Goal: Task Accomplishment & Management: Use online tool/utility

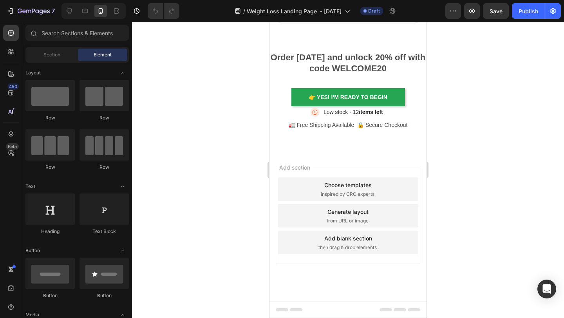
scroll to position [4489, 0]
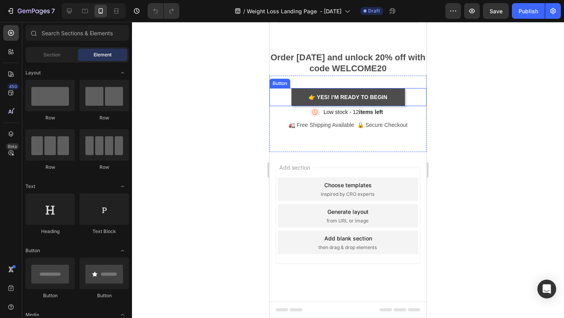
click at [296, 106] on button "👉 Yes! I’m Ready to Begin" at bounding box center [348, 97] width 114 height 18
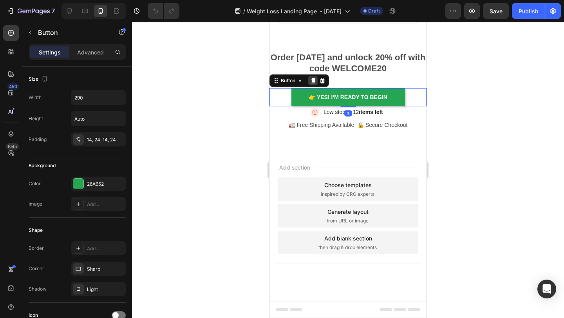
click at [314, 83] on icon at bounding box center [313, 80] width 4 height 5
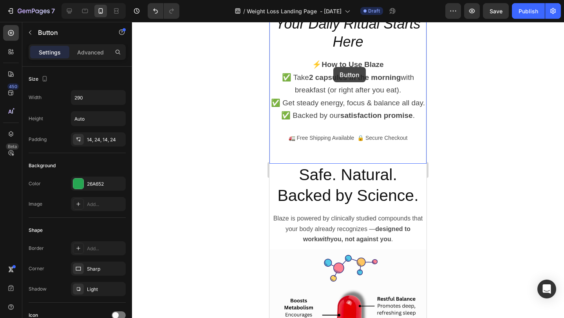
scroll to position [1976, 0]
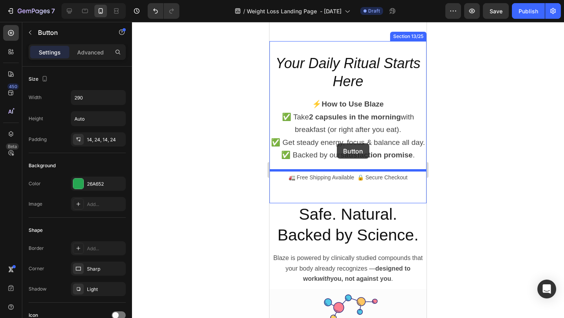
drag, startPoint x: 277, startPoint y: 118, endPoint x: 337, endPoint y: 143, distance: 65.6
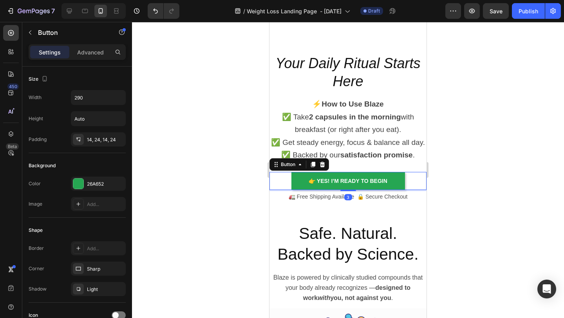
click at [507, 136] on div at bounding box center [348, 170] width 432 height 296
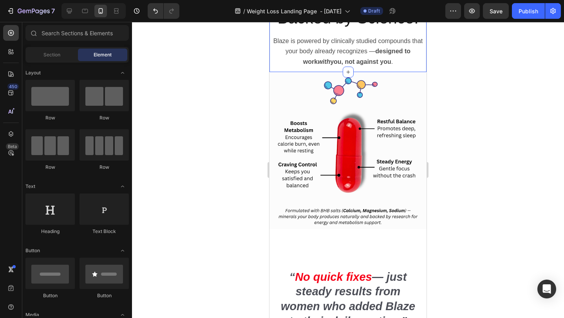
scroll to position [2222, 0]
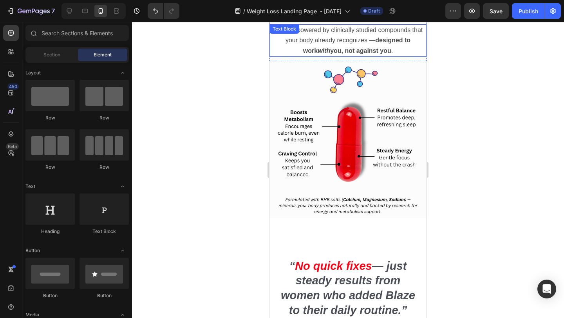
click at [356, 41] on span "Blaze is powered by clinically studied compounds that your body already recogni…" at bounding box center [348, 40] width 150 height 27
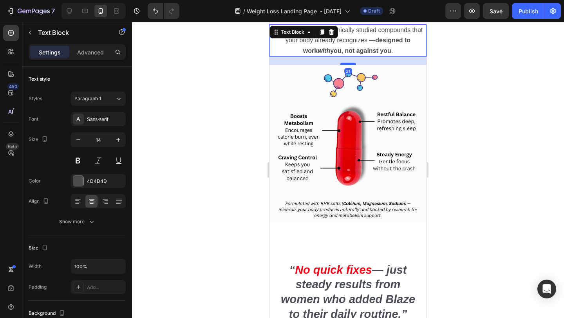
drag, startPoint x: 347, startPoint y: 60, endPoint x: 347, endPoint y: 64, distance: 4.3
click at [347, 64] on div at bounding box center [348, 64] width 16 height 2
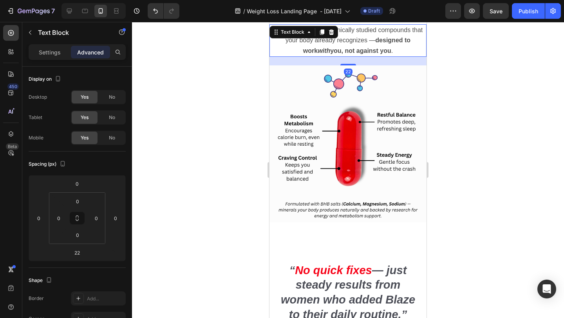
click at [463, 92] on div at bounding box center [348, 170] width 432 height 296
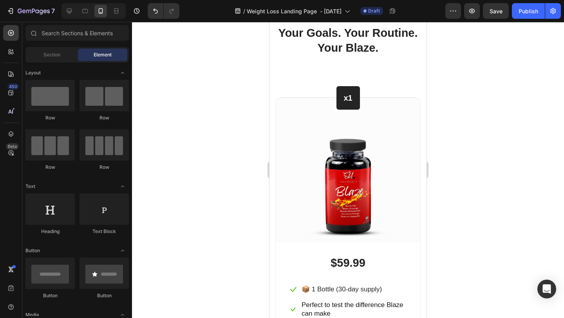
scroll to position [3449, 0]
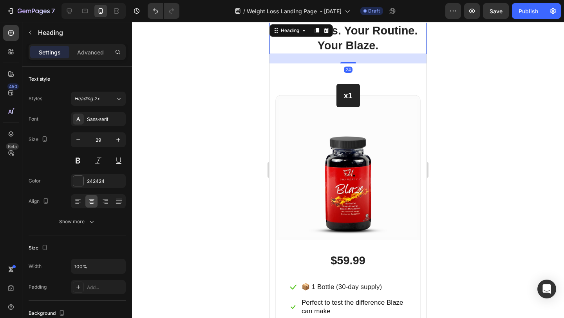
click at [347, 53] on h2 "Your Goals. Your Routine. Your Blaze." at bounding box center [347, 38] width 157 height 31
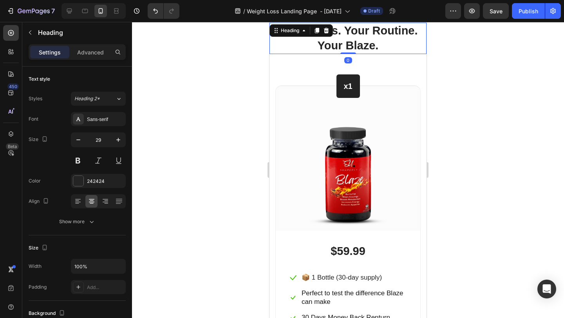
drag, startPoint x: 350, startPoint y: 62, endPoint x: 351, endPoint y: 50, distance: 12.1
click at [351, 50] on div "Your Goals. Your Routine. Your Blaze. Heading 0" at bounding box center [347, 38] width 157 height 31
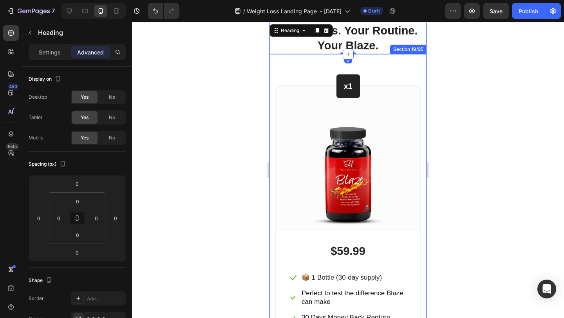
click at [443, 83] on div at bounding box center [348, 170] width 432 height 296
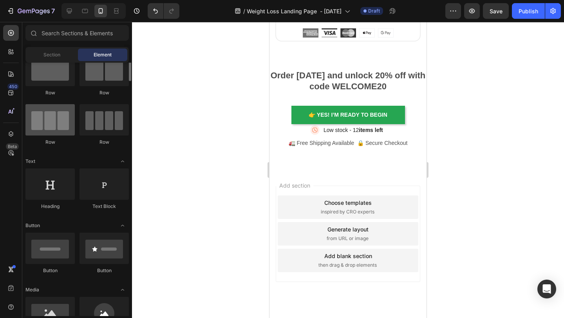
scroll to position [0, 0]
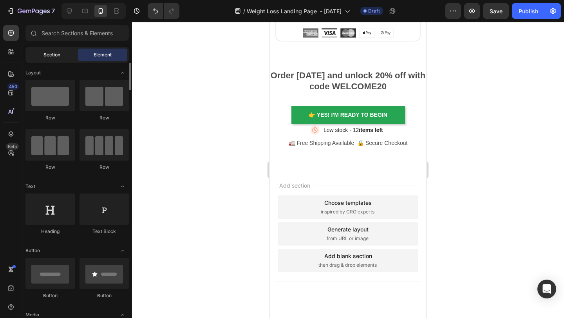
click at [58, 53] on span "Section" at bounding box center [51, 54] width 17 height 7
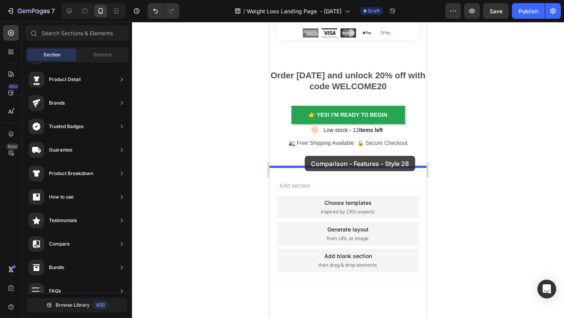
drag, startPoint x: 480, startPoint y: 102, endPoint x: 305, endPoint y: 156, distance: 183.1
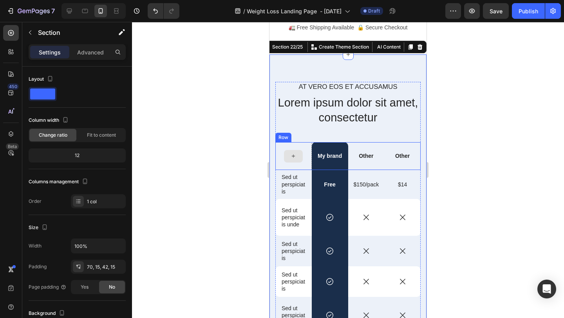
scroll to position [4206, 0]
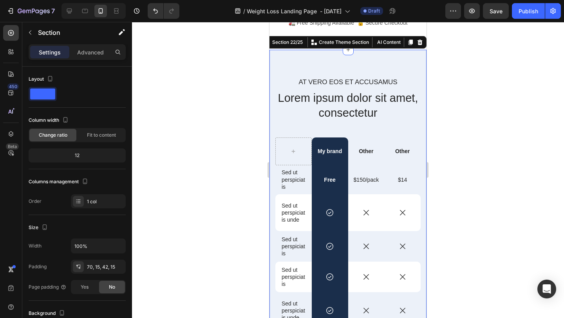
click at [458, 177] on div at bounding box center [348, 170] width 432 height 296
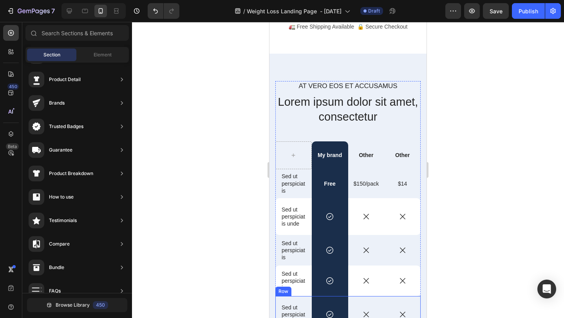
scroll to position [4203, 0]
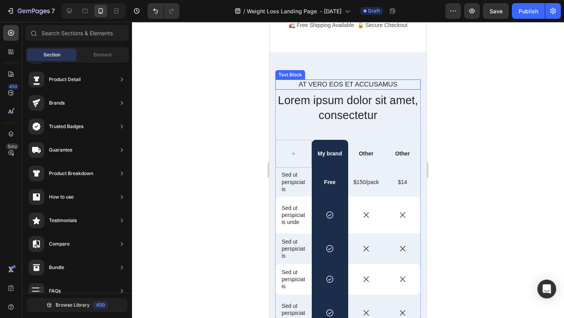
click at [391, 83] on p "At vero eos et accusamus" at bounding box center [348, 84] width 144 height 9
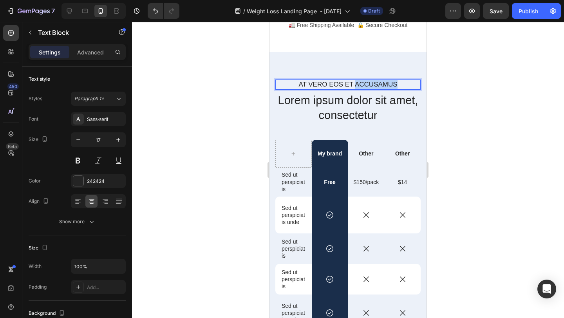
click at [391, 83] on p "At vero eos et accusamus" at bounding box center [348, 84] width 144 height 9
click at [468, 120] on div at bounding box center [348, 170] width 432 height 296
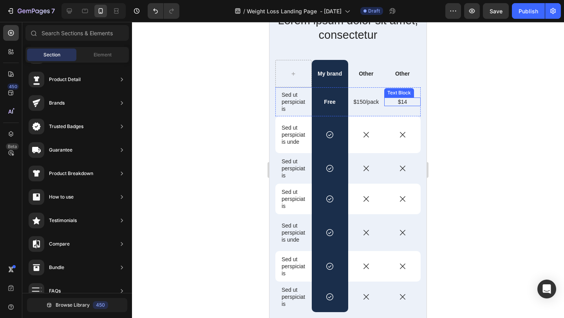
scroll to position [4284, 0]
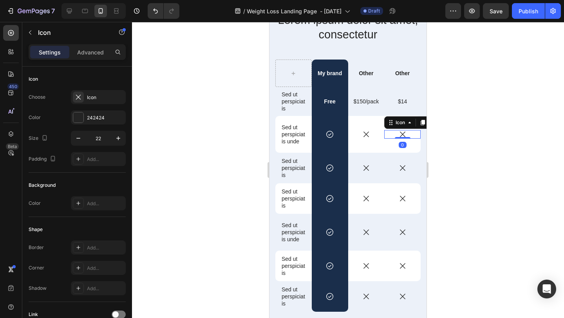
click at [396, 136] on div "Icon 0" at bounding box center [402, 134] width 36 height 9
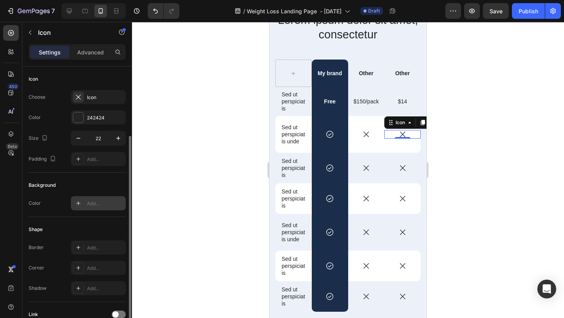
scroll to position [67, 0]
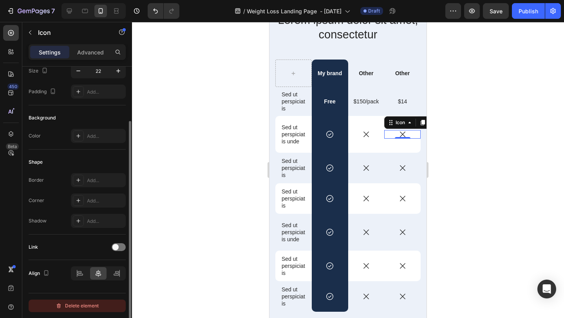
click at [83, 303] on div "Delete element" at bounding box center [77, 305] width 43 height 9
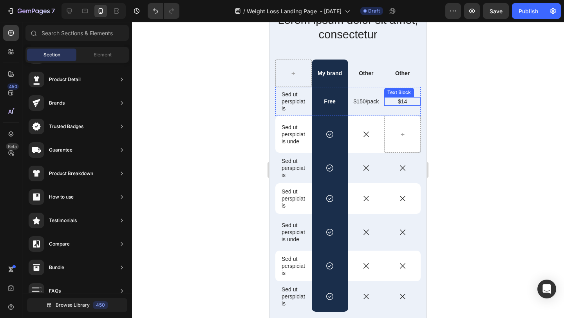
click at [407, 101] on p "$14" at bounding box center [402, 101] width 31 height 7
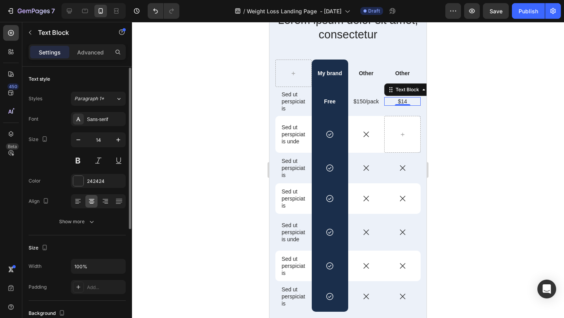
scroll to position [190, 0]
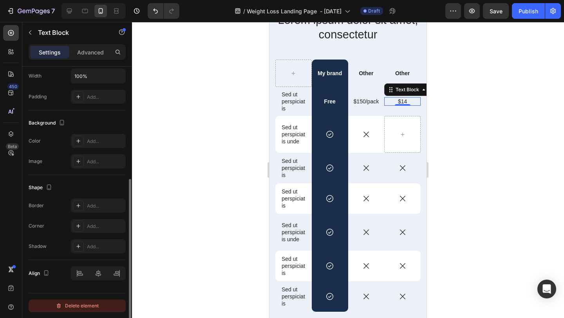
click at [74, 306] on div "Delete element" at bounding box center [77, 305] width 43 height 9
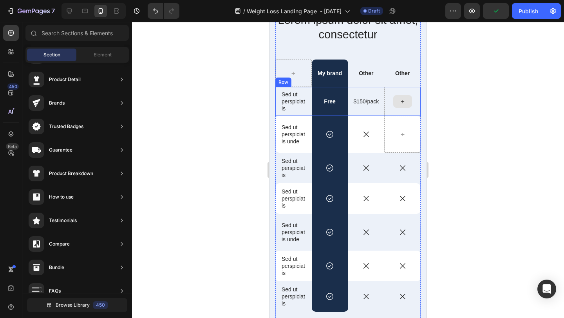
click at [390, 89] on div at bounding box center [402, 101] width 36 height 29
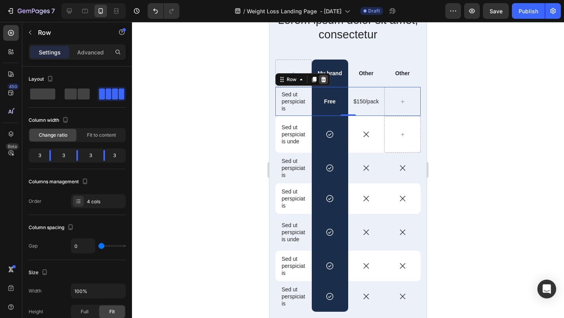
click at [324, 80] on icon at bounding box center [323, 79] width 6 height 6
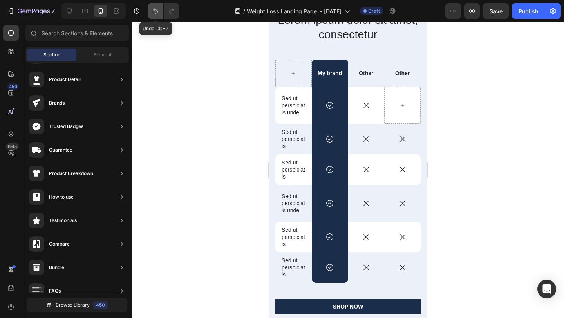
click at [154, 11] on icon "Undo/Redo" at bounding box center [156, 11] width 8 height 8
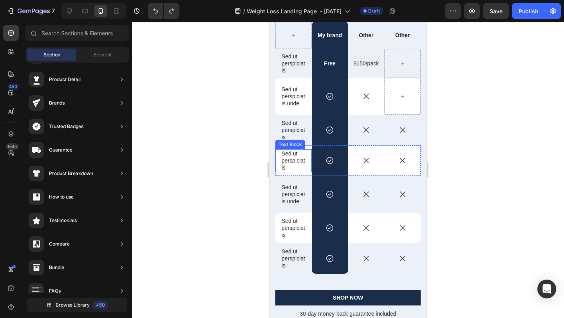
scroll to position [4349, 0]
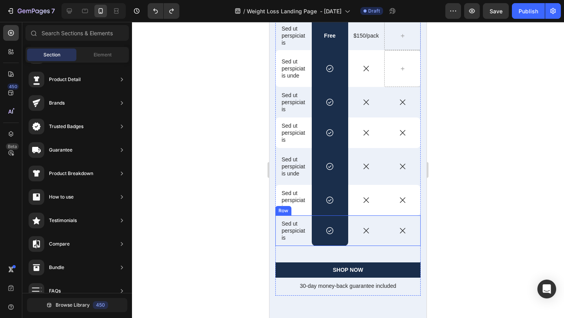
click at [413, 240] on div "Icon" at bounding box center [402, 230] width 36 height 31
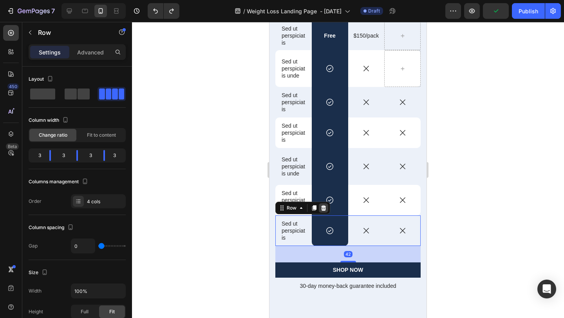
click at [326, 209] on icon at bounding box center [323, 208] width 6 height 6
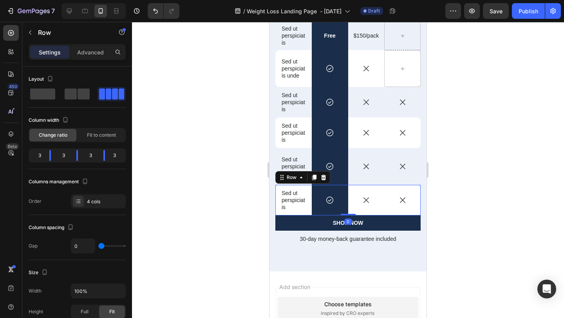
click at [415, 207] on div "Icon" at bounding box center [402, 200] width 36 height 31
click at [325, 179] on icon at bounding box center [323, 177] width 5 height 5
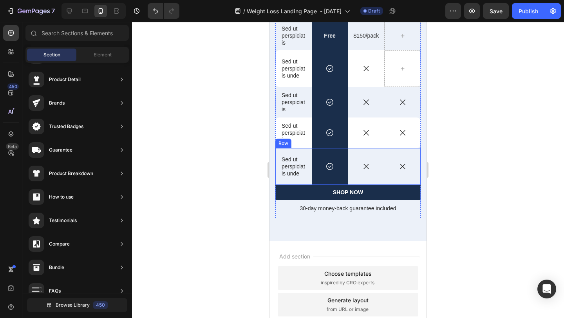
click at [412, 172] on div "Icon" at bounding box center [402, 166] width 36 height 37
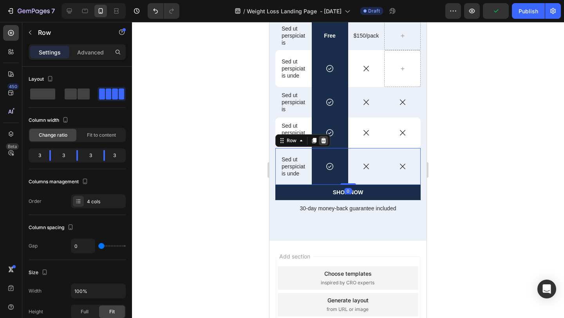
click at [326, 140] on div at bounding box center [323, 140] width 9 height 9
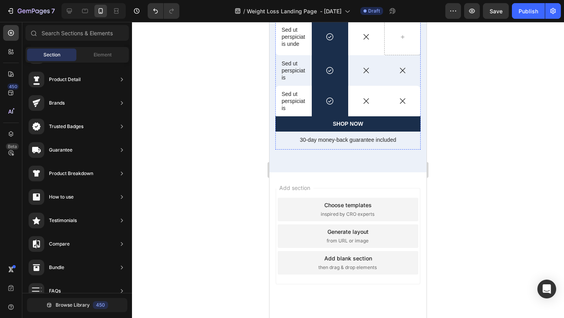
scroll to position [4382, 0]
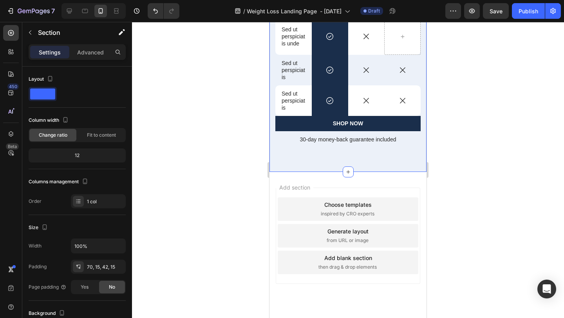
click at [386, 165] on div "How does shapely u compares? Text Block Lorem ipsum dolor sit amet, consectetur…" at bounding box center [347, 22] width 157 height 298
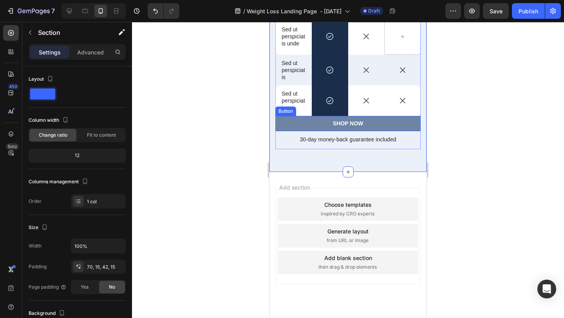
click at [377, 122] on button "SHOP NOW" at bounding box center [347, 123] width 145 height 15
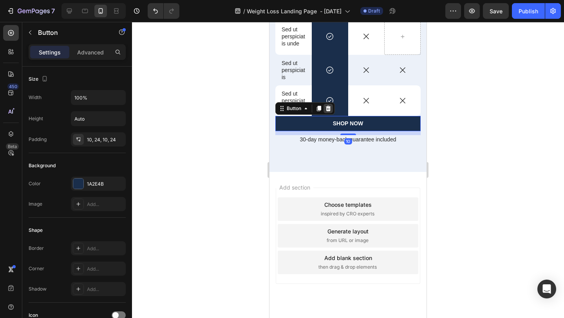
click at [329, 109] on icon at bounding box center [328, 108] width 5 height 5
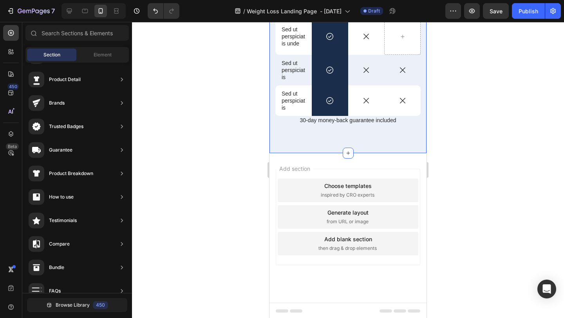
click at [343, 144] on div "How does shapely u compares? Text Block Lorem ipsum dolor sit amet, consectetur…" at bounding box center [347, 12] width 157 height 279
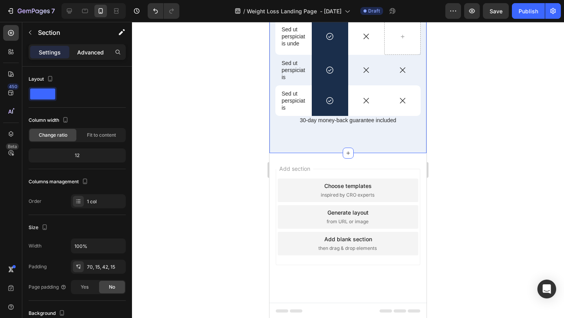
click at [95, 52] on p "Advanced" at bounding box center [90, 52] width 27 height 8
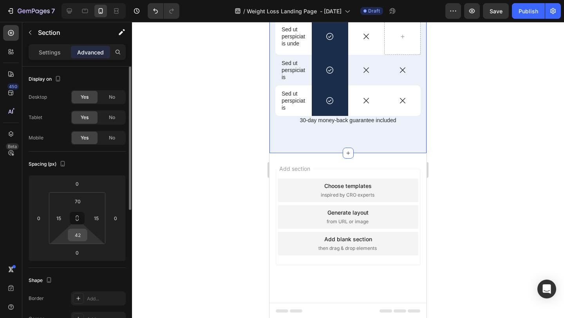
click at [84, 235] on input "42" at bounding box center [78, 235] width 16 height 12
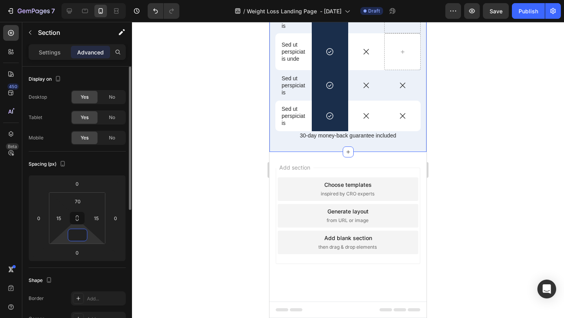
scroll to position [4366, 0]
click at [245, 193] on div at bounding box center [348, 170] width 432 height 296
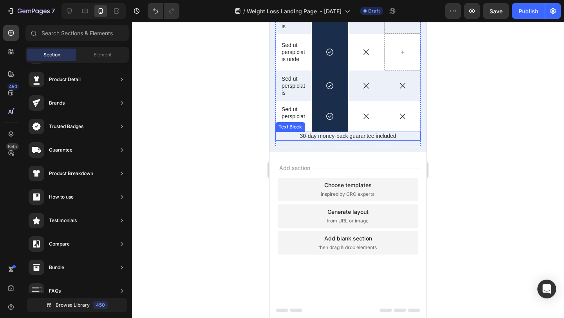
click at [307, 137] on p "30-day money-back guarantee included" at bounding box center [348, 135] width 144 height 7
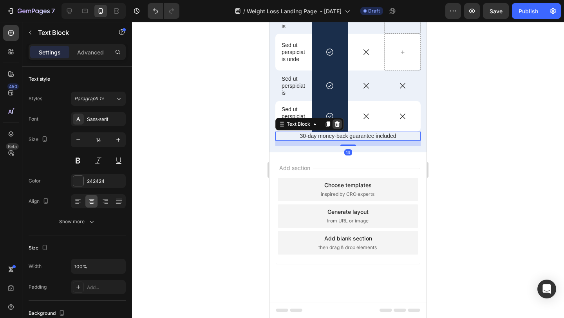
click at [340, 122] on icon at bounding box center [337, 124] width 6 height 6
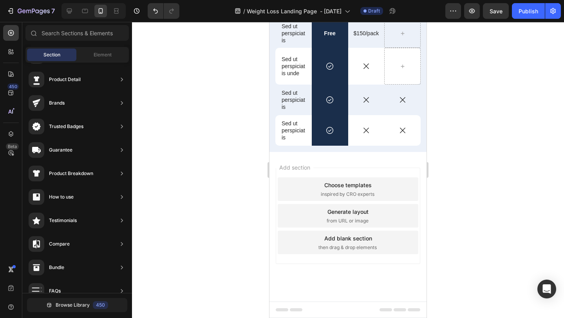
scroll to position [4352, 0]
click at [490, 128] on div at bounding box center [348, 170] width 432 height 296
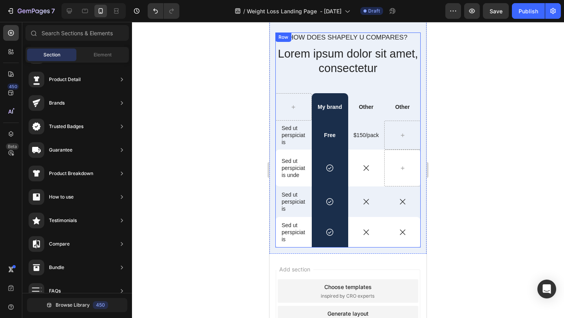
scroll to position [4179, 0]
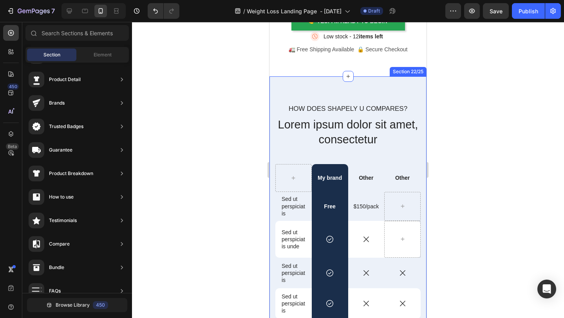
click at [363, 83] on div "How does shapely u compares? Text Block Lorem ipsum dolor sit amet, consectetur…" at bounding box center [347, 200] width 157 height 249
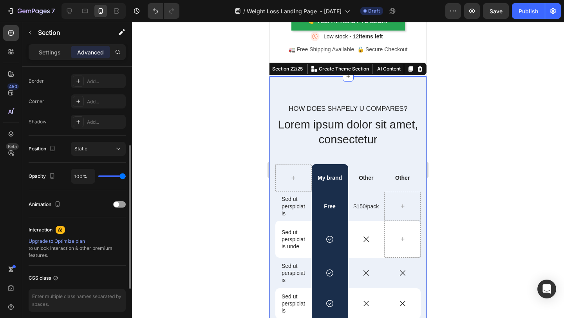
scroll to position [222, 0]
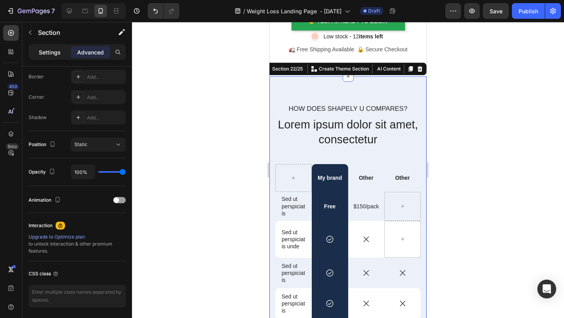
click at [59, 55] on p "Settings" at bounding box center [50, 52] width 22 height 8
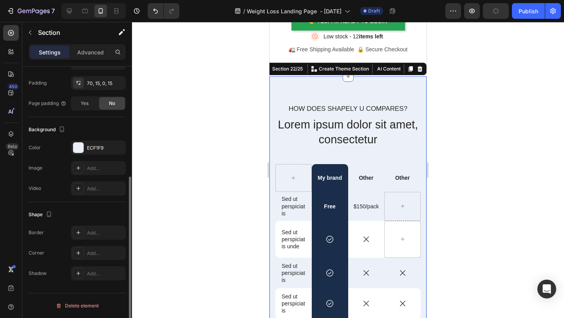
scroll to position [184, 0]
click at [77, 146] on div at bounding box center [78, 148] width 10 height 10
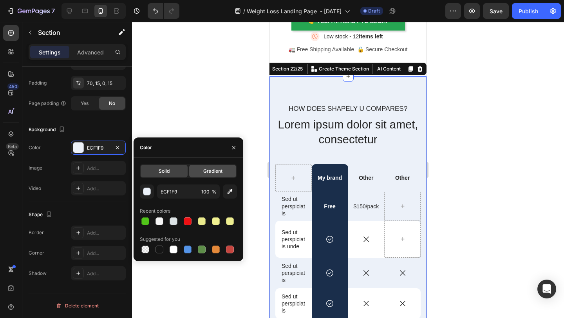
click at [206, 168] on span "Gradient" at bounding box center [212, 171] width 19 height 7
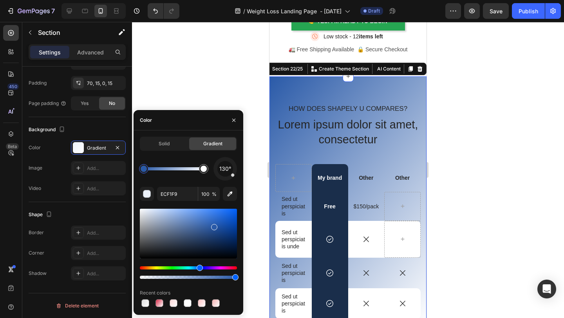
click at [213, 226] on div at bounding box center [188, 234] width 97 height 50
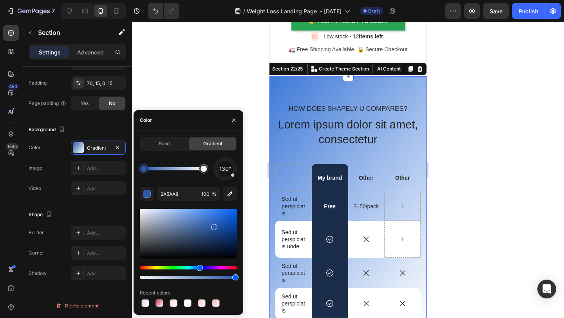
click at [209, 216] on div at bounding box center [188, 234] width 97 height 50
click at [175, 215] on div at bounding box center [188, 234] width 97 height 50
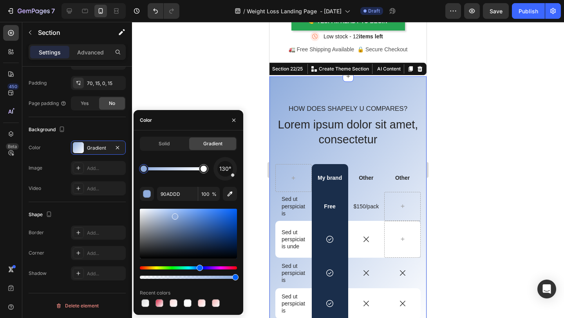
click at [157, 214] on div at bounding box center [188, 234] width 97 height 50
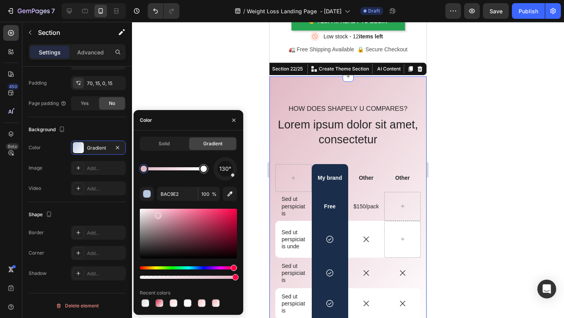
click at [233, 268] on div "Hue" at bounding box center [188, 267] width 97 height 3
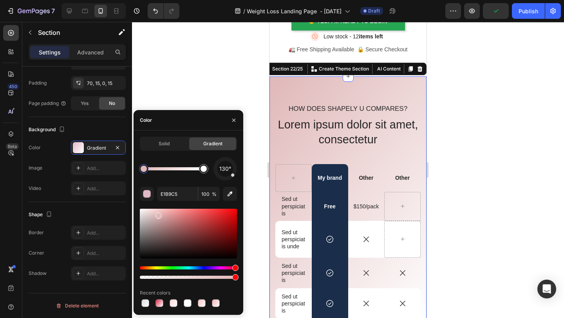
drag, startPoint x: 233, startPoint y: 268, endPoint x: 244, endPoint y: 266, distance: 10.6
click at [244, 0] on div "7 Version history / Weight Loss Landing Page - Aug 26 Draft Preview Publish 450…" at bounding box center [282, 0] width 564 height 0
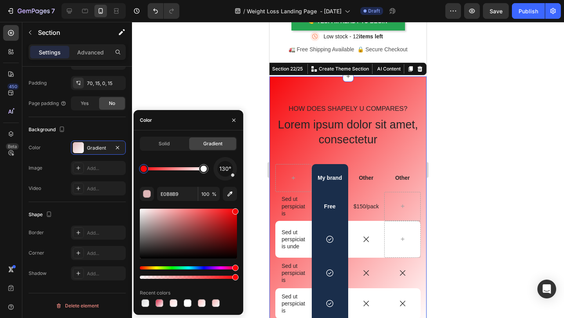
click at [235, 210] on div at bounding box center [188, 234] width 97 height 50
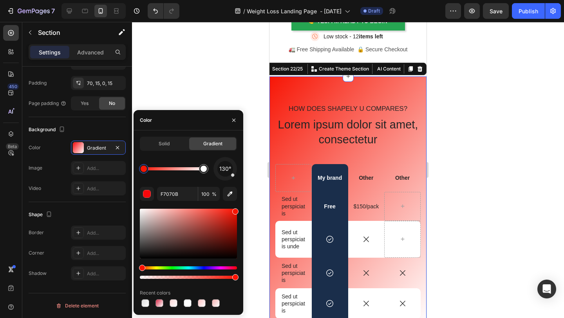
click at [141, 266] on div "Hue" at bounding box center [188, 267] width 97 height 3
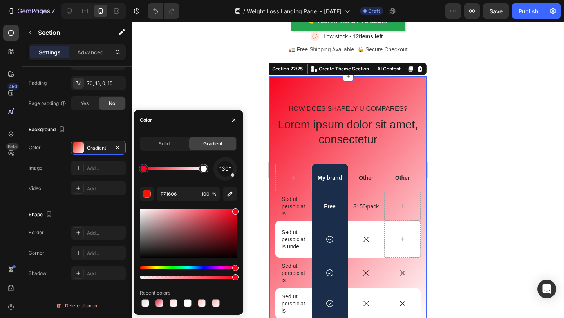
click at [236, 268] on div "Hue" at bounding box center [188, 267] width 97 height 3
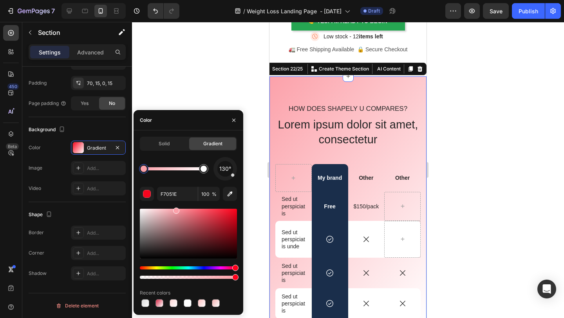
drag, startPoint x: 237, startPoint y: 214, endPoint x: 175, endPoint y: 209, distance: 61.3
click at [175, 209] on div at bounding box center [188, 234] width 97 height 50
type input "FCA1AA"
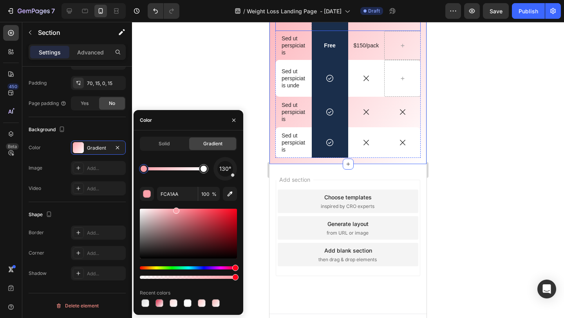
scroll to position [4346, 0]
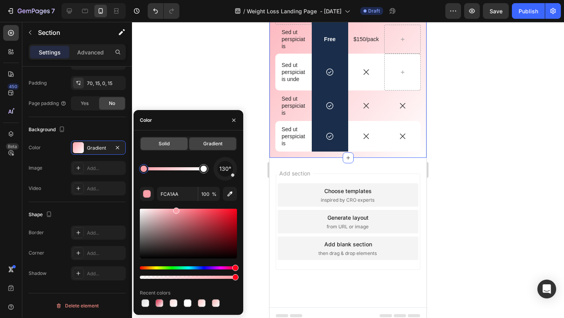
click at [174, 145] on div "Solid" at bounding box center [164, 143] width 47 height 13
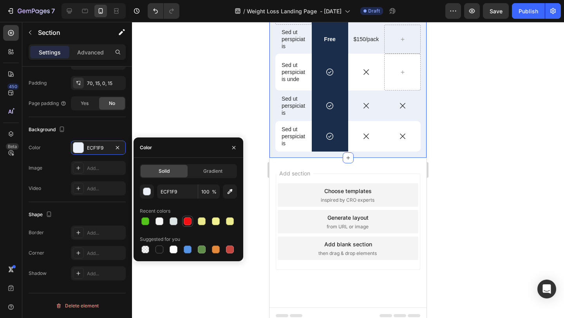
click at [191, 224] on div at bounding box center [188, 221] width 8 height 8
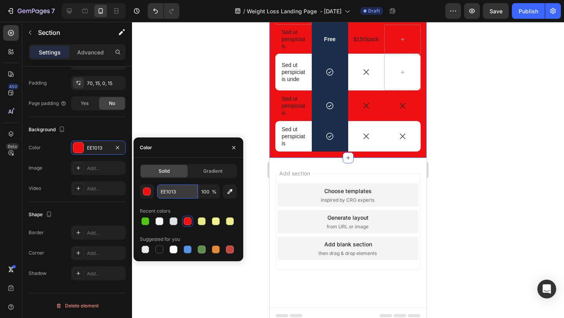
click at [181, 195] on input "EE1013" at bounding box center [177, 191] width 41 height 14
click at [146, 193] on div "button" at bounding box center [147, 192] width 8 height 8
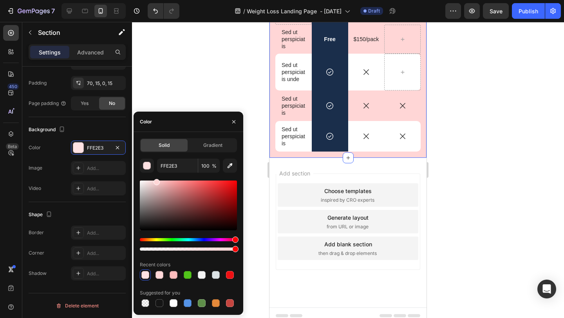
drag, startPoint x: 232, startPoint y: 186, endPoint x: 155, endPoint y: 168, distance: 78.8
click at [155, 168] on div "FFE2E3 100 % Recent colors Suggested for you" at bounding box center [188, 234] width 97 height 150
type input "FFD6D6"
click at [461, 148] on div at bounding box center [348, 170] width 432 height 296
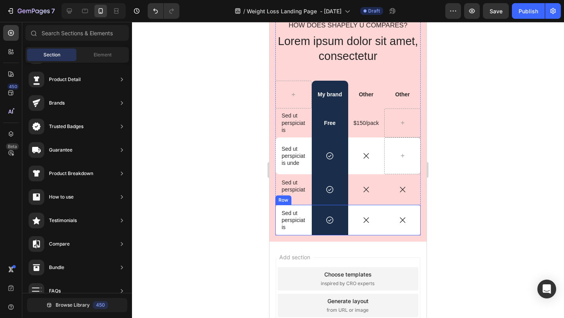
scroll to position [4211, 0]
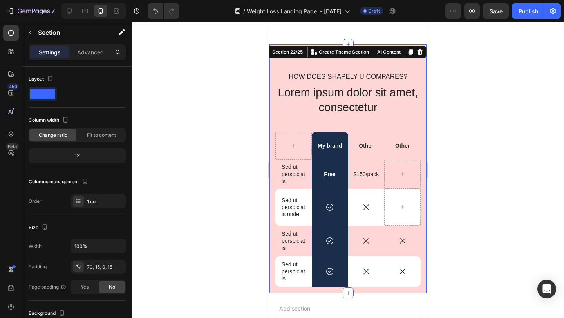
click at [272, 55] on div "How does shapely u compares? Text Block Lorem ipsum dolor sit amet, consectetur…" at bounding box center [347, 168] width 157 height 249
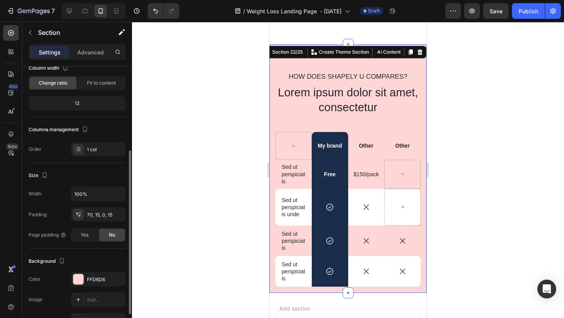
scroll to position [111, 0]
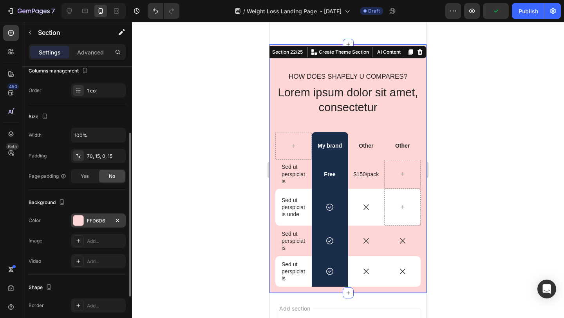
click at [82, 223] on div at bounding box center [78, 220] width 10 height 10
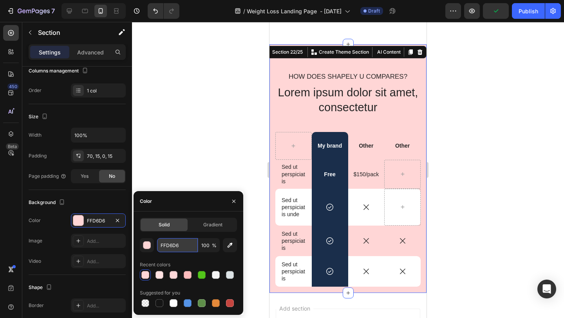
click at [174, 249] on input "FFD6D6" at bounding box center [177, 245] width 41 height 14
click at [148, 246] on div "button" at bounding box center [147, 246] width 8 height 8
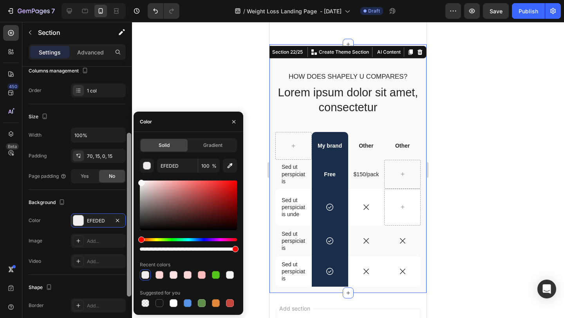
type input "F9F9F9"
drag, startPoint x: 158, startPoint y: 184, endPoint x: 130, endPoint y: 181, distance: 27.5
click at [130, 181] on div "450 Beta Sections(18) Elements(83) Section Element Hero Section Product Detail …" at bounding box center [66, 170] width 132 height 296
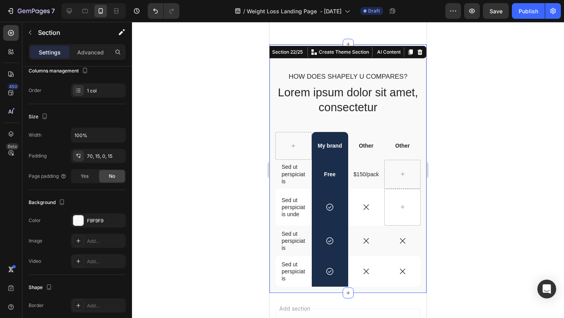
click at [531, 156] on div at bounding box center [348, 170] width 432 height 296
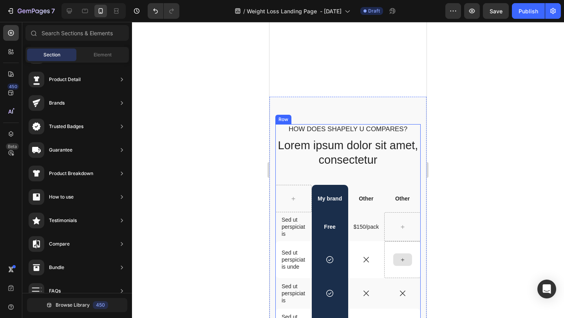
scroll to position [4145, 0]
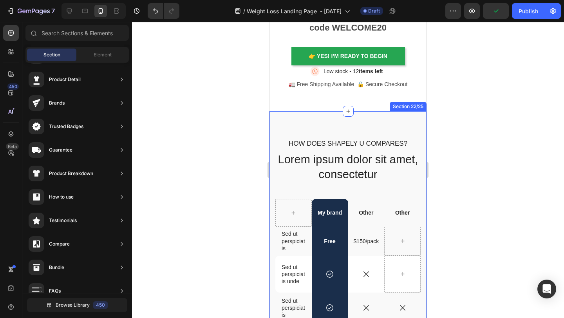
click at [423, 118] on div "How does shapely u compares? Text Block Lorem ipsum dolor sit amet, consectetur…" at bounding box center [347, 235] width 157 height 249
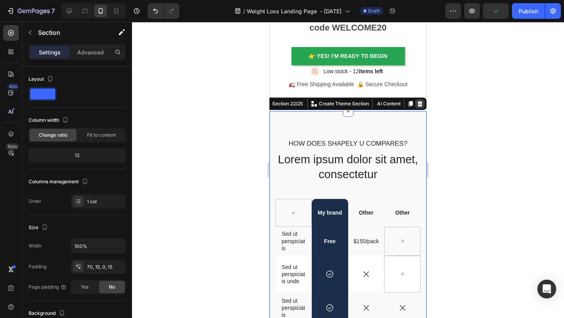
click at [421, 101] on icon at bounding box center [420, 103] width 5 height 5
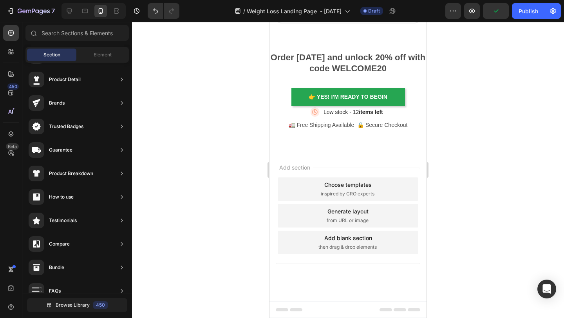
scroll to position [3965, 0]
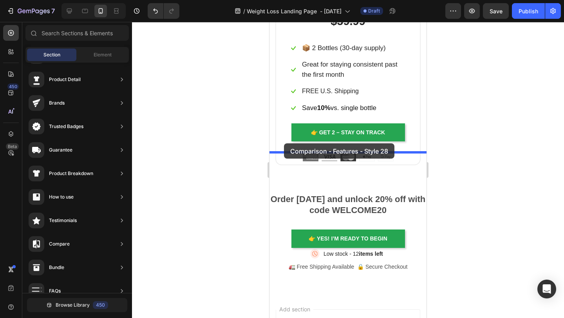
drag, startPoint x: 459, startPoint y: 106, endPoint x: 284, endPoint y: 144, distance: 179.2
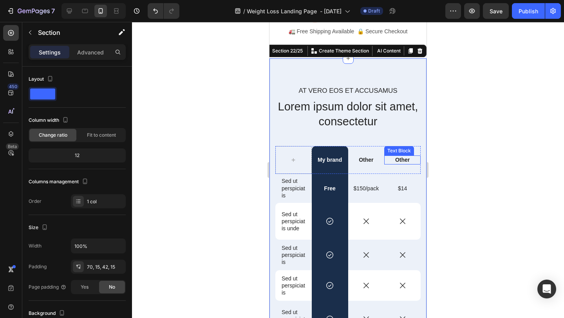
scroll to position [4067, 0]
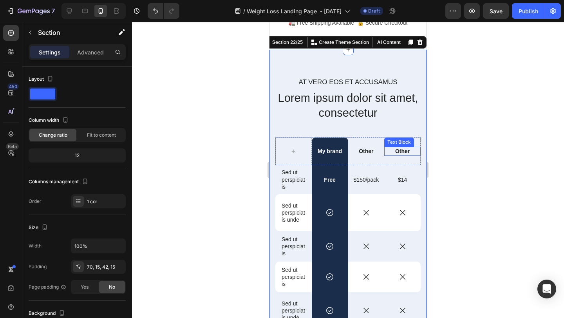
click at [484, 159] on div at bounding box center [348, 170] width 432 height 296
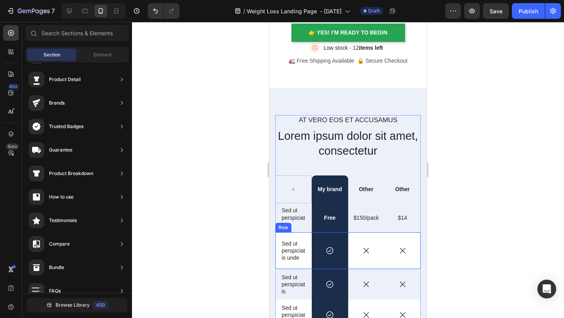
scroll to position [4028, 0]
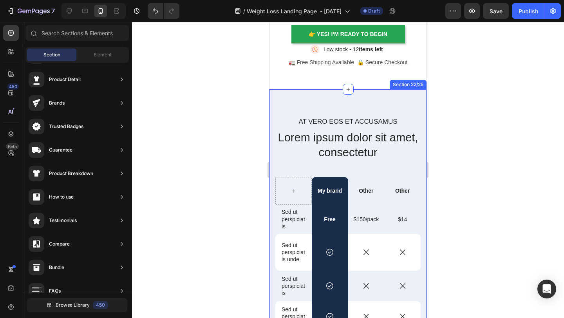
click at [406, 102] on div "At vero eos et accusamus Text Block Lorem ipsum dolor sit amet, consectetur Hea…" at bounding box center [347, 295] width 157 height 412
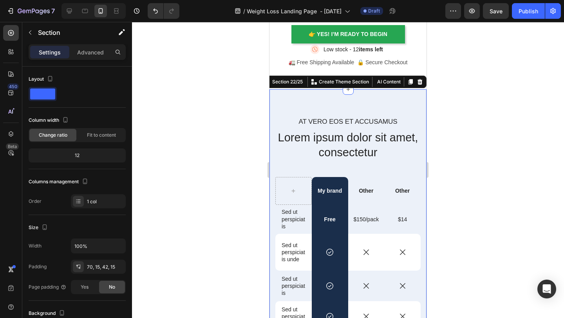
click at [425, 85] on div "Section 22/25 You can create reusable sections Create Theme Section AI Content …" at bounding box center [344, 82] width 166 height 13
click at [420, 82] on icon at bounding box center [420, 82] width 6 height 6
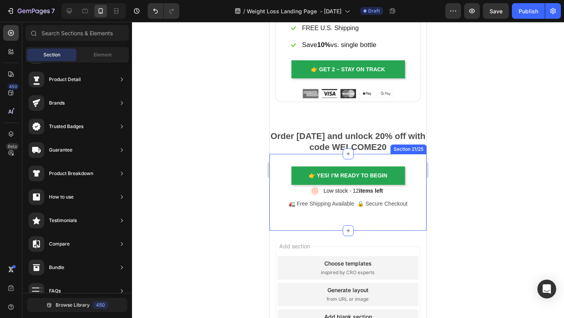
scroll to position [3965, 0]
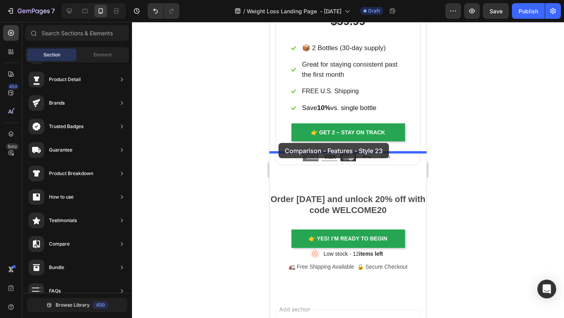
drag, startPoint x: 458, startPoint y: 167, endPoint x: 278, endPoint y: 143, distance: 181.0
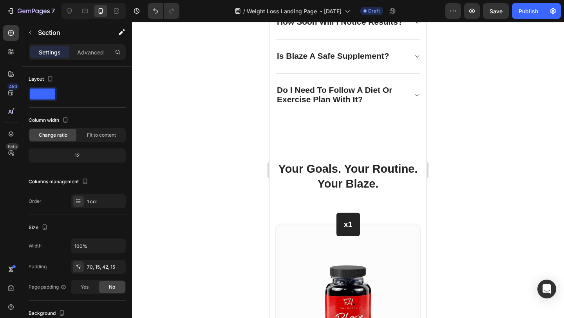
scroll to position [3315, 0]
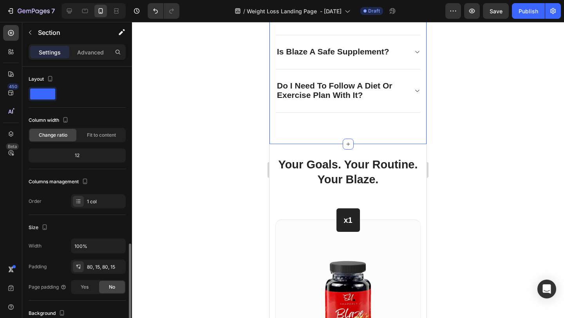
click at [383, 133] on div "Questions? We've Got You Convered! Heading How Soon Will I Notice Results? Is B…" at bounding box center [347, 36] width 157 height 215
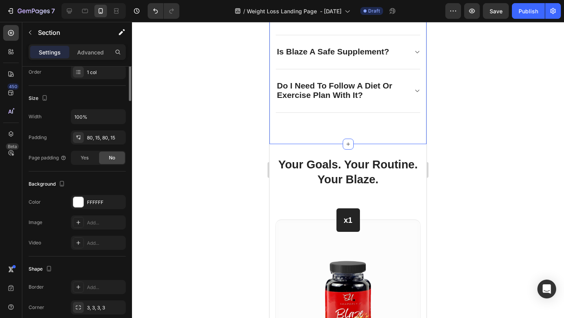
scroll to position [0, 0]
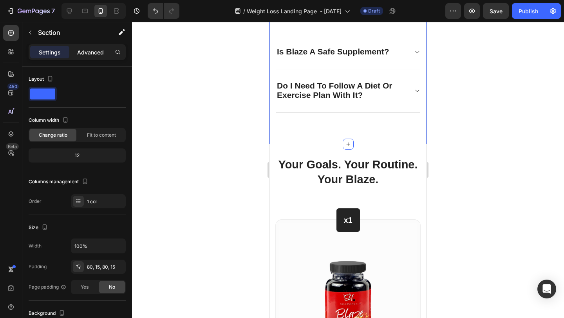
click at [94, 47] on div "Advanced" at bounding box center [90, 52] width 39 height 13
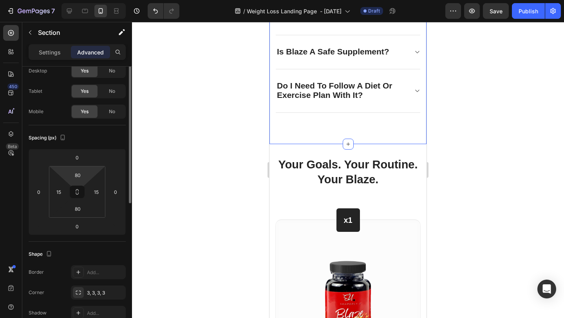
scroll to position [29, 0]
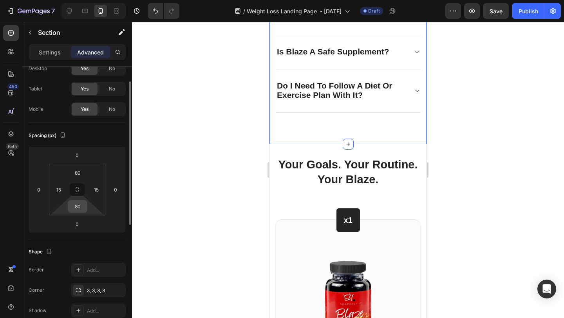
click at [84, 205] on input "80" at bounding box center [78, 207] width 16 height 12
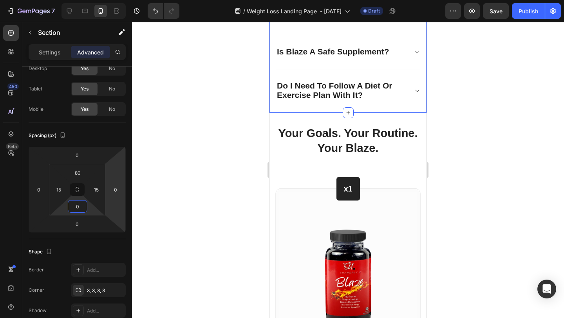
click at [498, 176] on div at bounding box center [348, 170] width 432 height 296
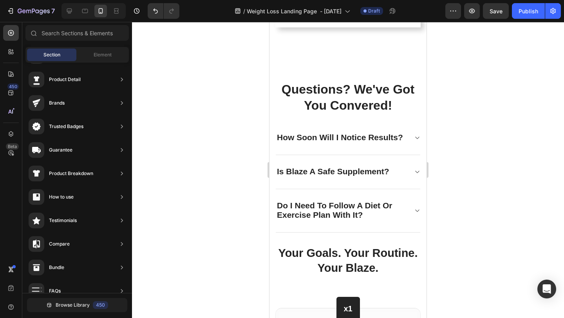
scroll to position [3216, 0]
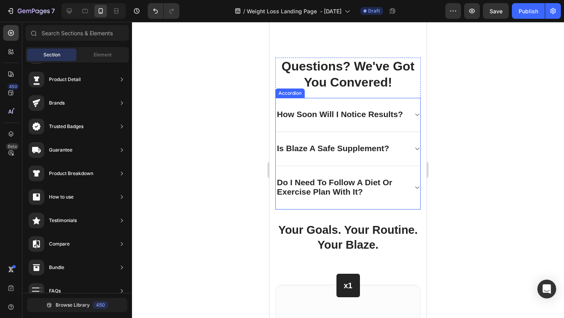
click at [412, 200] on div "Do I Need To Follow A Diet Or Exercise Plan With It?" at bounding box center [348, 187] width 145 height 43
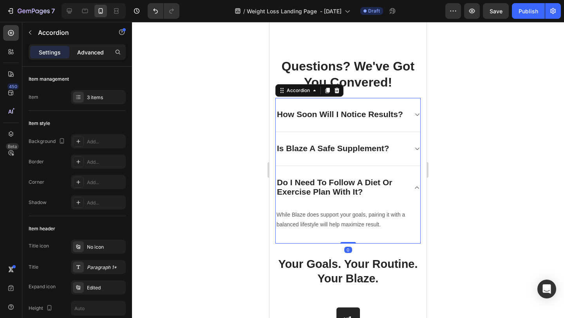
click at [95, 54] on p "Advanced" at bounding box center [90, 52] width 27 height 8
type input "100%"
type input "100"
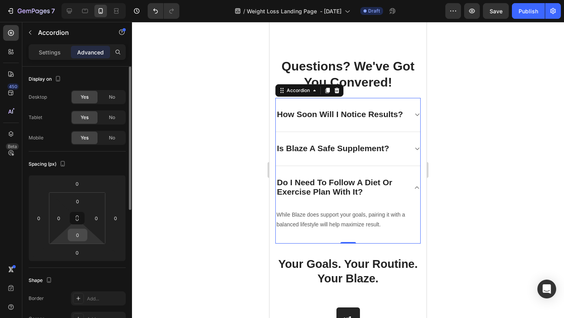
click at [81, 236] on input "0" at bounding box center [78, 235] width 16 height 12
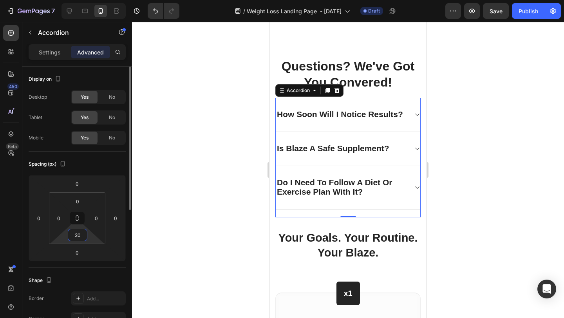
type input "2"
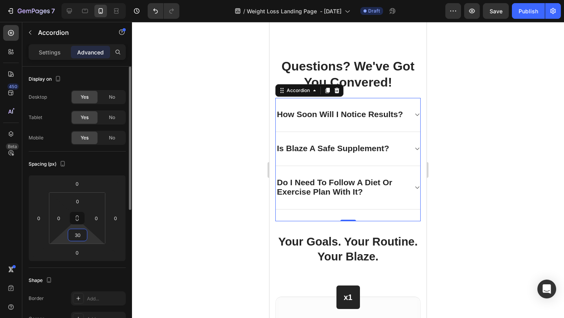
type input "3"
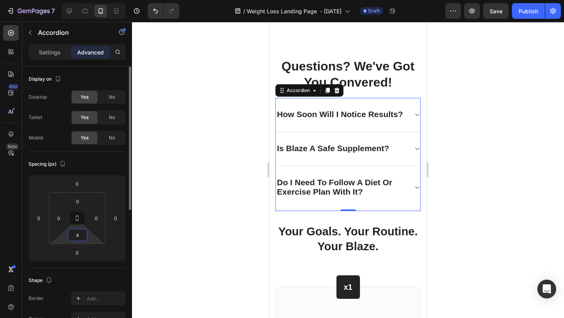
type input "40"
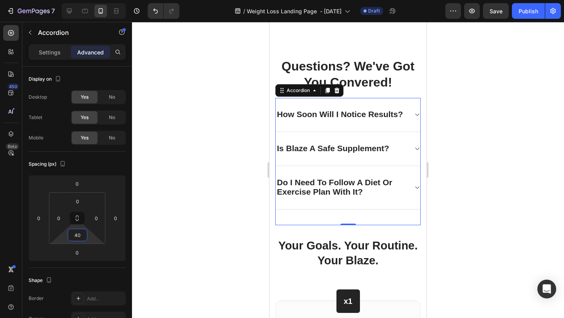
click at [474, 195] on div at bounding box center [348, 170] width 432 height 296
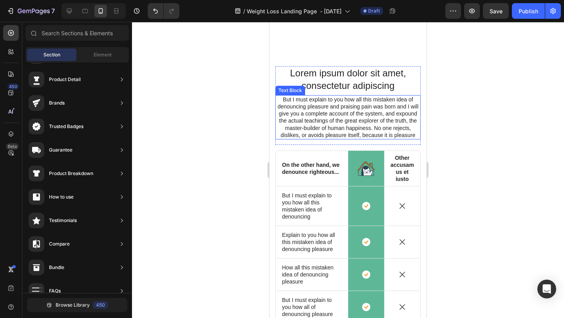
scroll to position [4192, 0]
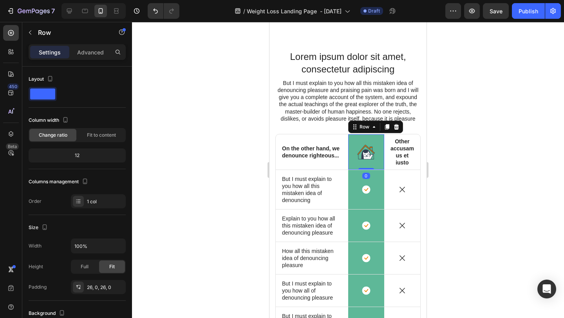
click at [381, 163] on div "Image Row 0" at bounding box center [366, 151] width 36 height 35
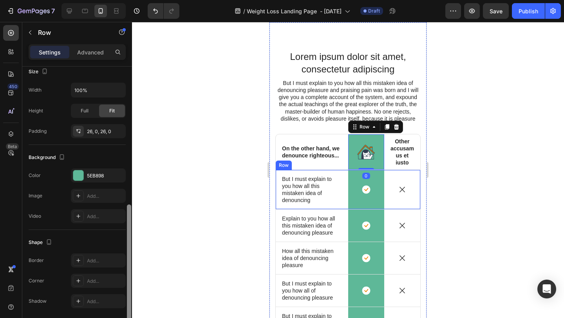
scroll to position [184, 0]
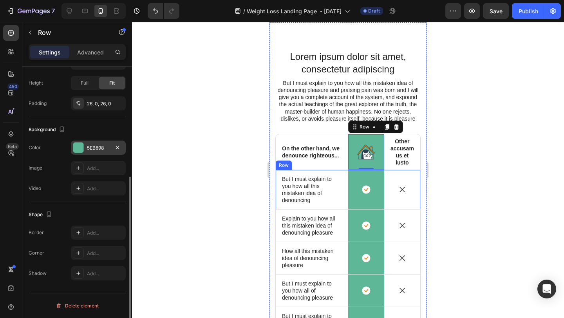
click at [76, 148] on div at bounding box center [78, 148] width 10 height 10
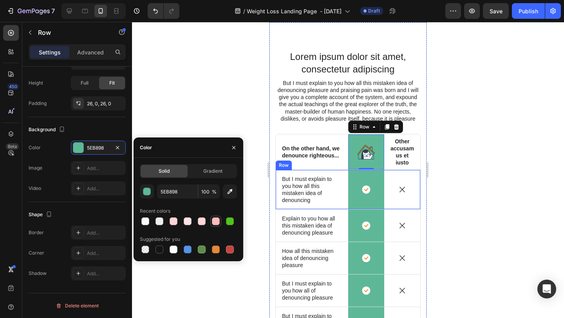
click at [217, 223] on div at bounding box center [216, 221] width 8 height 8
type input "FFBCBD"
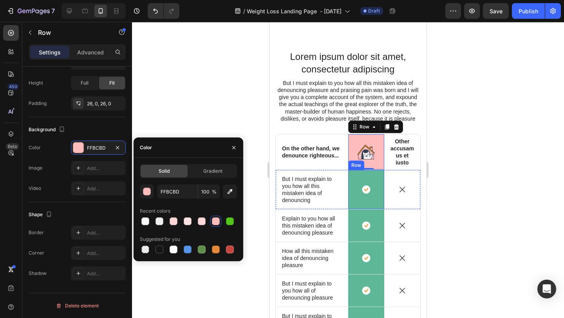
click at [380, 176] on div "Icon Row" at bounding box center [366, 189] width 36 height 39
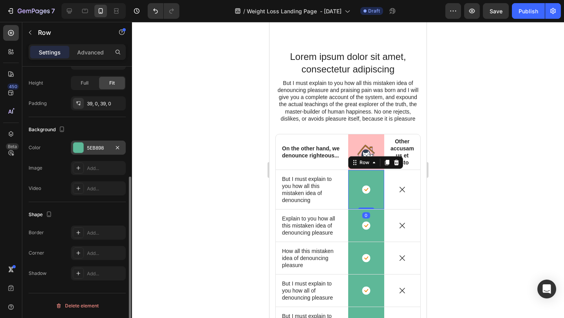
click at [81, 149] on div at bounding box center [78, 148] width 10 height 10
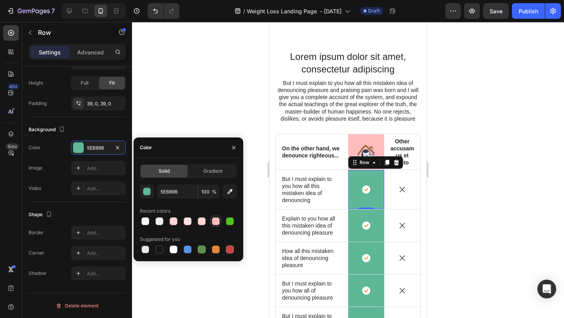
click at [216, 222] on div at bounding box center [216, 221] width 8 height 8
type input "FFBCBD"
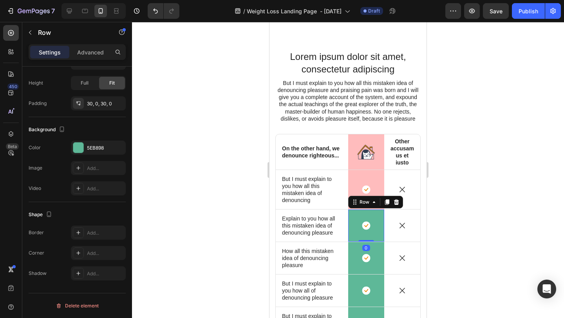
click at [381, 232] on div "Icon Row 0" at bounding box center [366, 226] width 36 height 32
click at [82, 147] on div at bounding box center [78, 148] width 10 height 10
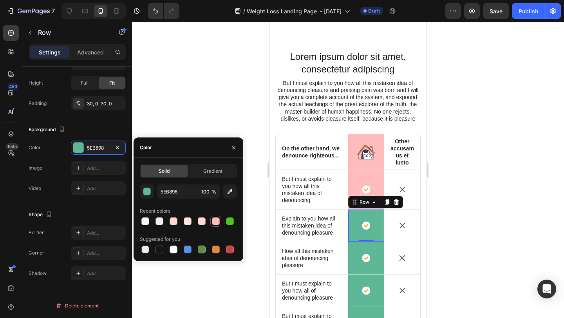
click at [219, 222] on div at bounding box center [216, 221] width 8 height 8
type input "FFBCBD"
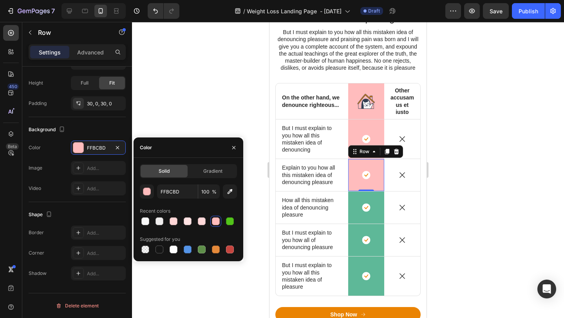
scroll to position [4261, 0]
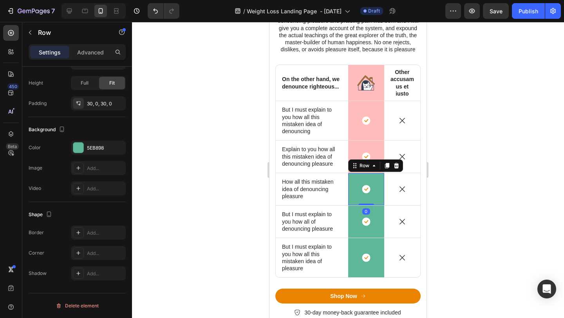
click at [379, 179] on div "Icon Row 0" at bounding box center [366, 189] width 36 height 32
click at [80, 144] on div at bounding box center [78, 148] width 10 height 10
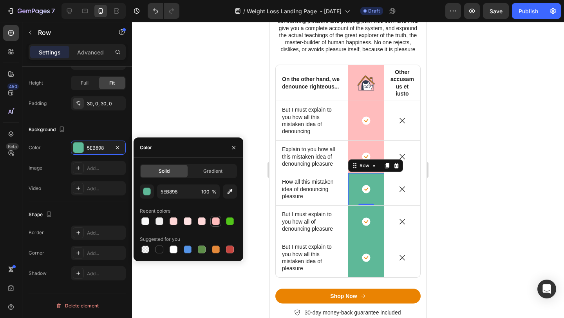
click at [220, 223] on div at bounding box center [215, 221] width 9 height 9
type input "FFBCBD"
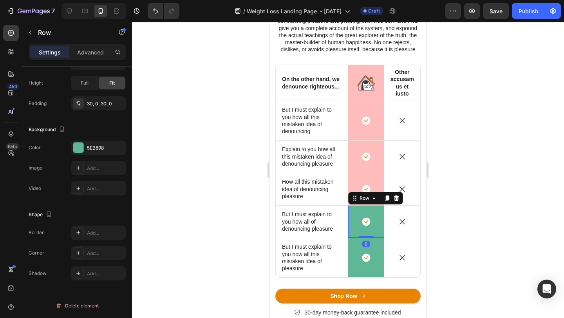
click at [379, 214] on div "Icon Row 0" at bounding box center [366, 222] width 36 height 32
click at [79, 147] on div at bounding box center [78, 148] width 10 height 10
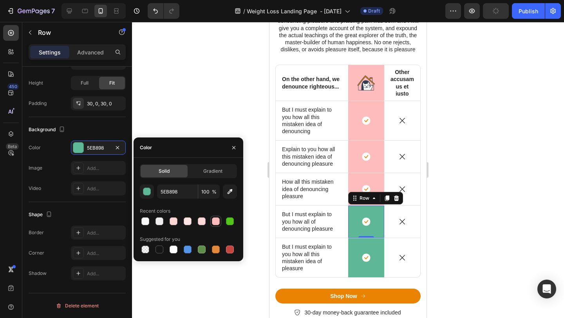
click at [216, 218] on div at bounding box center [216, 221] width 8 height 8
type input "FFBCBD"
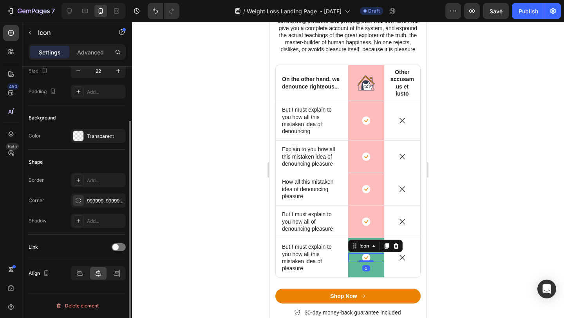
scroll to position [0, 0]
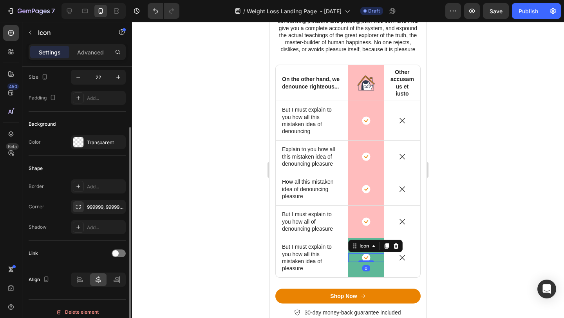
click at [380, 256] on div "Icon 0" at bounding box center [366, 257] width 36 height 9
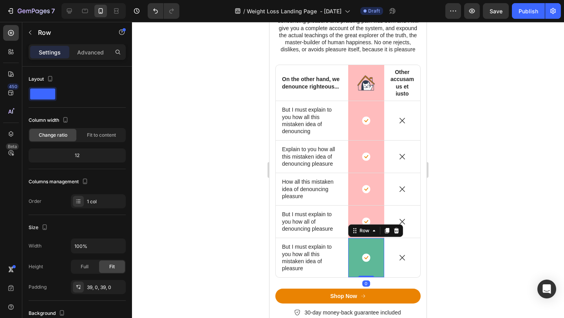
click at [378, 272] on div "Icon Row 0" at bounding box center [366, 257] width 36 height 39
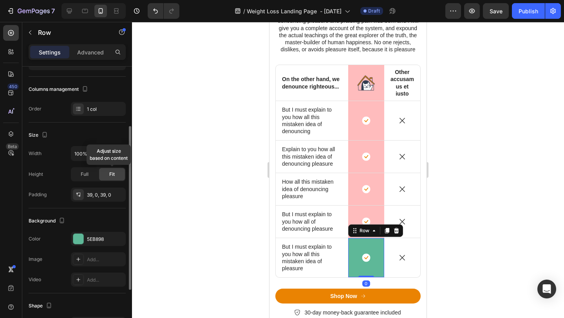
scroll to position [109, 0]
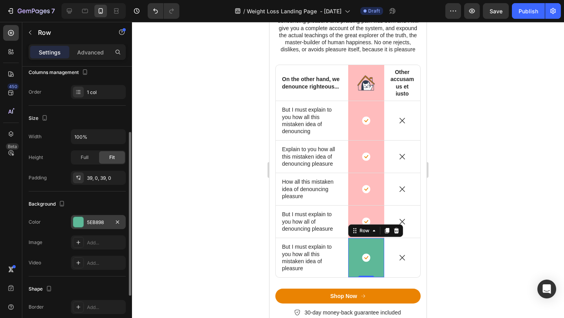
click at [78, 221] on div at bounding box center [78, 222] width 10 height 10
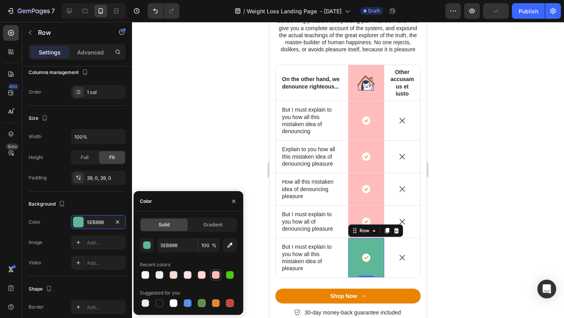
click at [213, 273] on div at bounding box center [216, 275] width 8 height 8
type input "FFBCBD"
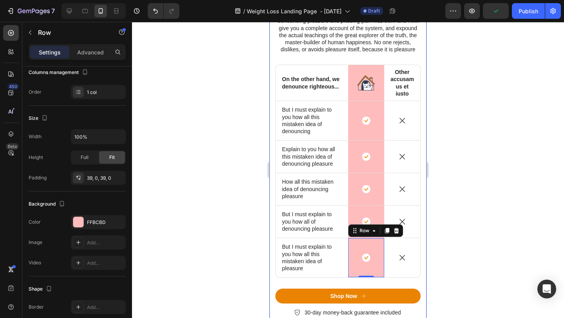
click at [465, 241] on div at bounding box center [348, 170] width 432 height 296
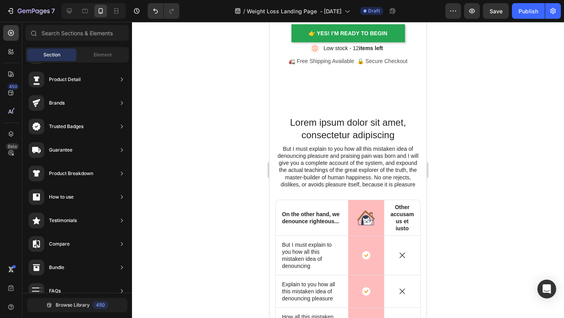
scroll to position [4570, 0]
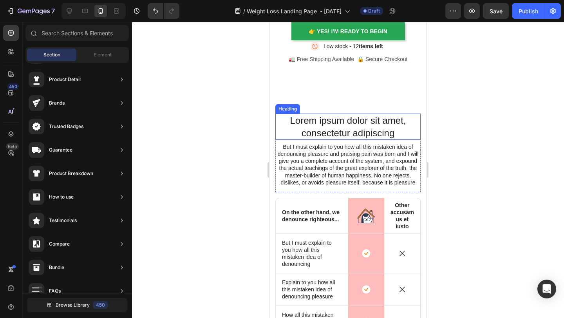
click at [338, 132] on h2 "Lorem ipsum dolor sit amet, consectetur adipiscing" at bounding box center [347, 127] width 145 height 26
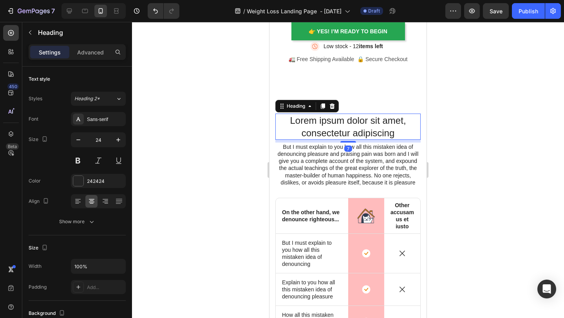
click at [338, 132] on h2 "Lorem ipsum dolor sit amet, consectetur adipiscing" at bounding box center [347, 127] width 145 height 26
click at [338, 132] on p "Lorem ipsum dolor sit amet, consectetur adipiscing" at bounding box center [348, 126] width 144 height 24
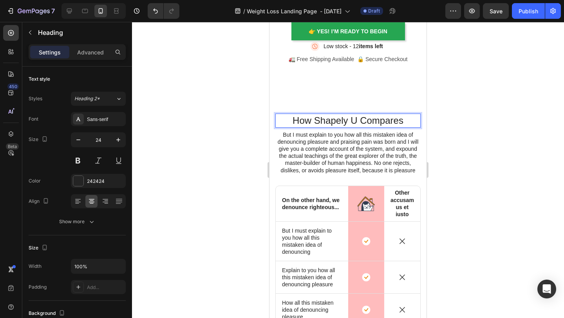
click at [383, 116] on p "How Shapely U Compares" at bounding box center [348, 120] width 144 height 12
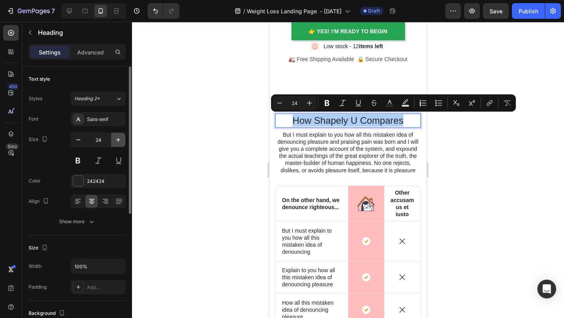
click at [119, 136] on button "button" at bounding box center [118, 140] width 14 height 14
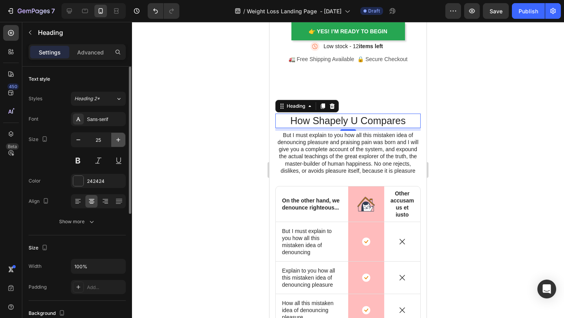
click at [119, 136] on icon "button" at bounding box center [118, 140] width 8 height 8
type input "27"
click at [80, 161] on button at bounding box center [78, 161] width 14 height 14
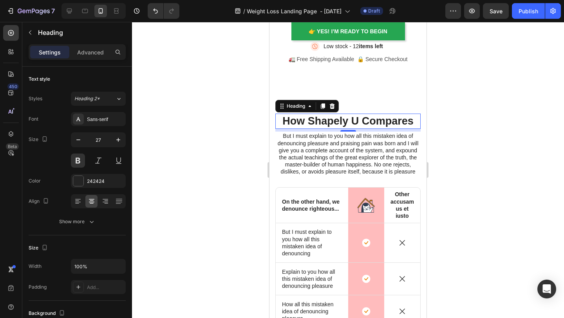
click at [524, 142] on div at bounding box center [348, 170] width 432 height 296
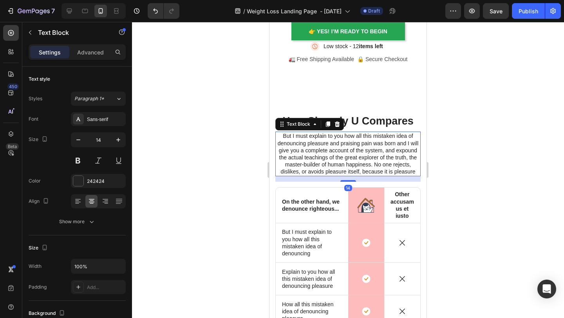
click at [408, 152] on p "But I must explain to you how all this mistaken idea of denouncing pleasure and…" at bounding box center [348, 153] width 144 height 43
click at [480, 123] on div at bounding box center [348, 170] width 432 height 296
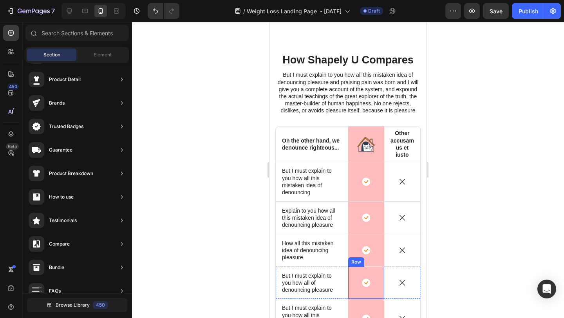
scroll to position [4625, 0]
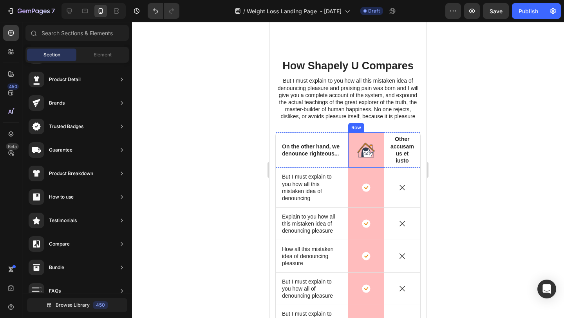
click at [373, 157] on div "Image Row" at bounding box center [366, 149] width 36 height 35
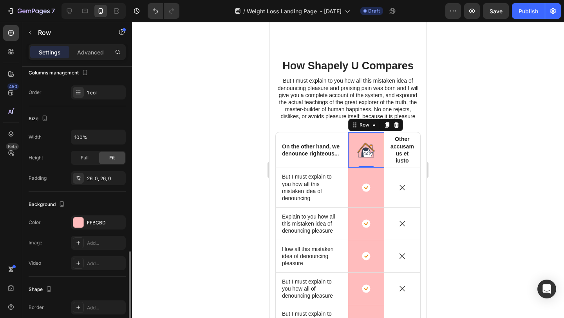
scroll to position [184, 0]
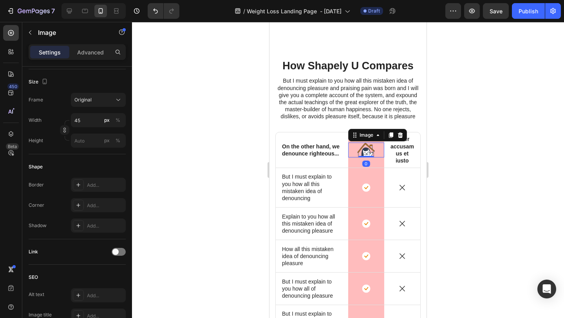
click at [368, 153] on img at bounding box center [366, 150] width 18 height 15
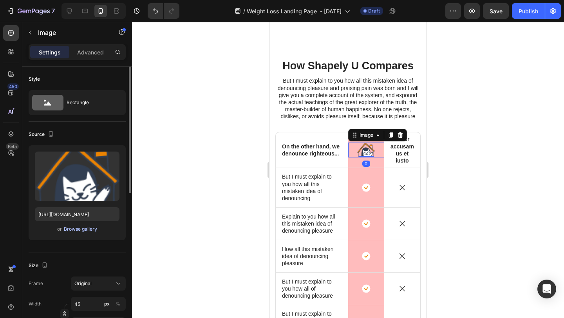
click at [76, 233] on button "Browse gallery" at bounding box center [80, 229] width 34 height 8
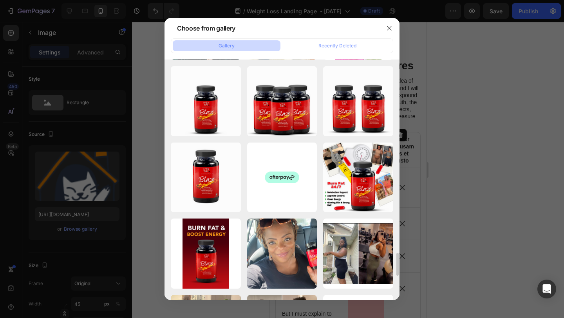
scroll to position [2042, 0]
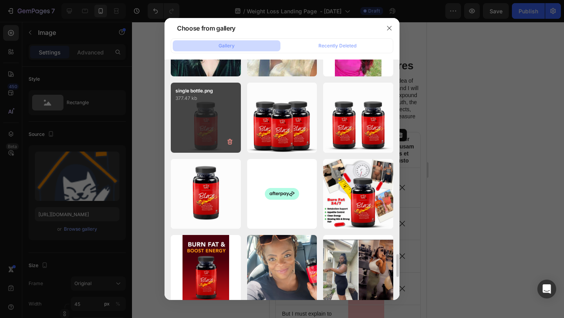
click at [217, 141] on div "single bottle.png 377.47 kb" at bounding box center [206, 118] width 70 height 70
type input "https://cdn.shopify.com/s/files/1/0615/9777/8174/files/gempages_579372097344635…"
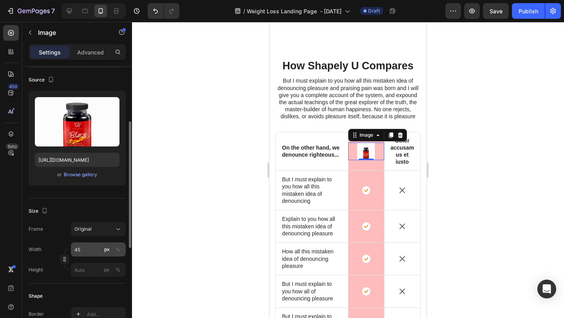
scroll to position [75, 0]
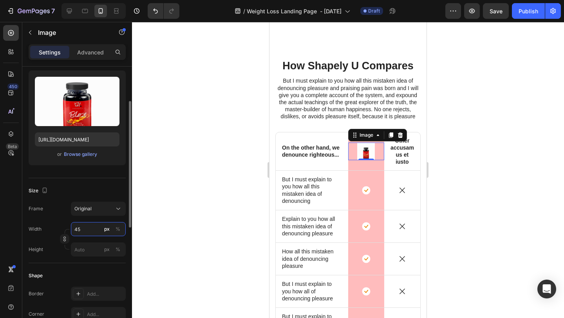
click at [91, 231] on input "45" at bounding box center [98, 229] width 55 height 14
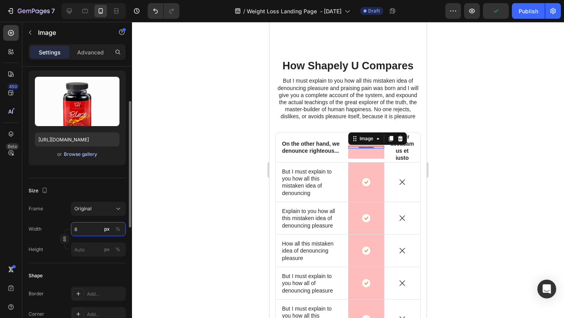
type input "6"
click at [69, 157] on div "Browse gallery" at bounding box center [80, 154] width 33 height 7
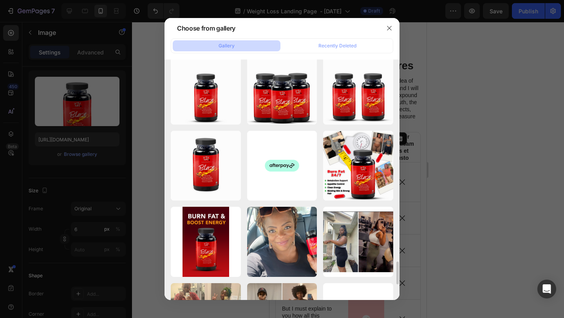
scroll to position [2066, 0]
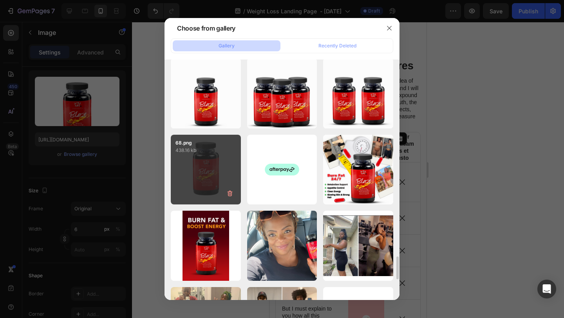
click at [214, 168] on div "68.png 438.16 kb" at bounding box center [206, 170] width 70 height 70
type input "https://cdn.shopify.com/s/files/1/0615/9777/8174/files/gempages_579372097344635…"
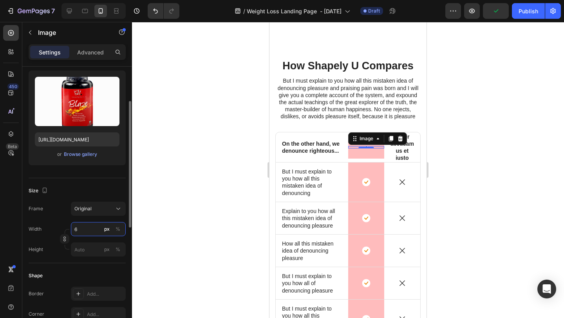
click at [85, 227] on input "6" at bounding box center [98, 229] width 55 height 14
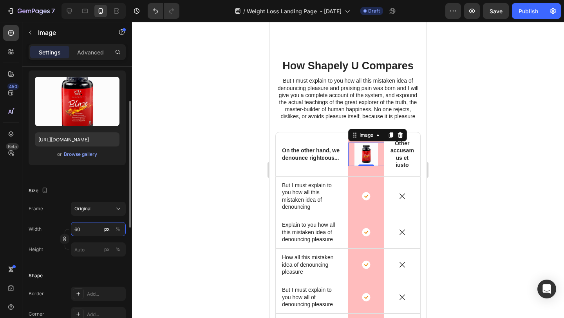
type input "6"
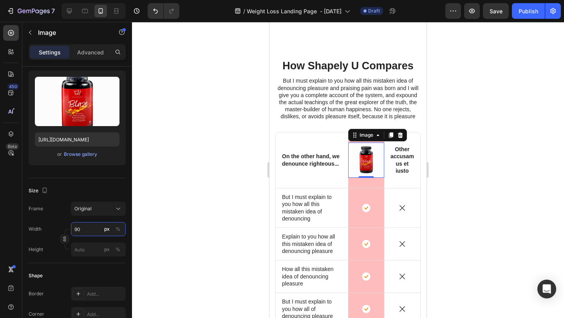
type input "90"
click at [496, 206] on div at bounding box center [348, 170] width 432 height 296
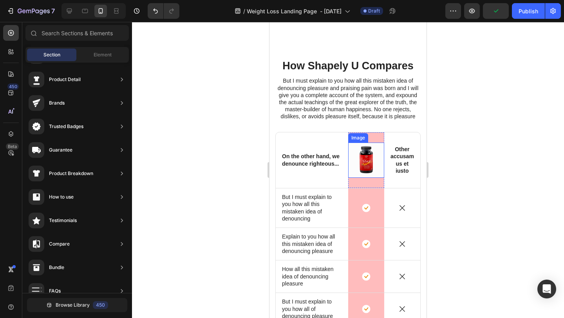
click at [378, 177] on img at bounding box center [366, 160] width 35 height 35
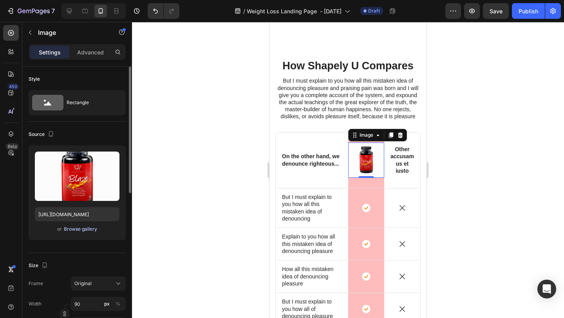
click at [82, 229] on div "Browse gallery" at bounding box center [80, 229] width 33 height 7
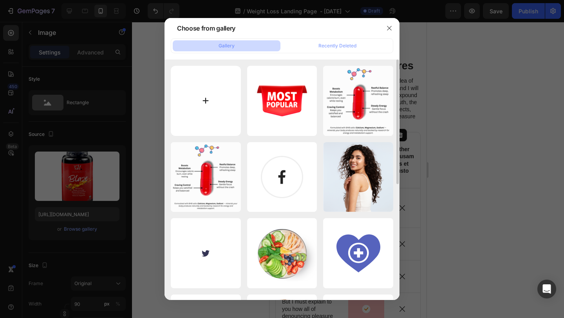
click at [212, 115] on input "file" at bounding box center [206, 101] width 70 height 70
type input "C:\fakepath\Transparent blaze.png"
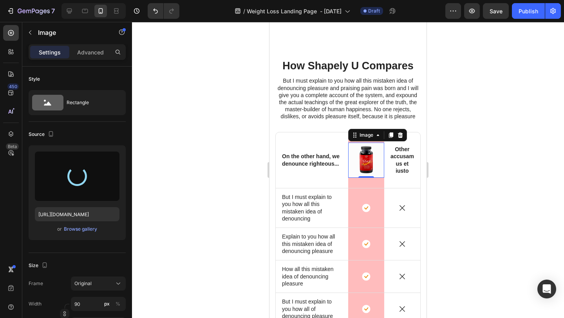
type input "https://cdn.shopify.com/s/files/1/0615/9777/8174/files/gempages_579372097344635…"
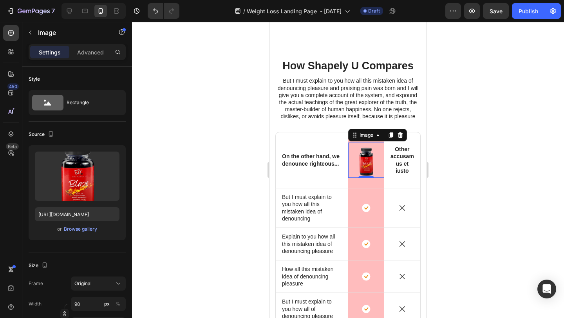
click at [470, 207] on div at bounding box center [348, 170] width 432 height 296
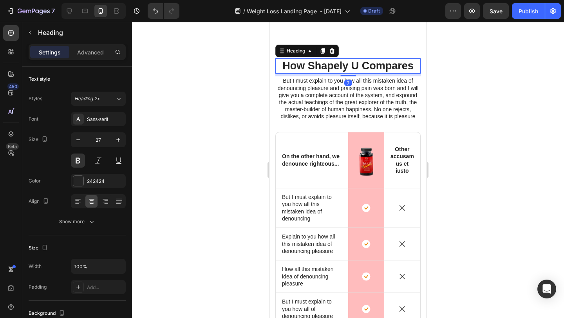
click at [410, 64] on p "How Shapely U Compares" at bounding box center [348, 66] width 144 height 14
click at [309, 64] on p "How Shapely U Compares" at bounding box center [348, 66] width 144 height 14
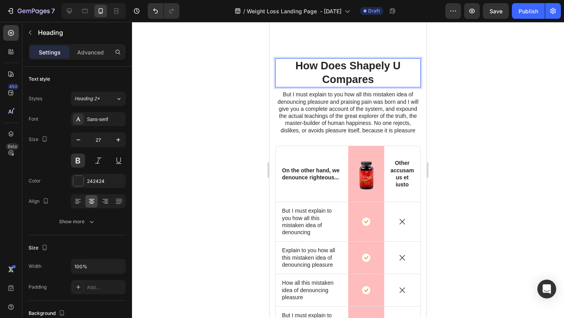
click at [381, 76] on p "How Does Shapely U Compares" at bounding box center [348, 72] width 144 height 27
click at [486, 111] on div at bounding box center [348, 170] width 432 height 296
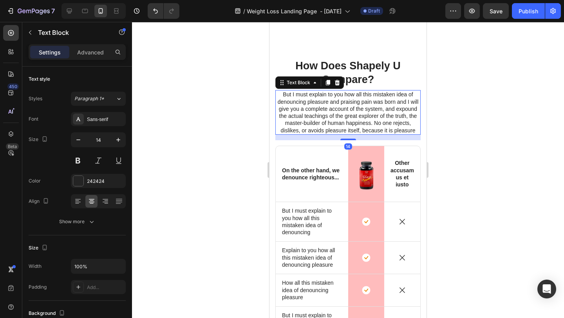
click at [400, 109] on p "But I must explain to you how all this mistaken idea of denouncing pleasure and…" at bounding box center [348, 112] width 144 height 43
click at [339, 84] on icon at bounding box center [337, 82] width 5 height 5
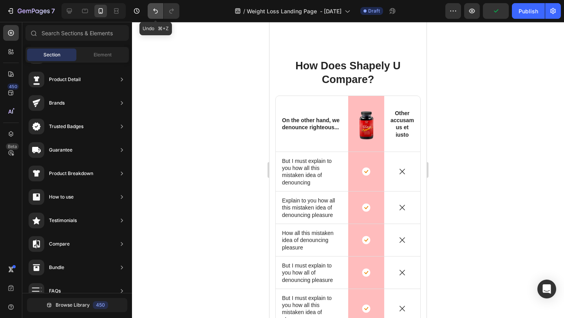
click at [152, 11] on icon "Undo/Redo" at bounding box center [156, 11] width 8 height 8
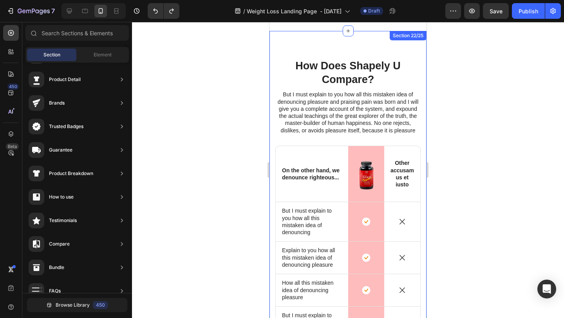
click at [375, 41] on div "How Does Shapely U Compare? Heading But I must explain to you how all this mist…" at bounding box center [347, 239] width 157 height 416
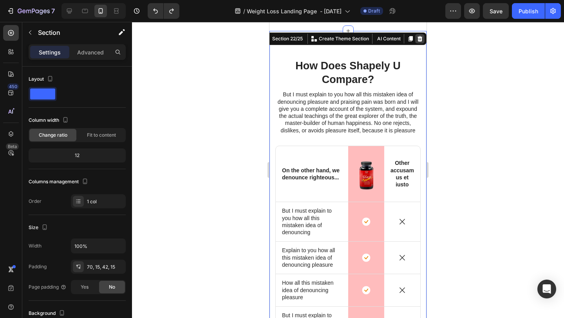
click at [418, 38] on icon at bounding box center [420, 38] width 5 height 5
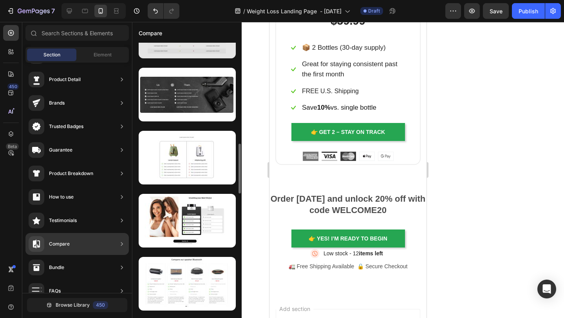
scroll to position [549, 0]
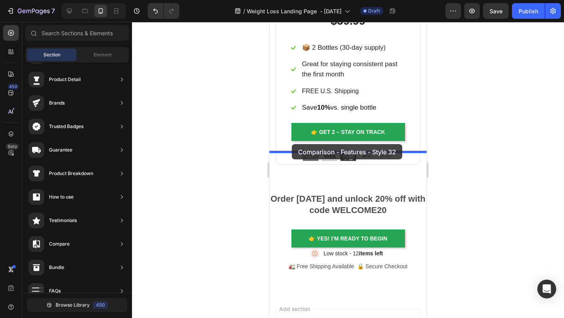
drag, startPoint x: 456, startPoint y: 175, endPoint x: 292, endPoint y: 144, distance: 167.0
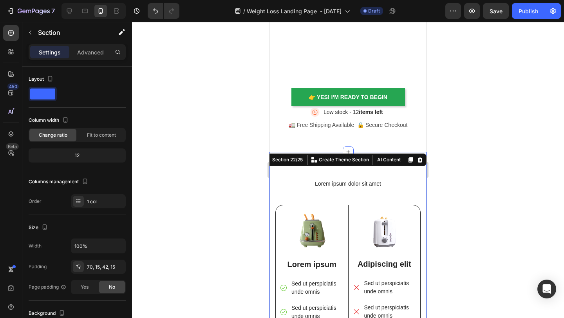
scroll to position [4487, 0]
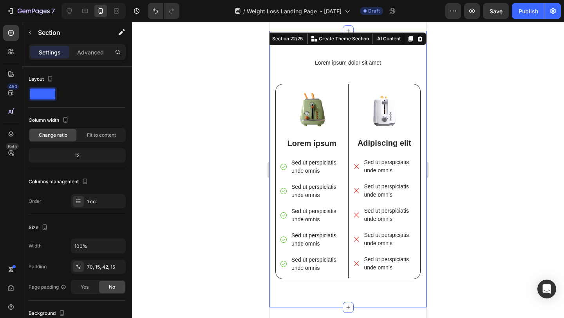
click at [450, 146] on div at bounding box center [348, 170] width 432 height 296
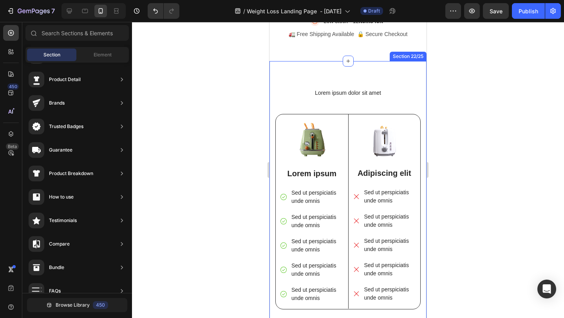
scroll to position [4497, 0]
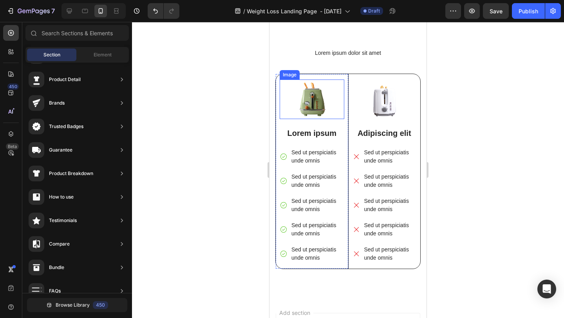
click at [300, 99] on img at bounding box center [312, 100] width 65 height 40
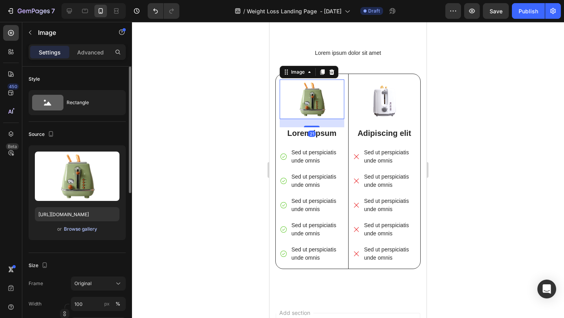
click at [76, 232] on div "Browse gallery" at bounding box center [80, 229] width 33 height 7
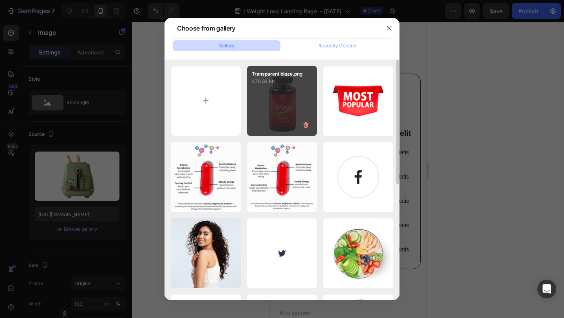
click at [290, 96] on div "Transparent blaze.png 470.34 kb" at bounding box center [282, 101] width 70 height 70
type input "https://cdn.shopify.com/s/files/1/0615/9777/8174/files/gempages_579372097344635…"
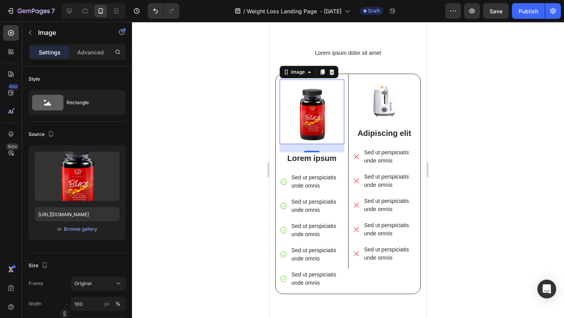
click at [492, 138] on div at bounding box center [348, 170] width 432 height 296
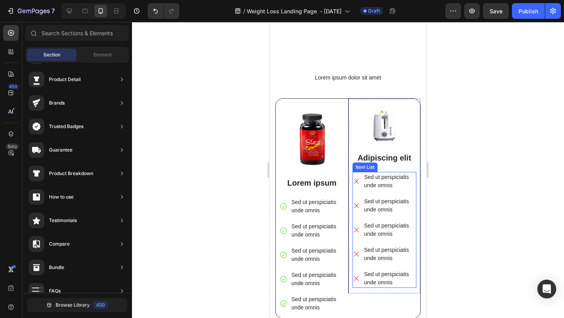
scroll to position [4137, 0]
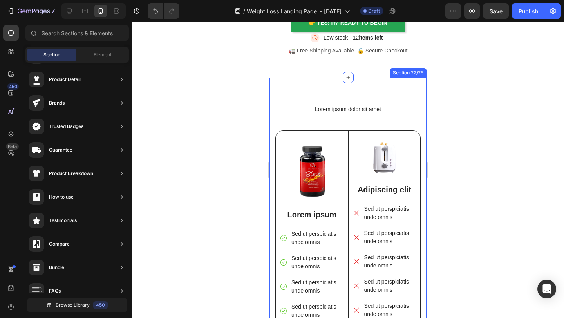
click at [419, 94] on div "Lorem ipsum dolor sit amet Heading Image Lorem ipsum Text Block Sed ut perspici…" at bounding box center [347, 228] width 157 height 301
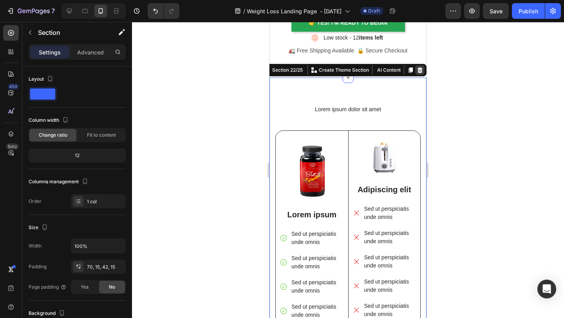
click at [424, 69] on div at bounding box center [419, 69] width 9 height 9
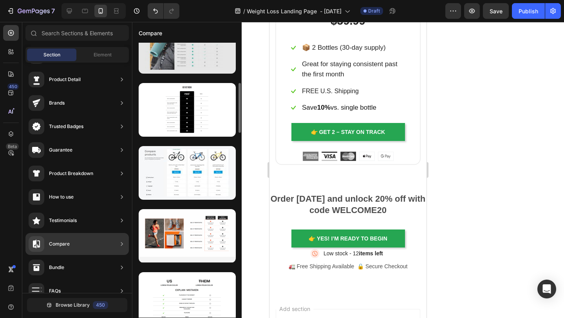
scroll to position [215, 0]
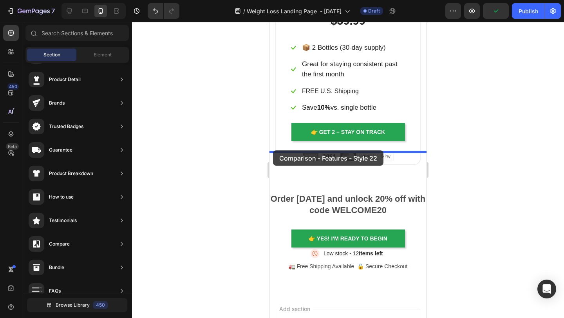
drag, startPoint x: 465, startPoint y: 141, endPoint x: 273, endPoint y: 150, distance: 192.5
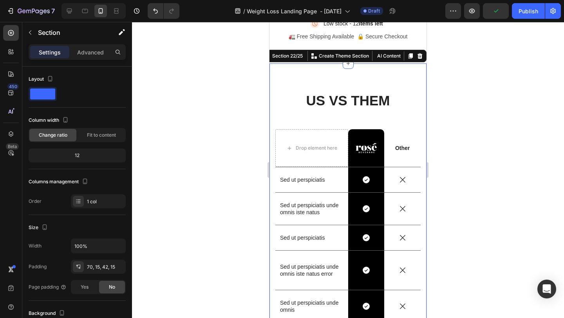
scroll to position [4469, 0]
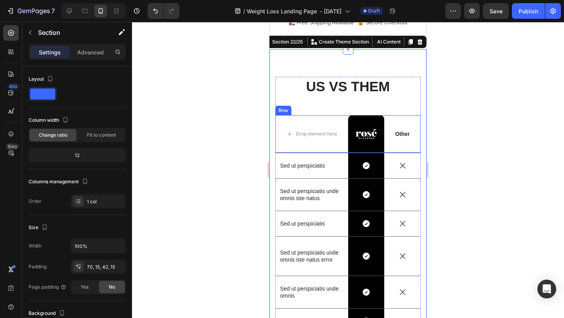
click at [479, 177] on div at bounding box center [348, 170] width 432 height 296
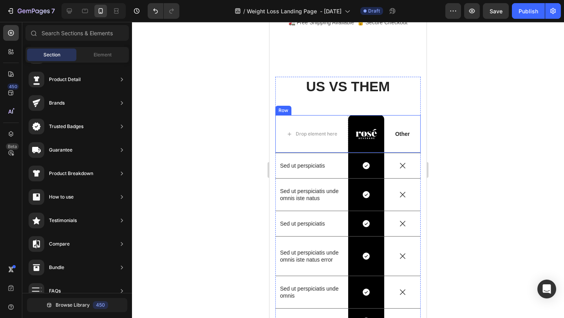
click at [443, 95] on div at bounding box center [348, 170] width 432 height 296
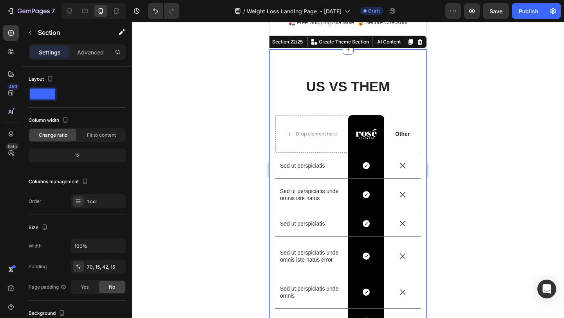
click at [414, 61] on div "US VS THEM Heading Drop element here Image Row Other Text Block Row Sed ut pers…" at bounding box center [347, 230] width 157 height 363
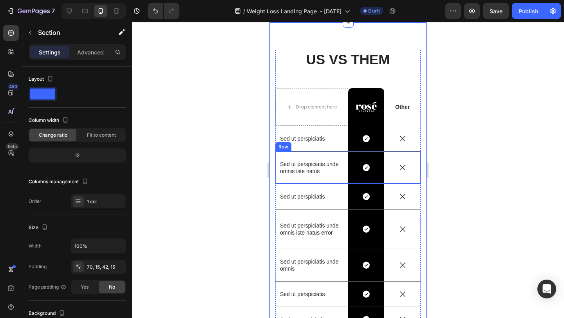
scroll to position [4507, 0]
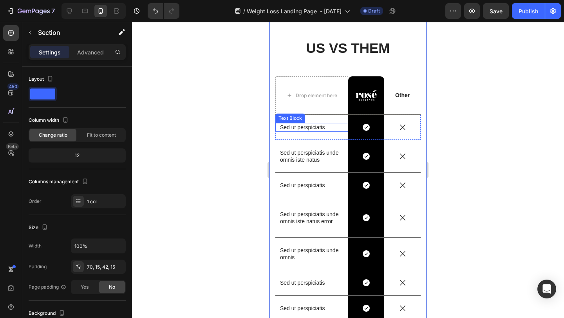
click at [294, 129] on p "Sed ut perspiciatis" at bounding box center [311, 127] width 63 height 7
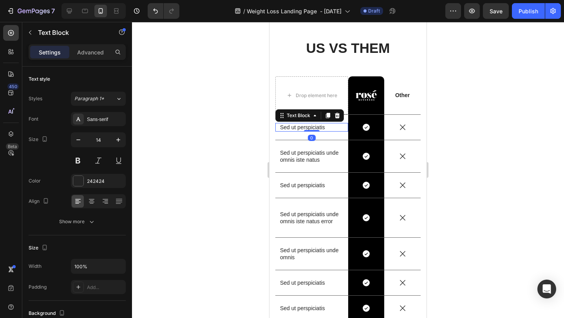
click at [294, 129] on p "Sed ut perspiciatis" at bounding box center [311, 127] width 63 height 7
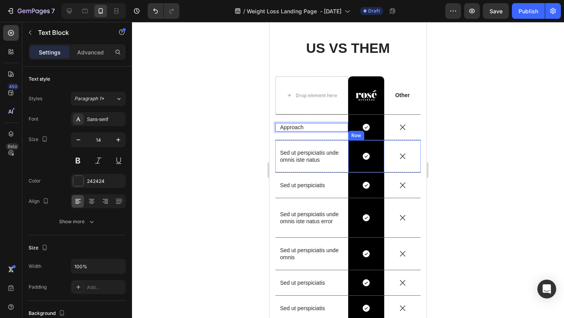
click at [363, 149] on div "Icon Row" at bounding box center [366, 156] width 36 height 32
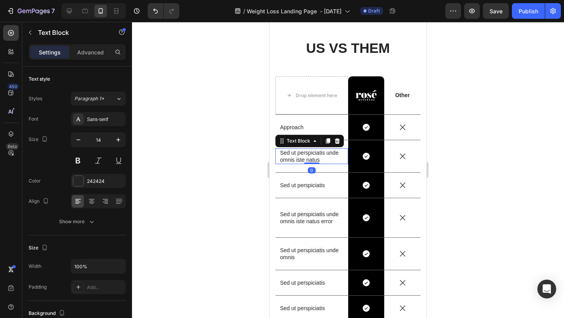
click at [301, 159] on p "Sed ut perspiciatis unde omnis iste natus" at bounding box center [311, 156] width 63 height 14
click at [244, 125] on div at bounding box center [348, 170] width 432 height 296
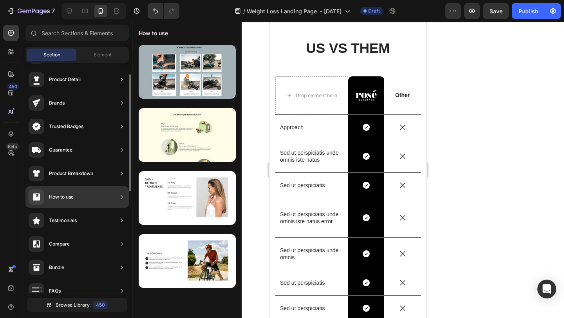
scroll to position [0, 0]
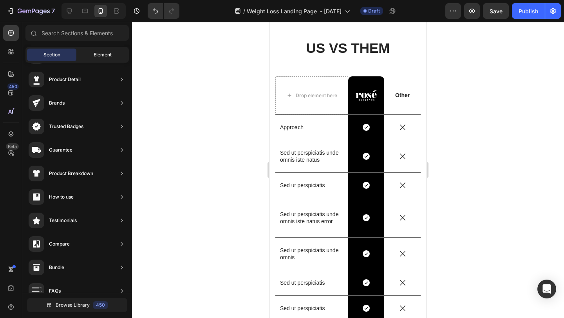
click at [100, 51] on div "Element" at bounding box center [102, 55] width 49 height 13
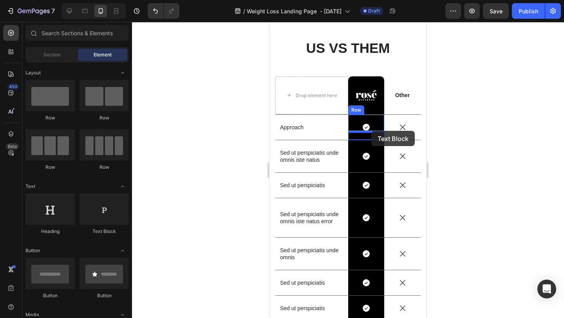
drag, startPoint x: 367, startPoint y: 237, endPoint x: 371, endPoint y: 131, distance: 106.6
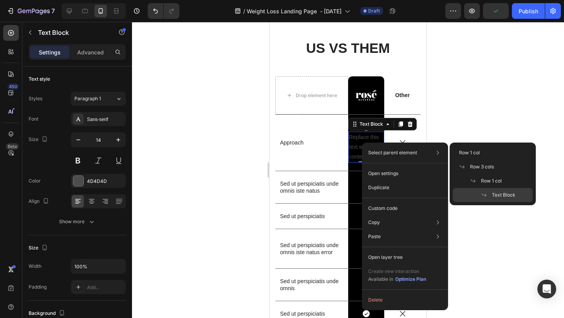
click at [356, 140] on div "Replace this text with your content" at bounding box center [366, 147] width 36 height 31
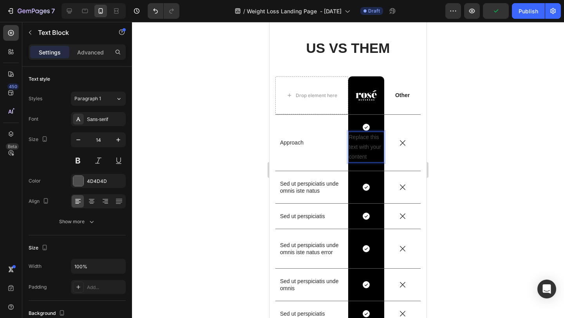
click at [356, 140] on p "Replace this text with your content" at bounding box center [366, 147] width 35 height 30
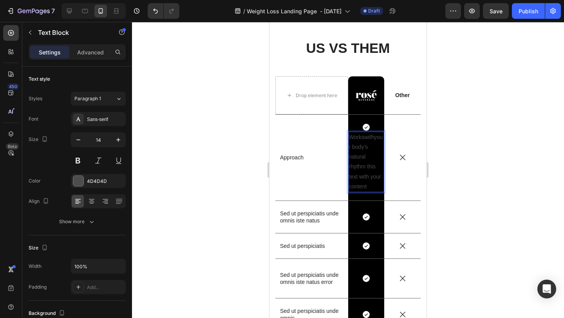
click at [380, 189] on p "Works with your body’s natural rhythm this text with your content" at bounding box center [366, 161] width 35 height 59
click at [366, 179] on p "Works with your body’s natural rhythm this text with your content" at bounding box center [366, 161] width 35 height 59
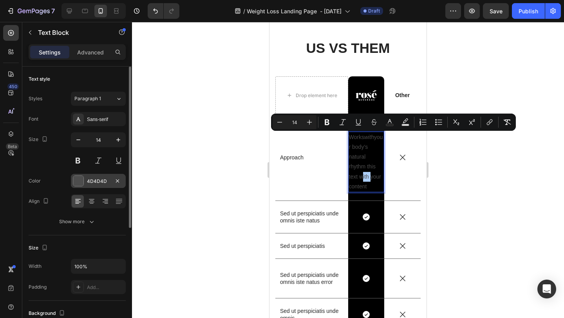
click at [77, 178] on div at bounding box center [78, 181] width 10 height 10
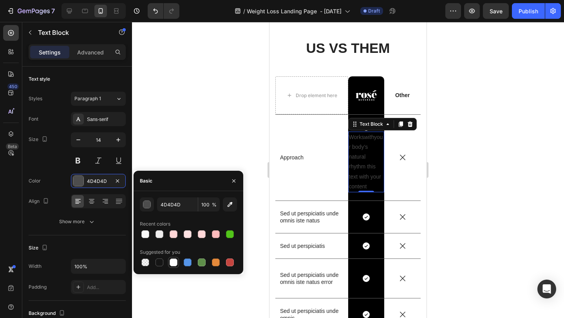
click at [174, 263] on div at bounding box center [174, 263] width 8 height 8
type input "FFFFFF"
click at [198, 143] on div at bounding box center [348, 170] width 432 height 296
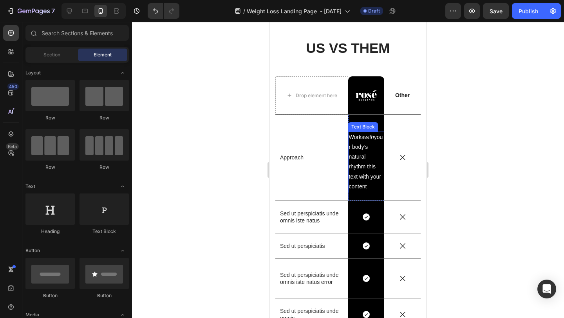
click at [360, 178] on p "Works with your body’s natural rhythm this text with your content" at bounding box center [366, 161] width 35 height 59
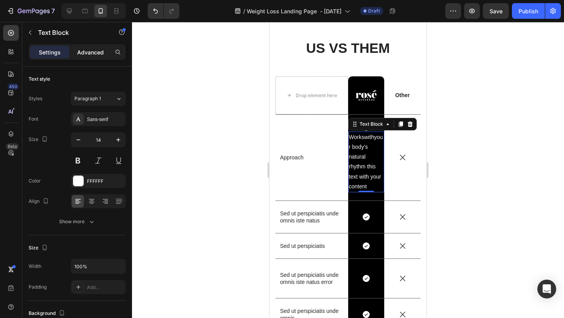
click at [92, 56] on p "Advanced" at bounding box center [90, 52] width 27 height 8
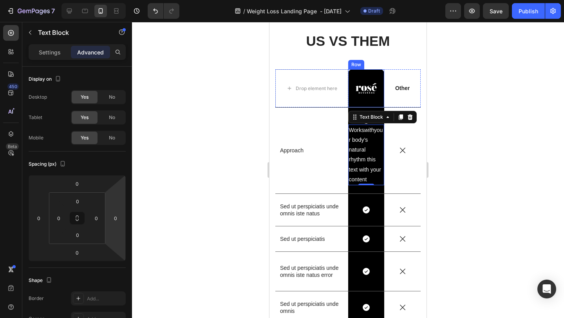
scroll to position [4524, 0]
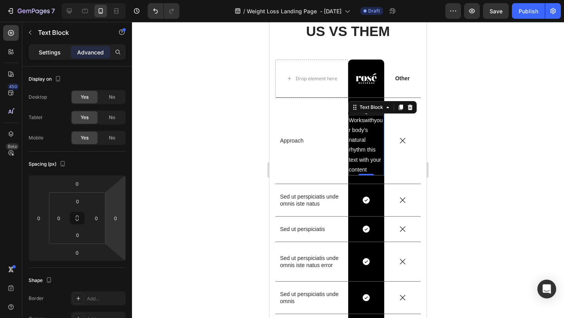
click at [54, 50] on p "Settings" at bounding box center [50, 52] width 22 height 8
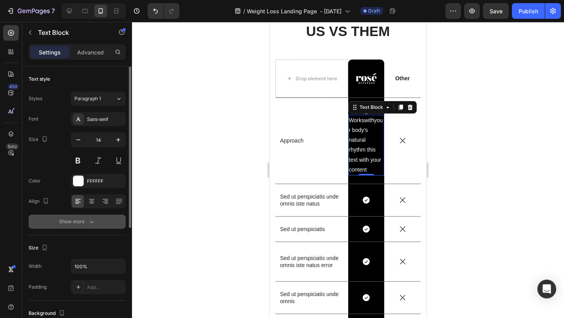
click at [86, 219] on div "Show more" at bounding box center [77, 222] width 36 height 8
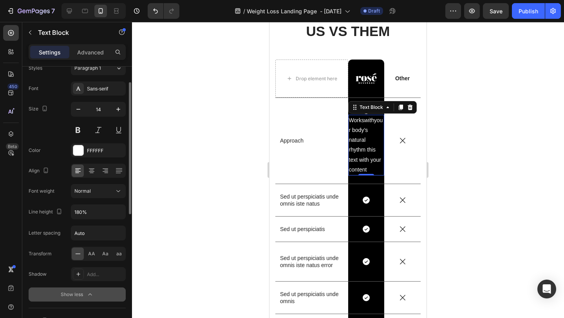
scroll to position [31, 0]
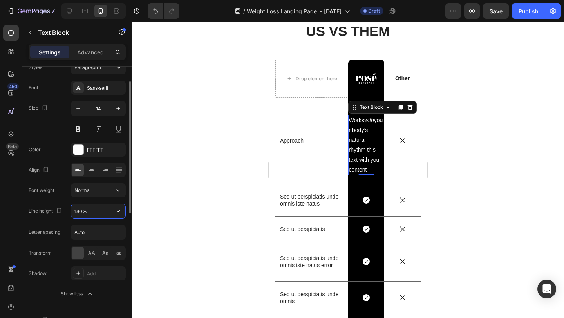
click at [92, 216] on input "180%" at bounding box center [98, 211] width 54 height 14
click at [123, 214] on button "button" at bounding box center [118, 211] width 14 height 14
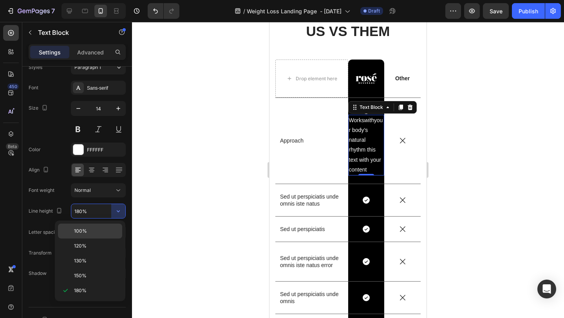
click at [106, 239] on div "100%" at bounding box center [90, 246] width 64 height 15
type input "100%"
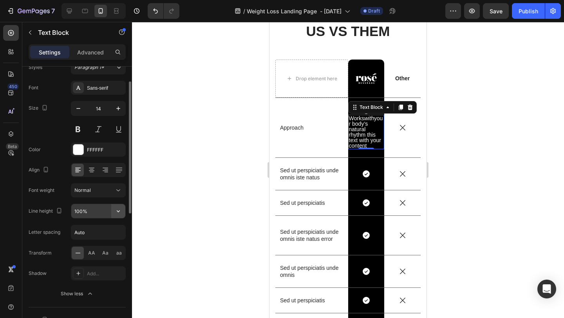
click at [121, 208] on icon "button" at bounding box center [118, 211] width 8 height 8
click at [446, 167] on div at bounding box center [348, 170] width 432 height 296
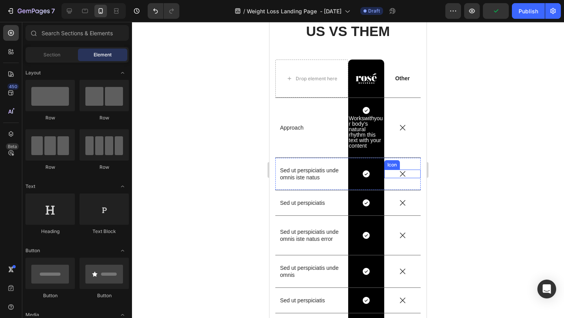
click at [446, 167] on div at bounding box center [348, 170] width 432 height 296
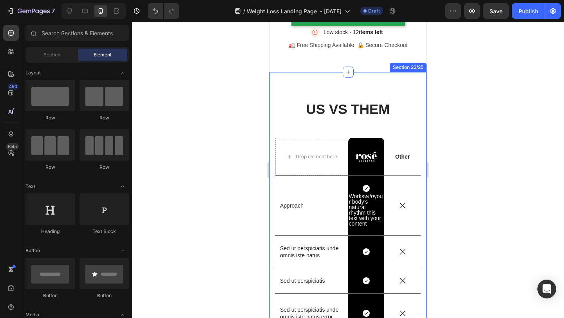
scroll to position [4434, 0]
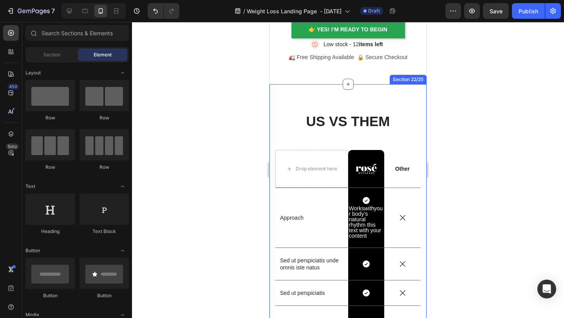
click at [413, 95] on div "US VS THEM Heading Drop element here Image Row Other Text Block Row Approach Te…" at bounding box center [347, 282] width 157 height 397
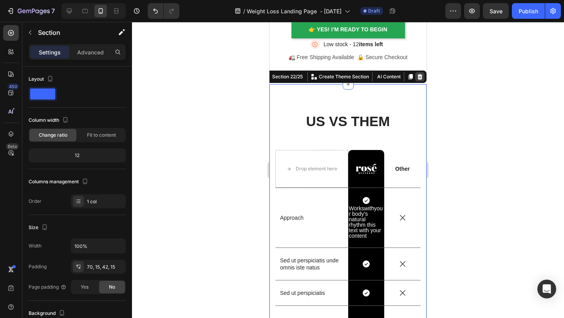
click at [422, 79] on icon at bounding box center [420, 77] width 6 height 6
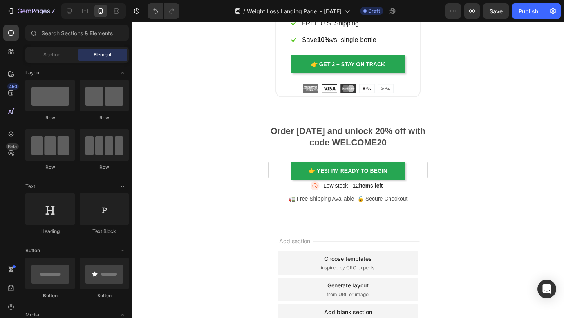
scroll to position [4366, 0]
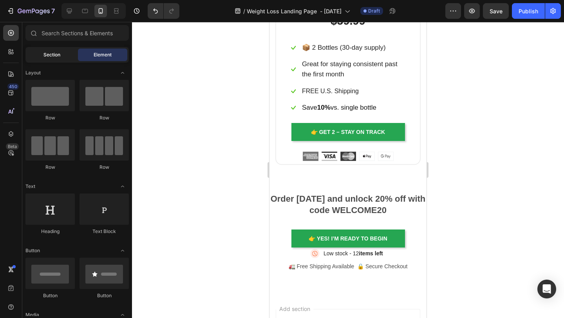
click at [56, 52] on span "Section" at bounding box center [51, 54] width 17 height 7
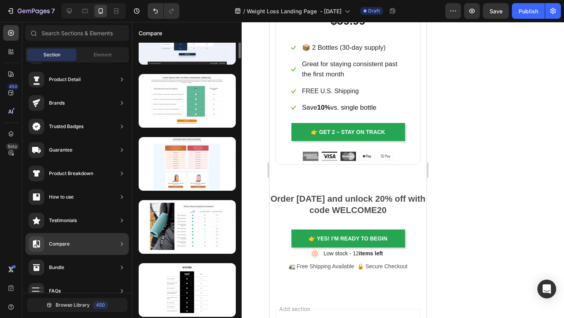
scroll to position [0, 0]
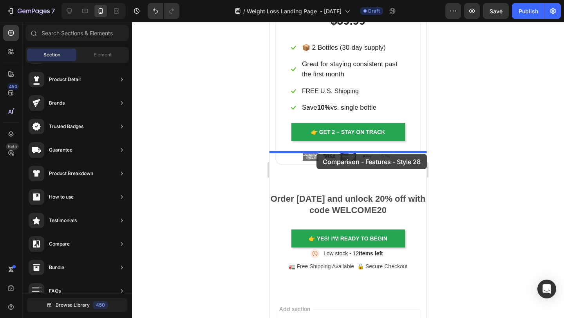
drag, startPoint x: 449, startPoint y: 96, endPoint x: 318, endPoint y: 153, distance: 142.8
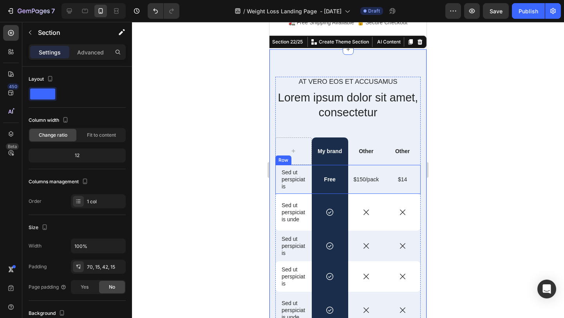
scroll to position [4533, 0]
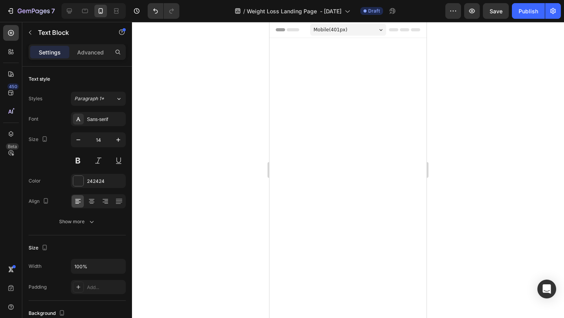
scroll to position [4533, 0]
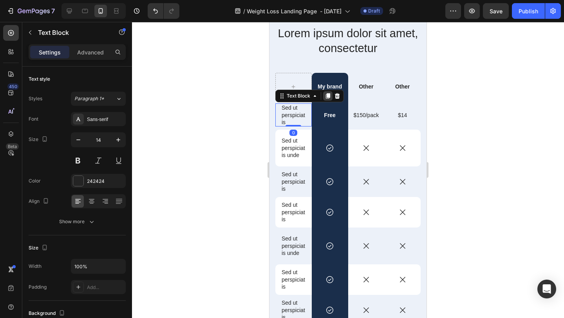
click at [329, 98] on icon at bounding box center [328, 96] width 6 height 6
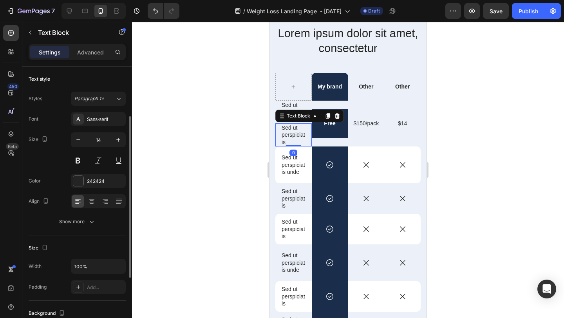
scroll to position [31, 0]
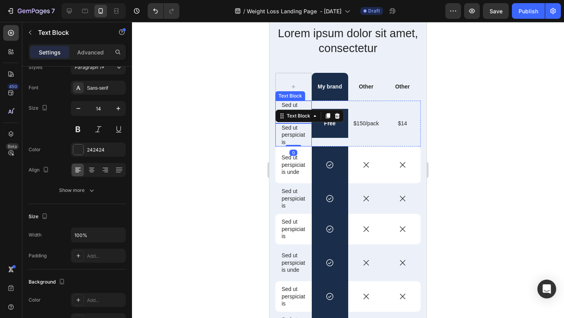
click at [302, 107] on p "Sed ut perspiciatis" at bounding box center [294, 112] width 24 height 22
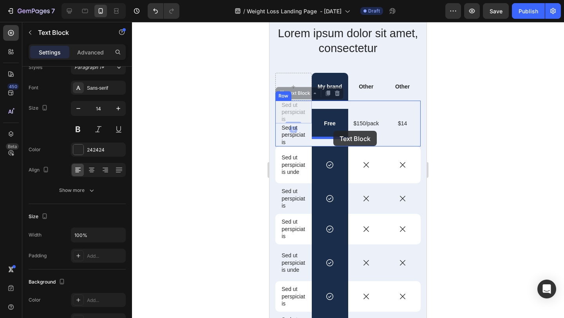
drag, startPoint x: 284, startPoint y: 96, endPoint x: 333, endPoint y: 131, distance: 60.6
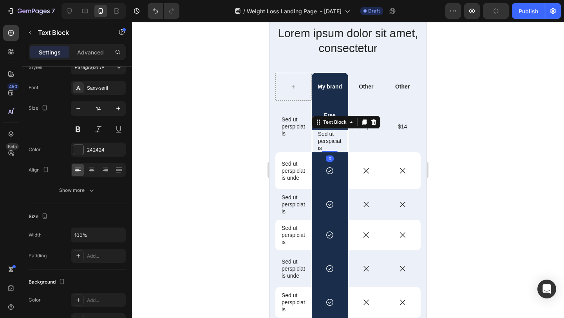
click at [459, 140] on div at bounding box center [348, 170] width 432 height 296
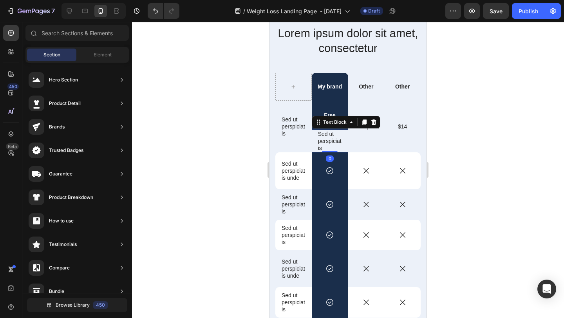
click at [337, 137] on p "Sed ut perspiciatis" at bounding box center [330, 141] width 24 height 22
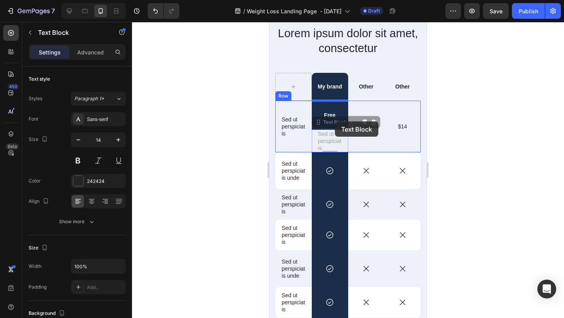
drag, startPoint x: 320, startPoint y: 123, endPoint x: 335, endPoint y: 121, distance: 15.4
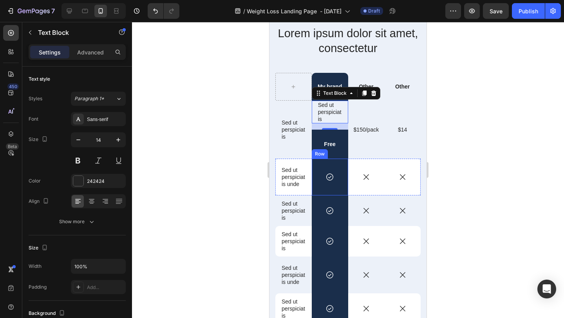
click at [342, 159] on div "Icon Row" at bounding box center [330, 177] width 36 height 37
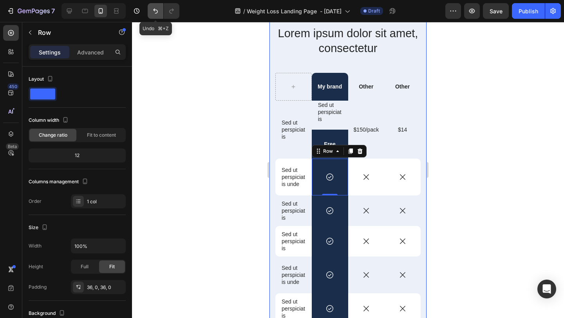
click at [156, 14] on icon "Undo/Redo" at bounding box center [156, 11] width 8 height 8
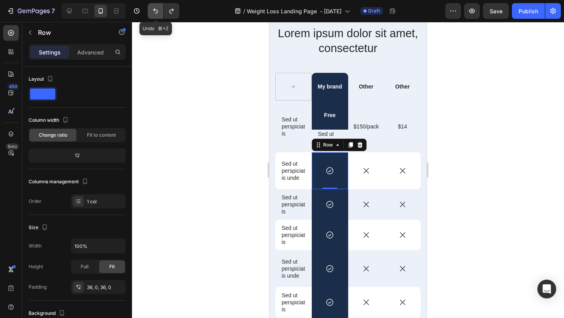
click at [154, 11] on icon "Undo/Redo" at bounding box center [155, 11] width 5 height 5
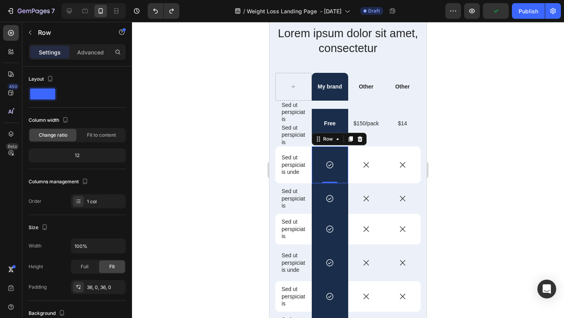
click at [463, 119] on div at bounding box center [348, 170] width 432 height 296
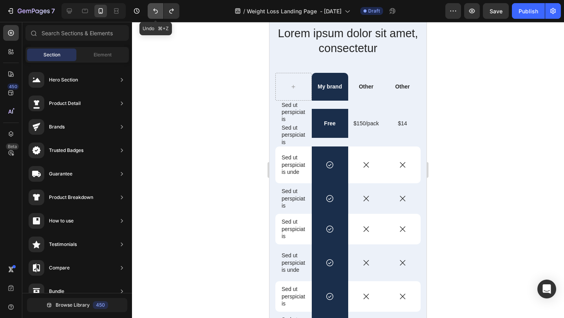
click at [153, 6] on button "Undo/Redo" at bounding box center [156, 11] width 16 height 16
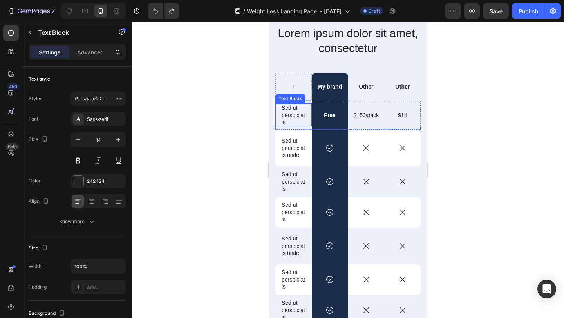
click at [295, 115] on p "Sed ut perspiciatis" at bounding box center [294, 115] width 24 height 22
click at [164, 147] on div at bounding box center [348, 170] width 432 height 296
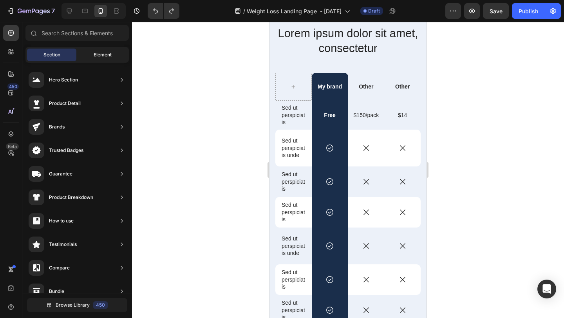
click at [100, 54] on span "Element" at bounding box center [103, 54] width 18 height 7
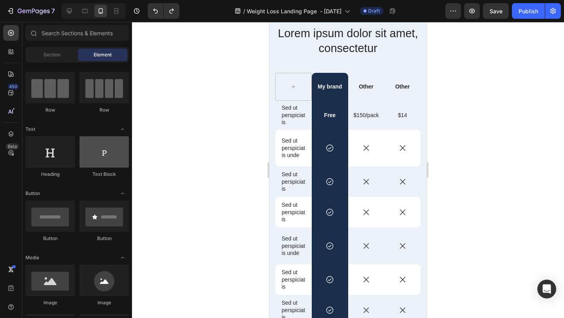
scroll to position [0, 0]
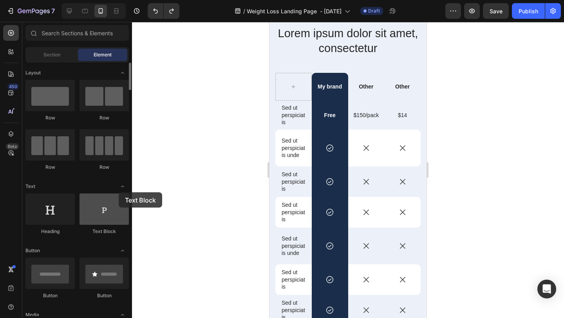
drag, startPoint x: 107, startPoint y: 221, endPoint x: 106, endPoint y: 202, distance: 18.8
click at [106, 201] on div at bounding box center [104, 208] width 49 height 31
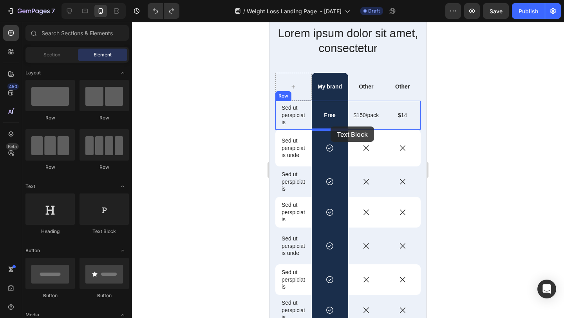
drag, startPoint x: 375, startPoint y: 224, endPoint x: 331, endPoint y: 127, distance: 106.9
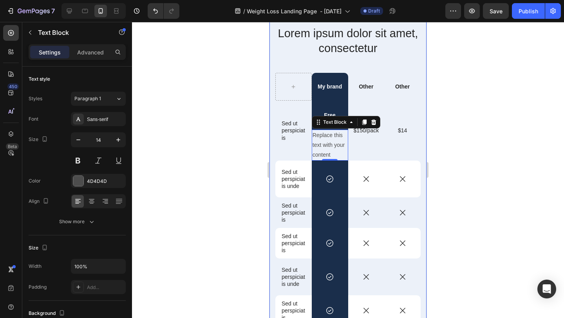
click at [454, 148] on div at bounding box center [348, 170] width 432 height 296
click at [331, 138] on div "Replace this text with your content" at bounding box center [330, 145] width 36 height 31
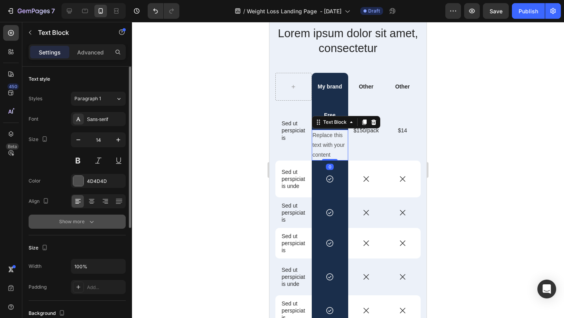
click at [87, 221] on div "Show more" at bounding box center [77, 222] width 36 height 8
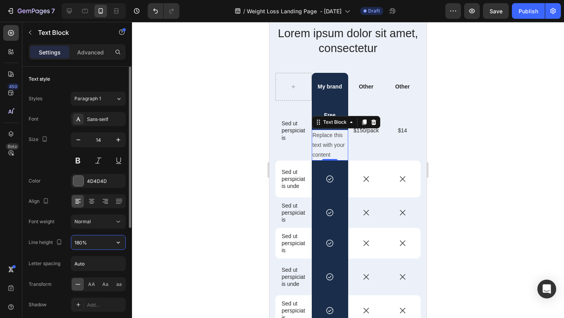
click at [97, 242] on input "180%" at bounding box center [98, 242] width 54 height 14
click at [118, 243] on icon "button" at bounding box center [118, 243] width 3 height 2
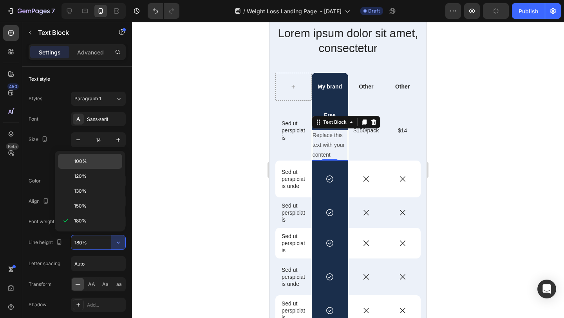
click at [103, 165] on p "100%" at bounding box center [96, 161] width 45 height 7
type input "100%"
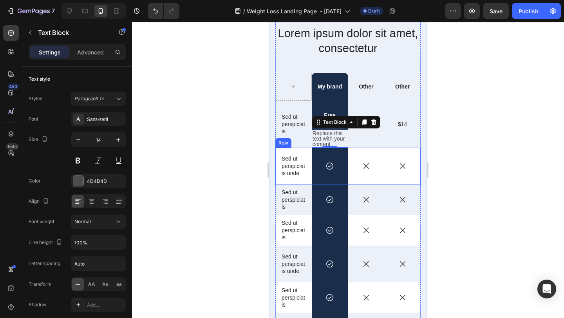
click at [480, 148] on div at bounding box center [348, 170] width 432 height 296
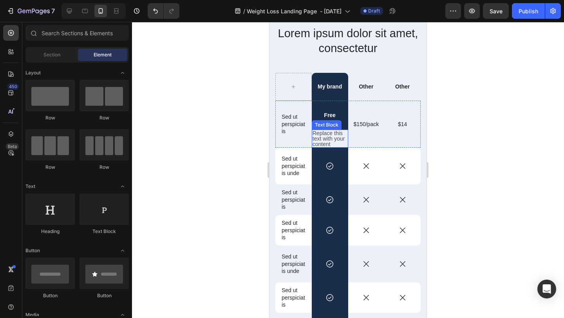
click at [333, 137] on div "Replace this text with your content" at bounding box center [330, 139] width 36 height 18
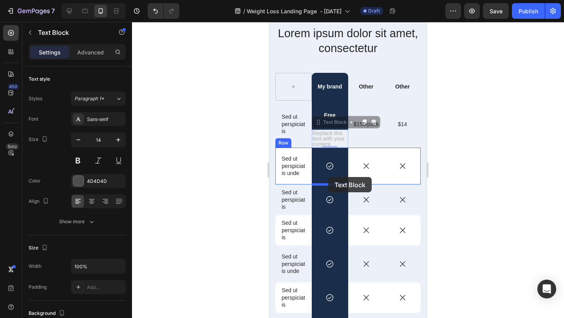
drag, startPoint x: 317, startPoint y: 125, endPoint x: 328, endPoint y: 177, distance: 53.7
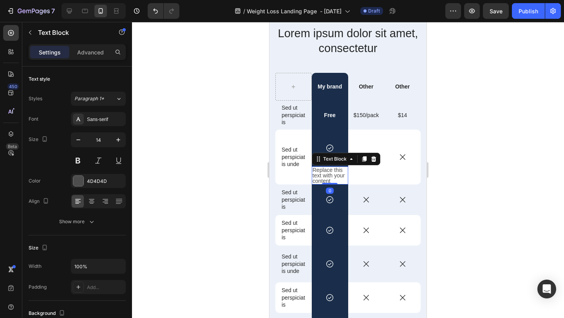
click at [459, 179] on div at bounding box center [348, 170] width 432 height 296
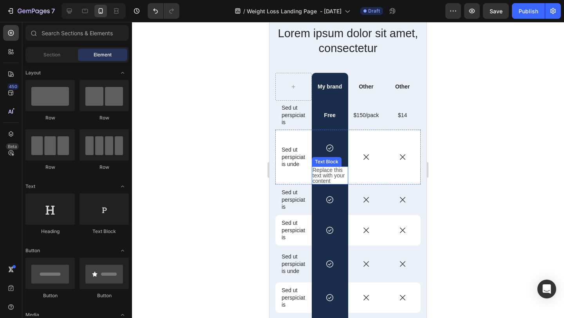
click at [335, 175] on div "Replace this text with your content" at bounding box center [330, 175] width 36 height 18
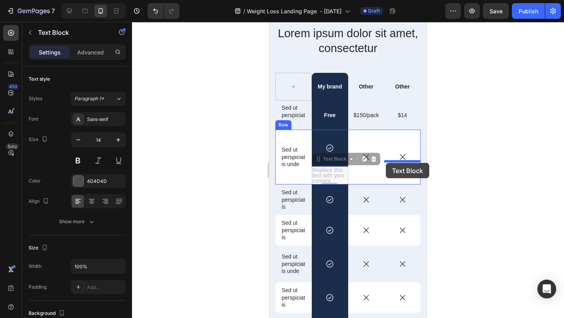
drag, startPoint x: 319, startPoint y: 163, endPoint x: 386, endPoint y: 163, distance: 66.6
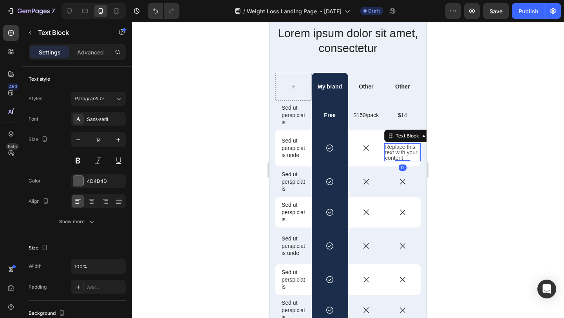
click at [477, 152] on div at bounding box center [348, 170] width 432 height 296
click at [408, 151] on div "Replace this text with your content" at bounding box center [402, 152] width 36 height 18
click at [403, 178] on icon at bounding box center [402, 181] width 9 height 9
click at [404, 150] on div "Replace this text with your content" at bounding box center [402, 152] width 36 height 18
click at [423, 137] on icon at bounding box center [424, 136] width 6 height 6
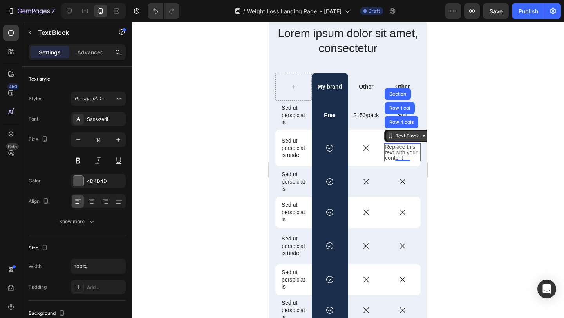
click at [423, 137] on icon at bounding box center [424, 136] width 6 height 6
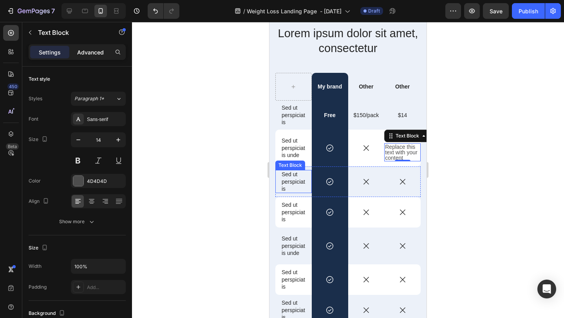
click at [97, 50] on p "Advanced" at bounding box center [90, 52] width 27 height 8
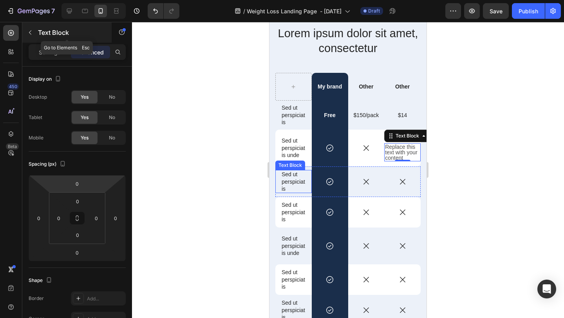
click at [31, 34] on icon "button" at bounding box center [30, 32] width 6 height 6
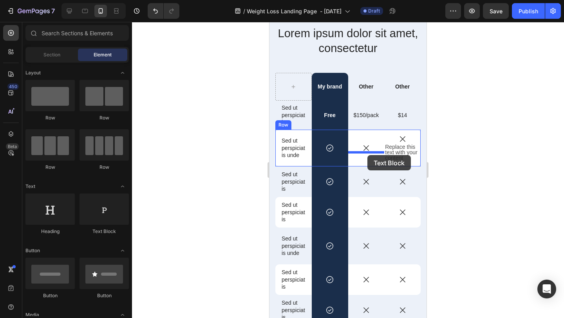
drag, startPoint x: 376, startPoint y: 230, endPoint x: 367, endPoint y: 155, distance: 75.7
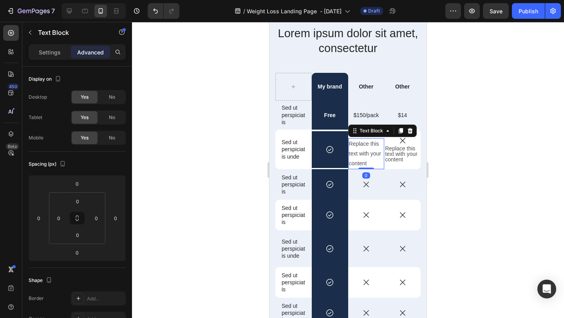
click at [474, 155] on div at bounding box center [348, 170] width 432 height 296
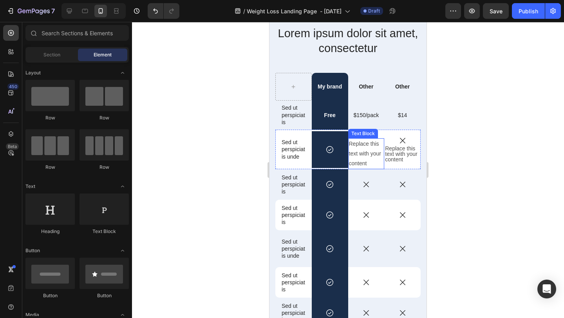
click at [372, 148] on div "Replace this text with your content" at bounding box center [366, 153] width 36 height 31
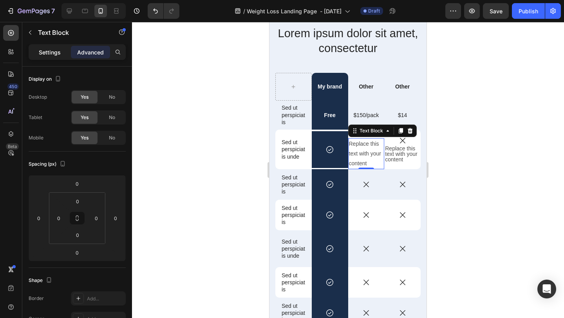
click at [58, 54] on p "Settings" at bounding box center [50, 52] width 22 height 8
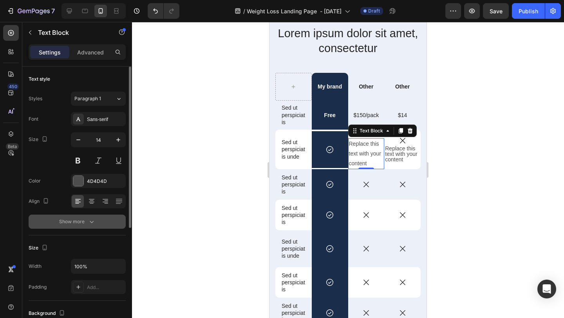
click at [84, 220] on div "Show more" at bounding box center [77, 222] width 36 height 8
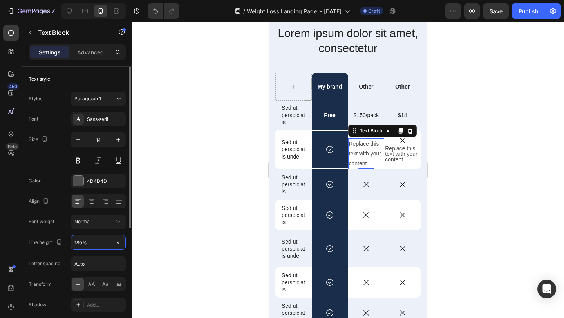
click at [107, 239] on input "180%" at bounding box center [98, 242] width 54 height 14
click at [119, 242] on icon "button" at bounding box center [118, 243] width 3 height 2
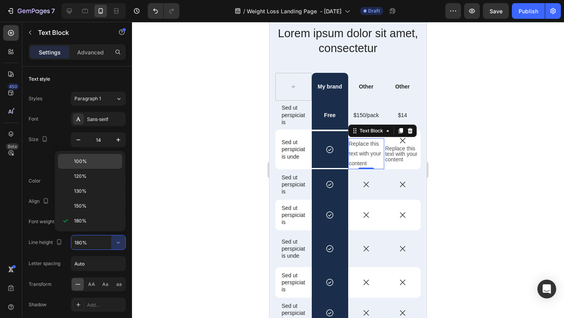
click at [107, 169] on div "100%" at bounding box center [90, 176] width 64 height 15
type input "100%"
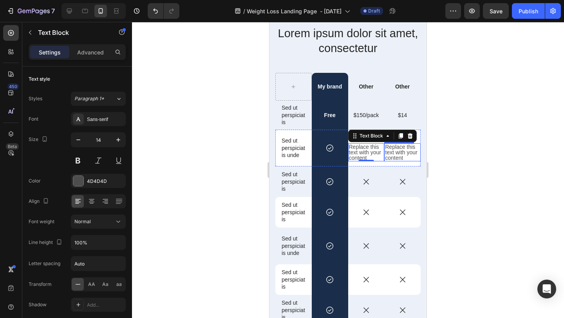
click at [466, 153] on div at bounding box center [348, 170] width 432 height 296
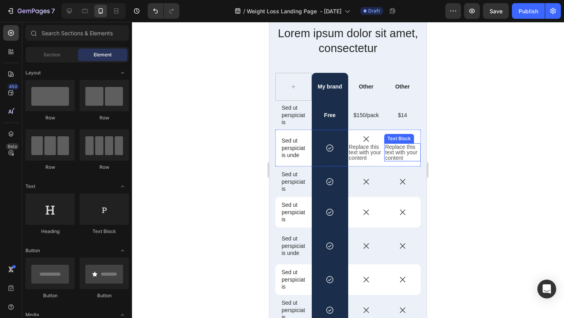
click at [449, 165] on div at bounding box center [348, 170] width 432 height 296
click at [373, 150] on div "Replace this text with your content" at bounding box center [366, 152] width 36 height 18
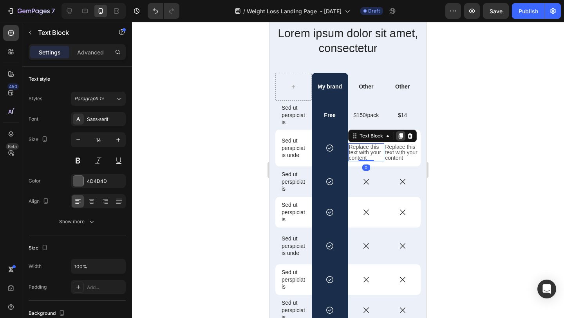
click at [400, 137] on icon at bounding box center [400, 135] width 4 height 5
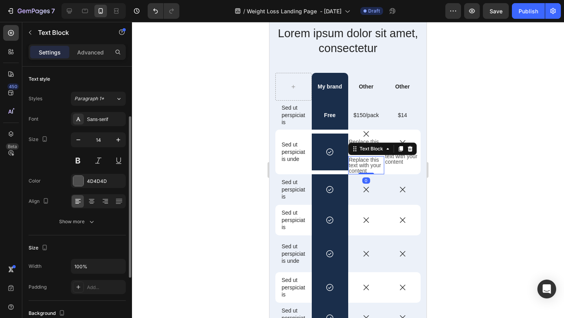
scroll to position [31, 0]
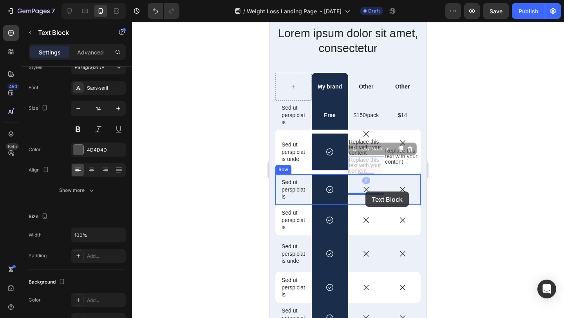
drag, startPoint x: 354, startPoint y: 150, endPoint x: 365, endPoint y: 192, distance: 43.0
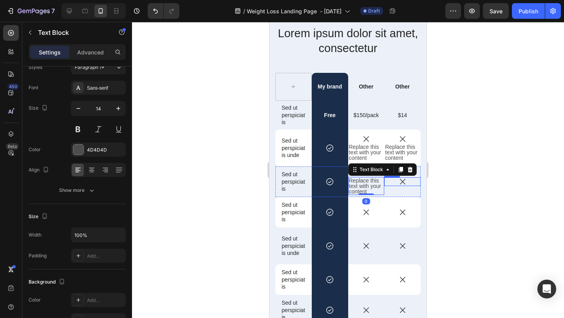
click at [452, 180] on div at bounding box center [348, 170] width 432 height 296
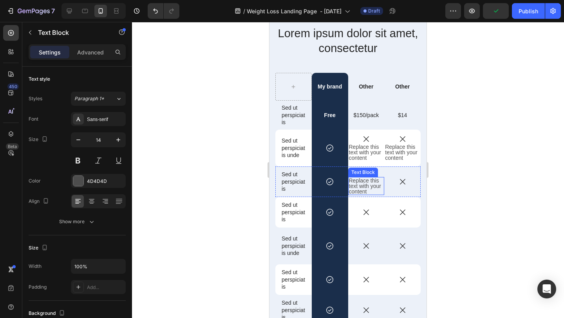
click at [359, 183] on div "Replace this text with your content" at bounding box center [366, 186] width 36 height 18
click at [400, 172] on icon at bounding box center [400, 169] width 4 height 5
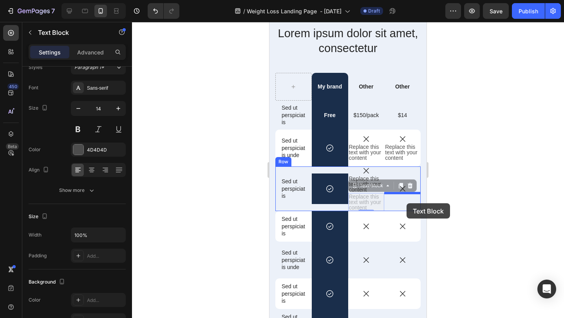
drag, startPoint x: 354, startPoint y: 187, endPoint x: 407, endPoint y: 202, distance: 54.3
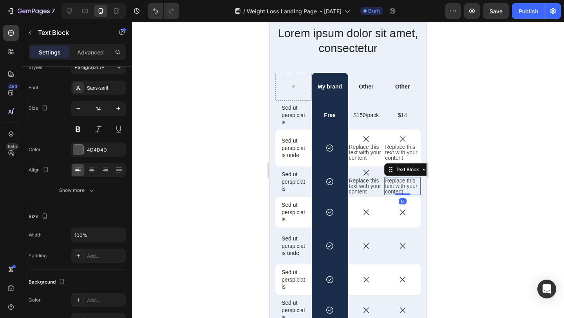
click at [464, 185] on div at bounding box center [348, 170] width 432 height 296
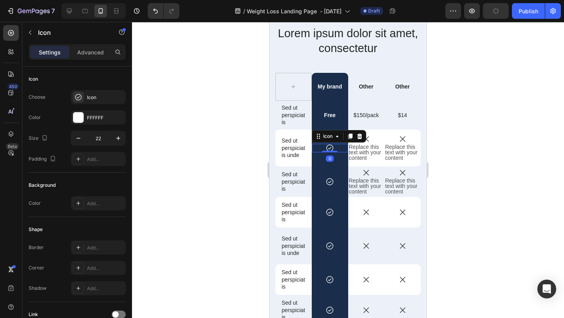
click at [330, 150] on icon at bounding box center [329, 148] width 9 height 9
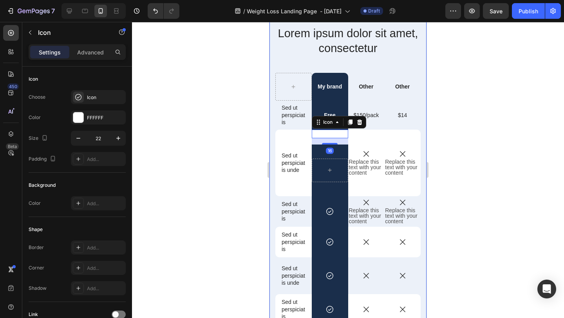
click at [446, 137] on div at bounding box center [348, 170] width 432 height 296
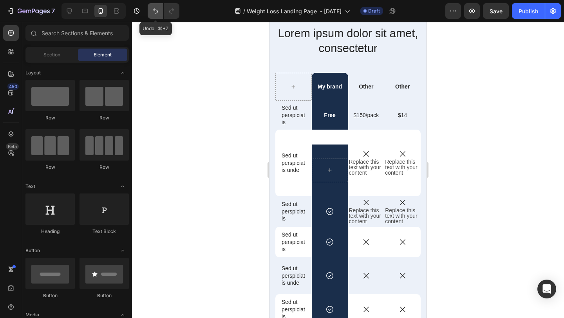
click at [154, 14] on icon "Undo/Redo" at bounding box center [156, 11] width 8 height 8
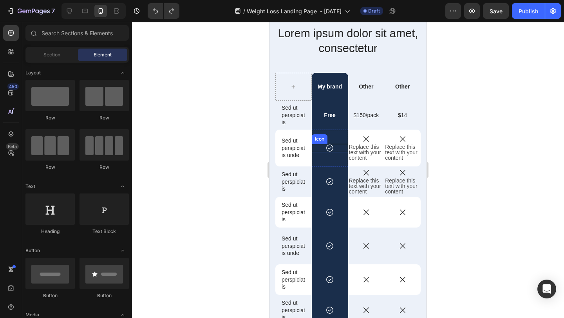
click at [332, 149] on icon at bounding box center [329, 148] width 9 height 9
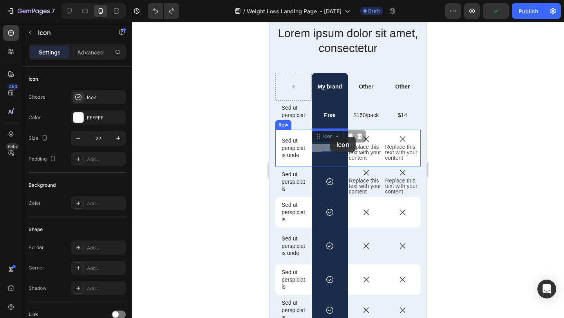
drag, startPoint x: 318, startPoint y: 139, endPoint x: 330, endPoint y: 137, distance: 12.3
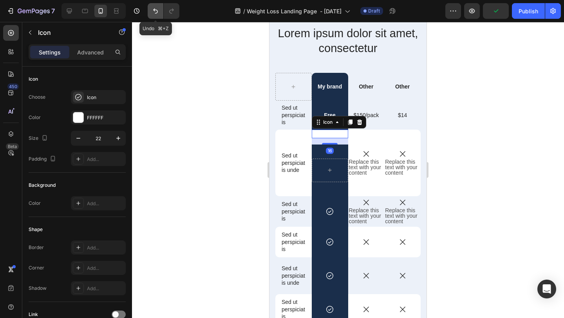
click at [155, 9] on icon "Undo/Redo" at bounding box center [156, 11] width 8 height 8
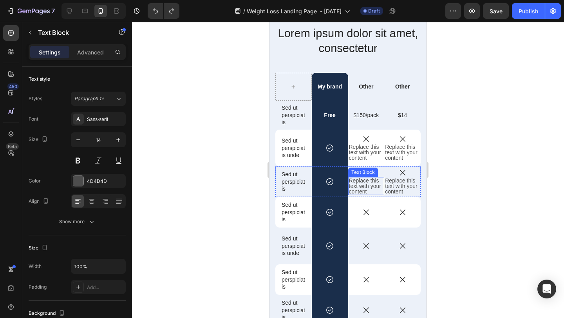
click at [373, 185] on div "Replace this text with your content" at bounding box center [366, 186] width 36 height 18
click at [402, 171] on icon at bounding box center [400, 169] width 4 height 5
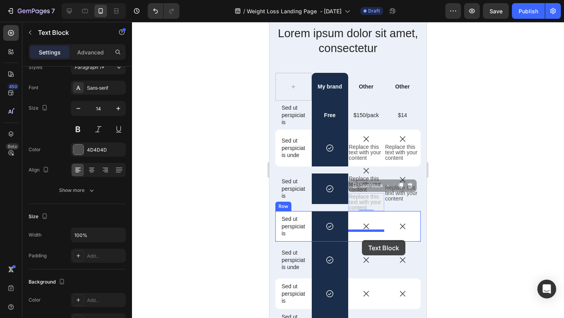
drag, startPoint x: 355, startPoint y: 184, endPoint x: 362, endPoint y: 240, distance: 56.1
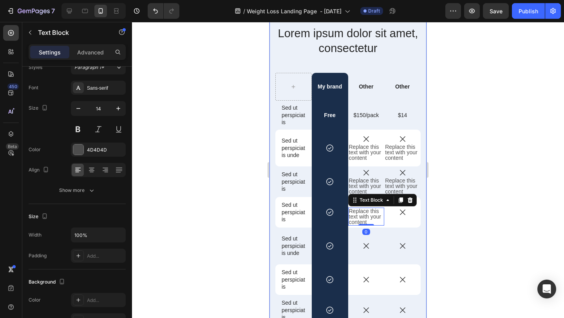
click at [444, 201] on div at bounding box center [348, 170] width 432 height 296
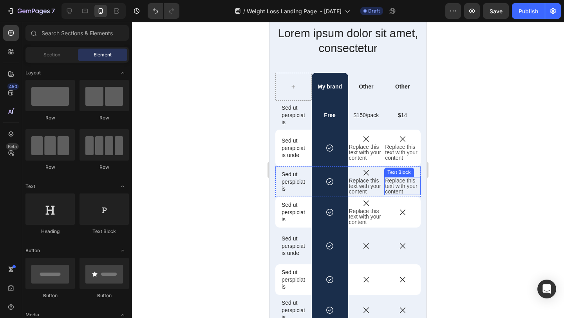
click at [409, 186] on div "Replace this text with your content" at bounding box center [402, 186] width 36 height 18
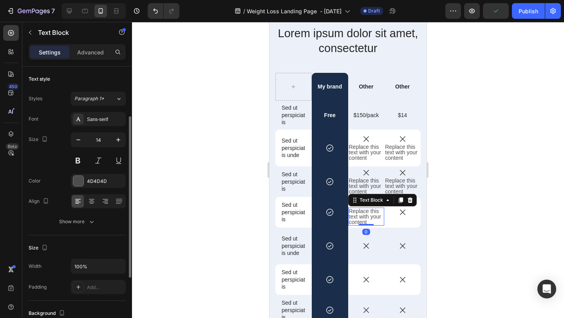
click at [354, 215] on div "Replace this text with your content" at bounding box center [366, 217] width 36 height 18
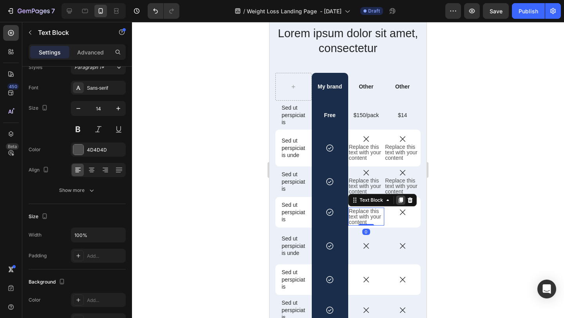
click at [401, 199] on icon at bounding box center [400, 199] width 4 height 5
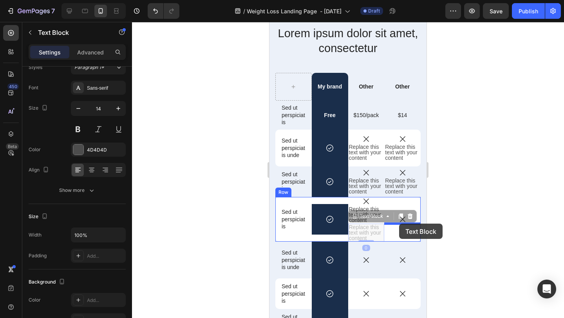
drag, startPoint x: 357, startPoint y: 216, endPoint x: 399, endPoint y: 224, distance: 42.7
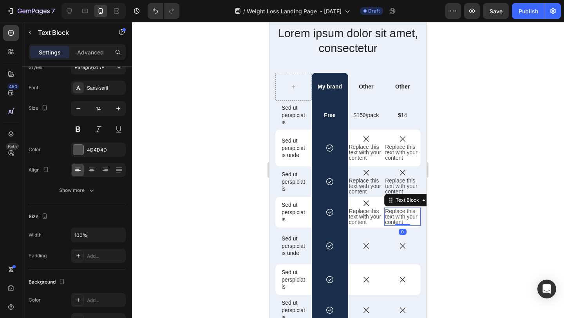
click at [477, 197] on div at bounding box center [348, 170] width 432 height 296
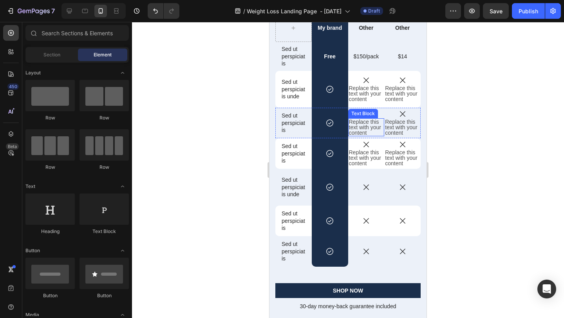
scroll to position [4619, 0]
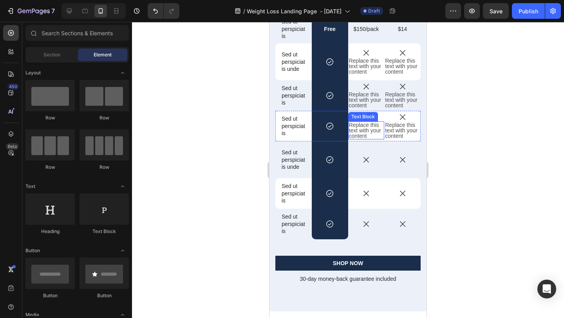
click at [367, 132] on div "Replace this text with your content" at bounding box center [366, 130] width 36 height 18
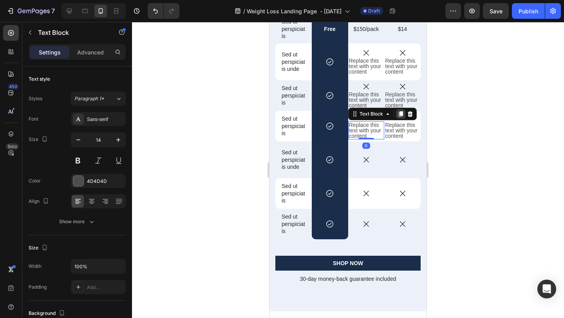
click at [400, 116] on icon at bounding box center [400, 113] width 4 height 5
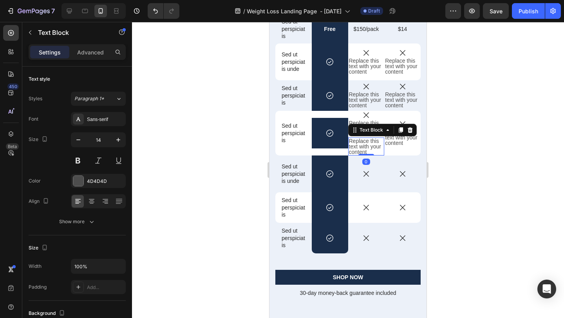
scroll to position [31, 0]
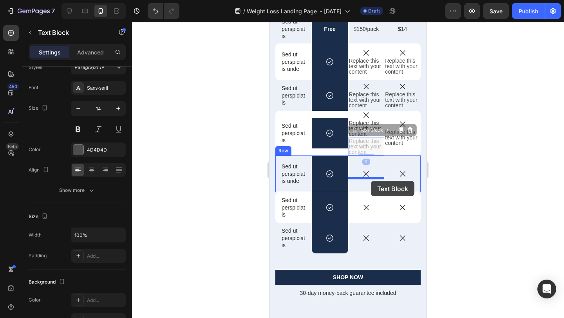
drag, startPoint x: 355, startPoint y: 133, endPoint x: 371, endPoint y: 181, distance: 50.7
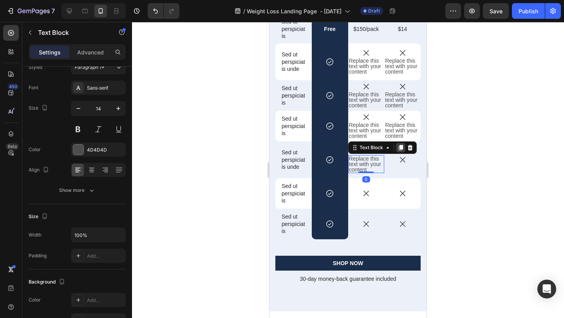
click at [399, 148] on icon at bounding box center [401, 148] width 6 height 6
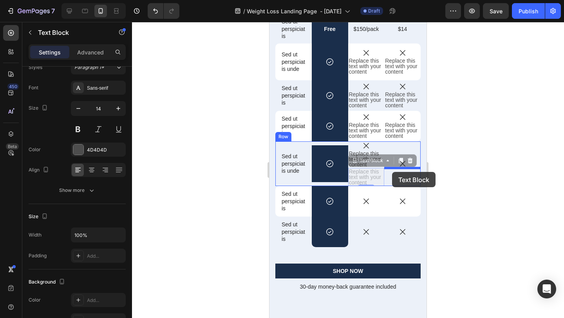
drag, startPoint x: 356, startPoint y: 163, endPoint x: 392, endPoint y: 172, distance: 37.5
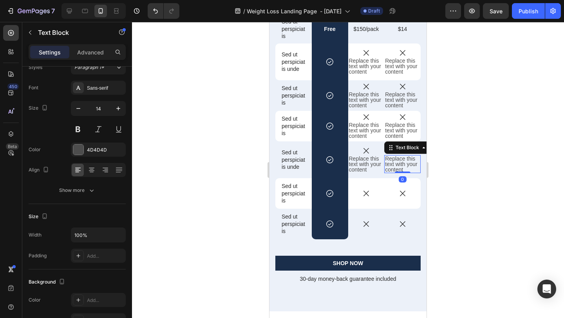
click at [461, 157] on div at bounding box center [348, 170] width 432 height 296
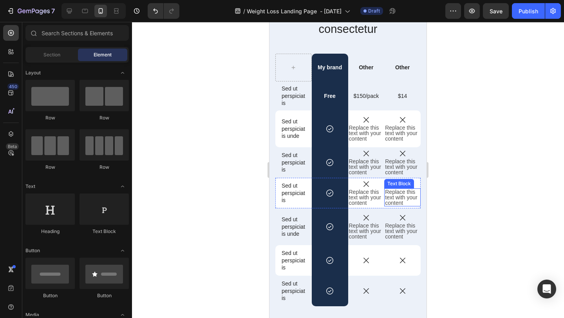
scroll to position [4544, 0]
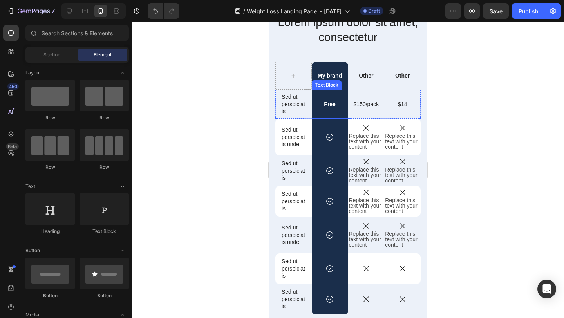
click at [332, 104] on p "Free" at bounding box center [330, 104] width 35 height 7
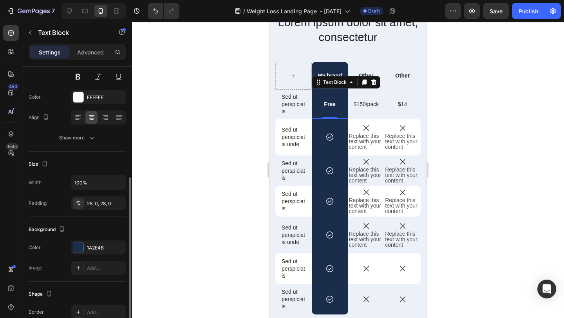
scroll to position [0, 0]
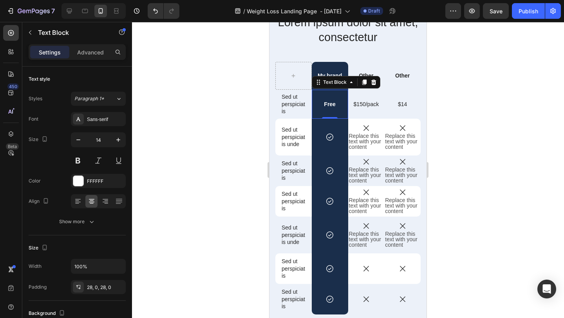
click at [465, 106] on div at bounding box center [348, 170] width 432 height 296
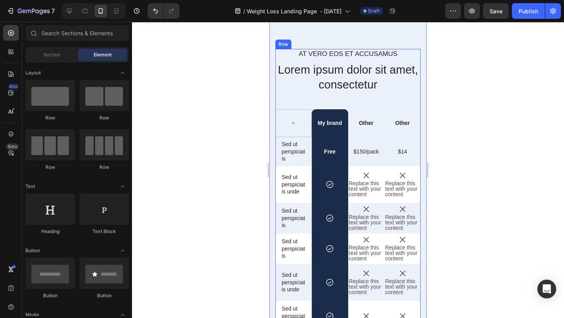
scroll to position [4499, 0]
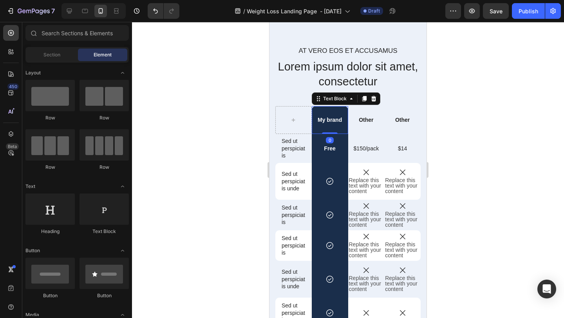
click at [332, 119] on p "My brand" at bounding box center [330, 119] width 35 height 7
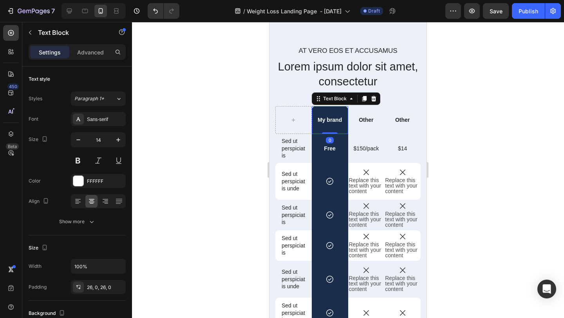
click at [475, 134] on div at bounding box center [348, 170] width 432 height 296
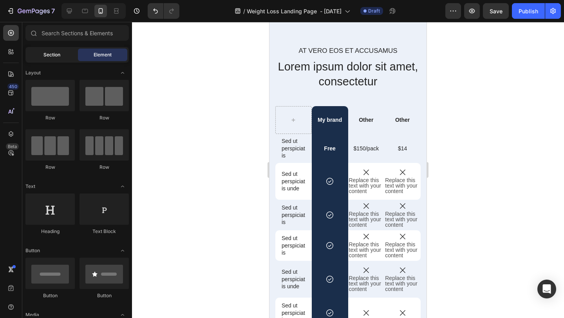
click at [64, 55] on div "Section" at bounding box center [51, 55] width 49 height 13
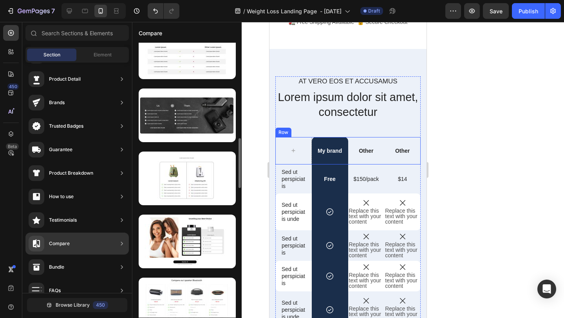
scroll to position [526, 0]
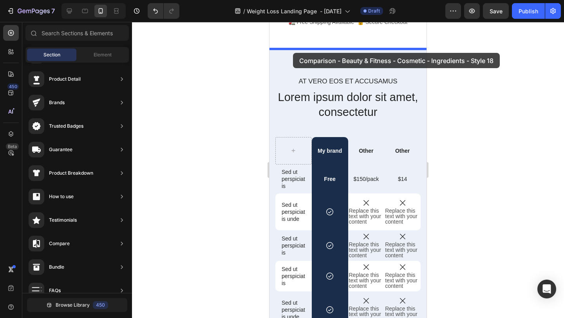
drag, startPoint x: 472, startPoint y: 259, endPoint x: 293, endPoint y: 53, distance: 272.7
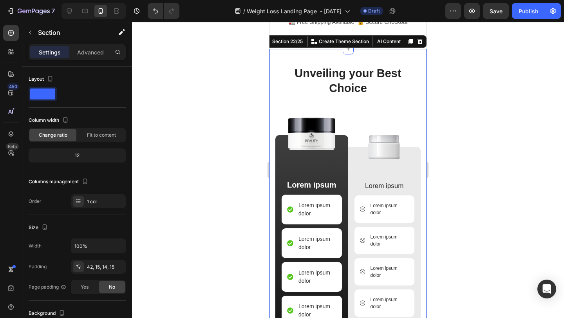
click at [462, 124] on div at bounding box center [348, 170] width 432 height 296
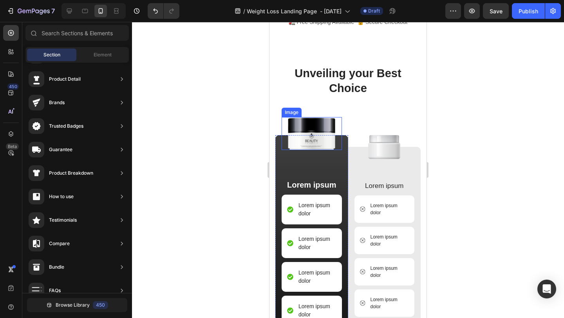
click at [321, 143] on img at bounding box center [312, 133] width 54 height 33
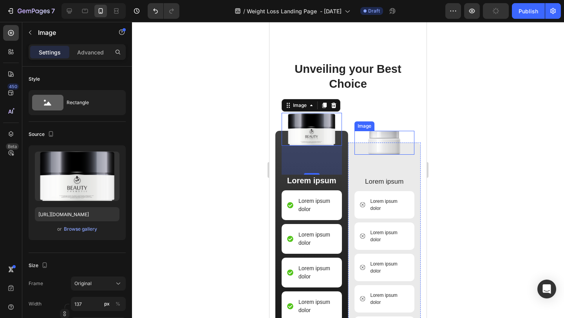
scroll to position [4473, 0]
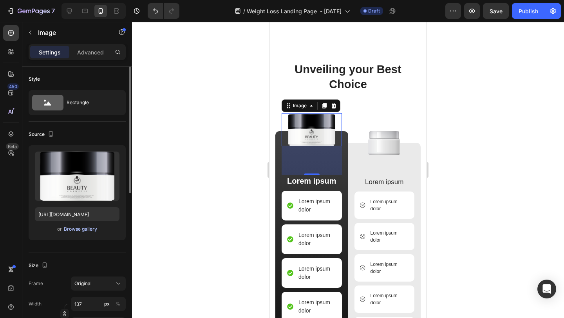
click at [88, 231] on div "Browse gallery" at bounding box center [80, 229] width 33 height 7
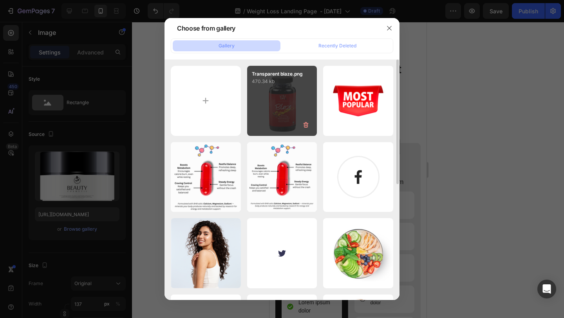
click at [271, 116] on div "Transparent blaze.png 470.34 kb" at bounding box center [282, 101] width 70 height 70
type input "https://cdn.shopify.com/s/files/1/0615/9777/8174/files/gempages_579372097344635…"
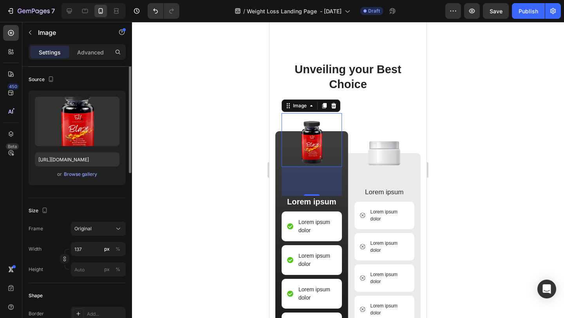
scroll to position [75, 0]
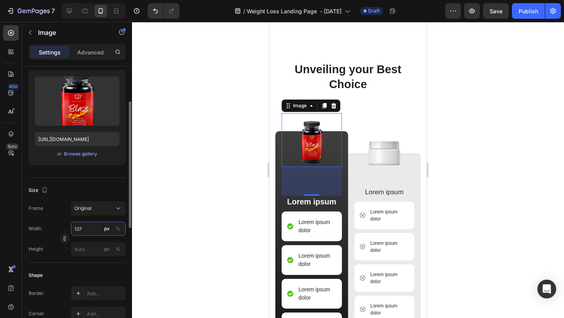
click at [96, 233] on input "137" at bounding box center [98, 229] width 55 height 14
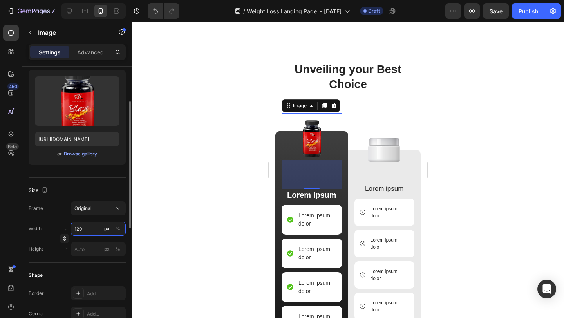
type input "1200"
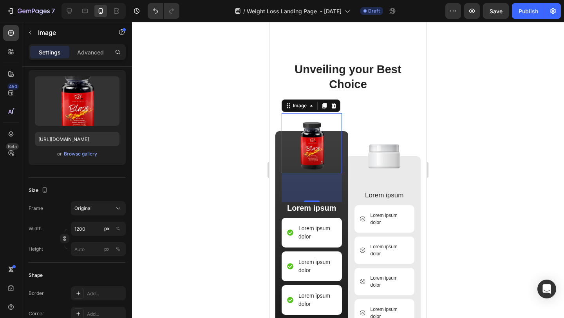
click at [488, 139] on div at bounding box center [348, 170] width 432 height 296
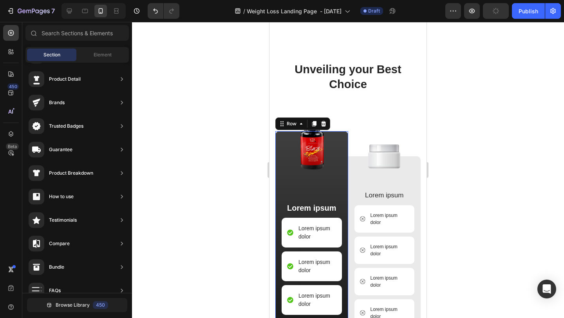
click at [317, 183] on div "Image Lorem ipsum Text Block Lorem ipsum dolor Item List Lorem ipsum dolor Item…" at bounding box center [312, 260] width 60 height 258
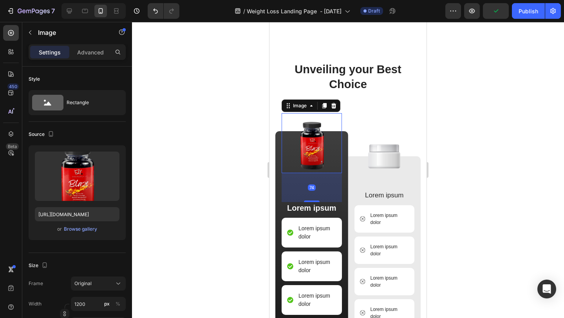
click at [329, 152] on img at bounding box center [312, 143] width 60 height 60
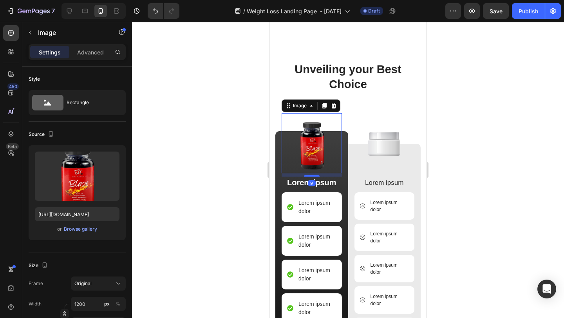
drag, startPoint x: 312, startPoint y: 202, endPoint x: 316, endPoint y: 176, distance: 25.8
click at [316, 176] on div at bounding box center [312, 176] width 16 height 2
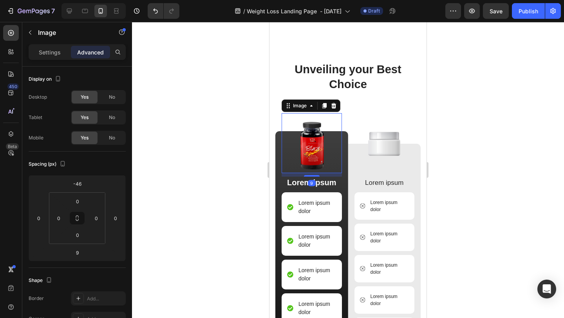
click at [490, 144] on div at bounding box center [348, 170] width 432 height 296
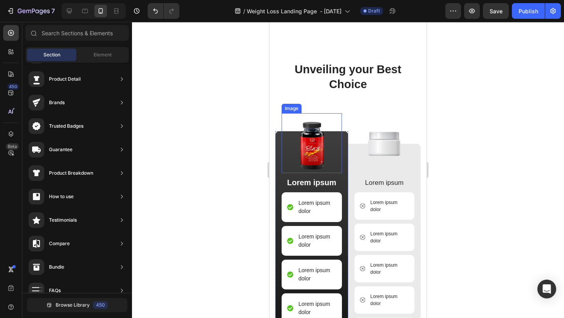
click at [324, 144] on img at bounding box center [312, 143] width 60 height 60
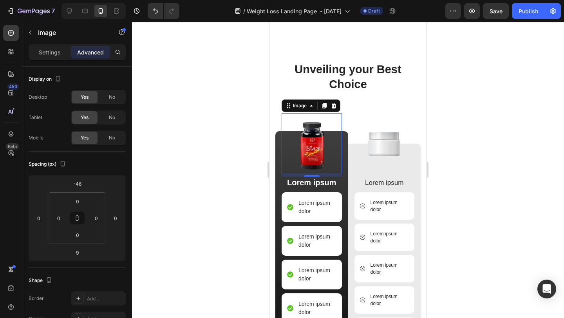
click at [505, 150] on div at bounding box center [348, 170] width 432 height 296
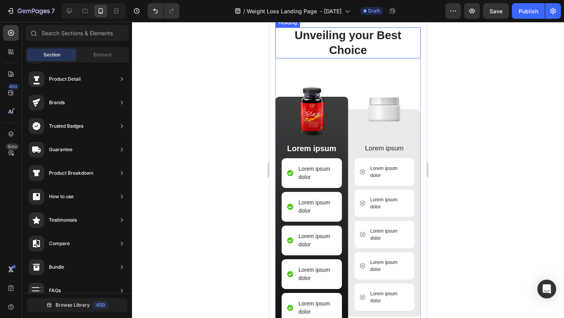
scroll to position [4508, 0]
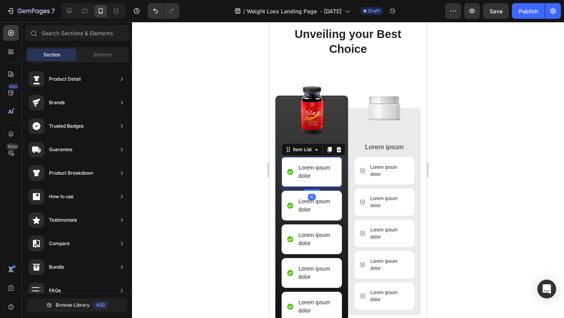
click at [325, 173] on p "Lorem ipsum dolor" at bounding box center [316, 172] width 37 height 16
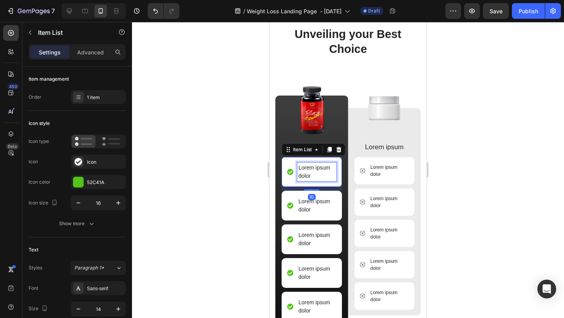
click at [325, 173] on p "Lorem ipsum dolor" at bounding box center [316, 172] width 37 height 16
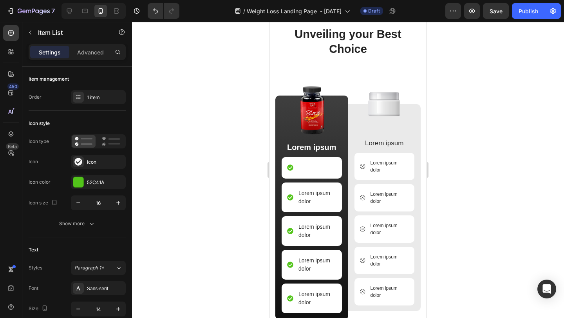
scroll to position [4506, 0]
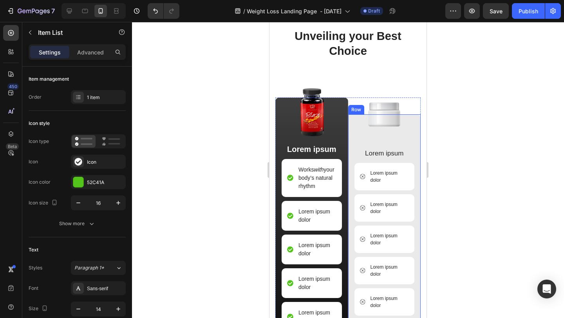
click at [474, 170] on div at bounding box center [348, 170] width 432 height 296
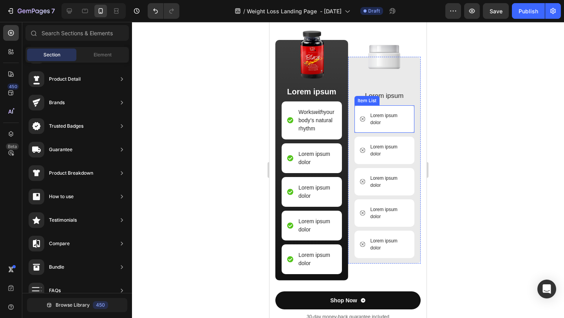
scroll to position [4566, 0]
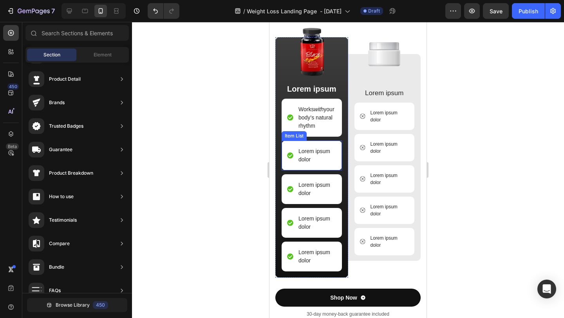
click at [317, 160] on p "Lorem ipsum dolor" at bounding box center [316, 155] width 37 height 16
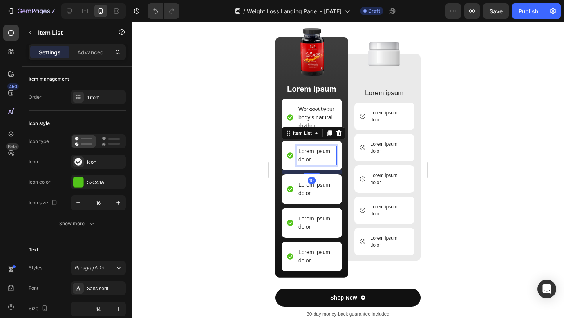
click at [317, 160] on p "Lorem ipsum dolor" at bounding box center [316, 155] width 37 height 16
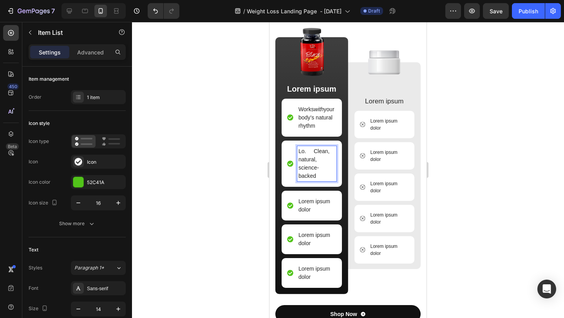
click at [314, 150] on p "Lo. Clean, natural, science-backed" at bounding box center [316, 163] width 37 height 33
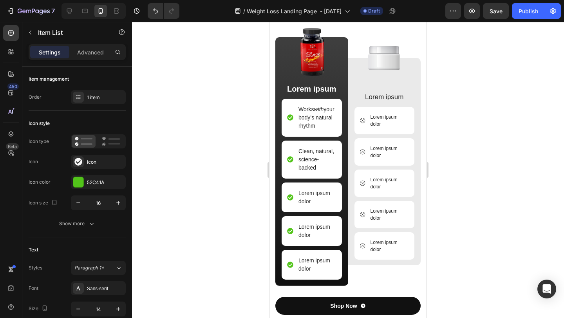
click at [485, 148] on div at bounding box center [348, 170] width 432 height 296
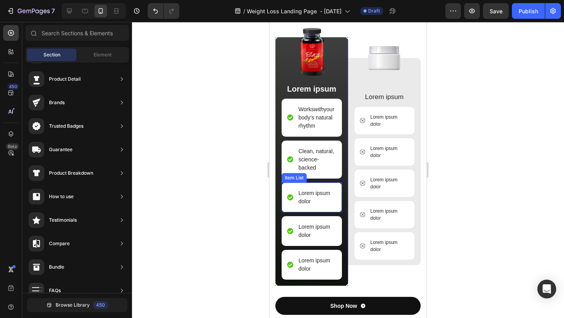
click at [318, 202] on p "Lorem ipsum dolor" at bounding box center [316, 197] width 37 height 16
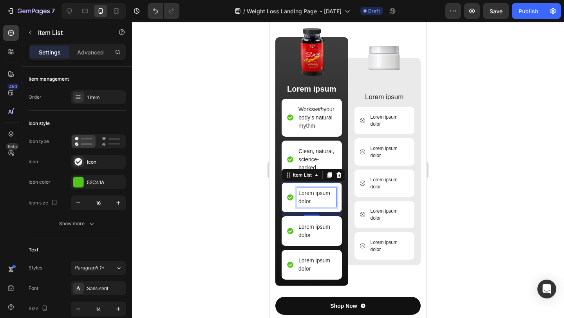
click at [316, 201] on p "Lorem ipsum dolor" at bounding box center [316, 197] width 37 height 16
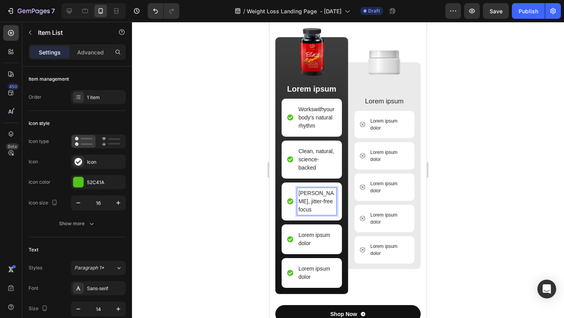
click at [313, 193] on p "Lor Smooth, jitter-free focus" at bounding box center [316, 201] width 37 height 25
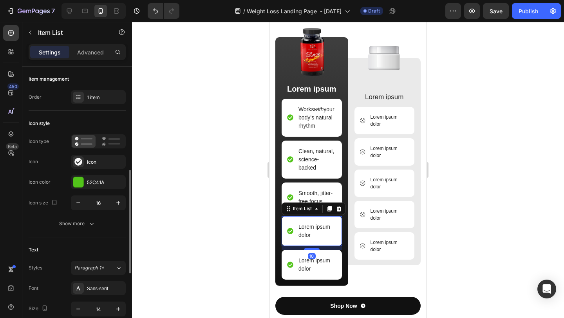
click at [316, 235] on p "Lorem ipsum dolor" at bounding box center [316, 231] width 37 height 16
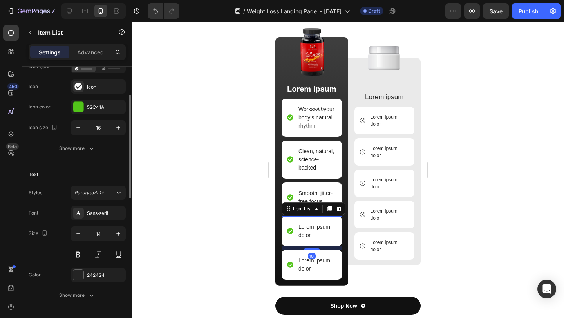
click at [316, 235] on p "Lorem ipsum dolor" at bounding box center [316, 231] width 37 height 16
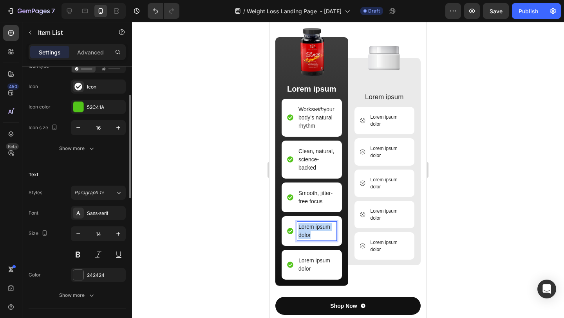
click at [316, 235] on p "Lorem ipsum dolor" at bounding box center [316, 231] width 37 height 16
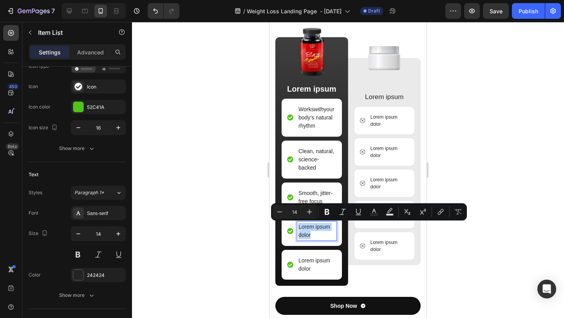
click at [316, 235] on p "Lorem ipsum dolor" at bounding box center [316, 231] width 37 height 16
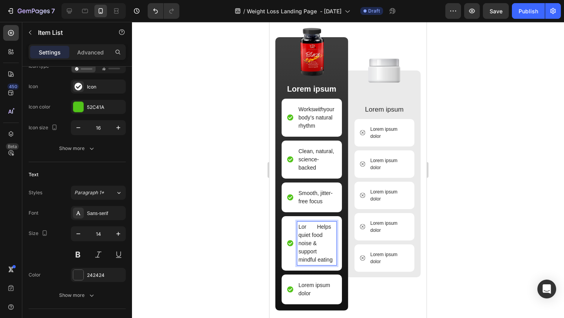
click at [318, 228] on p "Lor Helps quiet food noise & support mindful eating" at bounding box center [316, 243] width 37 height 41
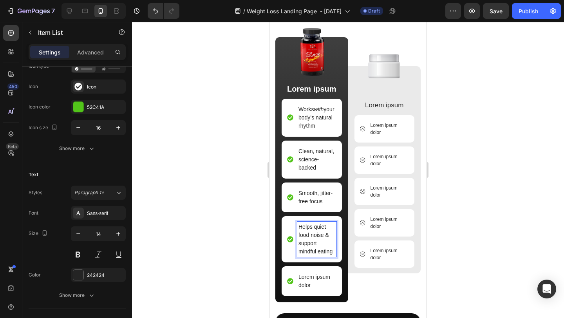
click at [319, 238] on p "Helps quiet food noise & support mindful eating" at bounding box center [316, 239] width 37 height 33
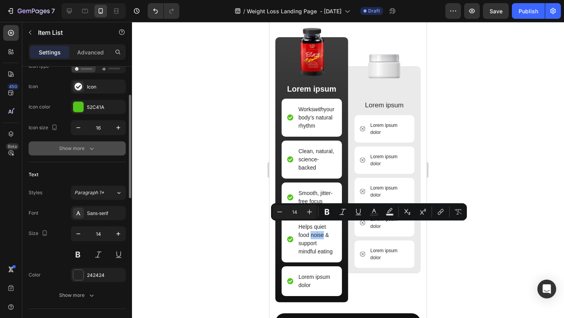
click at [96, 148] on button "Show more" at bounding box center [77, 148] width 97 height 14
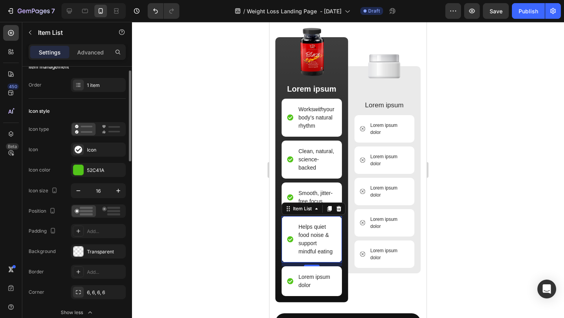
scroll to position [13, 0]
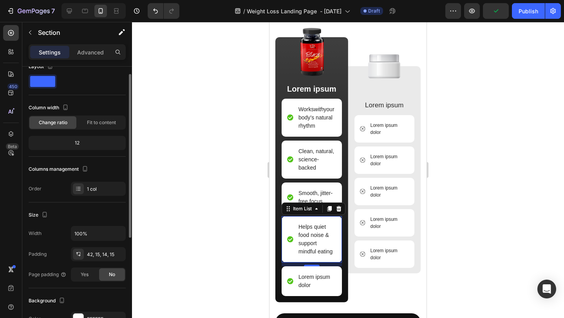
click at [270, 198] on div "Image Unveiling your Best Choice Heading Image Lorem ipsum Text Block Works wit…" at bounding box center [347, 155] width 157 height 408
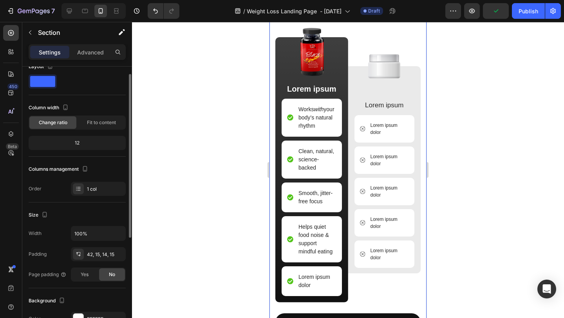
scroll to position [0, 0]
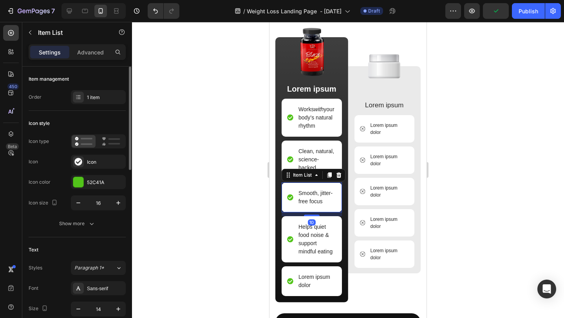
click at [332, 199] on p "Smooth, jitter-free focus" at bounding box center [316, 197] width 37 height 16
click at [88, 224] on icon "button" at bounding box center [92, 224] width 8 height 8
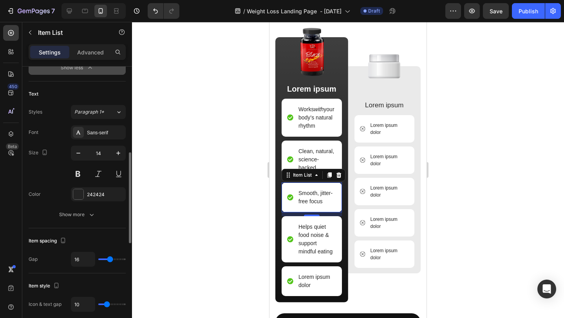
scroll to position [259, 0]
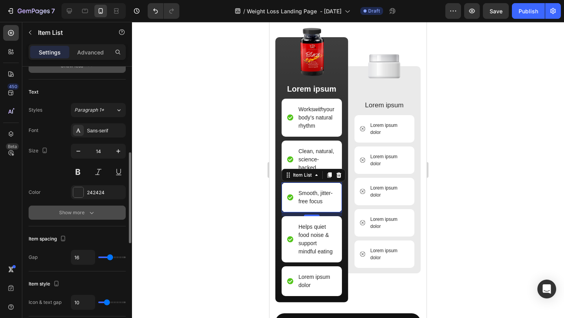
click at [90, 215] on icon "button" at bounding box center [92, 213] width 8 height 8
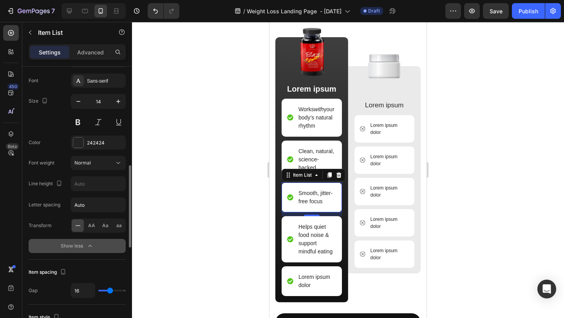
scroll to position [315, 0]
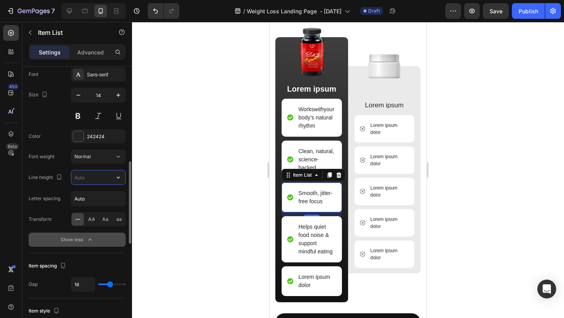
click at [95, 181] on input "text" at bounding box center [98, 177] width 54 height 14
click at [116, 179] on icon "button" at bounding box center [118, 178] width 8 height 8
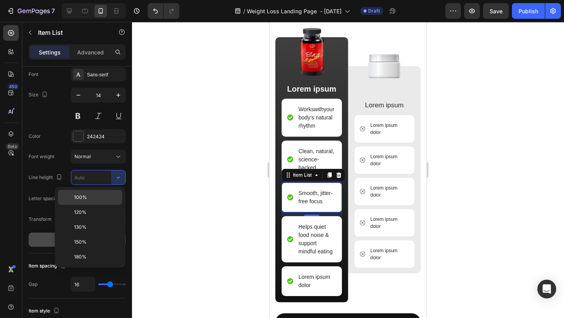
click at [99, 200] on p "100%" at bounding box center [96, 197] width 45 height 7
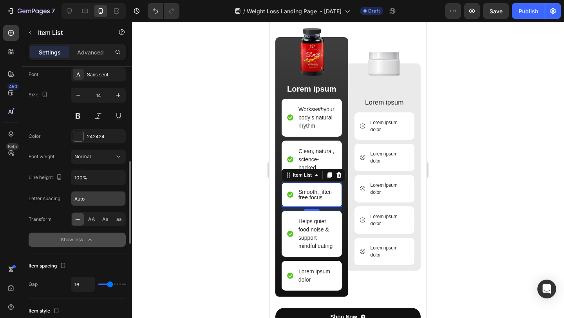
click at [114, 197] on input "Auto" at bounding box center [98, 199] width 54 height 14
click at [123, 197] on input "Auto" at bounding box center [98, 199] width 54 height 14
click at [118, 181] on icon "button" at bounding box center [118, 178] width 8 height 8
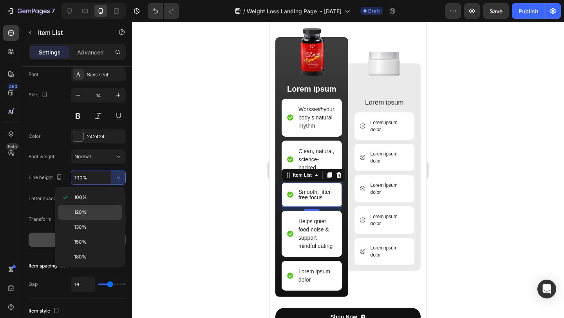
click at [96, 214] on p "120%" at bounding box center [96, 212] width 45 height 7
type input "120%"
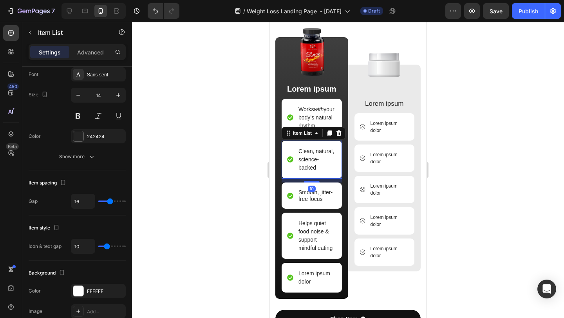
click at [322, 159] on p "Clean, natural, science-backed" at bounding box center [316, 159] width 37 height 25
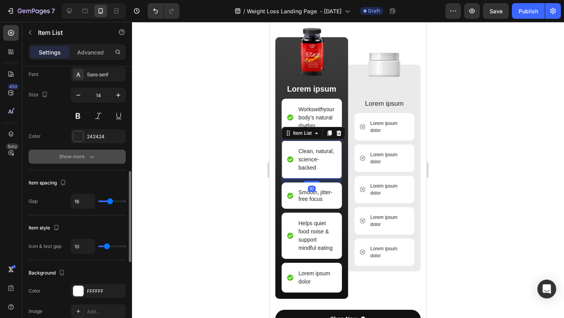
click at [87, 156] on div "Show more" at bounding box center [77, 157] width 36 height 8
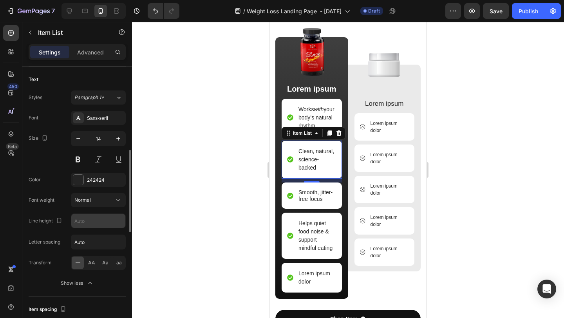
scroll to position [273, 0]
click at [94, 219] on input "text" at bounding box center [98, 220] width 54 height 14
click at [116, 217] on icon "button" at bounding box center [118, 220] width 8 height 8
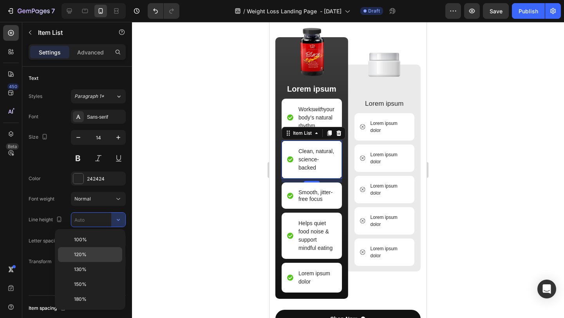
click at [91, 255] on p "120%" at bounding box center [96, 254] width 45 height 7
type input "120%"
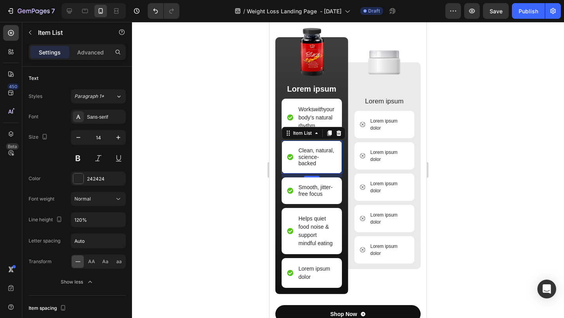
click at [484, 152] on div at bounding box center [348, 170] width 432 height 296
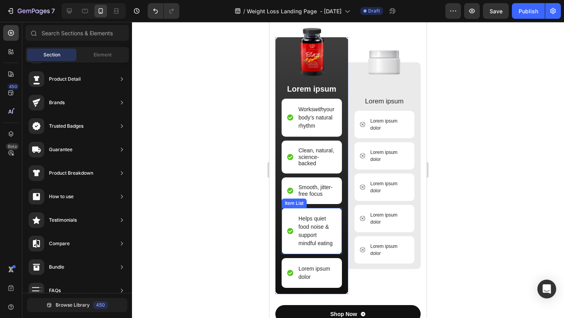
click at [312, 224] on p "Helps quiet food noise & support mindful eating" at bounding box center [316, 231] width 37 height 33
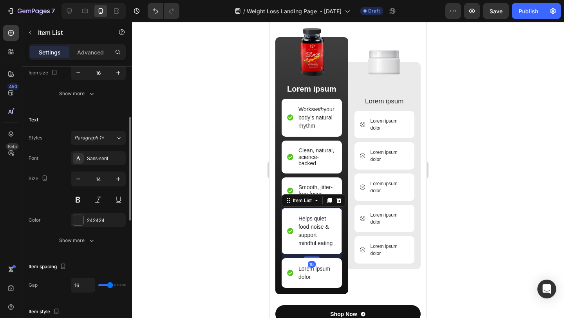
scroll to position [131, 0]
click at [82, 237] on div "Show more" at bounding box center [77, 239] width 36 height 8
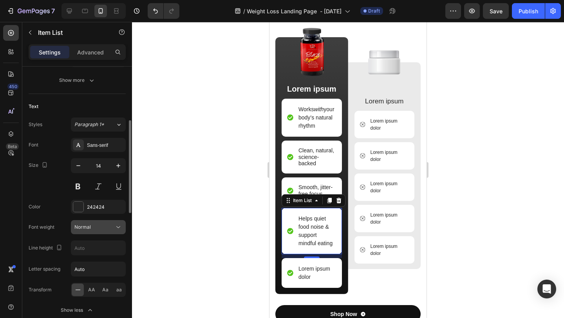
scroll to position [147, 0]
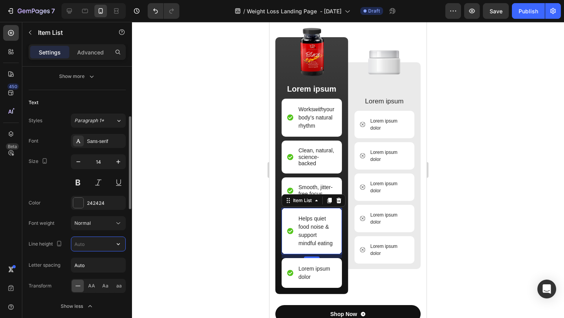
click at [92, 244] on input "text" at bounding box center [98, 244] width 54 height 14
click at [117, 242] on icon "button" at bounding box center [118, 244] width 8 height 8
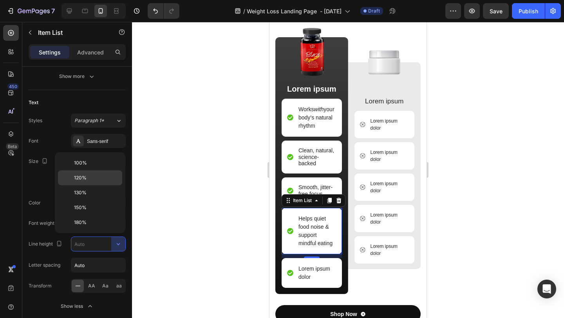
click at [96, 175] on p "120%" at bounding box center [96, 177] width 45 height 7
type input "120%"
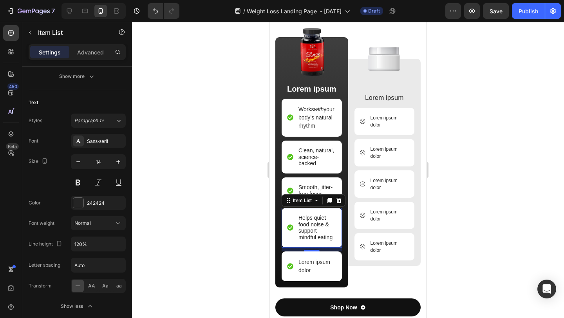
click at [297, 248] on div "Helps quiet food noise & support mindful eating" at bounding box center [312, 228] width 60 height 40
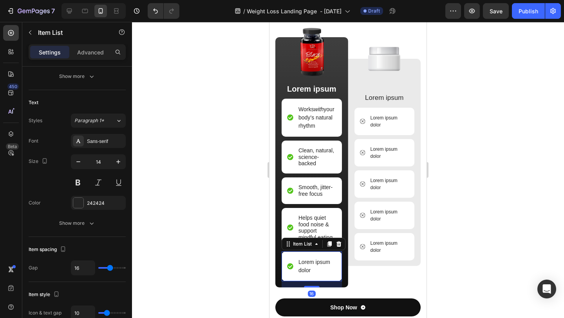
click at [285, 262] on div "Lorem ipsum dolor" at bounding box center [312, 266] width 60 height 30
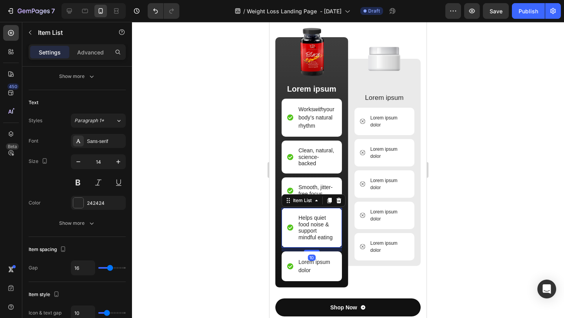
click at [292, 210] on div "Helps quiet food noise & support mindful eating" at bounding box center [312, 228] width 60 height 40
click at [287, 248] on div "Helps quiet food noise & support mindful eating" at bounding box center [312, 228] width 60 height 40
click at [88, 48] on p "Advanced" at bounding box center [90, 52] width 27 height 8
type input "100%"
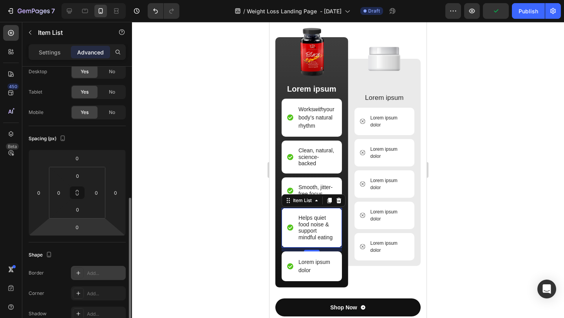
scroll to position [0, 0]
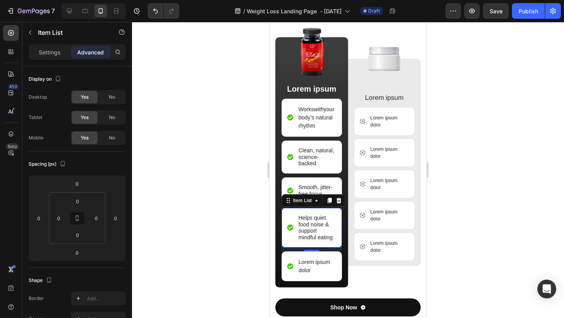
click at [288, 248] on div "Helps quiet food noise & support mindful eating" at bounding box center [312, 228] width 60 height 40
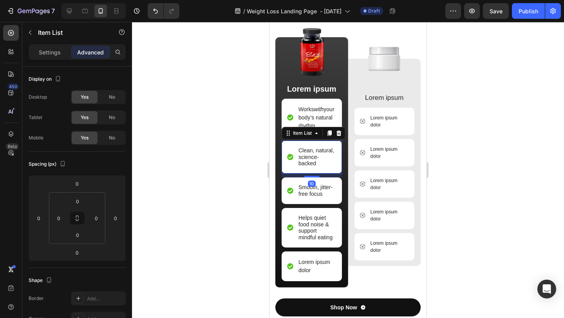
click at [313, 171] on div "Clean, natural, science-backed" at bounding box center [312, 157] width 60 height 33
click at [317, 248] on div "Helps quiet food noise & support mindful eating" at bounding box center [312, 228] width 60 height 40
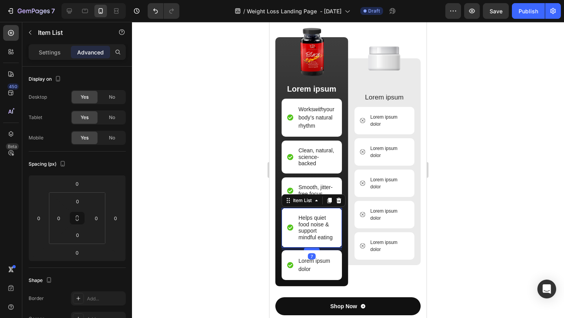
click at [311, 250] on div at bounding box center [312, 249] width 16 height 2
type input "7"
click at [333, 212] on div "Helps quiet food noise & support mindful eating" at bounding box center [312, 228] width 60 height 40
click at [321, 248] on div "Helps quiet food noise & support mindful eating" at bounding box center [312, 228] width 60 height 40
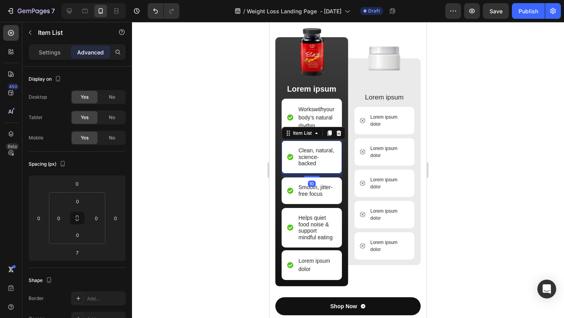
click at [334, 159] on p "Clean, natural, science-backed" at bounding box center [316, 157] width 37 height 20
click at [341, 167] on div "Clean, natural, science-backed" at bounding box center [312, 157] width 60 height 33
click at [340, 201] on div "Smooth, jitter-free focus" at bounding box center [312, 190] width 60 height 27
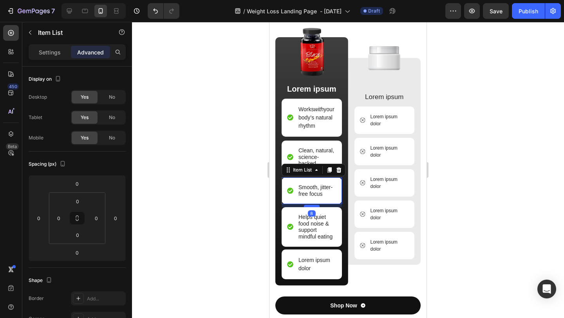
click at [311, 206] on div at bounding box center [312, 206] width 16 height 2
type input "8"
click at [316, 247] on div "Helps quiet food noise & support mindful eating" at bounding box center [312, 227] width 60 height 40
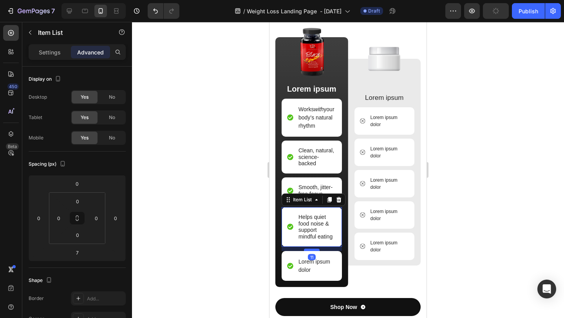
click at [310, 251] on div at bounding box center [312, 250] width 16 height 2
type input "11"
click at [468, 213] on div at bounding box center [348, 170] width 432 height 296
click at [327, 240] on p "Helps quiet food noise & support mindful eating" at bounding box center [316, 227] width 37 height 26
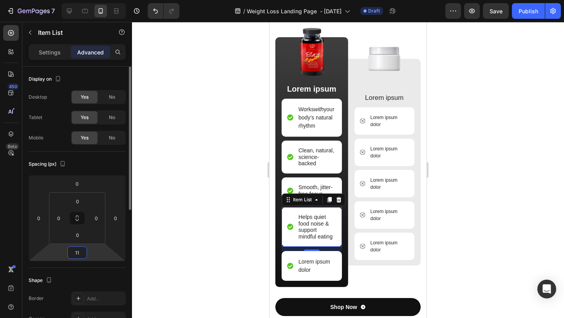
click at [84, 255] on input "11" at bounding box center [77, 253] width 16 height 12
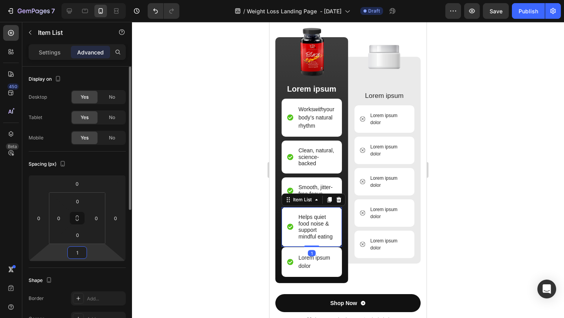
type input "11"
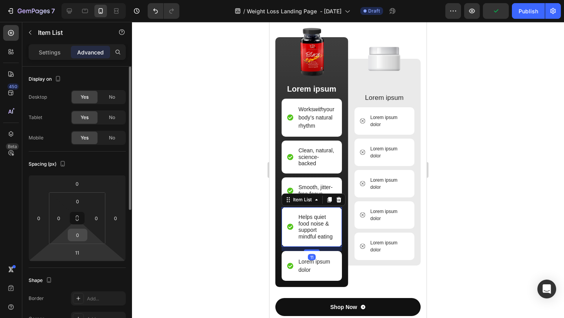
click at [85, 240] on div "0" at bounding box center [78, 235] width 20 height 13
click at [84, 237] on input "0" at bounding box center [78, 235] width 16 height 12
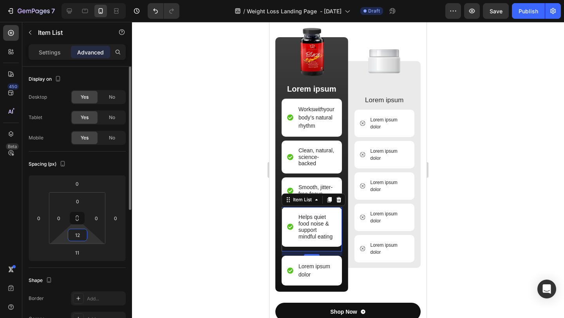
type input "1"
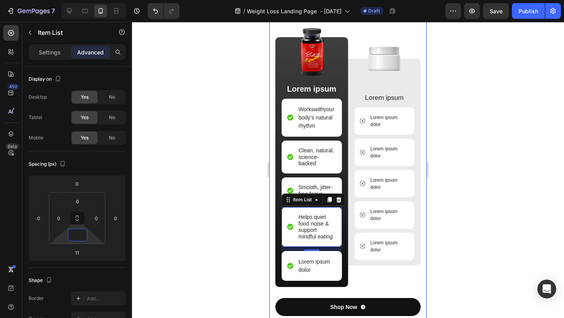
click at [495, 200] on div at bounding box center [348, 170] width 432 height 296
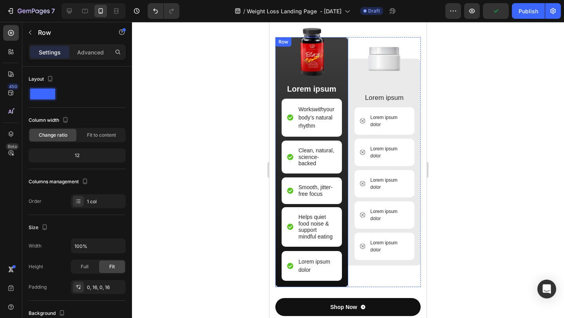
click at [344, 61] on div "Image Lorem ipsum Text Block Works with your body’s natural rhythm Item List Cl…" at bounding box center [311, 162] width 73 height 250
click at [280, 54] on div "Image Lorem ipsum Text Block Works with your body’s natural rhythm Item List Cl…" at bounding box center [311, 162] width 73 height 250
click at [281, 287] on div "Image Lorem ipsum Text Block Works with your body’s natural rhythm Item List Cl…" at bounding box center [311, 162] width 73 height 250
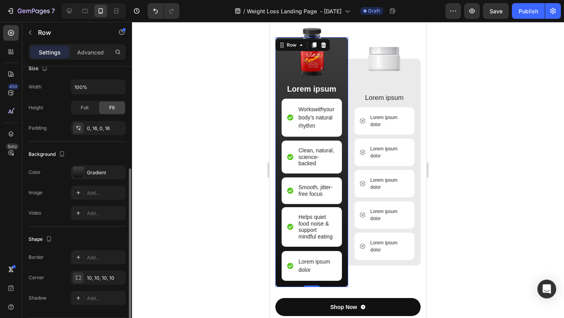
scroll to position [168, 0]
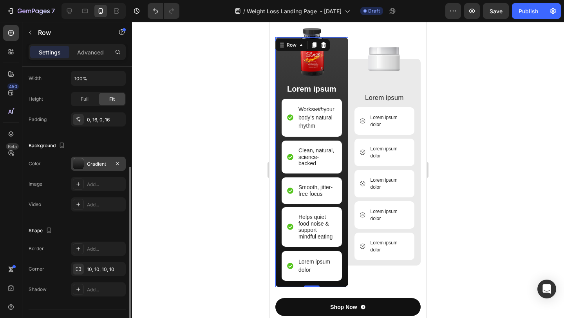
click at [80, 162] on div at bounding box center [78, 163] width 11 height 11
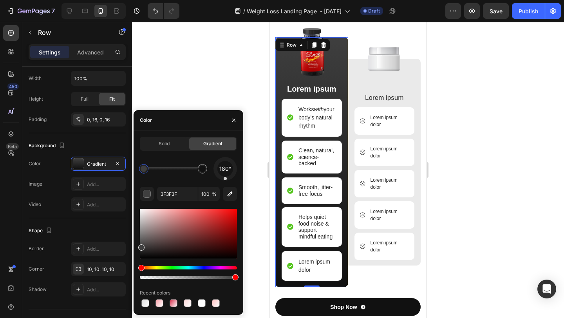
click at [236, 211] on div at bounding box center [188, 234] width 97 height 50
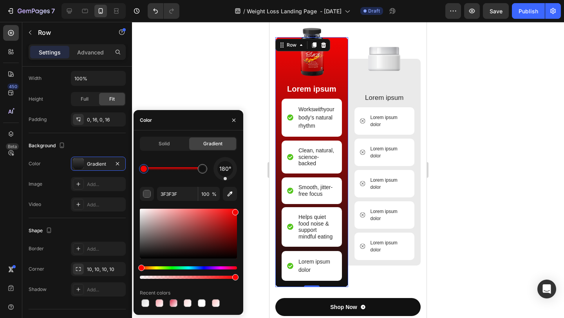
type input "F40404"
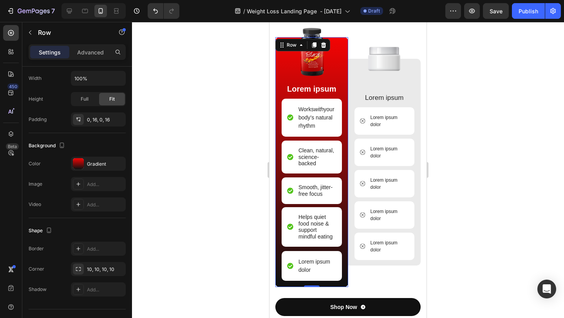
click at [476, 142] on div at bounding box center [348, 170] width 432 height 296
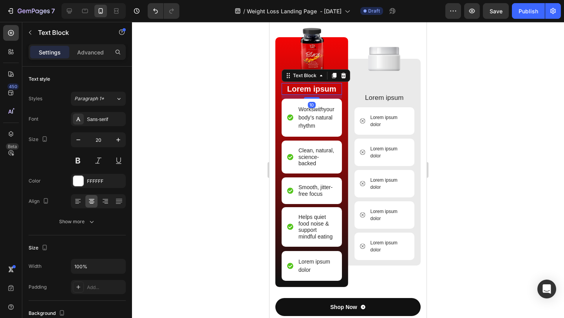
click at [322, 92] on p "Lorem ipsum" at bounding box center [311, 89] width 59 height 10
click at [550, 93] on div at bounding box center [348, 170] width 432 height 296
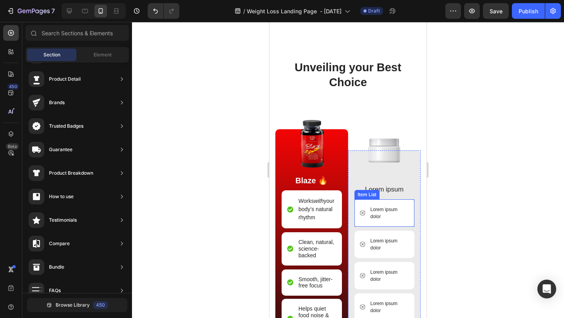
scroll to position [4476, 0]
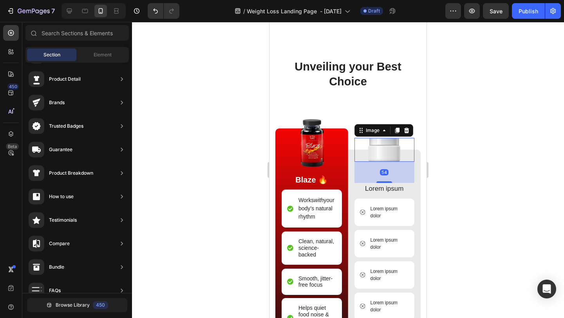
click at [354, 155] on div at bounding box center [384, 150] width 60 height 24
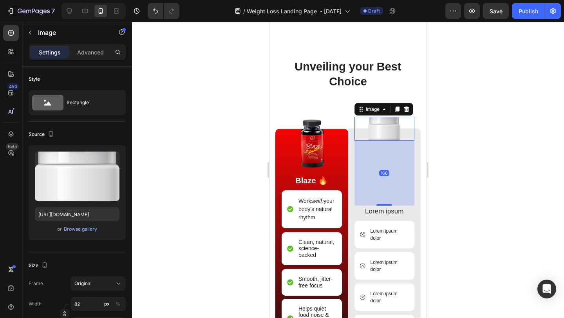
drag, startPoint x: 387, startPoint y: 185, endPoint x: 393, endPoint y: 229, distance: 44.4
click at [393, 229] on div "Image 166 Lorem ipsum Text Block Lorem ipsum dolor Item List Lorem ipsum dolor …" at bounding box center [384, 253] width 60 height 251
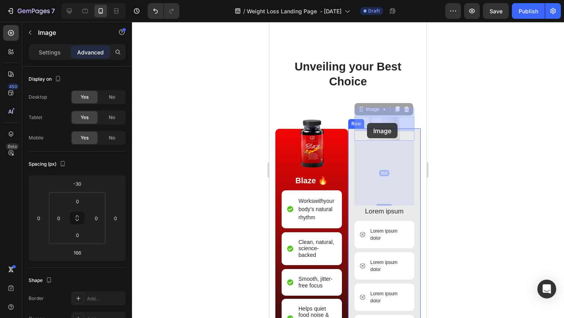
drag, startPoint x: 362, startPoint y: 113, endPoint x: 367, endPoint y: 123, distance: 10.9
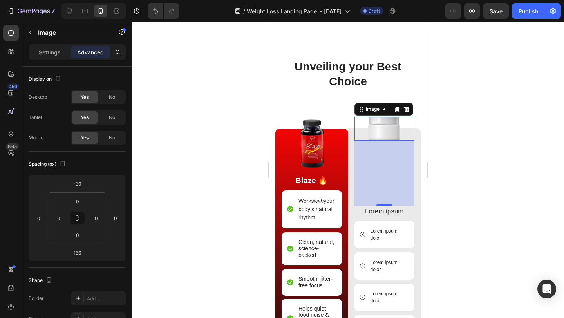
click at [467, 152] on div at bounding box center [348, 170] width 432 height 296
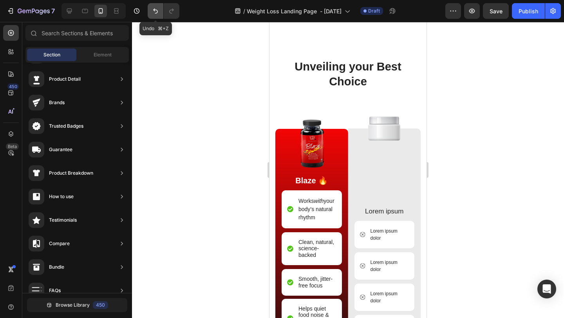
click at [155, 9] on icon "Undo/Redo" at bounding box center [156, 11] width 8 height 8
click at [378, 139] on img at bounding box center [384, 129] width 32 height 24
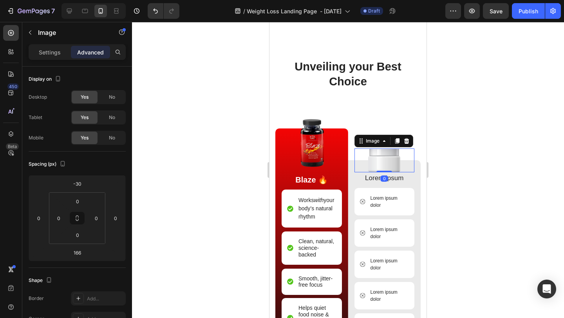
drag, startPoint x: 387, startPoint y: 207, endPoint x: 359, endPoint y: 135, distance: 77.6
click at [359, 135] on div "Image 0 Lorem ipsum Text Block Lorem ipsum dolor Item List Lorem ipsum dolor It…" at bounding box center [384, 253] width 73 height 250
type input "0"
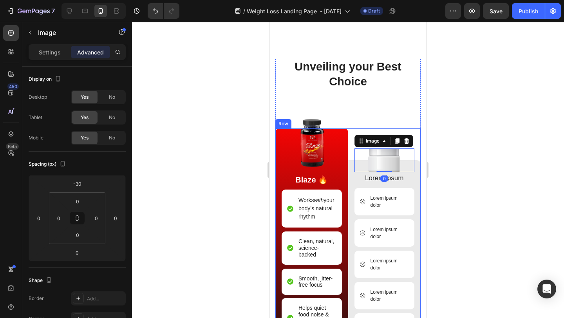
click at [489, 159] on div at bounding box center [348, 170] width 432 height 296
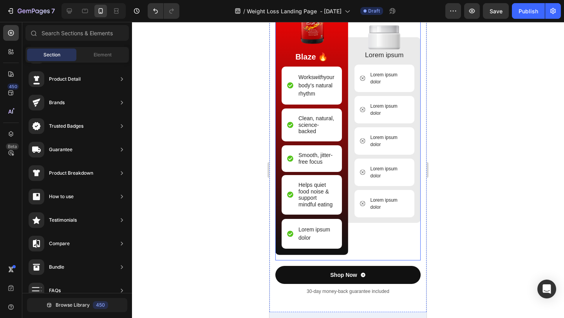
scroll to position [4599, 0]
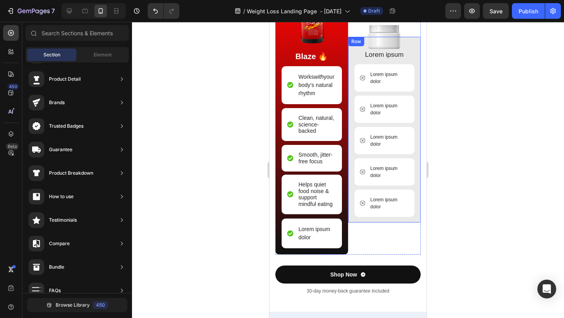
click at [475, 167] on div at bounding box center [348, 170] width 432 height 296
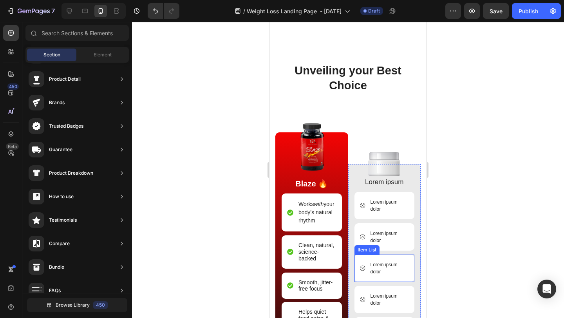
scroll to position [4471, 0]
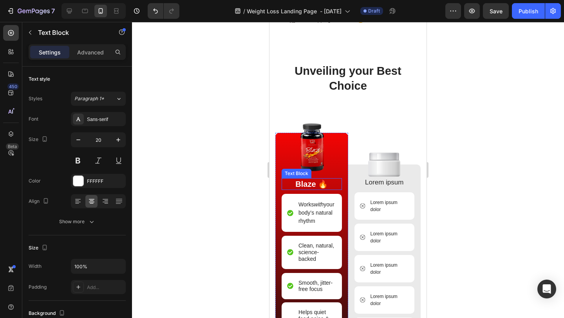
click at [315, 186] on p "Blaze 🔥" at bounding box center [311, 184] width 59 height 10
click at [324, 186] on p "Blaze 🔥" at bounding box center [311, 184] width 59 height 10
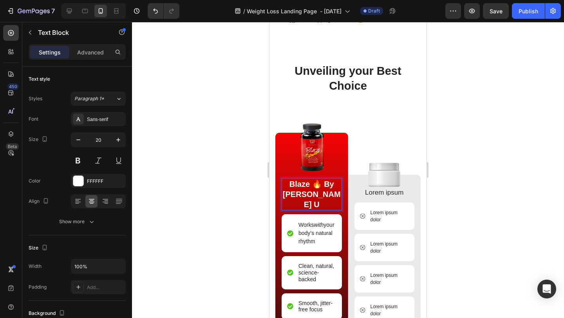
click at [490, 184] on div at bounding box center [348, 170] width 432 height 296
click at [328, 186] on p "Blaze 🔥 By Shapely U" at bounding box center [311, 194] width 59 height 31
click at [328, 185] on p "Blaze 🔥 By Shapely U" at bounding box center [311, 194] width 59 height 31
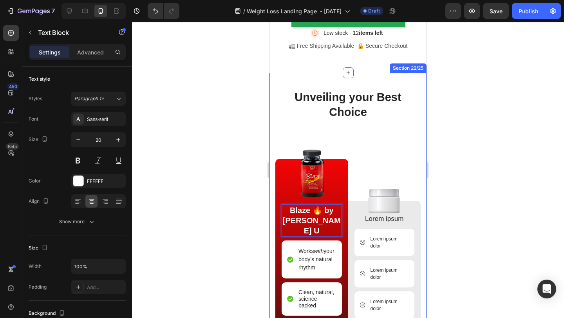
scroll to position [4398, 0]
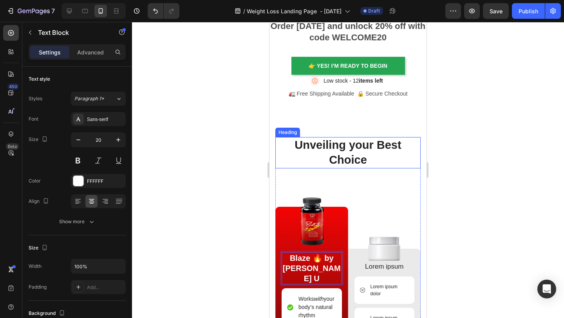
click at [361, 147] on h2 "Unveiling your Best Choice" at bounding box center [347, 152] width 145 height 31
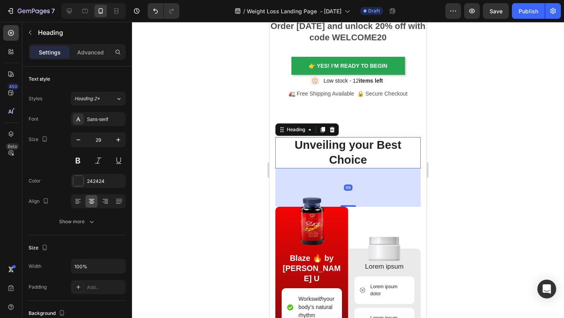
click at [361, 147] on h2 "Unveiling your Best Choice" at bounding box center [347, 152] width 145 height 31
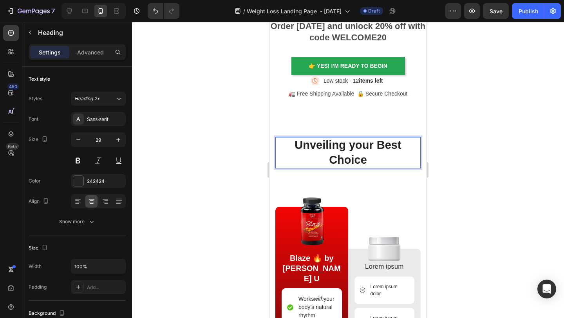
click at [361, 147] on p "Unveiling your Best Choice" at bounding box center [348, 152] width 144 height 29
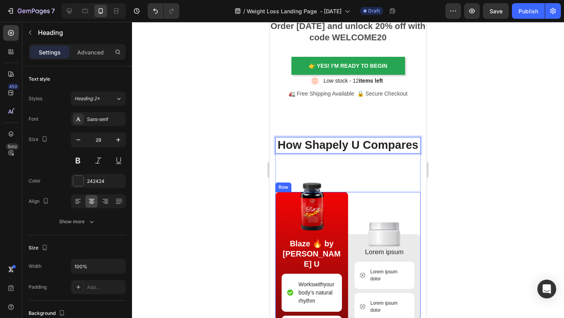
click at [475, 187] on div at bounding box center [348, 170] width 432 height 296
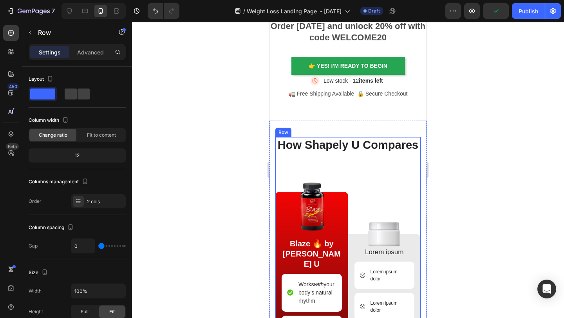
click at [402, 174] on div "How Shapely U Compares Heading Image Blaze 🔥 by Shapely U Text Block Works with…" at bounding box center [347, 302] width 145 height 330
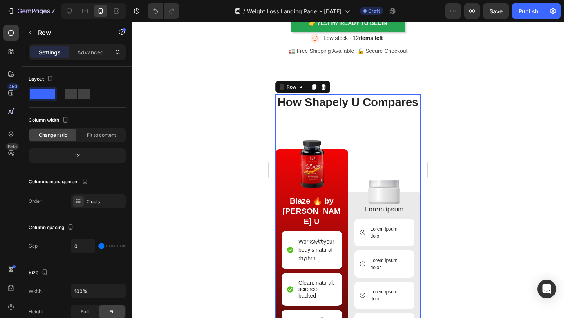
scroll to position [4438, 0]
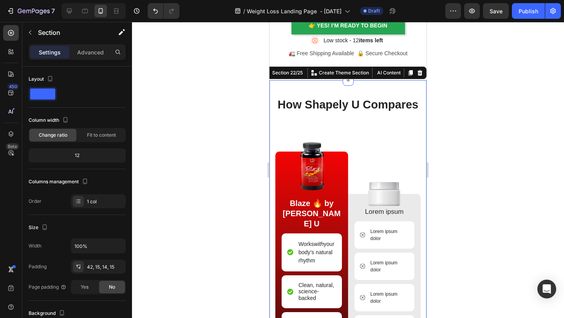
click at [422, 91] on div "Image How Shapely U Compares Heading Image Blaze 🔥 by Shapely U Text Block Work…" at bounding box center [347, 279] width 157 height 399
click at [419, 69] on div at bounding box center [419, 72] width 9 height 9
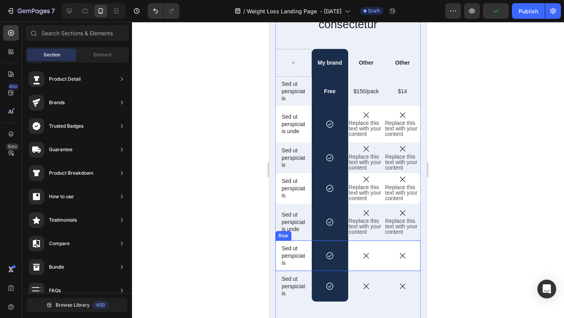
scroll to position [4252, 0]
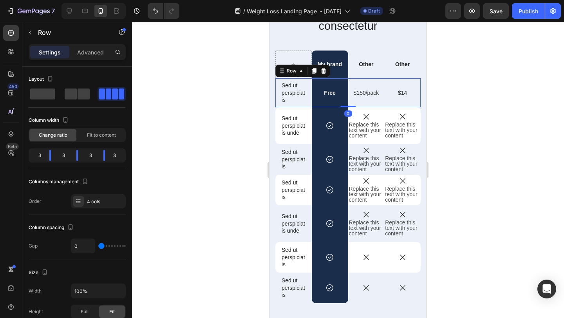
click at [407, 100] on div "$14 Text Block" at bounding box center [402, 92] width 36 height 29
click at [324, 71] on icon at bounding box center [323, 70] width 5 height 5
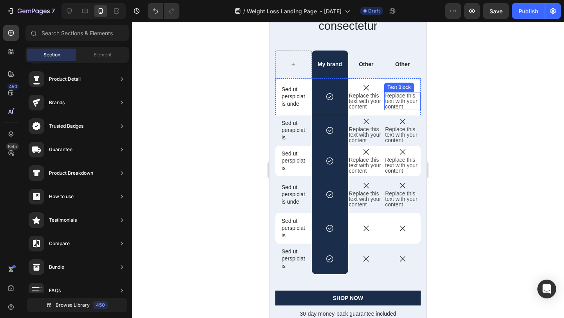
click at [448, 103] on div at bounding box center [348, 170] width 432 height 296
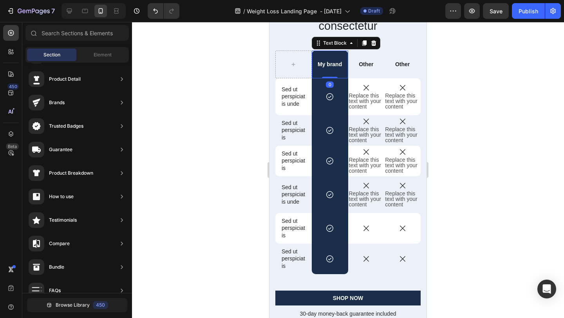
click at [345, 67] on p "My brand" at bounding box center [330, 64] width 35 height 7
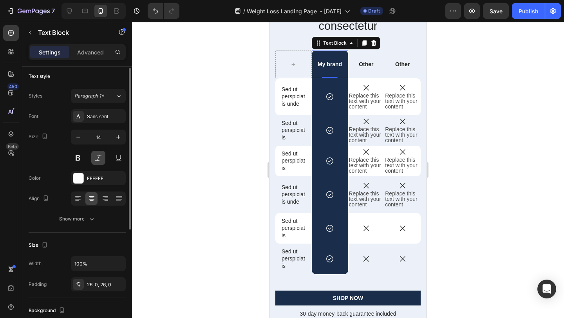
scroll to position [4, 0]
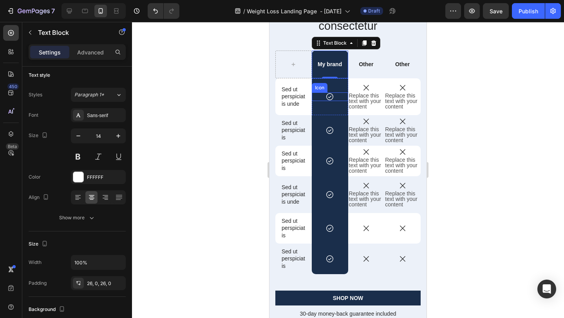
click at [331, 98] on icon at bounding box center [329, 96] width 9 height 9
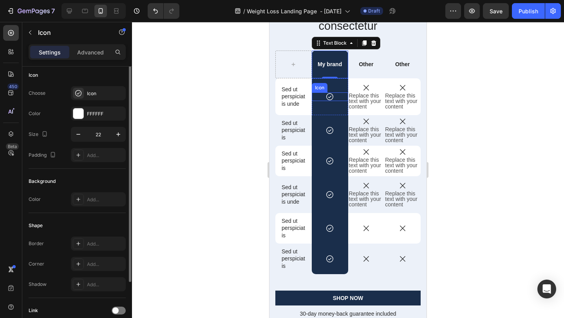
scroll to position [0, 0]
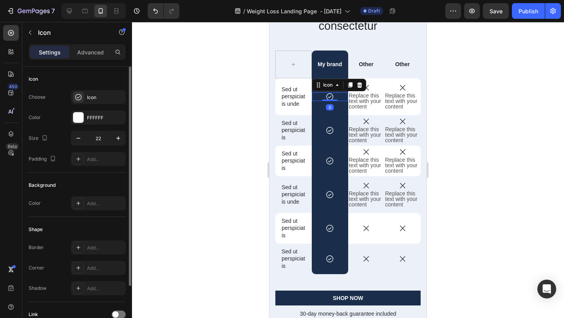
click at [216, 115] on div at bounding box center [348, 170] width 432 height 296
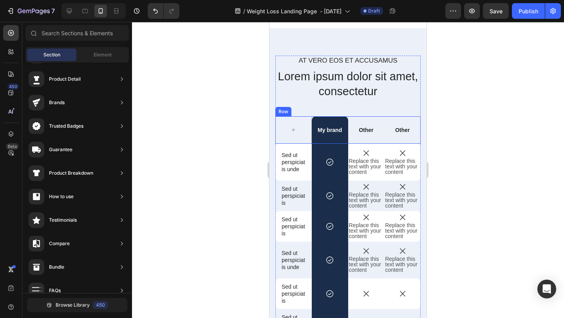
scroll to position [4133, 0]
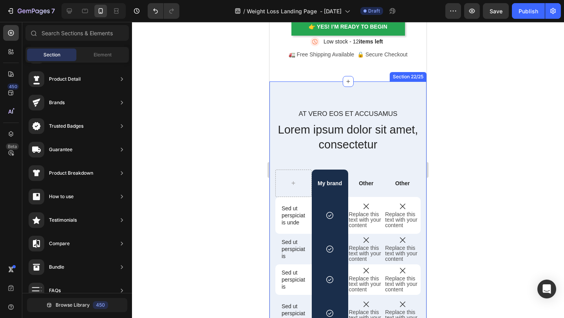
click at [371, 89] on div "At vero eos et accusamus Text Block Lorem ipsum dolor sit amet, consectetur Hea…" at bounding box center [347, 272] width 157 height 383
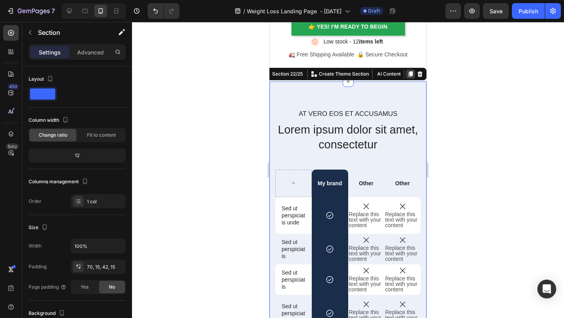
click at [411, 75] on icon at bounding box center [411, 74] width 4 height 5
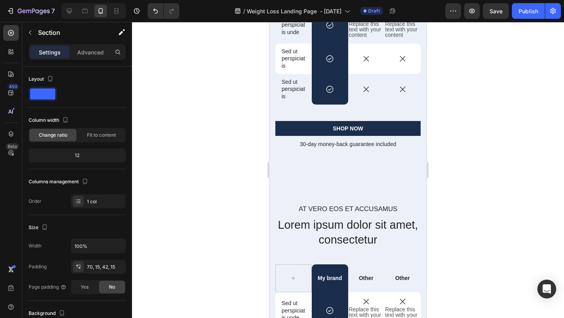
scroll to position [4447, 0]
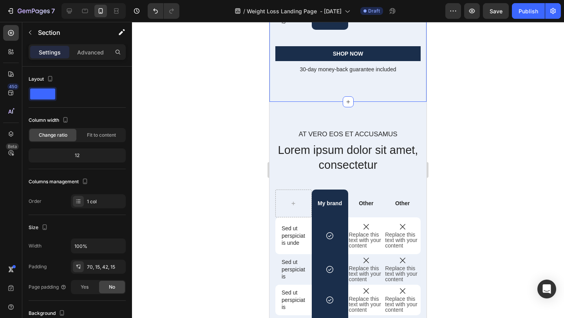
scroll to position [4505, 0]
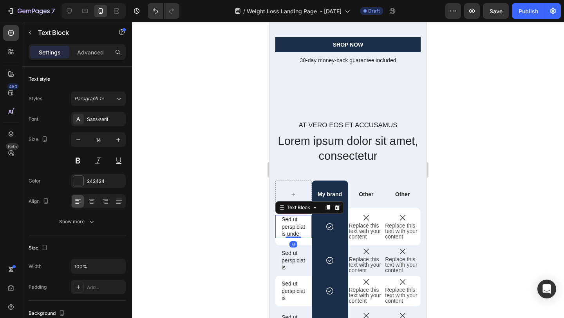
click at [288, 235] on p "Sed ut perspiciatis unde" at bounding box center [294, 227] width 24 height 22
click at [289, 232] on p "Sed ut perspiciatis unde" at bounding box center [294, 227] width 24 height 22
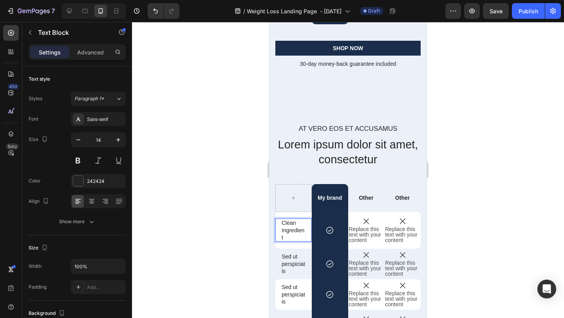
scroll to position [4498, 0]
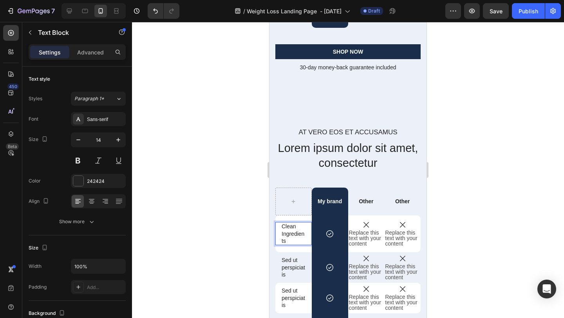
click at [282, 240] on p "Clean Ingredients" at bounding box center [294, 234] width 24 height 22
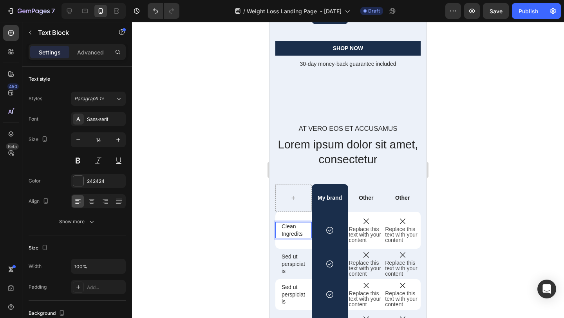
click at [307, 232] on div "Clean Ingredits Text Block 0" at bounding box center [293, 230] width 36 height 16
click at [302, 233] on p "Clean Ingredits" at bounding box center [294, 230] width 24 height 14
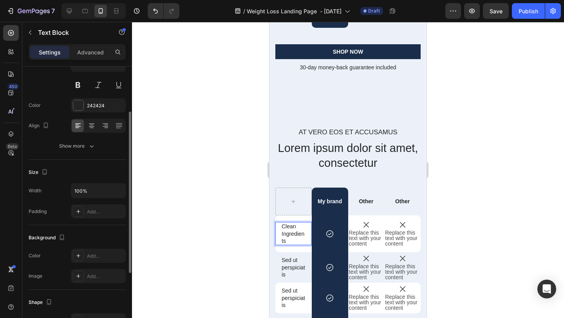
scroll to position [78, 0]
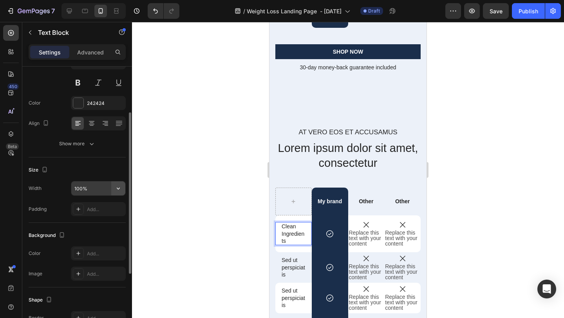
click at [120, 192] on button "button" at bounding box center [118, 188] width 14 height 14
click at [99, 193] on input "100%" at bounding box center [98, 188] width 54 height 14
click at [118, 190] on icon "button" at bounding box center [118, 188] width 8 height 8
click at [82, 188] on input "100%" at bounding box center [98, 188] width 54 height 14
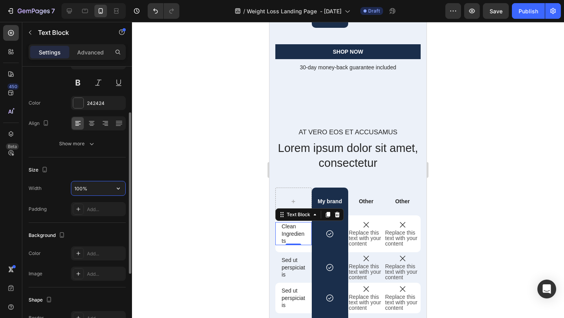
click at [81, 188] on input "100%" at bounding box center [98, 188] width 54 height 14
click at [80, 189] on input "100%" at bounding box center [98, 188] width 54 height 14
type input "150%"
click at [97, 167] on div "Size" at bounding box center [77, 170] width 97 height 13
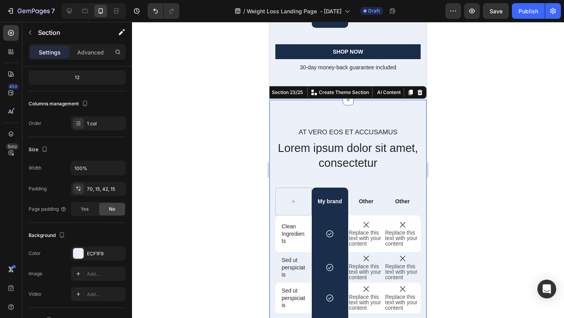
click at [378, 108] on div "At vero eos et accusamus Text Block Lorem ipsum dolor sit amet, consectetur Hea…" at bounding box center [347, 291] width 157 height 383
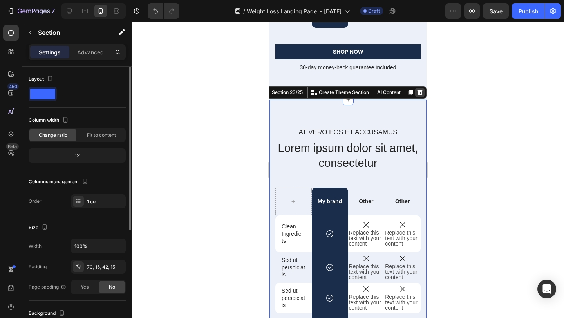
click at [423, 92] on div at bounding box center [419, 92] width 9 height 9
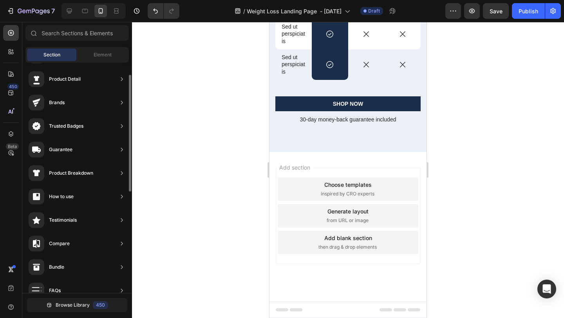
scroll to position [351, 0]
click at [12, 90] on icon at bounding box center [11, 93] width 8 height 8
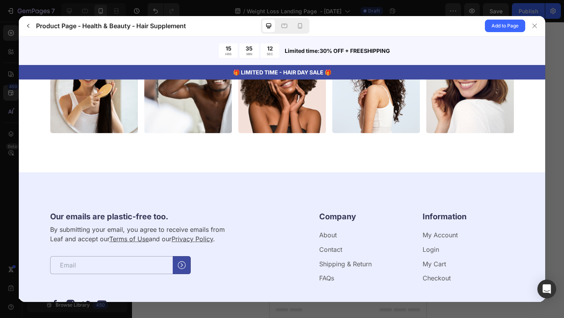
scroll to position [2532, 0]
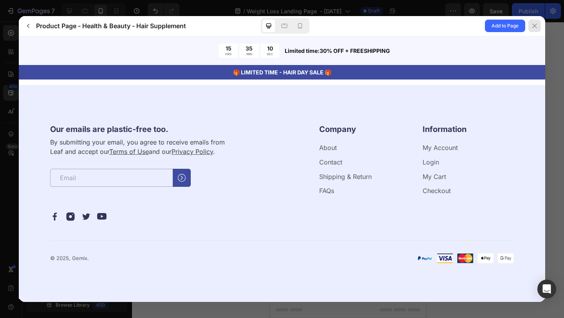
click at [535, 30] on div at bounding box center [534, 26] width 13 height 13
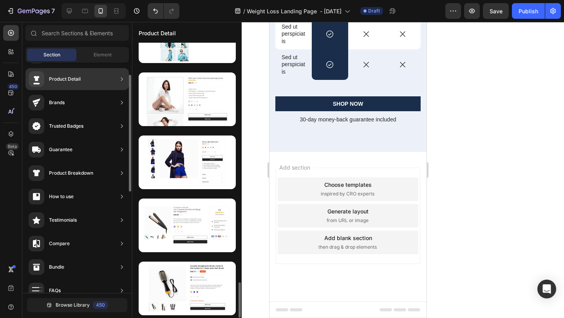
scroll to position [99, 0]
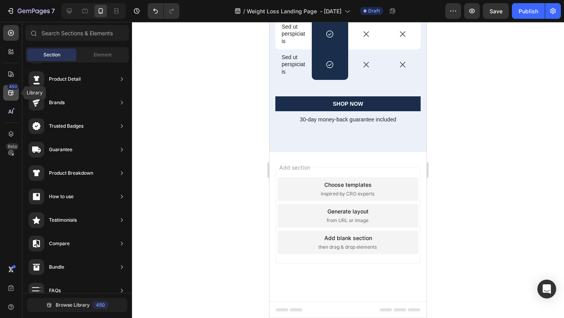
click at [12, 92] on icon at bounding box center [11, 93] width 8 height 8
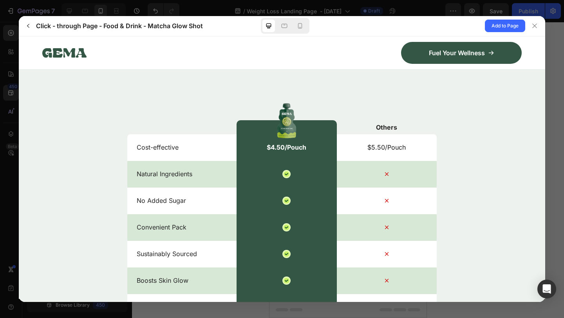
scroll to position [2437, 0]
click at [378, 122] on div at bounding box center [387, 121] width 100 height 38
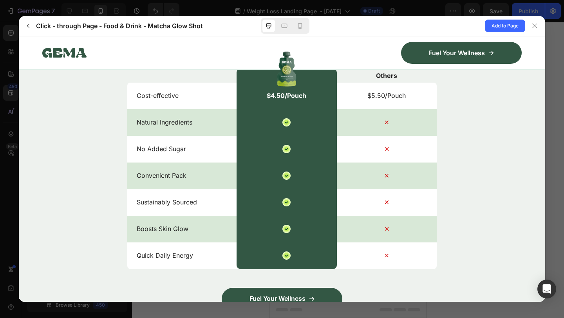
scroll to position [2486, 0]
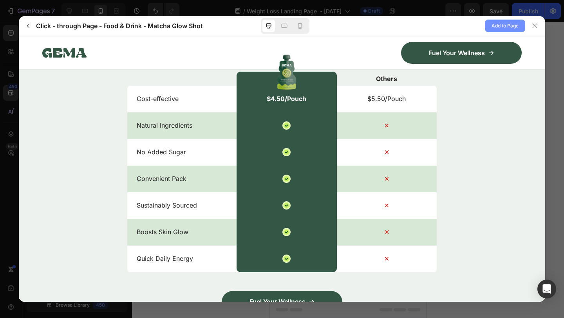
click at [492, 27] on span "Add to Page" at bounding box center [505, 25] width 27 height 9
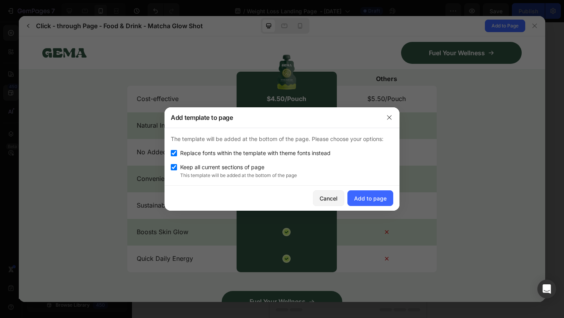
click at [197, 152] on span "Replace fonts within the template with theme fonts instead" at bounding box center [255, 152] width 150 height 9
checkbox input "false"
click at [360, 197] on div "Add to page" at bounding box center [370, 198] width 33 height 8
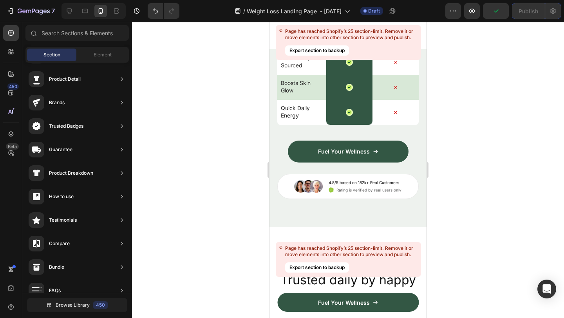
scroll to position [7201, 0]
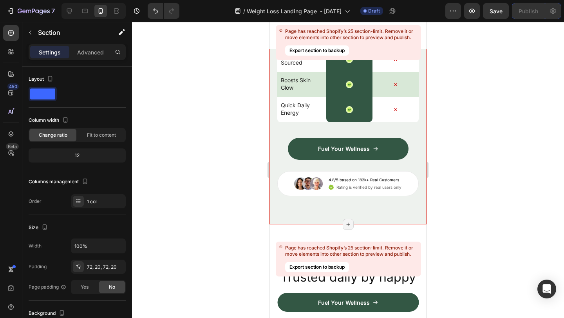
click at [412, 224] on div "Nature’s daily boost Text Block Row Match Glow Shot: Your daily boost Heading I…" at bounding box center [347, 11] width 157 height 427
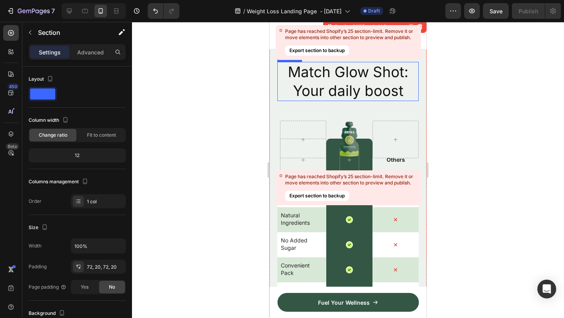
scroll to position [6828, 0]
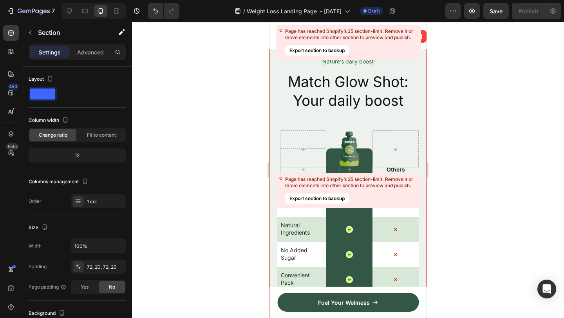
click at [273, 172] on div "Nature’s daily boost Text Block Row Match Glow Shot: Your daily boost Heading I…" at bounding box center [347, 249] width 157 height 441
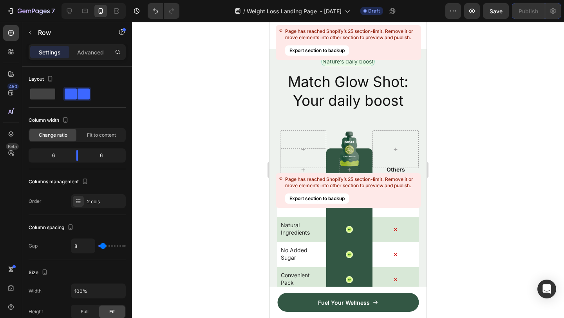
click at [273, 178] on div "Nature’s daily boost Text Block Row Match Glow Shot: Your daily boost Heading I…" at bounding box center [347, 249] width 157 height 441
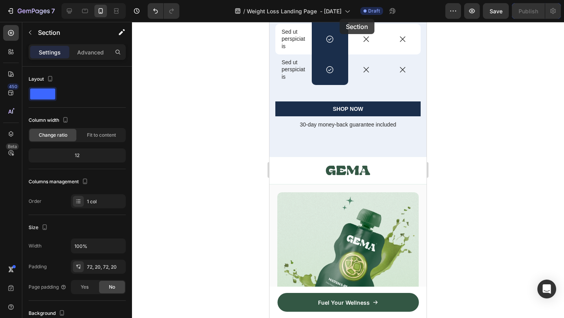
scroll to position [4381, 0]
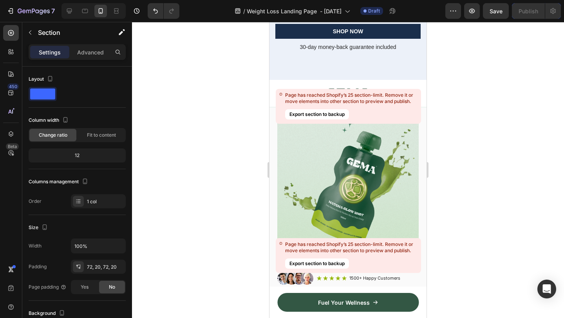
scroll to position [5296, 0]
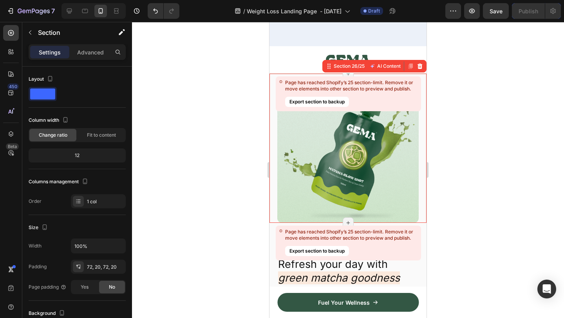
click at [421, 81] on div "Image Section 26/25 AI Content Write with GemAI What would you like to describe…" at bounding box center [347, 148] width 157 height 149
click at [420, 68] on icon at bounding box center [420, 65] width 5 height 5
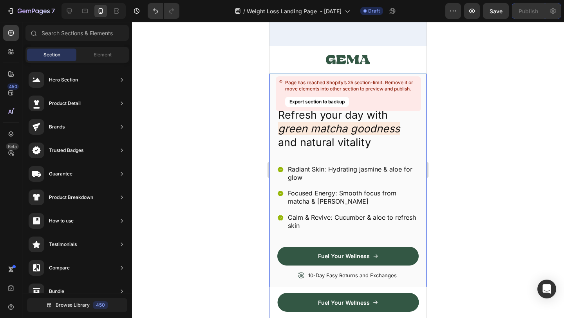
click at [423, 81] on div "Image Icon Icon Icon Icon Icon Icon List 1500+ Happy Customers Text Block Row R…" at bounding box center [347, 209] width 157 height 270
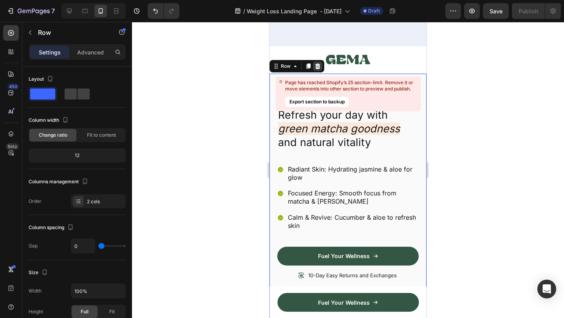
click at [319, 66] on icon at bounding box center [317, 65] width 5 height 5
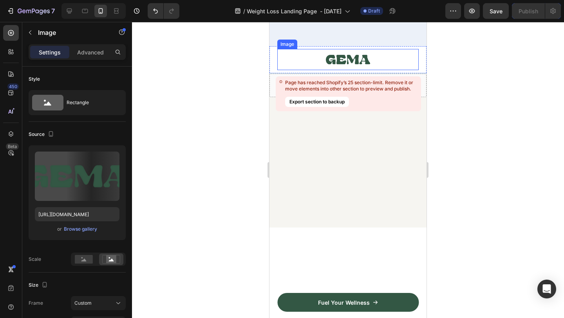
click at [396, 59] on div at bounding box center [347, 59] width 141 height 21
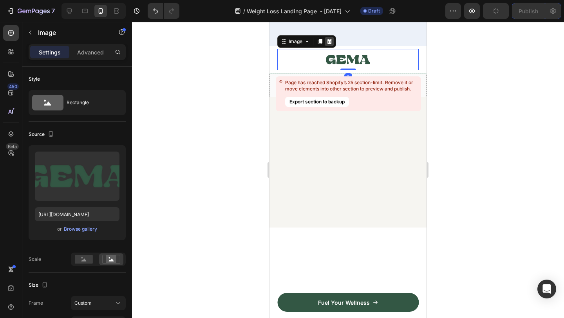
click at [332, 40] on icon at bounding box center [329, 41] width 6 height 6
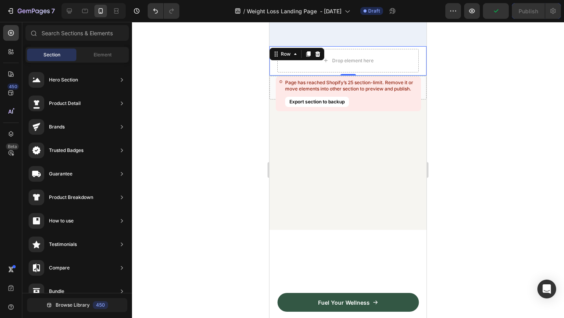
click at [423, 60] on div "Drop element here Fuel Your Wellness Button Row Row 0" at bounding box center [347, 60] width 157 height 29
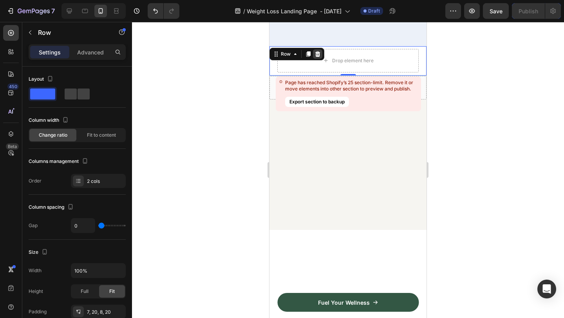
click at [320, 52] on icon at bounding box center [317, 53] width 5 height 5
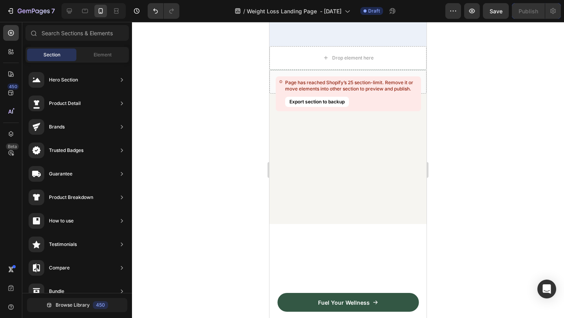
click at [416, 115] on div at bounding box center [347, 158] width 141 height 99
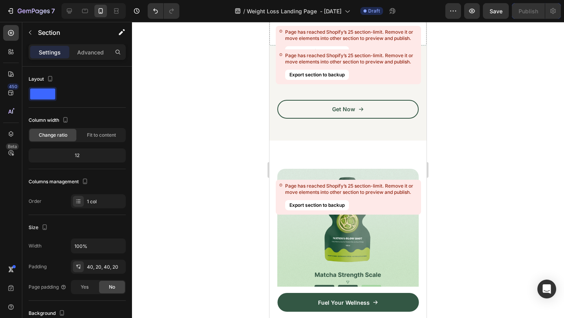
scroll to position [5449, 0]
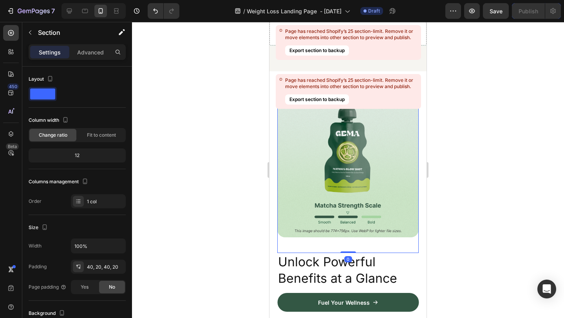
click at [402, 134] on img at bounding box center [347, 168] width 141 height 138
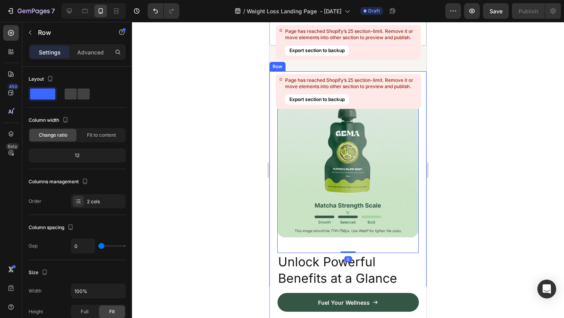
click at [424, 98] on div "Image 0 Unlock Powerful Benefits at a Glance Heading Get quick insights into th…" at bounding box center [347, 314] width 157 height 487
click at [319, 65] on icon at bounding box center [318, 64] width 6 height 6
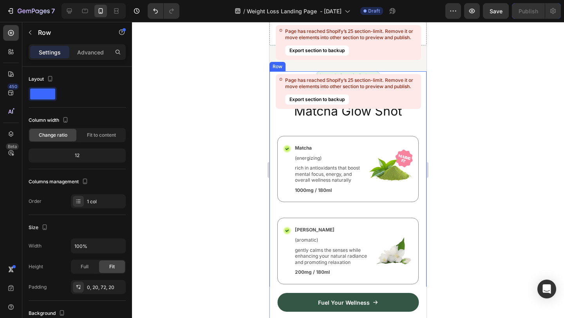
click at [422, 87] on div "Nature’s Best in Balance Text Block Row What’s Inside Your Matcha Glow Shot Hea…" at bounding box center [347, 277] width 157 height 412
click at [320, 65] on icon at bounding box center [318, 64] width 6 height 6
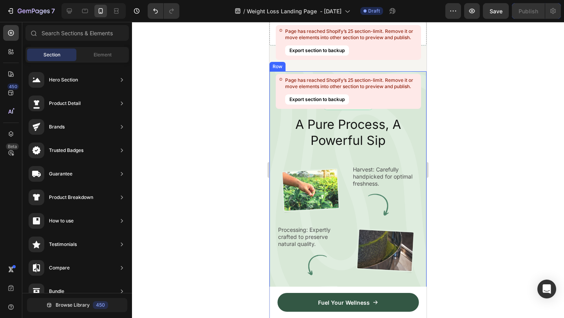
click at [420, 80] on div "Page has reached Shopify’s 25 section-limit. Remove it or move elements into ot…" at bounding box center [348, 91] width 145 height 35
click at [366, 73] on div "From Nature to You Text Block Row A Pure Process, A Powerful Sip Heading Image …" at bounding box center [347, 214] width 157 height 287
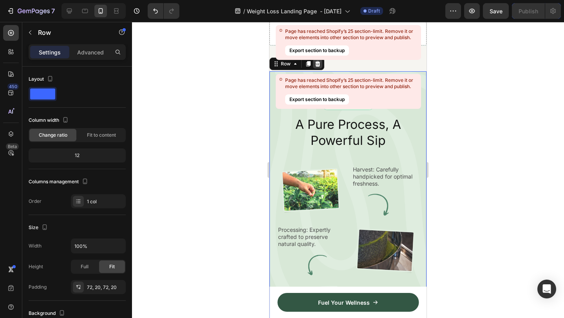
click at [317, 62] on icon at bounding box center [317, 63] width 5 height 5
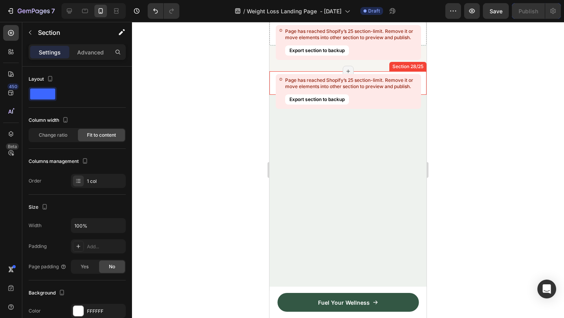
click at [323, 72] on div "Drop element here" at bounding box center [347, 83] width 157 height 24
click at [419, 64] on icon at bounding box center [420, 64] width 6 height 6
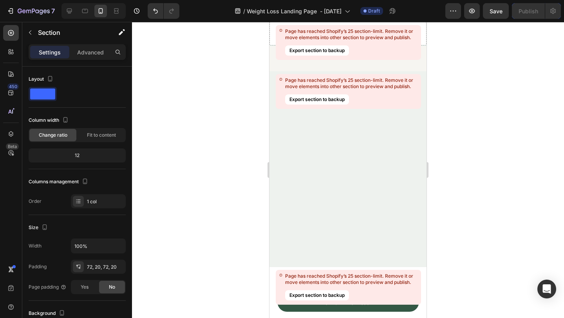
click at [399, 134] on div at bounding box center [347, 168] width 141 height 139
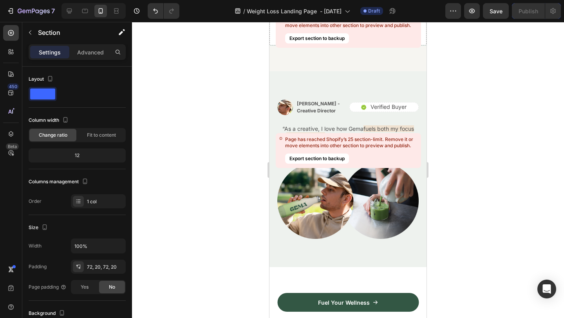
scroll to position [5604, 0]
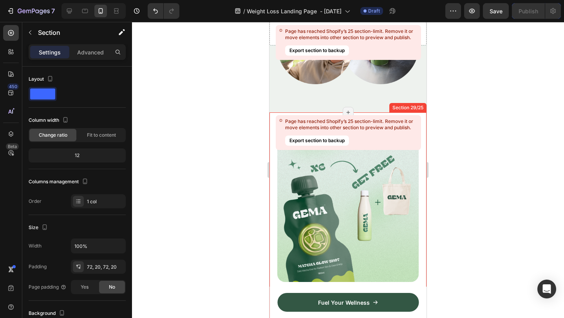
click at [420, 108] on icon at bounding box center [420, 105] width 6 height 6
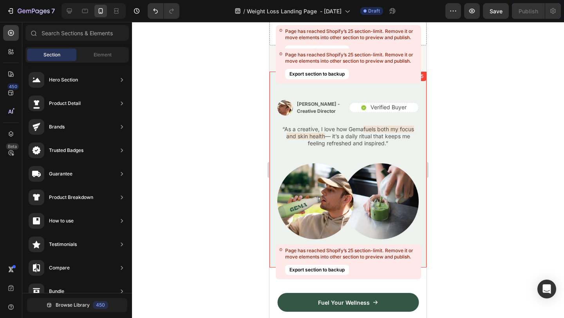
scroll to position [5439, 0]
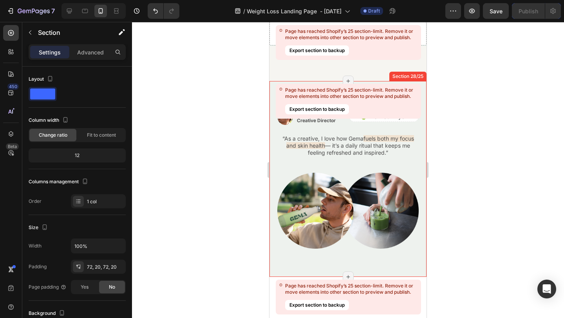
click at [421, 124] on div "Image Alex Carter - Creative Director Text Block Row Icon Verified Buyer Text B…" at bounding box center [347, 179] width 157 height 196
click at [419, 71] on icon at bounding box center [420, 74] width 6 height 6
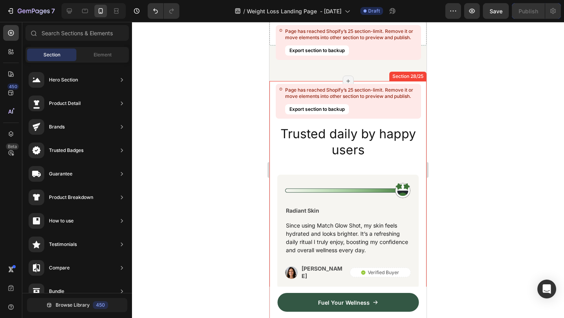
click at [420, 112] on div "Page has reached Shopify’s 25 section-limit. Remove it or move elements into ot…" at bounding box center [348, 101] width 145 height 35
click at [423, 149] on div "Icon Icon Icon Icon Icon Icon List Row Trusted daily by happy users Heading Ima…" at bounding box center [347, 318] width 157 height 475
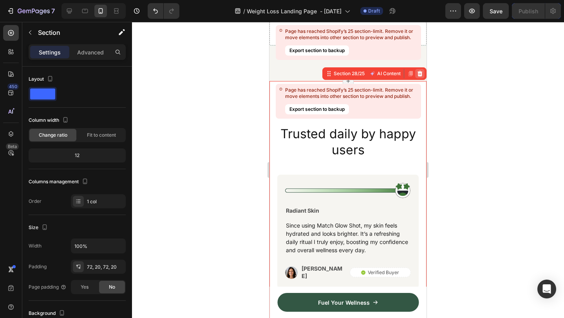
click at [418, 71] on icon at bounding box center [420, 73] width 5 height 5
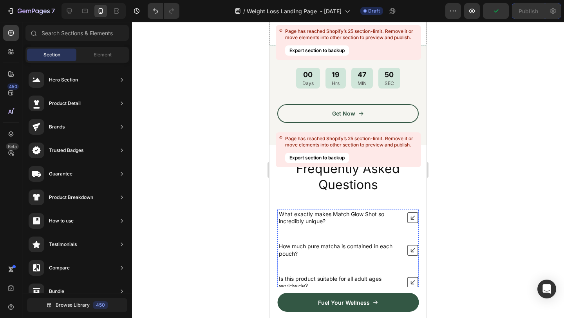
scroll to position [5363, 0]
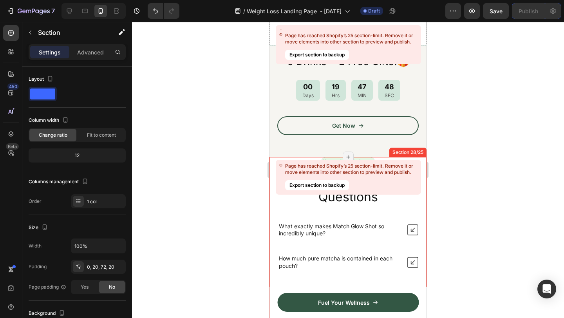
click at [423, 164] on div "Nature’s daily boost Text Block Row Frequently Asked Questions Heading What exa…" at bounding box center [347, 300] width 157 height 287
click at [421, 150] on icon at bounding box center [420, 148] width 5 height 5
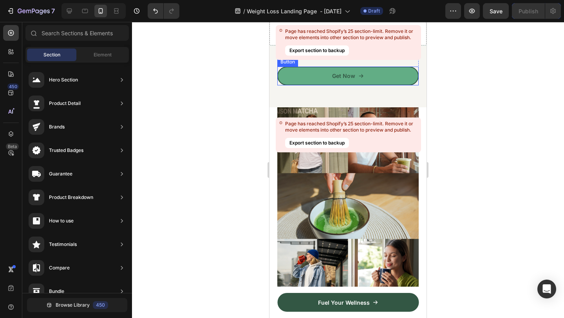
scroll to position [5418, 0]
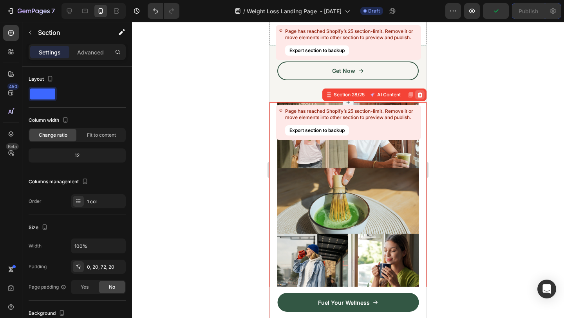
click at [421, 91] on div at bounding box center [419, 94] width 9 height 9
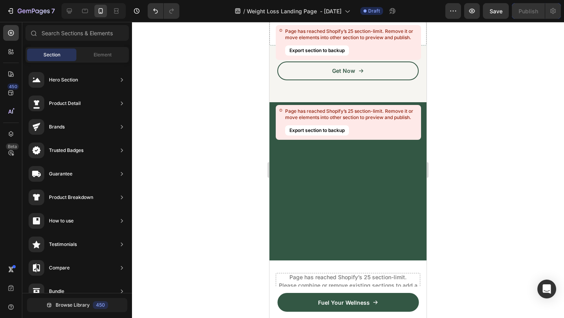
click at [419, 153] on div at bounding box center [347, 181] width 157 height 158
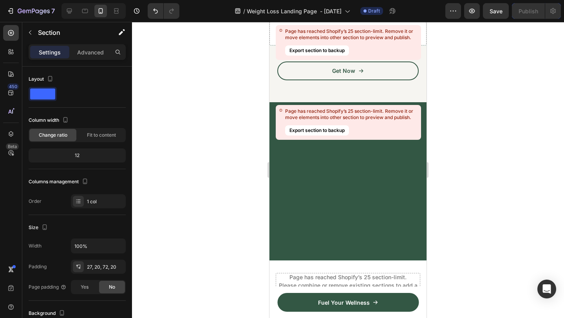
click at [336, 194] on div at bounding box center [347, 172] width 141 height 119
click at [272, 87] on div "Your first sip deserves a gift. Text Block 6 Drinks = 2 Free Gifts!🎁 Heading 00…" at bounding box center [347, 37] width 157 height 130
click at [273, 112] on div at bounding box center [347, 181] width 157 height 158
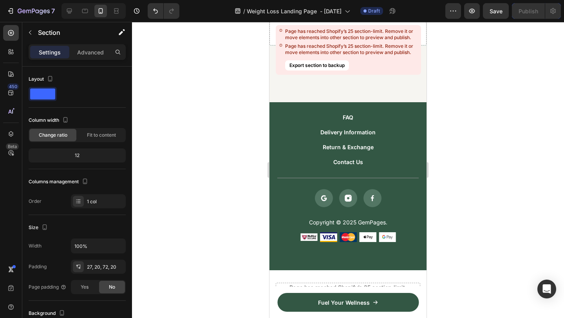
scroll to position [5547, 0]
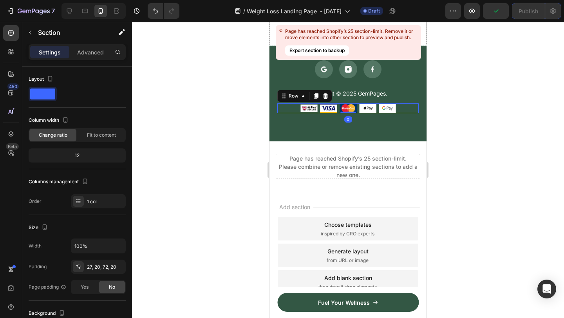
click at [377, 109] on div "Image Image Image Image Image Row 0" at bounding box center [347, 108] width 141 height 10
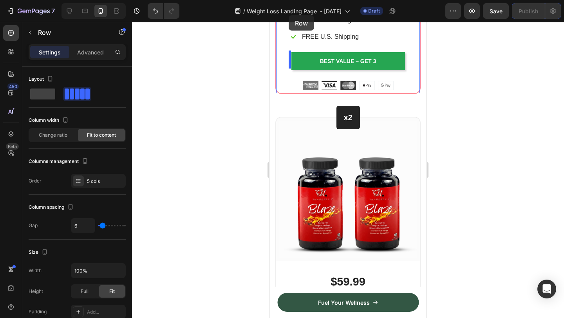
scroll to position [4100, 0]
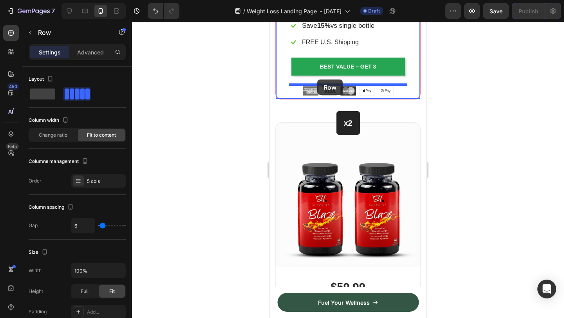
drag, startPoint x: 283, startPoint y: 96, endPoint x: 317, endPoint y: 80, distance: 37.8
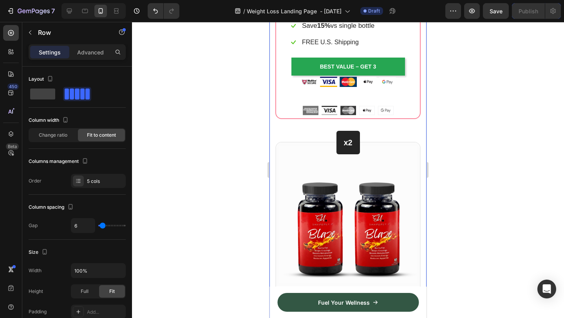
drag, startPoint x: 426, startPoint y: 103, endPoint x: 696, endPoint y: 125, distance: 270.4
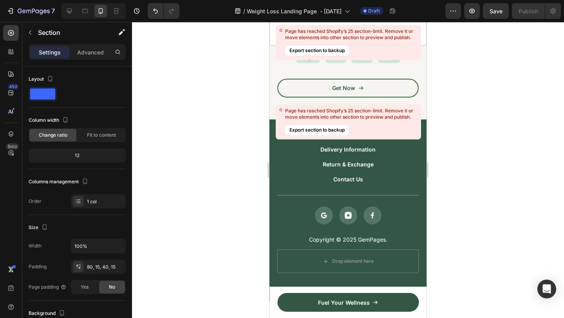
scroll to position [5537, 0]
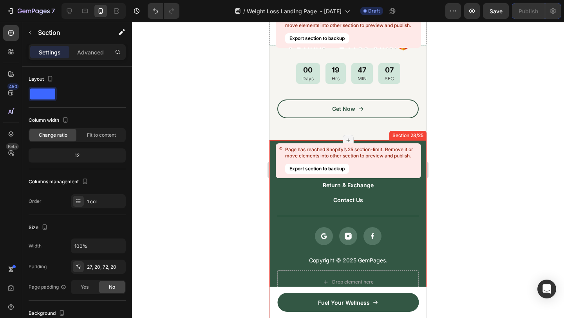
click at [416, 141] on div "FAQ Button Delivery Information Button Return & Exchange Button Contact Us Butt…" at bounding box center [347, 231] width 157 height 182
click at [421, 133] on icon at bounding box center [420, 132] width 5 height 5
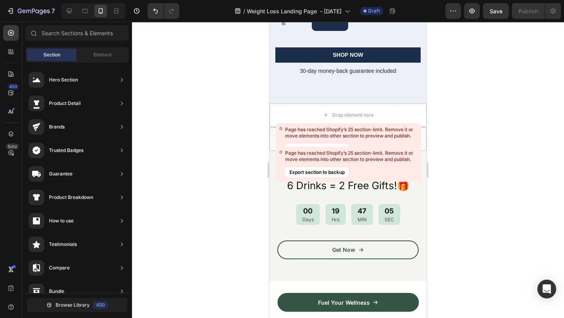
scroll to position [5389, 0]
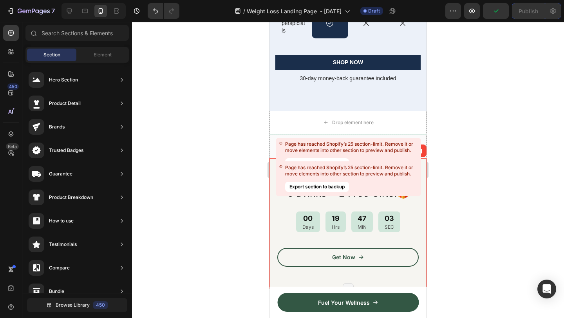
click at [274, 196] on div "Your first sip deserves a gift. Text Block 6 Drinks = 2 Free Gifts!🎁 Heading 00…" at bounding box center [347, 223] width 157 height 130
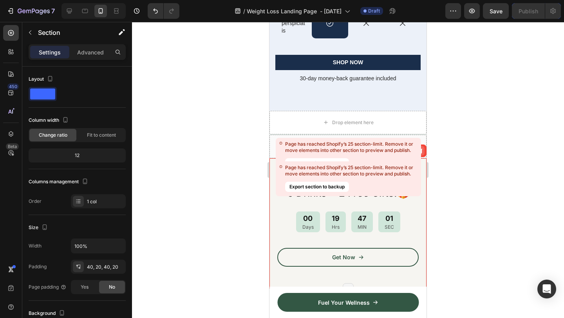
click at [421, 151] on icon at bounding box center [420, 150] width 5 height 5
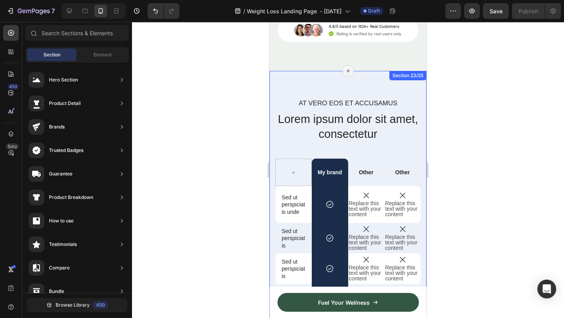
scroll to position [5027, 0]
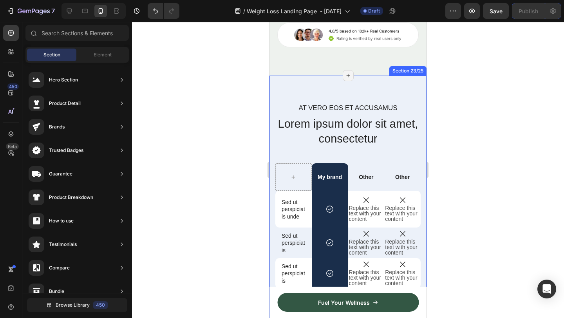
click at [418, 100] on div "At vero eos et accusamus Text Block Lorem ipsum dolor sit amet, consectetur Hea…" at bounding box center [347, 267] width 157 height 383
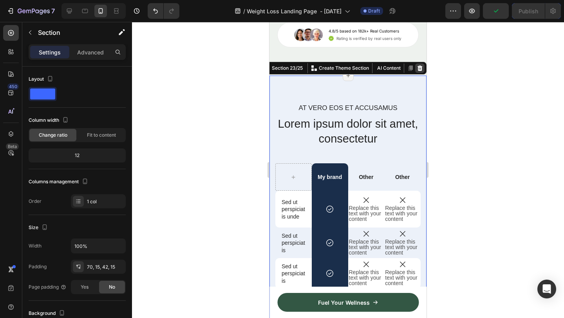
click at [421, 71] on icon at bounding box center [420, 67] width 5 height 5
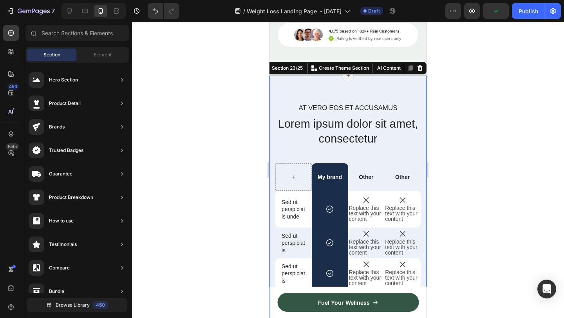
scroll to position [5012, 0]
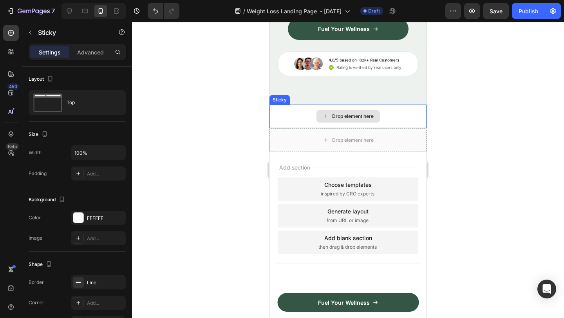
click at [422, 114] on div "Drop element here" at bounding box center [347, 117] width 157 height 24
click at [325, 96] on icon at bounding box center [325, 96] width 5 height 5
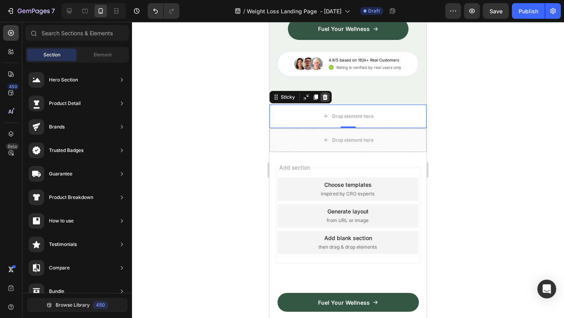
scroll to position [4988, 0]
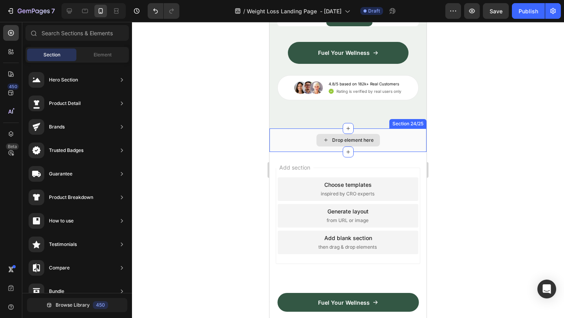
click at [419, 136] on div "Drop element here" at bounding box center [347, 140] width 157 height 24
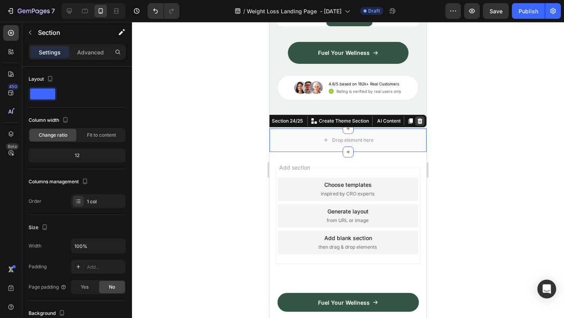
click at [422, 123] on icon at bounding box center [420, 121] width 6 height 6
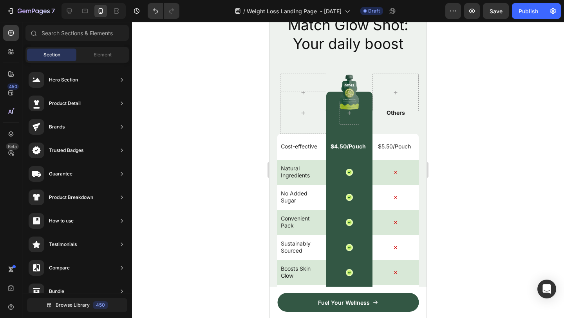
scroll to position [4282, 0]
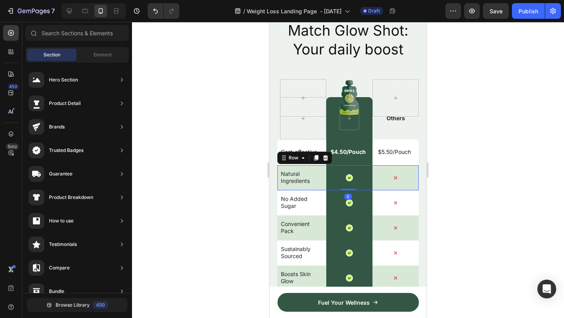
click at [316, 168] on div "Natural Ingredients Text Block" at bounding box center [303, 177] width 46 height 25
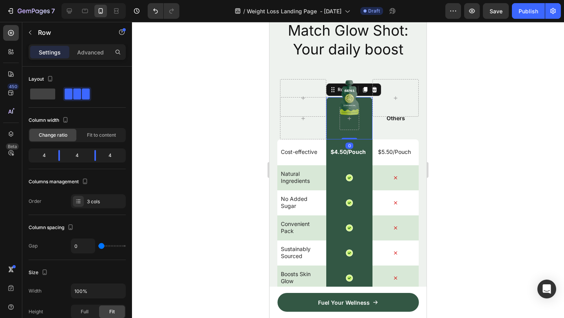
click at [333, 121] on div "Row 0" at bounding box center [349, 118] width 46 height 42
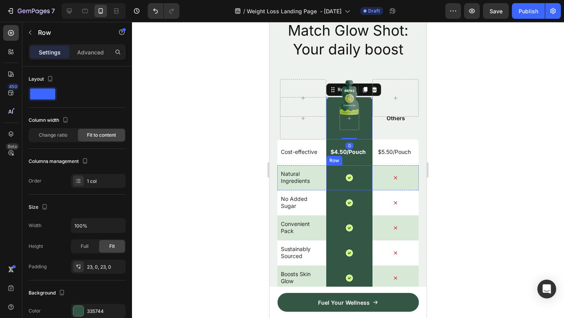
click at [366, 183] on div "Icon Row" at bounding box center [349, 177] width 46 height 25
click at [369, 128] on div "Row" at bounding box center [349, 118] width 46 height 42
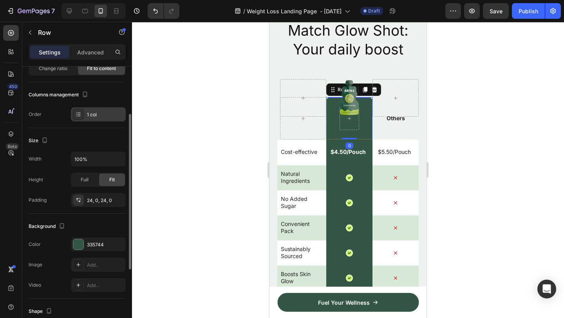
scroll to position [129, 0]
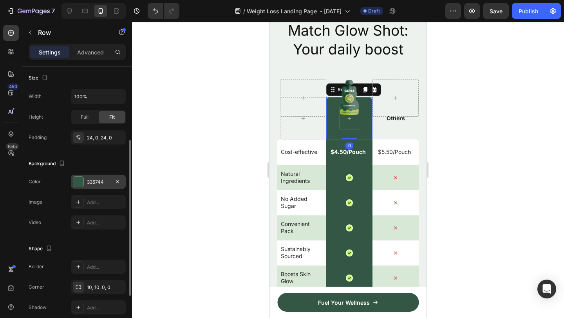
click at [81, 182] on div at bounding box center [78, 182] width 10 height 10
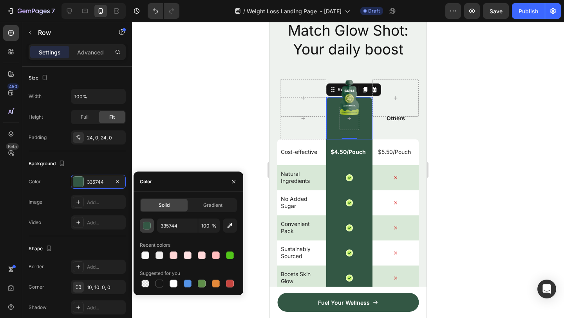
click at [147, 227] on div "button" at bounding box center [147, 226] width 8 height 8
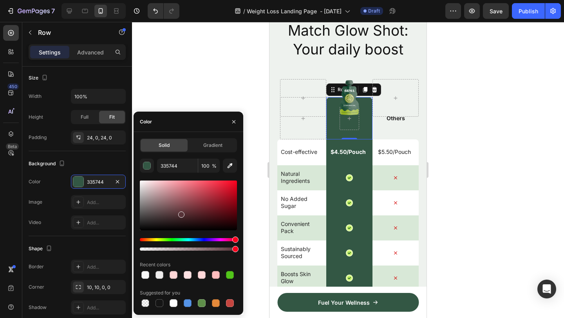
click at [235, 239] on div "Hue" at bounding box center [188, 239] width 97 height 3
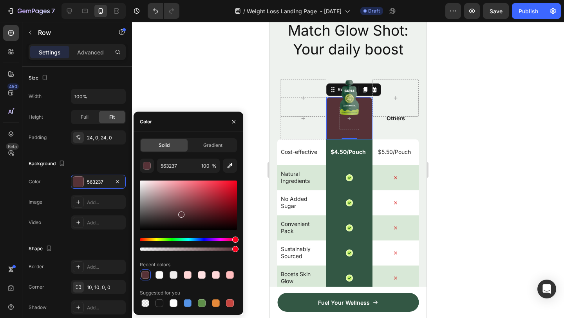
click at [235, 185] on div at bounding box center [188, 206] width 97 height 50
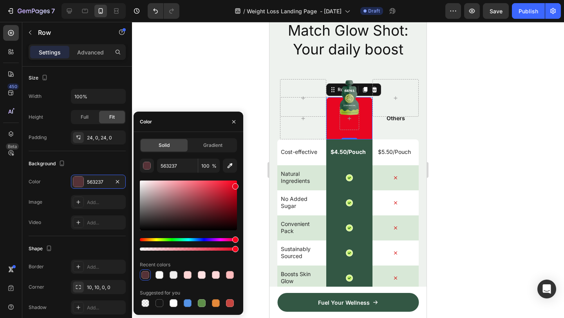
type input "E80621"
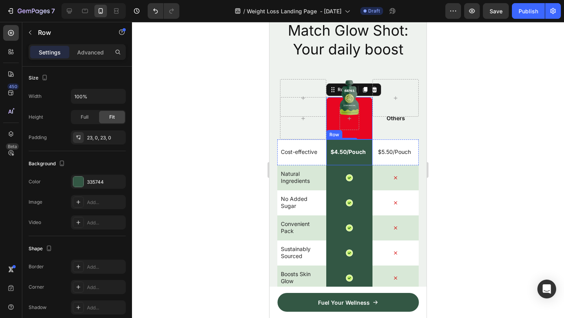
click at [369, 161] on div "$4.50/Pouch Text Block Row" at bounding box center [349, 152] width 46 height 26
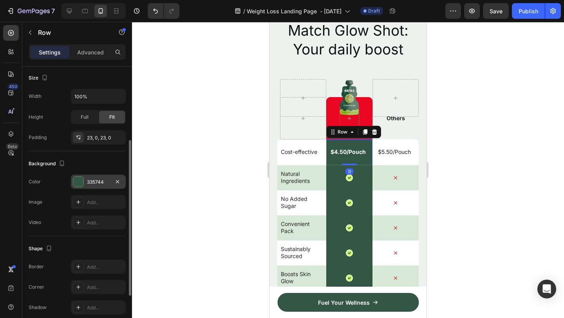
click at [78, 179] on div at bounding box center [78, 182] width 10 height 10
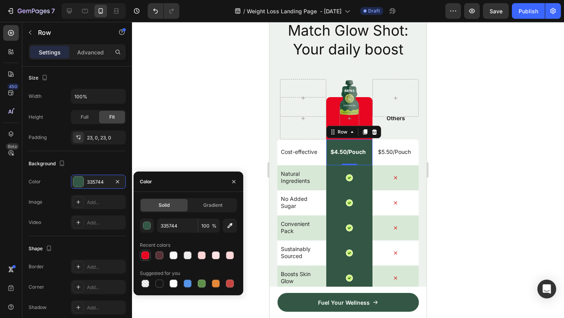
click at [144, 256] on div at bounding box center [145, 255] width 8 height 8
type input "E80621"
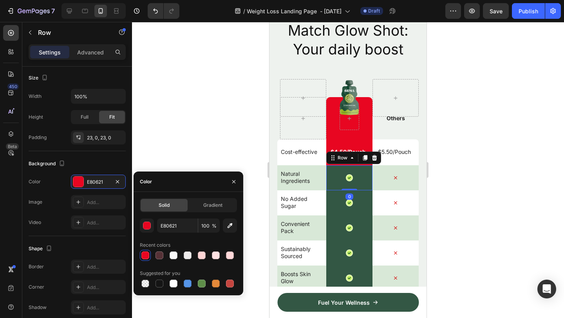
click at [335, 184] on div "Icon Row 0" at bounding box center [349, 177] width 46 height 25
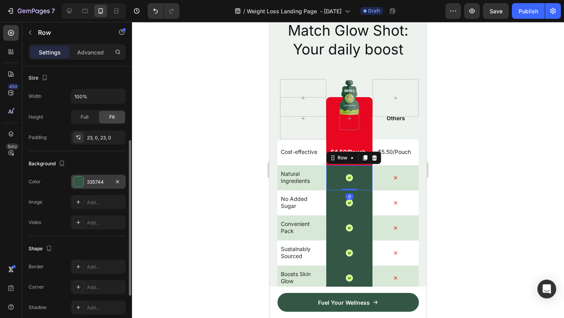
click at [78, 184] on div at bounding box center [78, 182] width 10 height 10
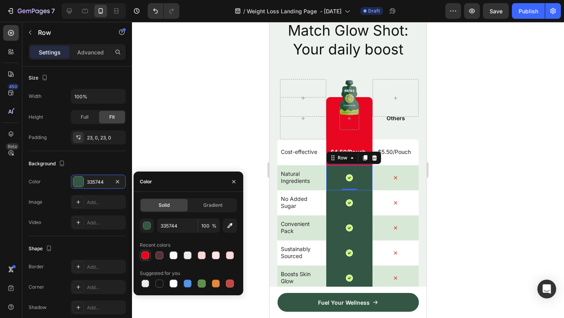
click at [146, 255] on div at bounding box center [145, 255] width 8 height 8
type input "E80621"
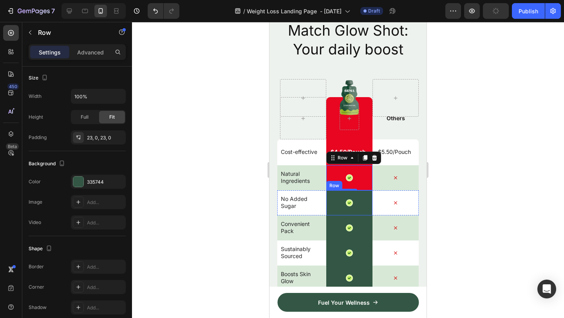
click at [334, 212] on div "Icon Row" at bounding box center [349, 202] width 46 height 25
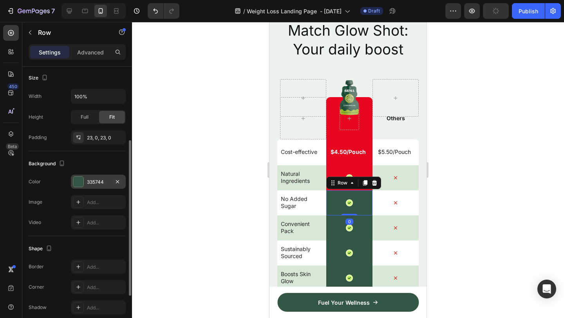
click at [81, 181] on div at bounding box center [78, 182] width 10 height 10
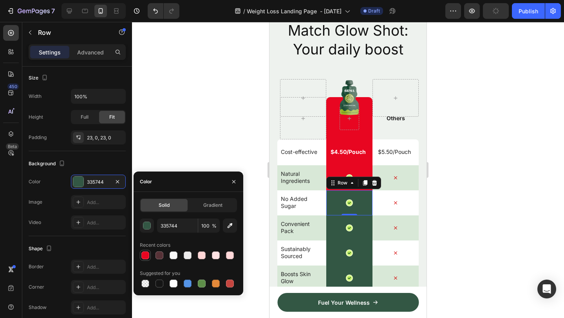
click at [146, 254] on div at bounding box center [145, 255] width 8 height 8
type input "E80621"
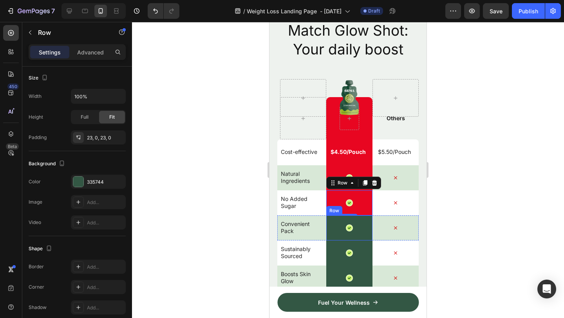
click at [329, 221] on div "Icon Row" at bounding box center [349, 227] width 46 height 25
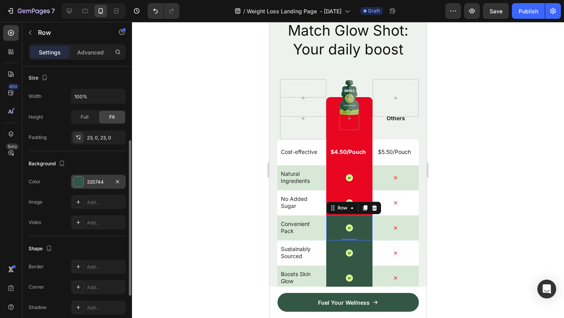
click at [76, 179] on div at bounding box center [78, 182] width 10 height 10
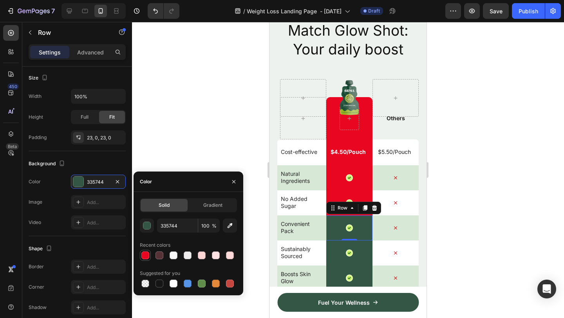
click at [145, 256] on div at bounding box center [145, 255] width 8 height 8
type input "E80621"
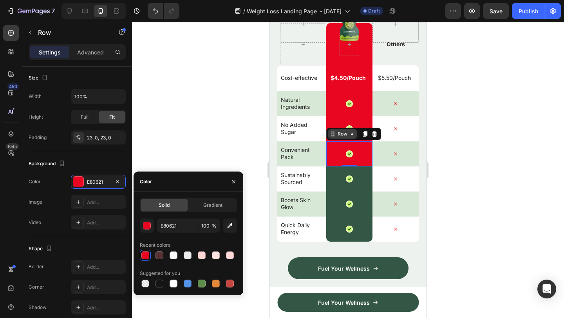
scroll to position [4383, 0]
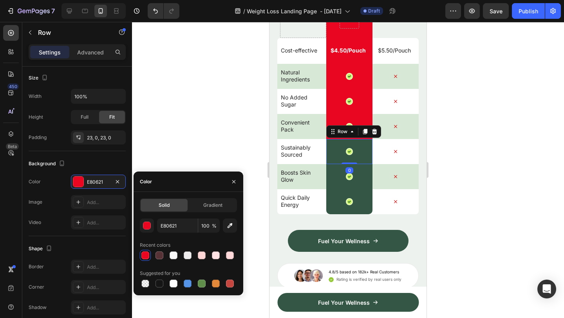
click at [332, 148] on div "Icon Row 0" at bounding box center [349, 151] width 46 height 25
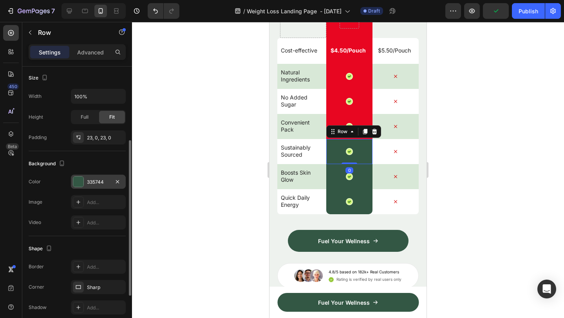
click at [78, 180] on div at bounding box center [78, 182] width 10 height 10
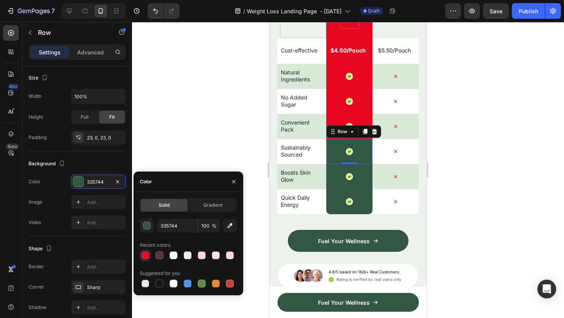
click at [144, 253] on div at bounding box center [145, 255] width 8 height 8
type input "E80621"
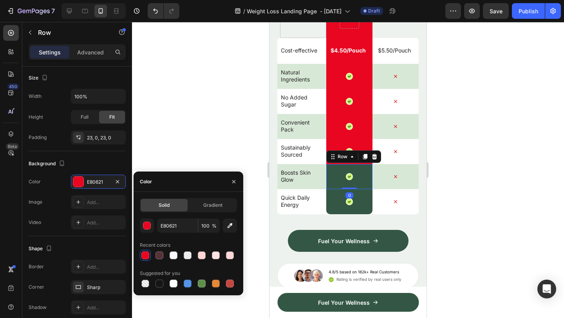
click at [331, 171] on div "Icon Row 0" at bounding box center [349, 176] width 46 height 25
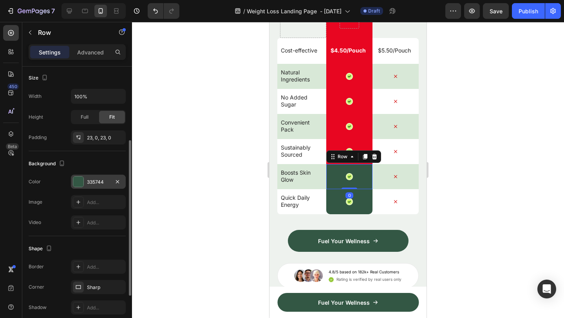
click at [80, 183] on div at bounding box center [78, 182] width 10 height 10
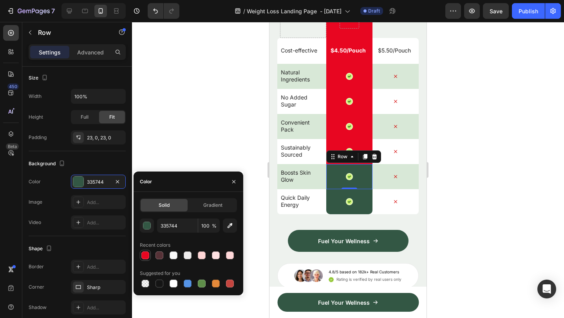
click at [144, 253] on div at bounding box center [145, 255] width 8 height 8
type input "E80621"
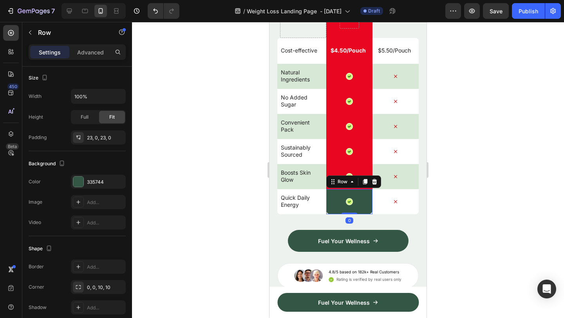
click at [331, 195] on div "Icon Row 0" at bounding box center [349, 201] width 46 height 25
click at [81, 179] on div at bounding box center [78, 182] width 10 height 10
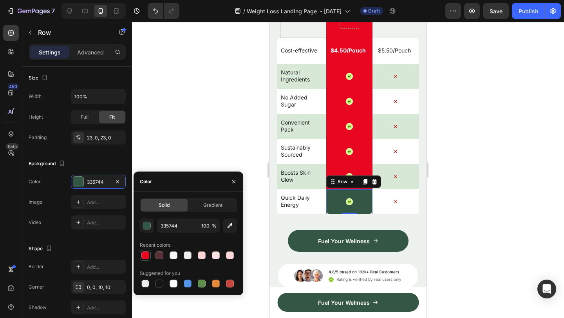
click at [144, 255] on div at bounding box center [145, 255] width 8 height 8
type input "E80621"
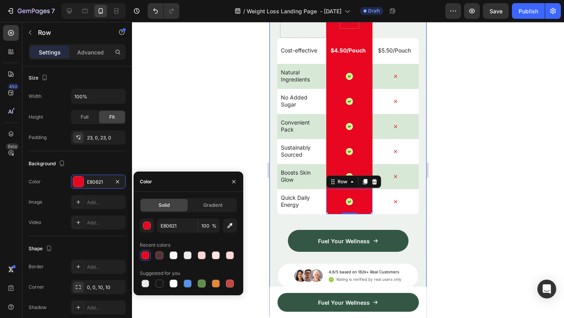
click at [500, 154] on div at bounding box center [348, 170] width 432 height 296
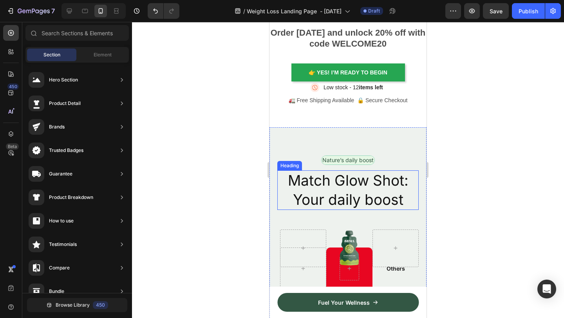
scroll to position [4131, 0]
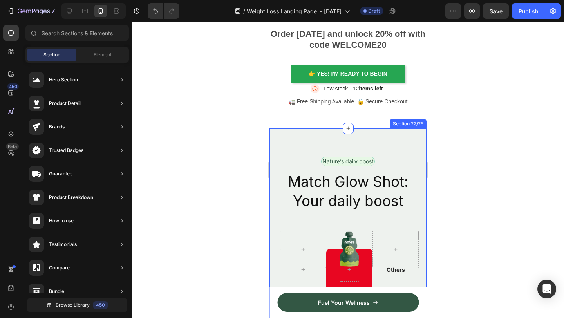
click at [459, 121] on div at bounding box center [348, 170] width 432 height 296
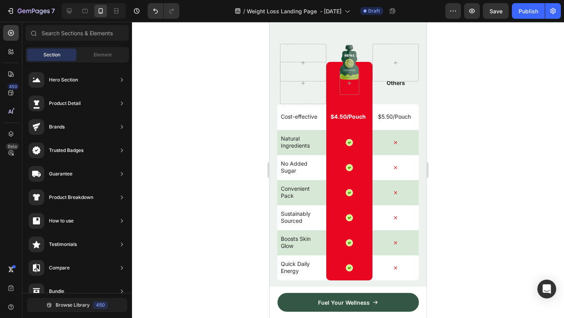
scroll to position [4319, 0]
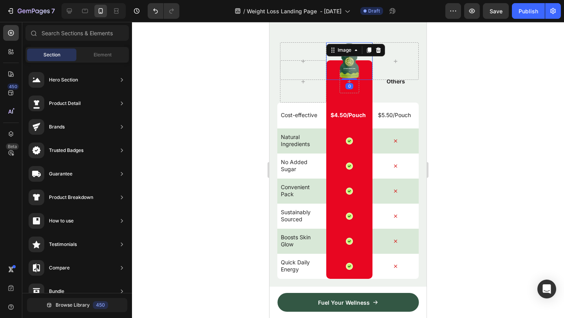
click at [353, 70] on img at bounding box center [349, 61] width 21 height 38
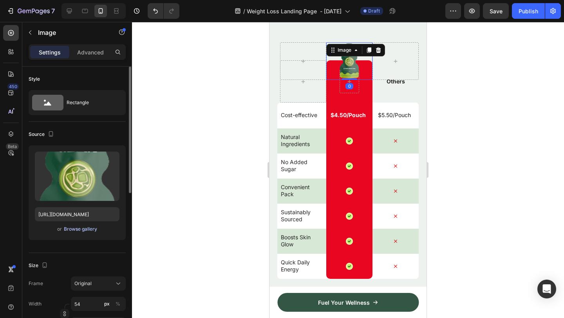
click at [69, 231] on div "Browse gallery" at bounding box center [80, 229] width 33 height 7
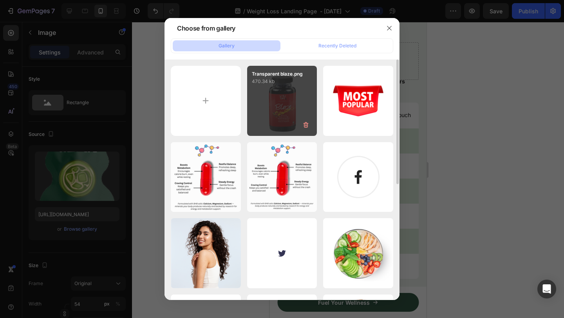
click at [261, 119] on div "Transparent blaze.png 470.34 kb" at bounding box center [282, 101] width 70 height 70
type input "[URL][DOMAIN_NAME]"
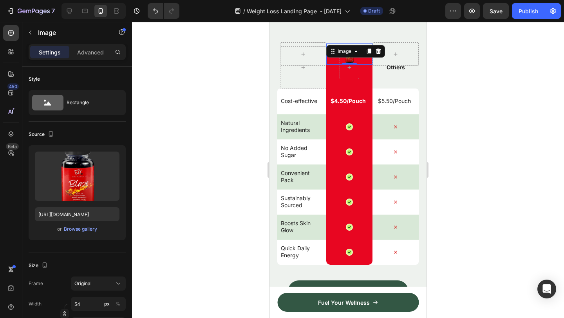
click at [539, 105] on div at bounding box center [348, 170] width 432 height 296
click at [344, 56] on img at bounding box center [349, 53] width 21 height 21
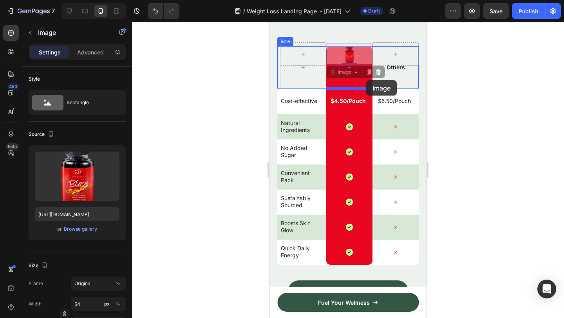
drag, startPoint x: 332, startPoint y: 74, endPoint x: 366, endPoint y: 80, distance: 35.1
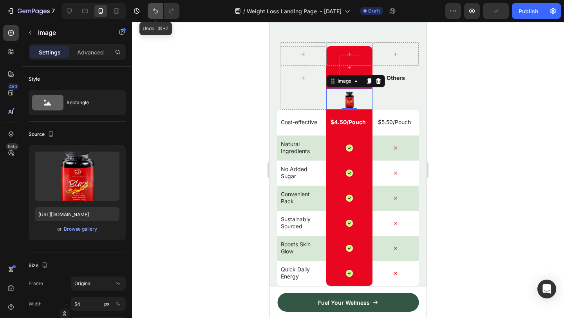
click at [155, 8] on icon "Undo/Redo" at bounding box center [156, 11] width 8 height 8
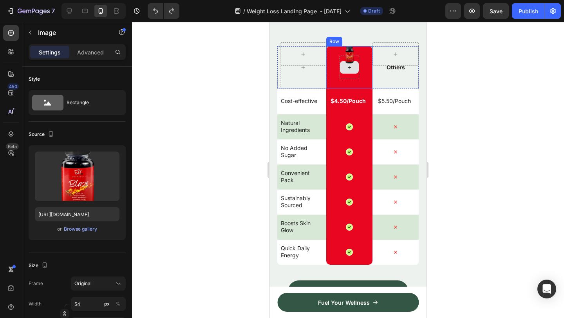
click at [353, 69] on div at bounding box center [349, 67] width 19 height 13
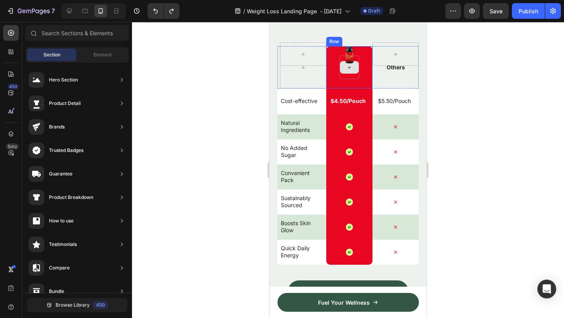
click at [350, 69] on icon at bounding box center [349, 67] width 6 height 7
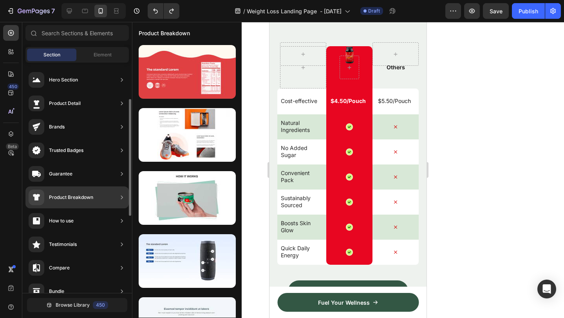
scroll to position [0, 0]
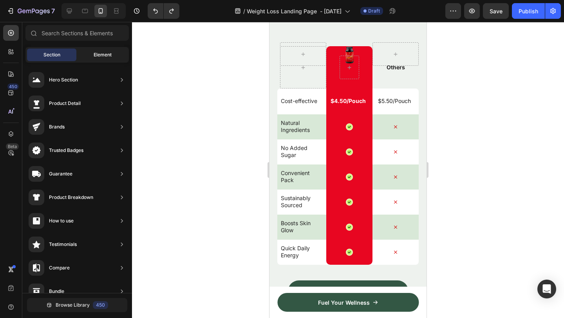
click at [97, 57] on span "Element" at bounding box center [103, 54] width 18 height 7
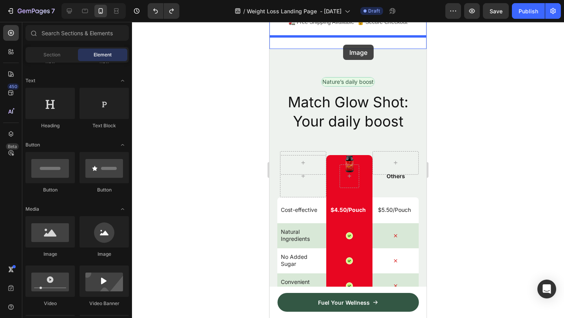
scroll to position [4188, 0]
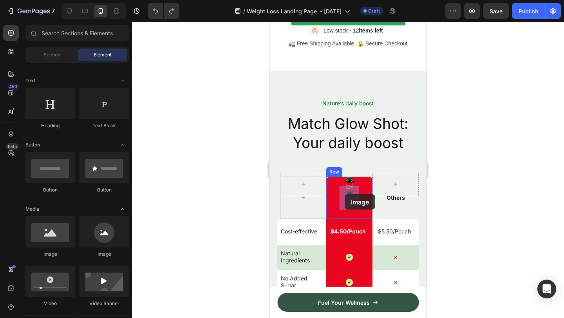
drag, startPoint x: 328, startPoint y: 254, endPoint x: 345, endPoint y: 194, distance: 62.1
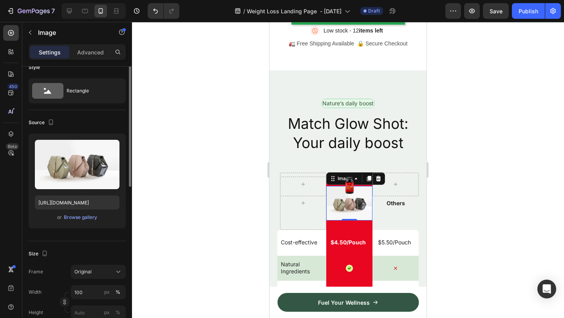
scroll to position [4, 0]
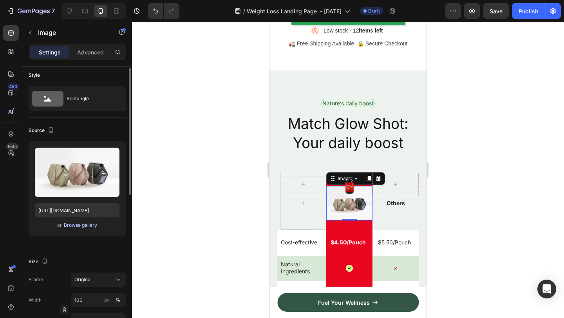
click at [80, 224] on div "Browse gallery" at bounding box center [80, 225] width 33 height 7
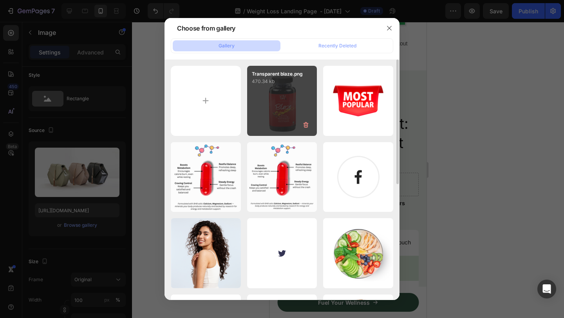
click at [264, 118] on div "Transparent blaze.png 470.34 kb" at bounding box center [282, 101] width 70 height 70
type input "[URL][DOMAIN_NAME]"
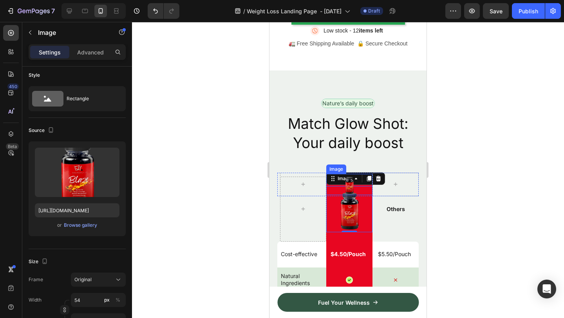
click at [350, 185] on img at bounding box center [349, 184] width 21 height 21
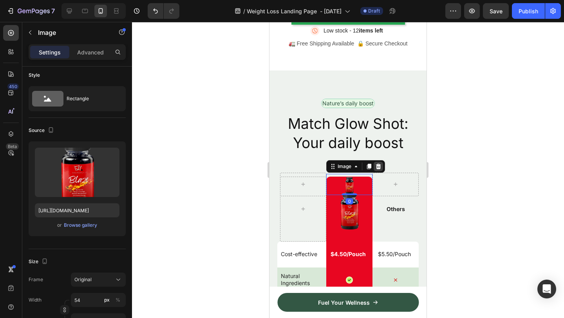
click at [381, 166] on div at bounding box center [378, 166] width 9 height 9
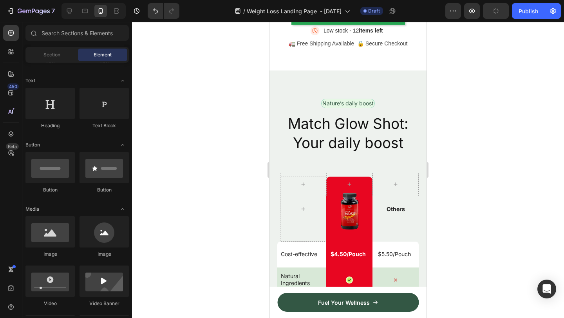
click at [496, 159] on div at bounding box center [348, 170] width 432 height 296
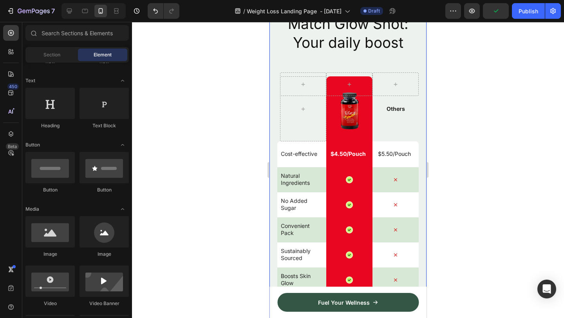
scroll to position [4295, 0]
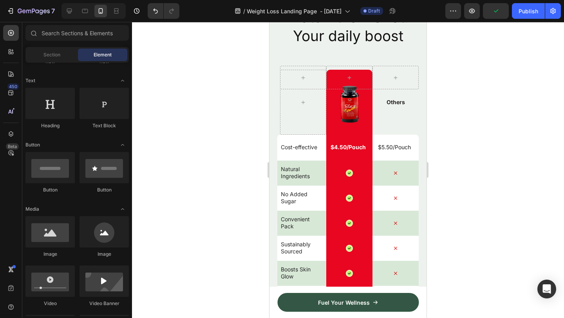
click at [516, 132] on div at bounding box center [348, 170] width 432 height 296
click at [399, 105] on div "Others Text Block" at bounding box center [395, 102] width 46 height 9
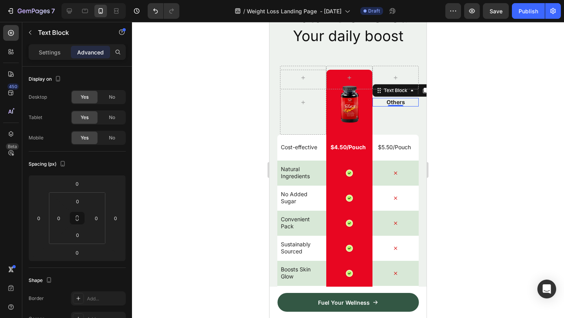
click at [477, 119] on div at bounding box center [348, 170] width 432 height 296
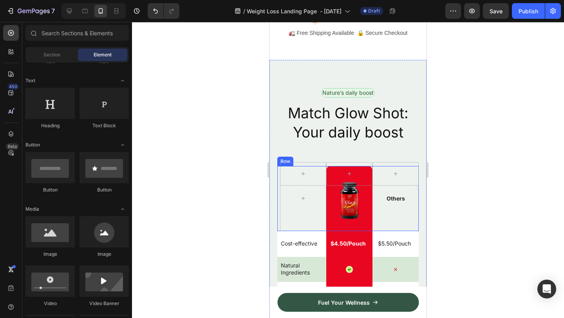
scroll to position [4056, 0]
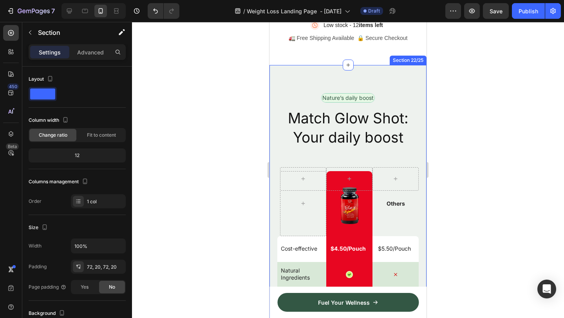
click at [414, 72] on div "Nature’s daily boost Text Block Row Match Glow Shot: Your daily boost Heading R…" at bounding box center [347, 290] width 157 height 450
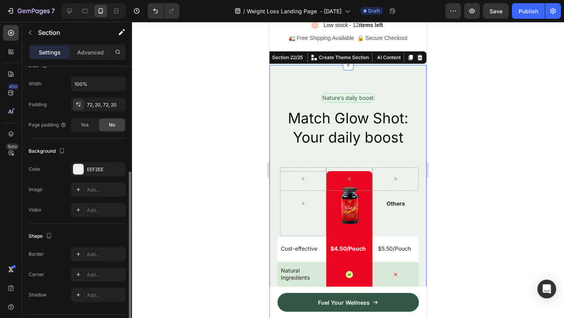
scroll to position [168, 0]
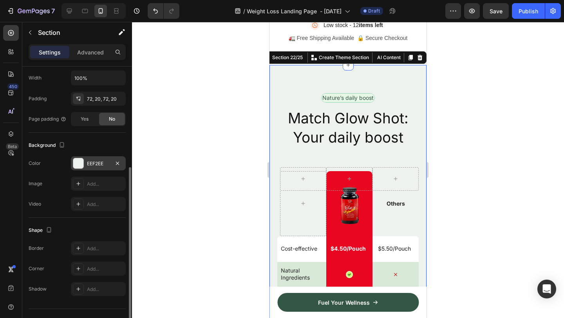
click at [80, 160] on div at bounding box center [78, 163] width 10 height 10
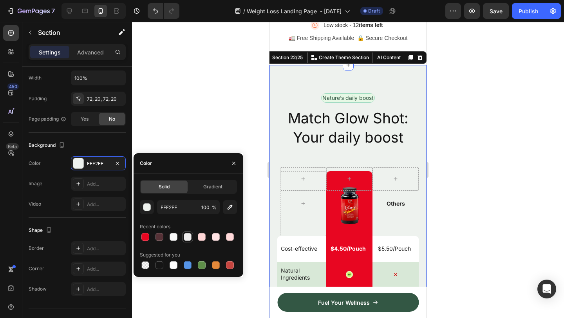
click at [187, 237] on div at bounding box center [188, 237] width 8 height 8
type input "EFEDED"
click at [506, 134] on div at bounding box center [348, 170] width 432 height 296
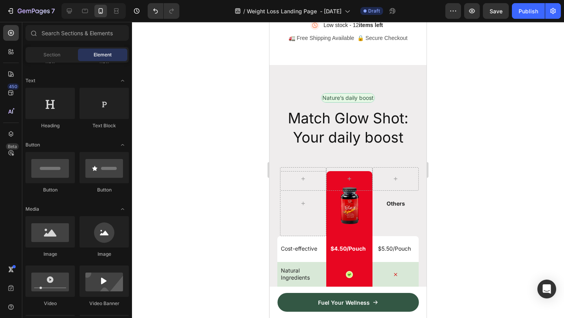
click at [506, 134] on div at bounding box center [348, 170] width 432 height 296
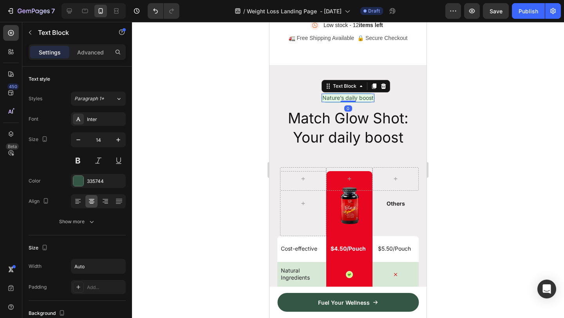
click at [373, 99] on p "Nature’s daily boost" at bounding box center [347, 97] width 51 height 7
click at [374, 98] on p "Nature’s daily boost" at bounding box center [347, 97] width 51 height 7
click at [494, 108] on div at bounding box center [348, 170] width 432 height 296
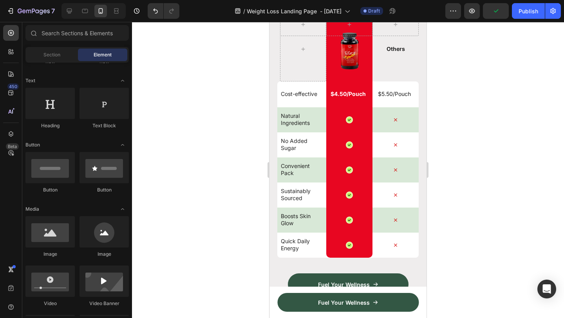
scroll to position [4212, 0]
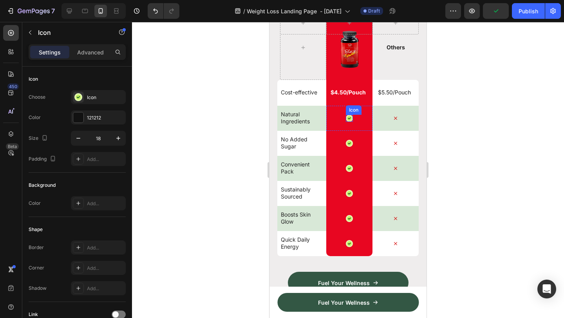
click at [349, 120] on div "Icon" at bounding box center [349, 118] width 7 height 7
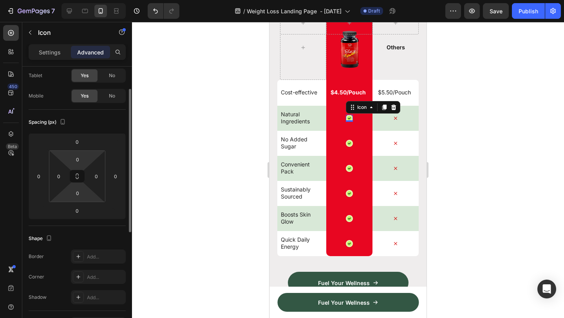
scroll to position [0, 0]
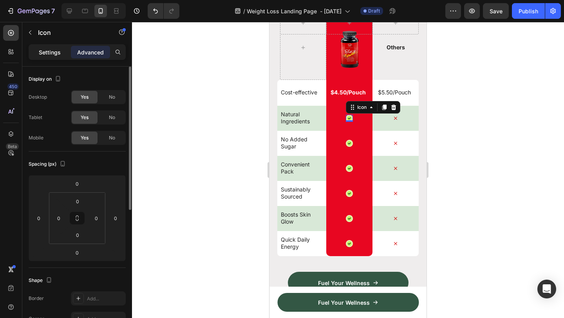
click at [63, 56] on div "Settings" at bounding box center [49, 52] width 39 height 13
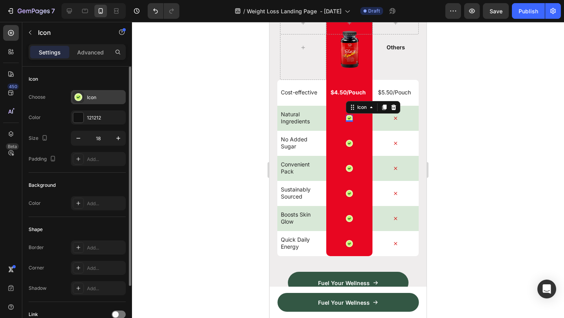
click at [80, 98] on icon at bounding box center [78, 97] width 5 height 5
click at [76, 118] on div at bounding box center [78, 117] width 10 height 10
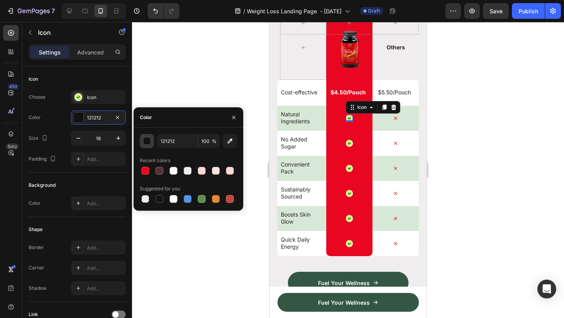
click at [147, 142] on div "button" at bounding box center [147, 141] width 8 height 8
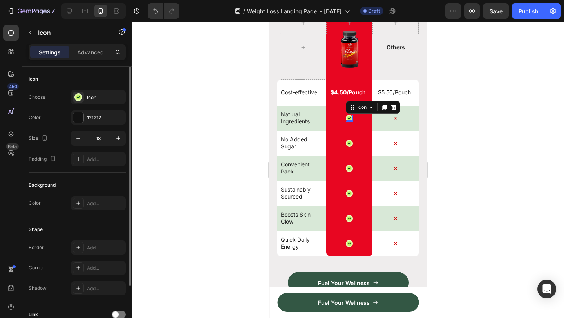
click at [123, 83] on div "Icon" at bounding box center [77, 79] width 97 height 13
click at [91, 96] on div "Icon" at bounding box center [105, 97] width 37 height 7
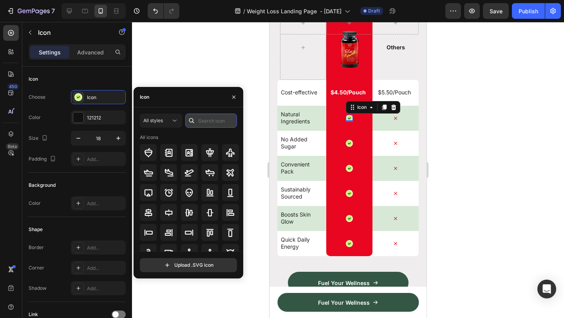
click at [209, 121] on input "text" at bounding box center [211, 121] width 52 height 14
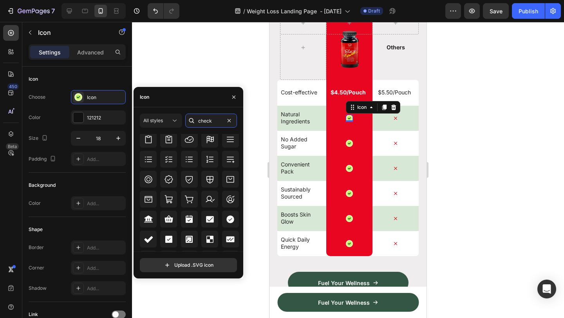
scroll to position [266, 0]
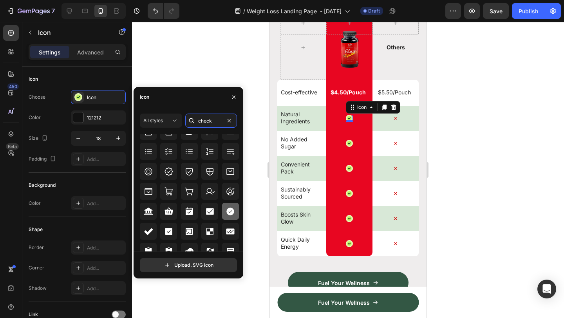
type input "check"
click at [228, 210] on icon at bounding box center [230, 212] width 8 height 8
click at [564, 145] on div at bounding box center [348, 170] width 432 height 296
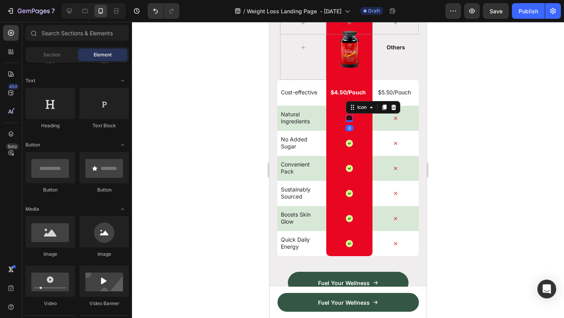
click at [349, 118] on icon at bounding box center [349, 118] width 7 height 7
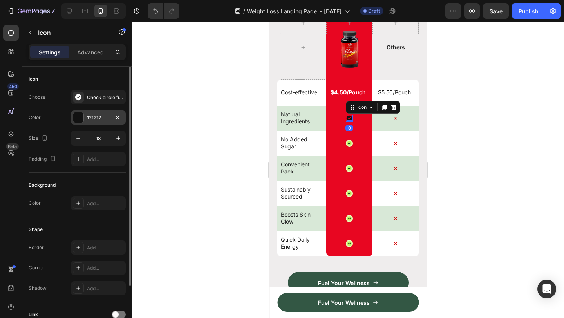
click at [80, 119] on div at bounding box center [78, 117] width 10 height 10
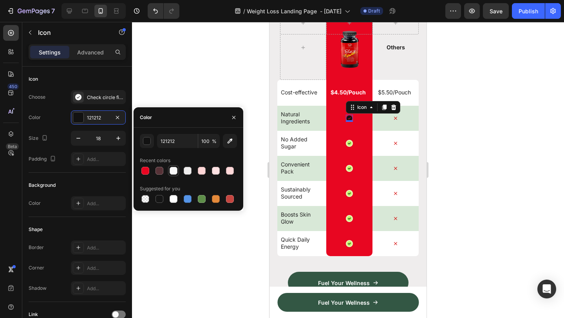
click at [174, 173] on div at bounding box center [174, 171] width 8 height 8
type input "F9F9F9"
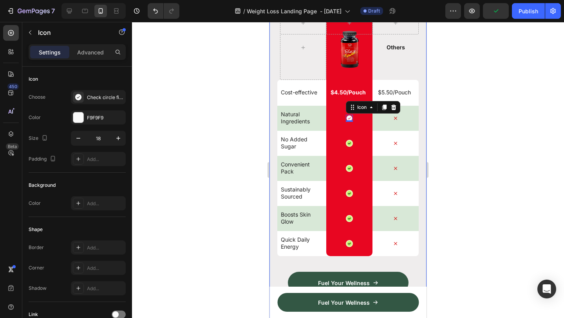
click at [439, 166] on div at bounding box center [348, 170] width 432 height 296
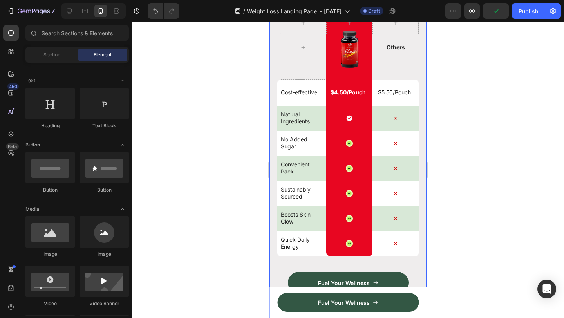
click at [439, 166] on div at bounding box center [348, 170] width 432 height 296
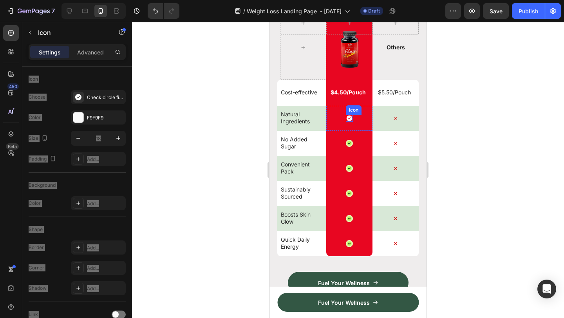
click at [351, 119] on icon at bounding box center [350, 119] width 6 height 6
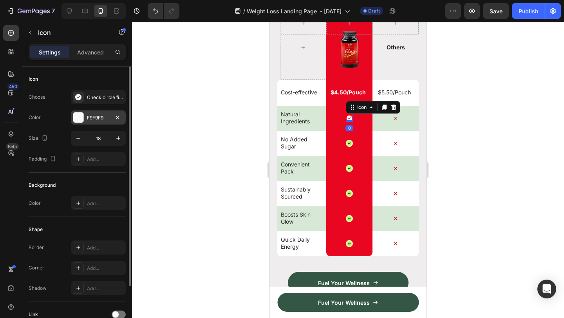
click at [80, 119] on div at bounding box center [78, 117] width 10 height 10
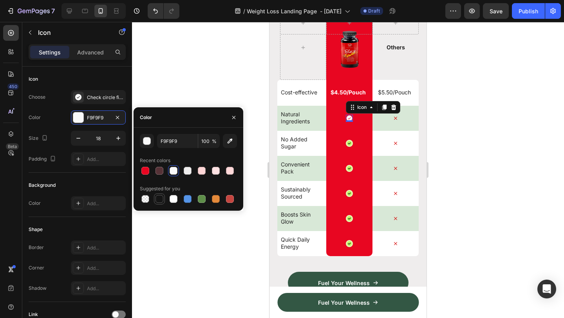
click at [159, 197] on div at bounding box center [159, 199] width 8 height 8
type input "151515"
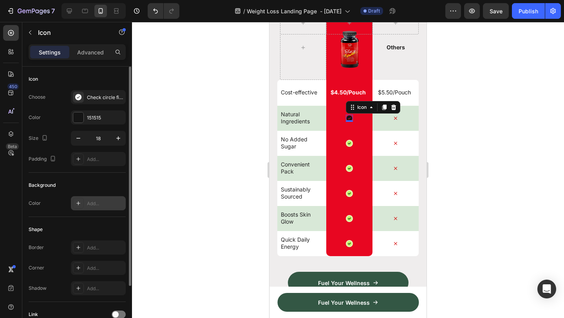
click at [94, 204] on div "Add..." at bounding box center [105, 203] width 37 height 7
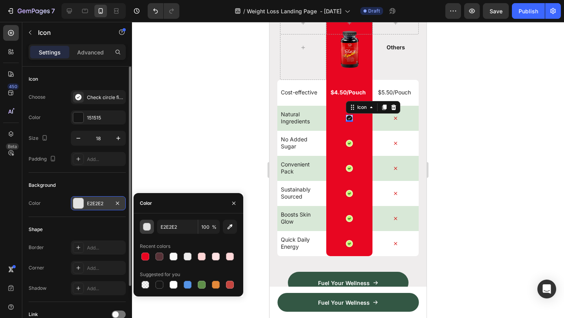
click at [148, 226] on div "button" at bounding box center [147, 227] width 8 height 8
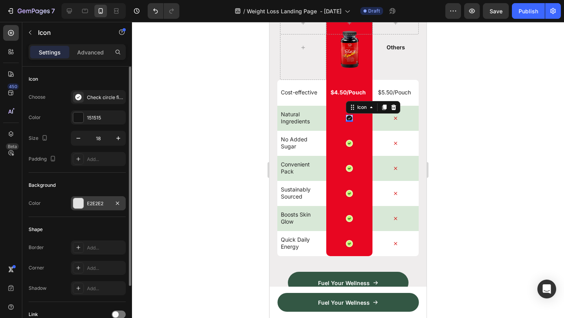
click at [492, 171] on div at bounding box center [348, 170] width 432 height 296
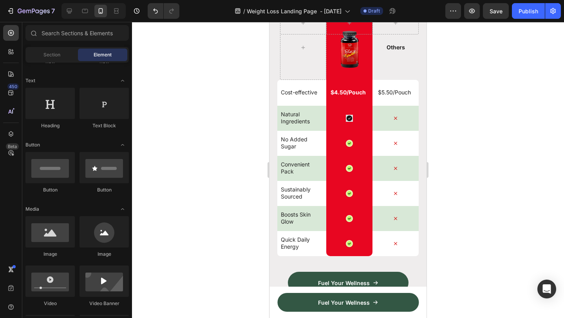
click at [492, 170] on div at bounding box center [348, 170] width 432 height 296
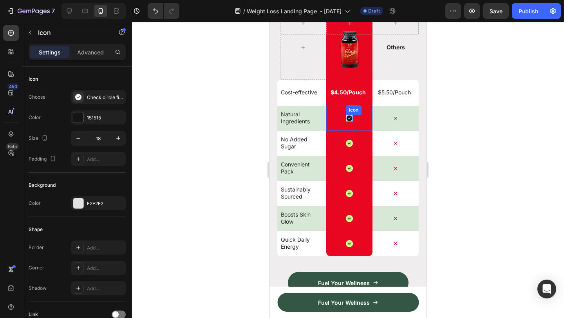
click at [349, 119] on icon at bounding box center [349, 118] width 7 height 7
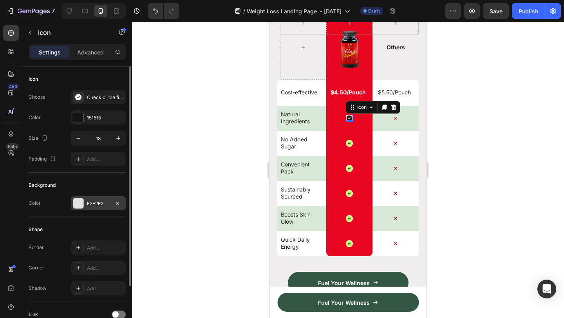
click at [75, 205] on div at bounding box center [78, 203] width 10 height 10
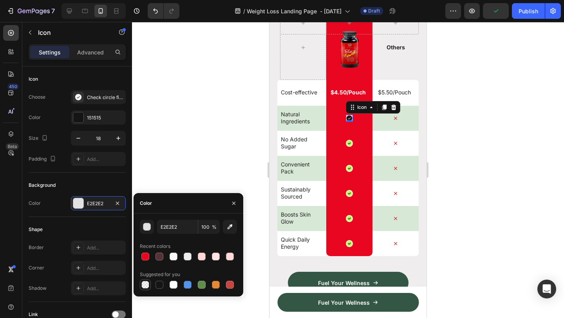
click at [146, 287] on div at bounding box center [145, 285] width 8 height 8
type input "000000"
type input "0"
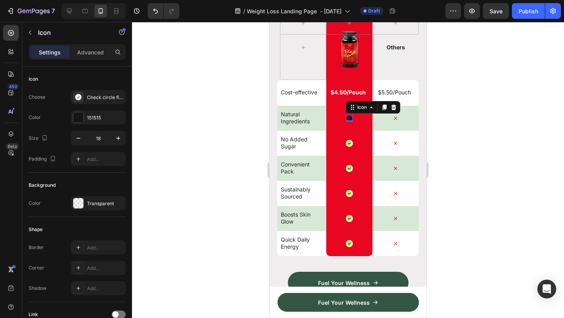
click at [180, 165] on div at bounding box center [348, 170] width 432 height 296
click at [351, 118] on icon at bounding box center [350, 119] width 6 height 6
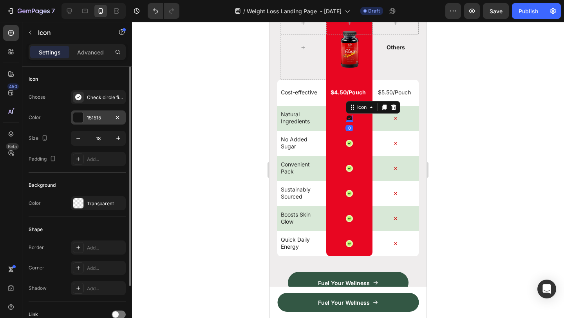
click at [80, 119] on div at bounding box center [78, 117] width 10 height 10
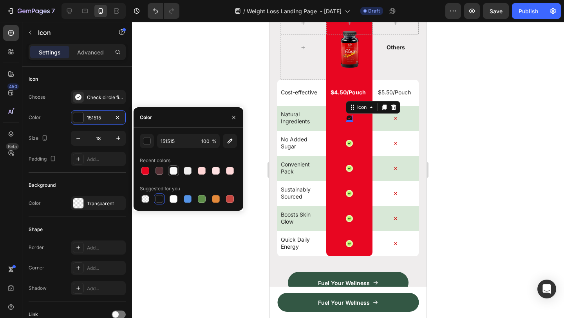
click at [173, 172] on div at bounding box center [174, 171] width 8 height 8
type input "F9F9F9"
click at [452, 176] on div at bounding box center [348, 170] width 432 height 296
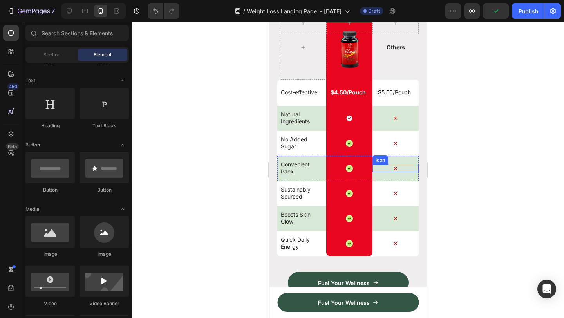
click at [452, 176] on div at bounding box center [348, 170] width 432 height 296
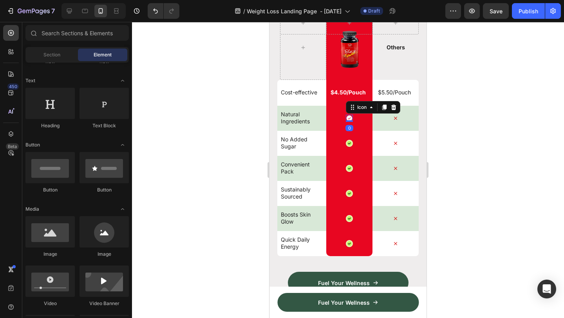
click at [350, 120] on icon at bounding box center [350, 119] width 6 height 6
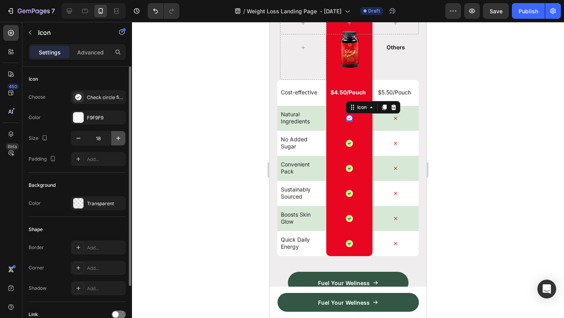
click at [119, 136] on icon "button" at bounding box center [118, 138] width 8 height 8
type input "21"
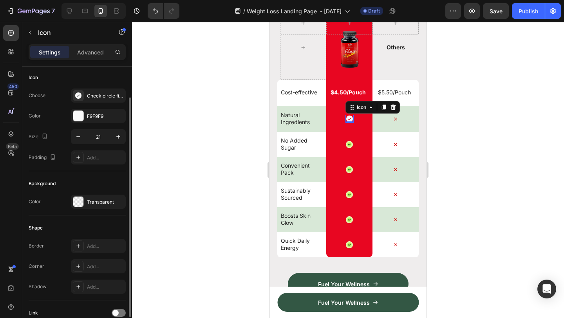
scroll to position [0, 0]
click at [522, 120] on div at bounding box center [348, 170] width 432 height 296
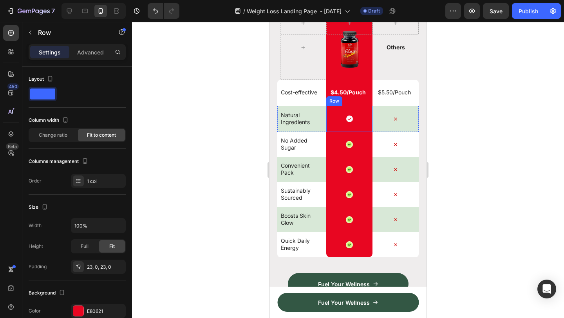
click at [353, 120] on div "Icon Row" at bounding box center [349, 119] width 46 height 26
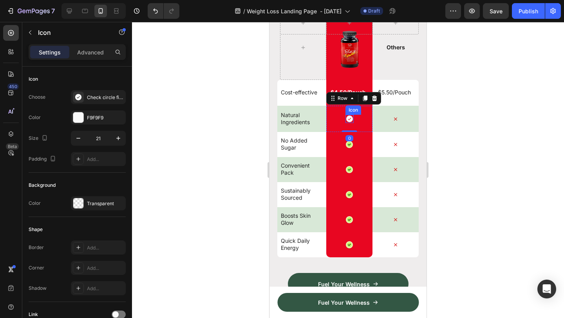
click at [346, 121] on div "Icon" at bounding box center [349, 119] width 8 height 8
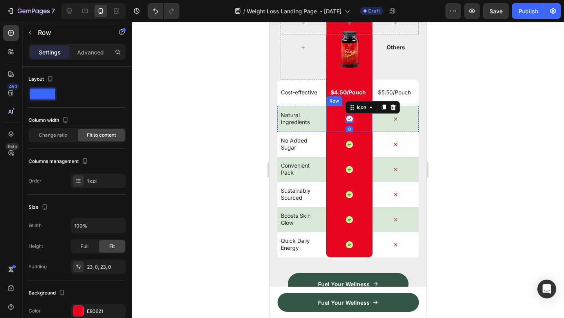
click at [361, 128] on div "Icon 0 Row" at bounding box center [349, 119] width 46 height 26
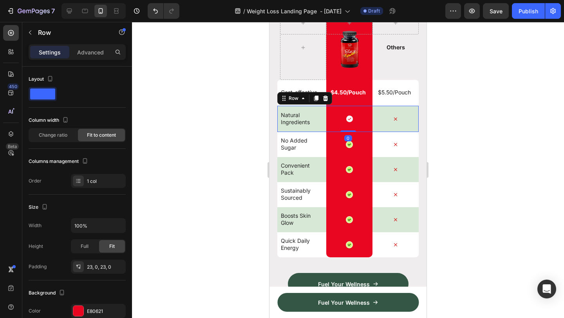
click at [314, 107] on div "Natural Ingredients Text Block" at bounding box center [303, 119] width 46 height 26
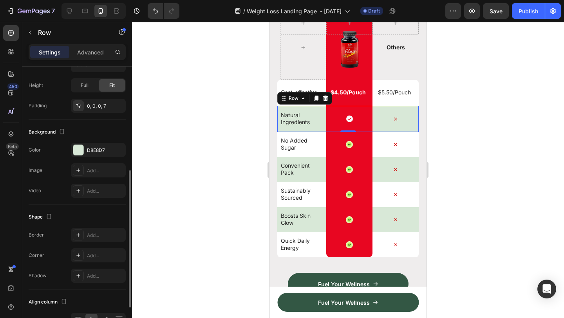
scroll to position [253, 0]
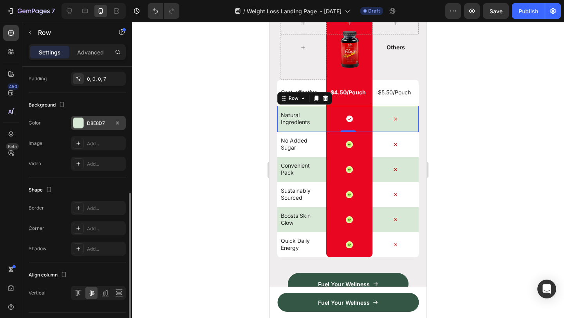
click at [77, 125] on div at bounding box center [78, 123] width 10 height 10
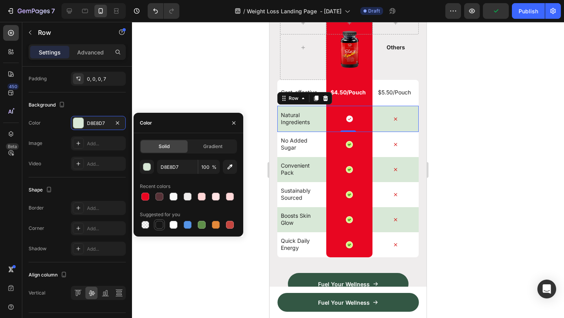
click at [157, 221] on div at bounding box center [159, 225] width 8 height 8
type input "151515"
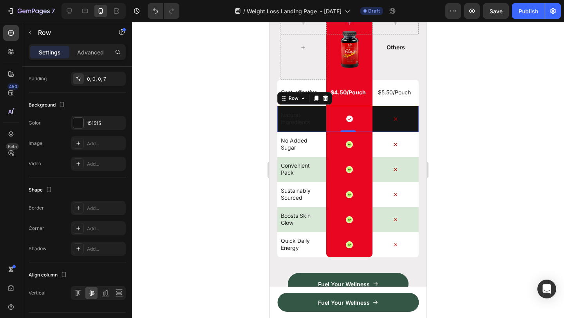
click at [260, 107] on div at bounding box center [348, 170] width 432 height 296
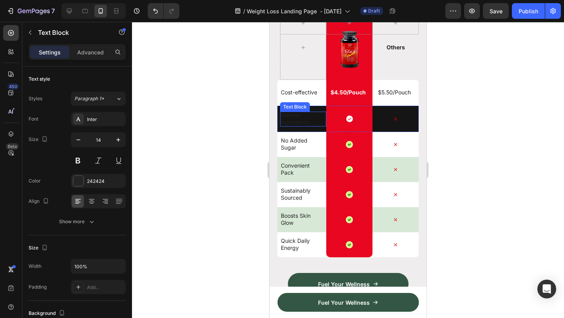
click at [303, 120] on p "Natural Ingredients" at bounding box center [302, 119] width 42 height 14
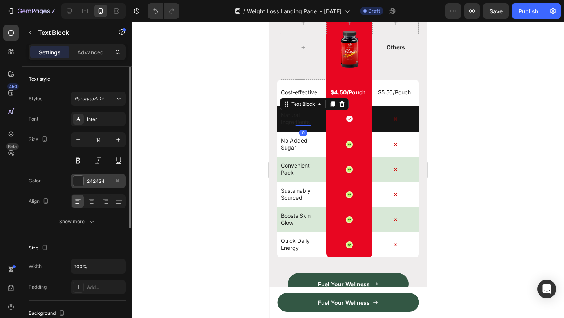
click at [78, 183] on div at bounding box center [78, 181] width 10 height 10
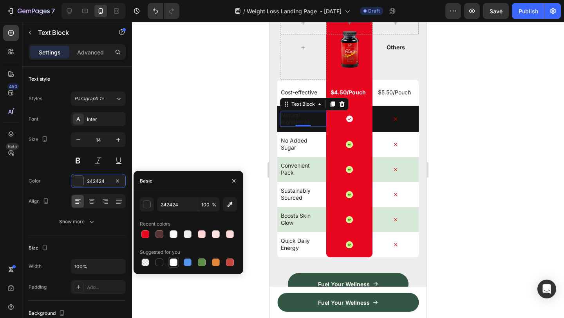
click at [175, 263] on div at bounding box center [174, 263] width 8 height 8
type input "FFFFFF"
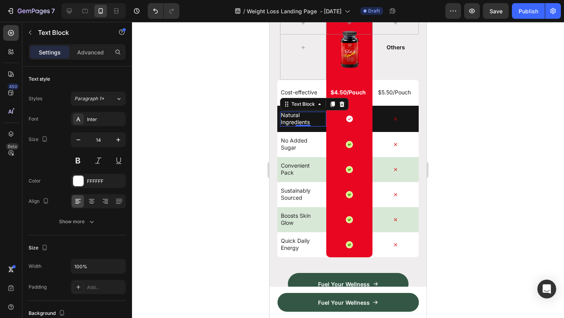
click at [477, 175] on div at bounding box center [348, 170] width 432 height 296
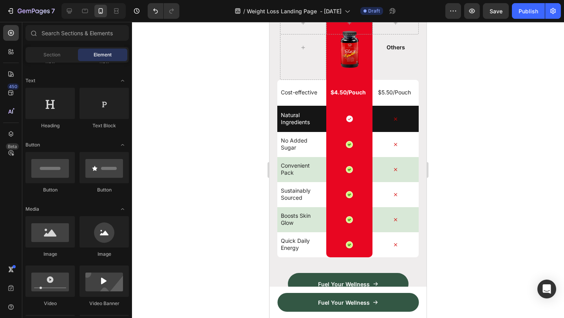
click at [477, 175] on div at bounding box center [348, 170] width 432 height 296
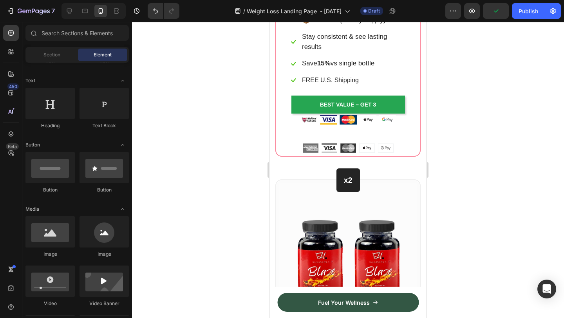
scroll to position [3652, 0]
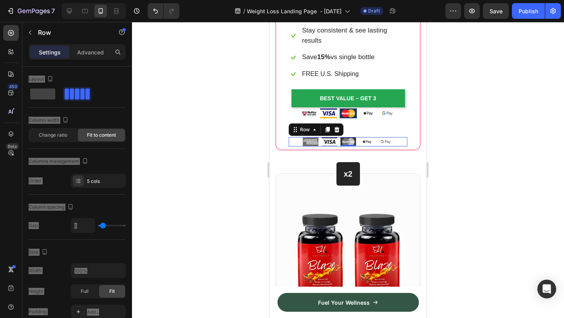
click at [402, 139] on div "Image Image Image Image Image Row 0" at bounding box center [348, 141] width 119 height 9
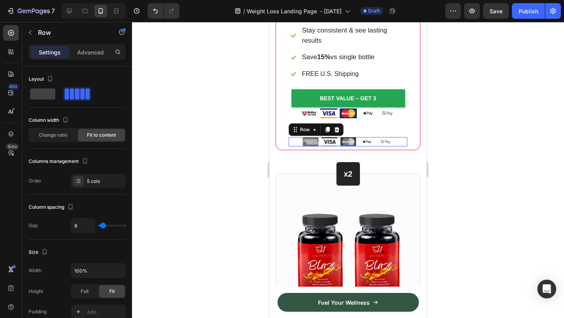
click at [483, 111] on div at bounding box center [348, 170] width 432 height 296
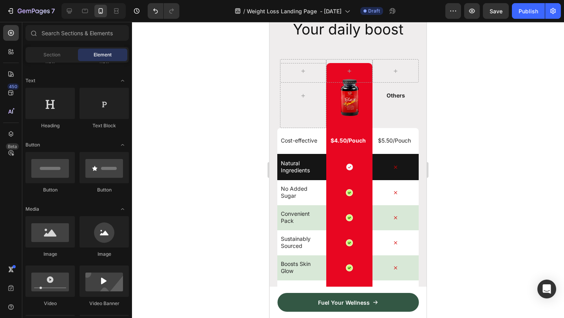
scroll to position [4304, 0]
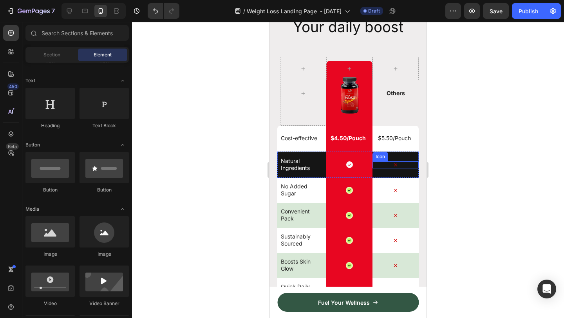
click at [398, 165] on icon at bounding box center [395, 164] width 7 height 7
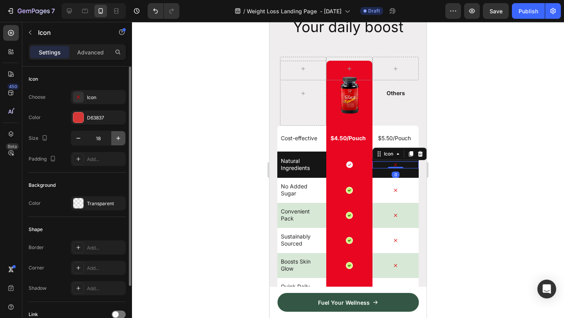
click at [119, 136] on icon "button" at bounding box center [118, 138] width 8 height 8
type input "20"
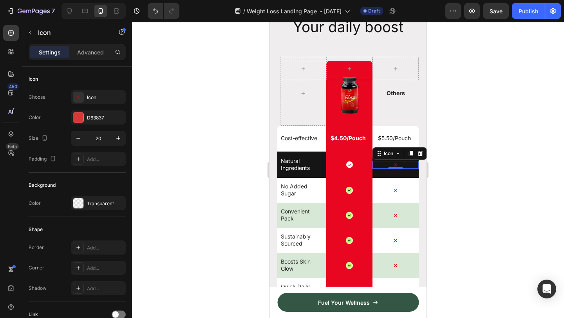
click at [482, 161] on div at bounding box center [348, 170] width 432 height 296
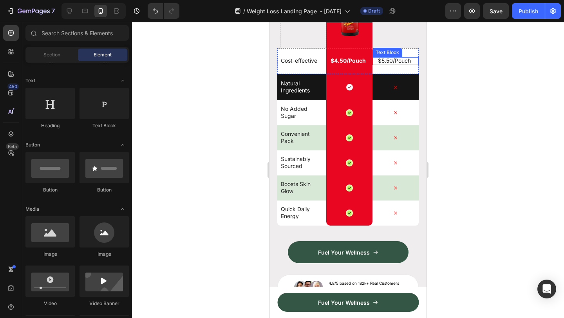
scroll to position [4399, 0]
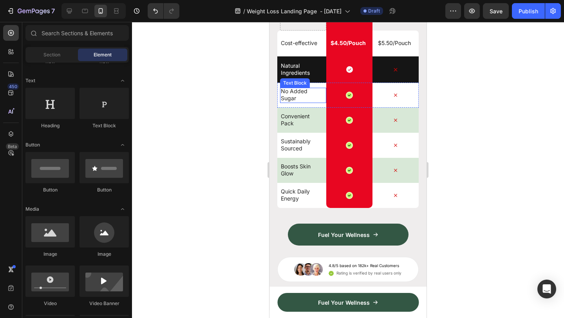
click at [305, 99] on p "No Added Sugar" at bounding box center [302, 95] width 42 height 14
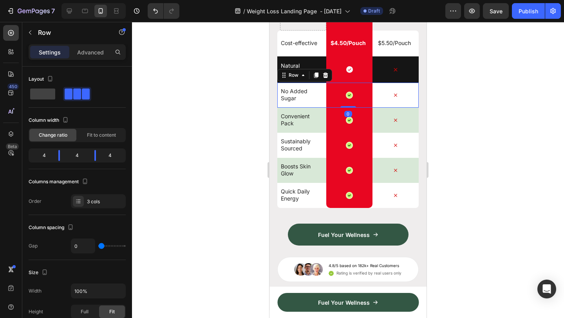
click at [282, 105] on div "No Added Sugar Text Block" at bounding box center [303, 95] width 46 height 25
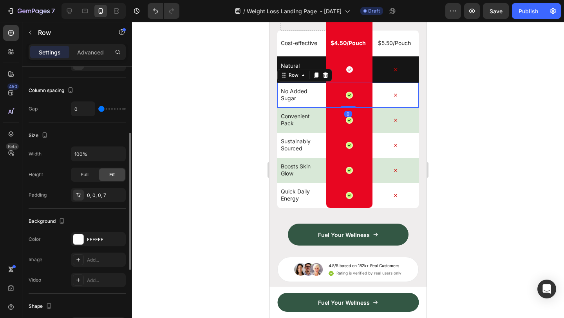
scroll to position [146, 0]
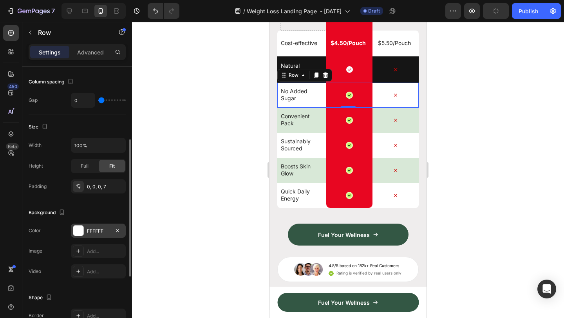
click at [75, 232] on div at bounding box center [78, 231] width 10 height 10
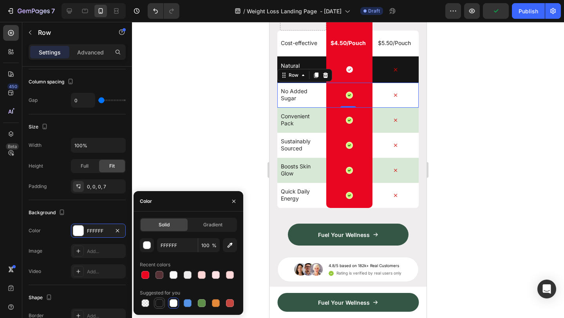
click at [161, 301] on div at bounding box center [159, 303] width 8 height 8
type input "151515"
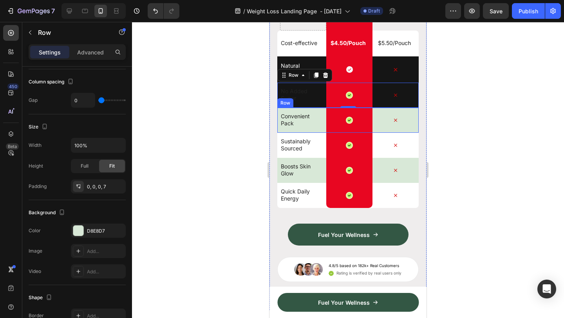
click at [309, 130] on div "Convenient Pack Text Block" at bounding box center [303, 120] width 46 height 25
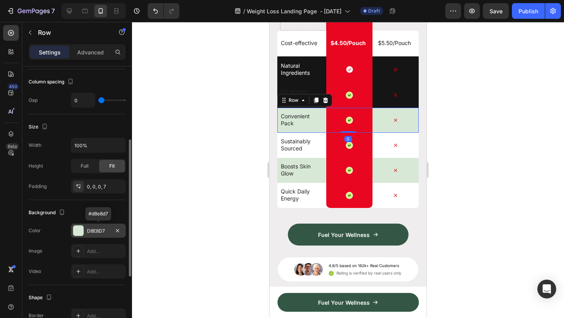
click at [79, 231] on div at bounding box center [78, 231] width 10 height 10
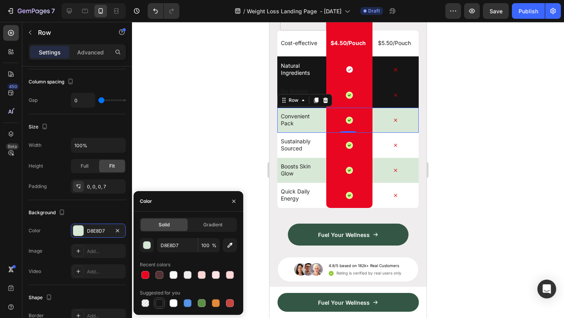
click at [157, 306] on div at bounding box center [159, 303] width 8 height 8
type input "151515"
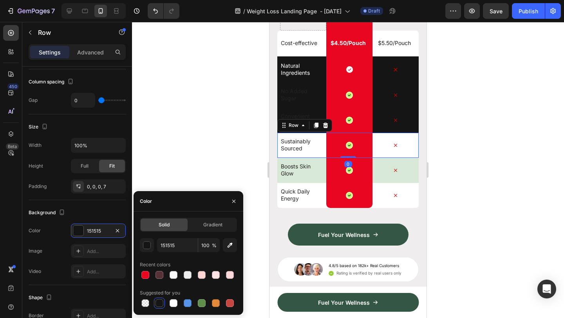
click at [319, 153] on div "Sustainably Sourced Text Block" at bounding box center [303, 145] width 46 height 25
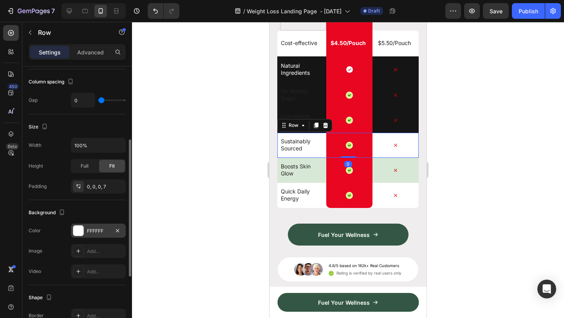
click at [77, 231] on div at bounding box center [78, 231] width 10 height 10
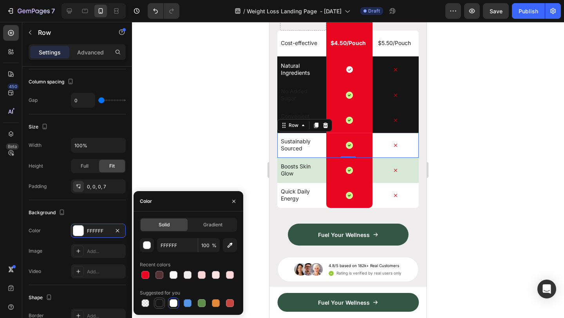
click at [157, 304] on div at bounding box center [159, 303] width 8 height 8
type input "151515"
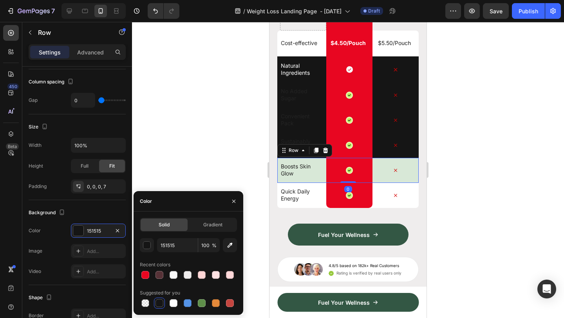
click at [316, 179] on div "Boosts Skin Glow Text Block" at bounding box center [303, 170] width 46 height 25
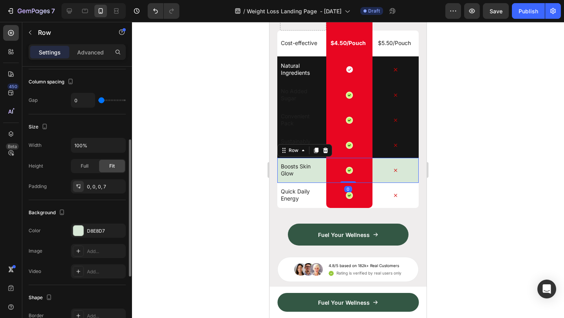
click at [80, 238] on div "The changes might be hidden by the video. Color D8E8D7 Image Add... Video Add..." at bounding box center [77, 251] width 97 height 55
click at [81, 232] on div at bounding box center [78, 231] width 10 height 10
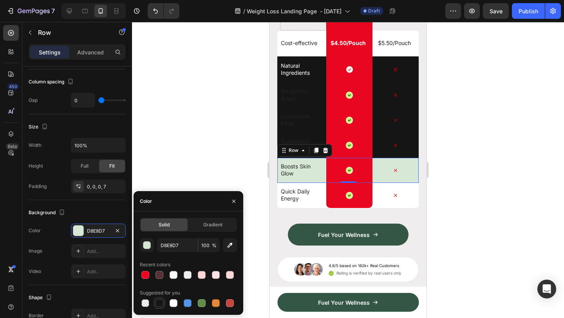
click at [160, 301] on div at bounding box center [159, 303] width 8 height 8
type input "151515"
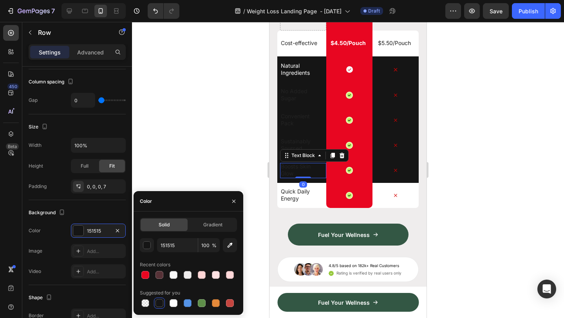
click at [303, 173] on p "Boosts Skin Glow" at bounding box center [302, 170] width 42 height 14
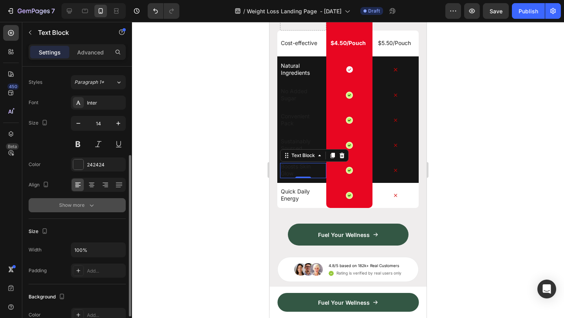
scroll to position [0, 0]
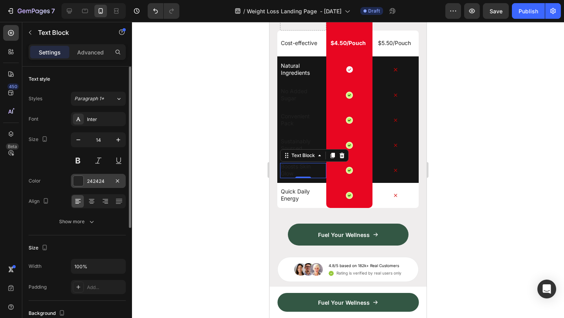
click at [81, 185] on div at bounding box center [78, 181] width 10 height 10
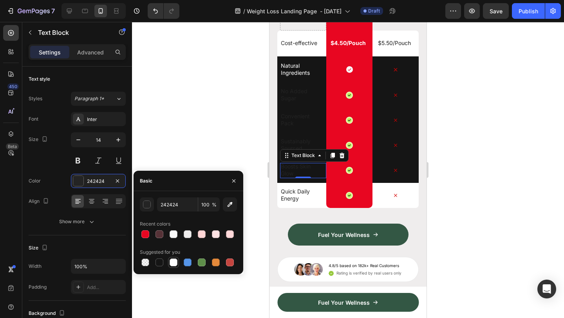
click at [172, 262] on div at bounding box center [174, 263] width 8 height 8
type input "FFFFFF"
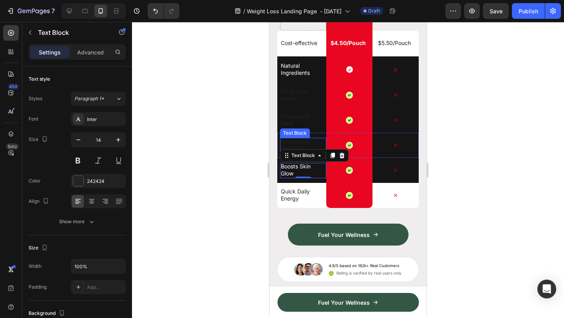
click at [302, 143] on p "Sustainably Sourced" at bounding box center [302, 145] width 42 height 14
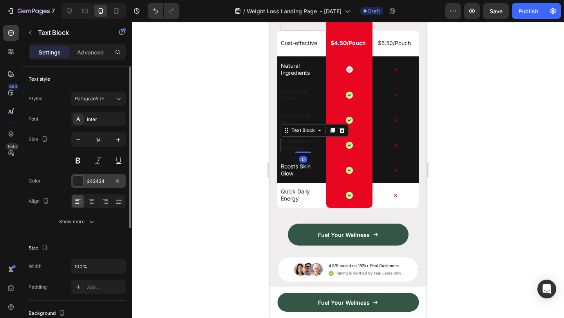
click at [80, 181] on div at bounding box center [78, 181] width 10 height 10
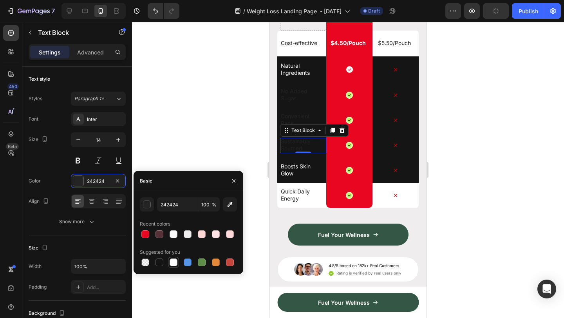
click at [173, 262] on div at bounding box center [174, 263] width 8 height 8
type input "FFFFFF"
click at [294, 118] on p "Convenient Pack" at bounding box center [302, 120] width 42 height 14
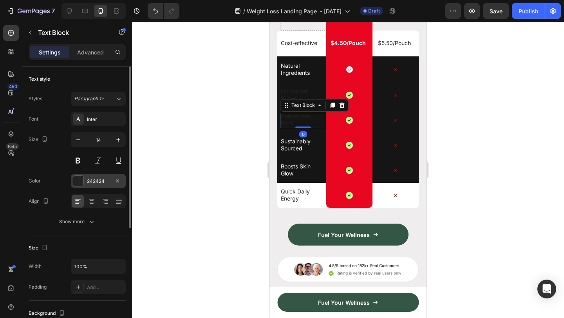
click at [80, 181] on div at bounding box center [78, 181] width 10 height 10
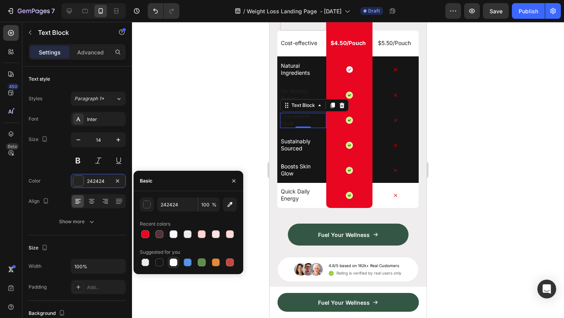
click at [174, 259] on div at bounding box center [174, 263] width 8 height 8
type input "FFFFFF"
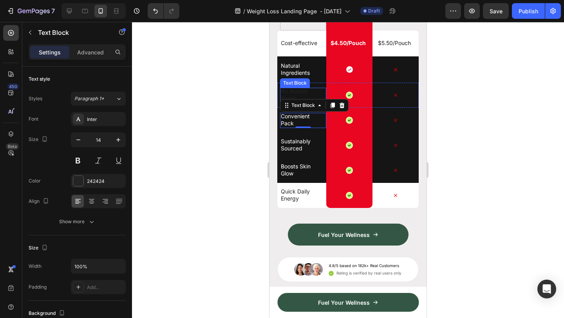
click at [291, 95] on p "No Added Sugar" at bounding box center [302, 95] width 42 height 14
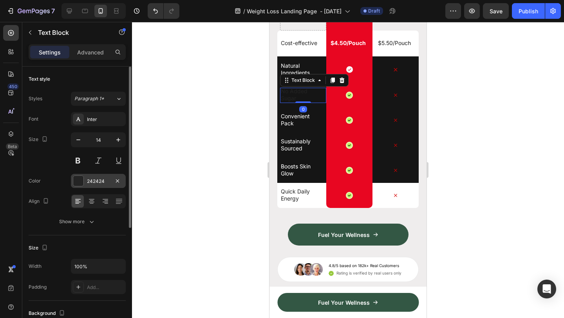
click at [81, 183] on div at bounding box center [78, 181] width 10 height 10
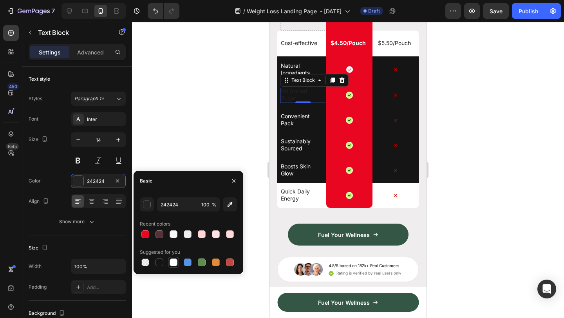
click at [173, 262] on div at bounding box center [174, 263] width 8 height 8
type input "FFFFFF"
click at [511, 152] on div at bounding box center [348, 170] width 432 height 296
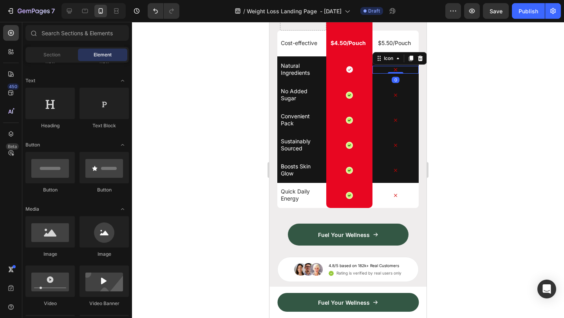
click at [396, 69] on icon at bounding box center [396, 70] width 8 height 8
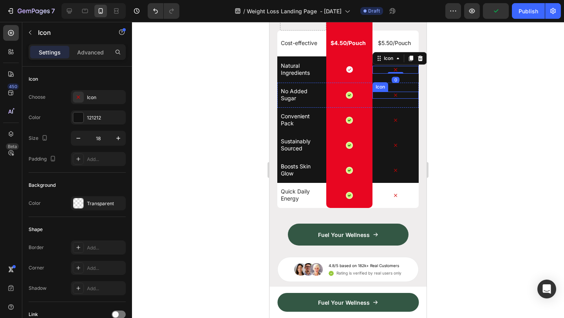
click at [397, 96] on icon at bounding box center [395, 95] width 7 height 7
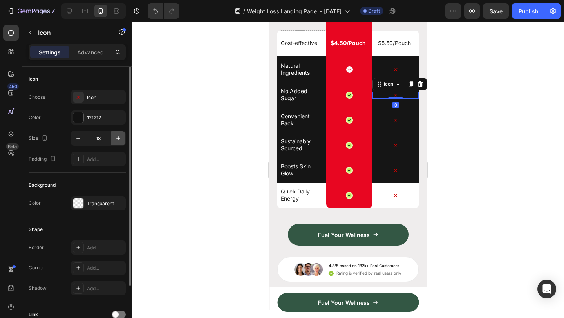
click at [123, 139] on button "button" at bounding box center [118, 138] width 14 height 14
type input "20"
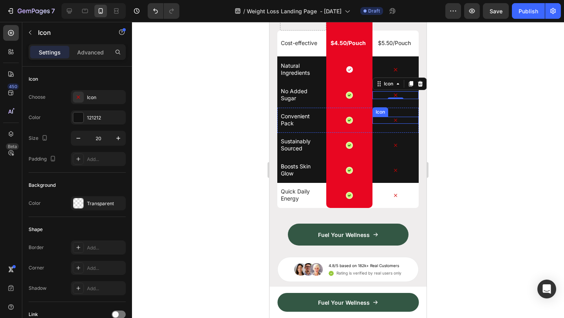
click at [393, 119] on icon at bounding box center [395, 120] width 7 height 7
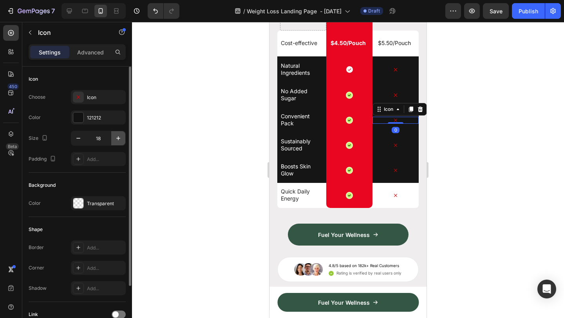
click at [121, 137] on icon "button" at bounding box center [118, 138] width 8 height 8
type input "20"
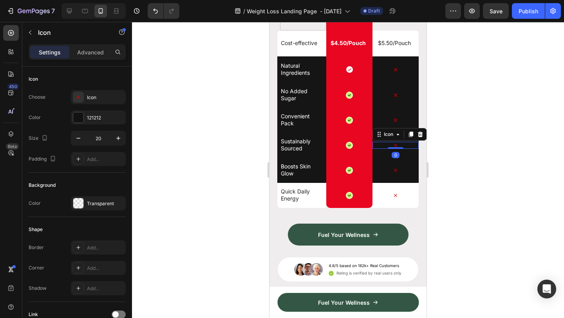
click at [396, 146] on icon at bounding box center [395, 145] width 3 height 3
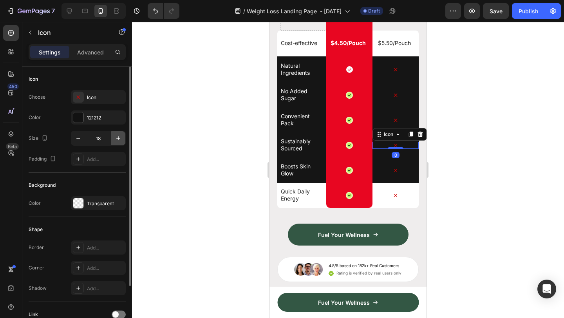
click at [115, 137] on icon "button" at bounding box center [118, 138] width 8 height 8
type input "20"
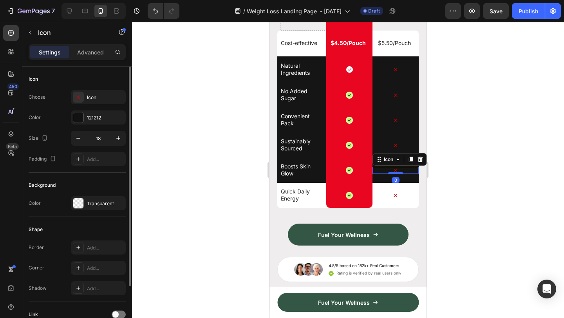
click at [398, 171] on icon at bounding box center [395, 170] width 7 height 7
click at [118, 140] on icon "button" at bounding box center [118, 138] width 8 height 8
type input "20"
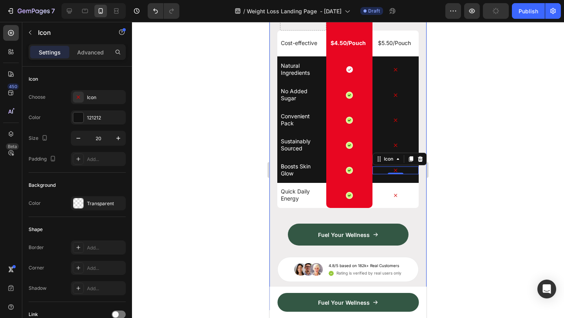
click at [477, 150] on div at bounding box center [348, 170] width 432 height 296
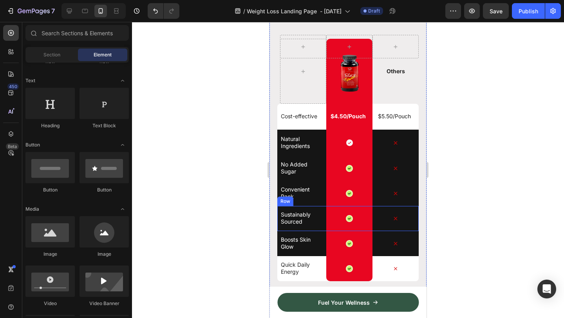
scroll to position [4324, 0]
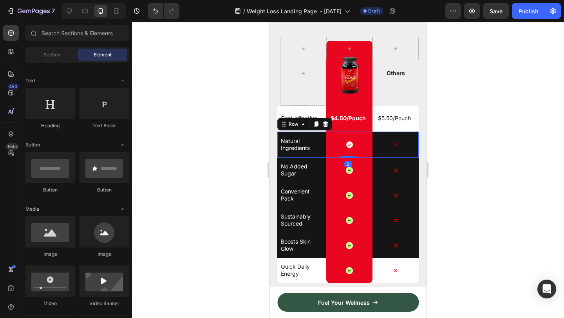
click at [278, 135] on div "Natural Ingredients Text Block Icon Row Icon Row 0" at bounding box center [347, 145] width 141 height 26
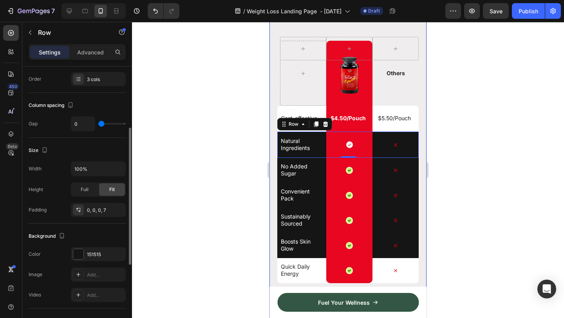
scroll to position [123, 0]
click at [81, 256] on div at bounding box center [78, 253] width 10 height 10
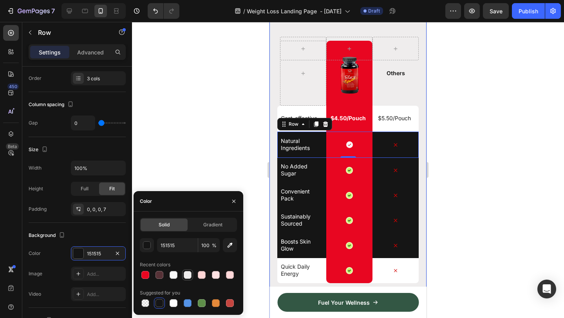
click at [187, 274] on div at bounding box center [188, 275] width 8 height 8
type input "EFEDED"
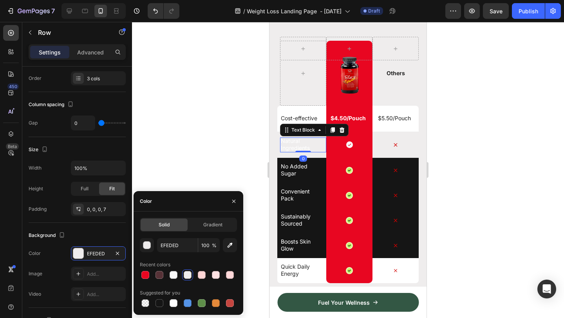
click at [302, 148] on p "Natural Ingredients" at bounding box center [302, 144] width 42 height 14
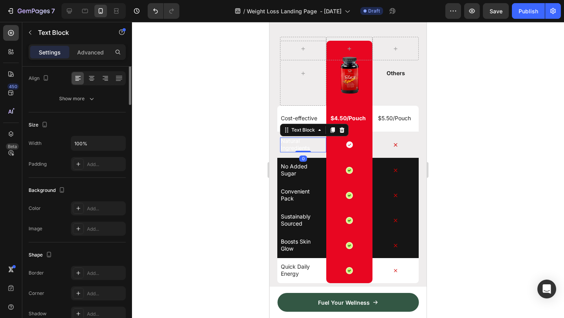
scroll to position [0, 0]
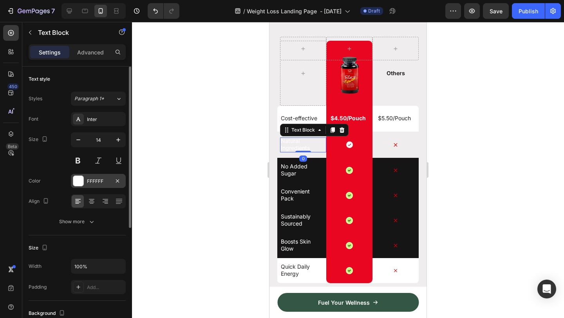
click at [74, 181] on div at bounding box center [78, 181] width 10 height 10
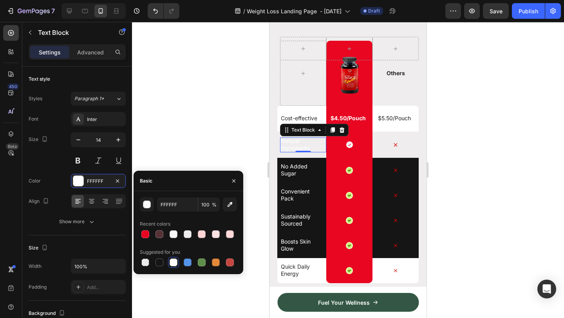
click at [160, 268] on div "FFFFFF 100 % Recent colors Suggested for you" at bounding box center [189, 232] width 110 height 83
click at [160, 262] on div at bounding box center [159, 263] width 8 height 8
type input "151515"
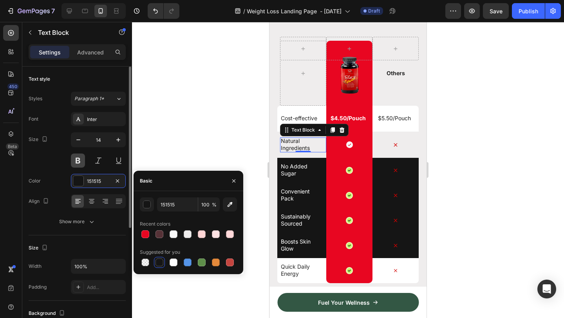
click at [80, 159] on button at bounding box center [78, 161] width 14 height 14
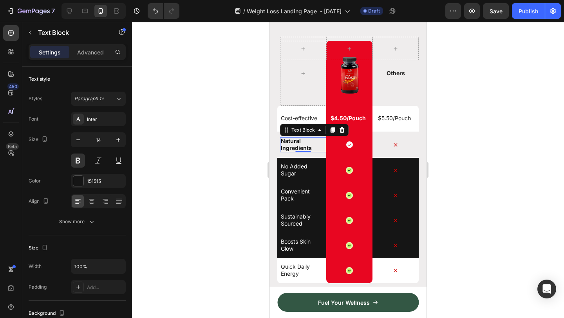
click at [490, 141] on div at bounding box center [348, 170] width 432 height 296
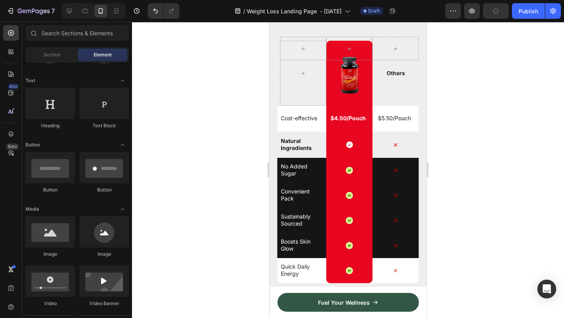
click at [490, 141] on div at bounding box center [348, 170] width 432 height 296
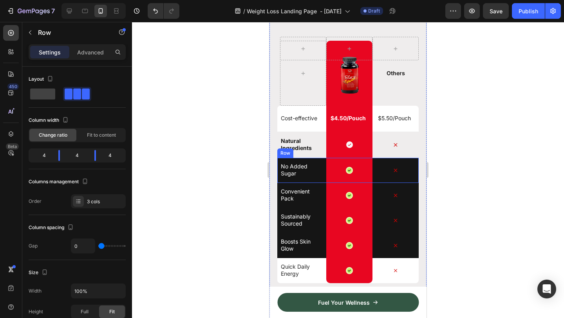
click at [280, 181] on div "No Added Sugar Text Block" at bounding box center [303, 170] width 46 height 25
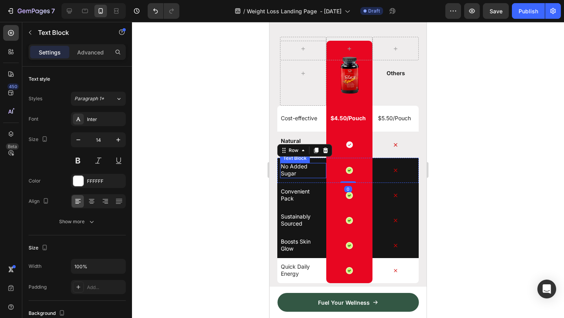
click at [292, 171] on p "No Added Sugar" at bounding box center [302, 170] width 42 height 14
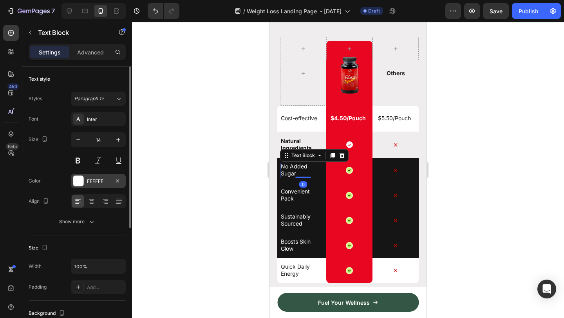
click at [78, 182] on div at bounding box center [78, 181] width 10 height 10
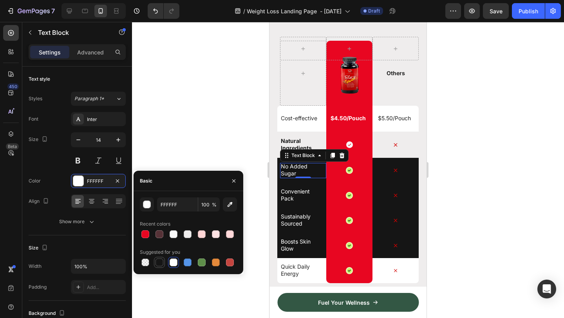
click at [158, 261] on div at bounding box center [159, 263] width 8 height 8
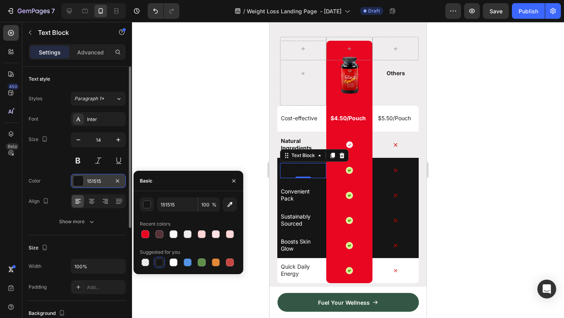
click at [80, 183] on div at bounding box center [78, 181] width 10 height 10
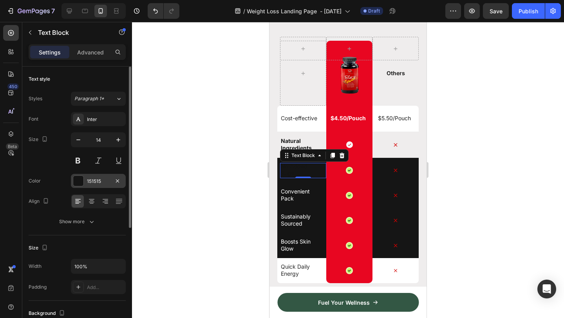
click at [80, 183] on div at bounding box center [78, 181] width 10 height 10
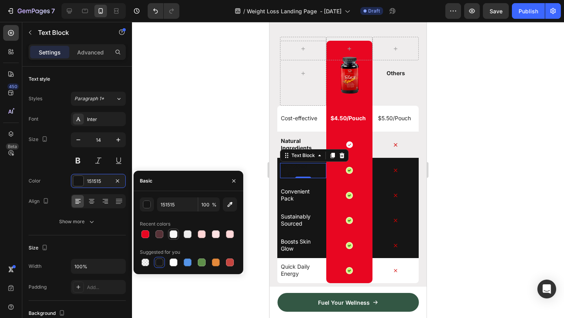
click at [174, 235] on div at bounding box center [174, 234] width 8 height 8
click at [161, 262] on div at bounding box center [159, 263] width 8 height 8
type input "151515"
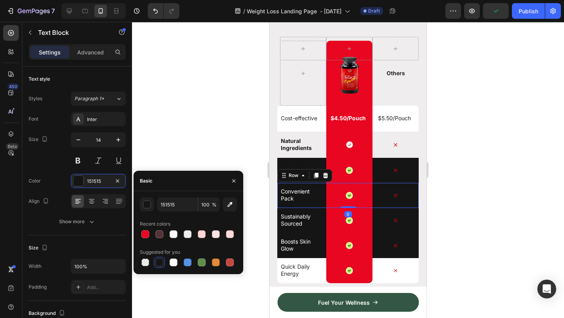
click at [307, 183] on div "Convenient Pack Text Block" at bounding box center [303, 195] width 46 height 25
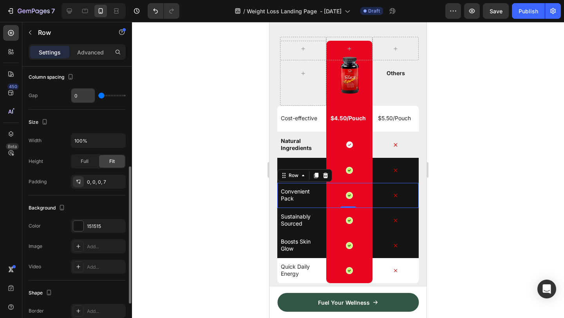
scroll to position [179, 0]
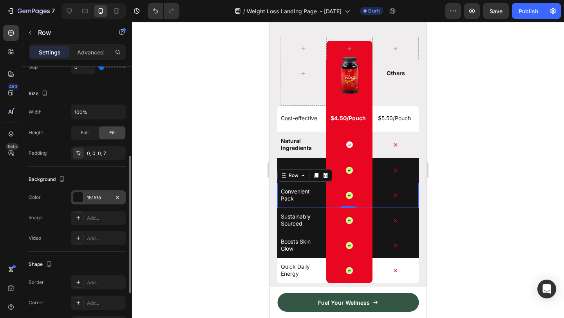
click at [83, 200] on div at bounding box center [78, 197] width 10 height 10
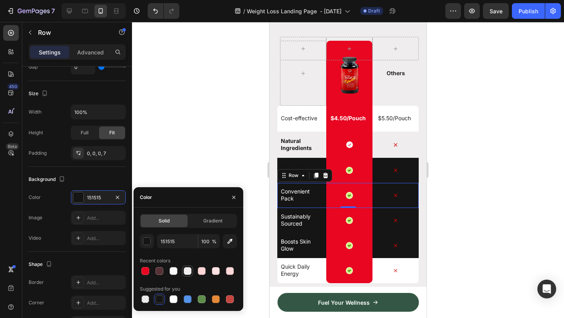
click at [188, 272] on div at bounding box center [188, 271] width 8 height 8
type input "EFEDED"
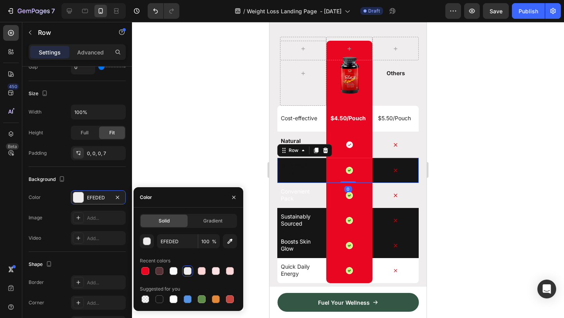
click at [279, 163] on div "No Added Sugar Text Block Icon Row Icon Row 0" at bounding box center [347, 170] width 141 height 25
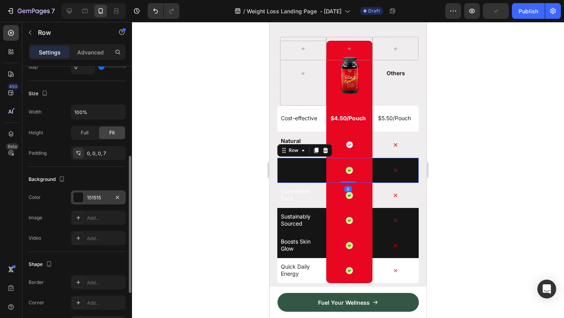
click at [79, 195] on div at bounding box center [78, 197] width 10 height 10
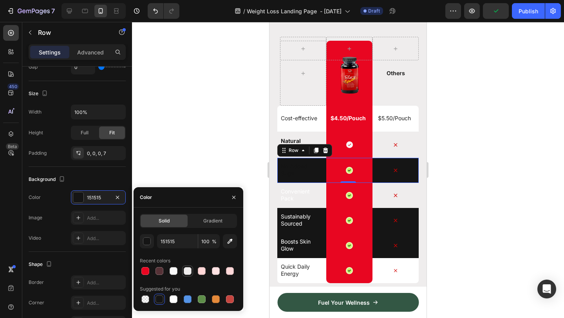
click at [190, 272] on div at bounding box center [188, 271] width 8 height 8
type input "EFEDED"
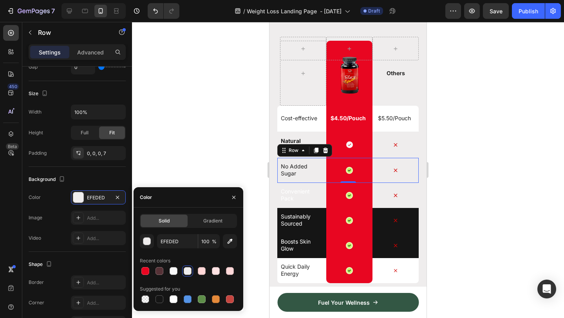
click at [501, 168] on div at bounding box center [348, 170] width 432 height 296
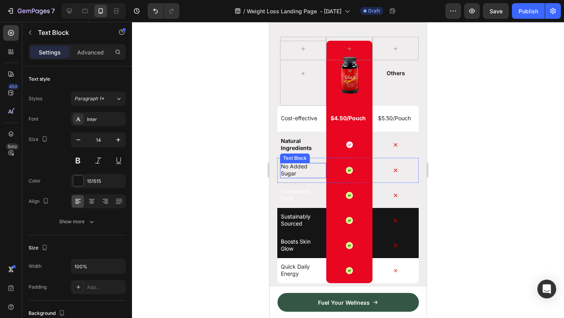
click at [294, 167] on p "No Added Sugar" at bounding box center [302, 170] width 42 height 14
click at [293, 170] on p "No Added Sugar" at bounding box center [302, 170] width 42 height 14
click at [292, 170] on p "No Added Sugar" at bounding box center [302, 170] width 42 height 14
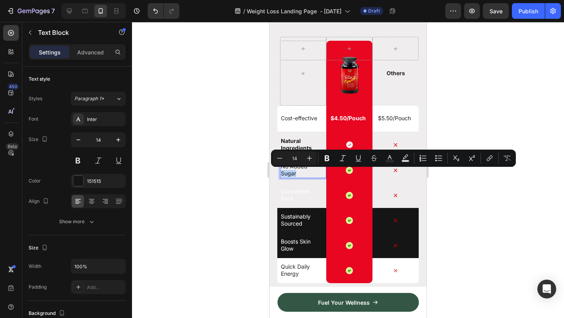
click at [304, 171] on p "No Added Sugar" at bounding box center [302, 170] width 42 height 14
click at [304, 172] on p "No Added Sugar" at bounding box center [302, 170] width 42 height 14
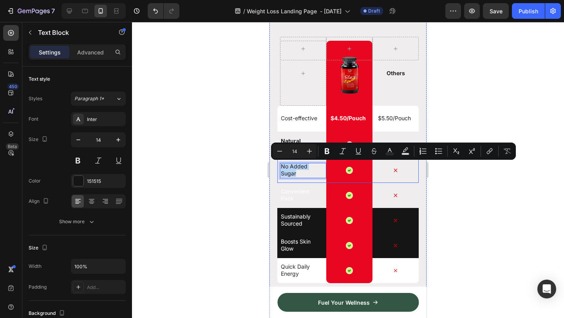
drag, startPoint x: 302, startPoint y: 172, endPoint x: 284, endPoint y: 161, distance: 21.0
click at [284, 161] on div "No Added Sugar Text Block 0" at bounding box center [303, 170] width 46 height 25
click at [78, 158] on button at bounding box center [78, 161] width 14 height 14
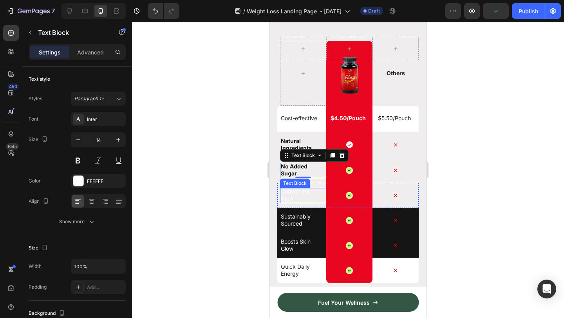
click at [300, 201] on div "Convenient Pack Text Block" at bounding box center [303, 195] width 46 height 15
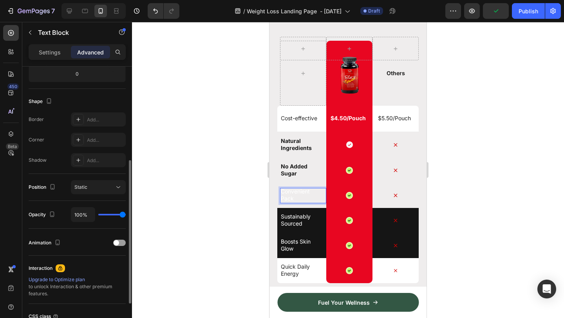
click at [290, 197] on p "Convenient Pack" at bounding box center [302, 195] width 42 height 14
click at [295, 195] on p "Convenient Pack" at bounding box center [302, 195] width 42 height 14
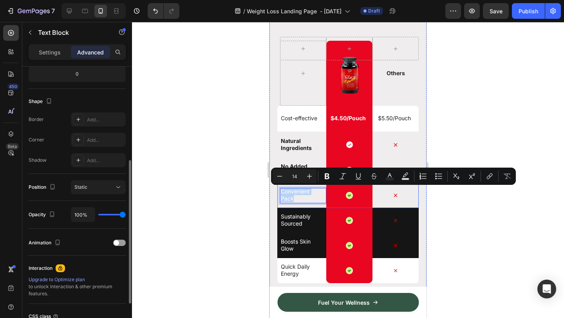
drag, startPoint x: 308, startPoint y: 197, endPoint x: 286, endPoint y: 184, distance: 25.6
click at [286, 184] on div "Convenient Pack Text Block 0" at bounding box center [303, 195] width 46 height 25
click at [326, 177] on icon "Editor contextual toolbar" at bounding box center [327, 177] width 5 height 6
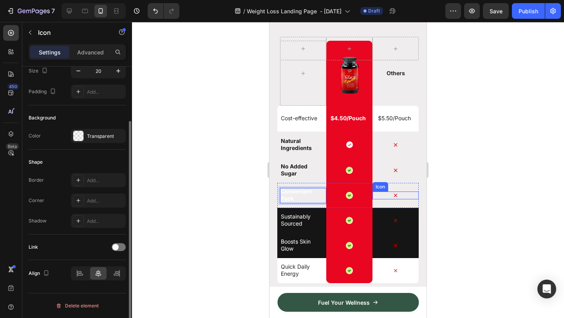
click at [410, 198] on div "Icon" at bounding box center [395, 196] width 46 height 8
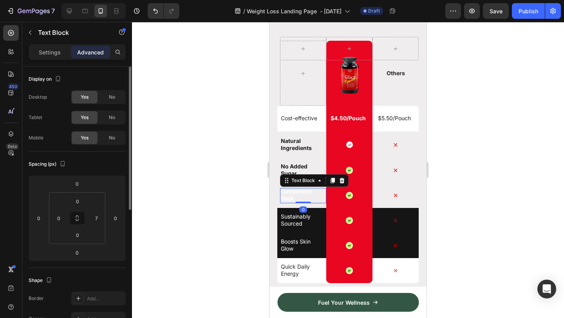
click at [300, 193] on strong "Convenient Pack" at bounding box center [296, 195] width 31 height 14
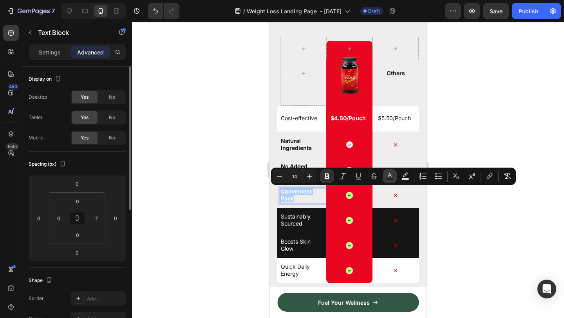
click at [389, 177] on icon "Editor contextual toolbar" at bounding box center [390, 176] width 8 height 8
type input "FFFFFF"
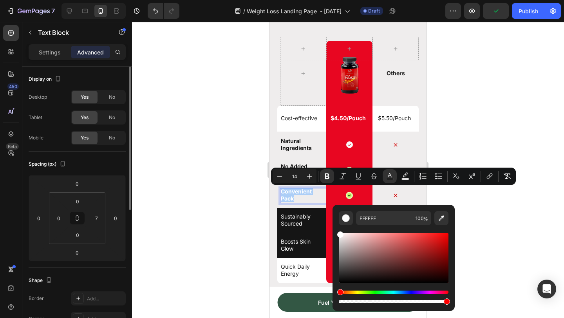
click at [195, 200] on div at bounding box center [348, 170] width 432 height 296
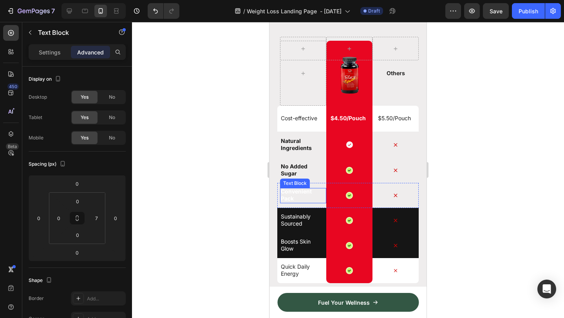
click at [297, 194] on strong "Convenient Pack" at bounding box center [296, 195] width 31 height 14
click at [49, 55] on p "Settings" at bounding box center [50, 52] width 22 height 8
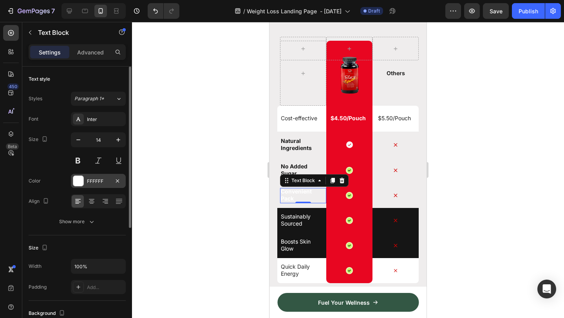
click at [80, 180] on div at bounding box center [78, 181] width 10 height 10
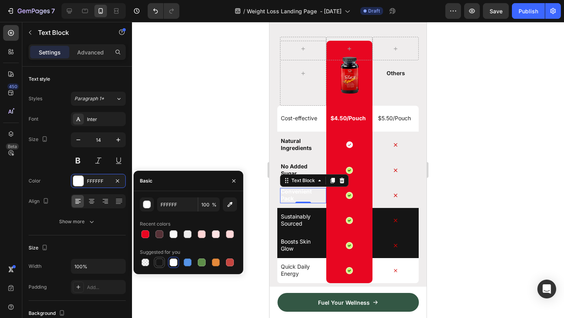
click at [158, 263] on div at bounding box center [159, 263] width 8 height 8
type input "151515"
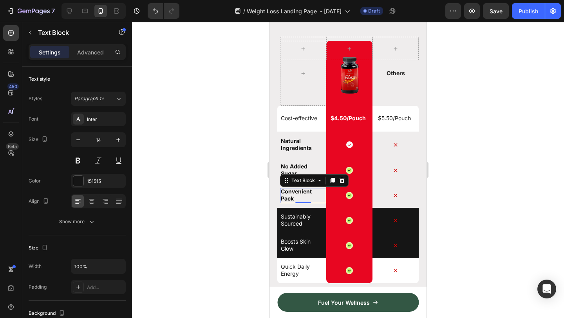
click at [479, 175] on div at bounding box center [348, 170] width 432 height 296
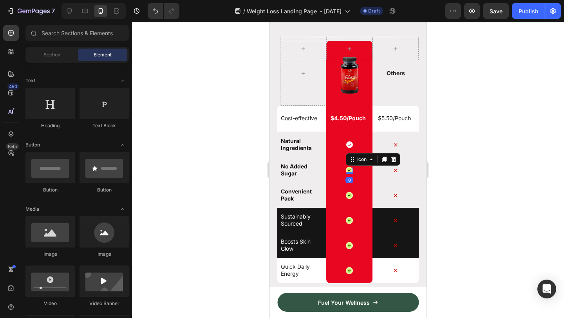
click at [351, 171] on icon at bounding box center [349, 171] width 6 height 6
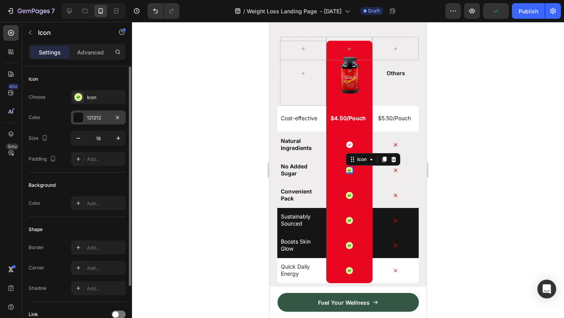
click at [80, 118] on div at bounding box center [78, 117] width 10 height 10
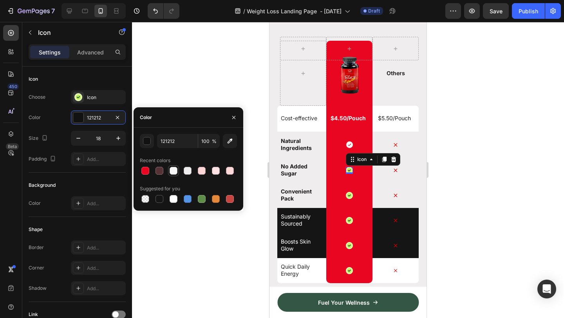
click at [175, 174] on div at bounding box center [174, 171] width 8 height 8
click at [175, 199] on div at bounding box center [174, 199] width 8 height 8
type input "FFFFFF"
click at [173, 197] on div at bounding box center [174, 199] width 8 height 8
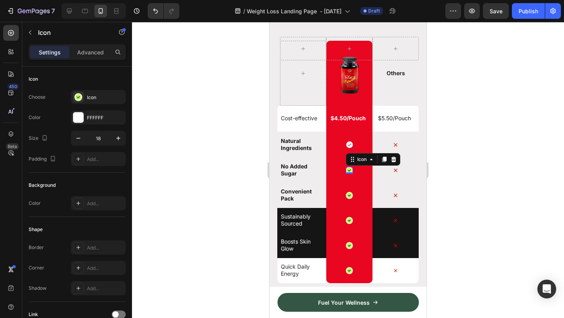
click at [222, 249] on div at bounding box center [348, 170] width 432 height 296
click at [351, 171] on icon at bounding box center [349, 170] width 4 height 4
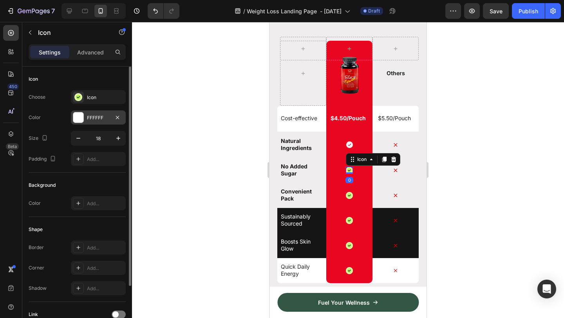
click at [79, 121] on div at bounding box center [78, 117] width 10 height 10
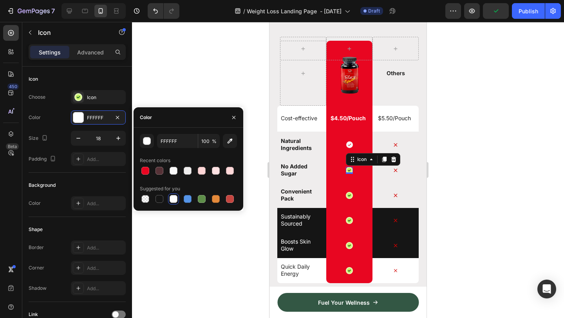
click at [175, 199] on div at bounding box center [174, 199] width 8 height 8
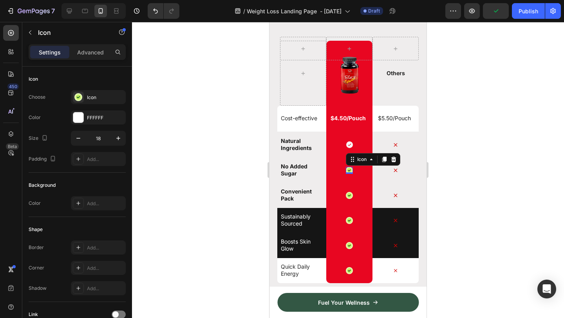
click at [202, 251] on div at bounding box center [348, 170] width 432 height 296
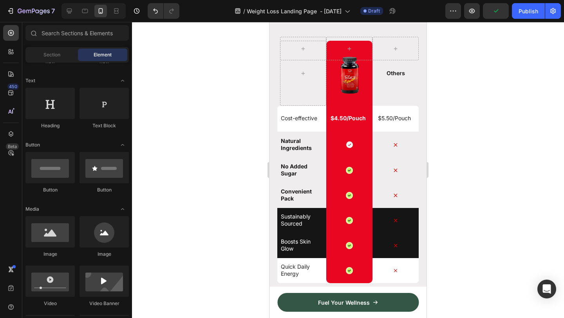
click at [202, 251] on div at bounding box center [348, 170] width 432 height 296
click at [394, 146] on icon at bounding box center [396, 145] width 4 height 4
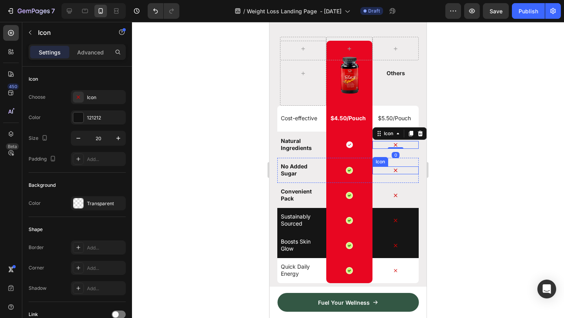
click at [398, 171] on icon at bounding box center [396, 170] width 8 height 8
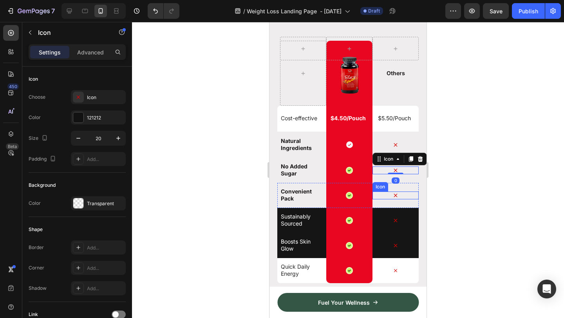
click at [396, 193] on icon at bounding box center [396, 196] width 8 height 8
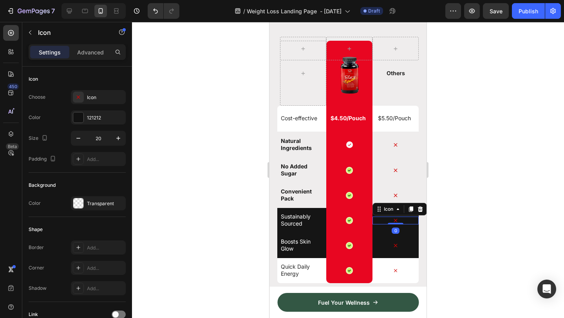
click at [395, 221] on icon at bounding box center [396, 221] width 4 height 4
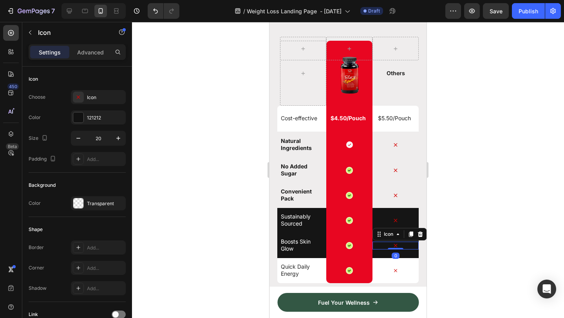
click at [399, 245] on icon at bounding box center [396, 246] width 8 height 8
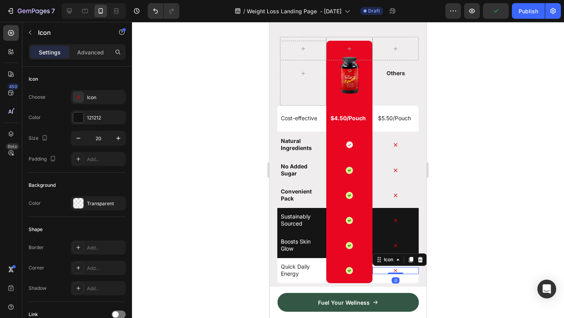
click at [397, 269] on icon at bounding box center [395, 270] width 7 height 7
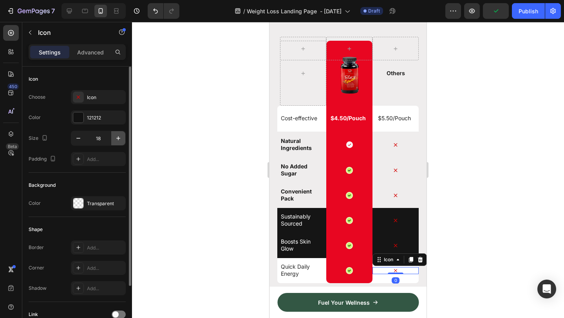
click at [118, 140] on icon "button" at bounding box center [118, 138] width 8 height 8
type input "20"
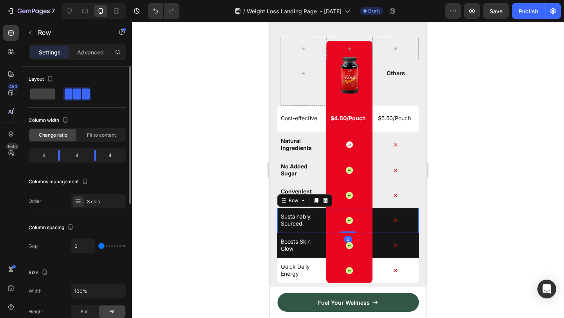
click at [319, 230] on div "Sustainably Sourced Text Block" at bounding box center [303, 220] width 46 height 25
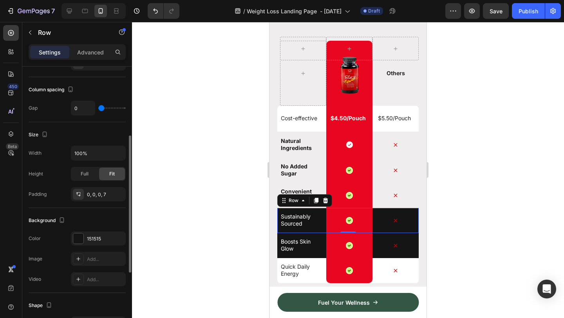
scroll to position [143, 0]
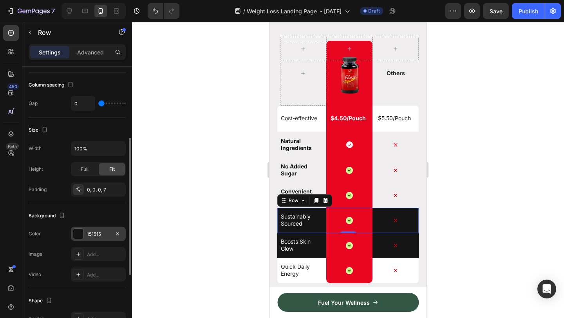
click at [76, 233] on div at bounding box center [78, 234] width 10 height 10
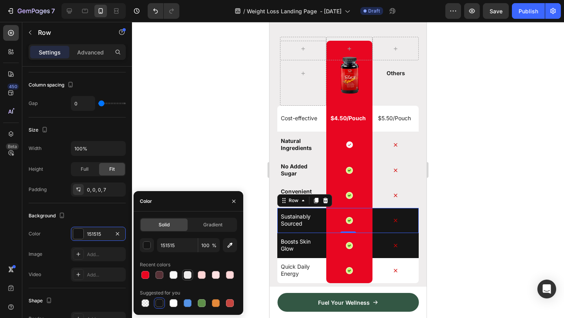
click at [187, 275] on div at bounding box center [188, 275] width 8 height 8
type input "EFEDED"
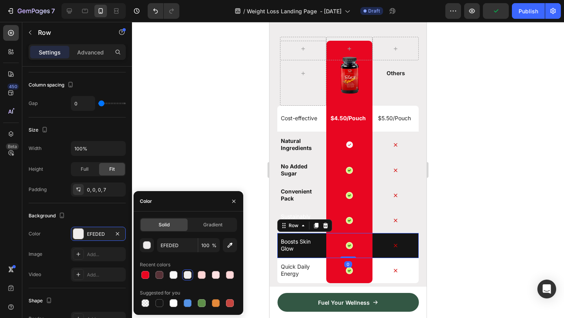
click at [321, 255] on div "Boosts Skin Glow Text Block" at bounding box center [303, 245] width 46 height 25
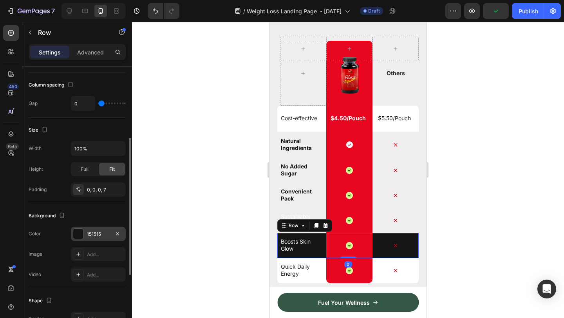
click at [78, 233] on div at bounding box center [78, 234] width 10 height 10
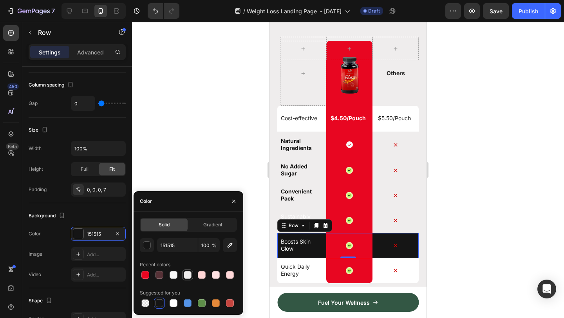
click at [188, 275] on div at bounding box center [188, 275] width 8 height 8
type input "EFEDED"
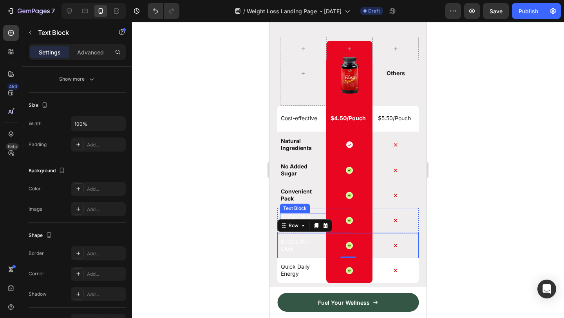
click at [304, 213] on p "Sustainably Sourced" at bounding box center [302, 220] width 42 height 14
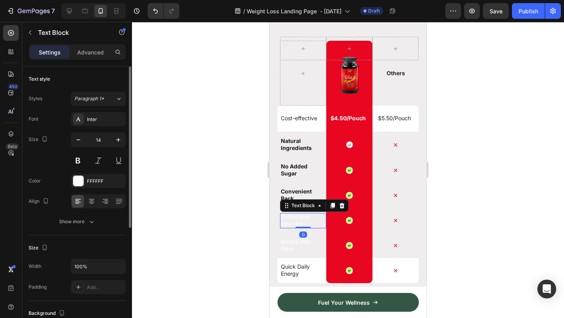
click at [301, 218] on p "Sustainably Sourced" at bounding box center [302, 220] width 42 height 14
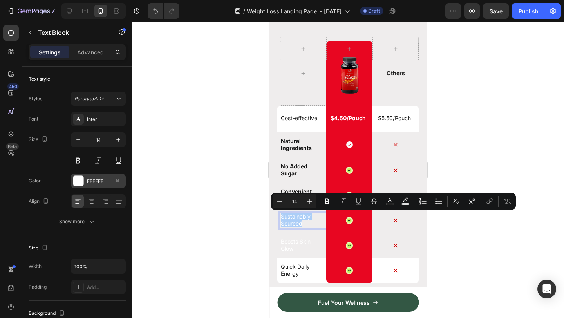
click at [79, 182] on div at bounding box center [78, 181] width 10 height 10
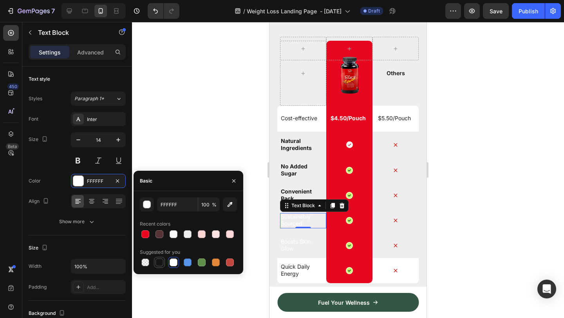
click at [160, 261] on div at bounding box center [159, 263] width 8 height 8
type input "151515"
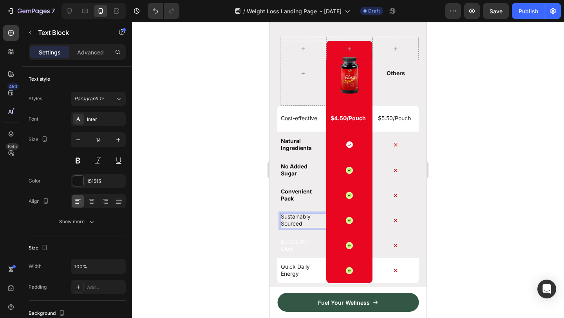
click at [306, 217] on p "Sustainably Sourced" at bounding box center [302, 220] width 42 height 14
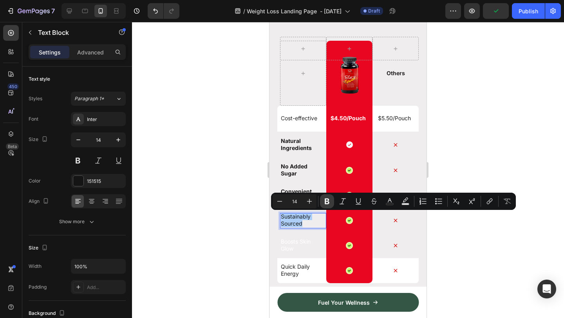
click at [327, 202] on icon "Editor contextual toolbar" at bounding box center [327, 201] width 8 height 8
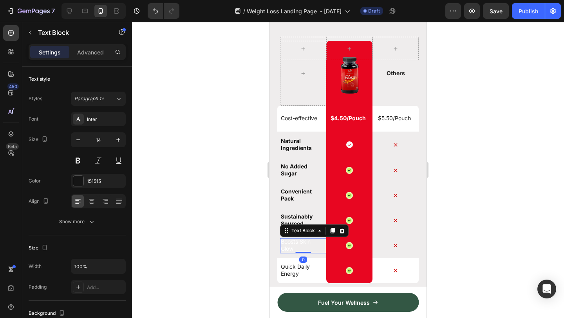
click at [297, 244] on p "Boosts Skin Glow" at bounding box center [302, 245] width 42 height 14
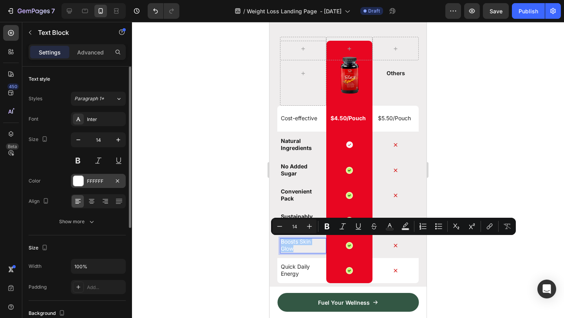
click at [80, 178] on div at bounding box center [78, 181] width 10 height 10
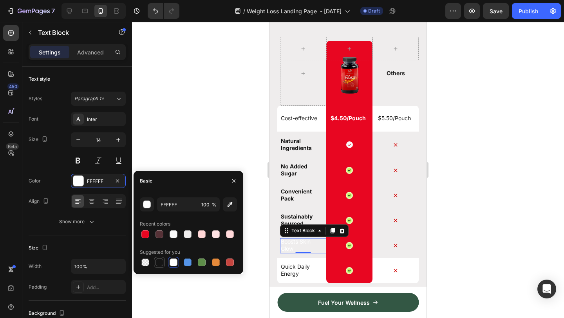
click at [161, 259] on div at bounding box center [159, 263] width 8 height 8
type input "151515"
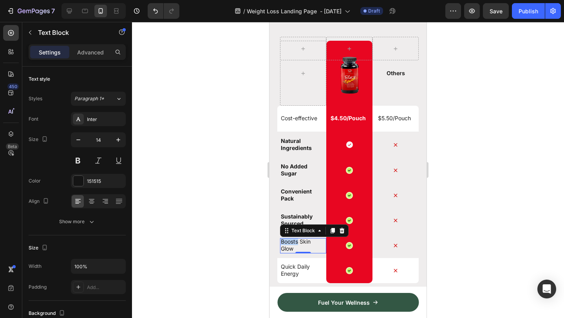
click at [296, 242] on p "Boosts Skin Glow" at bounding box center [302, 245] width 42 height 14
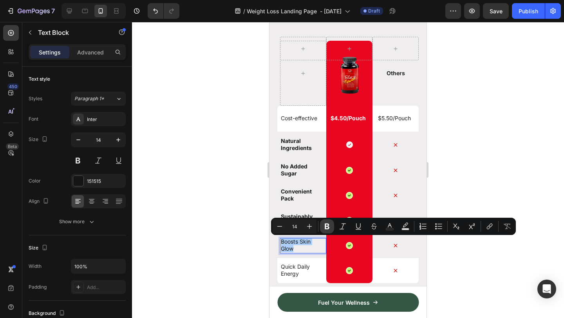
click at [327, 224] on icon "Editor contextual toolbar" at bounding box center [327, 227] width 5 height 6
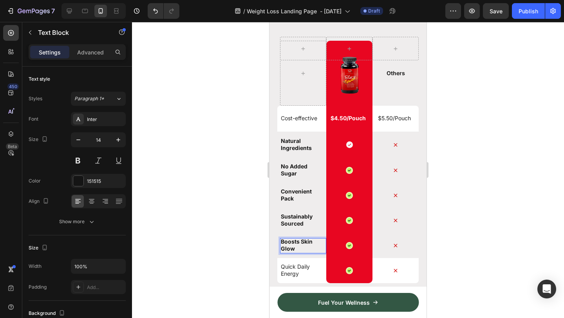
click at [510, 173] on div at bounding box center [348, 170] width 432 height 296
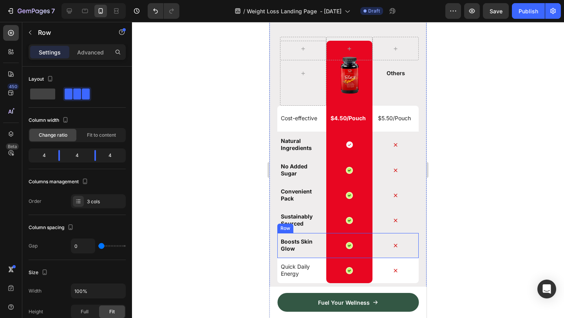
click at [412, 241] on div "Icon" at bounding box center [395, 245] width 46 height 25
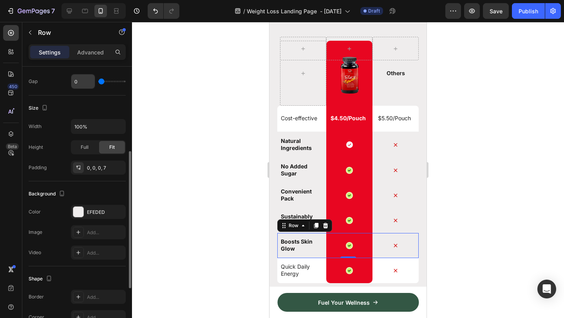
scroll to position [166, 0]
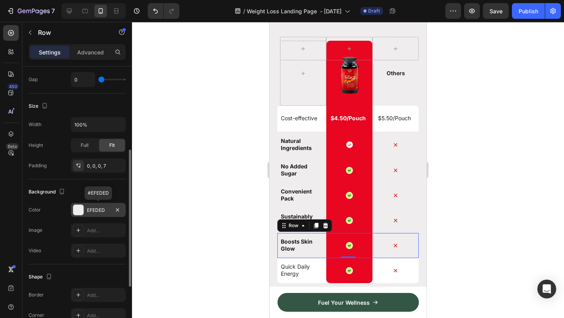
click at [110, 214] on div "EFEDED" at bounding box center [98, 210] width 55 height 14
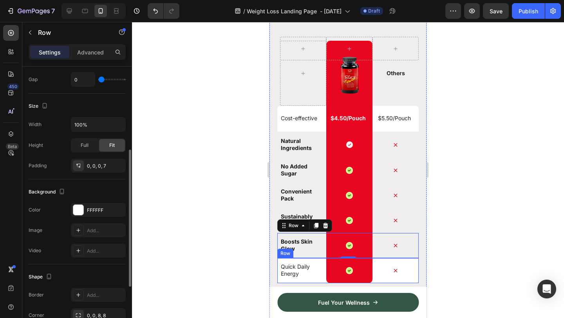
click at [321, 280] on div "Quick Daily Energy Text Block" at bounding box center [303, 270] width 46 height 25
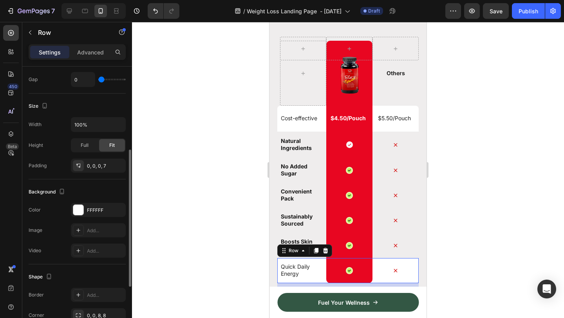
click at [484, 232] on div at bounding box center [348, 170] width 432 height 296
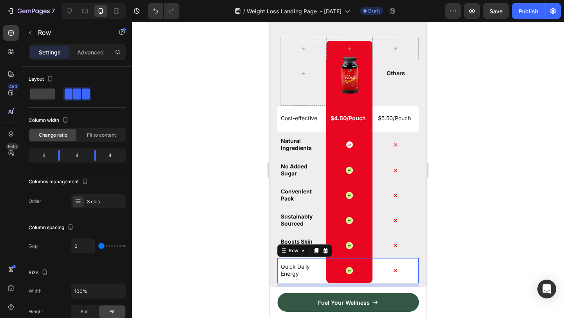
click at [313, 280] on div "Quick Daily Energy Text Block" at bounding box center [303, 270] width 46 height 25
click at [480, 215] on div at bounding box center [348, 170] width 432 height 296
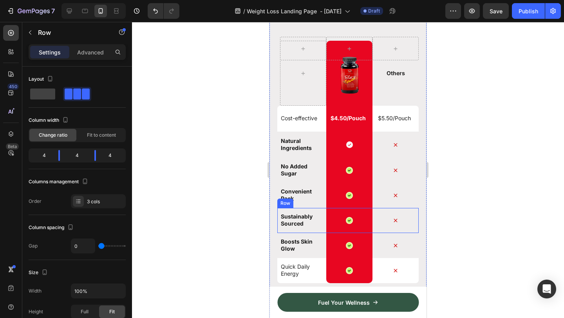
click at [320, 212] on div "Sustainably Sourced Text Block" at bounding box center [303, 220] width 46 height 25
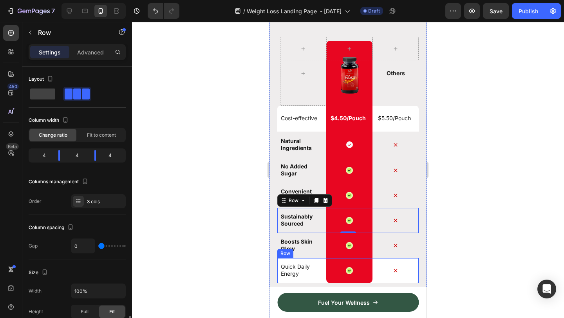
click at [319, 262] on div "Quick Daily Energy Text Block" at bounding box center [303, 270] width 46 height 25
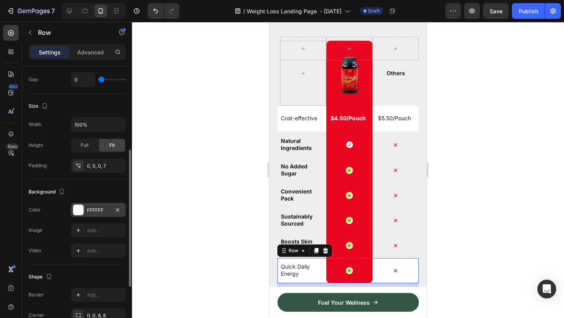
click at [101, 213] on div "FFFFFF" at bounding box center [98, 210] width 23 height 7
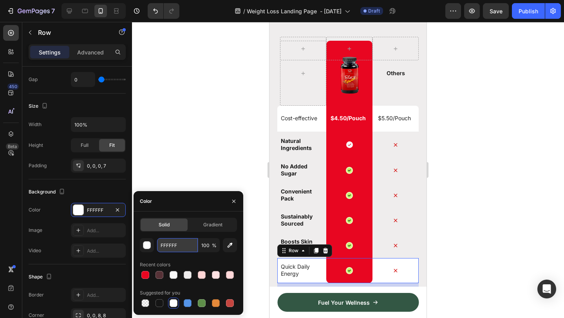
click at [182, 248] on input "FFFFFF" at bounding box center [177, 245] width 41 height 14
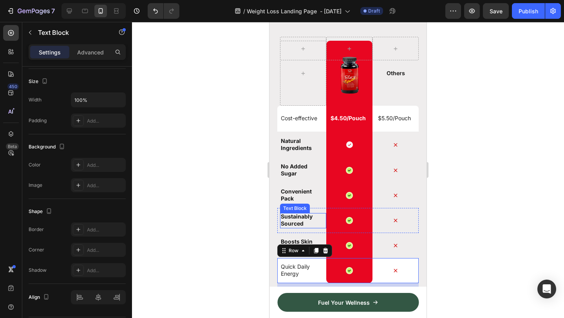
click at [320, 215] on p "Sustainably Sourced" at bounding box center [302, 220] width 42 height 14
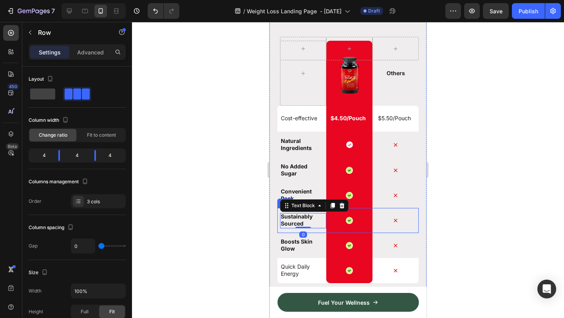
click at [321, 231] on div "Sustainably Sourced Text Block 0" at bounding box center [303, 220] width 46 height 25
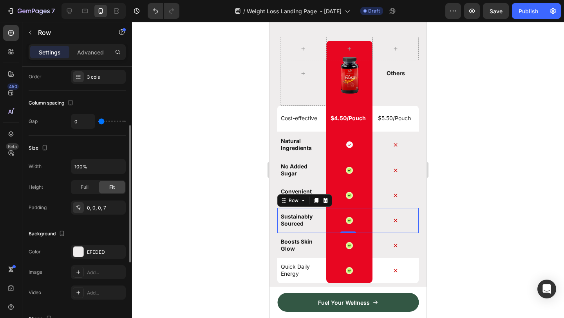
scroll to position [121, 0]
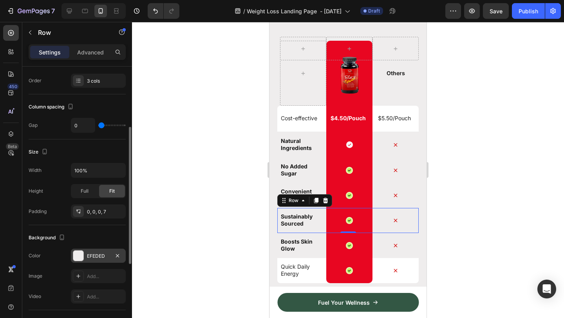
click at [77, 254] on div at bounding box center [78, 256] width 10 height 10
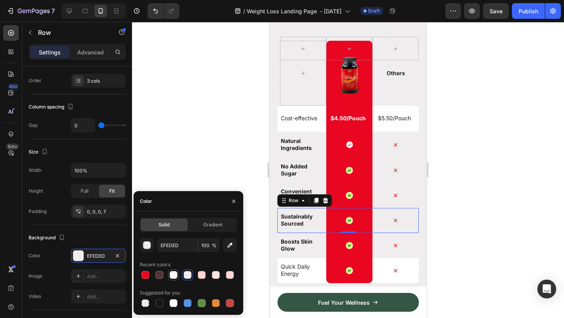
click at [174, 275] on div at bounding box center [174, 275] width 8 height 8
click at [174, 303] on div at bounding box center [174, 303] width 8 height 8
type input "FFFFFF"
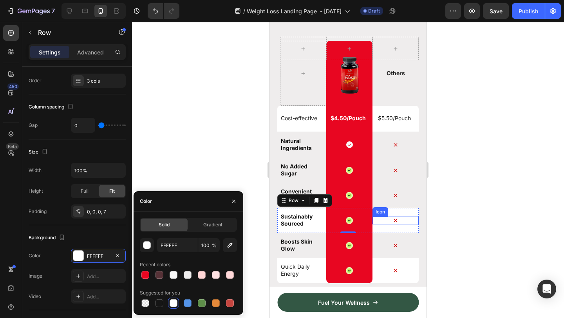
click at [475, 203] on div at bounding box center [348, 170] width 432 height 296
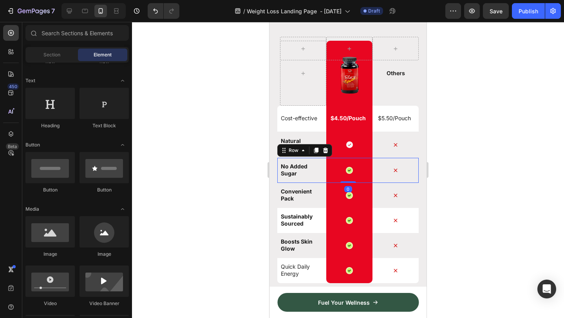
click at [319, 161] on div "No Added Sugar Text Block" at bounding box center [303, 170] width 46 height 25
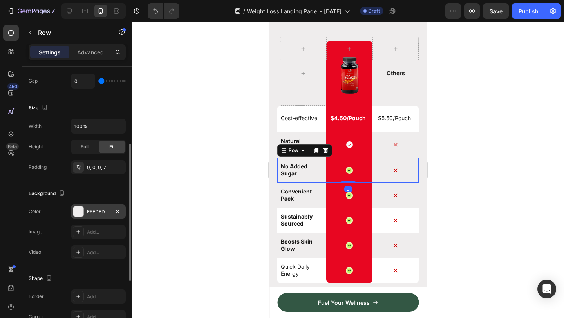
scroll to position [166, 0]
click at [77, 211] on div at bounding box center [78, 211] width 10 height 10
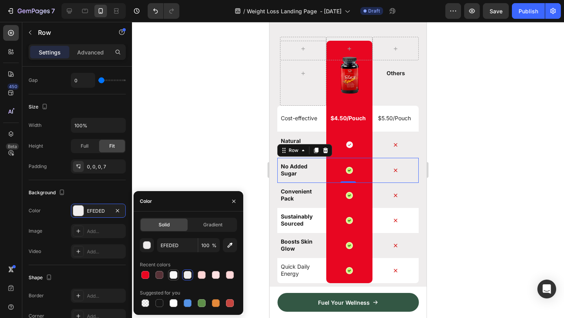
click at [173, 276] on div at bounding box center [174, 275] width 8 height 8
click at [175, 303] on div at bounding box center [174, 303] width 8 height 8
type input "FFFFFF"
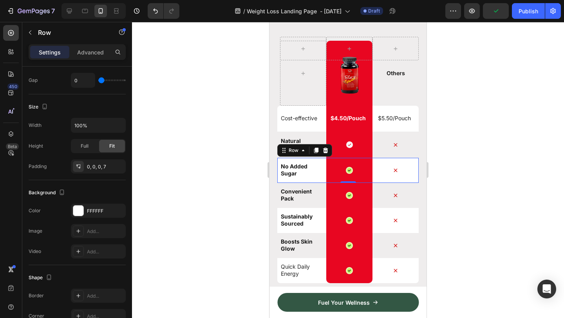
click at [495, 155] on div at bounding box center [348, 170] width 432 height 296
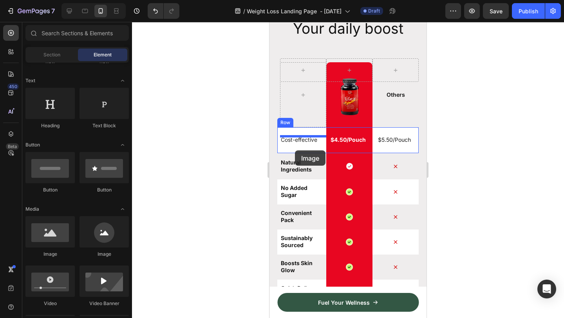
scroll to position [4303, 0]
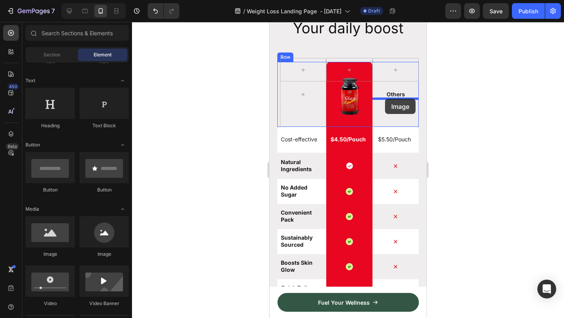
drag, startPoint x: 331, startPoint y: 262, endPoint x: 385, endPoint y: 99, distance: 171.5
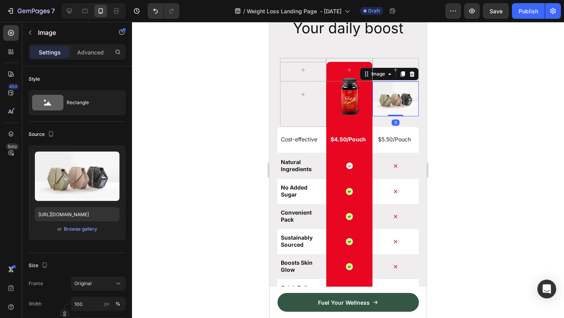
click at [501, 104] on div at bounding box center [348, 170] width 432 height 296
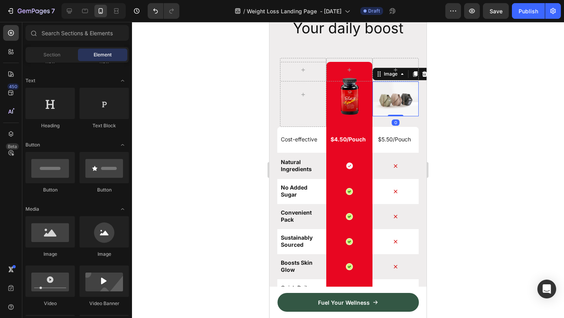
click at [405, 104] on img at bounding box center [395, 98] width 46 height 35
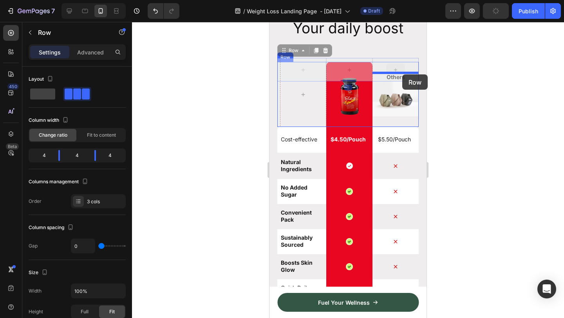
drag, startPoint x: 379, startPoint y: 75, endPoint x: 402, endPoint y: 74, distance: 23.1
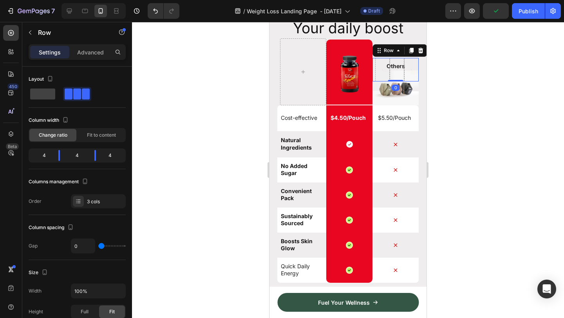
click at [462, 77] on div at bounding box center [348, 170] width 432 height 296
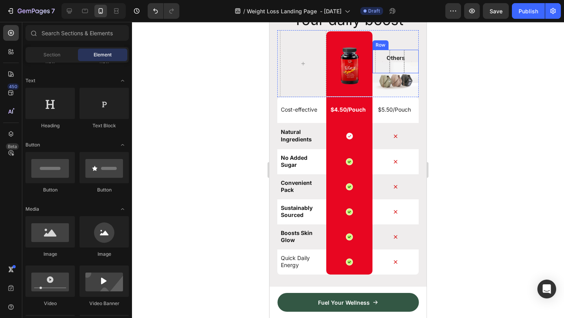
scroll to position [4301, 0]
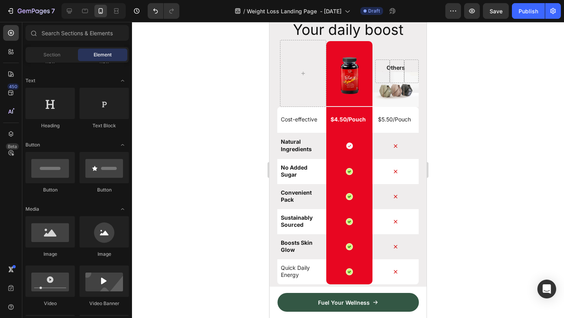
click at [467, 110] on div at bounding box center [348, 170] width 432 height 296
click at [155, 11] on icon "Undo/Redo" at bounding box center [155, 11] width 5 height 5
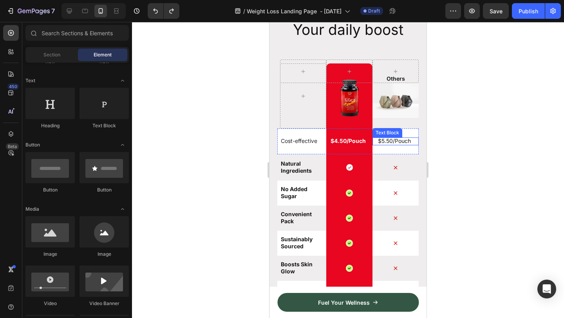
click at [481, 150] on div at bounding box center [348, 170] width 432 height 296
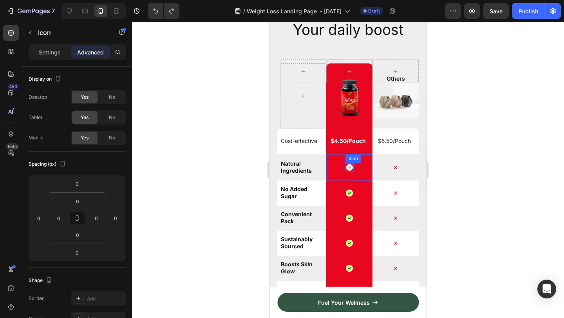
click at [350, 169] on icon at bounding box center [349, 167] width 7 height 7
click at [351, 192] on icon at bounding box center [349, 193] width 6 height 6
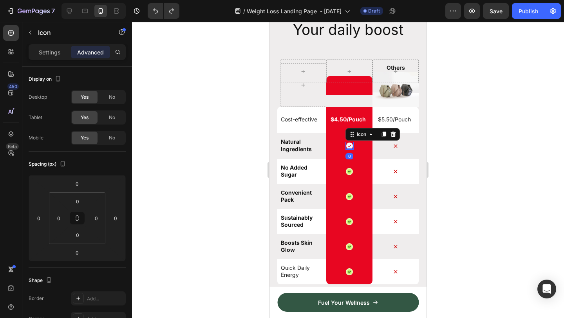
scroll to position [166, 0]
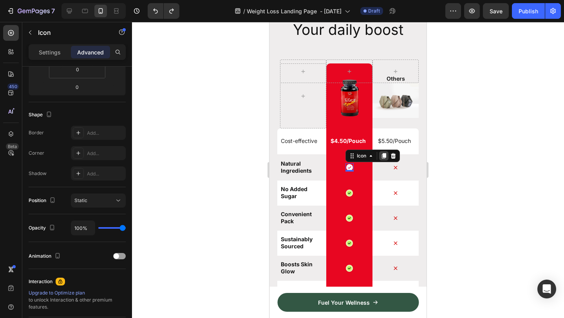
click at [385, 156] on icon at bounding box center [383, 156] width 4 height 5
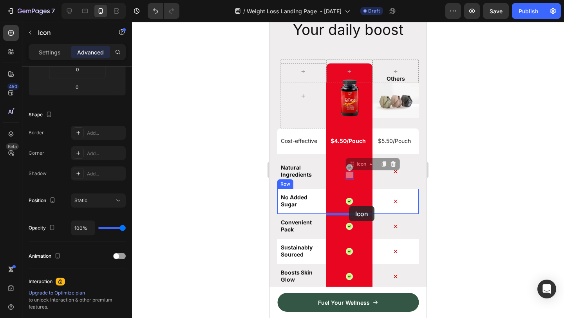
drag, startPoint x: 353, startPoint y: 166, endPoint x: 349, endPoint y: 206, distance: 39.8
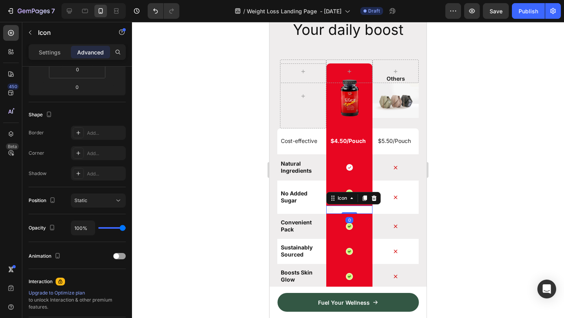
click at [501, 183] on div at bounding box center [348, 170] width 432 height 296
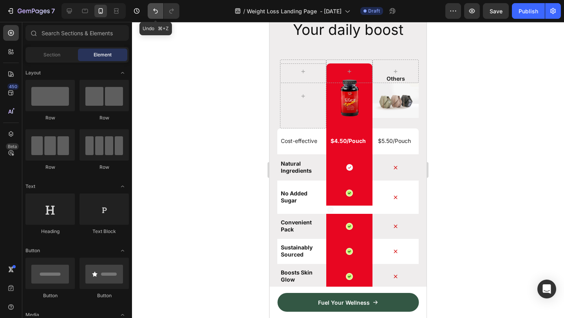
click at [152, 15] on button "Undo/Redo" at bounding box center [156, 11] width 16 height 16
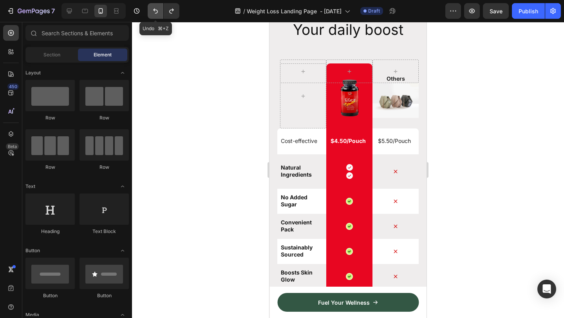
click at [152, 15] on button "Undo/Redo" at bounding box center [156, 11] width 16 height 16
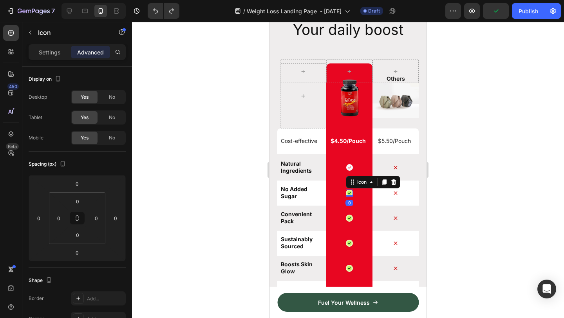
click at [351, 195] on div "Icon 0" at bounding box center [349, 193] width 7 height 7
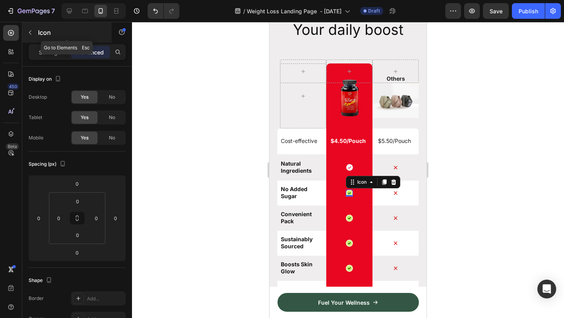
click at [31, 34] on icon "button" at bounding box center [30, 32] width 6 height 6
click at [351, 194] on icon at bounding box center [349, 193] width 4 height 4
click at [59, 55] on p "Settings" at bounding box center [50, 52] width 22 height 8
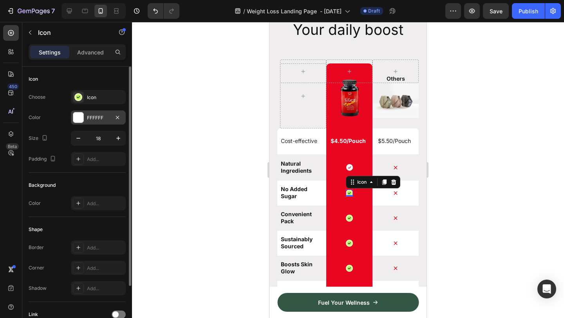
click at [77, 118] on div at bounding box center [78, 117] width 10 height 10
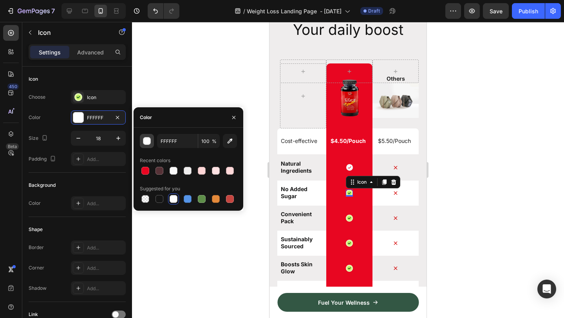
click at [149, 144] on div "button" at bounding box center [147, 141] width 8 height 8
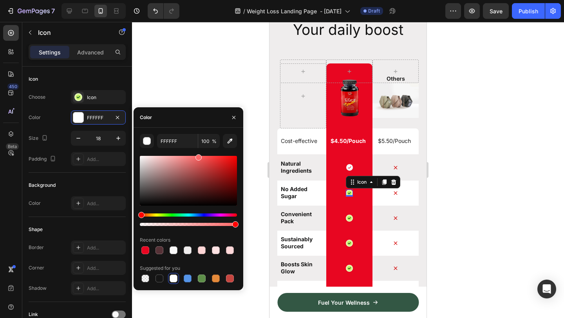
drag, startPoint x: 141, startPoint y: 157, endPoint x: 197, endPoint y: 154, distance: 56.9
click at [197, 154] on div at bounding box center [198, 157] width 6 height 6
drag, startPoint x: 197, startPoint y: 158, endPoint x: 134, endPoint y: 151, distance: 63.5
click at [134, 151] on div "FF6868 100 % Recent colors Suggested for you" at bounding box center [189, 209] width 110 height 150
type input "FFFFFF"
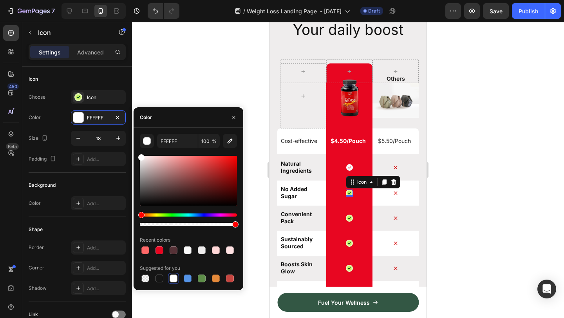
click at [558, 141] on div at bounding box center [348, 170] width 432 height 296
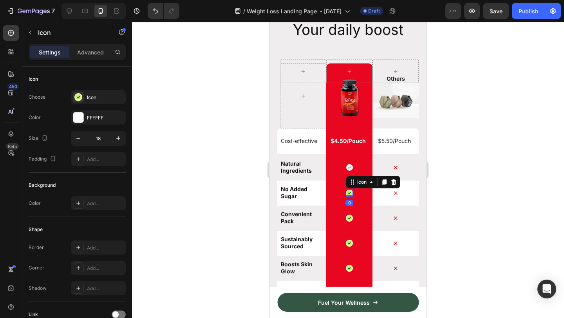
click at [348, 191] on icon at bounding box center [349, 193] width 6 height 6
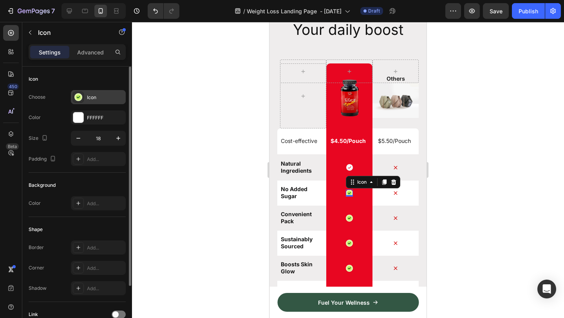
click at [101, 101] on div "Icon" at bounding box center [98, 97] width 55 height 14
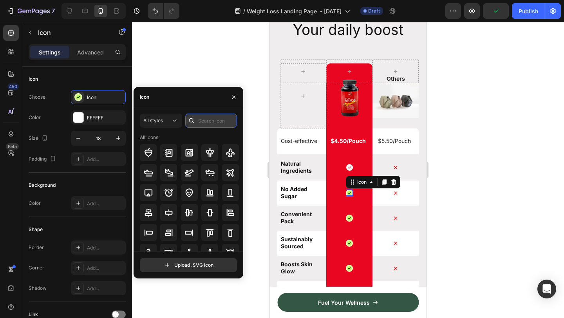
click at [210, 121] on input "text" at bounding box center [211, 121] width 52 height 14
click at [172, 118] on icon at bounding box center [175, 121] width 8 height 8
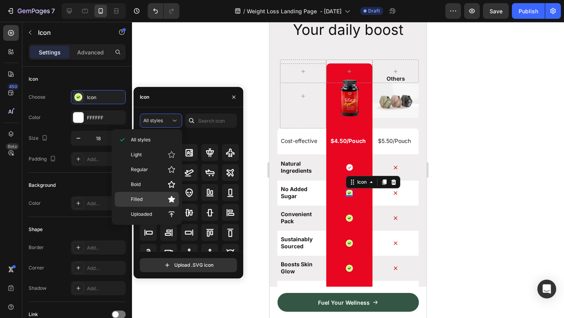
click at [144, 198] on p "Filled" at bounding box center [153, 199] width 45 height 8
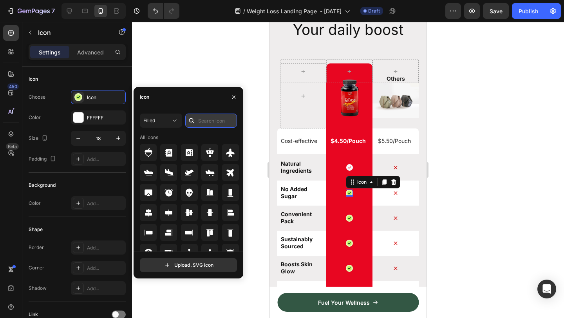
click at [206, 123] on input "text" at bounding box center [211, 121] width 52 height 14
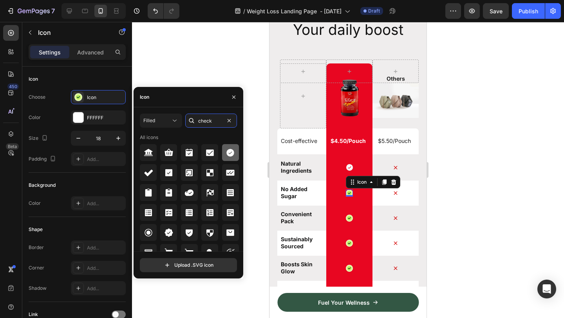
type input "check"
click at [229, 156] on icon at bounding box center [230, 153] width 8 height 8
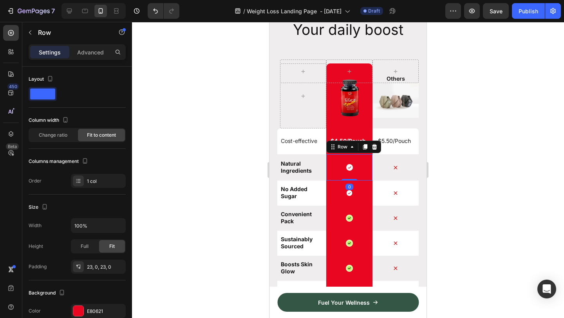
click at [354, 166] on div "Icon Row 0" at bounding box center [349, 167] width 46 height 26
click at [349, 168] on icon at bounding box center [349, 167] width 8 height 8
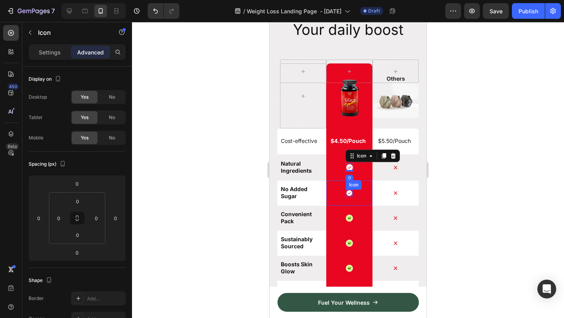
click at [350, 194] on icon at bounding box center [350, 193] width 6 height 6
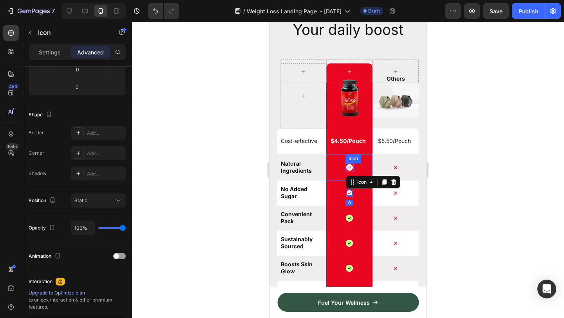
click at [350, 170] on div "Icon" at bounding box center [349, 167] width 8 height 8
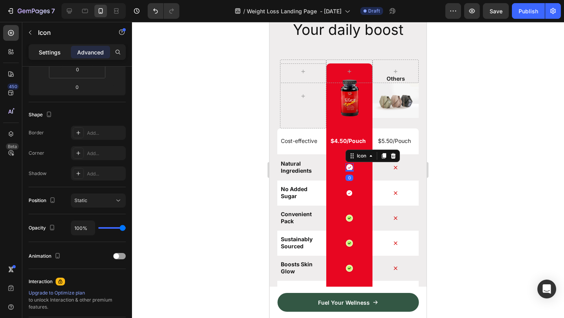
click at [49, 49] on p "Settings" at bounding box center [50, 52] width 22 height 8
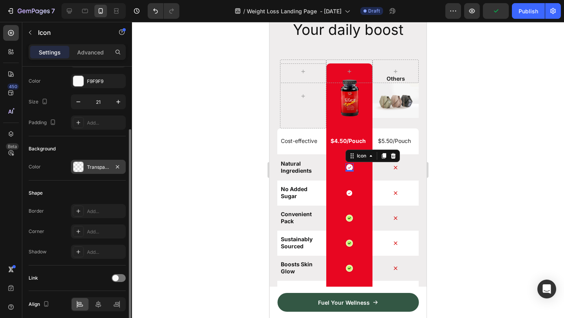
scroll to position [34, 0]
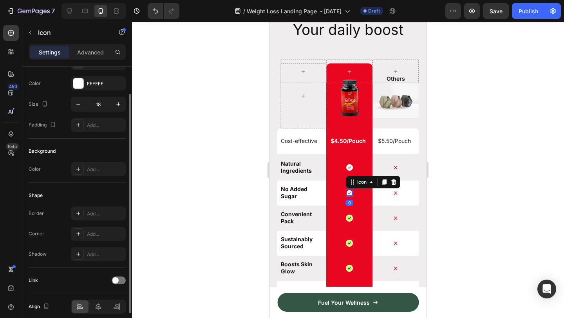
click at [350, 196] on div "Icon 0" at bounding box center [349, 193] width 7 height 7
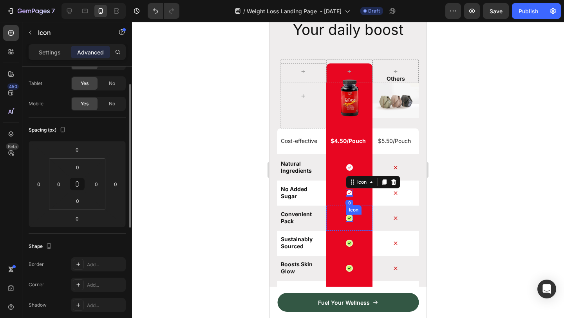
click at [350, 216] on icon at bounding box center [349, 218] width 6 height 6
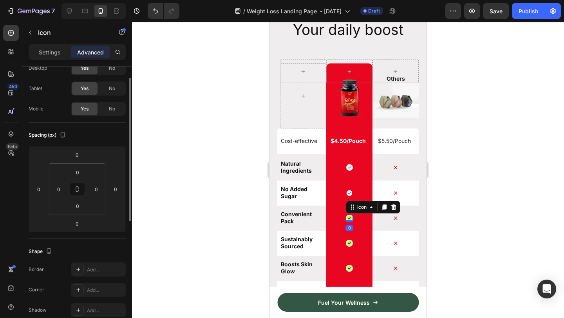
scroll to position [0, 0]
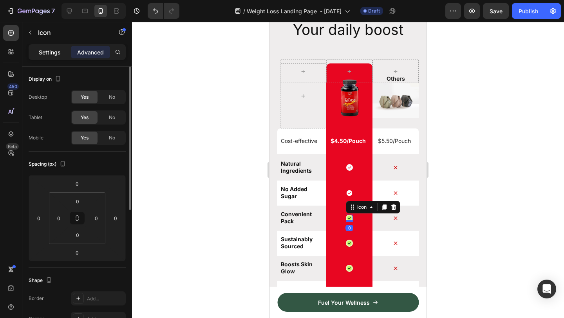
click at [48, 48] on p "Settings" at bounding box center [50, 52] width 22 height 8
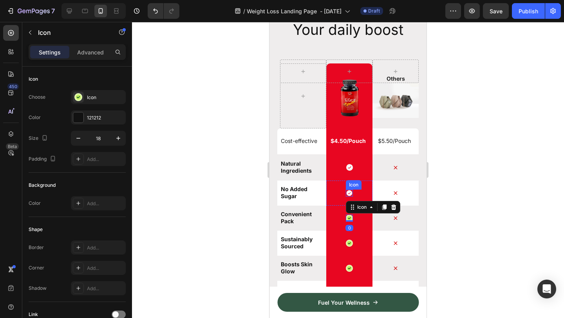
click at [351, 194] on icon at bounding box center [350, 193] width 6 height 6
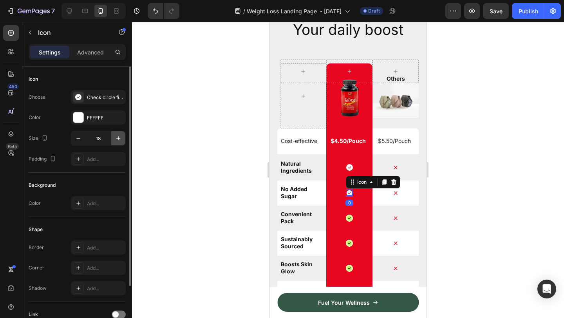
click at [121, 135] on icon "button" at bounding box center [118, 138] width 8 height 8
type input "20"
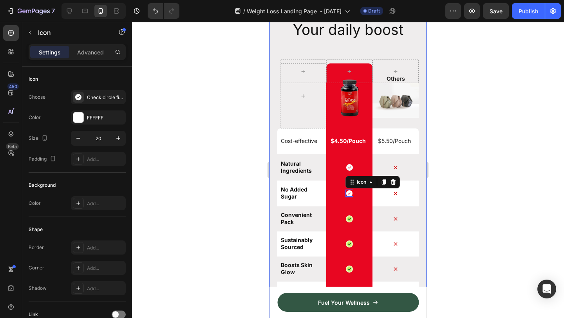
click at [480, 205] on div at bounding box center [348, 170] width 432 height 296
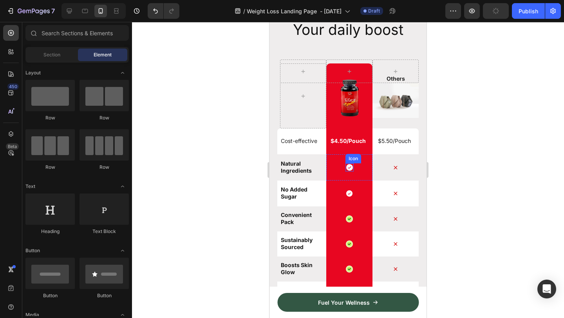
click at [351, 168] on icon at bounding box center [349, 167] width 7 height 7
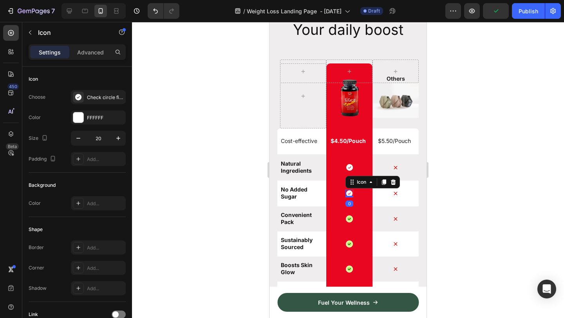
click at [352, 196] on div "Icon 0" at bounding box center [349, 194] width 8 height 8
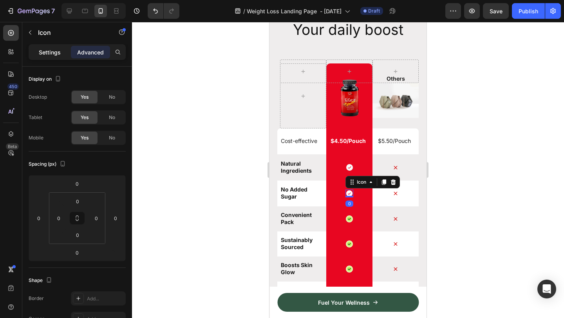
click at [48, 51] on p "Settings" at bounding box center [50, 52] width 22 height 8
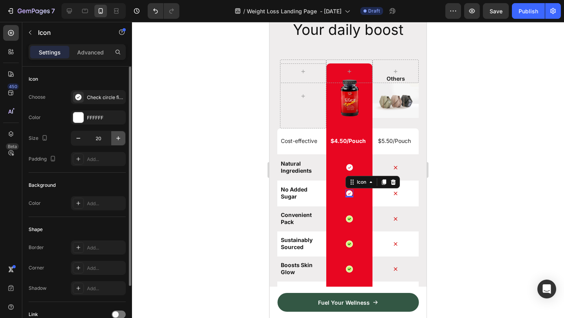
click at [121, 136] on icon "button" at bounding box center [118, 138] width 8 height 8
type input "21"
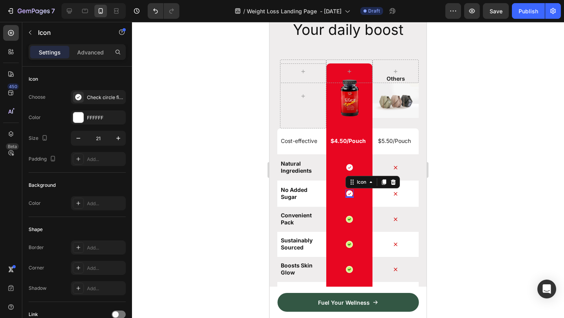
click at [493, 181] on div at bounding box center [348, 170] width 432 height 296
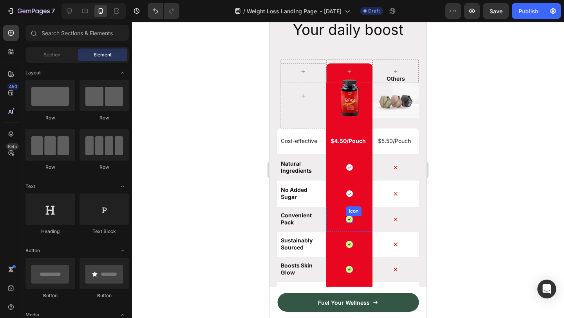
click at [351, 222] on div "Icon" at bounding box center [349, 219] width 7 height 7
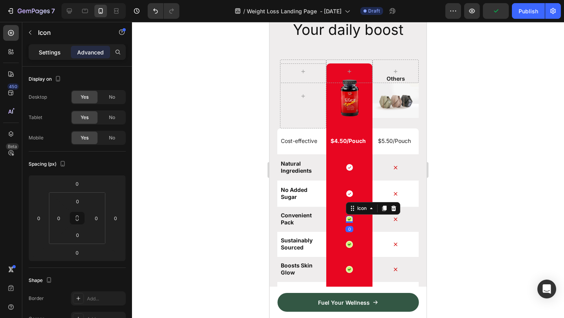
click at [57, 56] on div "Settings" at bounding box center [49, 52] width 39 height 13
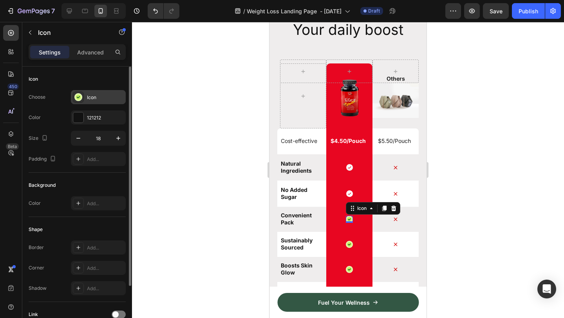
click at [80, 95] on icon at bounding box center [78, 97] width 7 height 7
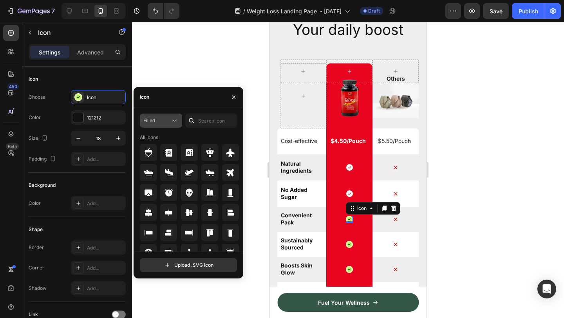
click at [175, 121] on icon at bounding box center [175, 121] width 8 height 8
click at [213, 118] on input "text" at bounding box center [211, 121] width 52 height 14
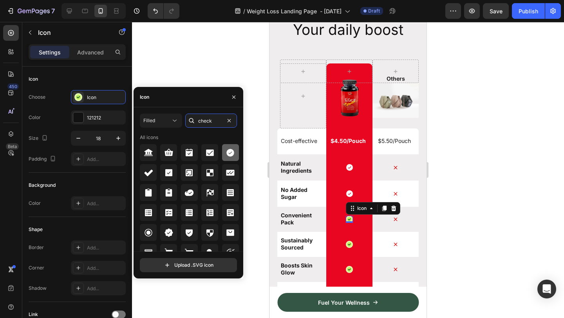
type input "check"
click at [226, 152] on icon at bounding box center [230, 153] width 8 height 8
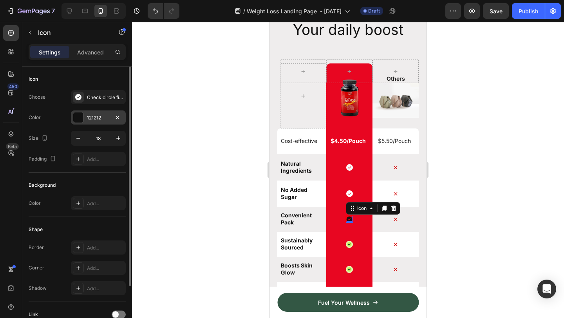
click at [75, 121] on div at bounding box center [78, 117] width 10 height 10
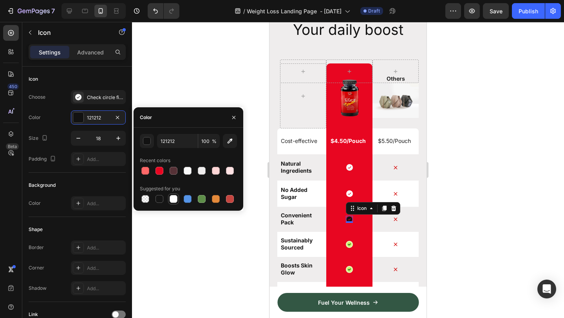
click at [174, 201] on div at bounding box center [174, 199] width 8 height 8
type input "FFFFFF"
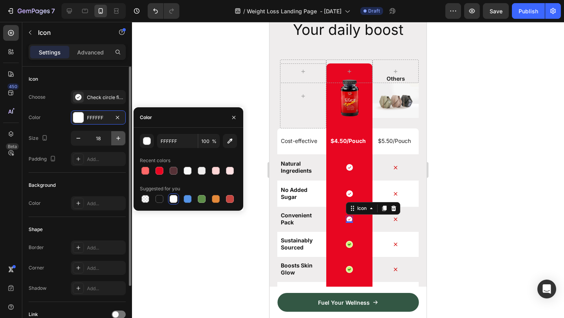
click at [119, 138] on icon "button" at bounding box center [118, 138] width 4 height 4
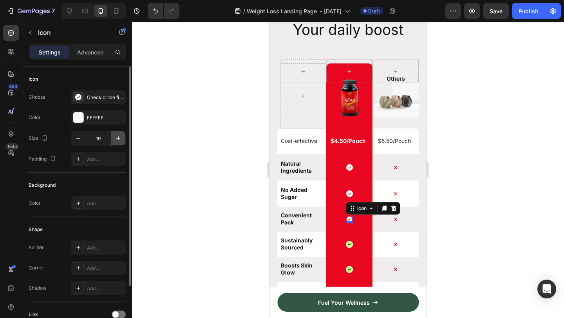
click at [119, 138] on icon "button" at bounding box center [118, 138] width 4 height 4
type input "21"
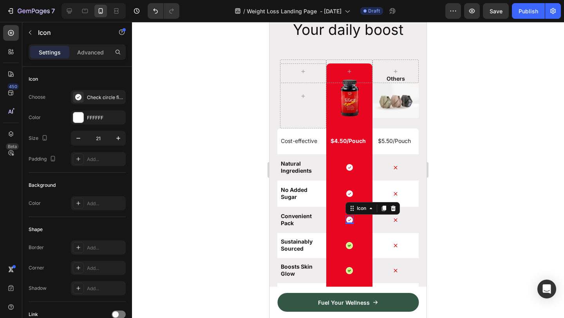
click at [483, 206] on div at bounding box center [348, 170] width 432 height 296
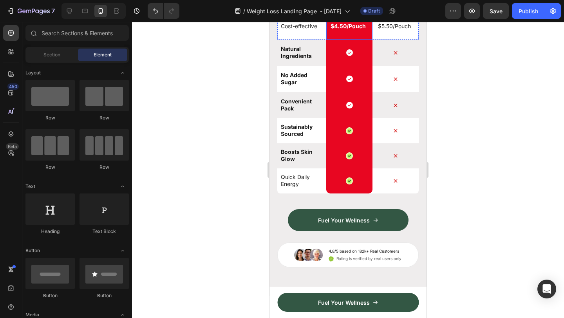
scroll to position [4417, 0]
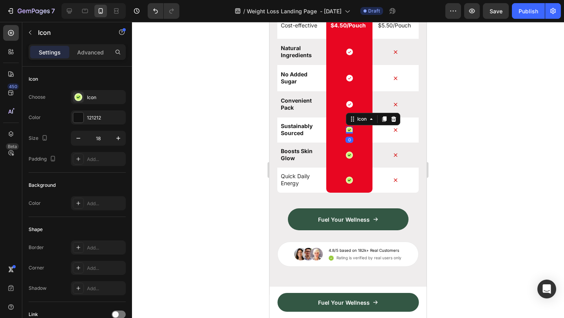
click at [350, 132] on div "Icon 0" at bounding box center [349, 130] width 7 height 7
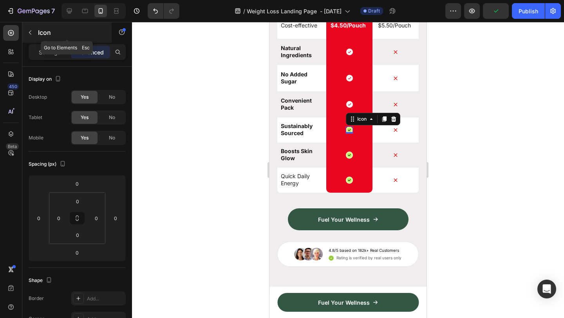
click at [32, 32] on icon "button" at bounding box center [30, 32] width 6 height 6
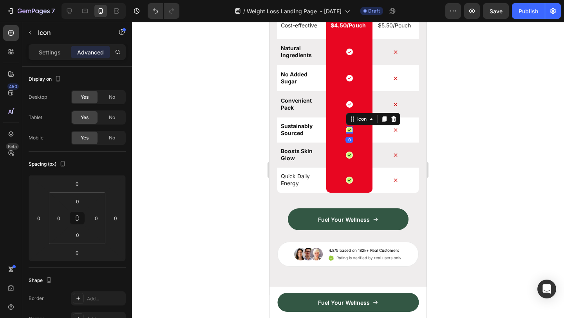
click at [349, 129] on icon at bounding box center [349, 130] width 4 height 4
click at [60, 56] on div "Settings" at bounding box center [49, 52] width 39 height 13
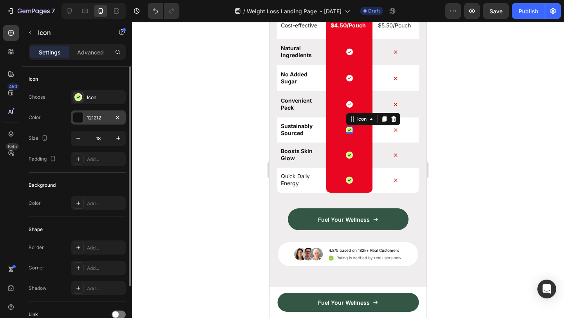
click at [80, 118] on div at bounding box center [78, 117] width 10 height 10
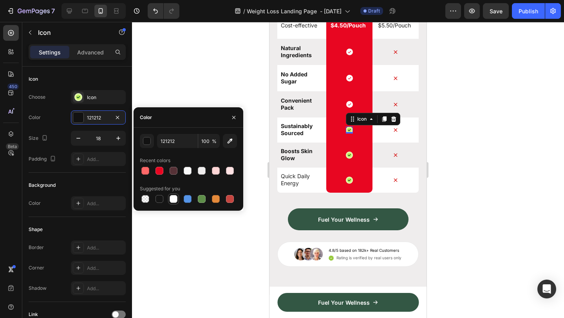
click at [176, 199] on div at bounding box center [174, 199] width 8 height 8
type input "FFFFFF"
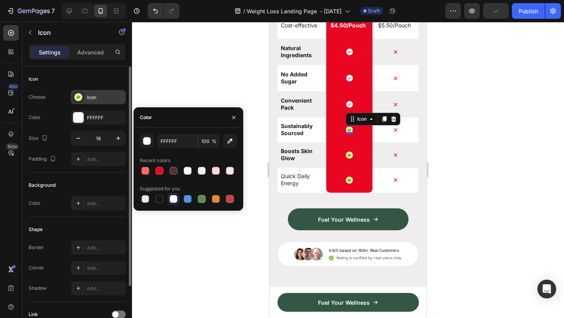
click at [94, 97] on div "Icon" at bounding box center [105, 97] width 37 height 7
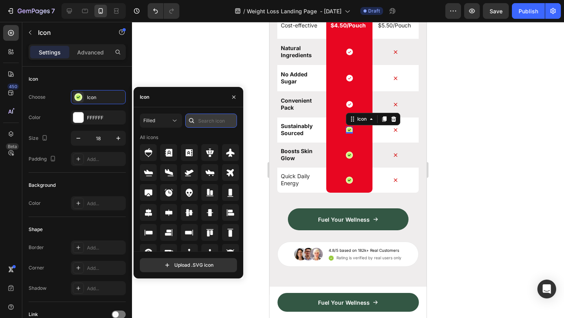
click at [207, 124] on input "text" at bounding box center [211, 121] width 52 height 14
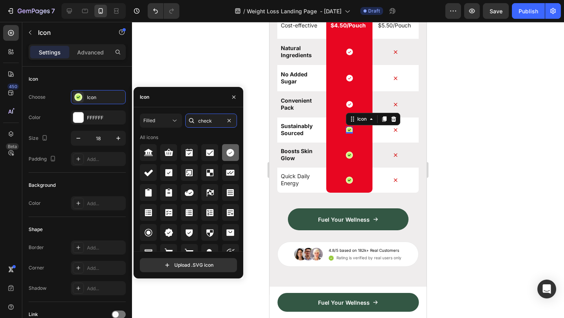
type input "check"
click at [228, 150] on icon at bounding box center [230, 153] width 8 height 8
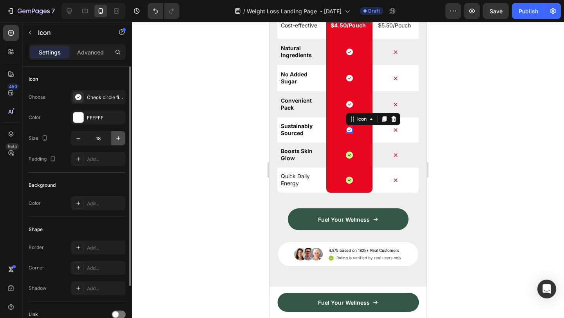
click at [118, 138] on icon "button" at bounding box center [118, 138] width 4 height 4
type input "21"
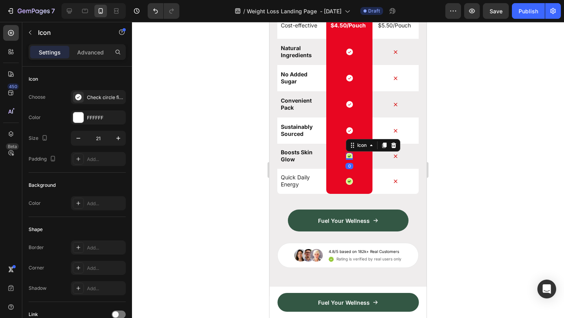
click at [351, 158] on div "Icon 0" at bounding box center [349, 156] width 7 height 7
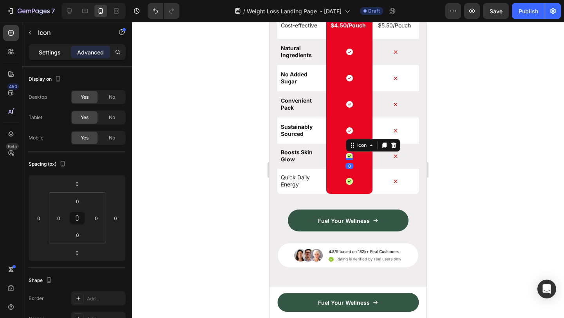
click at [45, 51] on p "Settings" at bounding box center [50, 52] width 22 height 8
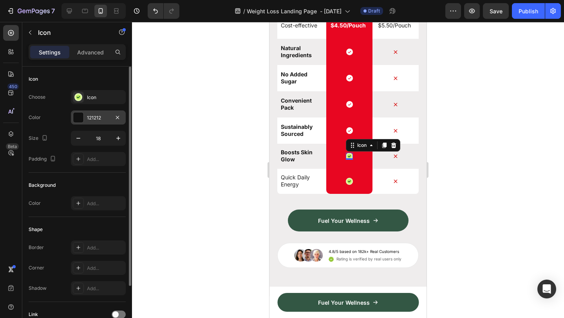
click at [80, 113] on div at bounding box center [78, 117] width 10 height 10
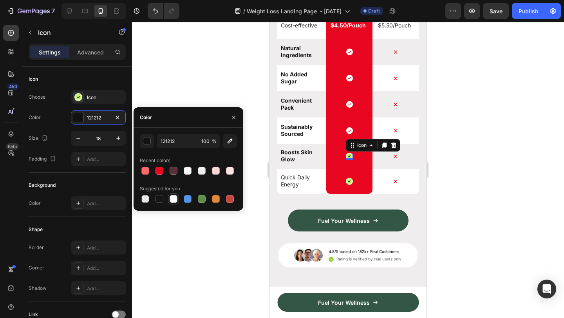
click at [173, 199] on div at bounding box center [174, 199] width 8 height 8
type input "FFFFFF"
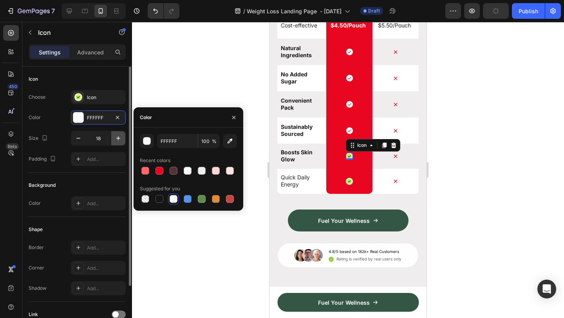
click at [117, 138] on icon "button" at bounding box center [118, 138] width 4 height 4
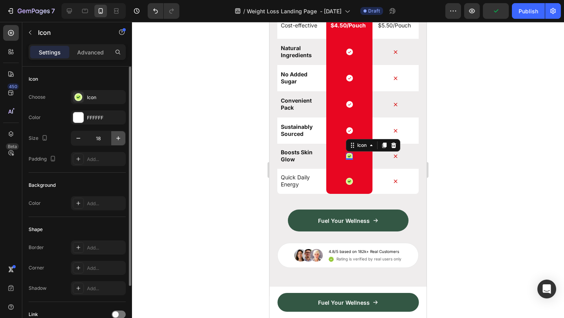
type input "19"
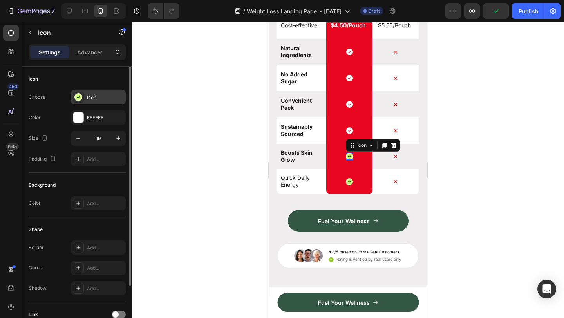
click at [98, 99] on div "Icon" at bounding box center [105, 97] width 37 height 7
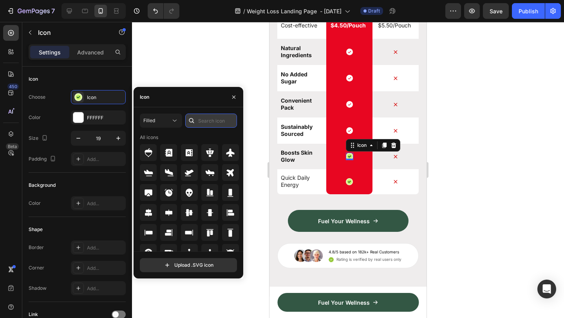
click at [198, 125] on input "text" at bounding box center [211, 121] width 52 height 14
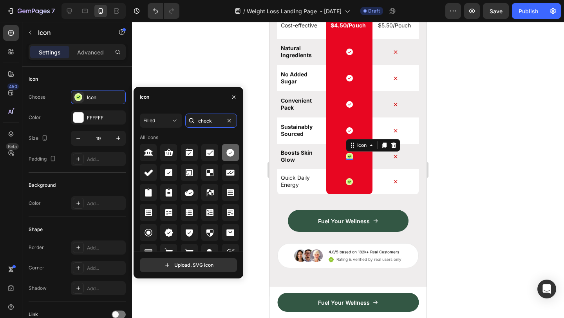
type input "check"
click at [230, 154] on icon at bounding box center [230, 153] width 8 height 8
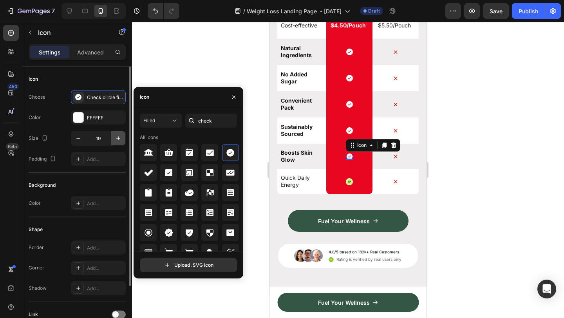
click at [118, 137] on icon "button" at bounding box center [118, 138] width 8 height 8
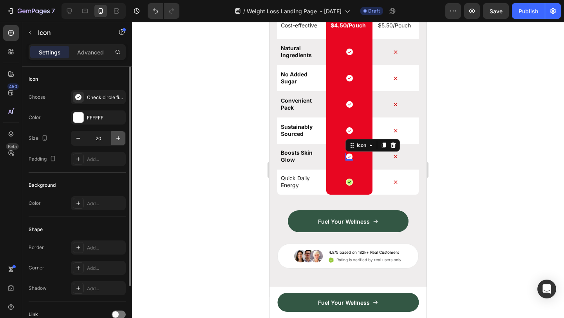
click at [118, 136] on icon "button" at bounding box center [118, 138] width 8 height 8
type input "21"
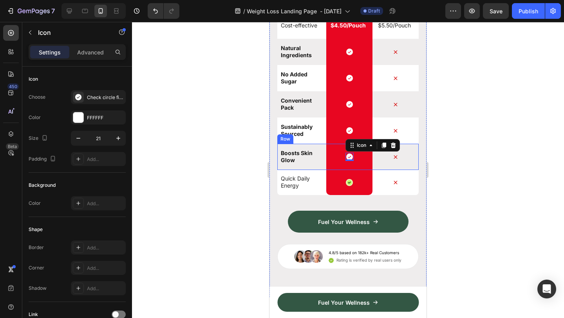
click at [466, 161] on div at bounding box center [348, 170] width 432 height 296
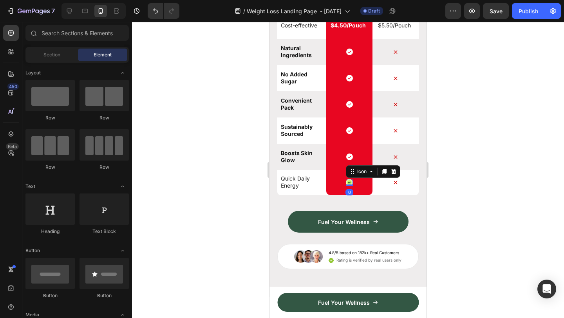
click at [347, 181] on icon at bounding box center [349, 183] width 6 height 6
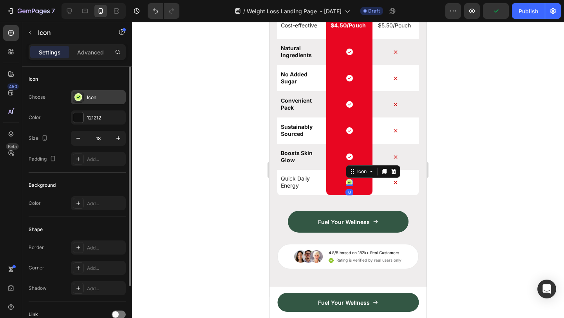
click at [96, 98] on div "Icon" at bounding box center [105, 97] width 37 height 7
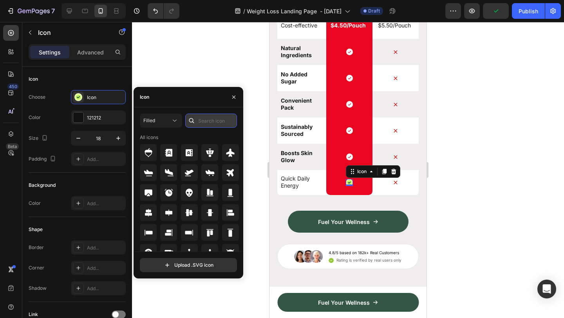
click at [219, 125] on input "text" at bounding box center [211, 121] width 52 height 14
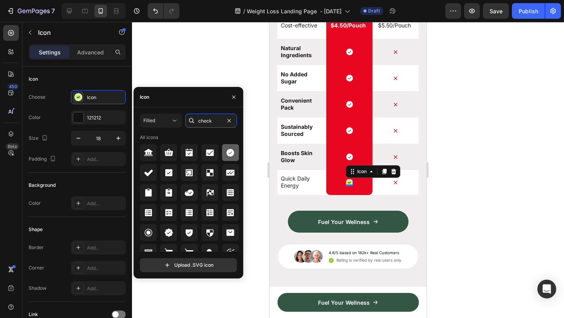
type input "check"
click at [227, 151] on icon at bounding box center [230, 153] width 8 height 8
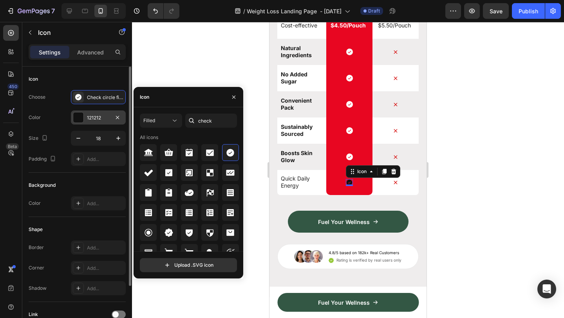
click at [80, 121] on div at bounding box center [78, 117] width 10 height 10
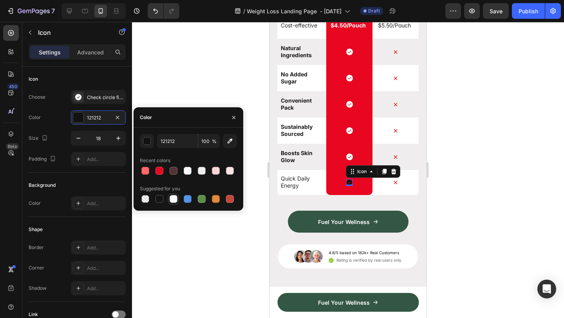
click at [176, 198] on div at bounding box center [174, 199] width 8 height 8
type input "FFFFFF"
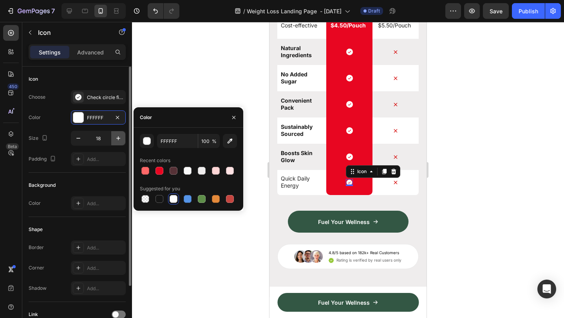
click at [121, 138] on icon "button" at bounding box center [118, 138] width 8 height 8
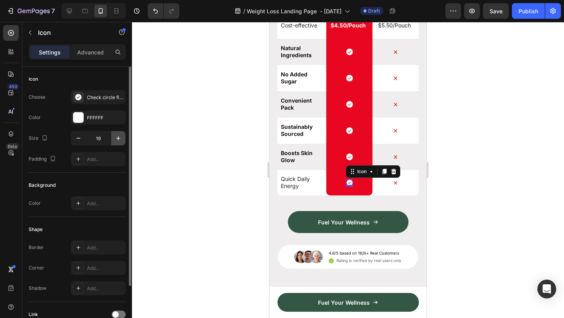
click at [121, 138] on icon "button" at bounding box center [118, 138] width 8 height 8
type input "21"
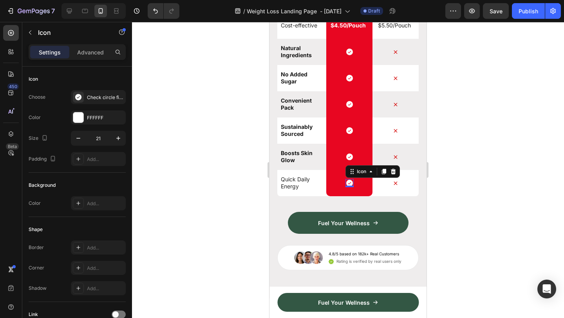
click at [491, 143] on div at bounding box center [348, 170] width 432 height 296
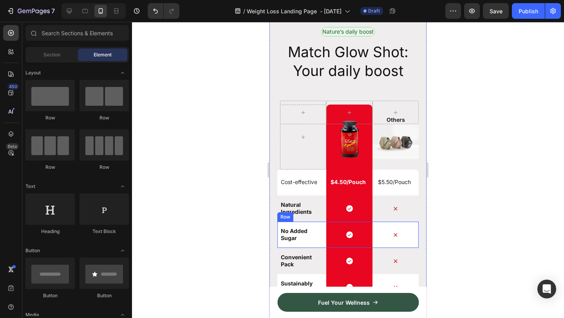
scroll to position [4263, 0]
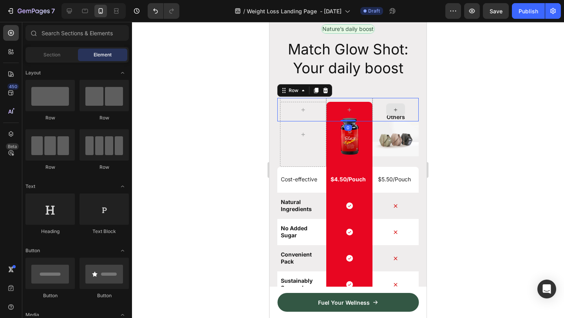
click at [405, 119] on div at bounding box center [395, 110] width 46 height 24
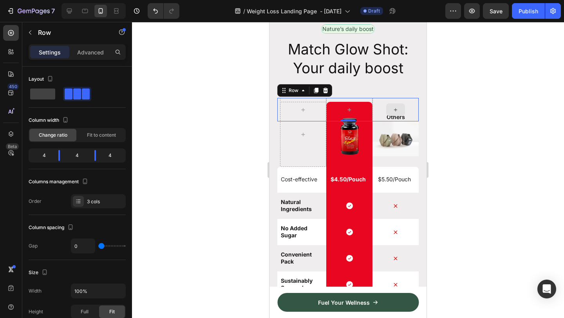
click at [415, 99] on div at bounding box center [395, 110] width 46 height 24
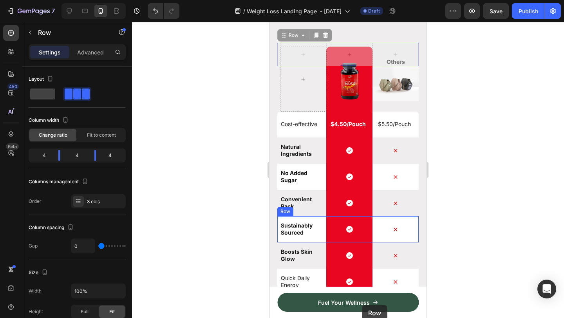
scroll to position [4376, 0]
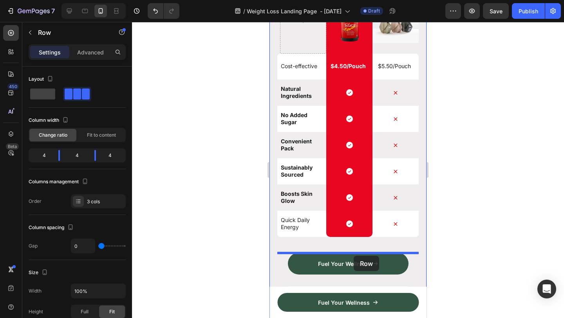
drag, startPoint x: 284, startPoint y: 91, endPoint x: 353, endPoint y: 257, distance: 180.0
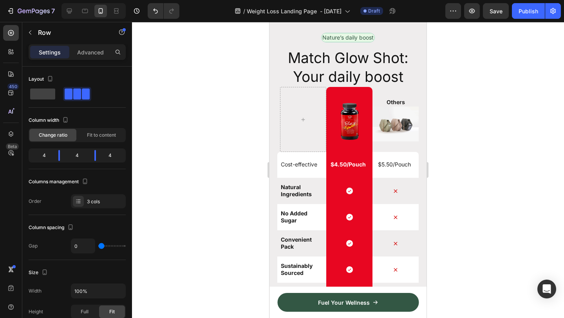
scroll to position [4118, 0]
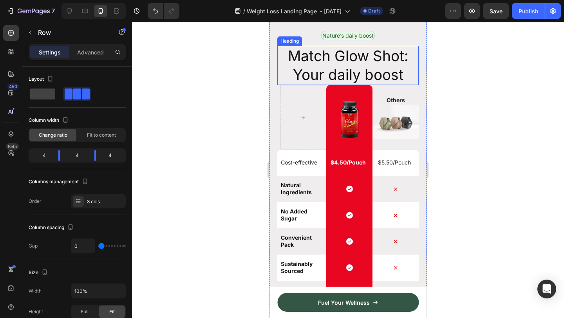
click at [358, 79] on h2 "Match Glow Shot: Your daily boost" at bounding box center [347, 65] width 141 height 39
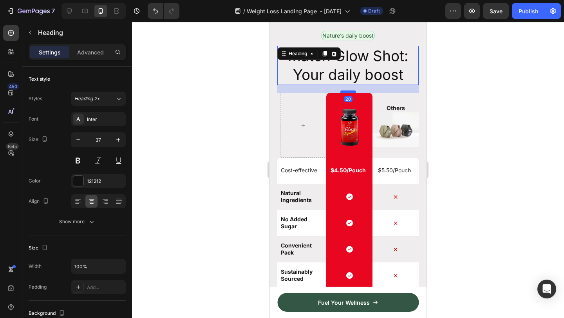
drag, startPoint x: 349, startPoint y: 83, endPoint x: 351, endPoint y: 91, distance: 7.5
click at [351, 91] on div at bounding box center [348, 91] width 16 height 2
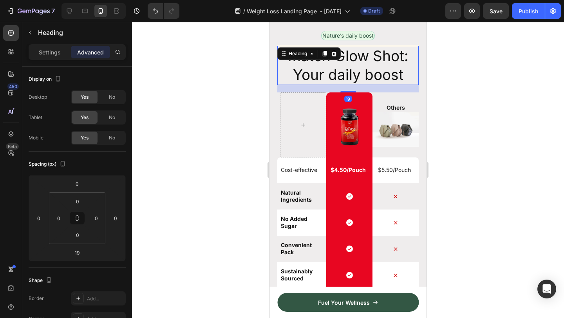
click at [462, 94] on div at bounding box center [348, 170] width 432 height 296
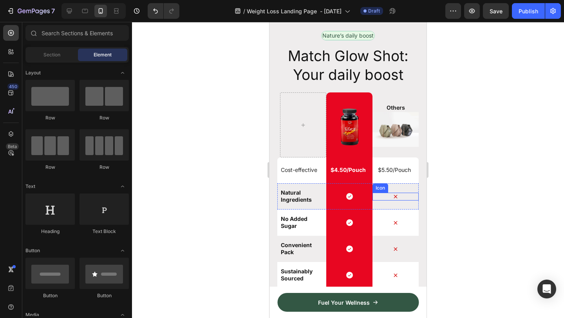
click at [397, 197] on icon at bounding box center [396, 197] width 8 height 8
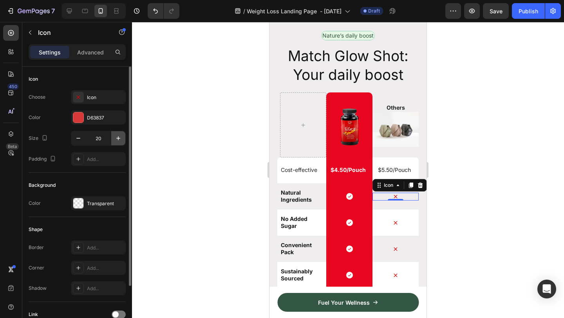
click at [116, 139] on icon "button" at bounding box center [118, 138] width 8 height 8
type input "21"
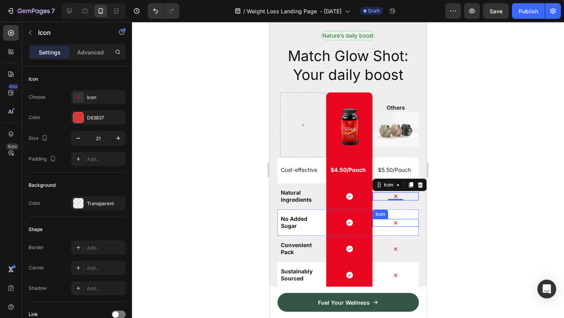
click at [397, 224] on icon at bounding box center [396, 223] width 4 height 4
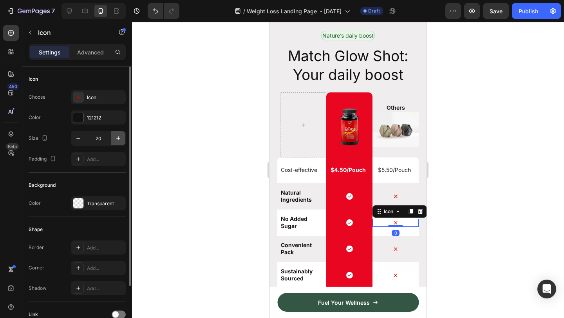
click at [115, 138] on icon "button" at bounding box center [118, 138] width 8 height 8
type input "21"
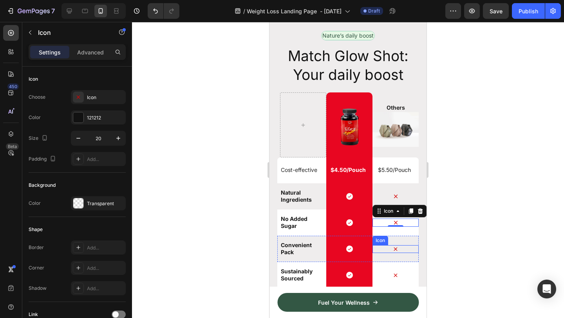
click at [394, 249] on icon at bounding box center [396, 250] width 4 height 4
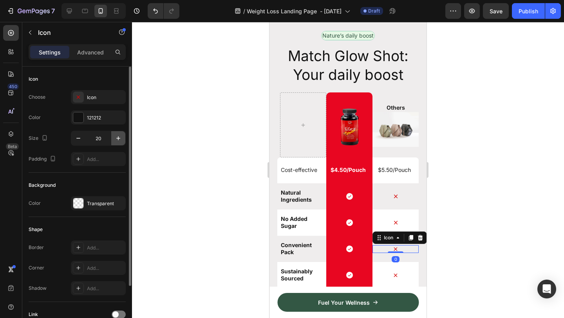
click at [118, 137] on icon "button" at bounding box center [118, 138] width 4 height 4
type input "21"
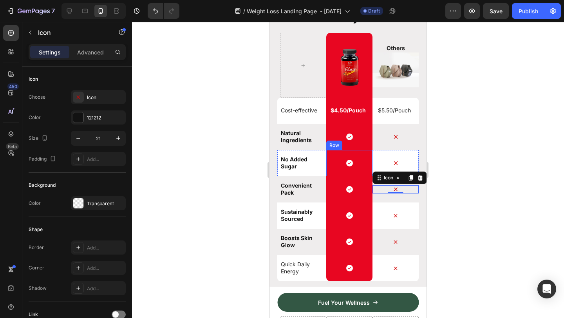
scroll to position [4208, 0]
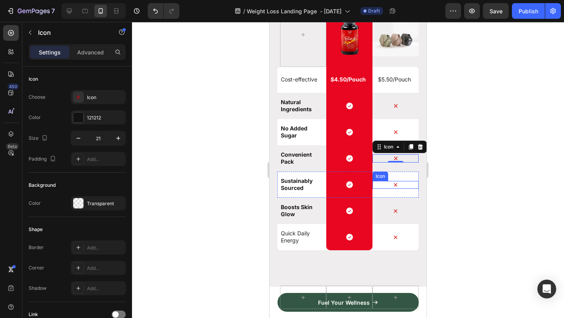
click at [396, 184] on icon at bounding box center [396, 185] width 4 height 4
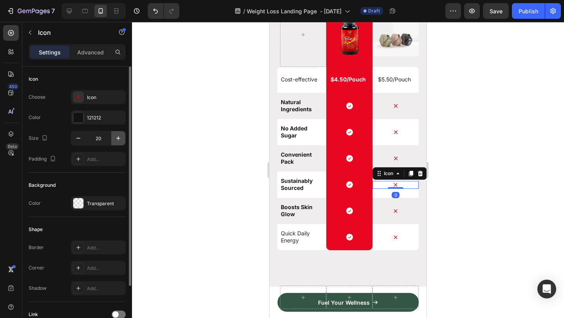
click at [119, 138] on icon "button" at bounding box center [118, 138] width 4 height 4
type input "21"
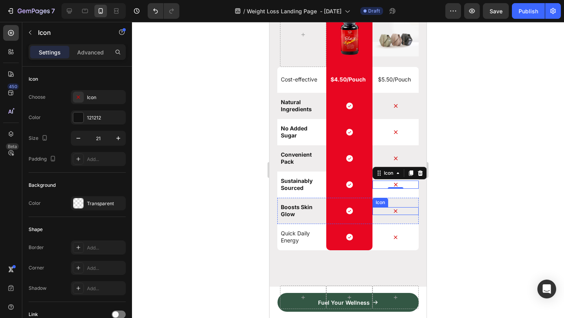
click at [398, 211] on icon at bounding box center [396, 211] width 8 height 8
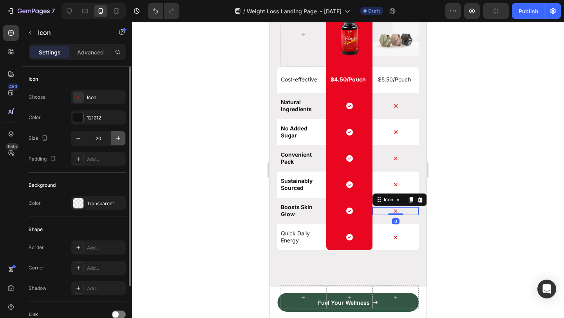
click at [120, 137] on icon "button" at bounding box center [118, 138] width 8 height 8
type input "21"
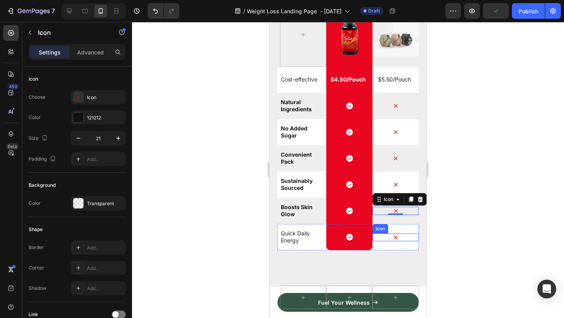
click at [397, 235] on icon at bounding box center [396, 237] width 8 height 8
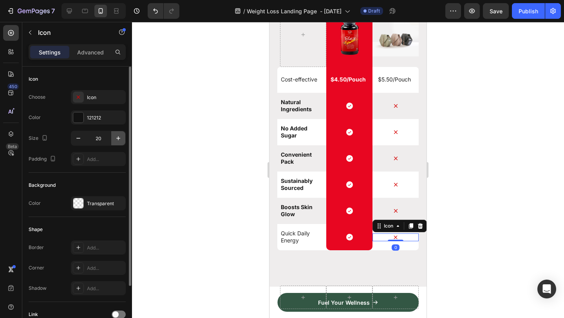
click at [121, 139] on icon "button" at bounding box center [118, 138] width 8 height 8
type input "21"
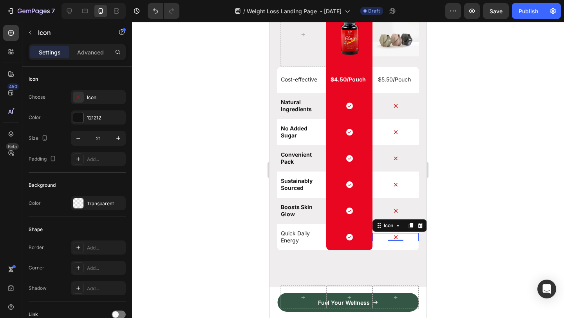
click at [477, 142] on div at bounding box center [348, 170] width 432 height 296
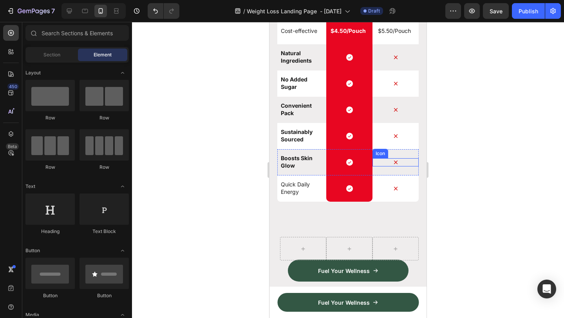
scroll to position [3942, 0]
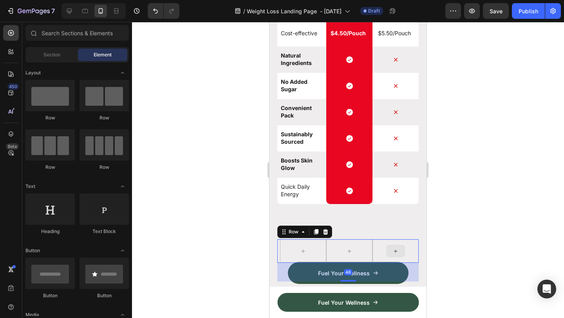
click at [413, 240] on div at bounding box center [395, 251] width 46 height 24
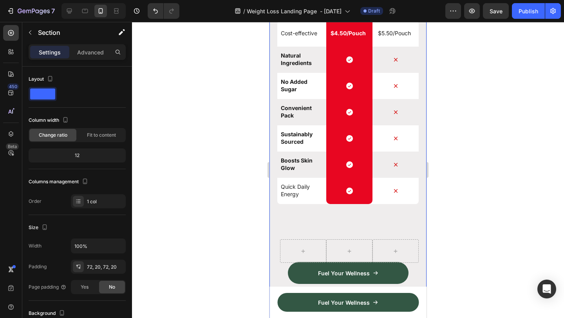
click at [418, 220] on div "Nature’s daily boost Text Block Row Match Glow Shot: Your daily boost Heading I…" at bounding box center [347, 107] width 141 height 427
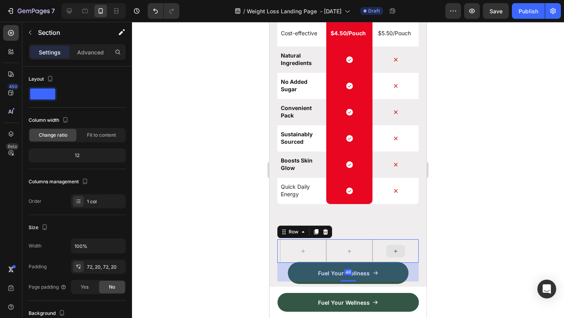
click at [416, 246] on div at bounding box center [395, 251] width 46 height 24
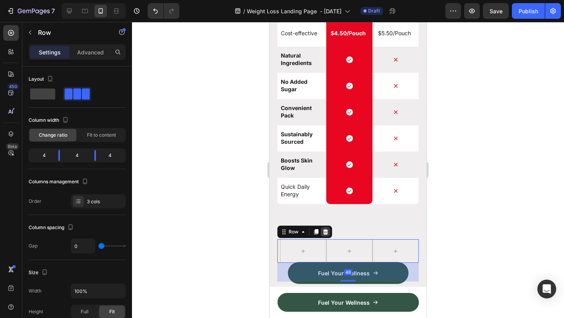
click at [329, 231] on div at bounding box center [325, 231] width 9 height 9
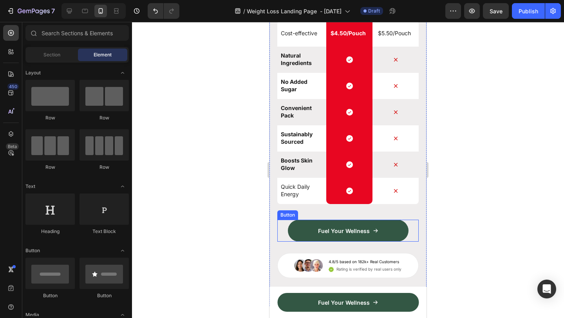
click at [409, 227] on div "Fuel Your Wellness Button" at bounding box center [347, 231] width 141 height 22
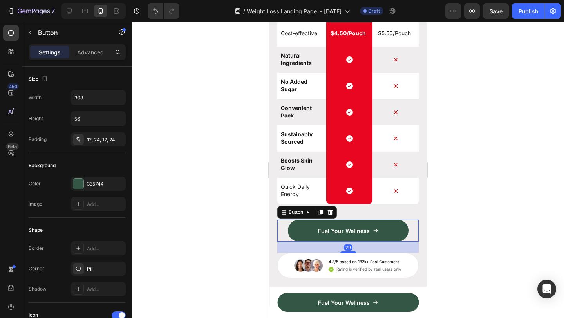
click at [331, 210] on icon at bounding box center [330, 212] width 6 height 6
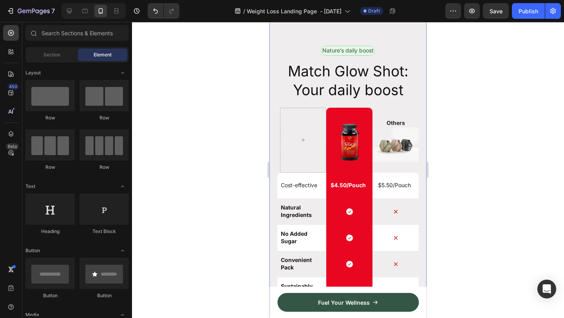
scroll to position [3782, 0]
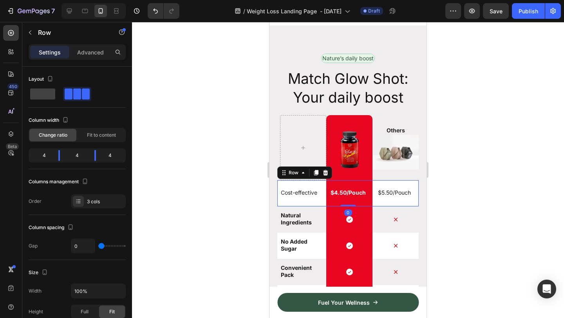
click at [413, 199] on div "$5.50/Pouch Text Block" at bounding box center [395, 193] width 46 height 26
click at [324, 171] on icon at bounding box center [325, 172] width 5 height 5
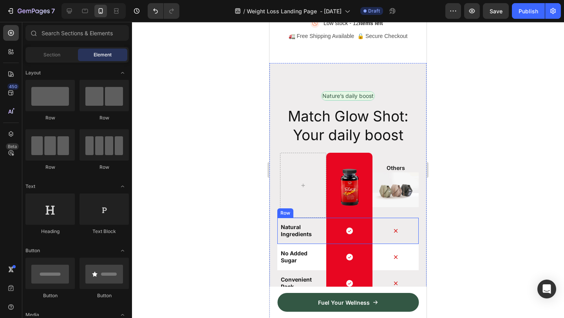
scroll to position [3739, 0]
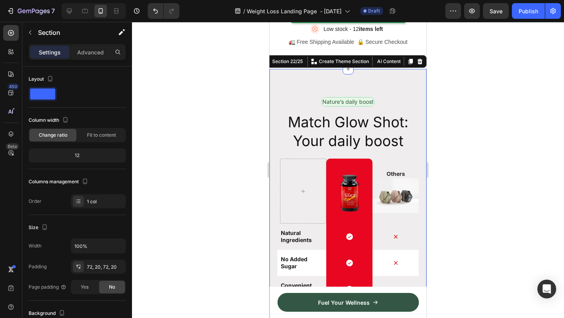
click at [411, 76] on div "Nature’s daily boost Text Block Row Match Glow Shot: Your daily boost Heading I…" at bounding box center [347, 259] width 157 height 381
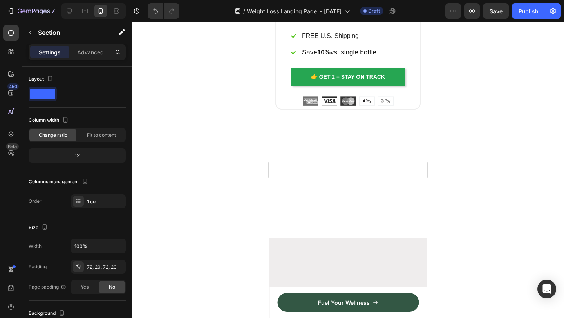
scroll to position [3964, 0]
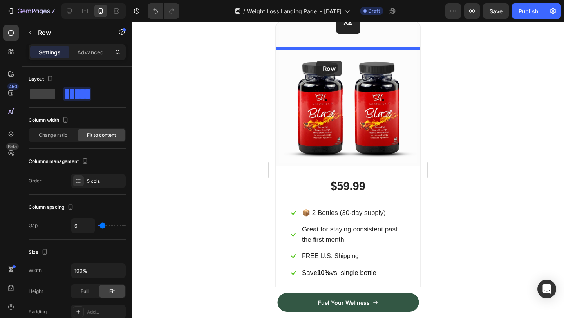
drag, startPoint x: 295, startPoint y: 223, endPoint x: 317, endPoint y: 60, distance: 164.8
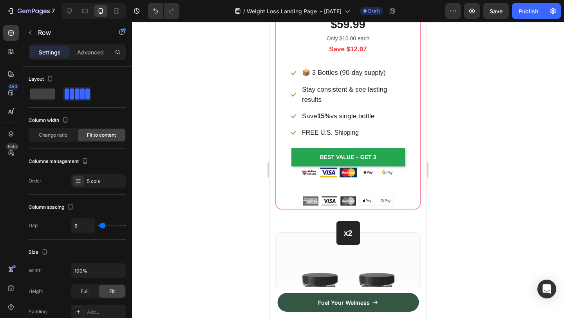
scroll to position [3754, 0]
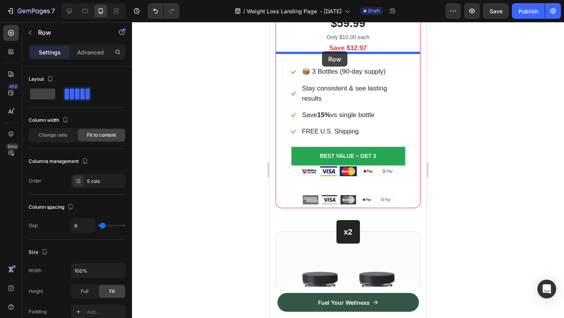
drag, startPoint x: 282, startPoint y: 252, endPoint x: 322, endPoint y: 51, distance: 204.9
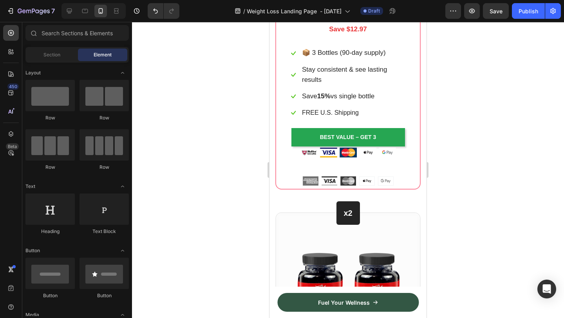
click at [477, 50] on div at bounding box center [348, 170] width 432 height 296
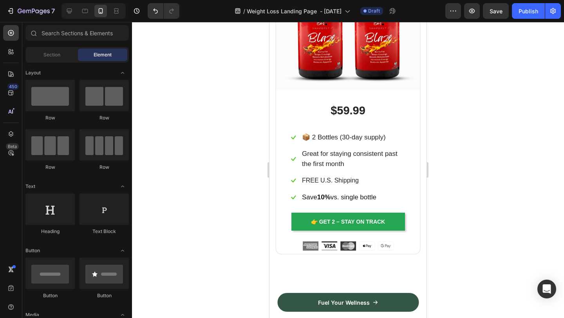
scroll to position [4022, 0]
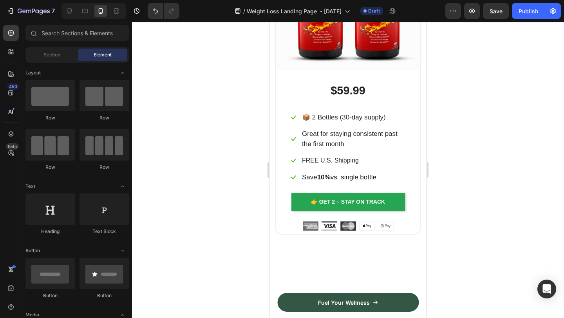
click at [488, 161] on div at bounding box center [348, 170] width 432 height 296
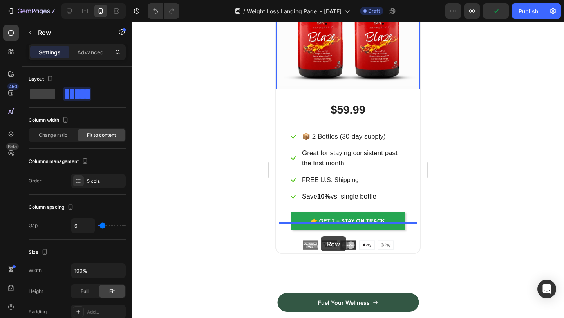
drag, startPoint x: 294, startPoint y: 167, endPoint x: 320, endPoint y: 237, distance: 75.4
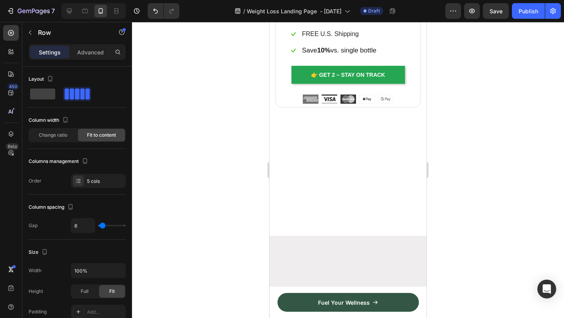
scroll to position [4172, 0]
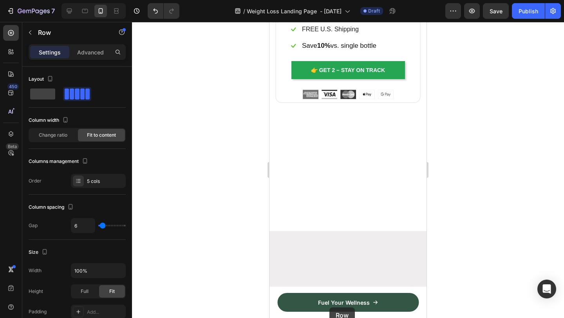
drag, startPoint x: 287, startPoint y: 46, endPoint x: 329, endPoint y: 307, distance: 264.6
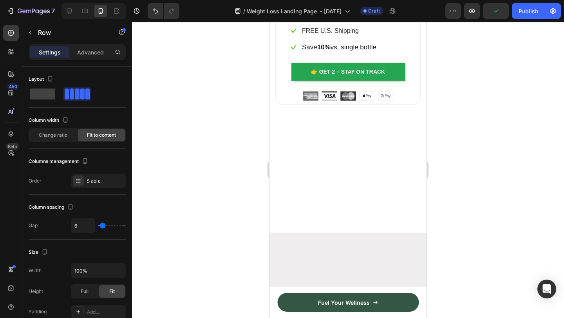
scroll to position [4175, 0]
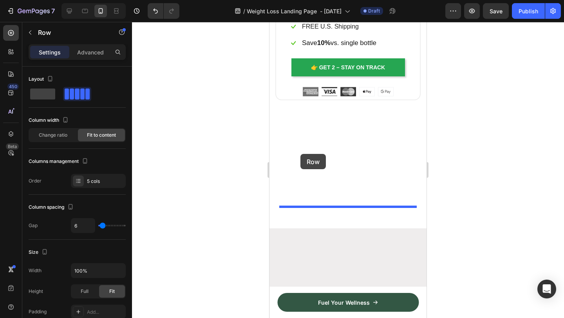
drag, startPoint x: 285, startPoint y: 46, endPoint x: 300, endPoint y: 155, distance: 110.3
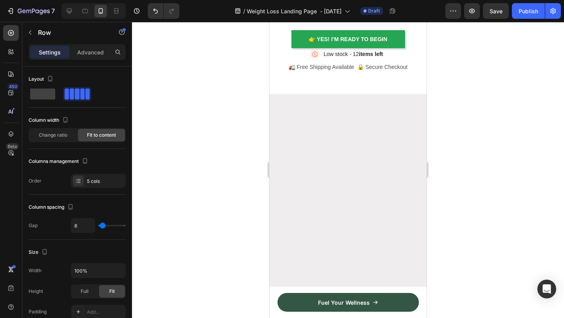
scroll to position [4310, 0]
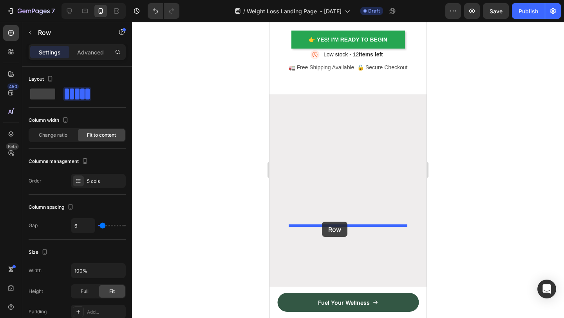
drag, startPoint x: 287, startPoint y: 46, endPoint x: 322, endPoint y: 222, distance: 179.2
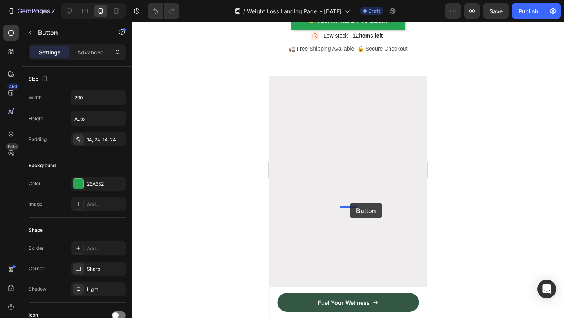
drag, startPoint x: 349, startPoint y: 194, endPoint x: 350, endPoint y: 203, distance: 9.0
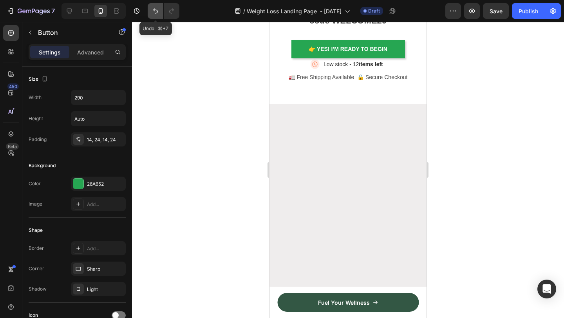
click at [154, 10] on icon "Undo/Redo" at bounding box center [155, 11] width 5 height 5
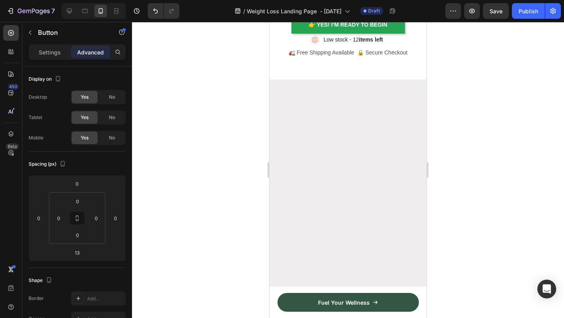
click at [466, 174] on div at bounding box center [348, 170] width 432 height 296
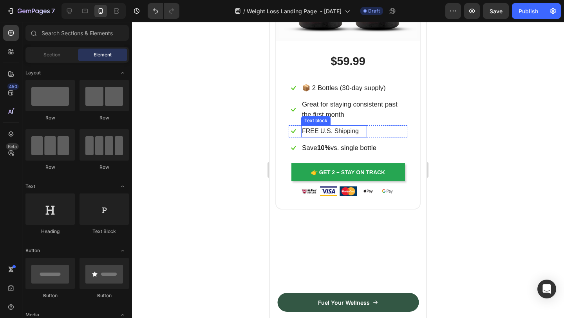
scroll to position [4050, 0]
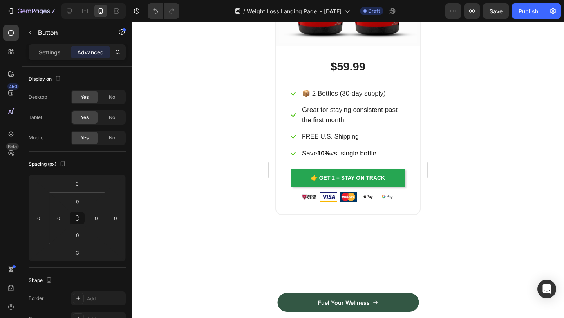
drag, startPoint x: 347, startPoint y: 124, endPoint x: 347, endPoint y: 128, distance: 4.3
type input "14"
click at [473, 118] on div at bounding box center [348, 170] width 432 height 296
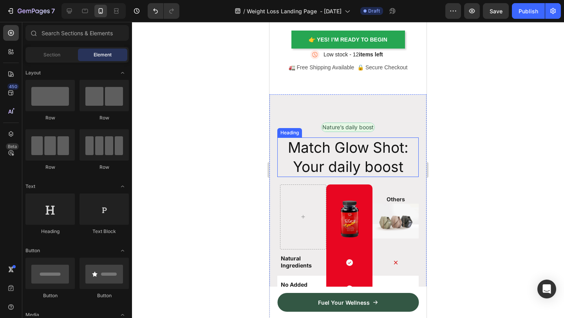
scroll to position [4399, 0]
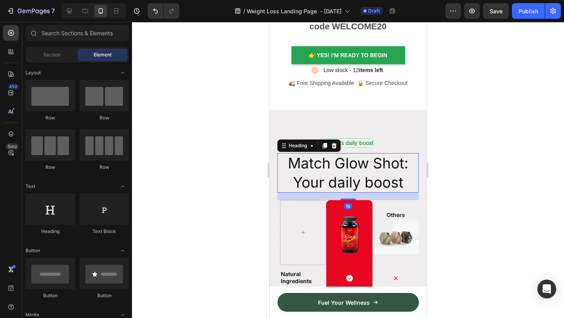
click at [396, 166] on h2 "Match Glow Shot: Your daily boost" at bounding box center [347, 172] width 141 height 39
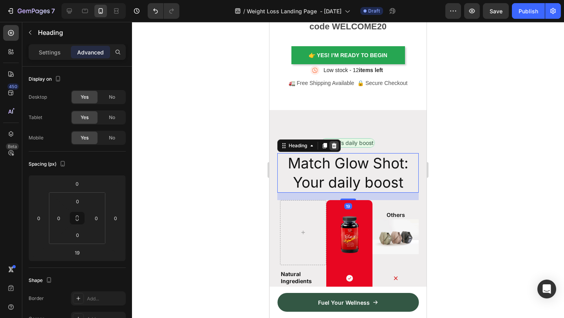
click at [336, 144] on icon at bounding box center [334, 146] width 6 height 6
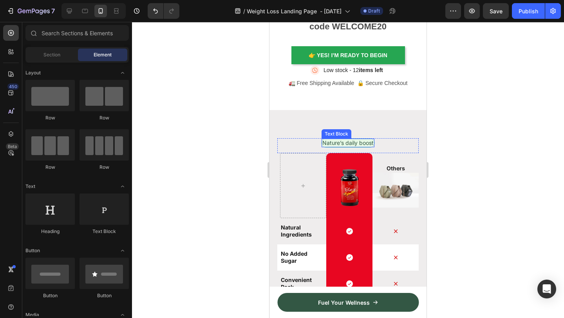
click at [374, 143] on p "Nature’s daily boost" at bounding box center [347, 142] width 51 height 7
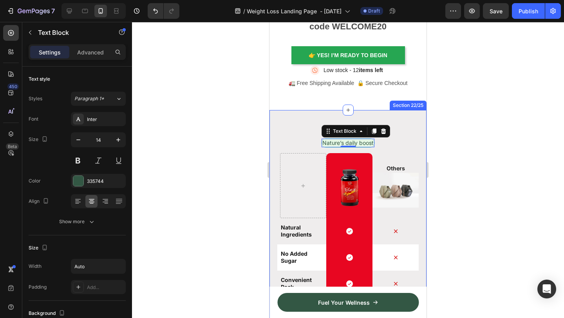
click at [408, 136] on div "Nature’s daily boost Text Block 0 Row Image Row Others Text Block Image Row Nat…" at bounding box center [347, 277] width 157 height 334
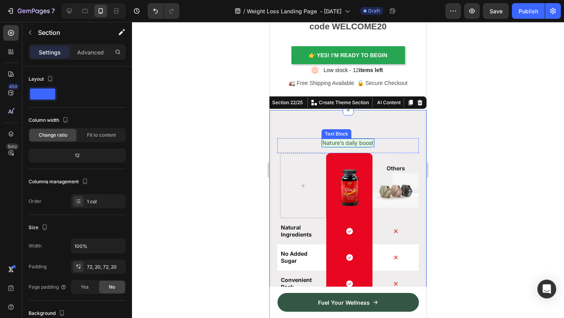
click at [373, 142] on p "Nature’s daily boost" at bounding box center [347, 142] width 51 height 7
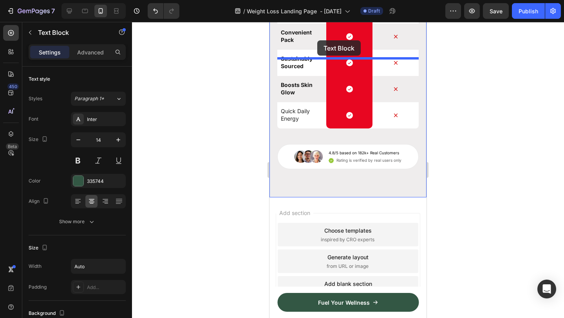
scroll to position [4199, 0]
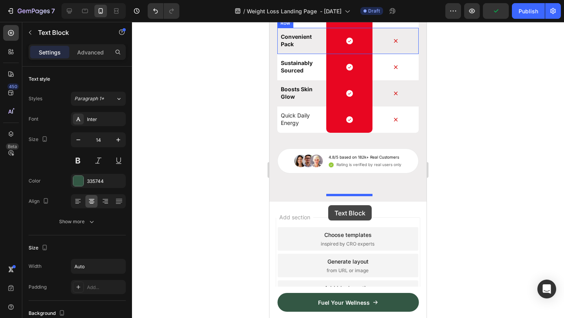
drag, startPoint x: 323, startPoint y: 131, endPoint x: 328, endPoint y: 205, distance: 74.6
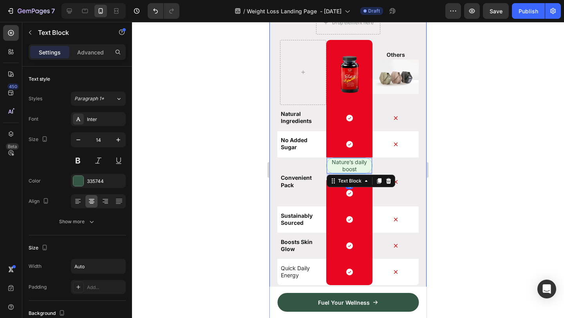
scroll to position [4078, 0]
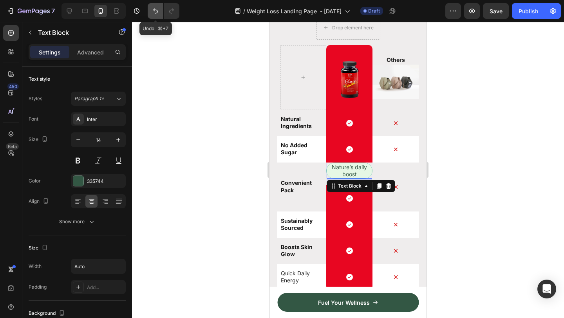
click at [155, 9] on icon "Undo/Redo" at bounding box center [156, 11] width 8 height 8
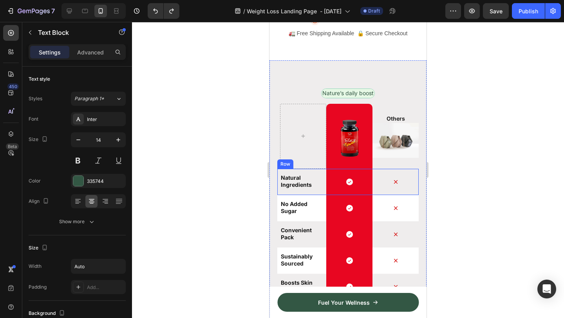
scroll to position [3955, 0]
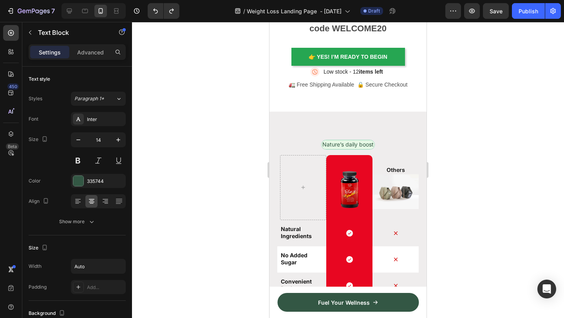
click at [328, 141] on p "Nature’s daily boost" at bounding box center [347, 144] width 51 height 7
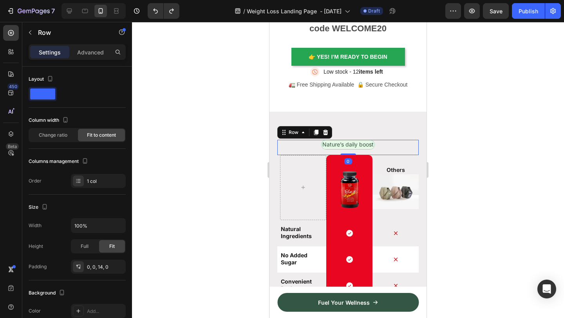
click at [386, 148] on div "Nature’s daily boost Text Block Row 0" at bounding box center [347, 147] width 141 height 15
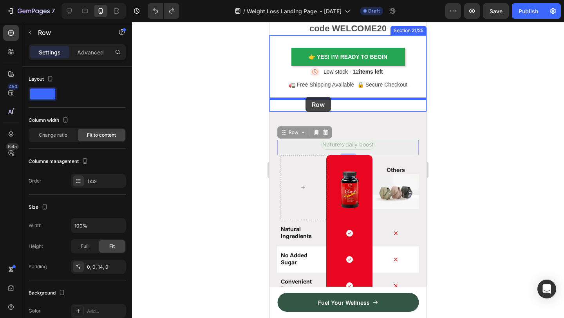
drag, startPoint x: 286, startPoint y: 134, endPoint x: 306, endPoint y: 98, distance: 41.5
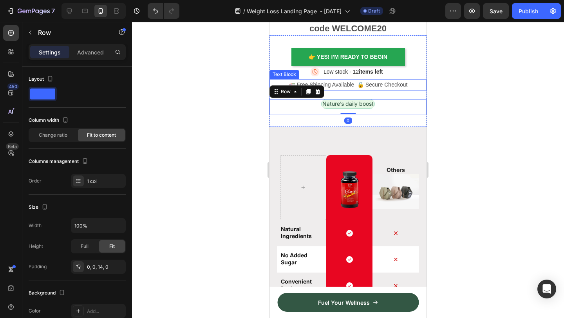
click at [502, 107] on div at bounding box center [348, 170] width 432 height 296
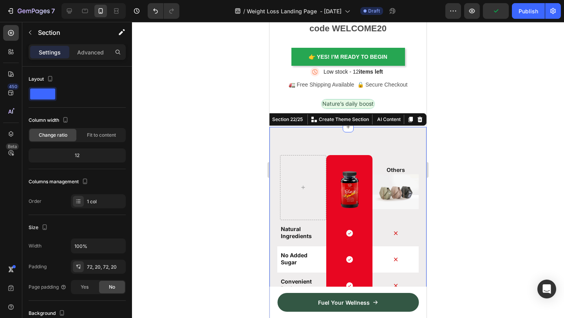
click at [379, 129] on div "Image Row Others Text Block Image Row Natural Ingredients Text Block Icon Row I…" at bounding box center [347, 287] width 157 height 320
click at [89, 58] on div "Advanced" at bounding box center [90, 52] width 39 height 13
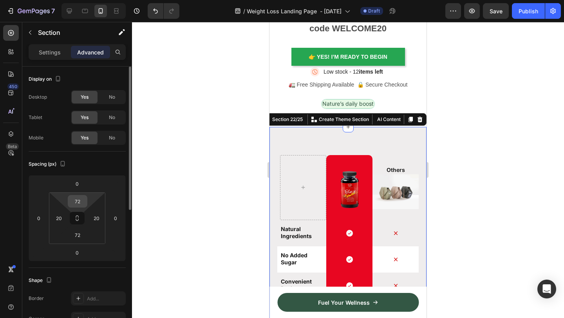
click at [84, 198] on input "72" at bounding box center [78, 201] width 16 height 12
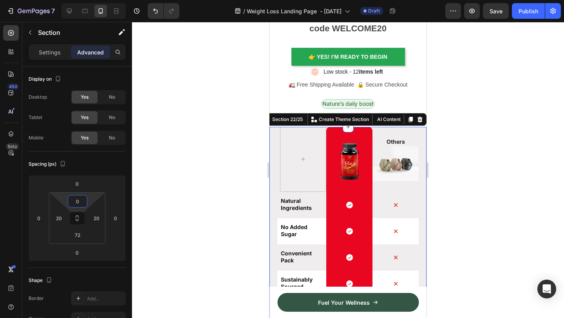
click at [538, 165] on div at bounding box center [348, 170] width 432 height 296
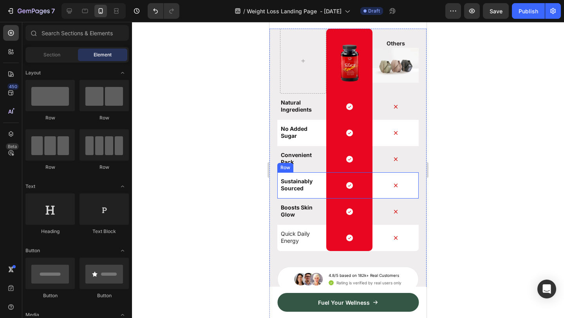
scroll to position [4050, 0]
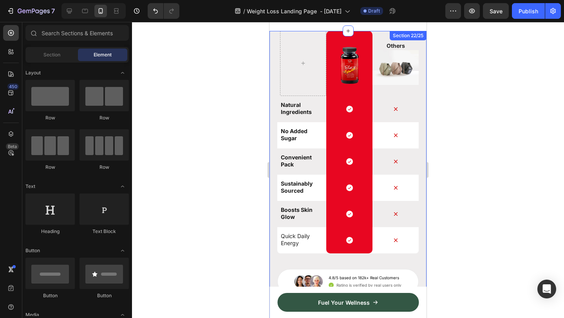
click at [466, 107] on div at bounding box center [348, 170] width 432 height 296
click at [213, 51] on div at bounding box center [348, 170] width 432 height 296
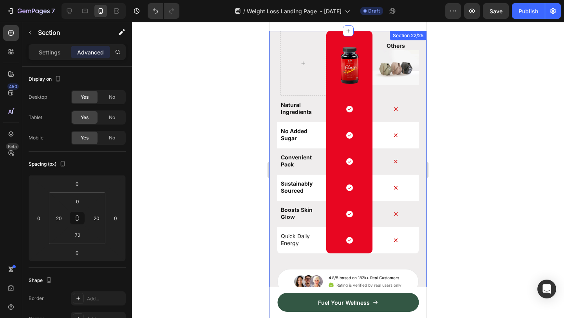
click at [276, 49] on div "Image Row Others Text Block Image Row Natural Ingredients Text Block Icon Row I…" at bounding box center [347, 176] width 157 height 291
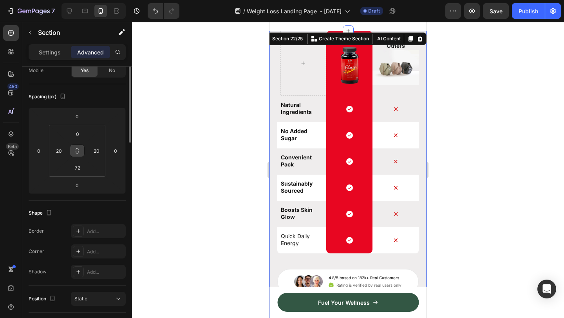
scroll to position [0, 0]
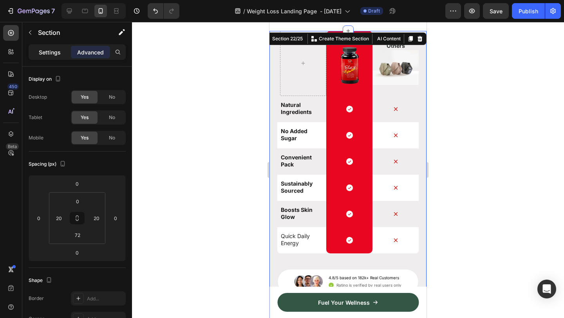
click at [58, 58] on div "Settings" at bounding box center [49, 52] width 39 height 13
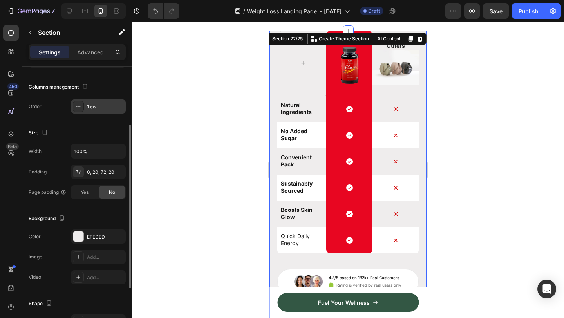
scroll to position [97, 0]
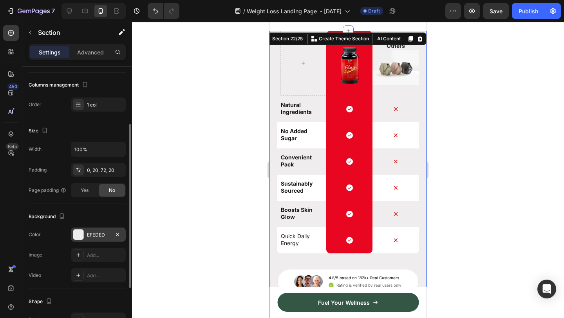
click at [77, 235] on div at bounding box center [78, 235] width 10 height 10
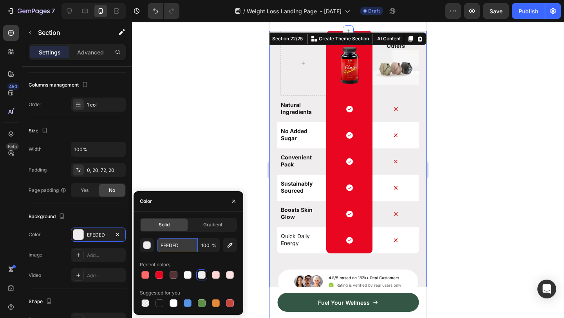
click at [168, 246] on input "EFEDED" at bounding box center [177, 245] width 41 height 14
click at [148, 247] on div "button" at bounding box center [147, 246] width 8 height 8
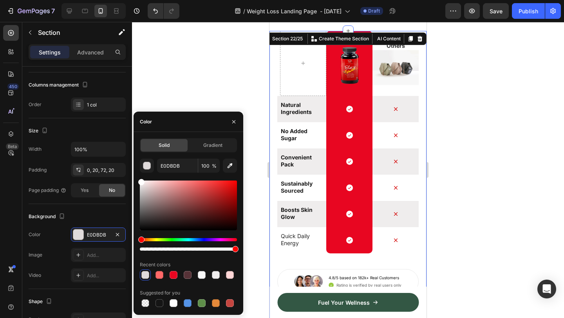
drag, startPoint x: 142, startPoint y: 186, endPoint x: 136, endPoint y: 171, distance: 16.1
click at [136, 171] on div "Solid Gradient E0DBDB 100 % Recent colors Suggested for you" at bounding box center [189, 223] width 110 height 170
type input "FFFFFF"
click at [483, 132] on div at bounding box center [348, 170] width 432 height 296
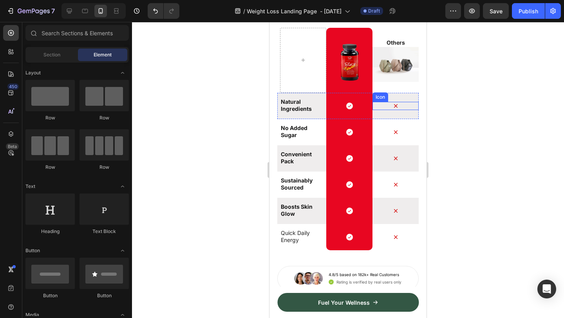
scroll to position [4054, 0]
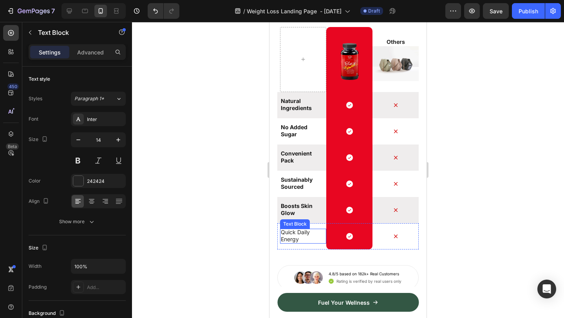
click at [299, 235] on p "Quick Daily Energy" at bounding box center [302, 236] width 42 height 14
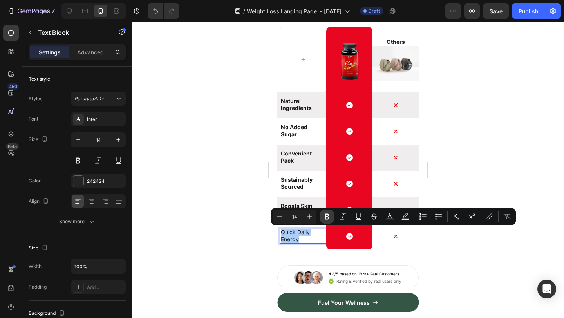
click at [329, 214] on icon "Editor contextual toolbar" at bounding box center [327, 217] width 8 height 8
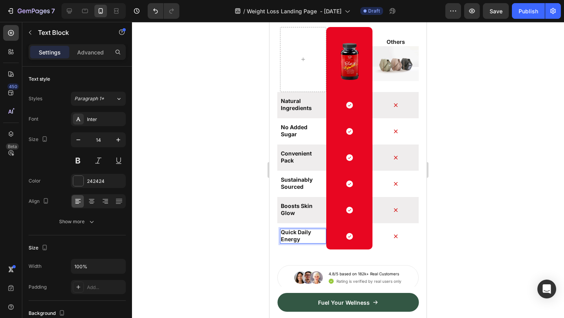
click at [530, 213] on div at bounding box center [348, 170] width 432 height 296
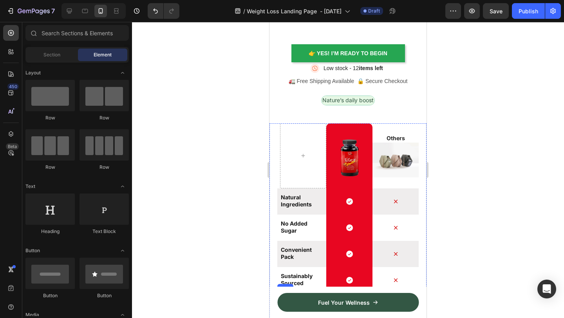
scroll to position [3955, 0]
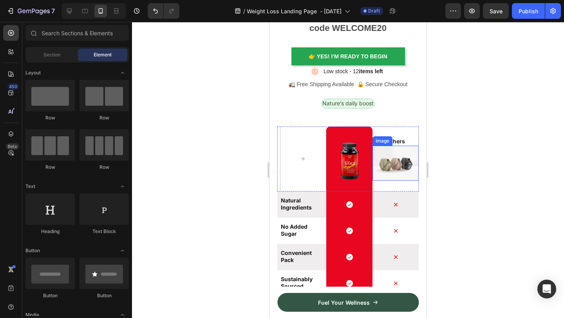
click at [393, 166] on img at bounding box center [395, 163] width 46 height 35
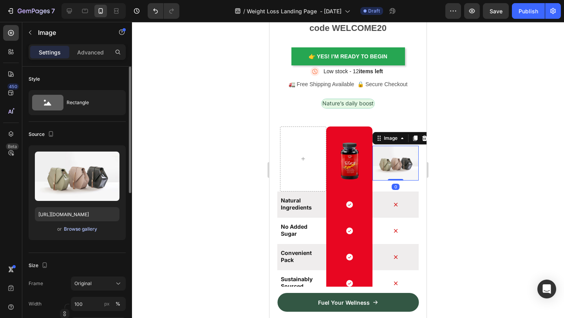
click at [85, 228] on div "Browse gallery" at bounding box center [80, 229] width 33 height 7
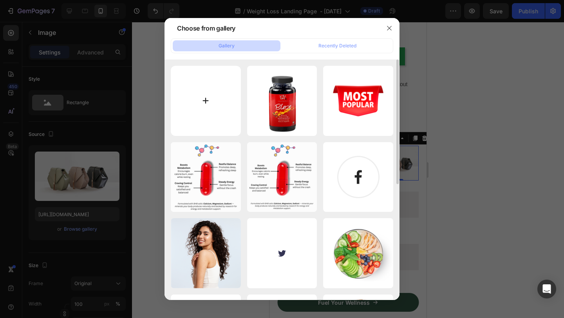
click at [209, 95] on input "file" at bounding box center [206, 101] width 70 height 70
type input "C:\fakepath\generic bottle.png"
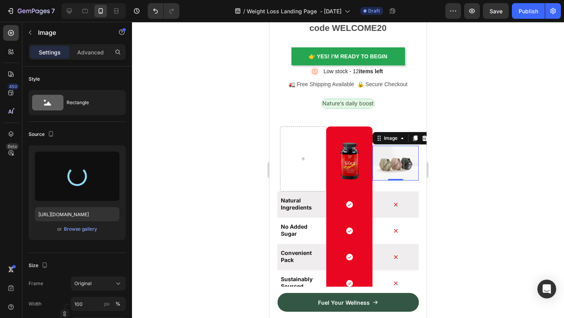
type input "https://cdn.shopify.com/s/files/1/0615/9777/8174/files/gempages_579372097344635…"
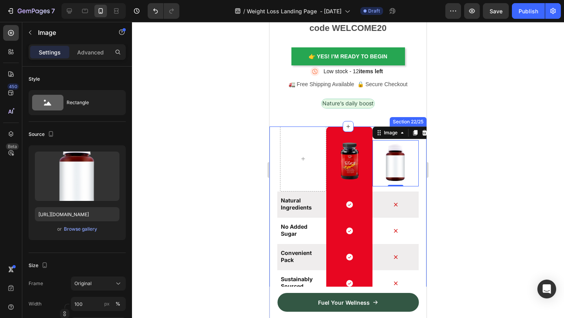
click at [491, 208] on div at bounding box center [348, 170] width 432 height 296
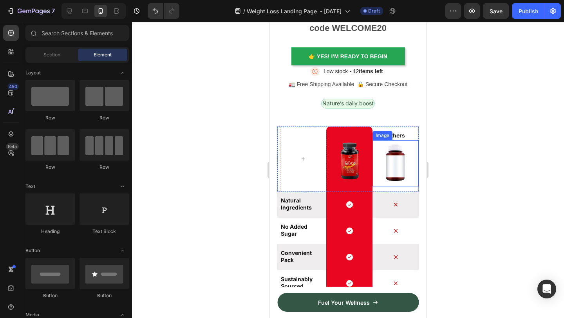
click at [405, 165] on img at bounding box center [395, 163] width 46 height 46
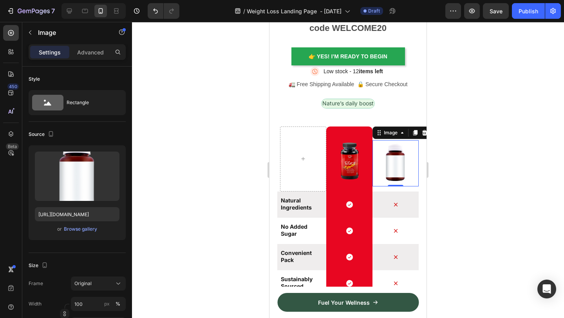
click at [476, 159] on div at bounding box center [348, 170] width 432 height 296
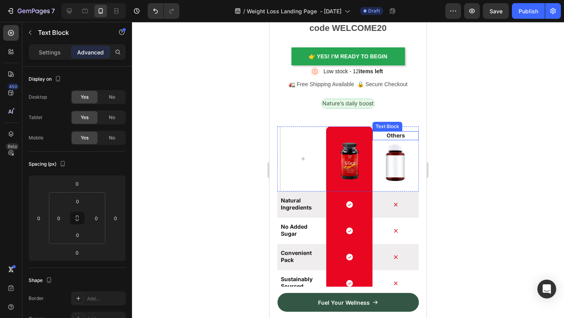
click at [405, 132] on p "Others" at bounding box center [395, 135] width 45 height 7
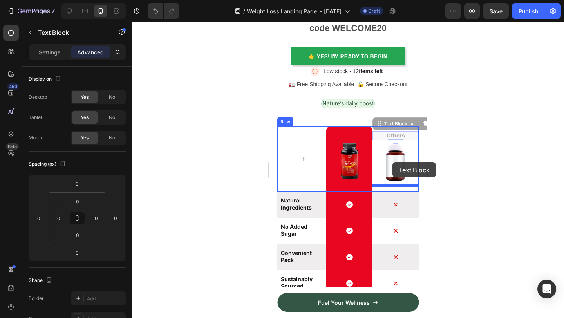
drag, startPoint x: 380, startPoint y: 125, endPoint x: 392, endPoint y: 162, distance: 39.3
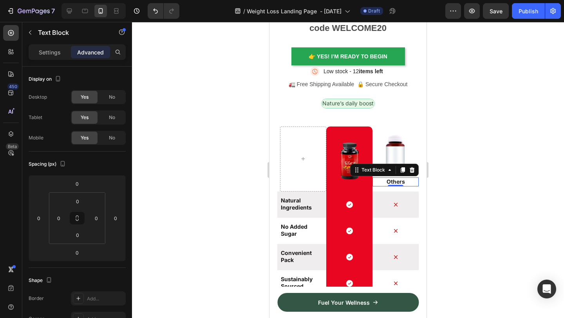
click at [470, 167] on div at bounding box center [348, 170] width 432 height 296
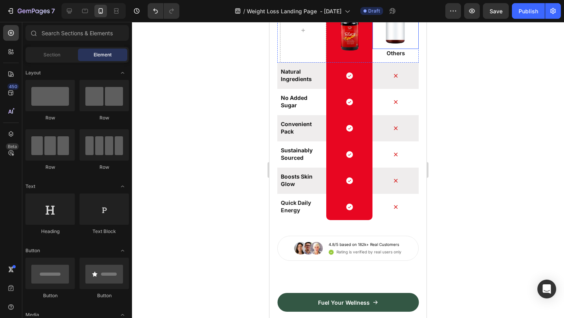
scroll to position [4091, 0]
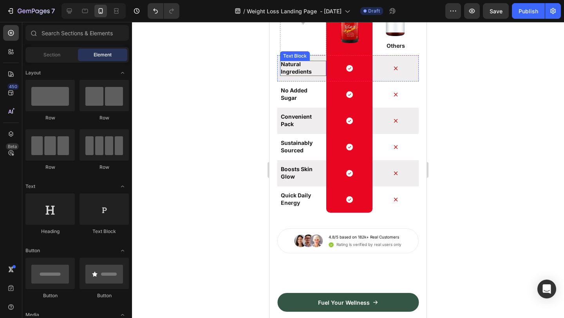
click at [297, 65] on p "Natural Ingredients" at bounding box center [302, 68] width 42 height 14
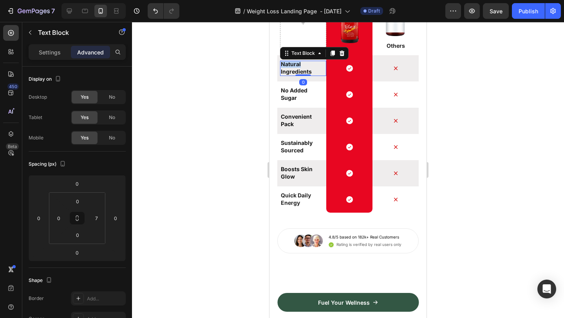
click at [297, 65] on p "Natural Ingredients" at bounding box center [302, 68] width 42 height 14
click at [489, 127] on div at bounding box center [348, 170] width 432 height 296
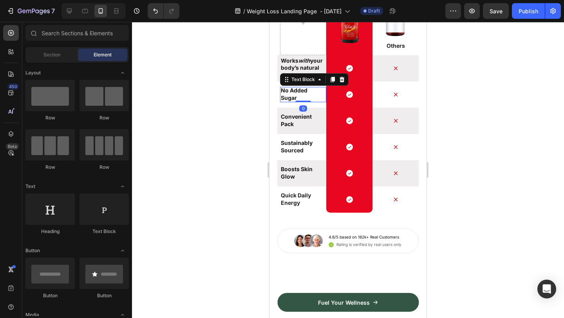
click at [293, 94] on p "No Added Sugar" at bounding box center [302, 94] width 42 height 14
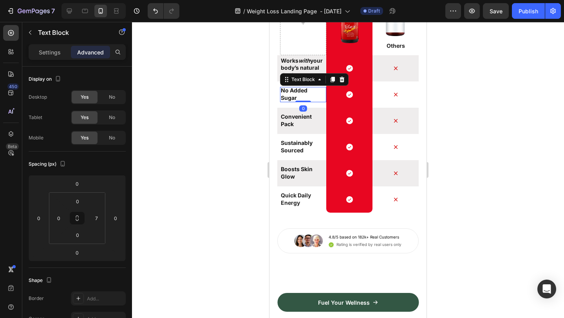
click at [293, 94] on p "No Added Sugar" at bounding box center [302, 94] width 42 height 14
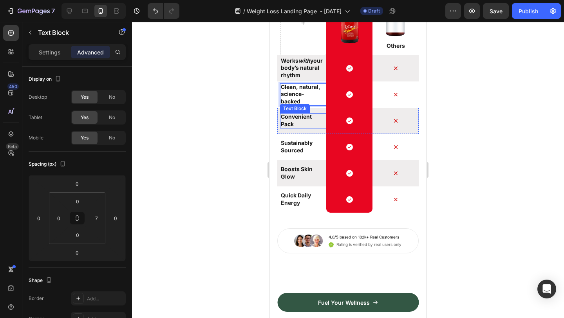
click at [311, 125] on p "Convenient Pack" at bounding box center [302, 120] width 42 height 14
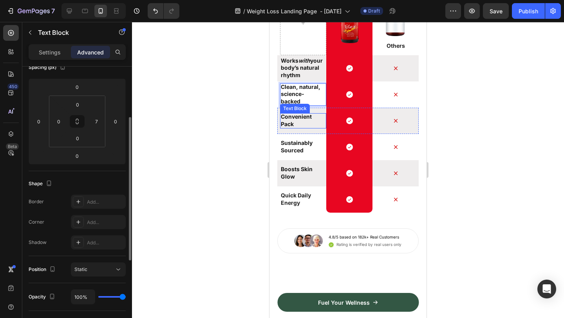
click at [311, 125] on p "Convenient Pack" at bounding box center [302, 120] width 42 height 14
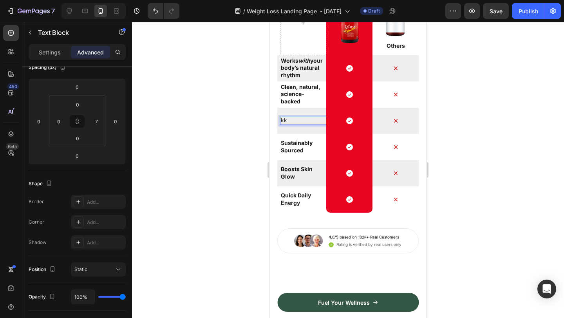
click at [307, 122] on p "kk" at bounding box center [302, 120] width 42 height 7
click at [288, 118] on p "kkSmooth, jitter-free focus" at bounding box center [302, 120] width 42 height 14
click at [301, 153] on div "Sustainably Sourced Text Block" at bounding box center [303, 146] width 46 height 15
click at [301, 153] on div at bounding box center [303, 154] width 16 height 2
click at [310, 145] on strong "Sustainably Sourced" at bounding box center [297, 146] width 32 height 14
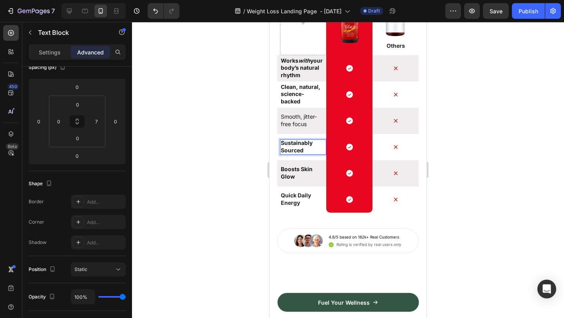
click at [310, 145] on strong "Sustainably Sourced" at bounding box center [297, 146] width 32 height 14
click at [307, 150] on p "Sustainably Sourced" at bounding box center [302, 146] width 42 height 14
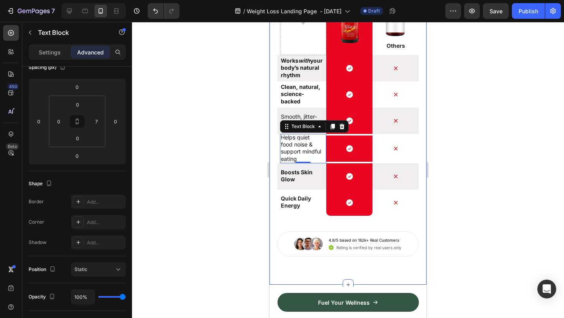
click at [455, 170] on div at bounding box center [348, 170] width 432 height 296
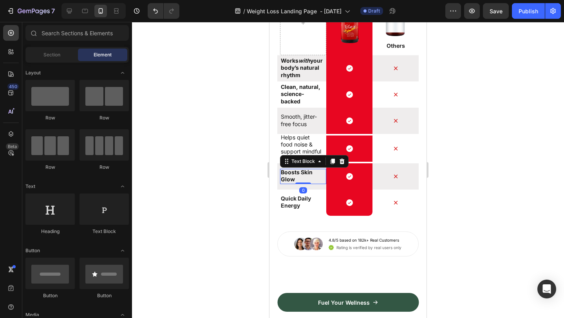
click at [298, 175] on strong "Boosts Skin Glow" at bounding box center [297, 176] width 32 height 14
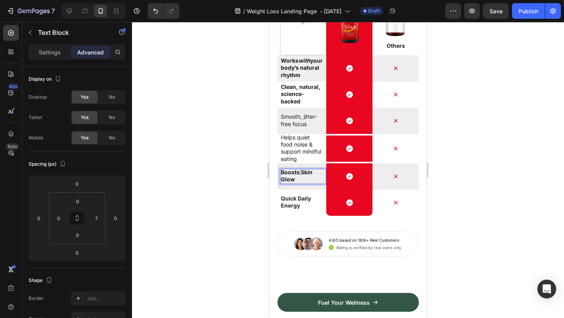
click at [298, 175] on strong "Boosts Skin Glow" at bounding box center [297, 176] width 32 height 14
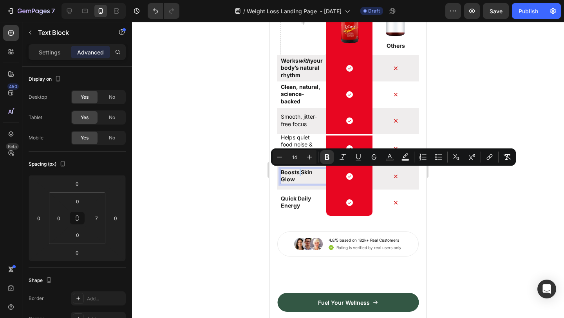
click at [298, 175] on strong "Boosts Skin Glow" at bounding box center [297, 176] width 32 height 14
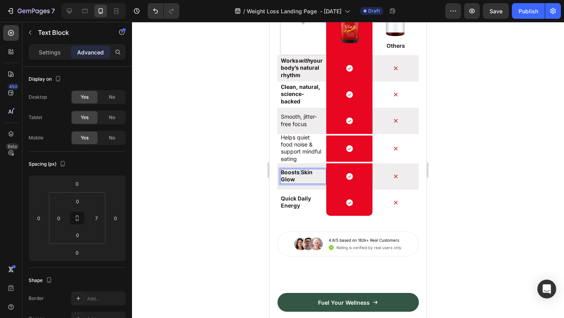
click at [298, 175] on strong "Boosts Skin Glow" at bounding box center [297, 176] width 32 height 14
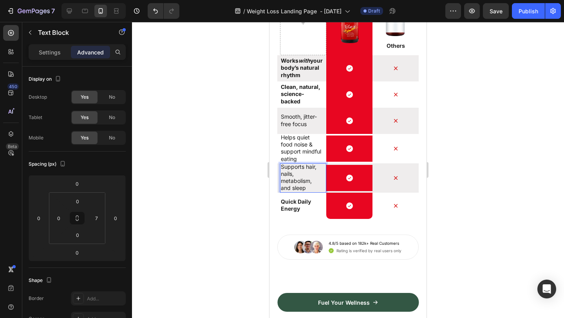
click at [450, 197] on div at bounding box center [348, 170] width 432 height 296
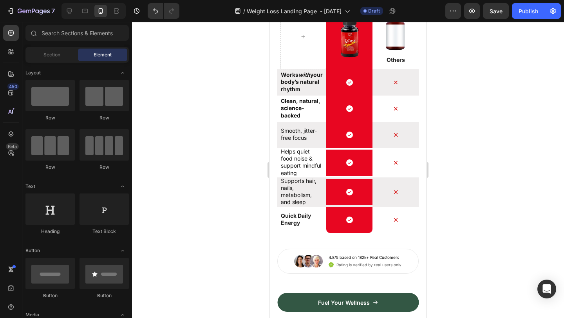
scroll to position [4383, 0]
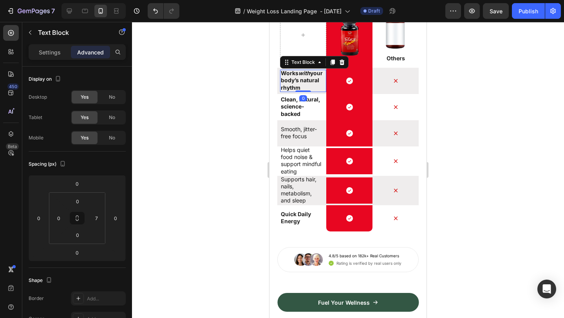
click at [306, 82] on p "Works with your body’s natural rhythm" at bounding box center [302, 81] width 42 height 22
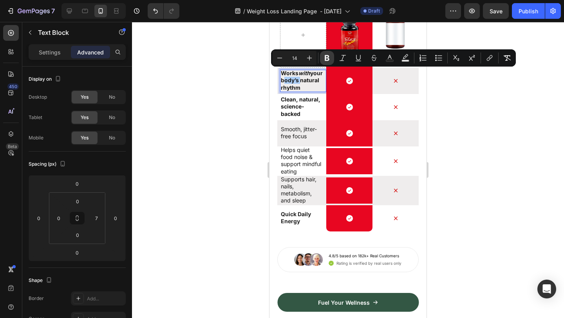
click at [325, 59] on icon "Editor contextual toolbar" at bounding box center [327, 58] width 5 height 6
click at [470, 99] on div at bounding box center [348, 170] width 432 height 296
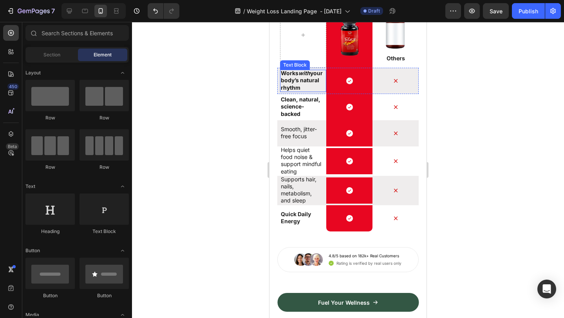
click at [296, 80] on p "Works with your body’s natural rhythm" at bounding box center [302, 81] width 42 height 22
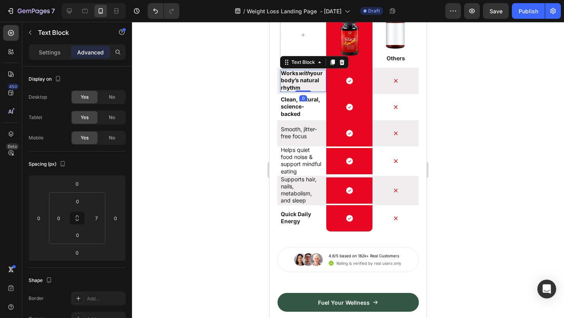
click at [296, 80] on p "Works with your body’s natural rhythm" at bounding box center [302, 81] width 42 height 22
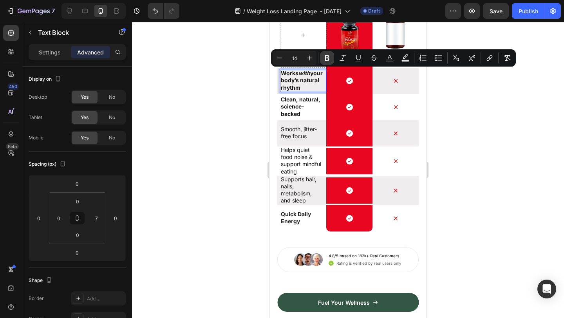
click at [325, 58] on icon "Editor contextual toolbar" at bounding box center [327, 58] width 5 height 6
click at [342, 59] on icon "Editor contextual toolbar" at bounding box center [343, 58] width 8 height 8
click at [328, 60] on icon "Editor contextual toolbar" at bounding box center [327, 58] width 5 height 6
click at [343, 58] on icon "Editor contextual toolbar" at bounding box center [343, 58] width 8 height 8
click at [344, 58] on icon "Editor contextual toolbar" at bounding box center [343, 58] width 8 height 8
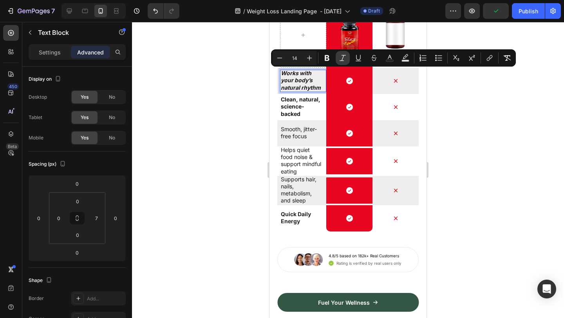
click at [344, 58] on icon "Editor contextual toolbar" at bounding box center [343, 58] width 8 height 8
click at [328, 59] on icon "Editor contextual toolbar" at bounding box center [327, 58] width 5 height 6
click at [330, 62] on button "Bold" at bounding box center [327, 58] width 14 height 14
click at [343, 58] on icon "Editor contextual toolbar" at bounding box center [343, 58] width 8 height 8
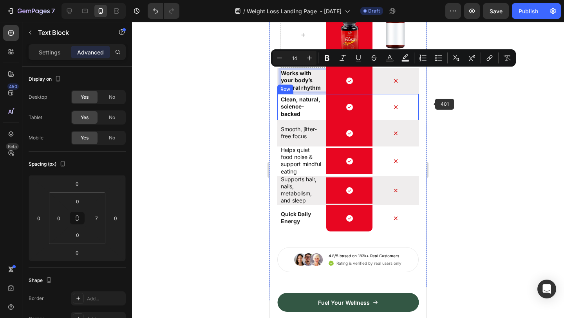
click at [442, 113] on div at bounding box center [348, 170] width 432 height 296
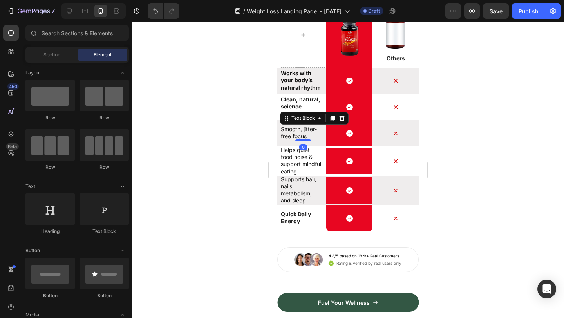
click at [307, 136] on p "Smooth, jitter-free focus" at bounding box center [302, 133] width 42 height 14
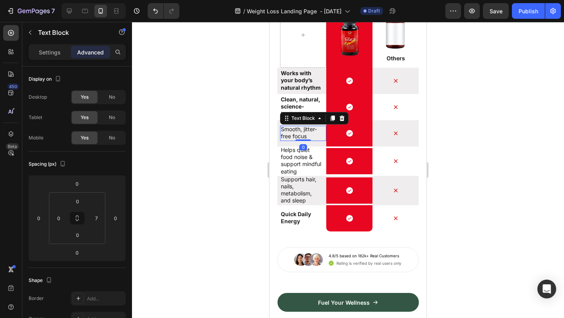
click at [307, 136] on p "Smooth, jitter-free focus" at bounding box center [302, 133] width 42 height 14
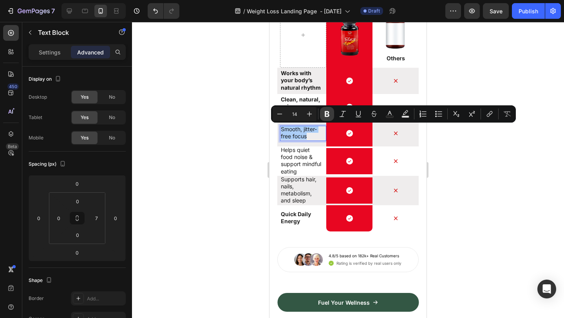
click at [328, 111] on icon "Editor contextual toolbar" at bounding box center [327, 114] width 8 height 8
click at [297, 157] on p "Helps quiet food noise & support mindful eating" at bounding box center [302, 160] width 42 height 29
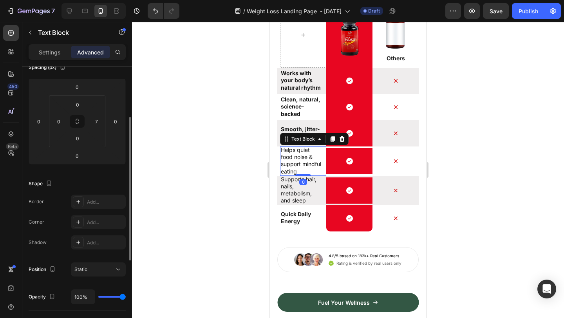
click at [297, 157] on p "Helps quiet food noise & support mindful eating" at bounding box center [302, 160] width 42 height 29
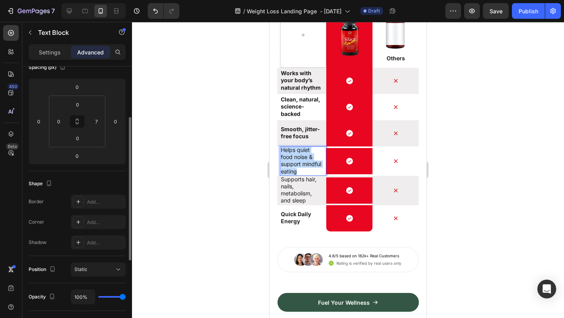
click at [297, 157] on p "Helps quiet food noise & support mindful eating" at bounding box center [302, 160] width 42 height 29
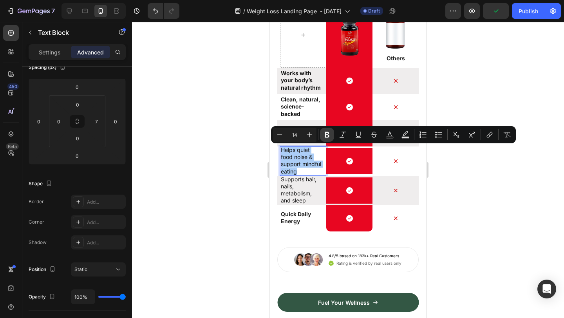
click at [325, 132] on icon "Editor contextual toolbar" at bounding box center [327, 135] width 5 height 6
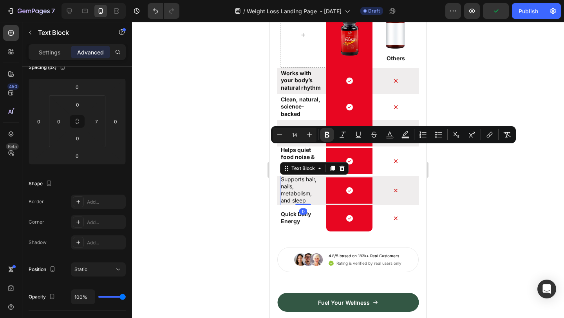
click at [304, 192] on p "Supports hair, nails, metabolism, and sleep" at bounding box center [302, 190] width 42 height 29
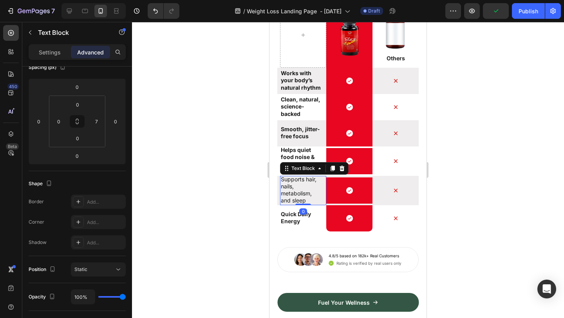
click at [304, 192] on p "Supports hair, nails, metabolism, and sleep" at bounding box center [302, 190] width 42 height 29
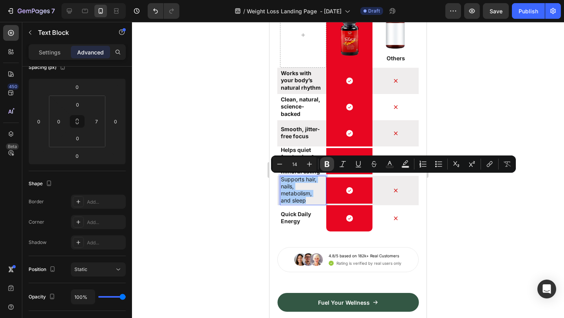
click at [327, 162] on icon "Editor contextual toolbar" at bounding box center [327, 164] width 8 height 8
click at [461, 149] on div at bounding box center [348, 170] width 432 height 296
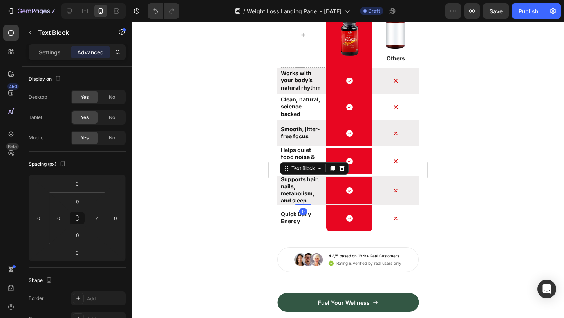
click at [302, 184] on p "Supports hair, nails, metabolism, and sleep" at bounding box center [302, 190] width 42 height 29
click at [465, 142] on div at bounding box center [348, 170] width 432 height 296
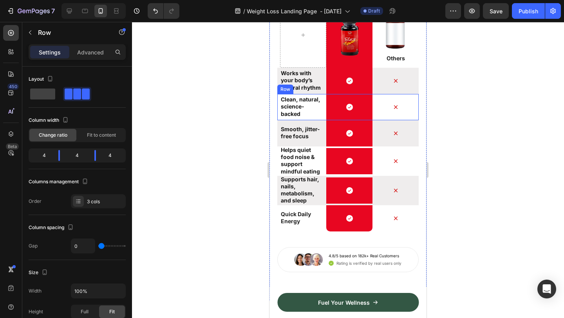
click at [298, 119] on div "Clean, natural, science-backed Text Block" at bounding box center [303, 107] width 46 height 26
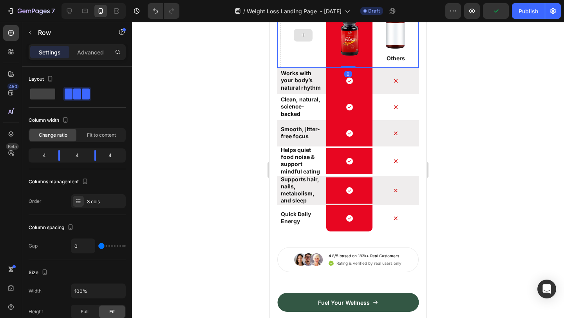
click at [318, 67] on div at bounding box center [303, 35] width 46 height 65
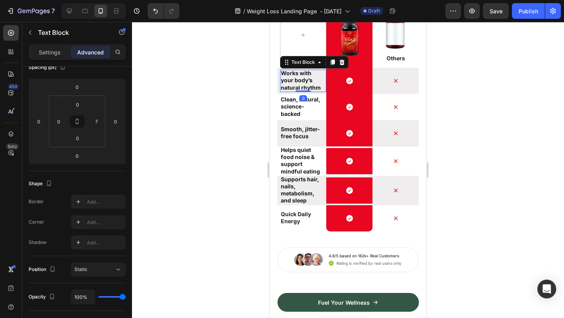
click at [323, 91] on div "Works with your body’s natural rhythm" at bounding box center [301, 81] width 43 height 22
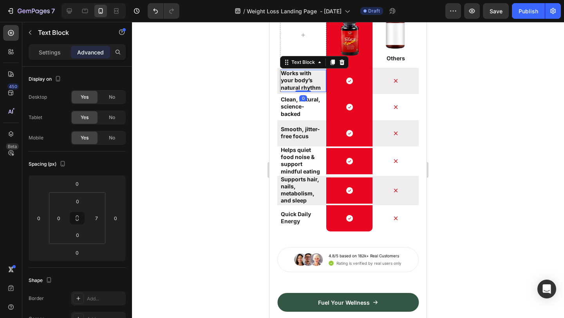
click at [306, 89] on div "Works with your body’s natural rhythm Text Block 0" at bounding box center [303, 81] width 46 height 22
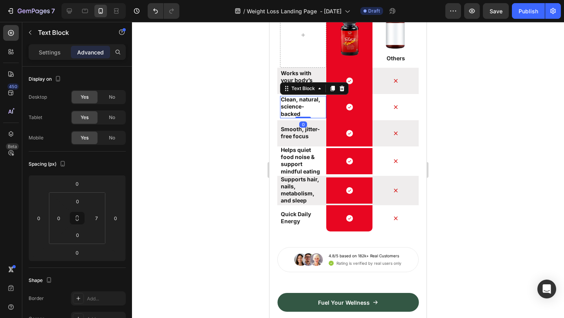
click at [316, 110] on p "Clean, natural, science-backed" at bounding box center [302, 107] width 42 height 22
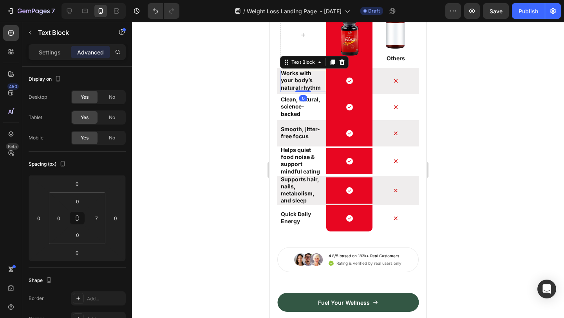
click at [290, 77] on p "Works with your body’s natural rhythm" at bounding box center [302, 81] width 42 height 22
click at [506, 136] on div at bounding box center [348, 170] width 432 height 296
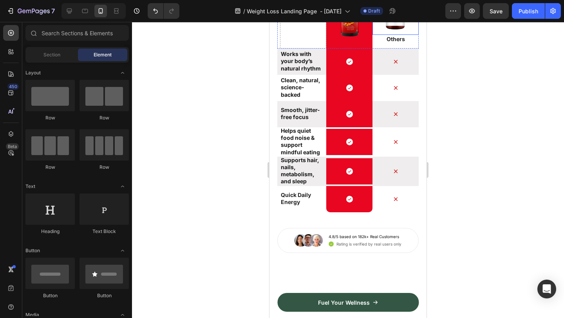
scroll to position [4400, 0]
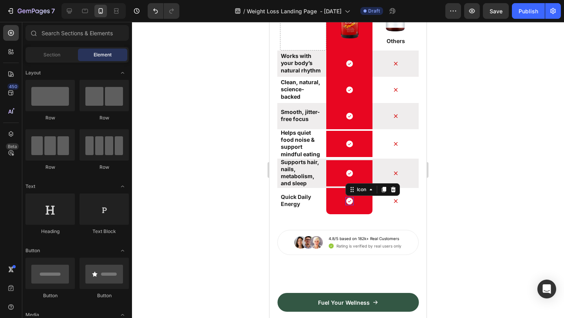
click at [349, 201] on icon at bounding box center [349, 201] width 8 height 8
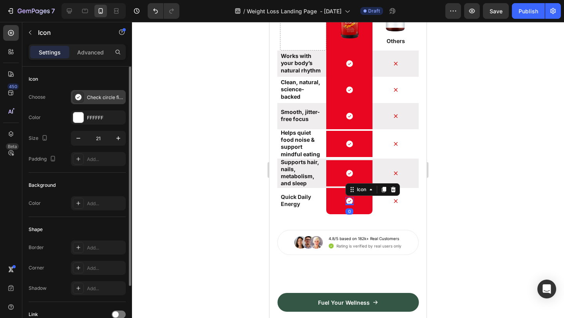
click at [98, 96] on div "Check circle filled" at bounding box center [105, 97] width 37 height 7
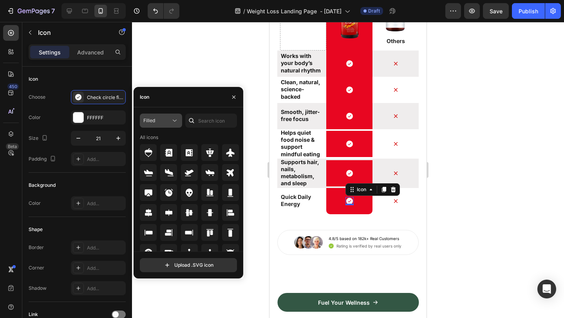
click at [170, 119] on div "Filled" at bounding box center [156, 120] width 27 height 7
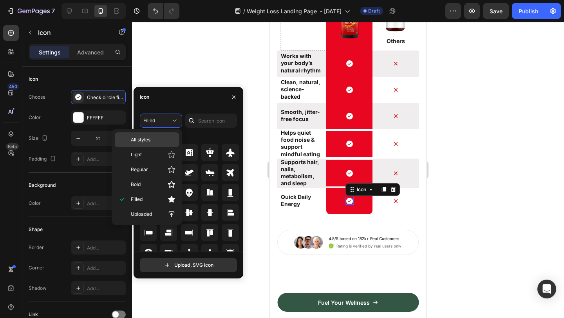
click at [155, 142] on p "All styles" at bounding box center [153, 139] width 45 height 7
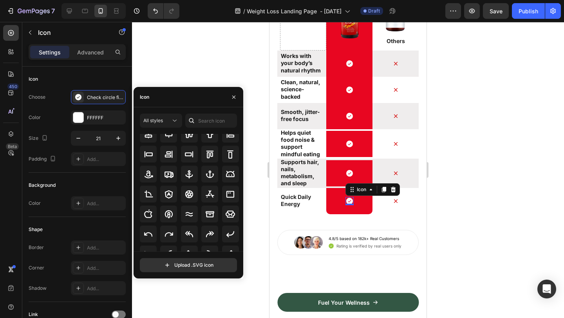
scroll to position [86, 0]
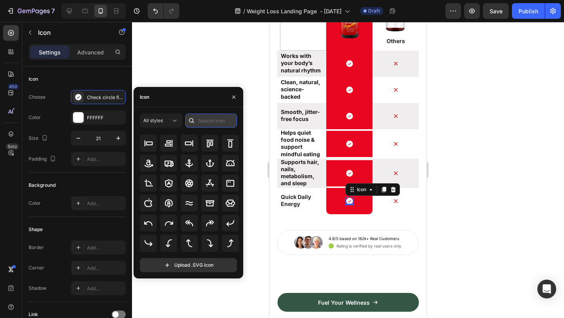
click at [210, 118] on input "text" at bounding box center [211, 121] width 52 height 14
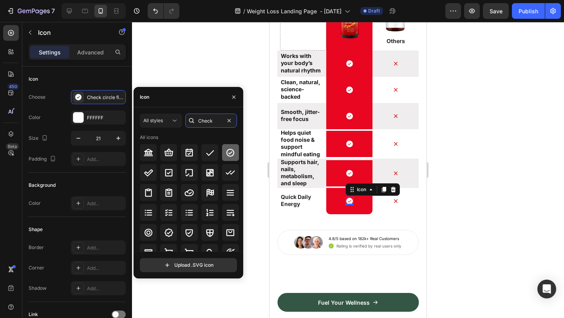
type input "Check"
click at [229, 154] on icon at bounding box center [230, 152] width 9 height 9
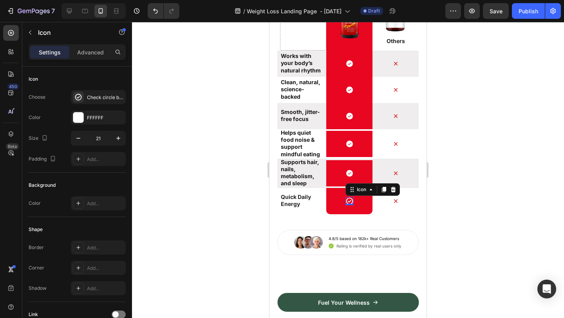
click at [454, 214] on div at bounding box center [348, 170] width 432 height 296
click at [351, 200] on icon at bounding box center [349, 201] width 8 height 8
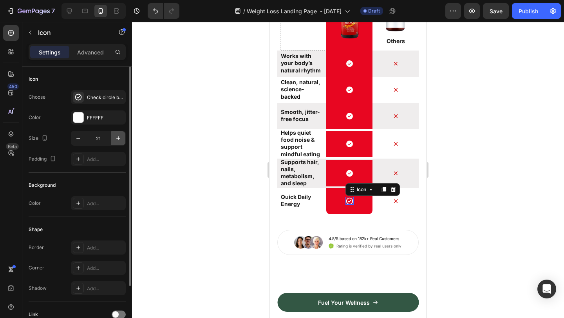
click at [119, 136] on icon "button" at bounding box center [118, 138] width 8 height 8
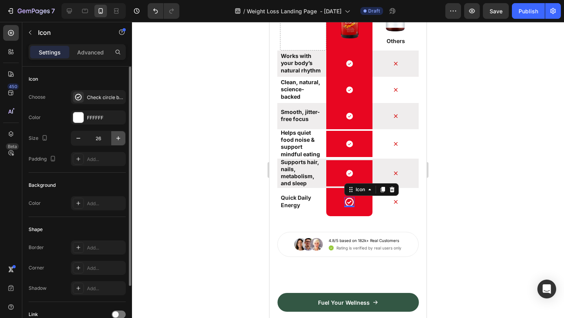
click at [119, 136] on icon "button" at bounding box center [118, 138] width 8 height 8
type input "27"
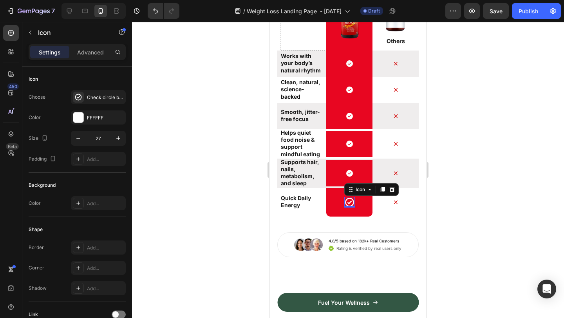
click at [486, 179] on div at bounding box center [348, 170] width 432 height 296
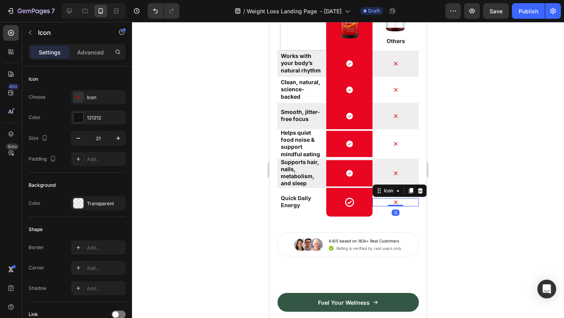
click at [395, 202] on icon at bounding box center [396, 203] width 4 height 4
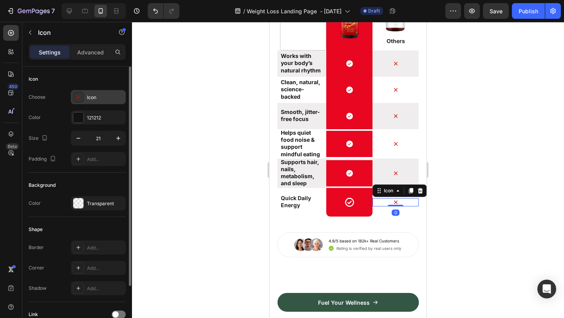
click at [88, 94] on div "Icon" at bounding box center [105, 97] width 37 height 7
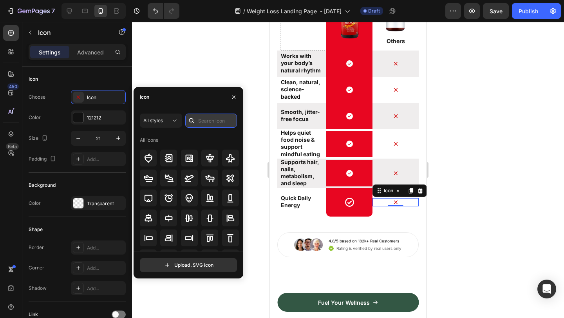
click at [207, 119] on input "text" at bounding box center [211, 121] width 52 height 14
type input "x"
type input "No"
click at [197, 149] on div "All icons" at bounding box center [189, 302] width 99 height 337
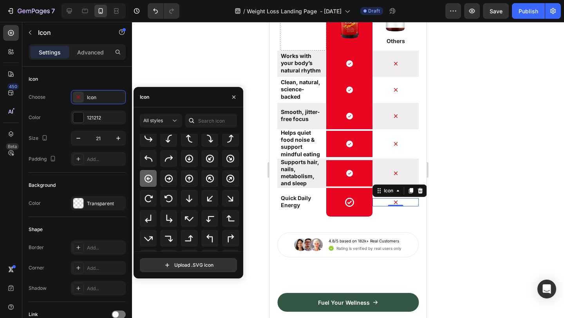
scroll to position [195, 0]
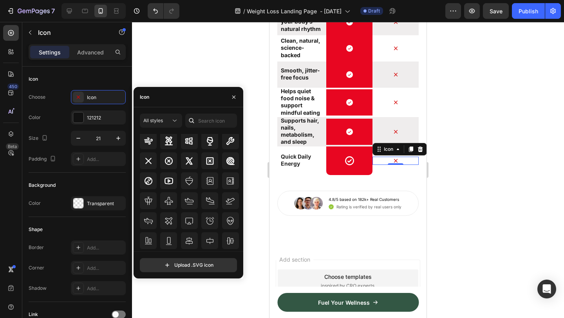
scroll to position [5079, 0]
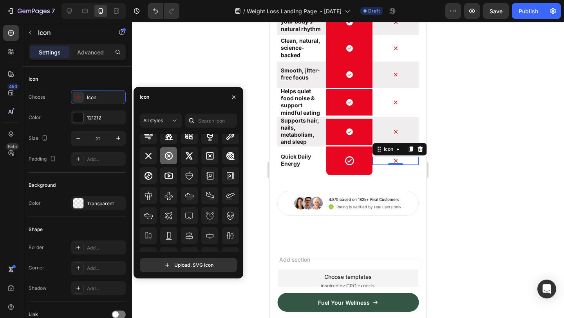
click at [169, 155] on icon at bounding box center [169, 156] width 8 height 8
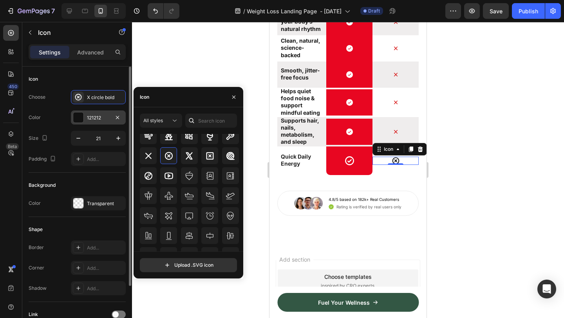
click at [81, 119] on div at bounding box center [78, 117] width 10 height 10
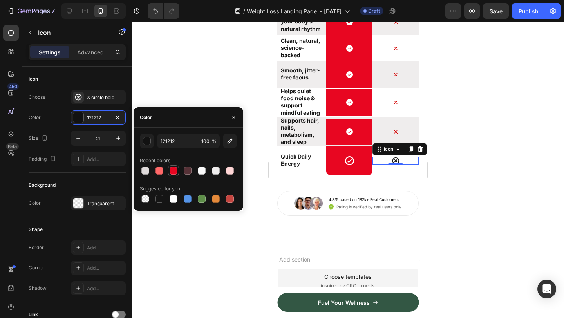
click at [174, 173] on div at bounding box center [174, 171] width 8 height 8
click at [159, 200] on div at bounding box center [159, 199] width 8 height 8
type input "151515"
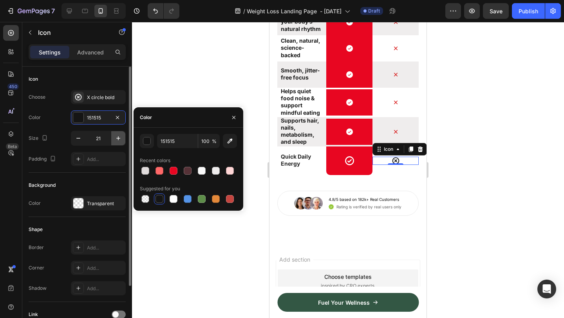
click at [118, 137] on icon "button" at bounding box center [118, 138] width 4 height 4
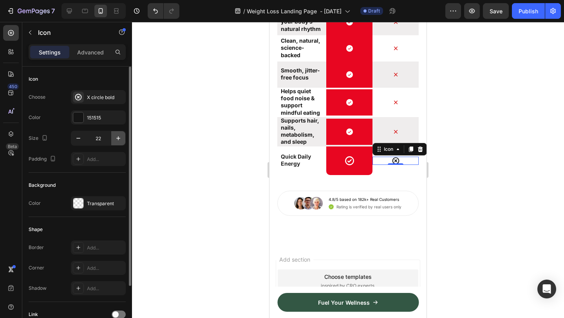
click at [118, 137] on icon "button" at bounding box center [118, 138] width 4 height 4
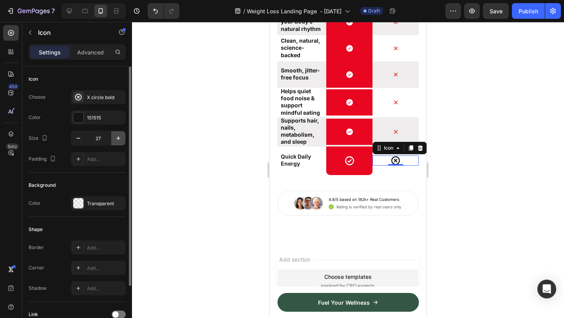
click at [118, 137] on icon "button" at bounding box center [118, 138] width 4 height 4
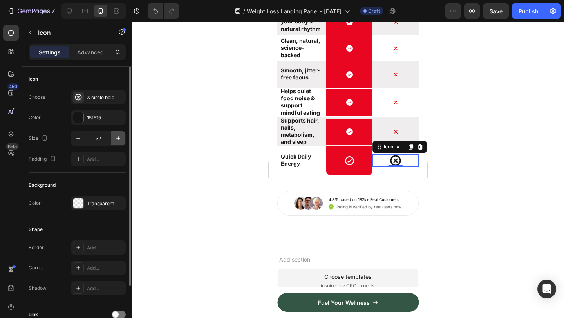
click at [118, 137] on icon "button" at bounding box center [118, 138] width 4 height 4
click at [83, 137] on button "button" at bounding box center [78, 138] width 14 height 14
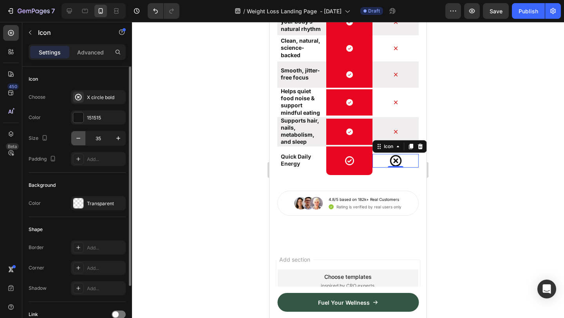
click at [83, 137] on button "button" at bounding box center [78, 138] width 14 height 14
type input "32"
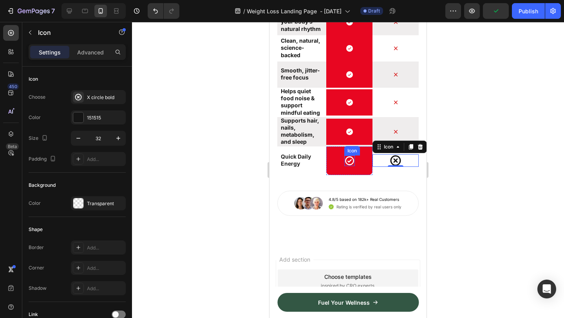
click at [352, 165] on icon at bounding box center [349, 160] width 9 height 9
click at [397, 167] on icon at bounding box center [395, 160] width 13 height 13
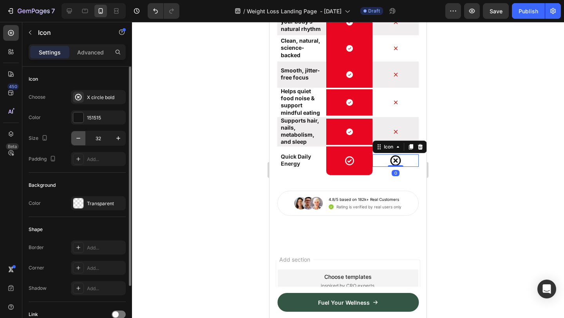
click at [78, 139] on icon "button" at bounding box center [78, 138] width 8 height 8
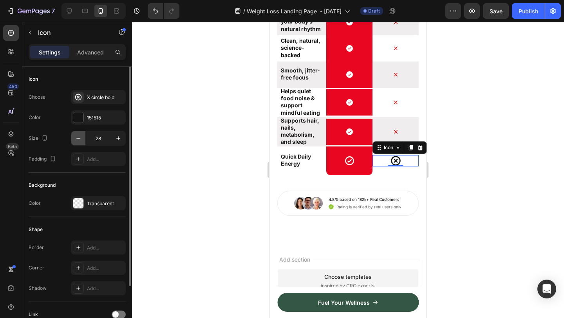
type input "27"
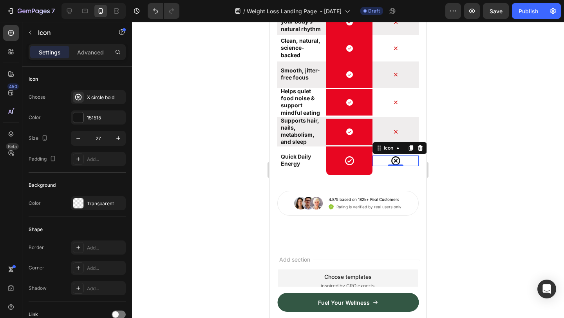
click at [485, 141] on div at bounding box center [348, 170] width 432 height 296
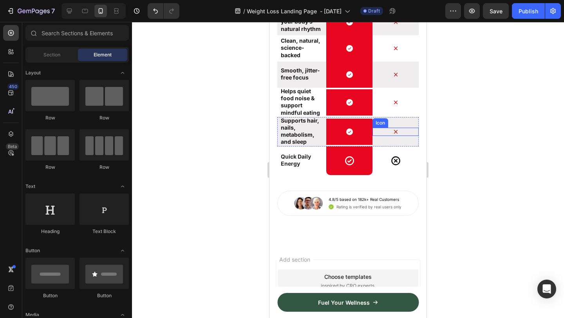
click at [399, 136] on div "Icon" at bounding box center [395, 132] width 46 height 8
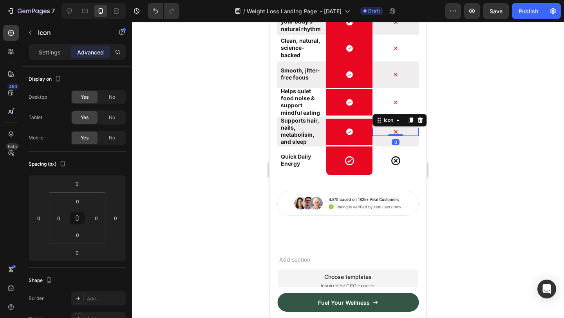
click at [485, 167] on div at bounding box center [348, 170] width 432 height 296
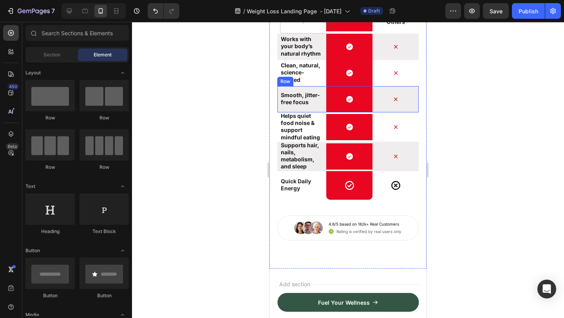
scroll to position [4373, 0]
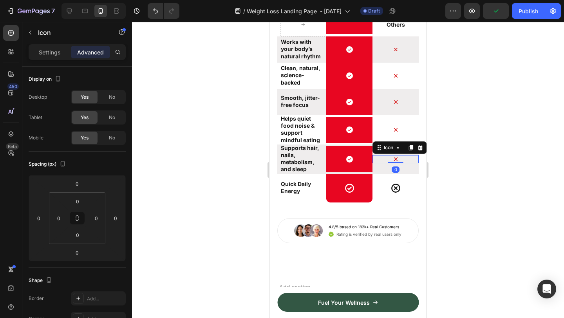
click at [396, 201] on icon at bounding box center [396, 201] width 4 height 4
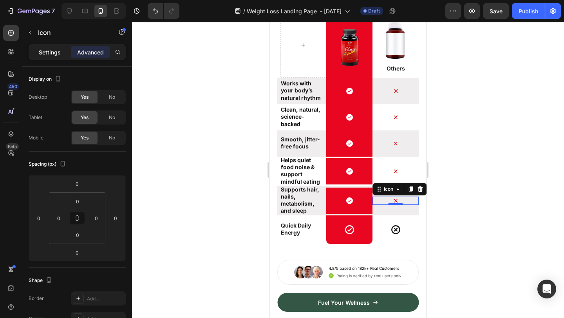
click at [43, 48] on p "Settings" at bounding box center [50, 52] width 22 height 8
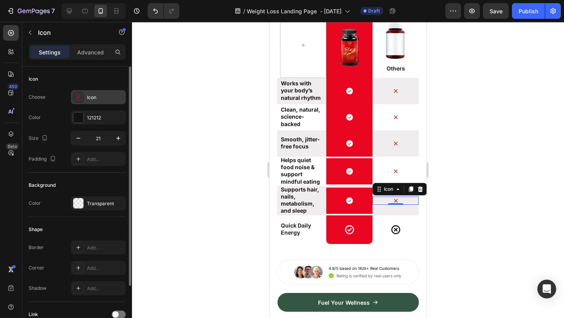
click at [107, 100] on div "Icon" at bounding box center [105, 97] width 37 height 7
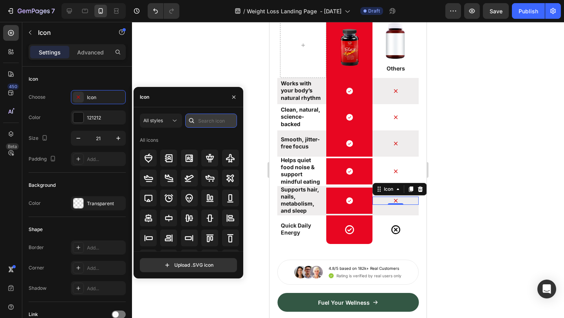
click at [209, 123] on input "text" at bounding box center [211, 121] width 52 height 14
type input "c"
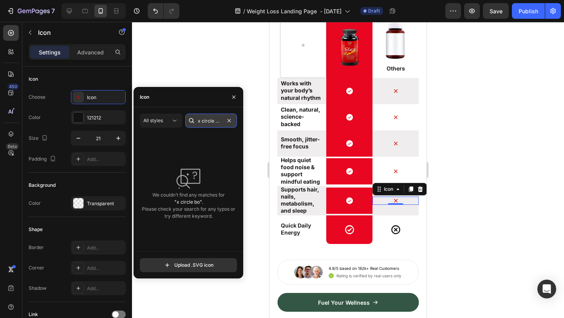
scroll to position [0, 0]
type input "x"
type input "Circle"
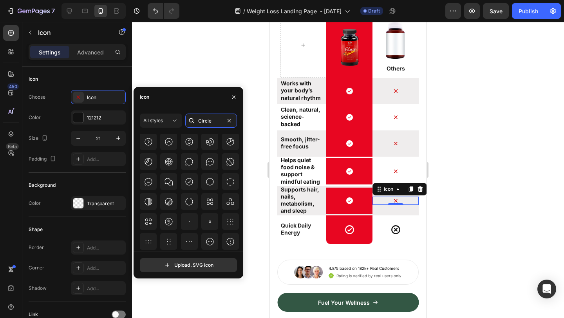
scroll to position [396, 0]
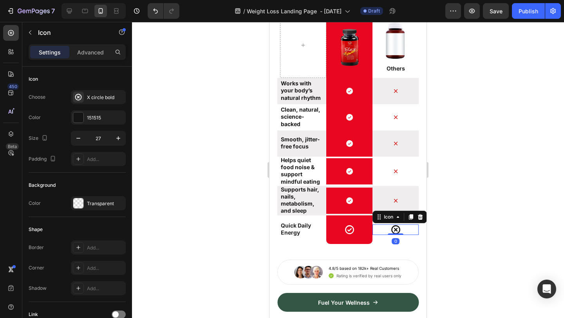
click at [398, 231] on icon at bounding box center [395, 229] width 11 height 11
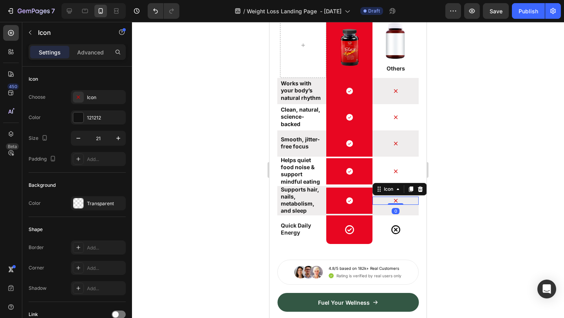
click at [396, 202] on icon at bounding box center [396, 201] width 4 height 4
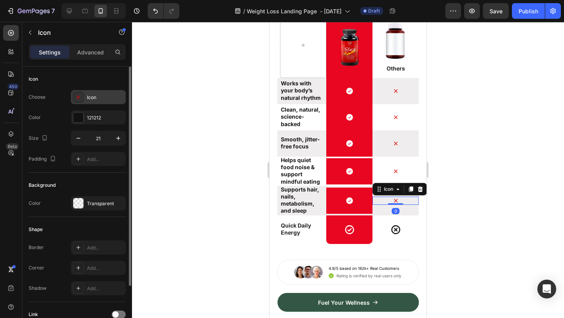
click at [104, 103] on div "Icon" at bounding box center [98, 97] width 55 height 14
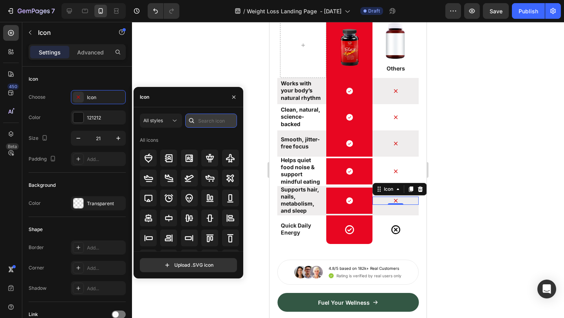
click at [198, 119] on input "text" at bounding box center [211, 121] width 52 height 14
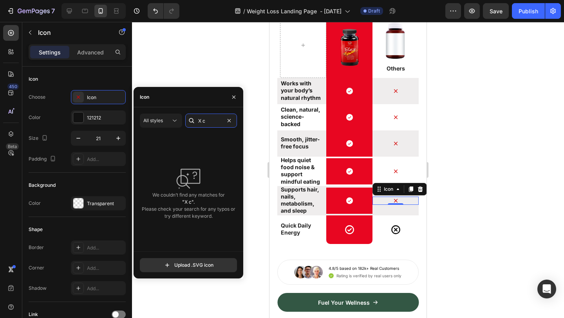
type input "X"
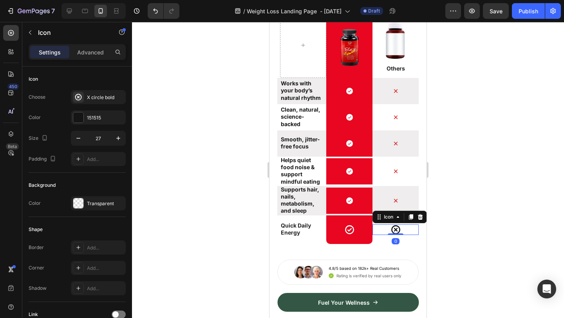
click at [398, 226] on icon at bounding box center [395, 229] width 9 height 9
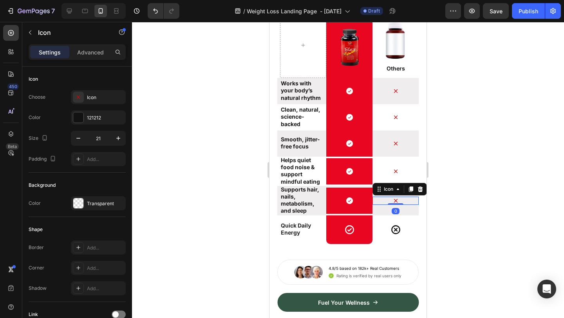
click at [400, 202] on div "Icon 0" at bounding box center [395, 201] width 46 height 8
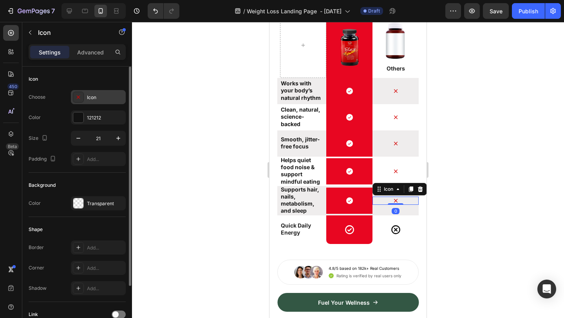
click at [105, 97] on div "Icon" at bounding box center [105, 97] width 37 height 7
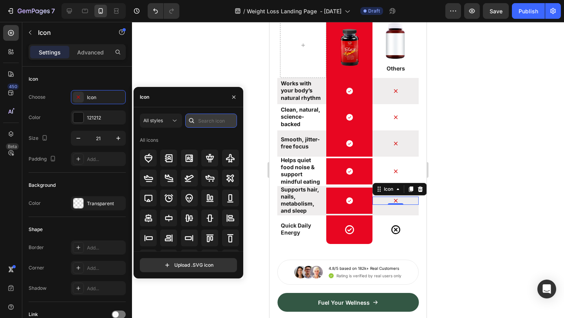
click at [208, 124] on input "text" at bounding box center [211, 121] width 52 height 14
click at [175, 121] on icon at bounding box center [175, 121] width 8 height 8
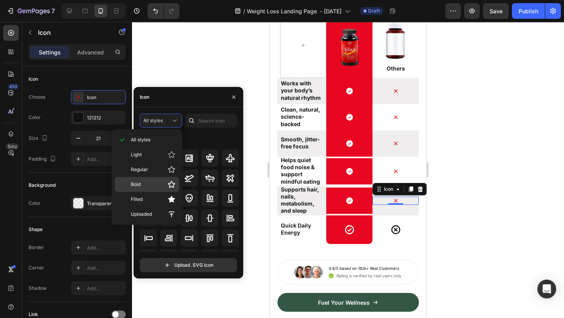
click at [154, 187] on p "Bold" at bounding box center [153, 185] width 45 height 8
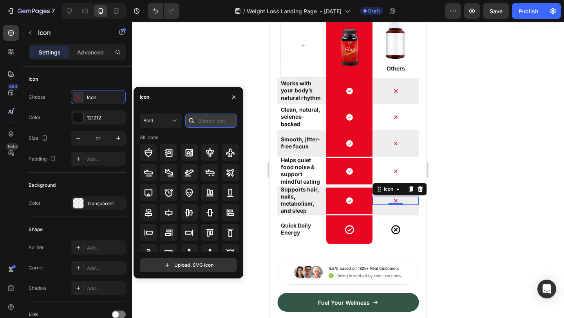
click at [218, 120] on input "text" at bounding box center [211, 121] width 52 height 14
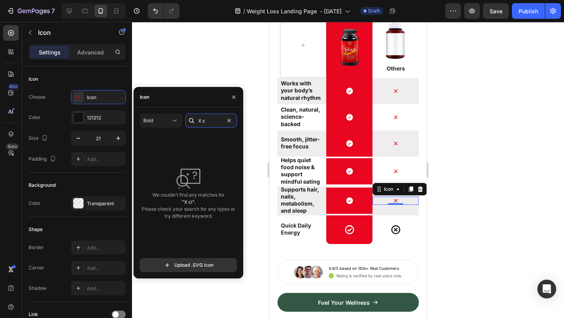
type input "X"
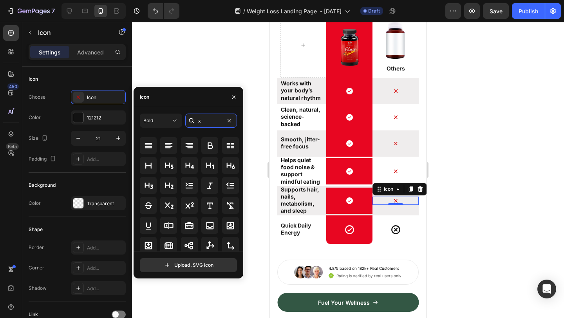
scroll to position [642, 0]
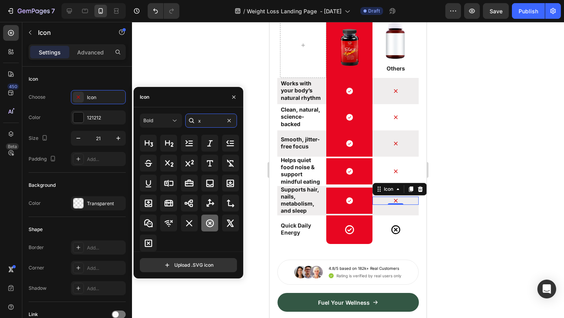
type input "x"
click at [212, 221] on icon at bounding box center [210, 223] width 8 height 8
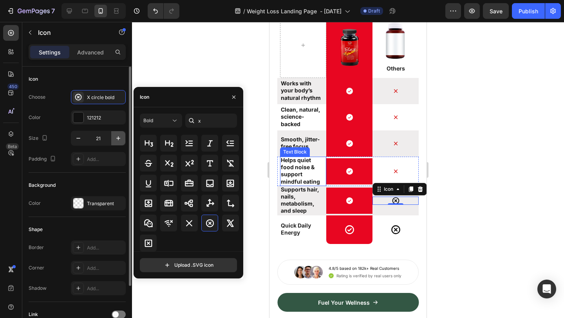
click at [116, 136] on icon "button" at bounding box center [118, 138] width 8 height 8
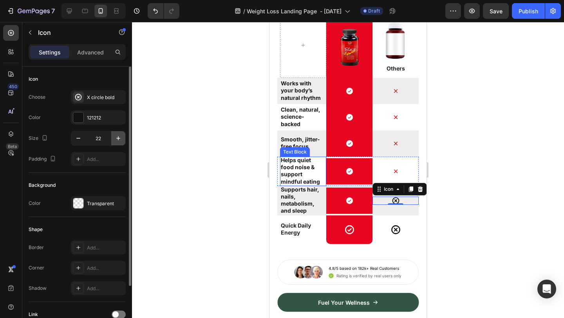
click at [116, 136] on icon "button" at bounding box center [118, 138] width 8 height 8
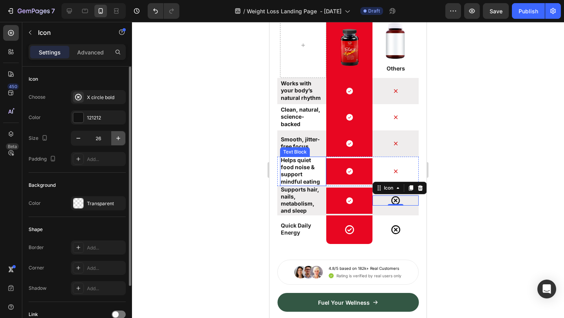
type input "27"
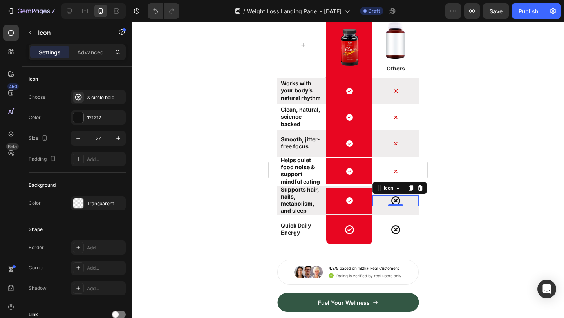
click at [475, 192] on div at bounding box center [348, 170] width 432 height 296
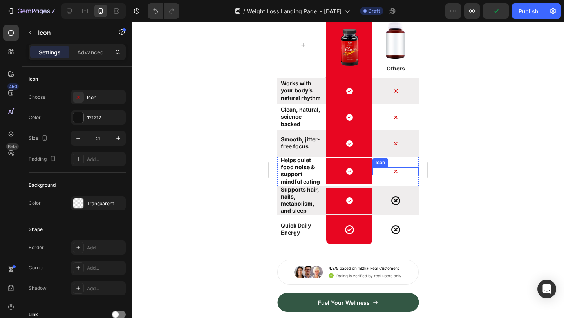
click at [393, 168] on icon at bounding box center [396, 171] width 8 height 8
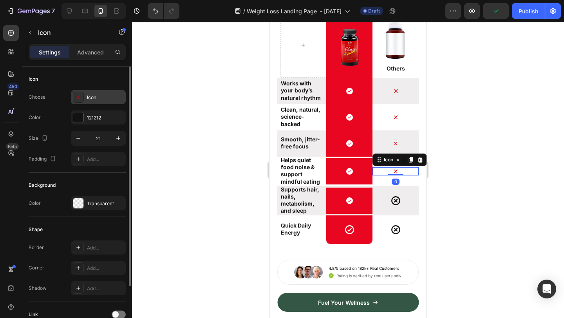
click at [101, 98] on div "Icon" at bounding box center [105, 97] width 37 height 7
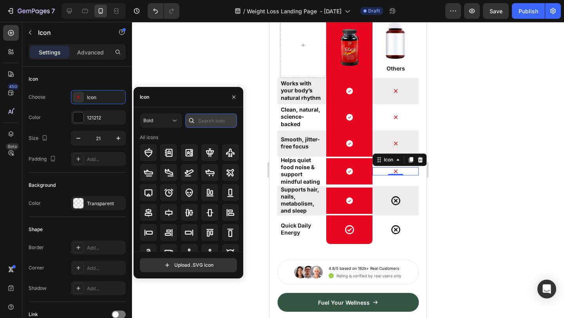
click at [215, 123] on input "text" at bounding box center [211, 121] width 52 height 14
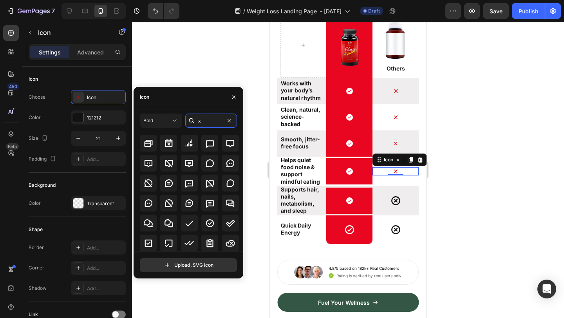
scroll to position [0, 0]
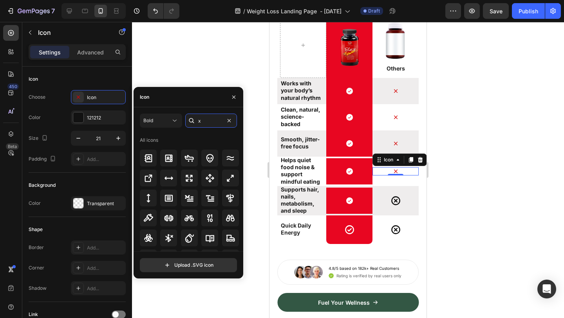
type input "x"
click at [214, 133] on div "Bold x All icons" at bounding box center [188, 183] width 97 height 138
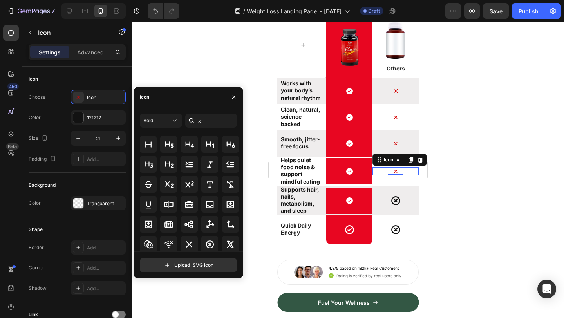
scroll to position [642, 0]
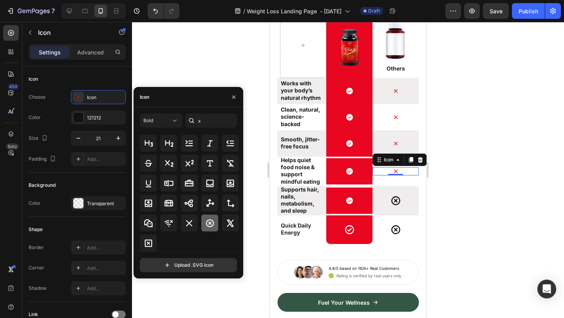
click at [210, 228] on div at bounding box center [209, 223] width 17 height 17
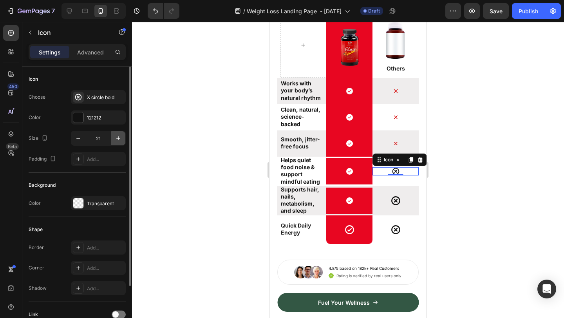
click at [118, 135] on icon "button" at bounding box center [118, 138] width 8 height 8
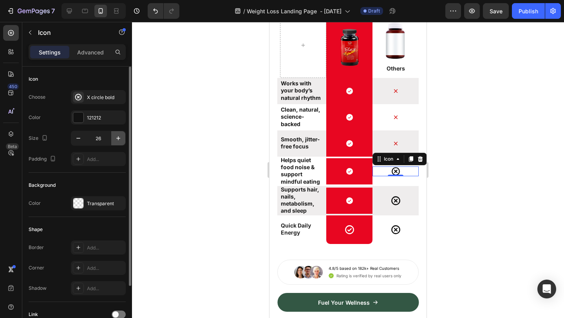
click at [118, 135] on icon "button" at bounding box center [118, 138] width 8 height 8
click at [78, 136] on icon "button" at bounding box center [78, 138] width 8 height 8
type input "27"
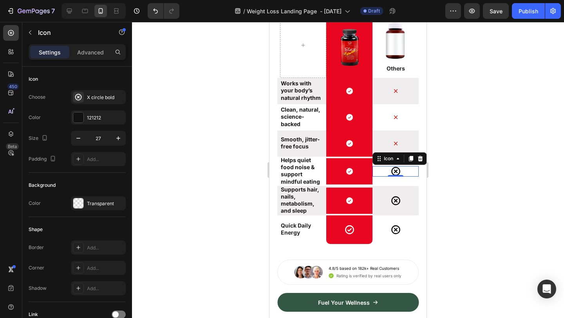
click at [460, 205] on div at bounding box center [348, 170] width 432 height 296
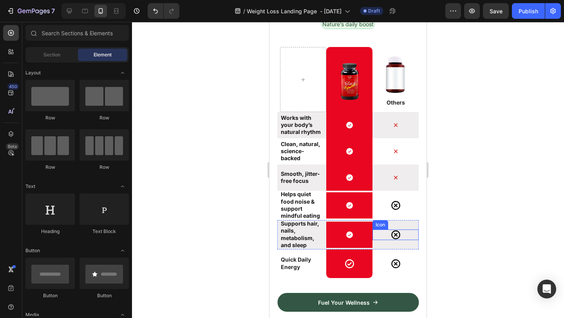
scroll to position [4337, 0]
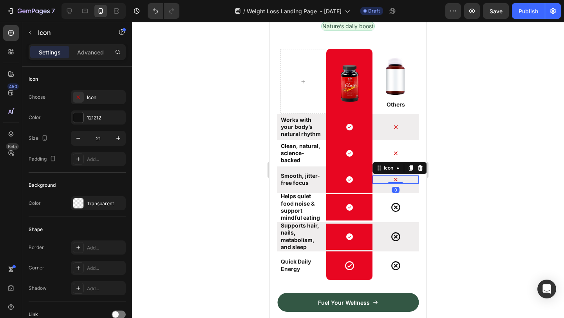
click at [396, 180] on icon at bounding box center [396, 179] width 8 height 8
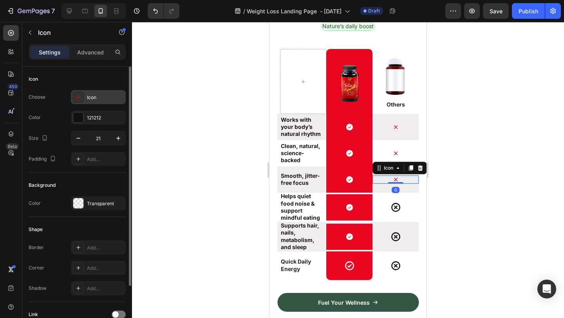
click at [95, 98] on div "Icon" at bounding box center [105, 97] width 37 height 7
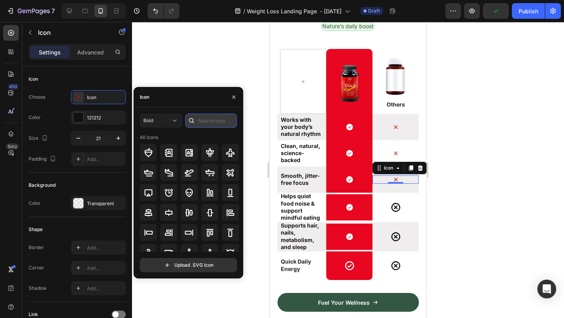
click at [202, 119] on input "text" at bounding box center [211, 121] width 52 height 14
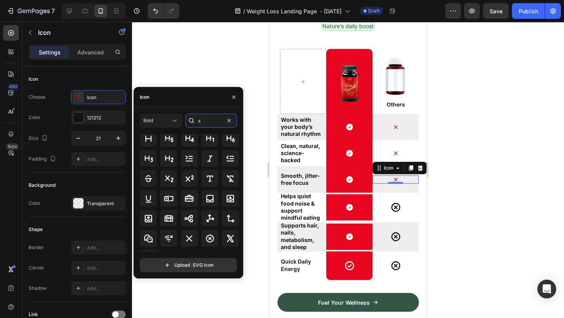
scroll to position [642, 0]
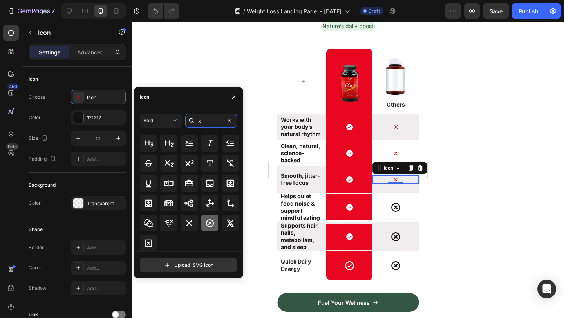
type input "x"
click at [207, 221] on icon at bounding box center [209, 223] width 9 height 9
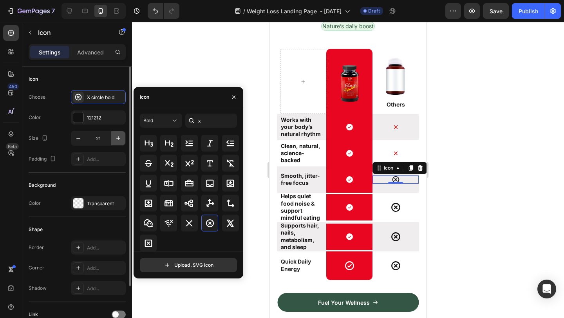
click at [118, 142] on icon "button" at bounding box center [118, 138] width 8 height 8
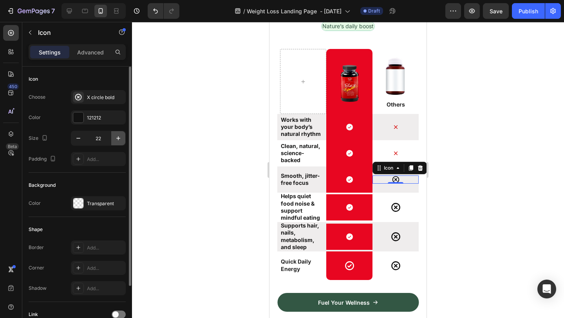
click at [118, 142] on icon "button" at bounding box center [118, 138] width 8 height 8
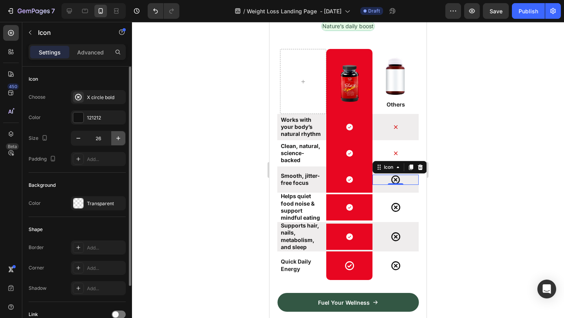
type input "27"
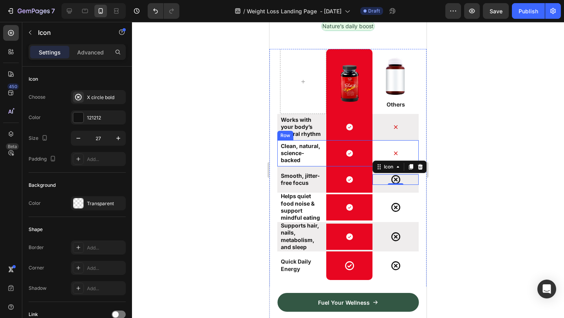
click at [397, 159] on div "Icon" at bounding box center [395, 153] width 46 height 26
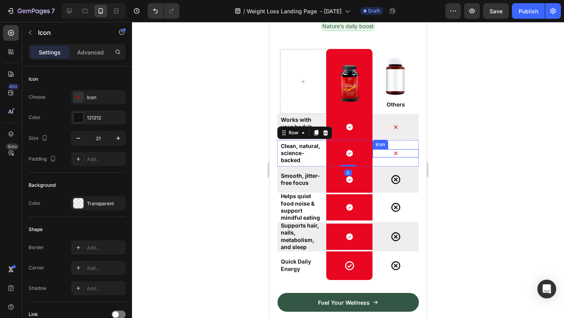
click at [395, 154] on icon at bounding box center [396, 153] width 8 height 8
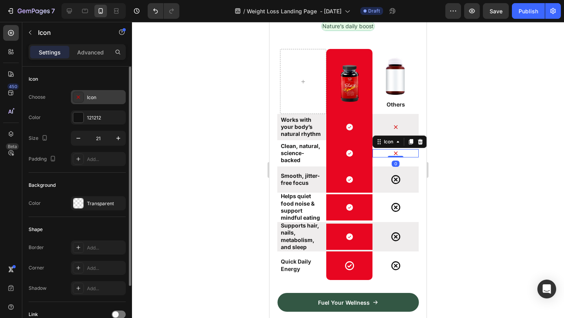
click at [98, 101] on div "Icon" at bounding box center [98, 97] width 55 height 14
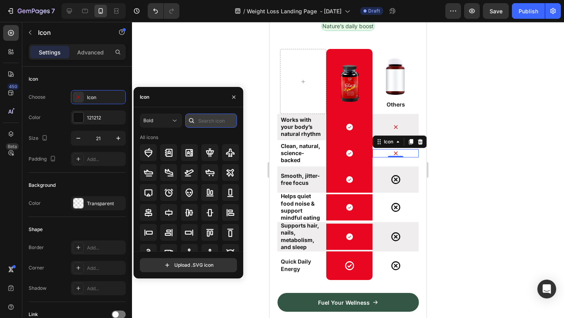
click at [205, 123] on input "text" at bounding box center [211, 121] width 52 height 14
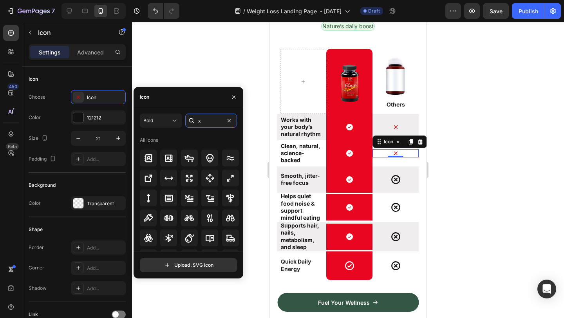
type input "x"
click at [213, 136] on div "All icons" at bounding box center [189, 140] width 99 height 13
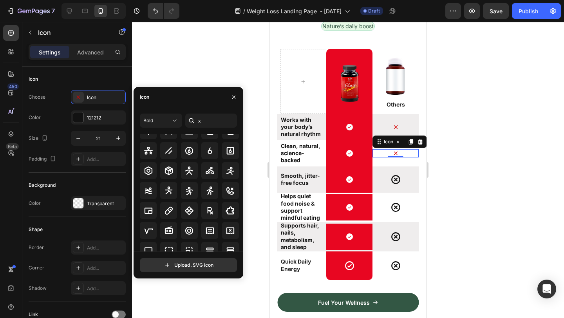
scroll to position [433, 0]
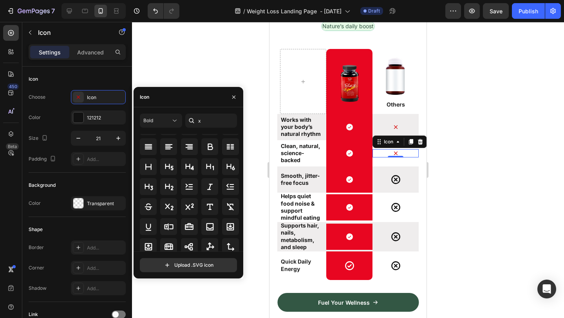
scroll to position [642, 0]
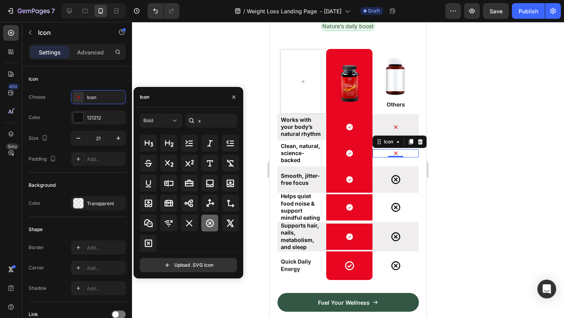
click at [209, 226] on icon at bounding box center [209, 223] width 9 height 9
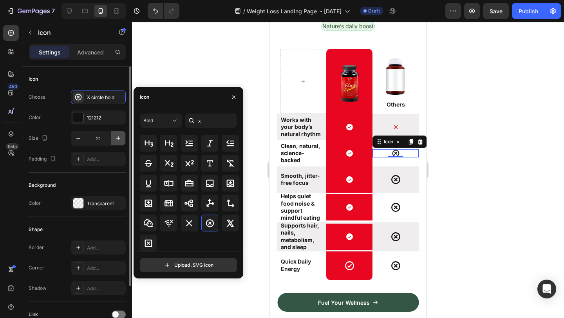
click at [119, 136] on icon "button" at bounding box center [118, 138] width 8 height 8
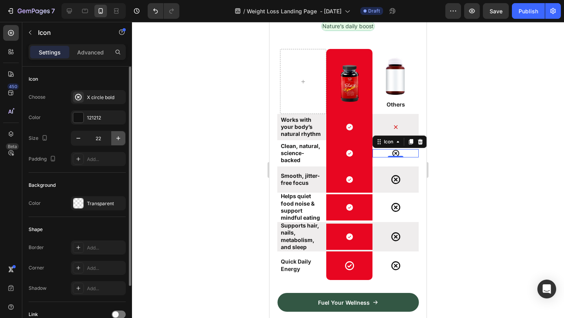
click at [119, 136] on icon "button" at bounding box center [118, 138] width 8 height 8
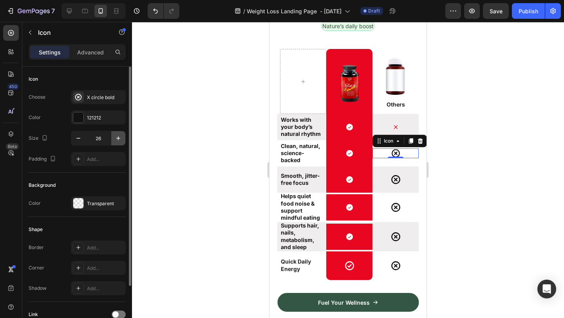
type input "27"
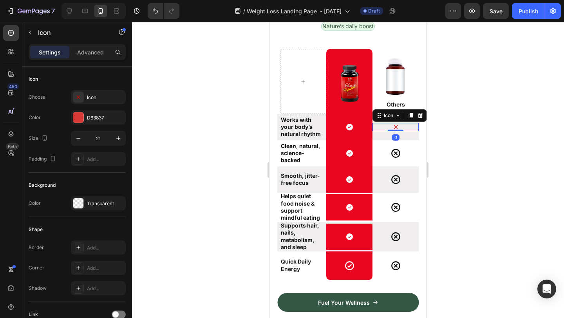
click at [395, 125] on icon at bounding box center [396, 127] width 8 height 8
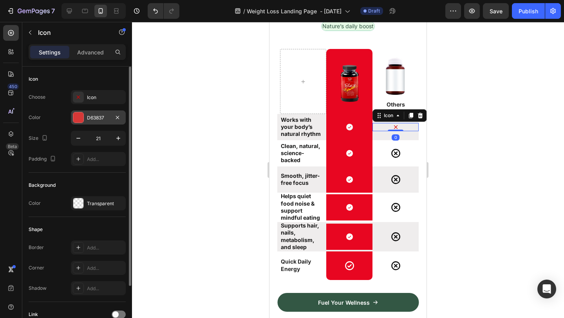
click at [82, 116] on div at bounding box center [78, 117] width 10 height 10
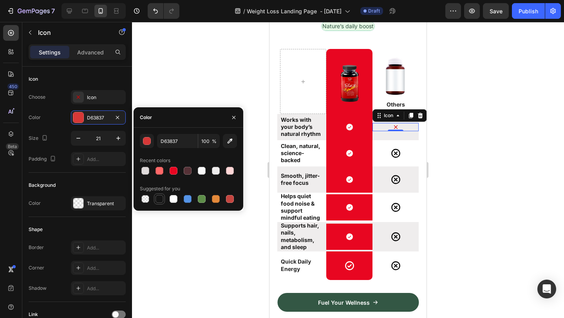
click at [161, 197] on div at bounding box center [159, 199] width 8 height 8
type input "151515"
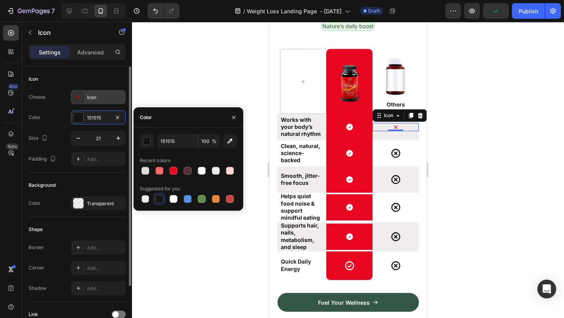
click at [107, 98] on div "Icon" at bounding box center [105, 97] width 37 height 7
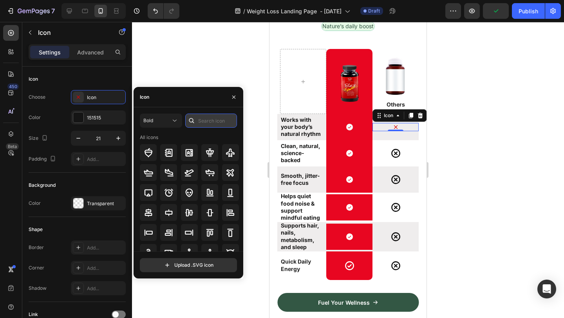
click at [209, 122] on input "text" at bounding box center [211, 121] width 52 height 14
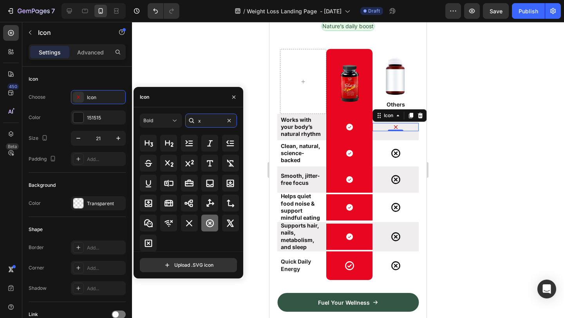
type input "x"
click at [210, 225] on icon at bounding box center [209, 223] width 9 height 9
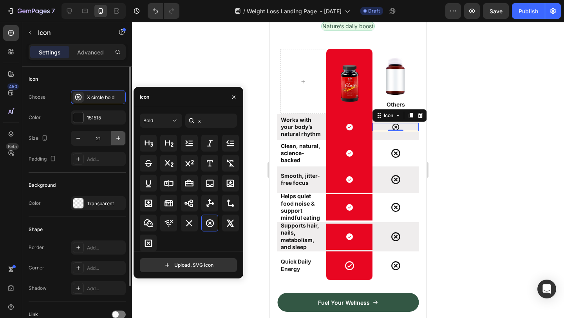
click at [117, 136] on icon "button" at bounding box center [118, 138] width 8 height 8
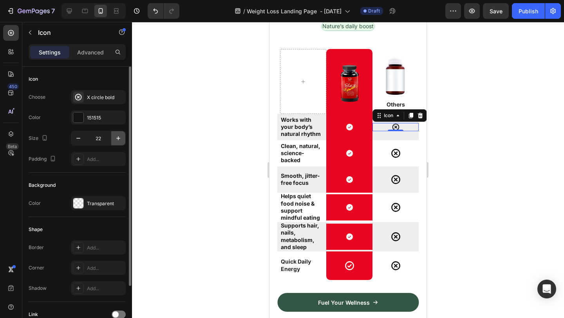
click at [117, 136] on icon "button" at bounding box center [118, 138] width 8 height 8
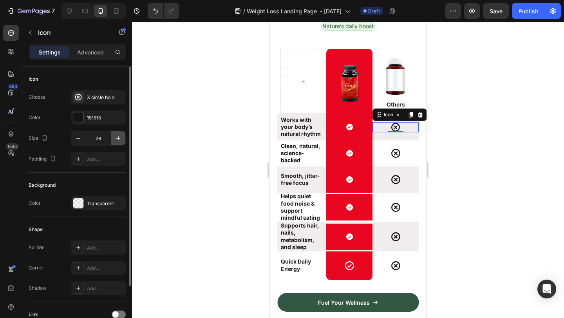
type input "27"
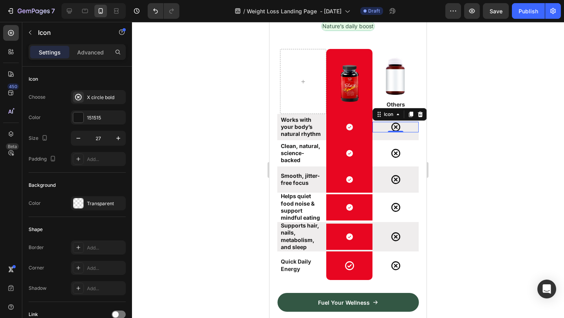
click at [544, 132] on div at bounding box center [348, 170] width 432 height 296
click at [400, 209] on icon at bounding box center [395, 207] width 11 height 11
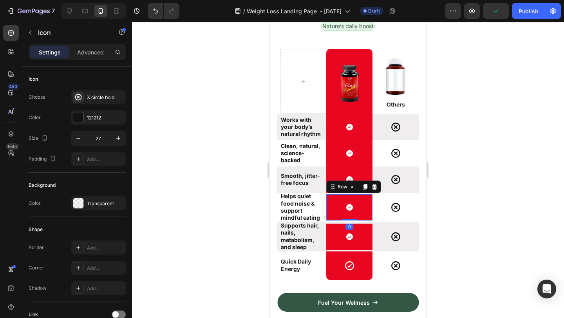
click at [355, 217] on div "Icon Row 0" at bounding box center [349, 207] width 46 height 26
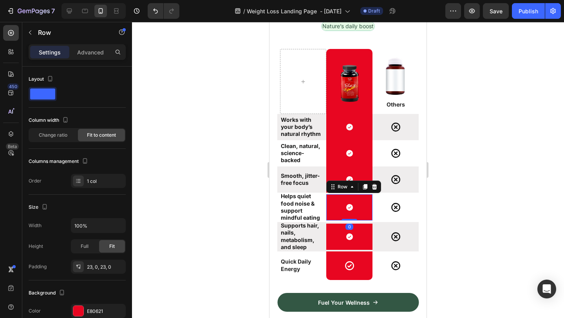
drag, startPoint x: 349, startPoint y: 219, endPoint x: 350, endPoint y: 209, distance: 10.6
click at [350, 209] on div "Icon Row 0" at bounding box center [349, 207] width 46 height 26
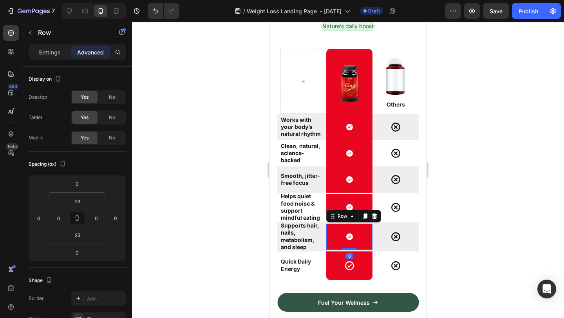
click at [364, 228] on div "Icon Row 0" at bounding box center [349, 237] width 46 height 26
click at [352, 224] on div "Icon Row 0" at bounding box center [349, 237] width 46 height 26
click at [473, 212] on div at bounding box center [348, 170] width 432 height 296
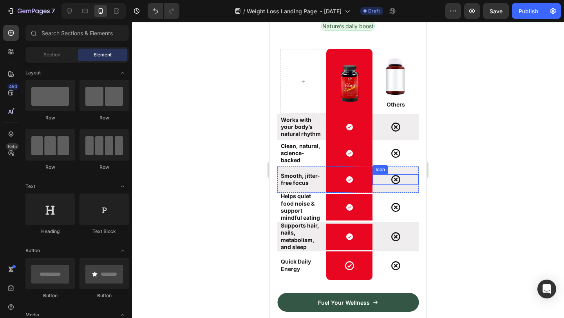
click at [418, 181] on div "Icon" at bounding box center [395, 179] width 46 height 11
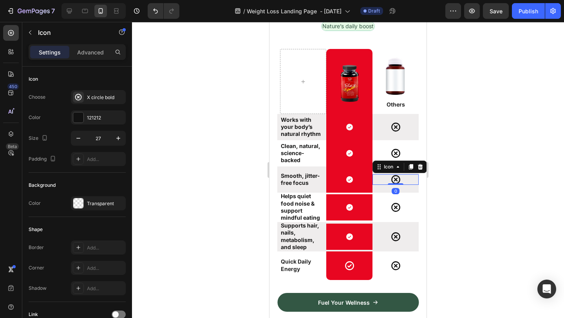
click at [479, 192] on div at bounding box center [348, 170] width 432 height 296
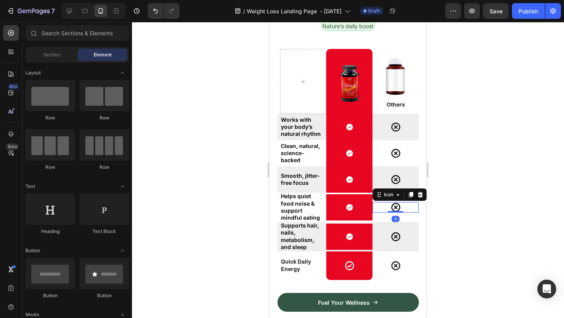
click at [399, 209] on icon at bounding box center [395, 207] width 9 height 9
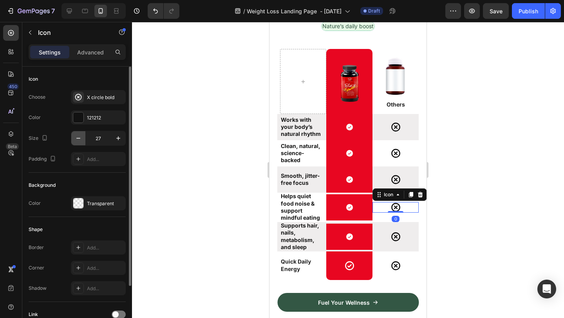
click at [76, 137] on icon "button" at bounding box center [78, 138] width 8 height 8
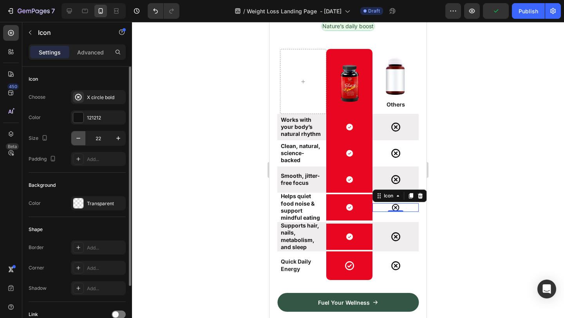
click at [76, 137] on icon "button" at bounding box center [78, 138] width 8 height 8
click at [118, 139] on icon "button" at bounding box center [118, 138] width 8 height 8
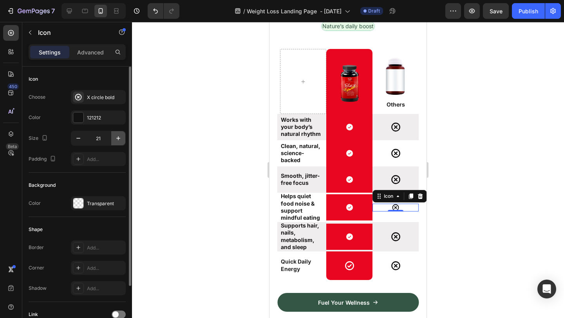
click at [118, 139] on icon "button" at bounding box center [118, 138] width 8 height 8
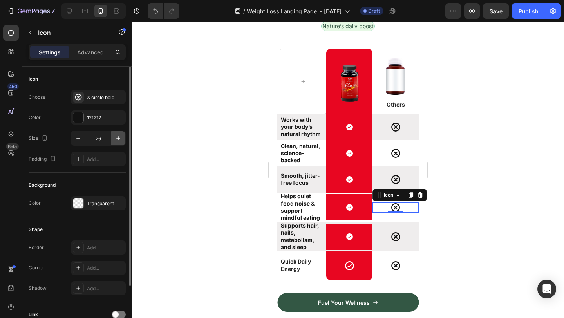
click at [118, 139] on icon "button" at bounding box center [118, 138] width 8 height 8
type input "27"
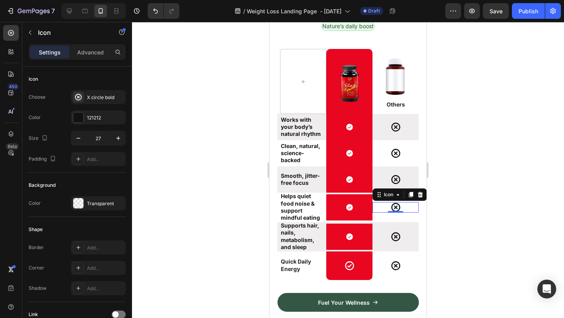
click at [445, 159] on div at bounding box center [348, 170] width 432 height 296
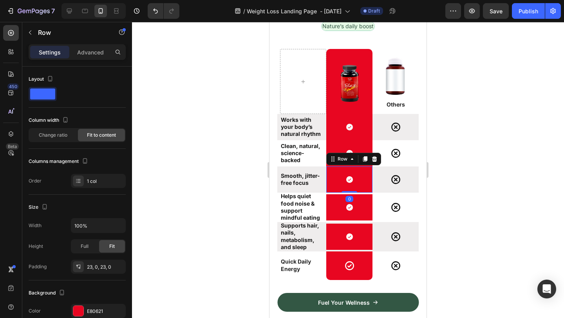
click at [370, 192] on div "Icon Row 0" at bounding box center [349, 179] width 46 height 26
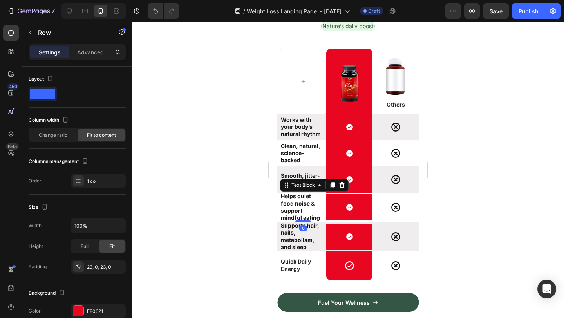
click at [306, 203] on strong "Helps quiet food noise & support mindful eating" at bounding box center [300, 207] width 39 height 28
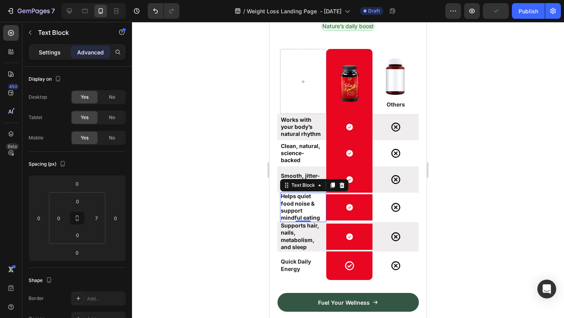
click at [49, 56] on div "Settings" at bounding box center [49, 52] width 39 height 13
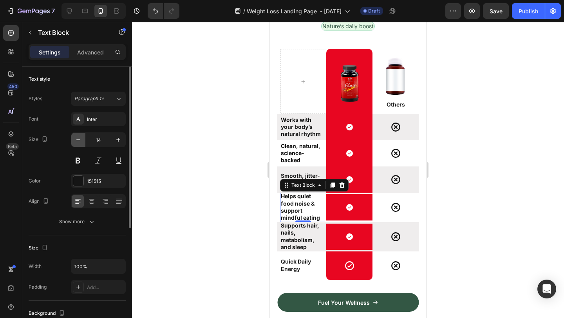
click at [78, 139] on icon "button" at bounding box center [78, 139] width 4 height 1
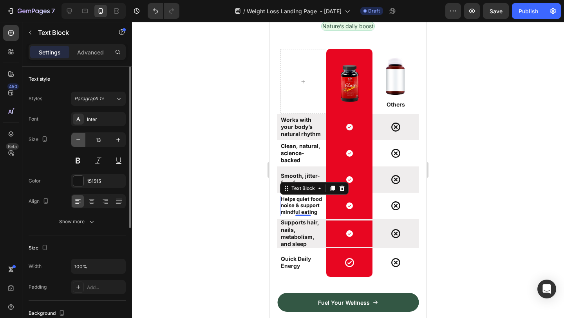
click at [78, 139] on icon "button" at bounding box center [78, 139] width 4 height 1
type input "12"
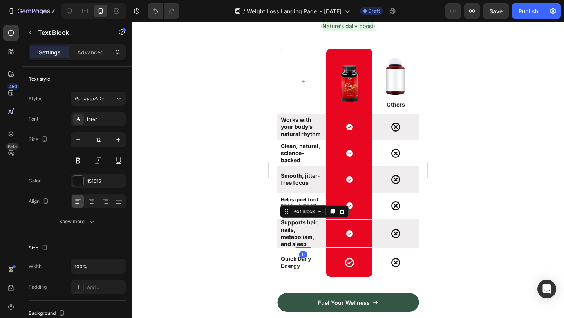
click at [293, 235] on strong "Supports hair, nails, metabolism, and sleep" at bounding box center [300, 233] width 38 height 28
click at [81, 138] on icon "button" at bounding box center [78, 140] width 8 height 8
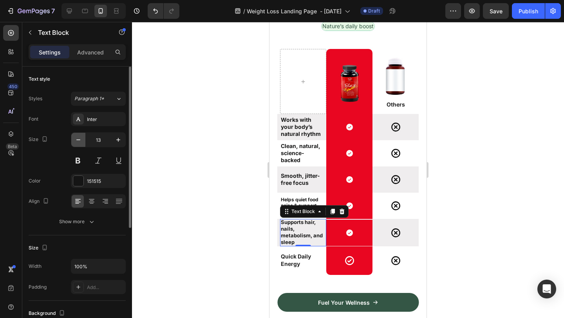
click at [81, 138] on icon "button" at bounding box center [78, 140] width 8 height 8
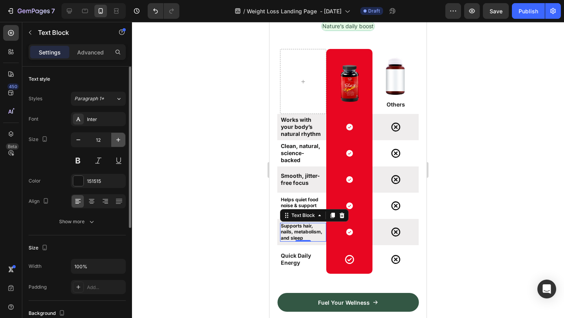
click at [123, 139] on button "button" at bounding box center [118, 140] width 14 height 14
type input "13"
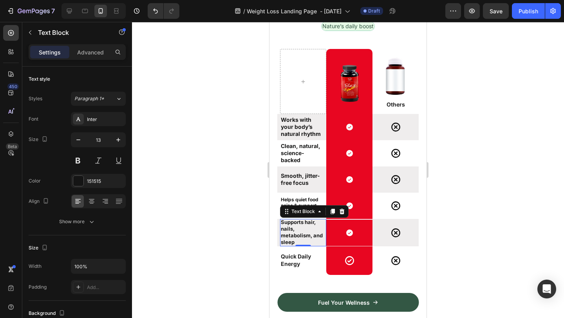
click at [515, 165] on div at bounding box center [348, 170] width 432 height 296
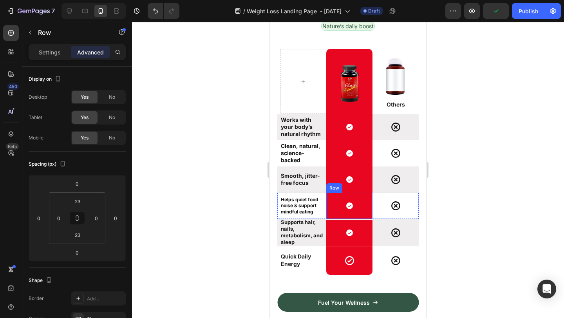
click at [363, 196] on div "Icon Row" at bounding box center [349, 206] width 46 height 26
click at [54, 51] on p "Settings" at bounding box center [50, 52] width 22 height 8
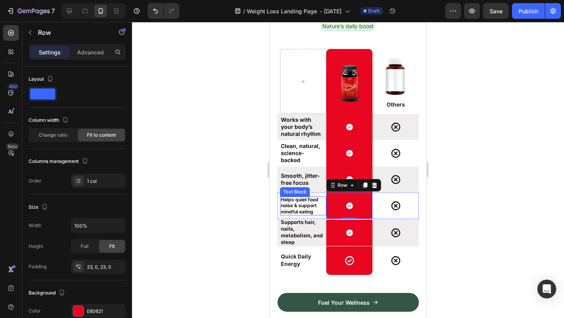
click at [295, 208] on strong "Helps quiet food noise & support mindful eating" at bounding box center [300, 206] width 38 height 18
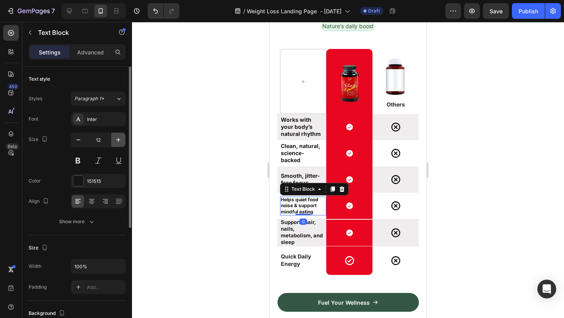
click at [116, 137] on icon "button" at bounding box center [118, 140] width 8 height 8
click at [79, 139] on icon "button" at bounding box center [78, 140] width 8 height 8
click at [122, 140] on button "button" at bounding box center [118, 140] width 14 height 14
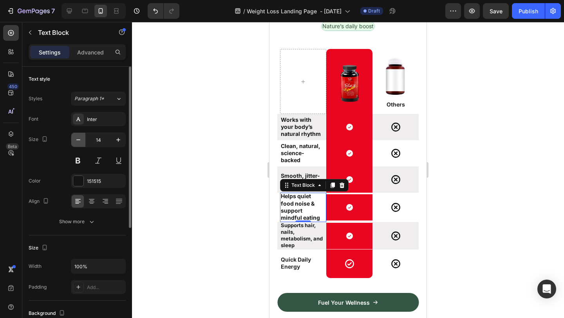
click at [80, 141] on icon "button" at bounding box center [78, 140] width 8 height 8
type input "13"
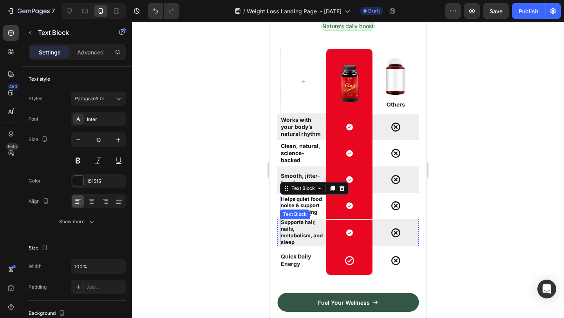
click at [303, 228] on p "Supports hair, nails, metabolism, and sleep" at bounding box center [302, 232] width 42 height 27
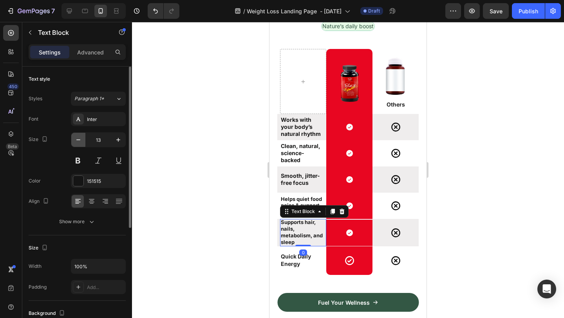
click at [78, 136] on icon "button" at bounding box center [78, 140] width 8 height 8
type input "12"
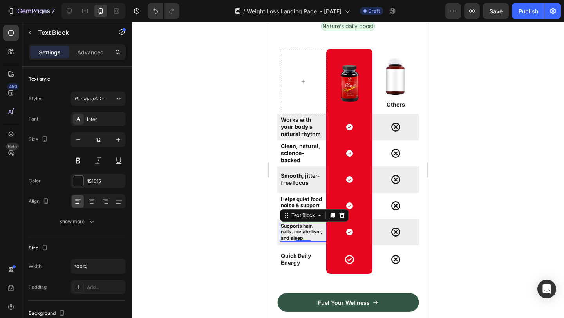
click at [491, 213] on div at bounding box center [348, 170] width 432 height 296
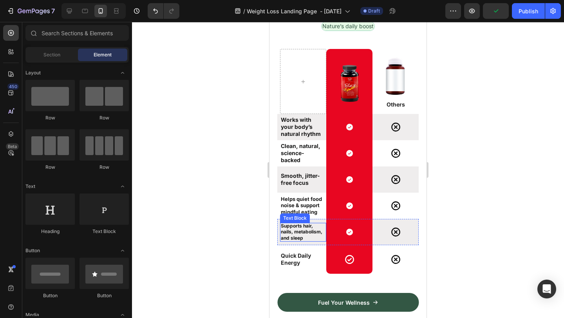
click at [302, 232] on strong "Supports hair, nails, metabolism, and sleep" at bounding box center [302, 232] width 42 height 18
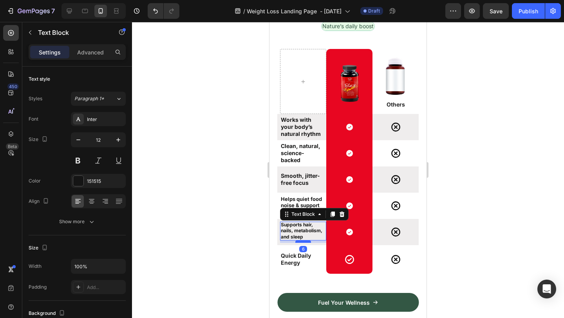
click at [309, 242] on div at bounding box center [303, 241] width 16 height 2
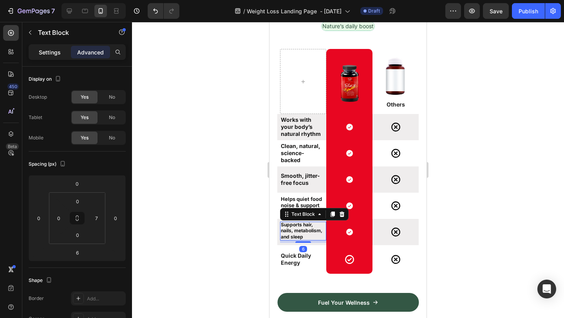
click at [48, 56] on p "Settings" at bounding box center [50, 52] width 22 height 8
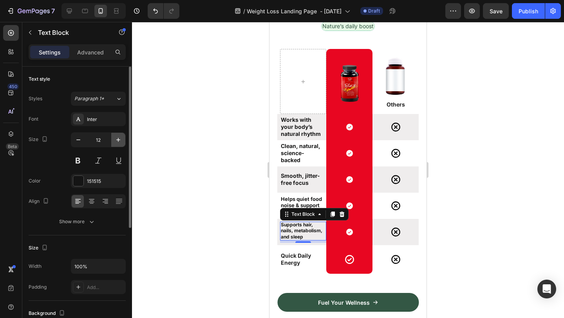
click at [120, 140] on icon "button" at bounding box center [118, 140] width 8 height 8
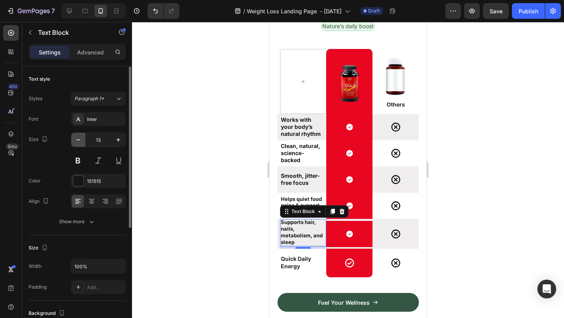
click at [78, 136] on icon "button" at bounding box center [78, 140] width 8 height 8
type input "12"
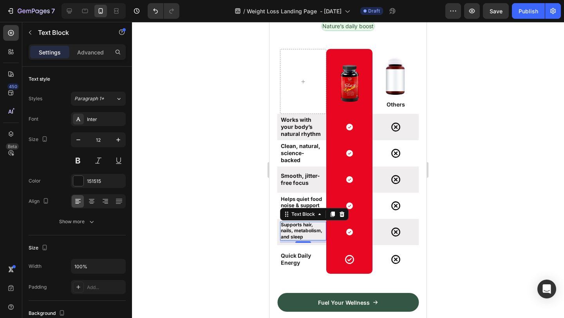
click at [526, 175] on div at bounding box center [348, 170] width 432 height 296
click at [289, 234] on strong "Supports hair, nails, metabolism, and sleep" at bounding box center [302, 231] width 42 height 18
drag, startPoint x: 302, startPoint y: 242, endPoint x: 302, endPoint y: 238, distance: 4.0
click at [302, 238] on div "Supports hair, nails, metabolism, and sleep Text Block 0" at bounding box center [303, 232] width 46 height 19
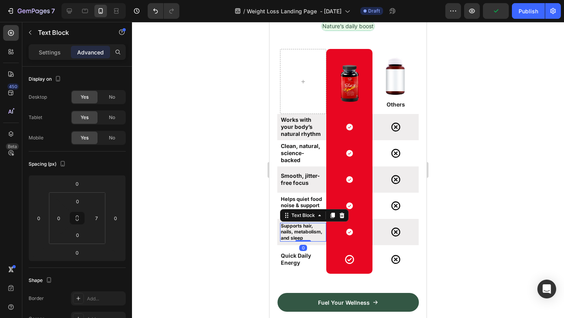
click at [498, 205] on div at bounding box center [348, 170] width 432 height 296
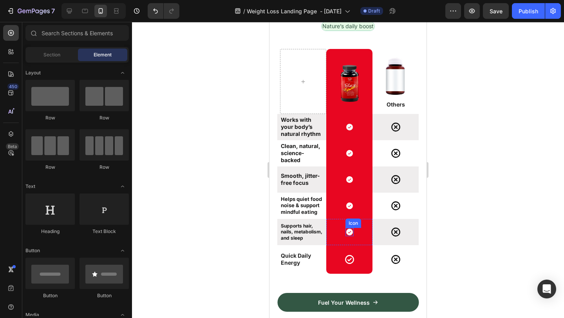
click at [350, 229] on icon at bounding box center [349, 232] width 7 height 7
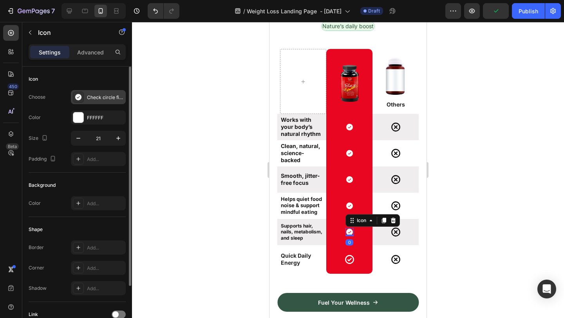
click at [101, 97] on div "Check circle filled" at bounding box center [105, 97] width 37 height 7
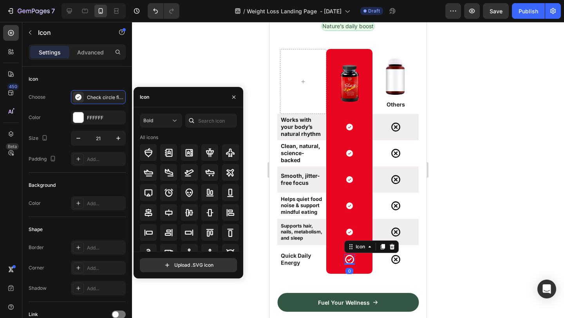
click at [350, 259] on icon at bounding box center [349, 259] width 9 height 9
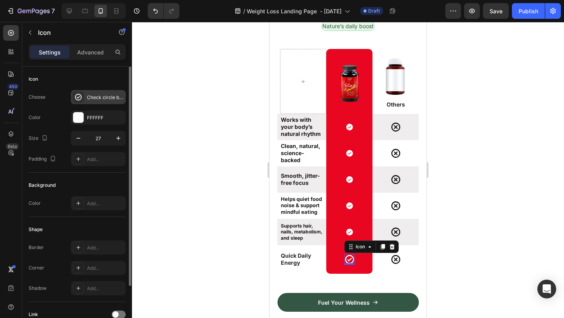
click at [99, 96] on div "Check circle bold" at bounding box center [105, 97] width 37 height 7
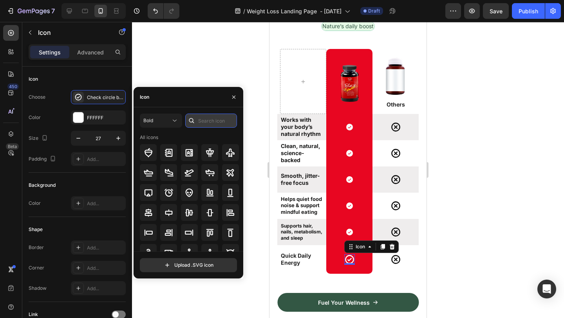
click at [202, 123] on input "text" at bounding box center [211, 121] width 52 height 14
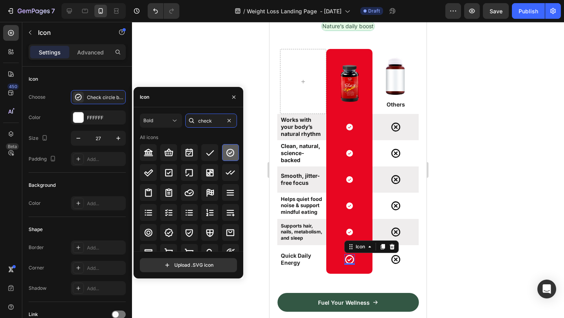
type input "check"
click at [233, 155] on div at bounding box center [230, 152] width 17 height 17
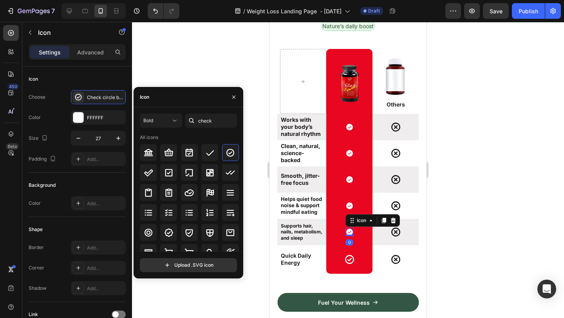
click at [350, 231] on icon at bounding box center [349, 232] width 8 height 8
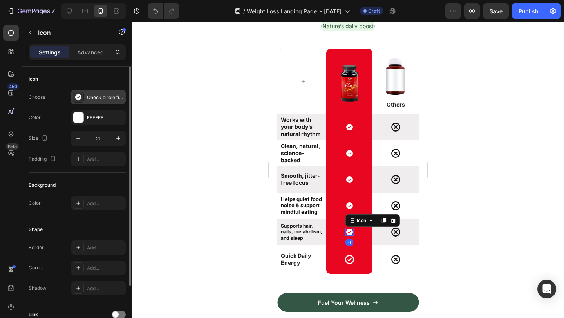
click at [101, 98] on div "Check circle filled" at bounding box center [105, 97] width 37 height 7
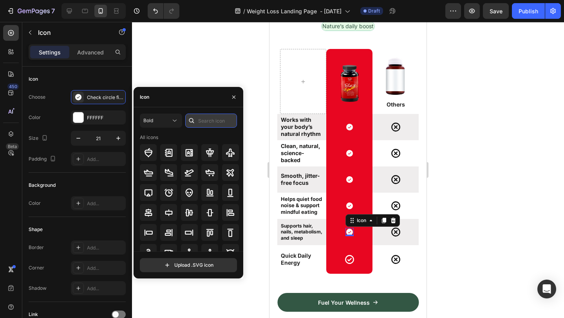
click at [203, 122] on input "text" at bounding box center [211, 121] width 52 height 14
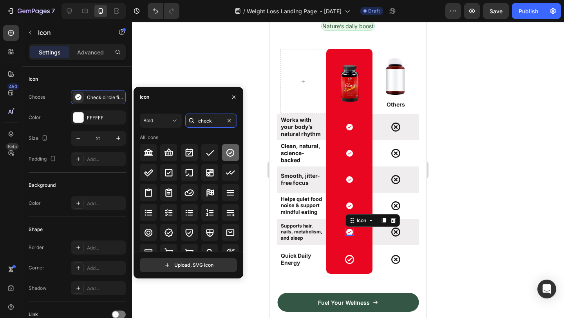
type input "check"
click at [235, 155] on div at bounding box center [230, 152] width 17 height 17
click at [351, 264] on div "Icon" at bounding box center [349, 259] width 11 height 11
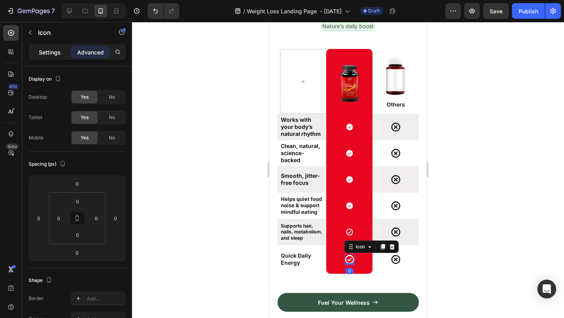
click at [56, 56] on p "Settings" at bounding box center [50, 52] width 22 height 8
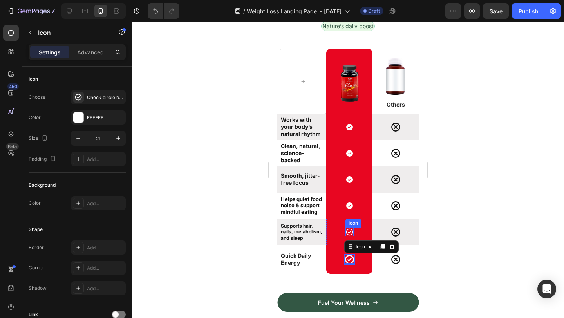
click at [347, 233] on icon at bounding box center [349, 232] width 8 height 8
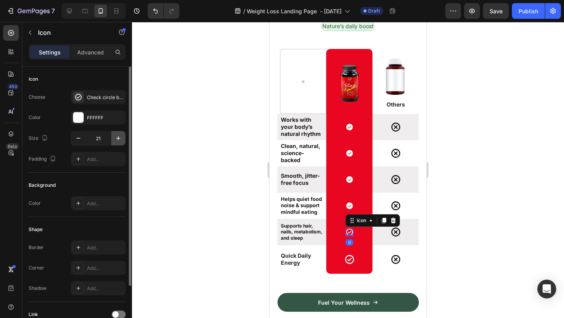
click at [116, 137] on icon "button" at bounding box center [118, 138] width 8 height 8
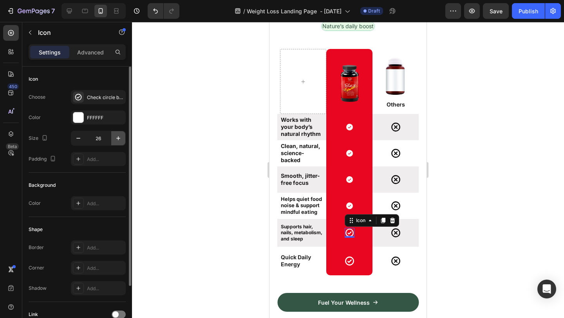
click at [116, 137] on icon "button" at bounding box center [118, 138] width 8 height 8
type input "27"
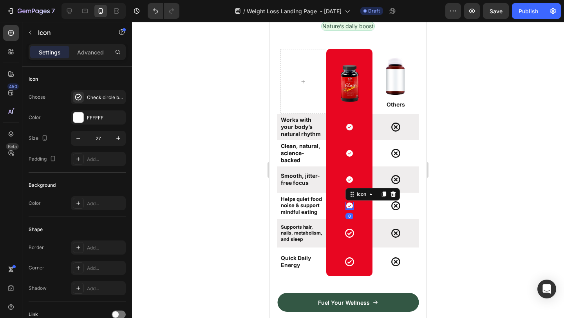
click at [351, 204] on icon at bounding box center [349, 205] width 7 height 7
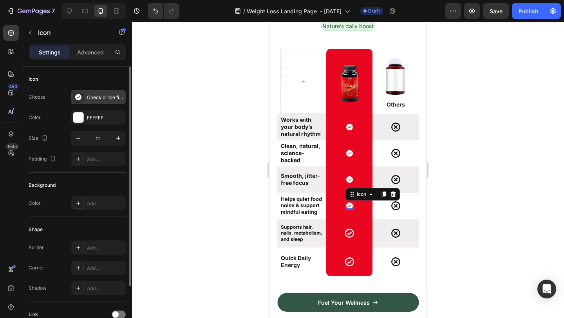
click at [107, 98] on div "Check circle filled" at bounding box center [105, 97] width 37 height 7
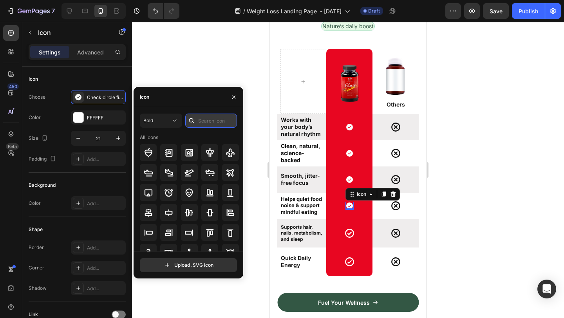
click at [219, 119] on input "text" at bounding box center [211, 121] width 52 height 14
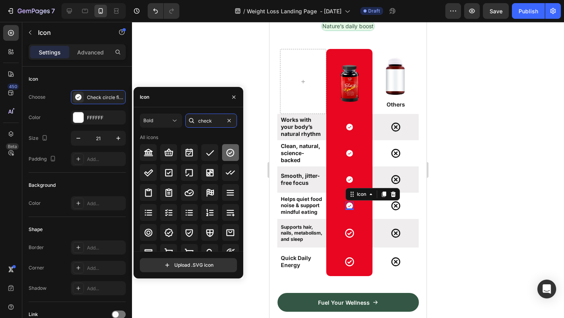
type input "check"
click at [230, 155] on icon at bounding box center [230, 152] width 8 height 8
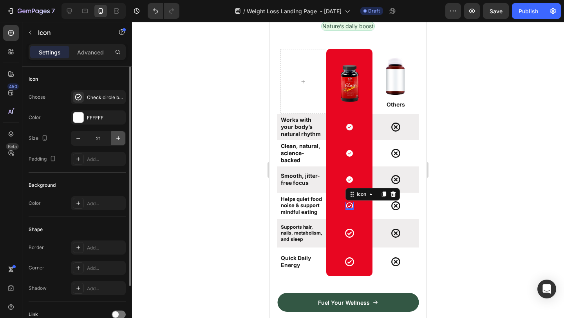
click at [118, 135] on icon "button" at bounding box center [118, 138] width 8 height 8
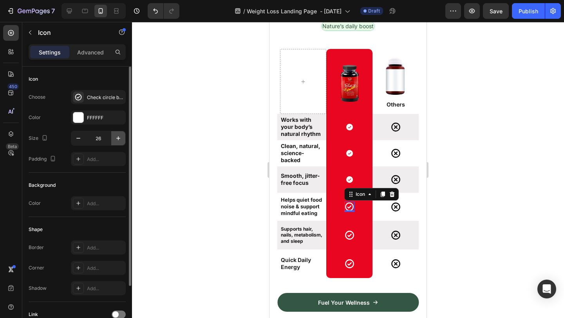
click at [118, 135] on icon "button" at bounding box center [118, 138] width 8 height 8
type input "27"
click at [349, 177] on icon at bounding box center [349, 179] width 7 height 7
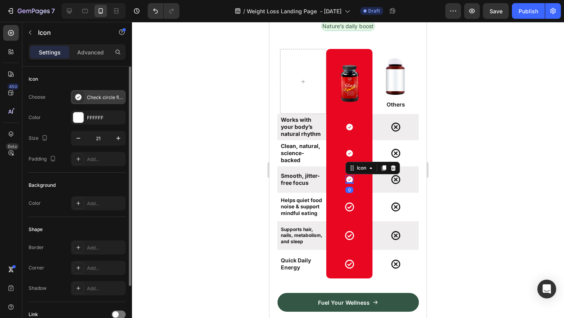
click at [97, 98] on div "Check circle filled" at bounding box center [105, 97] width 37 height 7
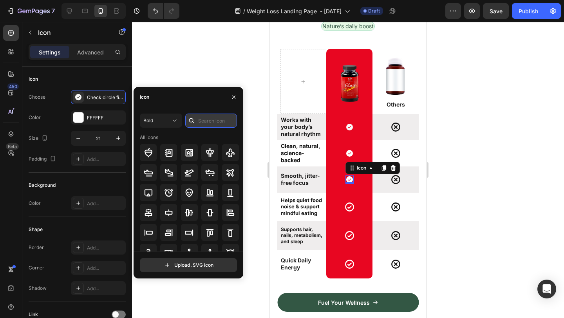
click at [213, 123] on input "text" at bounding box center [211, 121] width 52 height 14
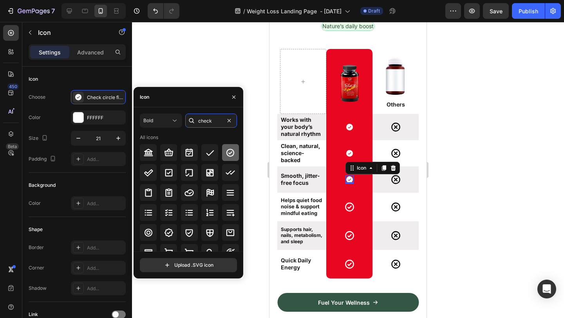
type input "check"
click at [234, 147] on div at bounding box center [230, 152] width 17 height 17
click at [119, 138] on icon "button" at bounding box center [118, 138] width 4 height 4
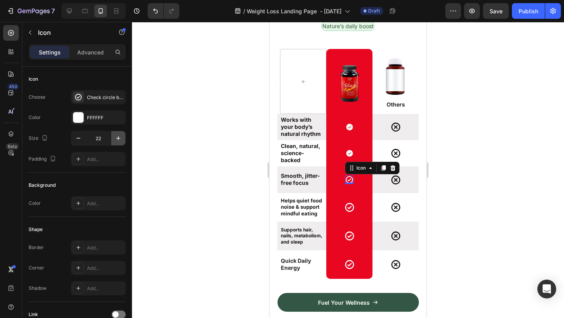
click at [119, 138] on icon "button" at bounding box center [118, 138] width 4 height 4
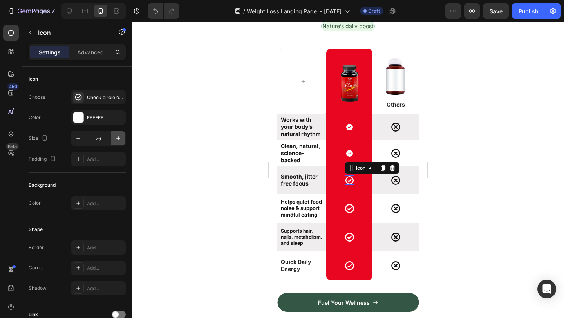
type input "27"
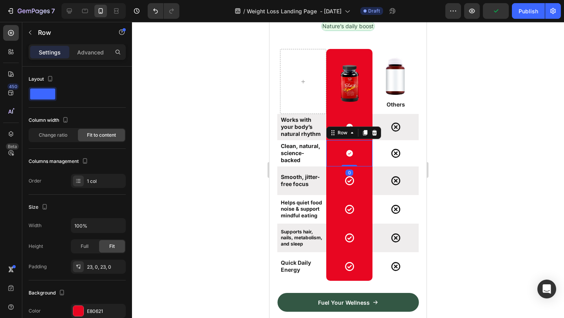
click at [342, 155] on div "Icon Row 0" at bounding box center [349, 153] width 46 height 26
click at [351, 155] on icon at bounding box center [349, 153] width 7 height 7
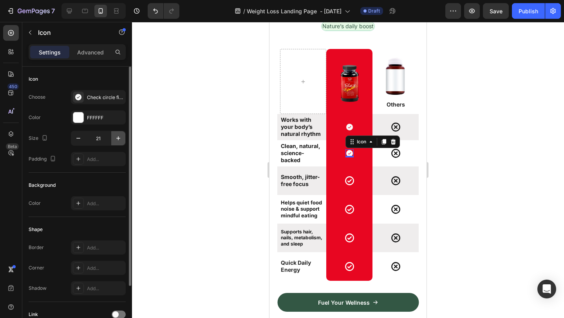
click at [119, 136] on icon "button" at bounding box center [118, 138] width 8 height 8
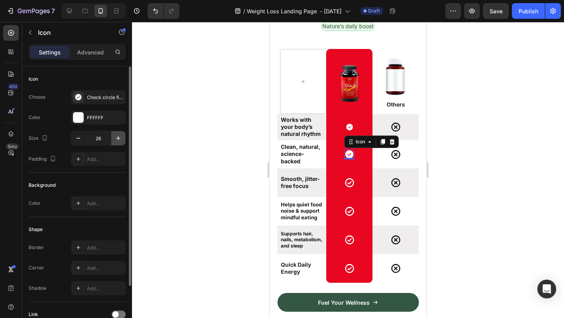
click at [119, 136] on icon "button" at bounding box center [118, 138] width 8 height 8
type input "27"
click at [107, 97] on div "Check circle filled" at bounding box center [105, 97] width 37 height 7
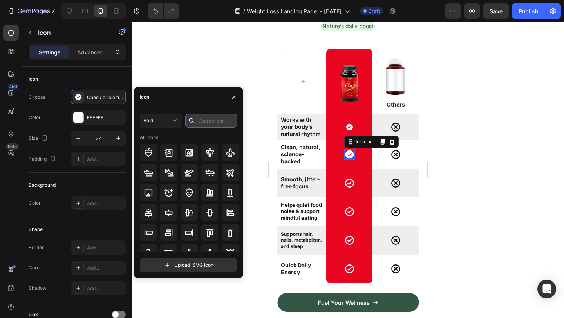
click at [214, 120] on input "text" at bounding box center [211, 121] width 52 height 14
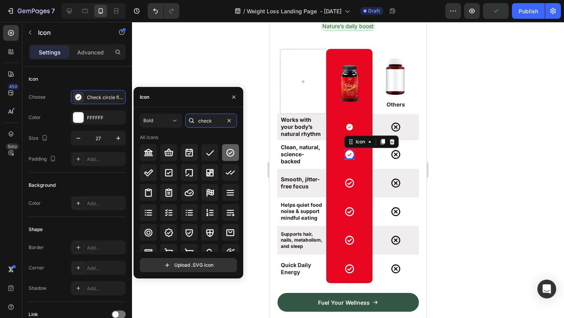
type input "check"
click at [232, 152] on icon at bounding box center [230, 152] width 8 height 8
click at [349, 129] on icon at bounding box center [349, 127] width 7 height 7
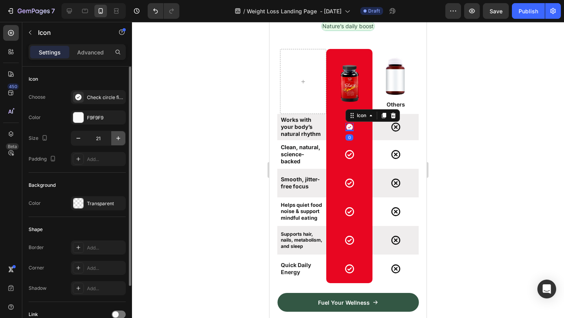
click at [118, 138] on icon "button" at bounding box center [118, 138] width 4 height 4
click at [119, 137] on icon "button" at bounding box center [118, 138] width 8 height 8
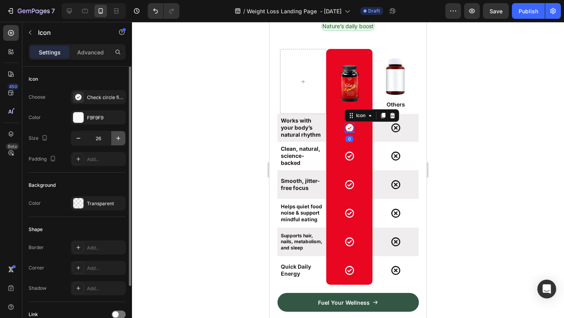
click at [119, 137] on icon "button" at bounding box center [118, 138] width 8 height 8
type input "27"
click at [111, 101] on div "Check circle filled" at bounding box center [98, 97] width 55 height 14
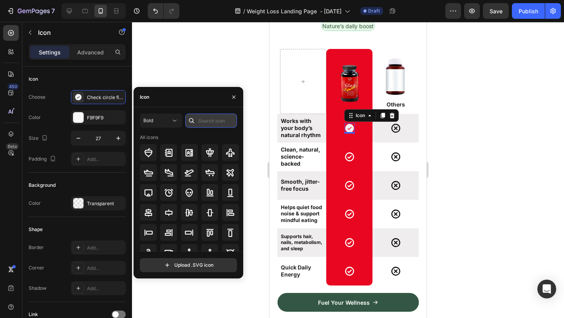
click at [215, 120] on input "text" at bounding box center [211, 121] width 52 height 14
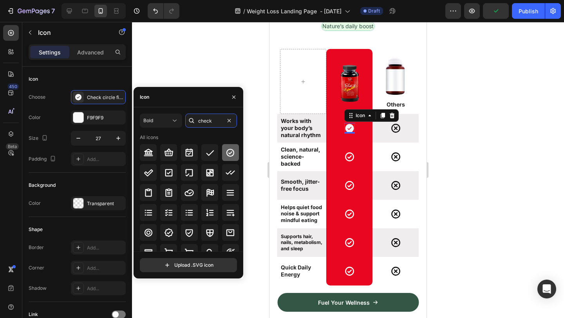
type input "check"
click at [230, 154] on icon at bounding box center [230, 152] width 9 height 9
click at [487, 137] on div at bounding box center [348, 170] width 432 height 296
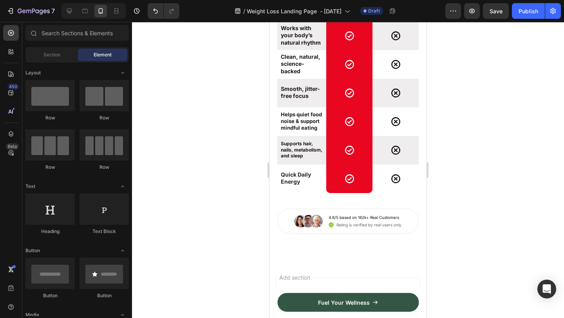
scroll to position [4434, 0]
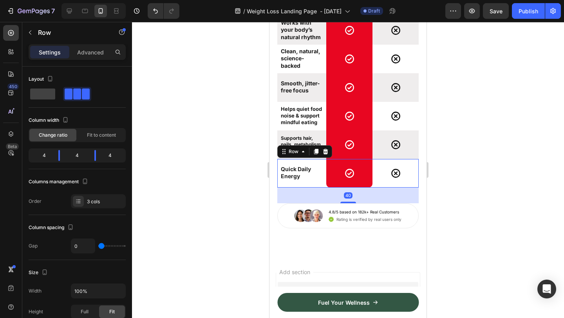
click at [303, 187] on div "Quick Daily Energy Text Block" at bounding box center [303, 173] width 46 height 29
click at [325, 151] on icon at bounding box center [325, 151] width 6 height 6
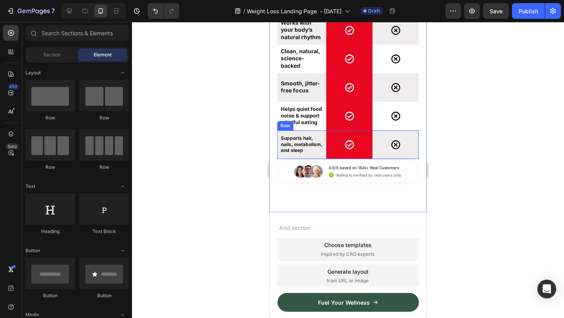
click at [476, 150] on div at bounding box center [348, 170] width 432 height 296
click at [452, 233] on div at bounding box center [348, 170] width 432 height 296
click at [289, 183] on div "Image 4.8/5 based on 182k+ Real Customers Text Block Icon Rating is verified by…" at bounding box center [347, 171] width 141 height 25
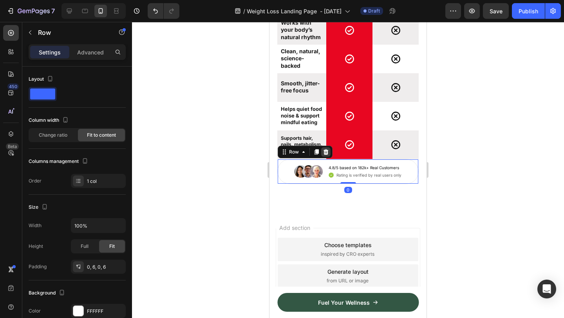
click at [324, 152] on icon at bounding box center [326, 151] width 5 height 5
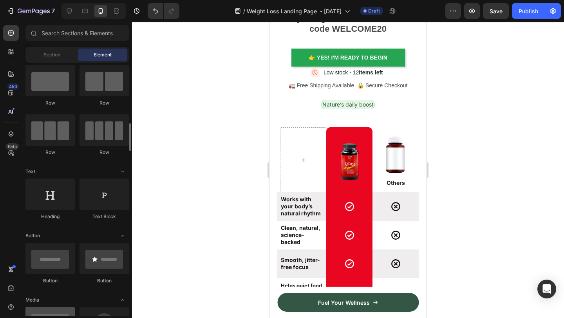
scroll to position [0, 0]
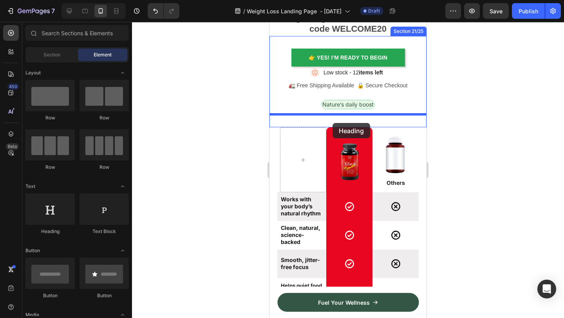
drag, startPoint x: 331, startPoint y: 241, endPoint x: 333, endPoint y: 123, distance: 118.3
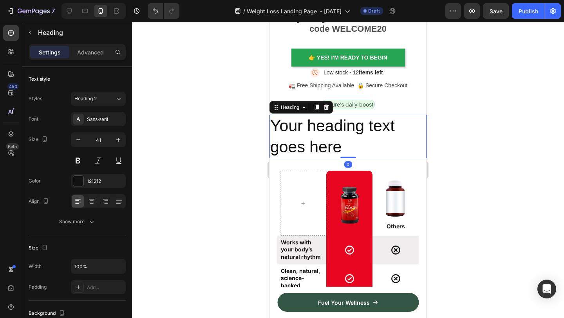
click at [537, 92] on div at bounding box center [348, 170] width 432 height 296
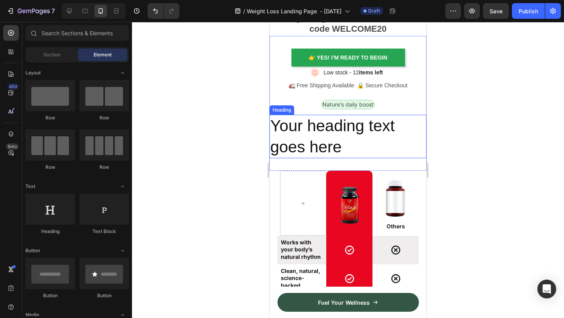
click at [359, 150] on h2 "Your heading text goes here" at bounding box center [347, 136] width 157 height 43
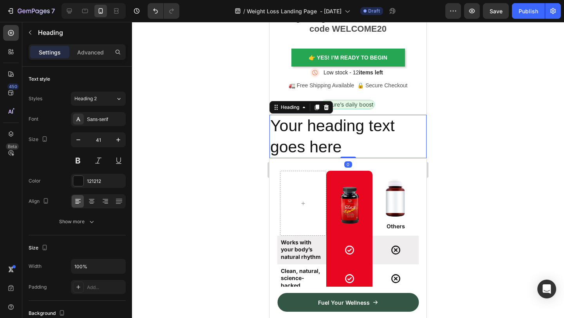
click at [359, 150] on h2 "Your heading text goes here" at bounding box center [347, 136] width 157 height 43
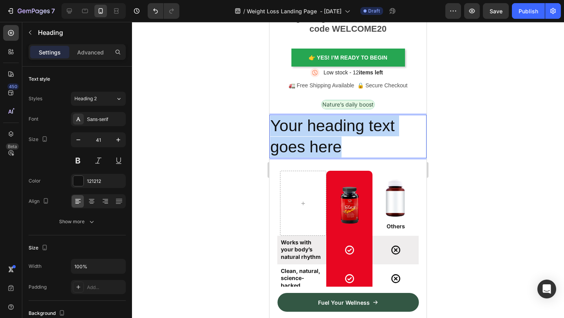
click at [359, 150] on p "Your heading text goes here" at bounding box center [347, 137] width 155 height 42
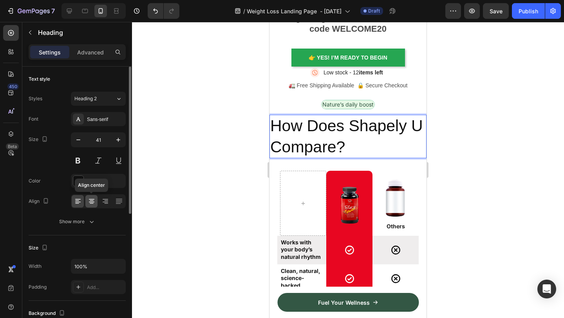
click at [94, 201] on icon at bounding box center [92, 201] width 8 height 8
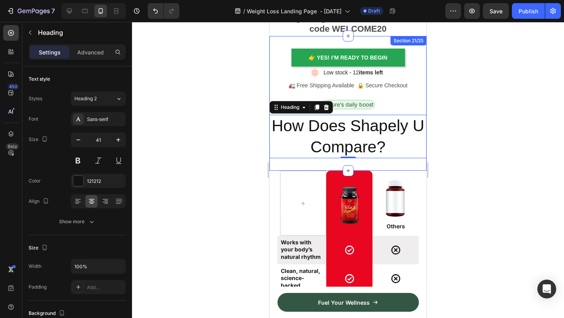
click at [474, 145] on div at bounding box center [348, 170] width 432 height 296
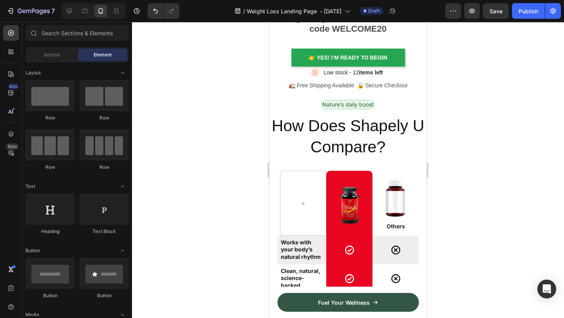
click at [230, 173] on div at bounding box center [348, 170] width 432 height 296
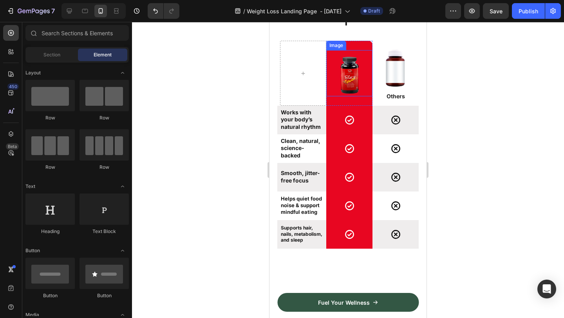
scroll to position [4385, 0]
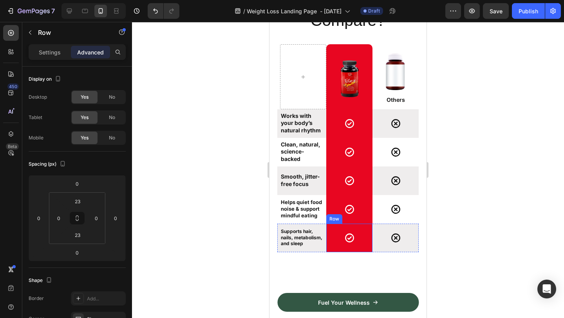
click at [369, 249] on div "Icon Row" at bounding box center [349, 238] width 46 height 29
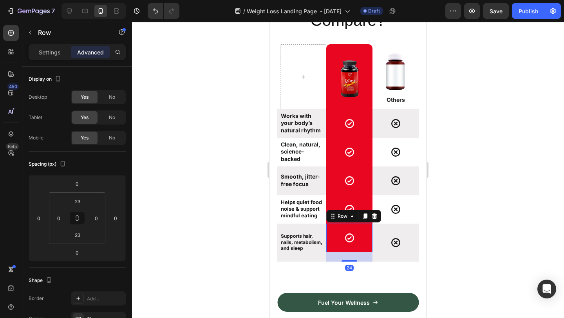
drag, startPoint x: 352, startPoint y: 252, endPoint x: 353, endPoint y: 261, distance: 9.4
click at [353, 261] on div at bounding box center [350, 261] width 16 height 2
type input "24"
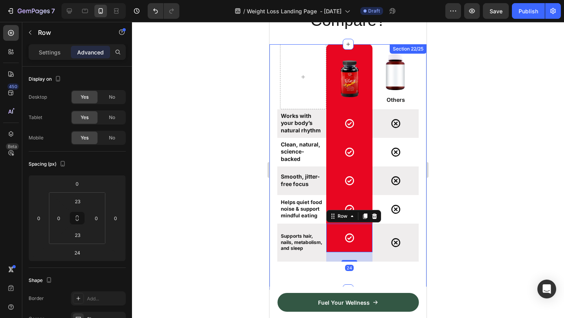
click at [309, 276] on div "Image Row Image Others Text Block Row Works with your body’s natural rhythm Tex…" at bounding box center [347, 167] width 157 height 246
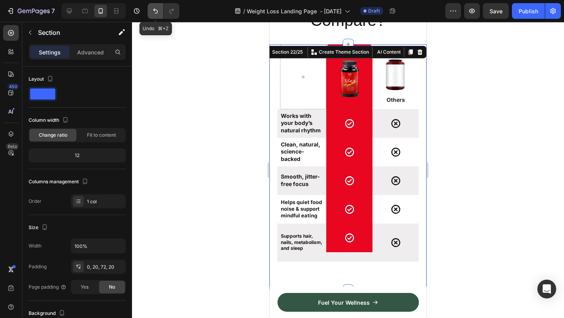
click at [157, 15] on button "Undo/Redo" at bounding box center [156, 11] width 16 height 16
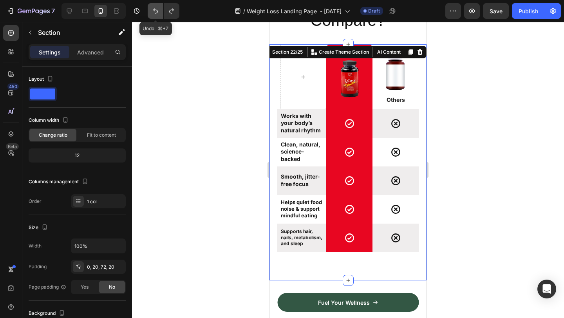
click at [153, 10] on icon "Undo/Redo" at bounding box center [156, 11] width 8 height 8
click at [154, 10] on icon "Undo/Redo" at bounding box center [155, 11] width 5 height 5
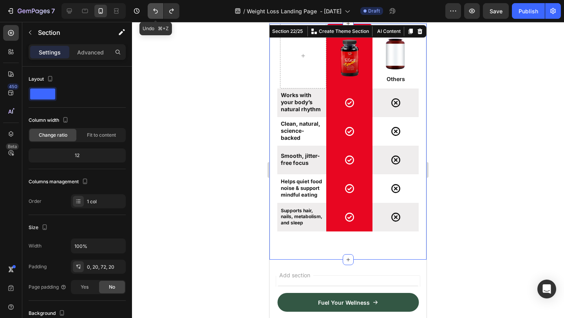
click at [154, 10] on icon "Undo/Redo" at bounding box center [155, 11] width 5 height 5
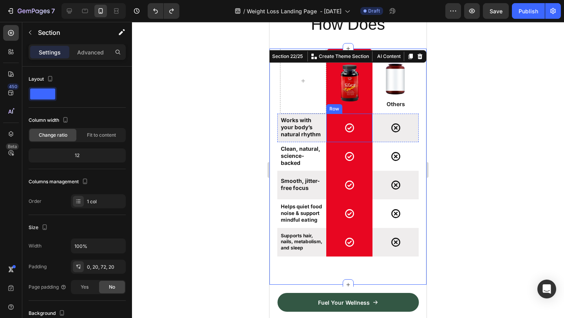
scroll to position [4355, 0]
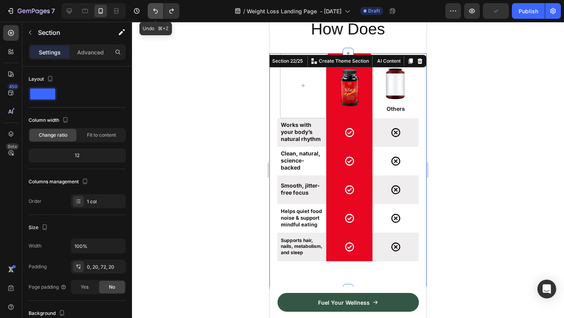
click at [157, 15] on button "Undo/Redo" at bounding box center [156, 11] width 16 height 16
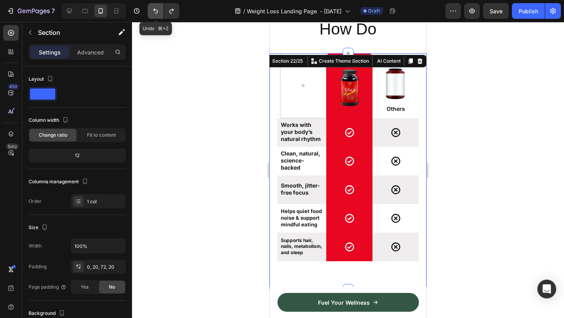
click at [157, 15] on button "Undo/Redo" at bounding box center [156, 11] width 16 height 16
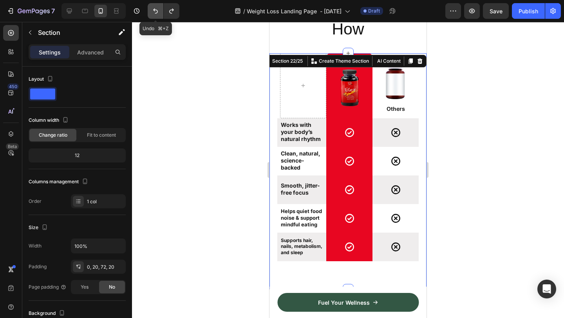
click at [157, 15] on button "Undo/Redo" at bounding box center [156, 11] width 16 height 16
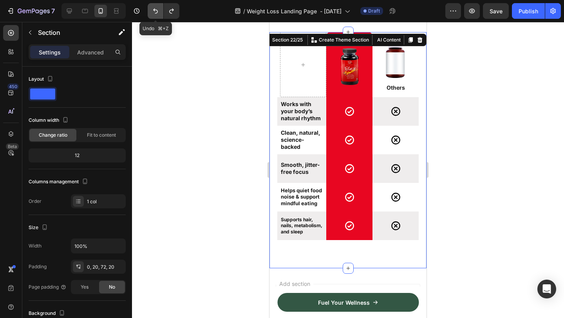
click at [157, 15] on button "Undo/Redo" at bounding box center [156, 11] width 16 height 16
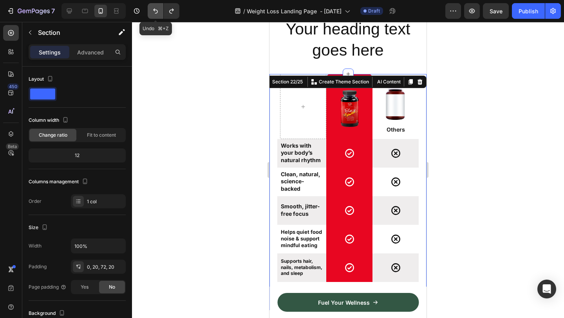
click at [157, 15] on button "Undo/Redo" at bounding box center [156, 11] width 16 height 16
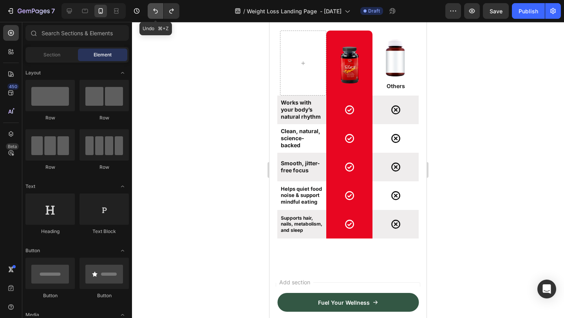
click at [157, 15] on button "Undo/Redo" at bounding box center [156, 11] width 16 height 16
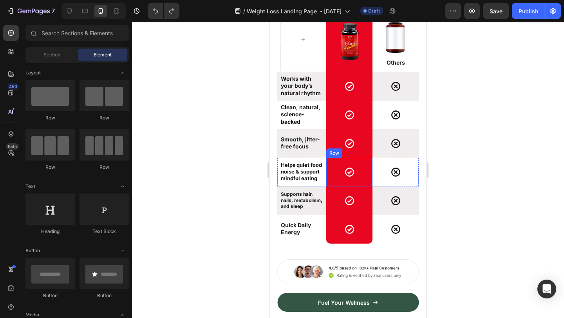
scroll to position [4379, 0]
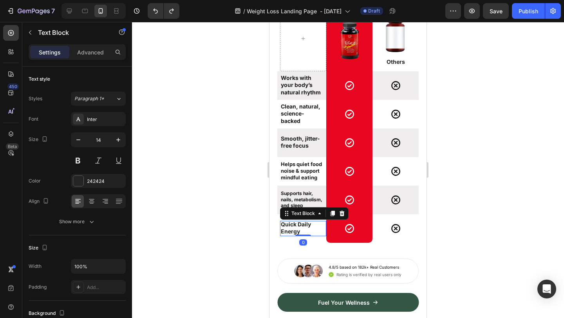
click at [286, 227] on strong "Quick Daily Energy" at bounding box center [296, 228] width 30 height 14
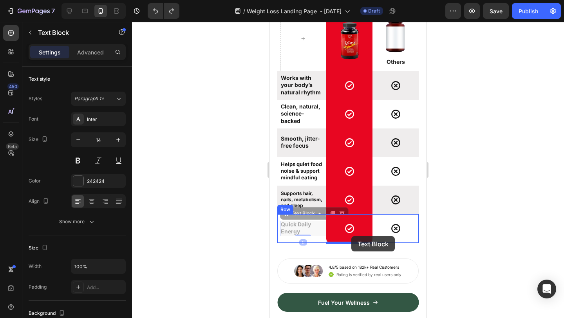
drag, startPoint x: 288, startPoint y: 217, endPoint x: 351, endPoint y: 236, distance: 66.0
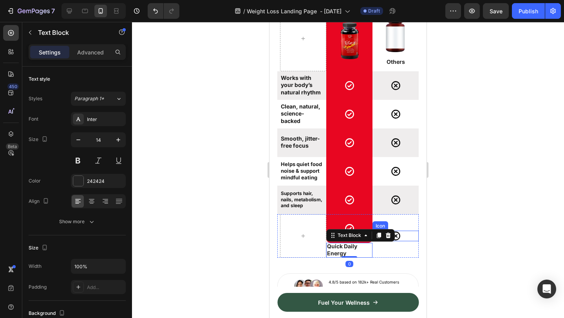
click at [471, 237] on div at bounding box center [348, 170] width 432 height 296
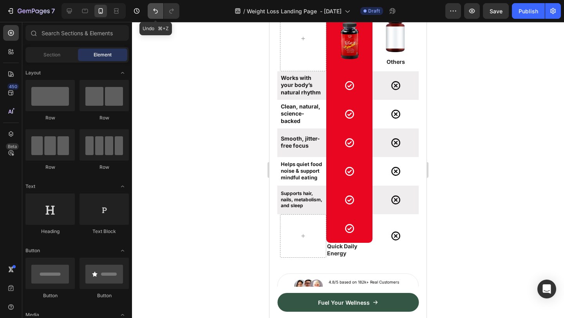
click at [155, 7] on icon "Undo/Redo" at bounding box center [156, 11] width 8 height 8
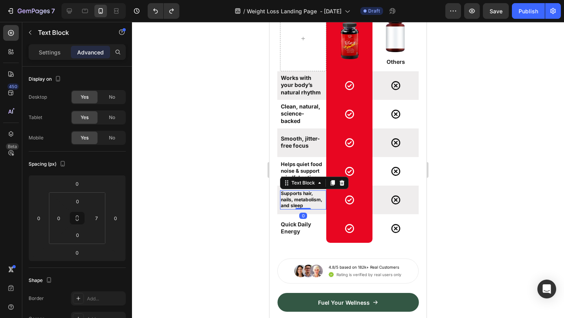
click at [303, 200] on strong "Supports hair, nails, metabolism, and sleep" at bounding box center [302, 199] width 42 height 18
click at [304, 85] on p "Works with your body’s natural rhythm" at bounding box center [302, 85] width 42 height 22
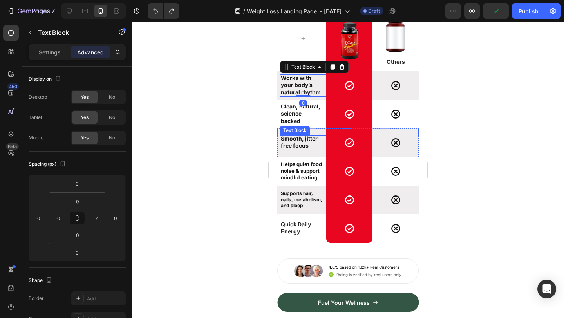
click at [298, 142] on strong "Smooth, jitter-free focus" at bounding box center [300, 142] width 39 height 14
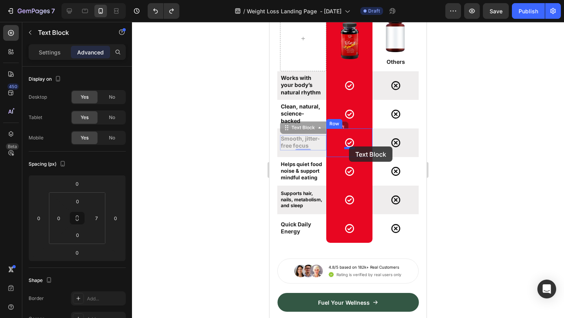
drag, startPoint x: 287, startPoint y: 130, endPoint x: 349, endPoint y: 146, distance: 63.8
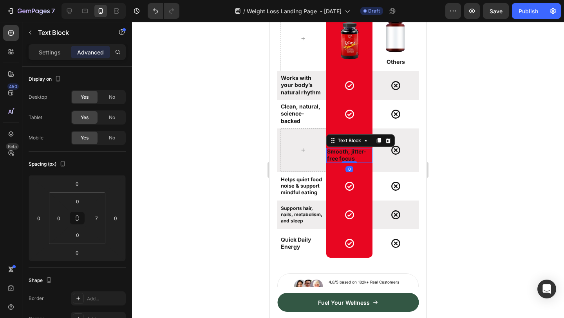
click at [484, 128] on div at bounding box center [348, 170] width 432 height 296
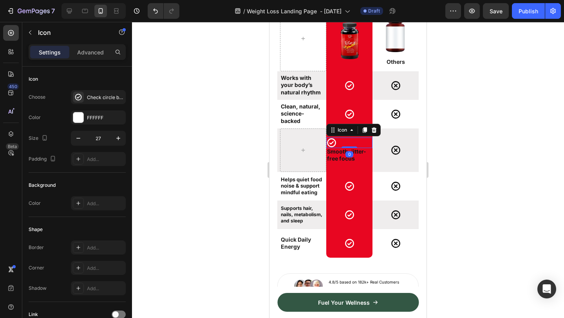
click at [339, 145] on div "Icon 0" at bounding box center [349, 142] width 46 height 11
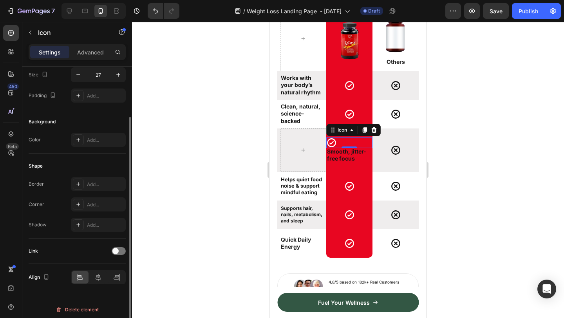
scroll to position [63, 0]
click at [92, 278] on div at bounding box center [98, 277] width 17 height 13
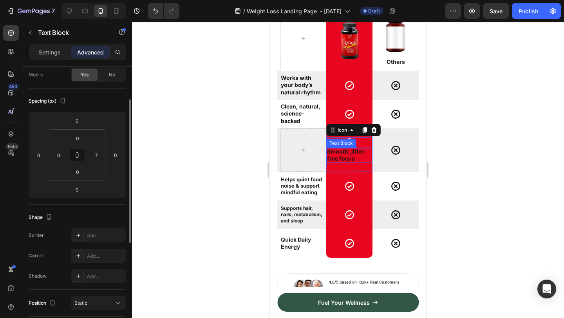
click at [342, 161] on strong "Smooth, jitter-free focus" at bounding box center [346, 155] width 39 height 14
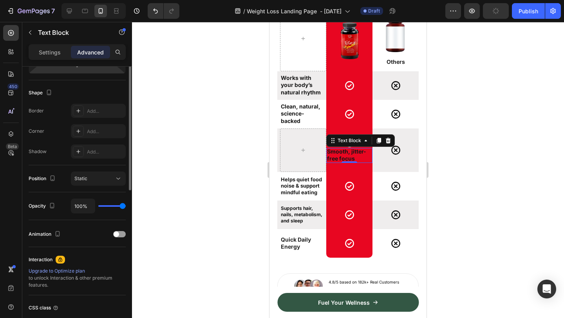
scroll to position [36, 0]
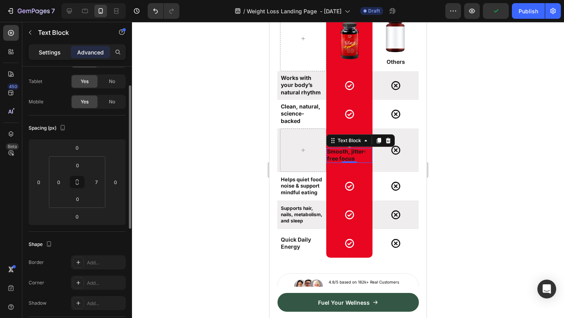
click at [53, 52] on p "Settings" at bounding box center [50, 52] width 22 height 8
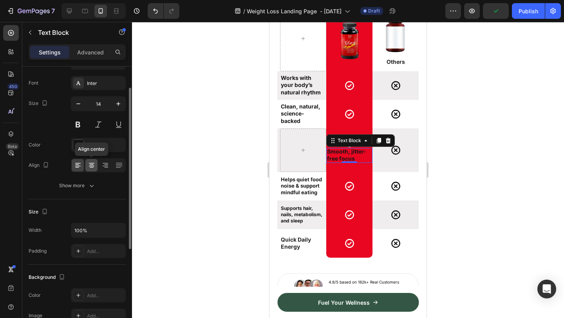
click at [92, 162] on icon at bounding box center [92, 165] width 8 height 8
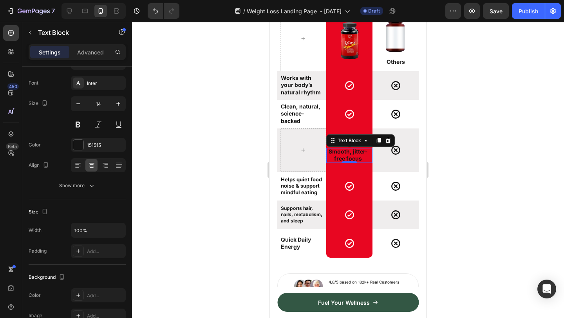
click at [473, 159] on div at bounding box center [348, 170] width 432 height 296
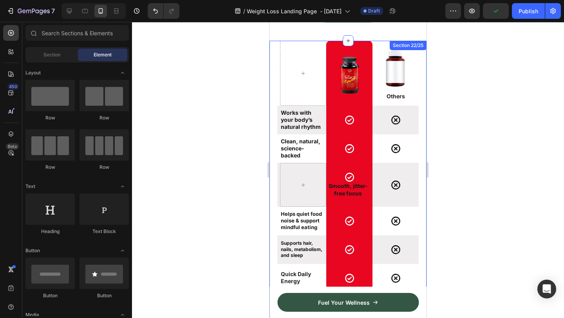
scroll to position [4344, 0]
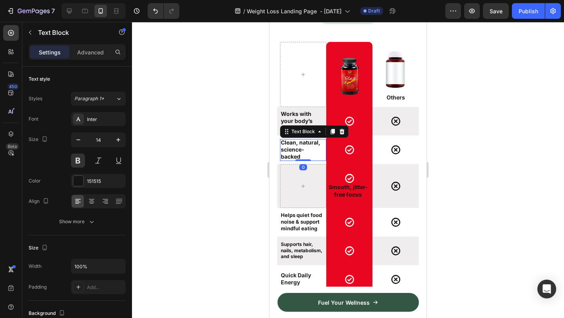
click at [304, 155] on p "Clean, natural, science-backed" at bounding box center [302, 150] width 42 height 22
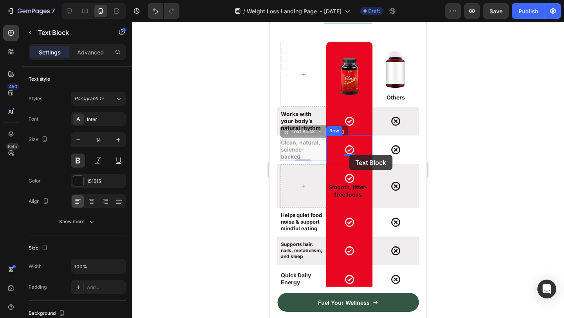
drag, startPoint x: 288, startPoint y: 135, endPoint x: 349, endPoint y: 155, distance: 63.9
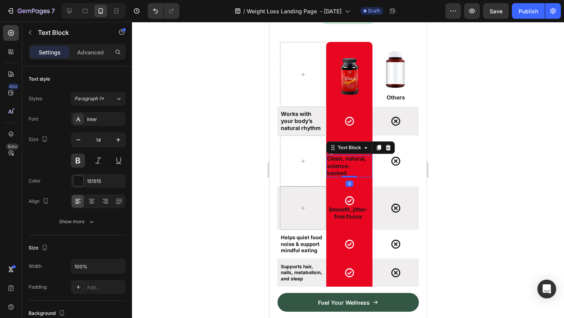
click at [479, 148] on div at bounding box center [348, 170] width 432 height 296
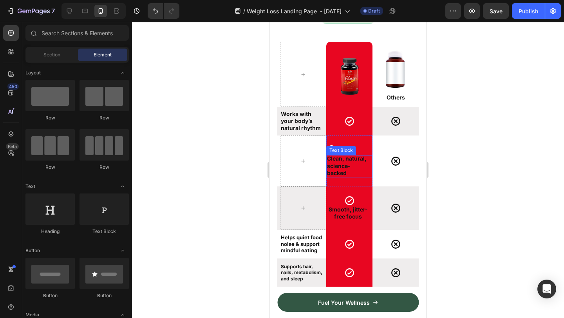
click at [354, 163] on p "Clean, natural, science-backed" at bounding box center [348, 166] width 42 height 22
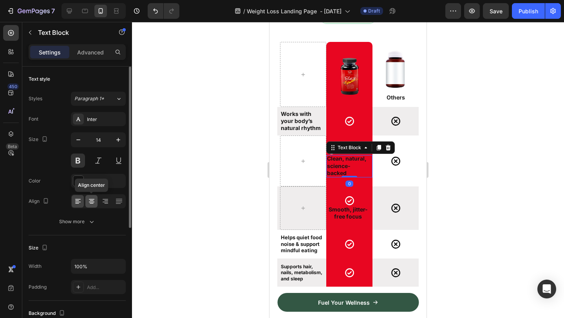
click at [90, 200] on icon at bounding box center [92, 201] width 8 height 8
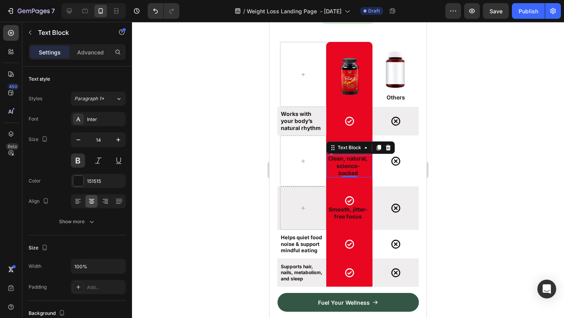
click at [470, 130] on div at bounding box center [348, 170] width 432 height 296
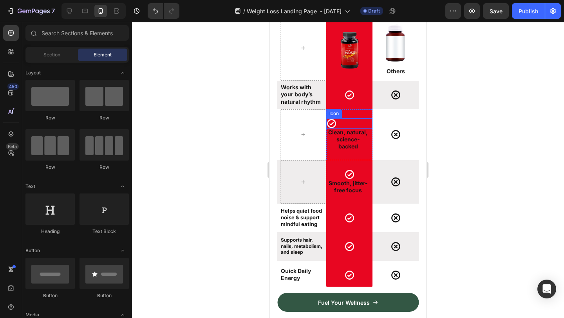
scroll to position [4368, 0]
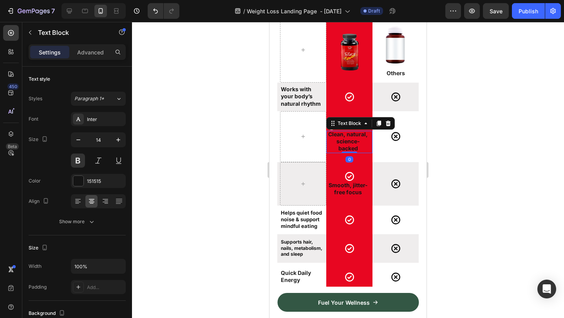
click at [332, 130] on div "Icon Clean, natural, science-backed Text Block 0" at bounding box center [349, 136] width 46 height 33
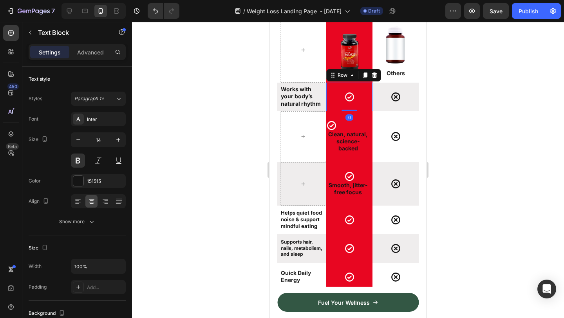
click at [352, 105] on div "Icon Row 0" at bounding box center [349, 97] width 46 height 29
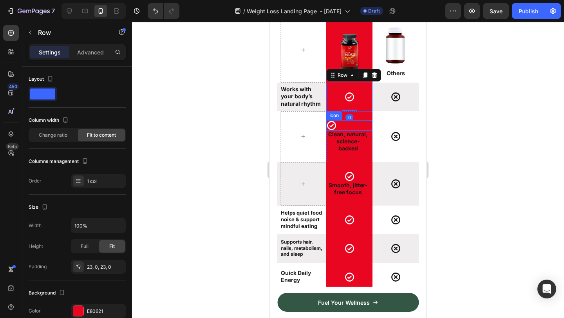
click at [335, 125] on icon at bounding box center [331, 125] width 11 height 11
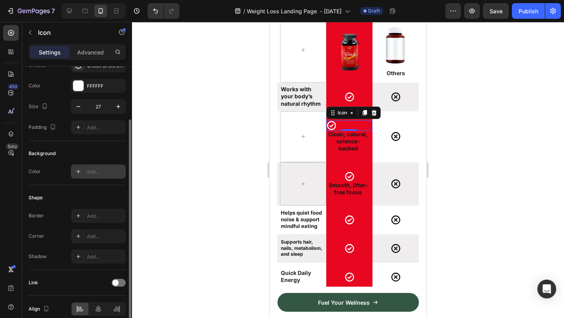
scroll to position [67, 0]
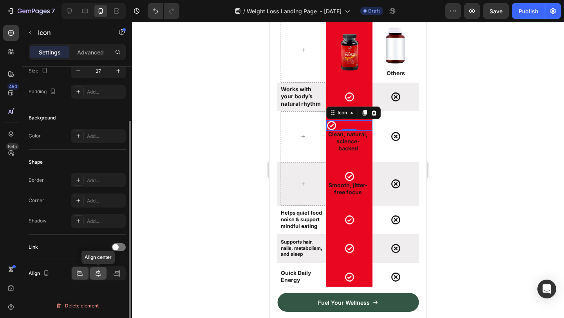
click at [100, 273] on icon at bounding box center [98, 273] width 8 height 8
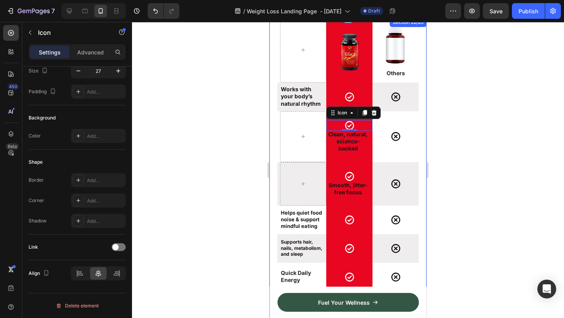
click at [467, 132] on div at bounding box center [348, 170] width 432 height 296
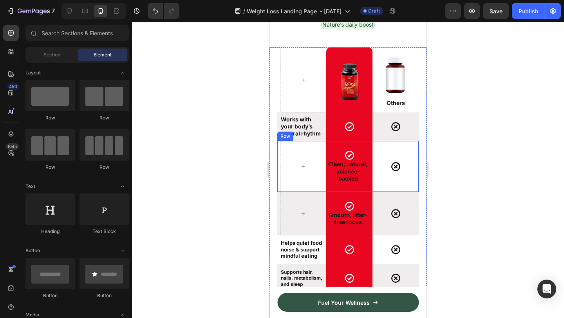
scroll to position [4337, 0]
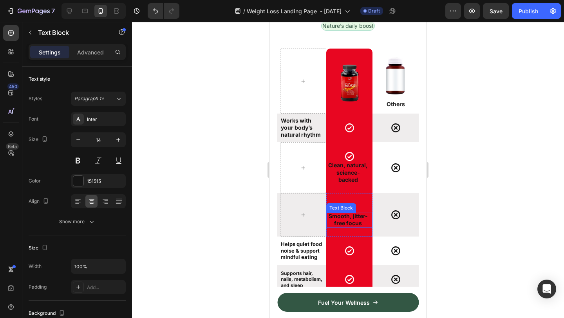
click at [350, 210] on div "Text Block" at bounding box center [341, 207] width 30 height 9
click at [357, 208] on div "Text Block" at bounding box center [349, 205] width 27 height 7
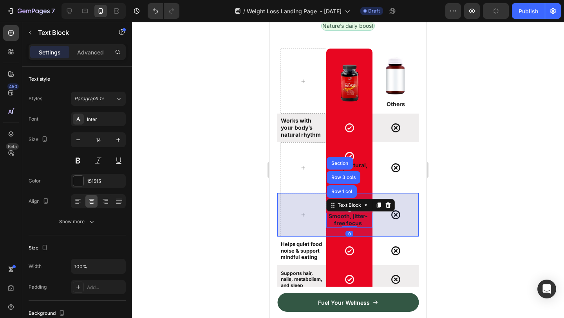
click at [360, 177] on p "Clean, natural, science-backed" at bounding box center [348, 173] width 42 height 22
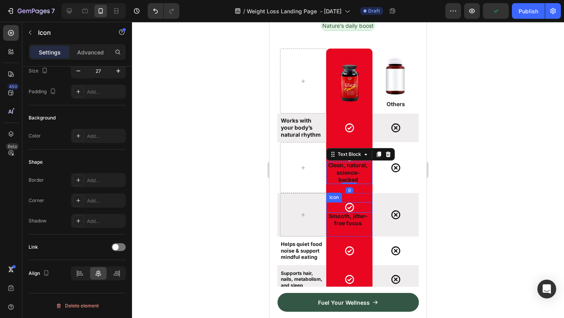
click at [354, 206] on icon at bounding box center [349, 207] width 11 height 11
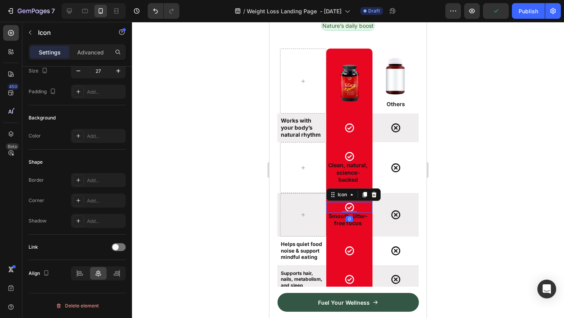
scroll to position [0, 0]
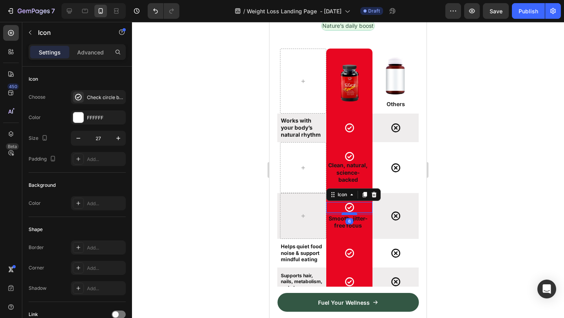
click at [349, 213] on div at bounding box center [350, 214] width 16 height 2
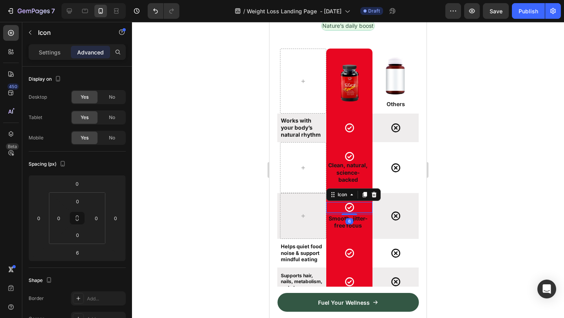
click at [475, 201] on div at bounding box center [348, 170] width 432 height 296
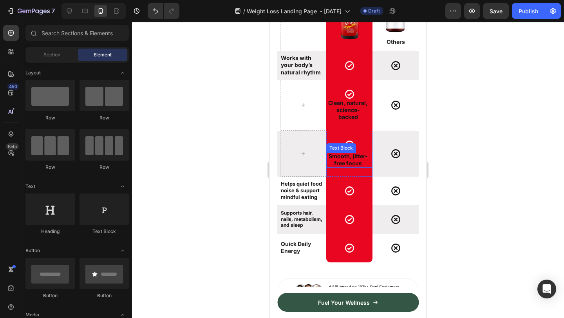
scroll to position [4403, 0]
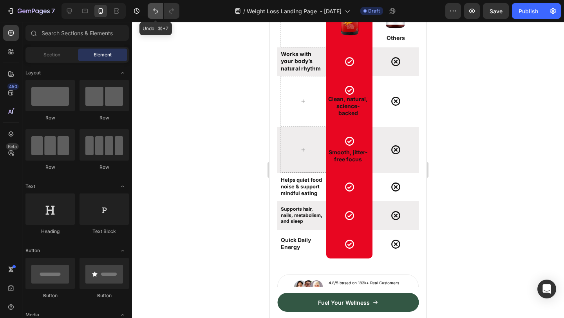
click at [158, 10] on icon "Undo/Redo" at bounding box center [156, 11] width 8 height 8
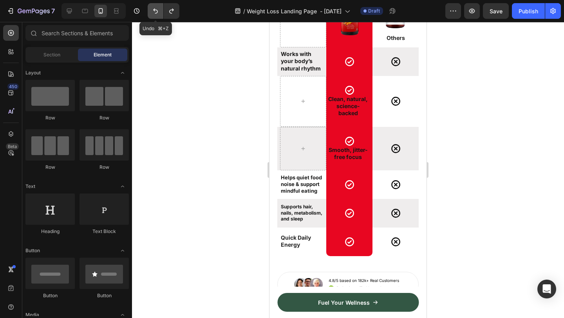
click at [158, 10] on icon "Undo/Redo" at bounding box center [156, 11] width 8 height 8
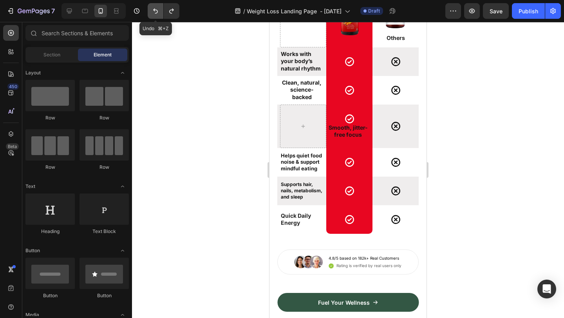
click at [158, 10] on icon "Undo/Redo" at bounding box center [156, 11] width 8 height 8
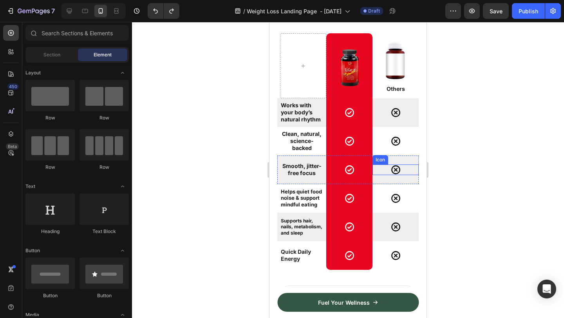
scroll to position [4350, 0]
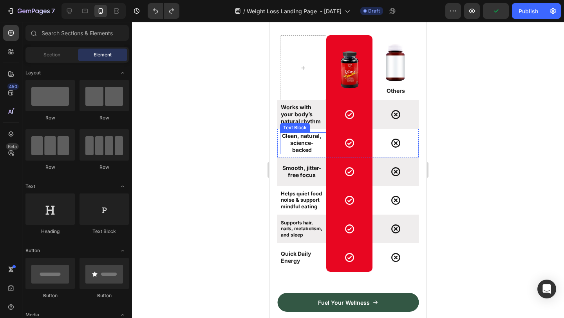
click at [304, 142] on p "Clean, natural, science-backed" at bounding box center [302, 143] width 42 height 22
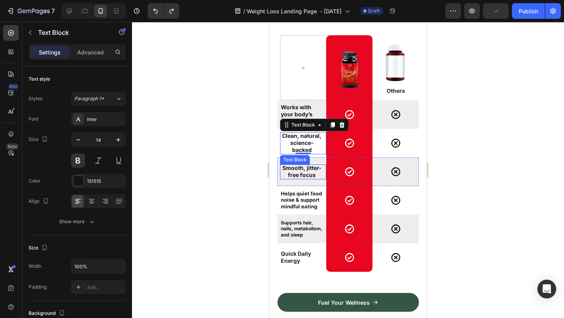
click at [293, 172] on strong "Smooth, jitter-free focus" at bounding box center [301, 172] width 39 height 14
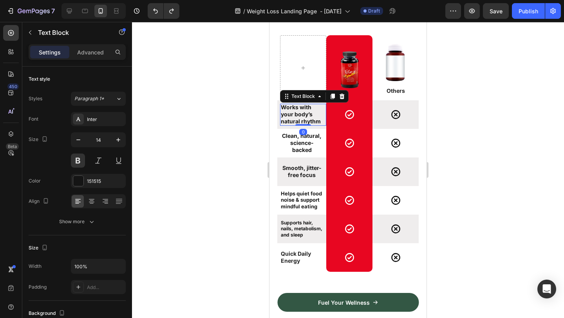
click at [298, 112] on p "Works with your body’s natural rhythm" at bounding box center [302, 115] width 42 height 22
click at [91, 200] on icon at bounding box center [92, 201] width 8 height 8
click at [302, 174] on strong "Smooth, jitter-free focus" at bounding box center [301, 172] width 39 height 14
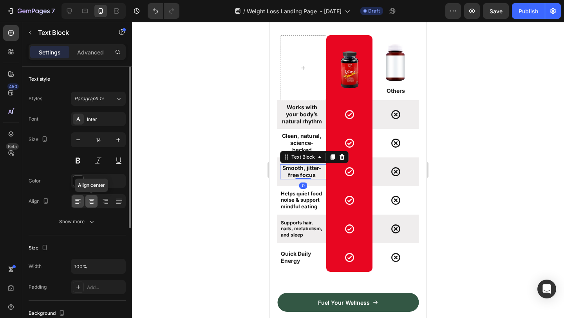
click at [92, 199] on icon at bounding box center [92, 201] width 8 height 8
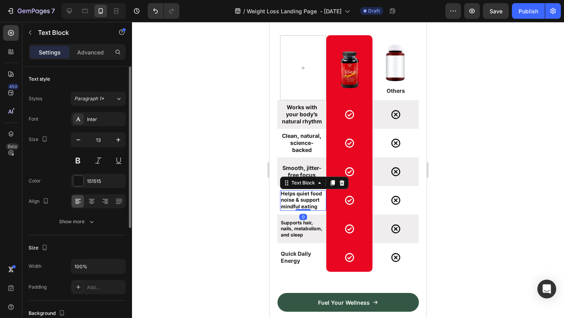
click at [287, 201] on strong "Helps quiet food noise & support mindful eating" at bounding box center [301, 200] width 41 height 20
click at [93, 198] on icon at bounding box center [92, 201] width 8 height 8
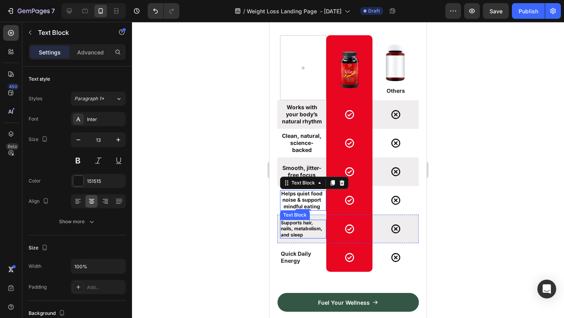
click at [286, 231] on strong "Supports hair, nails, metabolism, and sleep" at bounding box center [302, 229] width 42 height 18
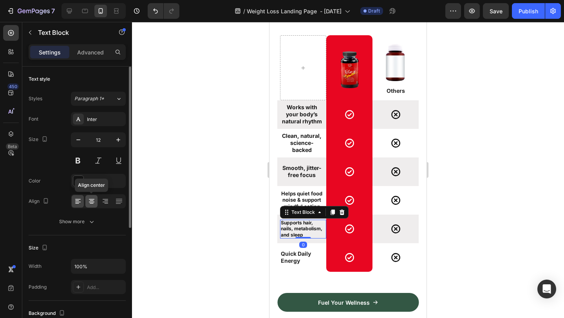
click at [93, 201] on icon at bounding box center [92, 201] width 8 height 8
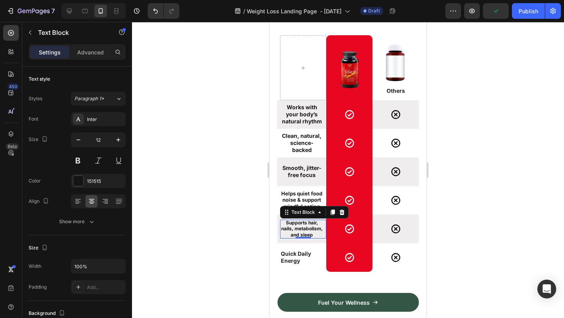
click at [521, 231] on div at bounding box center [348, 170] width 432 height 296
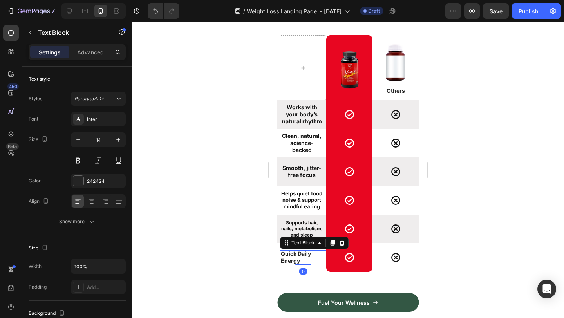
click at [310, 256] on strong "Quick Daily Energy" at bounding box center [296, 257] width 30 height 14
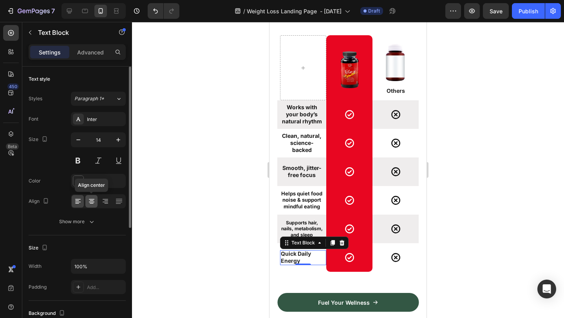
click at [92, 199] on icon at bounding box center [92, 201] width 8 height 8
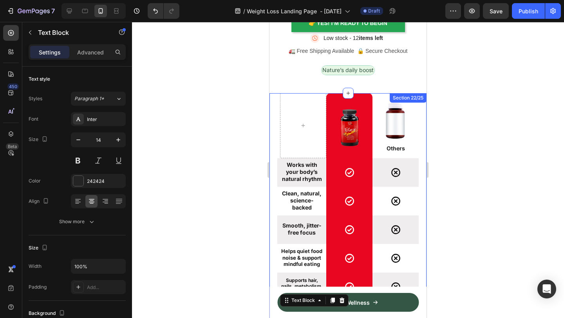
scroll to position [3970, 0]
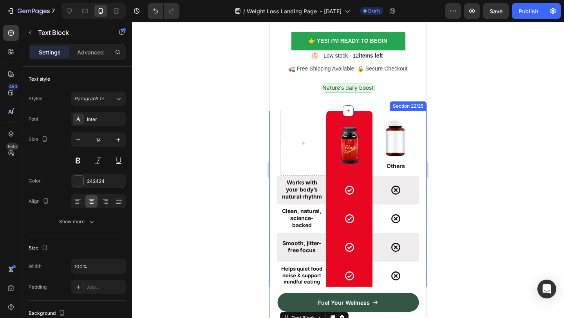
click at [273, 120] on div "Image Row Image Others Text Block Row Works with your body’s natural rhythm Tex…" at bounding box center [347, 264] width 157 height 306
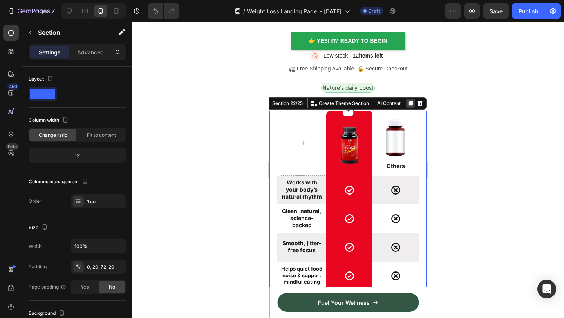
click at [412, 103] on icon at bounding box center [411, 103] width 4 height 5
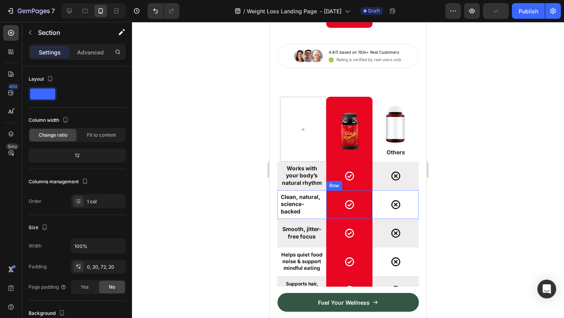
scroll to position [4305, 0]
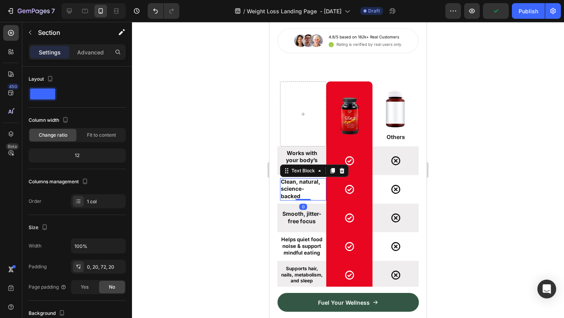
click at [297, 195] on p "Clean, natural, science-backed" at bounding box center [302, 189] width 42 height 22
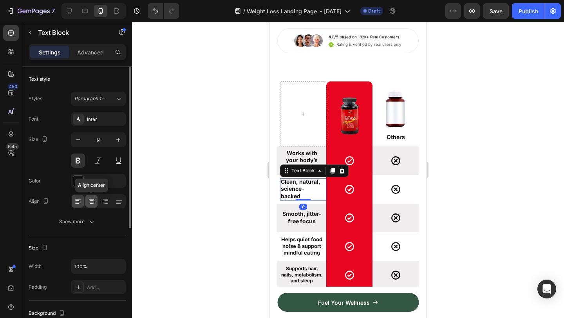
click at [92, 202] on icon at bounding box center [91, 202] width 5 height 1
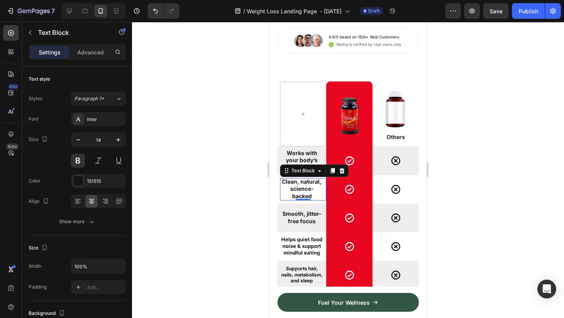
click at [488, 181] on div at bounding box center [348, 170] width 432 height 296
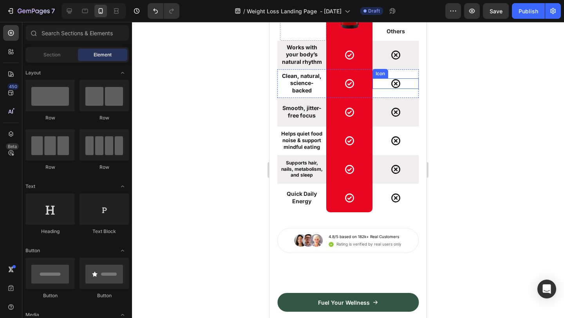
scroll to position [4415, 0]
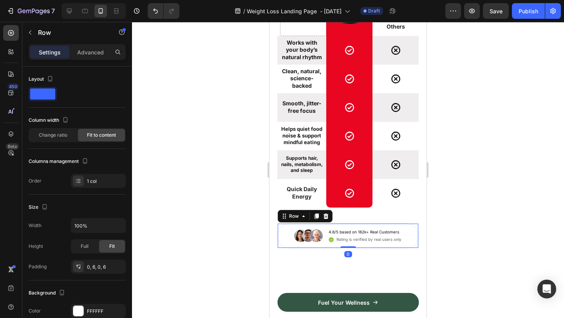
click at [410, 231] on div "Image 4.8/5 based on 182k+ Real Customers Text Block Icon Rating is verified by…" at bounding box center [347, 235] width 141 height 25
click at [329, 217] on div at bounding box center [325, 216] width 9 height 9
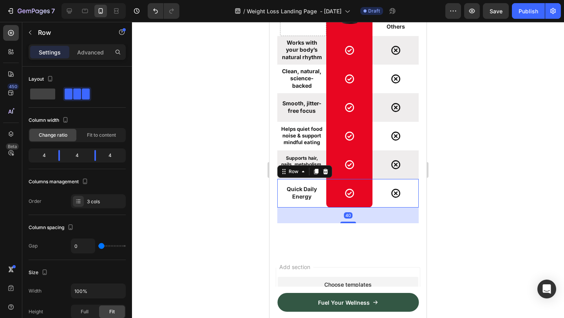
click at [411, 200] on div "Icon" at bounding box center [395, 193] width 46 height 29
click at [326, 174] on icon at bounding box center [325, 171] width 5 height 5
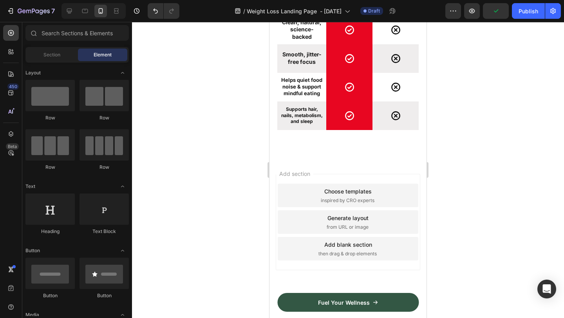
scroll to position [4471, 0]
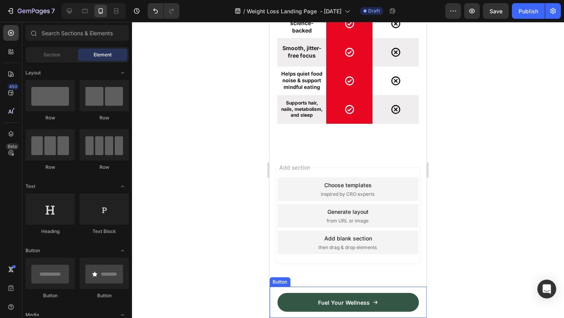
click at [419, 316] on div "Fuel Your Wellness Button" at bounding box center [347, 302] width 157 height 31
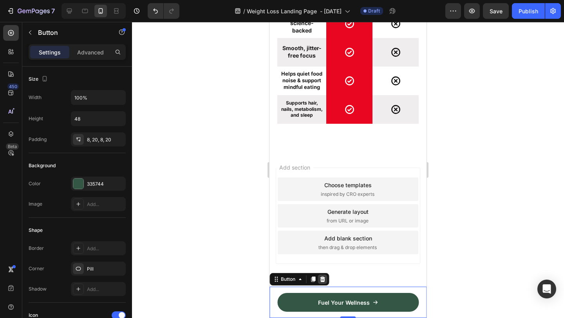
click at [324, 281] on icon at bounding box center [322, 279] width 5 height 5
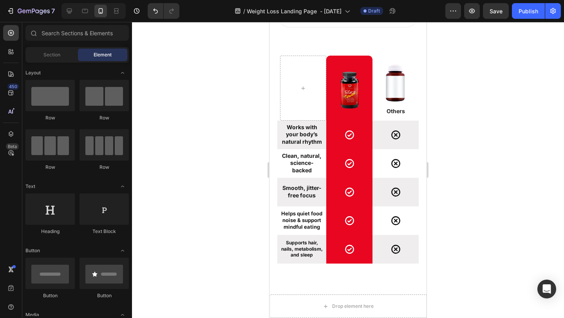
scroll to position [4335, 0]
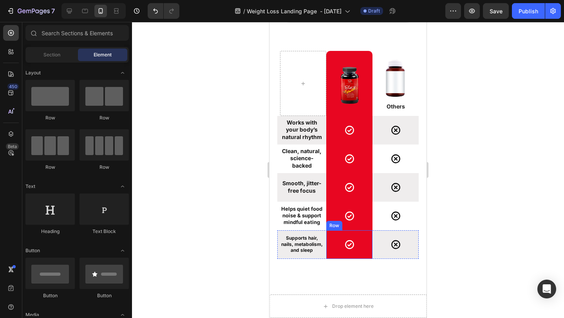
click at [363, 257] on div "Icon Row" at bounding box center [349, 244] width 46 height 29
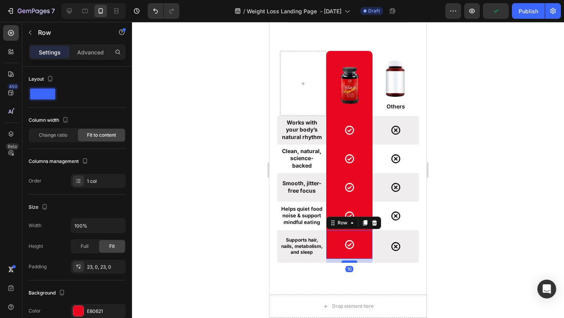
click at [352, 262] on div at bounding box center [350, 261] width 16 height 2
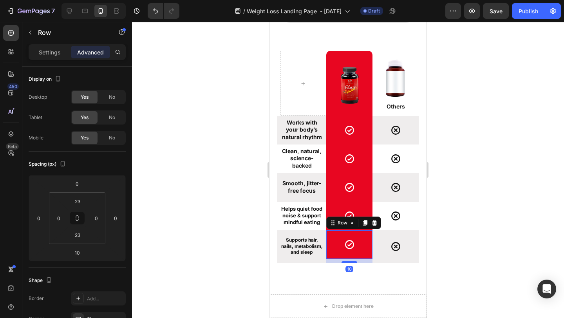
click at [482, 200] on div at bounding box center [348, 170] width 432 height 296
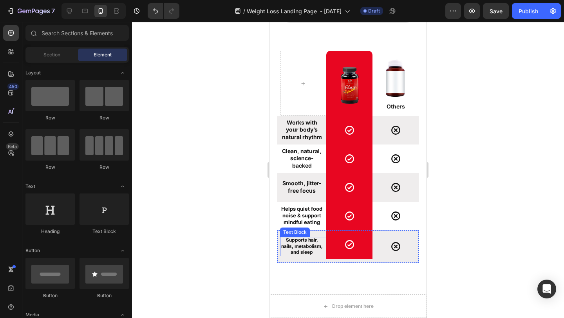
click at [299, 246] on strong "Supports hair, nails, metabolism, and sleep" at bounding box center [302, 246] width 42 height 18
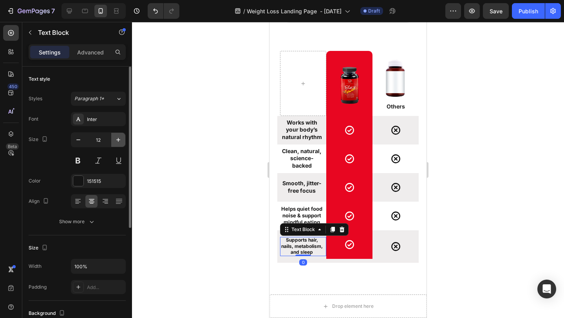
click at [115, 137] on icon "button" at bounding box center [118, 140] width 8 height 8
type input "13"
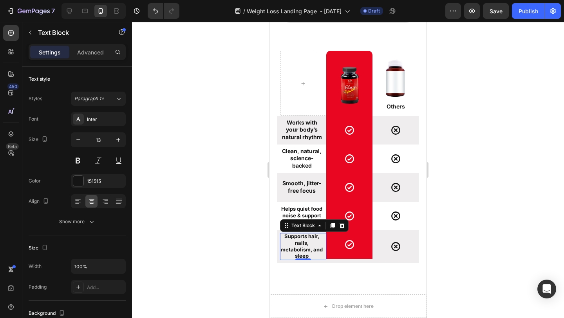
click at [502, 182] on div at bounding box center [348, 170] width 432 height 296
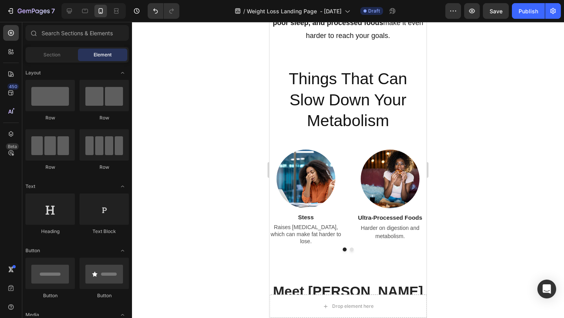
scroll to position [727, 0]
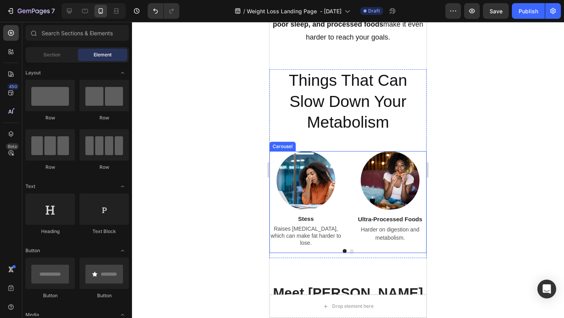
click at [352, 249] on button "Dot" at bounding box center [352, 251] width 4 height 4
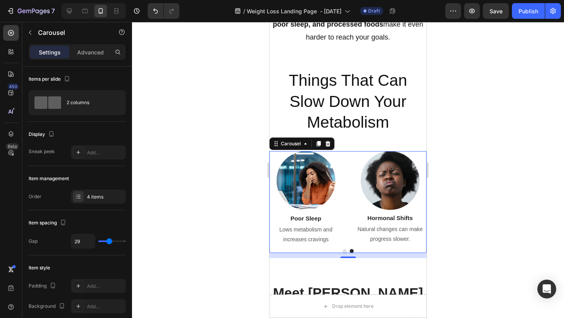
click at [346, 249] on button "Dot" at bounding box center [345, 251] width 4 height 4
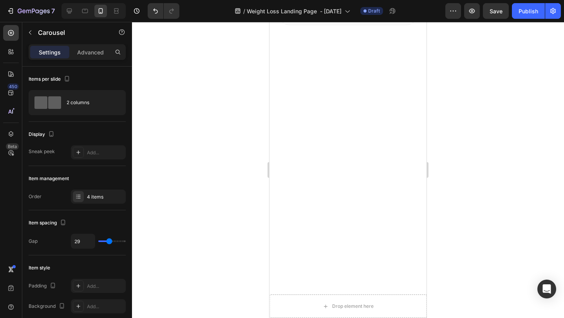
scroll to position [4496, 0]
click at [31, 34] on icon "button" at bounding box center [30, 32] width 6 height 6
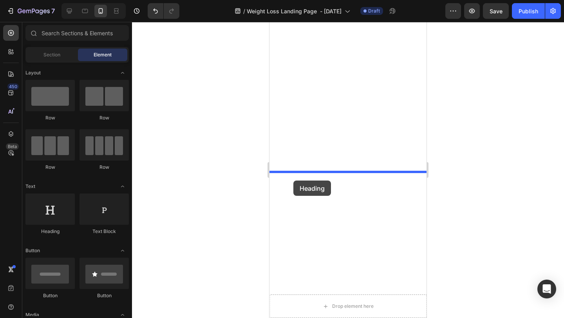
drag, startPoint x: 327, startPoint y: 239, endPoint x: 293, endPoint y: 181, distance: 67.4
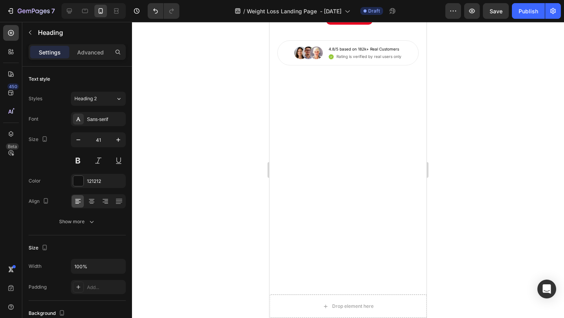
click at [528, 153] on div at bounding box center [348, 170] width 432 height 296
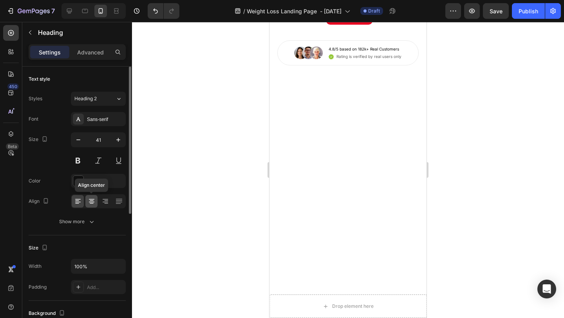
click at [92, 199] on icon at bounding box center [92, 201] width 8 height 8
click at [506, 189] on div at bounding box center [348, 170] width 432 height 296
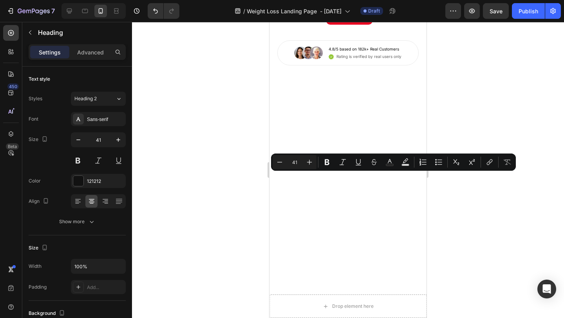
click at [213, 224] on div at bounding box center [348, 170] width 432 height 296
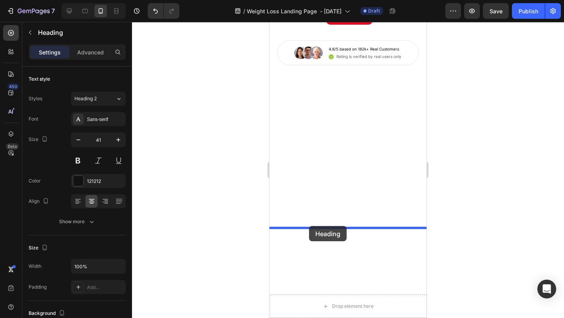
drag, startPoint x: 274, startPoint y: 166, endPoint x: 309, endPoint y: 226, distance: 69.0
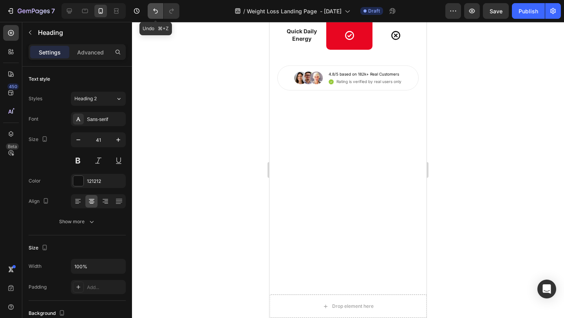
click at [155, 8] on icon "Undo/Redo" at bounding box center [156, 11] width 8 height 8
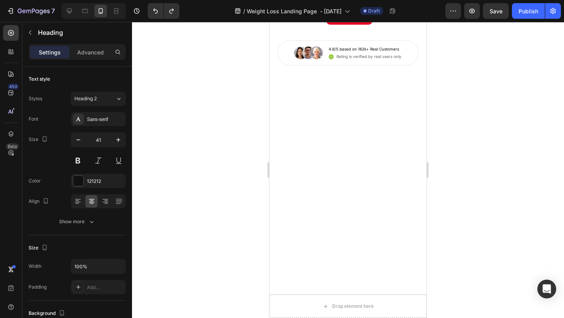
click at [487, 212] on div at bounding box center [348, 170] width 432 height 296
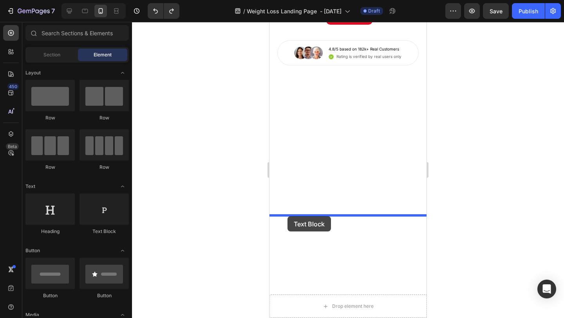
drag, startPoint x: 365, startPoint y: 239, endPoint x: 287, endPoint y: 216, distance: 80.4
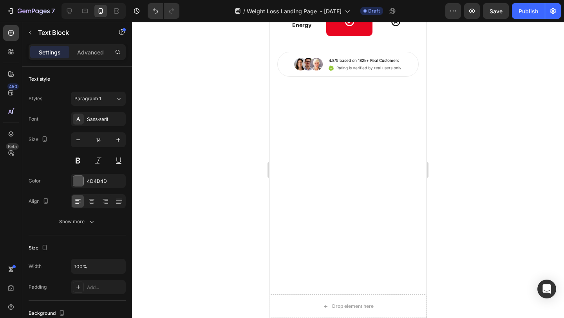
click at [493, 204] on div at bounding box center [348, 170] width 432 height 296
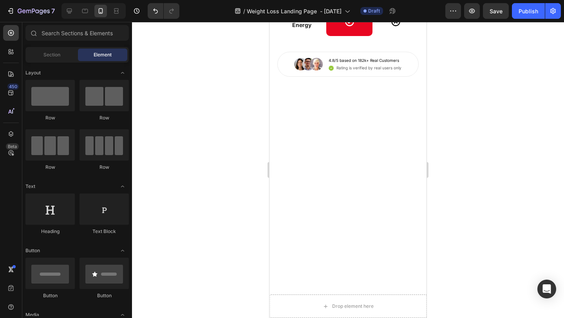
click at [448, 155] on div at bounding box center [348, 170] width 432 height 296
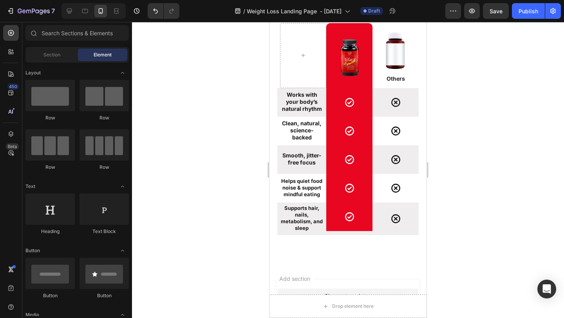
scroll to position [5023, 0]
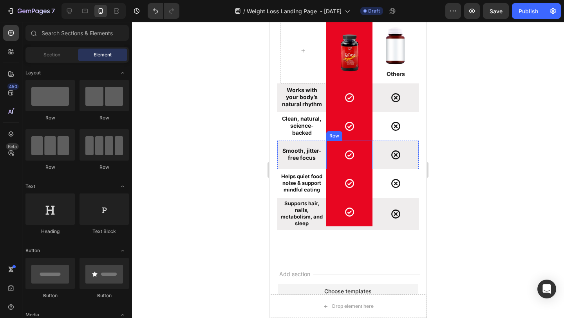
click at [371, 160] on div "Icon Row" at bounding box center [349, 155] width 46 height 29
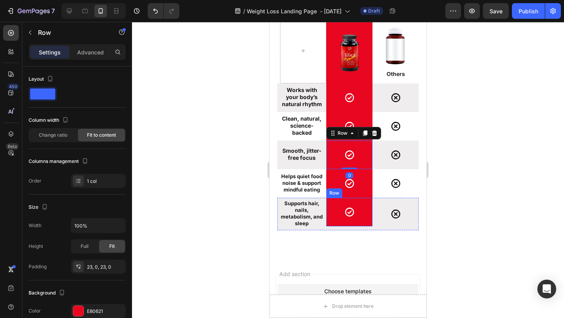
click at [343, 224] on div "Icon Row" at bounding box center [349, 212] width 46 height 29
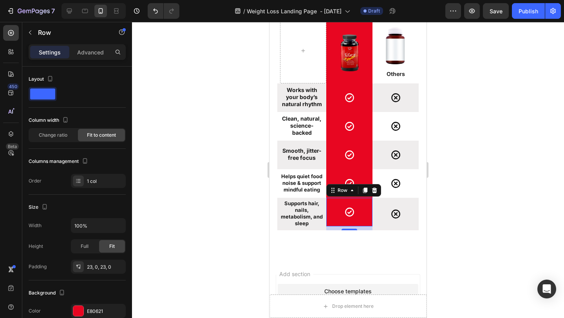
click at [464, 174] on div at bounding box center [348, 170] width 432 height 296
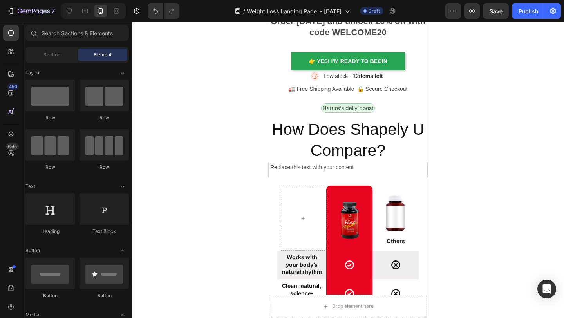
scroll to position [4548, 0]
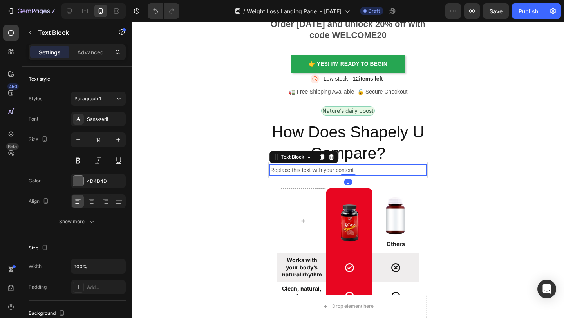
click at [285, 167] on div "Replace this text with your content" at bounding box center [347, 170] width 157 height 11
click at [285, 167] on p "Replace this text with your content" at bounding box center [347, 170] width 155 height 10
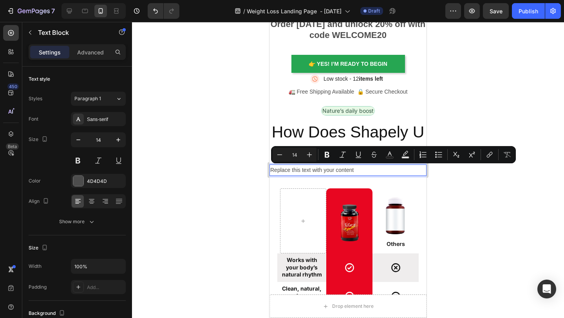
click at [382, 169] on p "Replace this text with your content" at bounding box center [347, 170] width 155 height 10
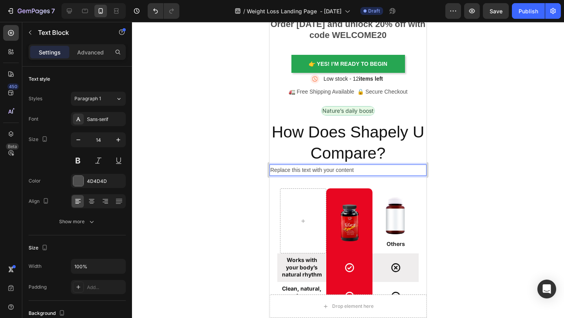
click at [382, 169] on p "Replace this text with your content" at bounding box center [347, 170] width 155 height 10
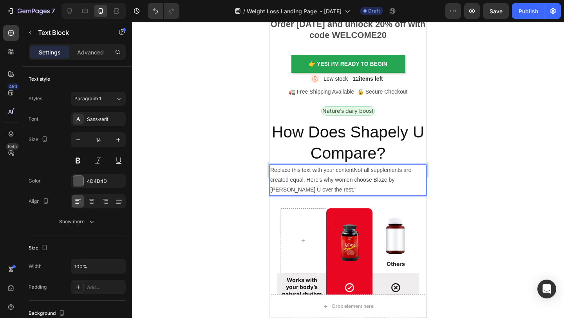
click at [353, 170] on p "Replace this text with your contentNot all supplements are created equal. Here’…" at bounding box center [347, 180] width 155 height 30
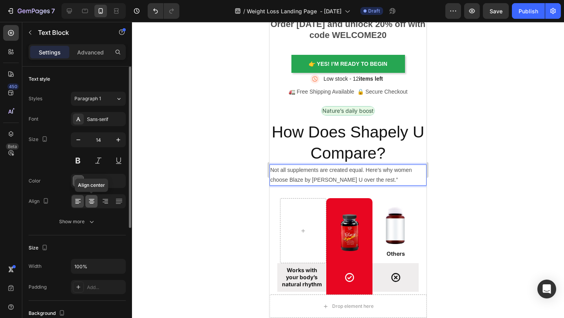
click at [91, 198] on icon at bounding box center [92, 201] width 8 height 8
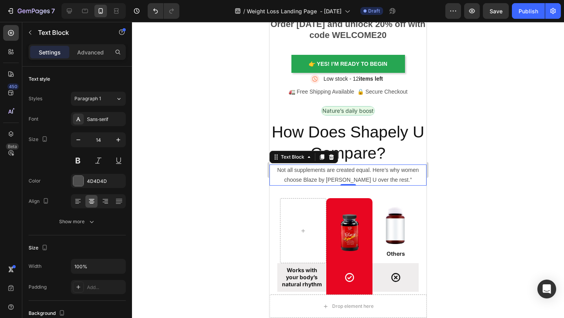
click at [469, 190] on div at bounding box center [348, 170] width 432 height 296
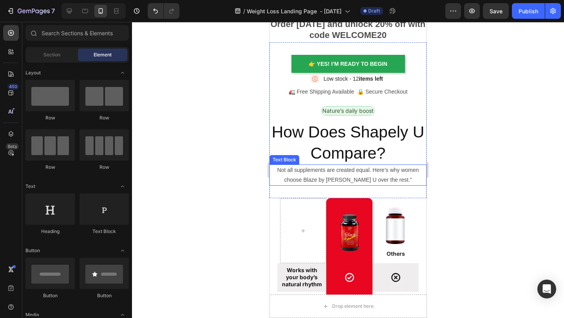
click at [356, 173] on p "Not all supplements are created equal. Here’s why women choose Blaze by Shapely…" at bounding box center [347, 175] width 155 height 20
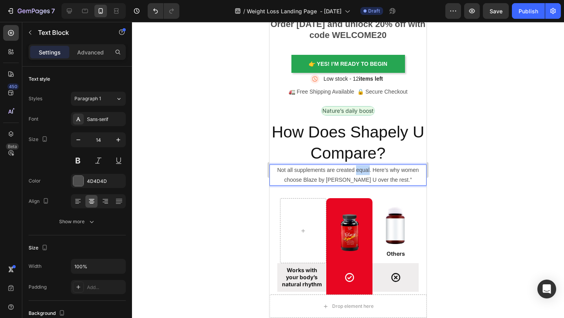
click at [356, 173] on p "Not all supplements are created equal. Here’s why women choose Blaze by Shapely…" at bounding box center [347, 175] width 155 height 20
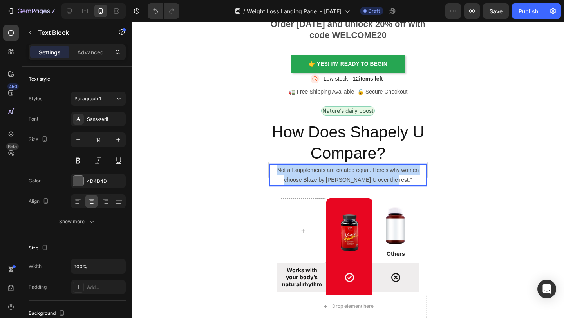
click at [356, 173] on p "Not all supplements are created equal. Here’s why women choose Blaze by Shapely…" at bounding box center [347, 175] width 155 height 20
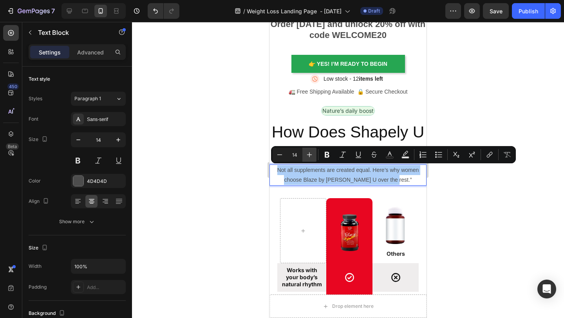
click at [312, 151] on icon "Editor contextual toolbar" at bounding box center [310, 155] width 8 height 8
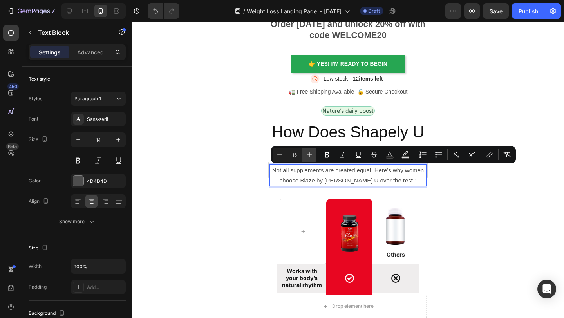
click at [312, 151] on icon "Editor contextual toolbar" at bounding box center [310, 155] width 8 height 8
type input "16"
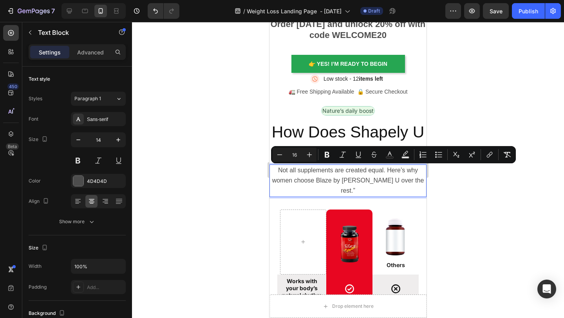
click at [457, 191] on div at bounding box center [348, 170] width 432 height 296
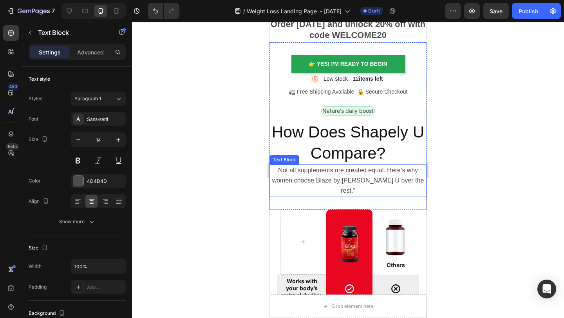
click at [421, 179] on p "Not all supplements are created equal. Here’s why women choose Blaze by Shapely…" at bounding box center [347, 180] width 155 height 31
click at [474, 194] on div at bounding box center [348, 170] width 432 height 296
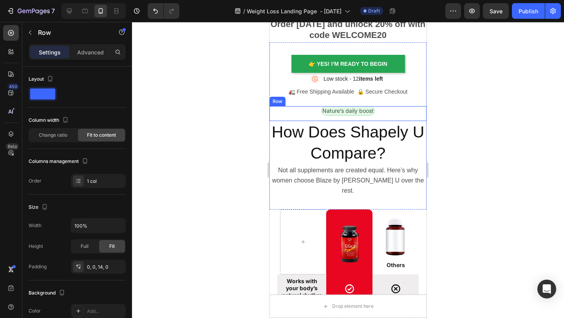
click at [360, 117] on div "Nature’s daily boost Text Block Row" at bounding box center [347, 113] width 157 height 15
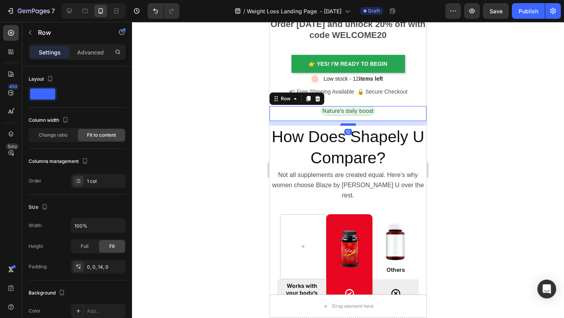
drag, startPoint x: 351, startPoint y: 120, endPoint x: 352, endPoint y: 125, distance: 5.2
click at [352, 125] on div at bounding box center [348, 124] width 16 height 2
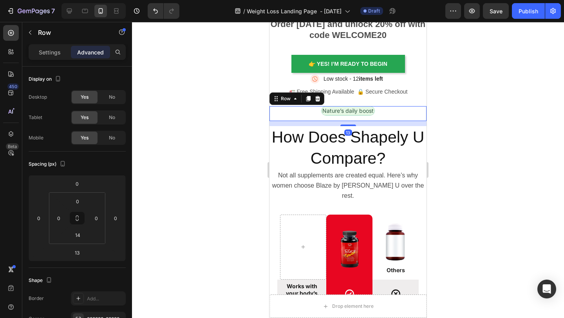
click at [482, 138] on div at bounding box center [348, 170] width 432 height 296
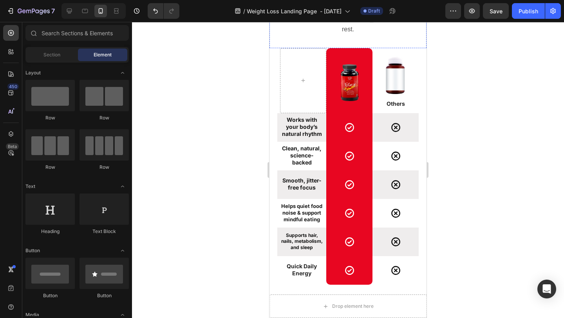
scroll to position [4714, 0]
click at [309, 209] on strong "Helps quiet food noise & support mindful eating" at bounding box center [301, 212] width 41 height 20
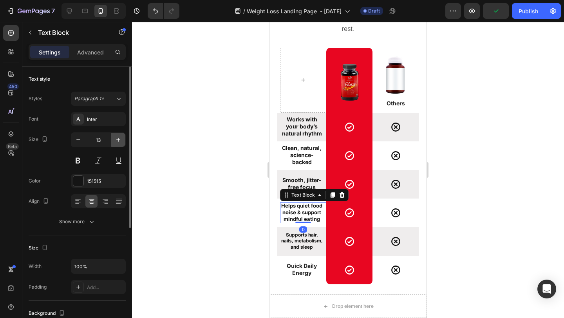
click at [119, 138] on icon "button" at bounding box center [118, 140] width 8 height 8
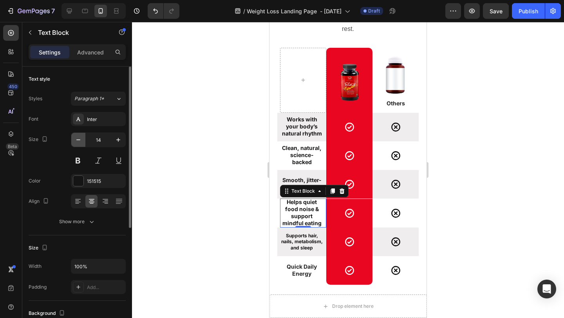
click at [82, 142] on icon "button" at bounding box center [78, 140] width 8 height 8
type input "13"
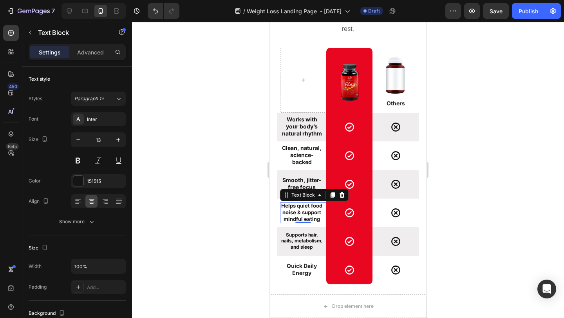
click at [473, 218] on div at bounding box center [348, 170] width 432 height 296
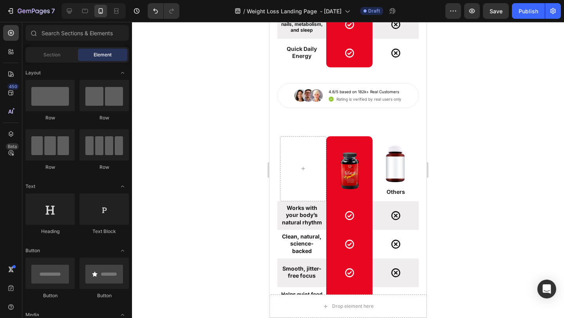
scroll to position [4797, 0]
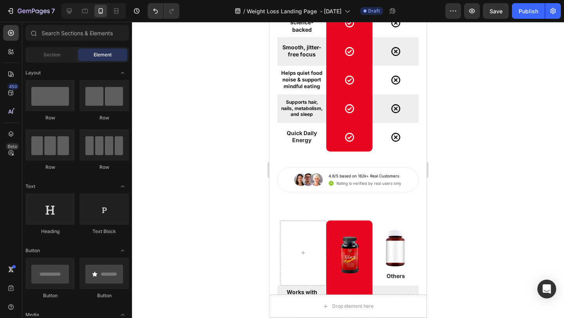
scroll to position [4682, 0]
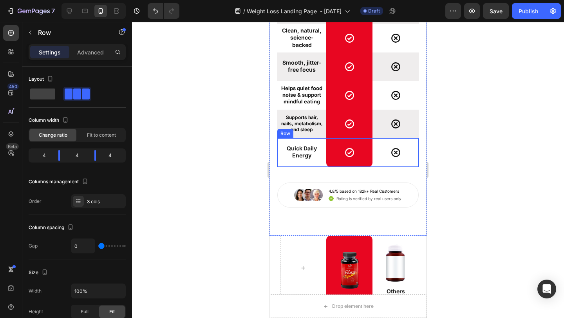
click at [281, 163] on div "Quick Daily Energy Text Block" at bounding box center [303, 152] width 46 height 29
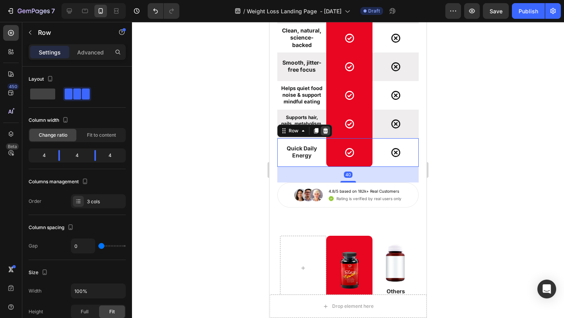
click at [326, 130] on icon at bounding box center [325, 131] width 6 height 6
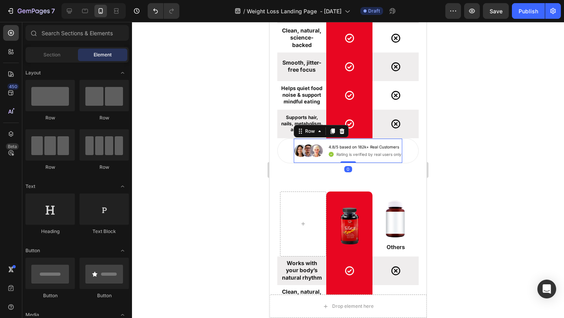
click at [340, 162] on div "Image 4.8/5 based on 182k+ Real Customers Text Block Icon Rating is verified by…" at bounding box center [348, 151] width 108 height 24
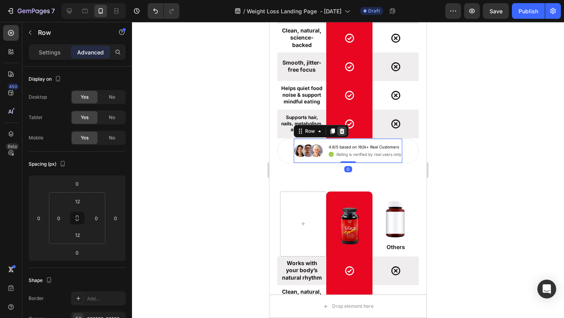
click at [340, 133] on icon at bounding box center [342, 130] width 5 height 5
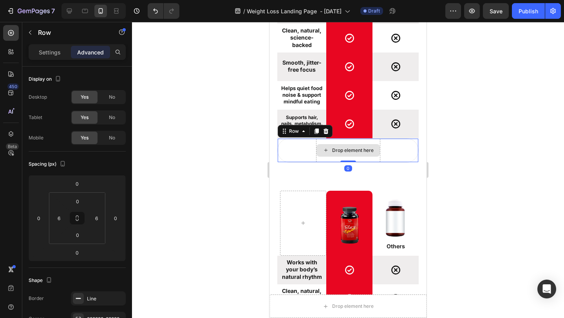
click at [371, 161] on div "Drop element here" at bounding box center [348, 151] width 64 height 24
click at [325, 134] on icon at bounding box center [326, 130] width 5 height 5
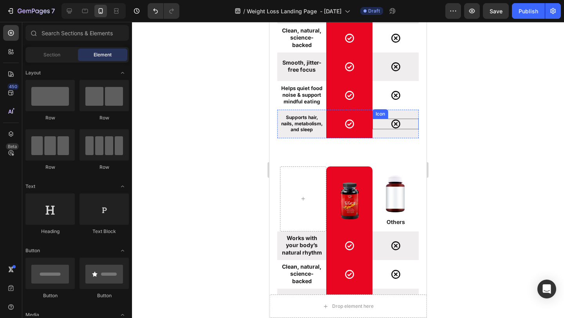
click at [462, 125] on div at bounding box center [348, 170] width 432 height 296
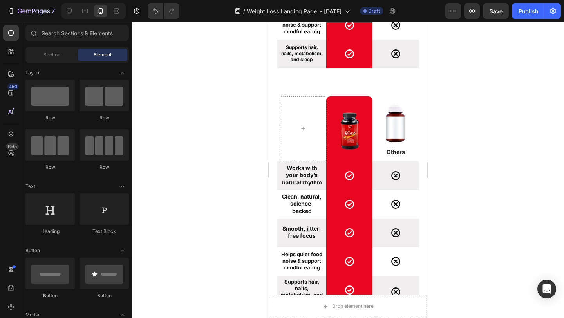
scroll to position [4729, 0]
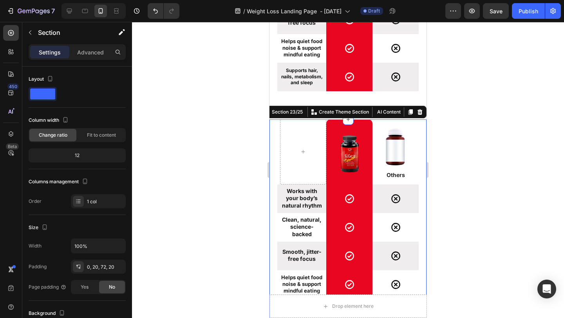
click at [273, 128] on div "Image Row Image Others Text Block Row Works with your body’s natural rhythm Tex…" at bounding box center [347, 239] width 157 height 240
click at [421, 112] on icon at bounding box center [420, 111] width 5 height 5
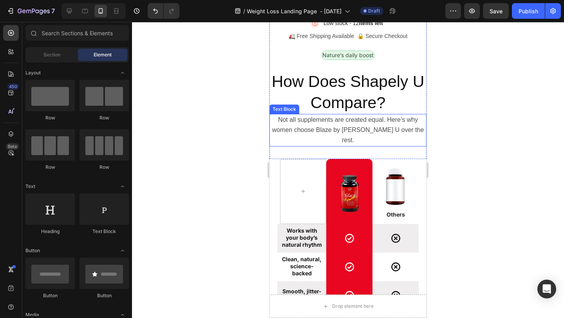
scroll to position [4159, 0]
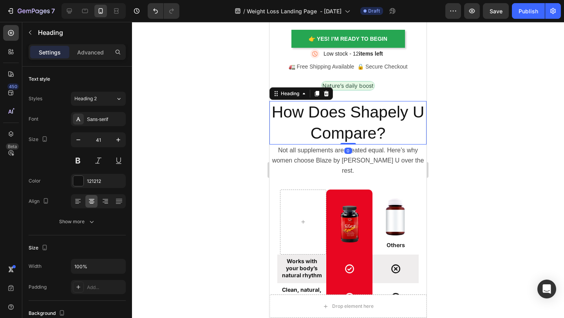
click at [273, 106] on h2 "How Does Shapely U Compare?" at bounding box center [347, 122] width 157 height 43
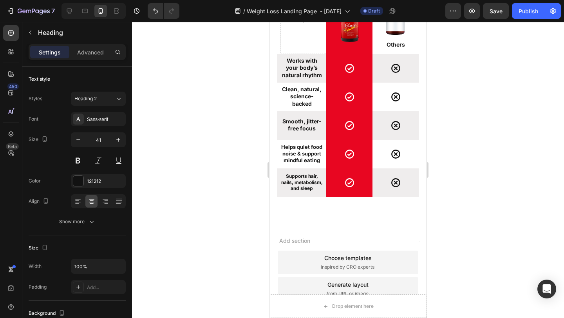
scroll to position [4724, 0]
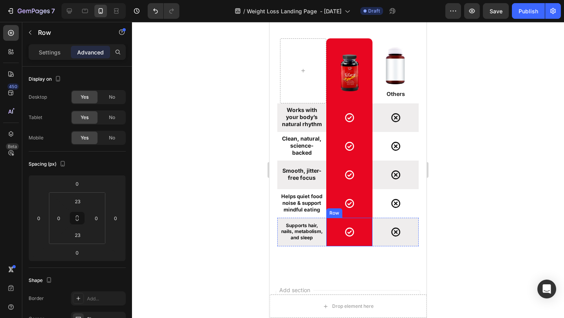
click at [365, 230] on div "Icon Row" at bounding box center [349, 232] width 46 height 29
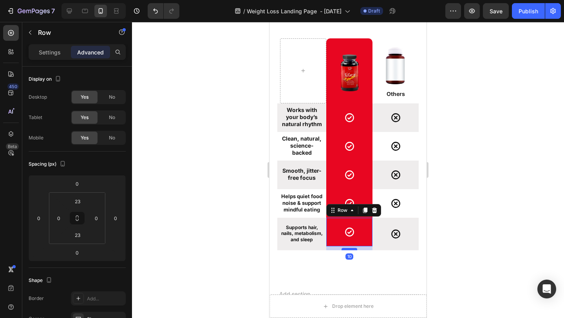
click at [354, 248] on div at bounding box center [350, 249] width 16 height 2
type input "10"
click at [477, 213] on div at bounding box center [348, 170] width 432 height 296
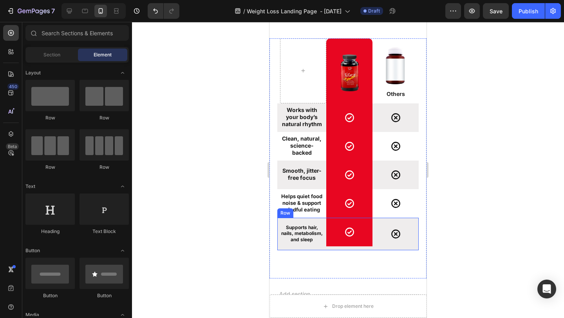
click at [352, 238] on div "Supports hair, nails, metabolism, and sleep Text Block Icon Row Icon Row" at bounding box center [347, 234] width 141 height 33
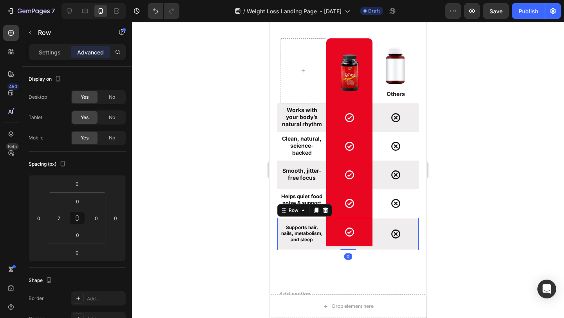
drag, startPoint x: 352, startPoint y: 238, endPoint x: 352, endPoint y: 233, distance: 5.1
click at [352, 233] on div "Supports hair, nails, metabolism, and sleep Text Block Icon Row Icon Row 0" at bounding box center [347, 234] width 141 height 33
click at [347, 236] on div "Supports hair, nails, metabolism, and sleep Text Block Icon Row Icon Row 0" at bounding box center [347, 234] width 141 height 33
click at [350, 236] on div "Supports hair, nails, metabolism, and sleep Text Block Icon Row Icon Row 0" at bounding box center [347, 234] width 141 height 33
click at [353, 235] on div "Supports hair, nails, metabolism, and sleep Text Block Icon Row Icon Row 0" at bounding box center [347, 234] width 141 height 33
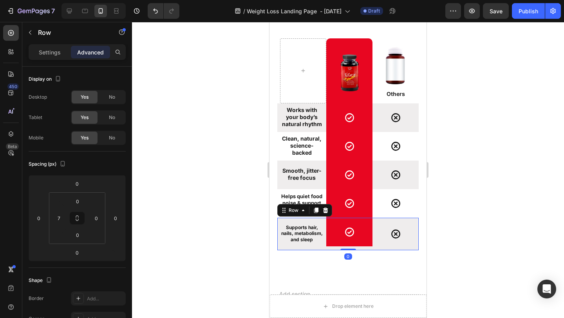
click at [343, 234] on div "Supports hair, nails, metabolism, and sleep Text Block Icon Row Icon Row 0" at bounding box center [347, 234] width 141 height 33
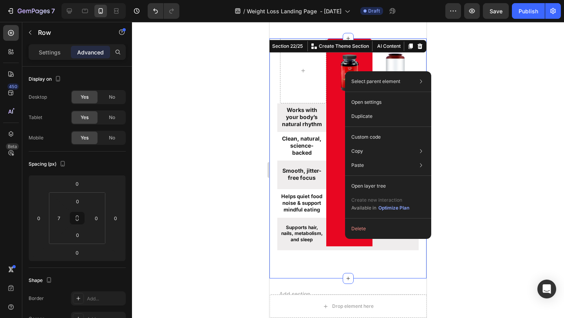
click at [337, 243] on div "Image Row Image Others Text Block Row Works with your body’s natural rhythm Tex…" at bounding box center [347, 158] width 157 height 240
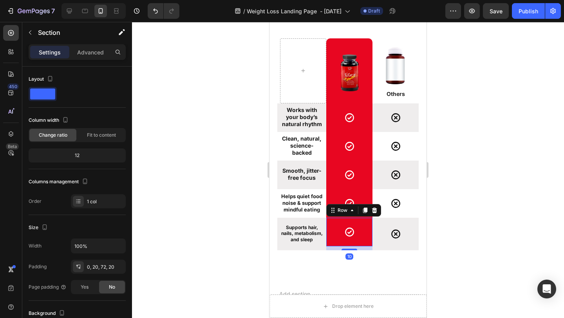
click at [352, 235] on div "Icon Row 10" at bounding box center [349, 232] width 46 height 29
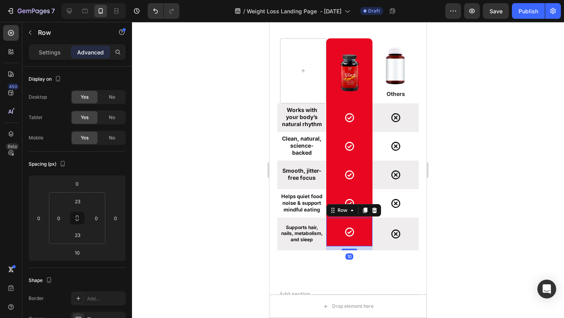
click at [357, 233] on div "Icon Row 10" at bounding box center [349, 232] width 46 height 29
click at [339, 225] on div "Icon Row 10" at bounding box center [349, 232] width 46 height 29
click at [304, 233] on div "Supports hair, nails, metabolism, and sleep Text Block" at bounding box center [303, 234] width 46 height 33
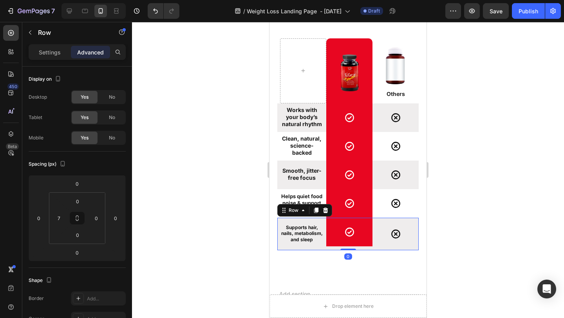
click at [304, 238] on div "Supports hair, nails, metabolism, and sleep Text Block" at bounding box center [303, 234] width 46 height 33
click at [388, 198] on div "Icon" at bounding box center [395, 203] width 46 height 11
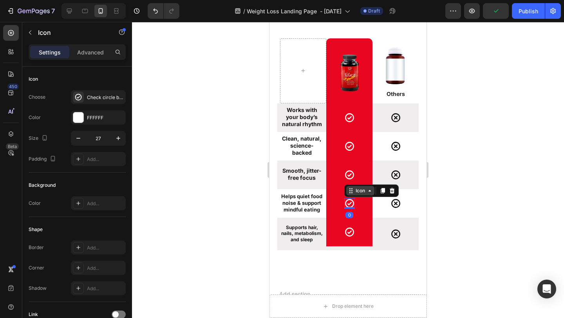
click at [350, 186] on div "Icon" at bounding box center [360, 190] width 28 height 9
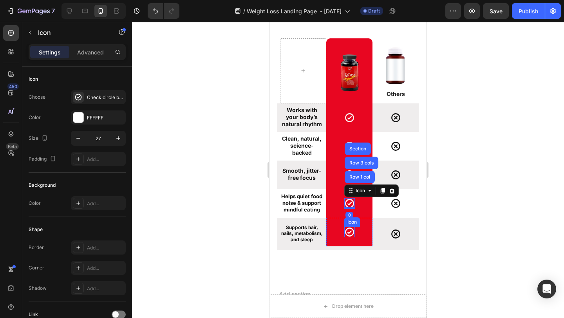
click at [353, 227] on icon at bounding box center [349, 232] width 11 height 11
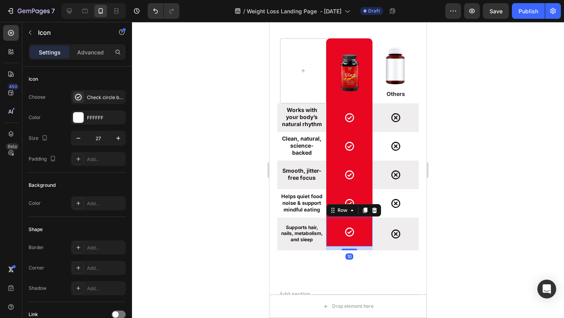
click at [354, 233] on div "Icon Row 10" at bounding box center [349, 232] width 46 height 29
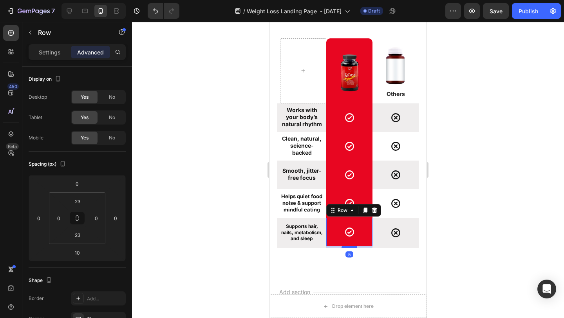
click at [353, 246] on div at bounding box center [350, 247] width 16 height 2
type input "5"
click at [454, 215] on div at bounding box center [348, 170] width 432 height 296
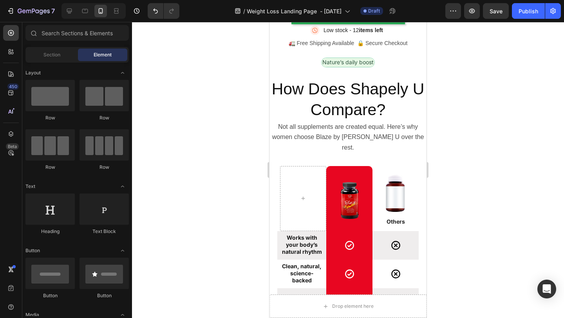
scroll to position [4111, 0]
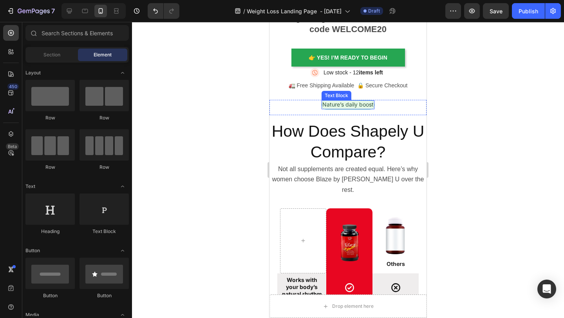
click at [374, 103] on p "Nature’s daily boost" at bounding box center [347, 104] width 51 height 7
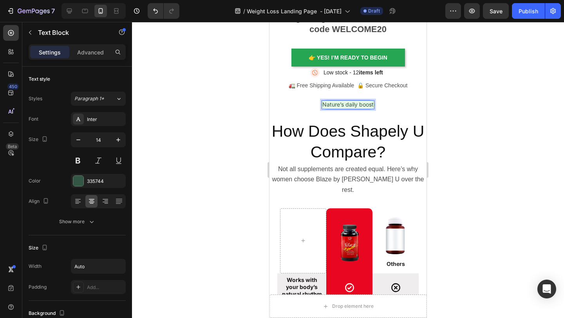
click at [322, 105] on p "Nature’s daily boost" at bounding box center [347, 104] width 51 height 7
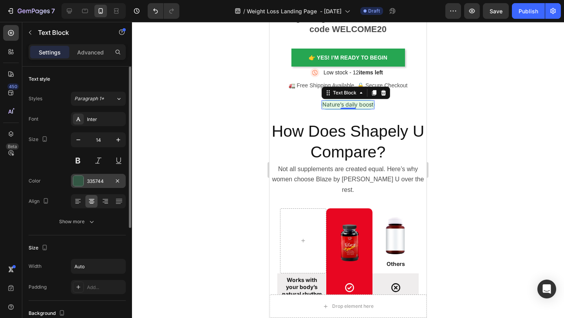
click at [76, 175] on div "335744" at bounding box center [98, 181] width 55 height 14
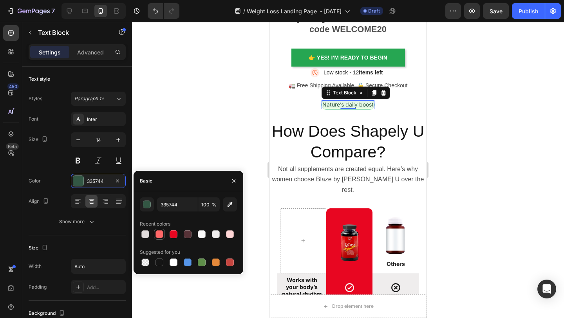
click at [158, 231] on div at bounding box center [159, 234] width 8 height 8
type input "FF6868"
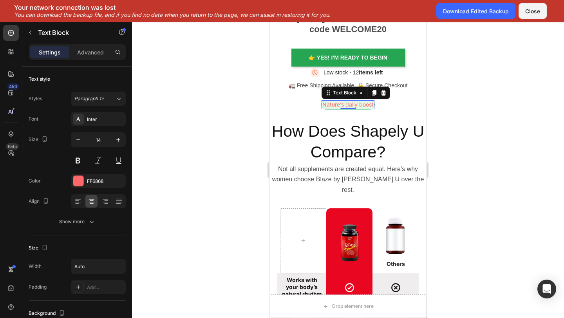
click at [527, 115] on div at bounding box center [348, 170] width 432 height 296
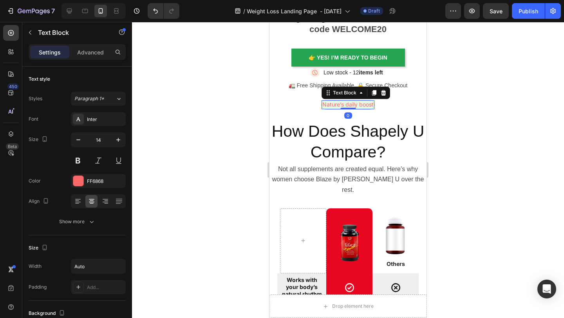
click at [370, 106] on p "Nature’s daily boost" at bounding box center [347, 104] width 51 height 7
click at [99, 55] on p "Advanced" at bounding box center [90, 52] width 27 height 8
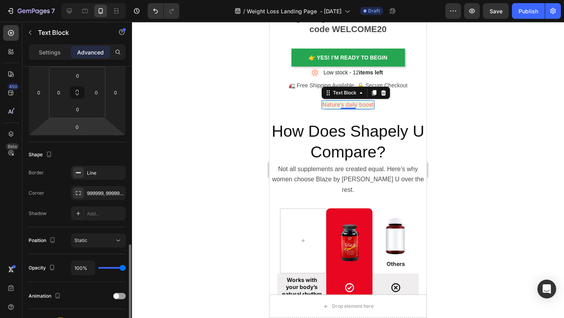
scroll to position [0, 0]
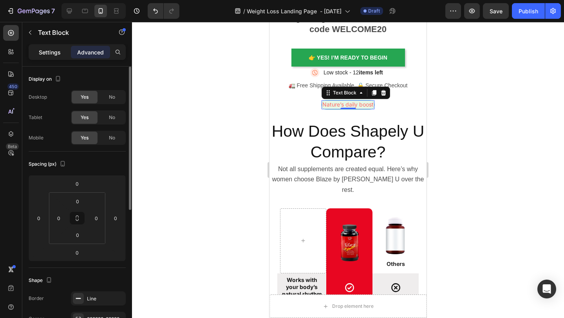
click at [58, 51] on p "Settings" at bounding box center [50, 52] width 22 height 8
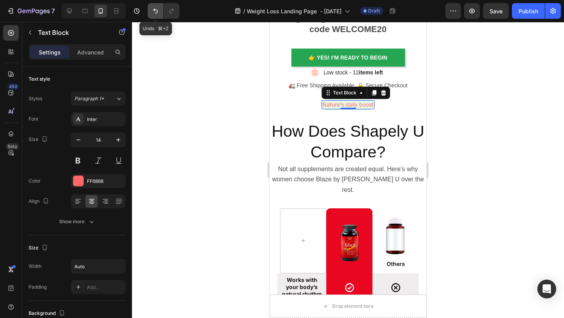
click at [154, 9] on icon "Undo/Redo" at bounding box center [156, 11] width 8 height 8
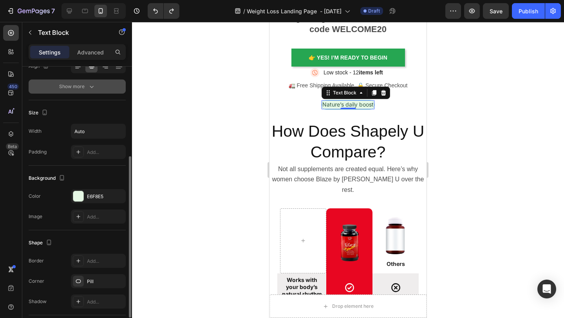
scroll to position [159, 0]
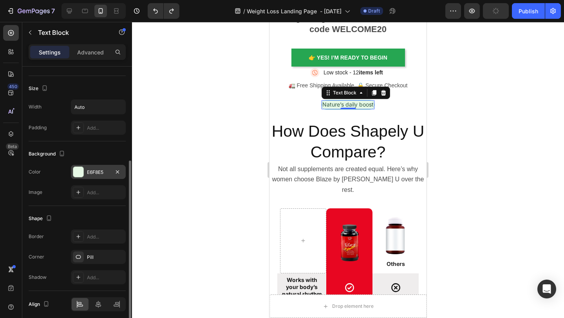
click at [80, 172] on div at bounding box center [78, 172] width 10 height 10
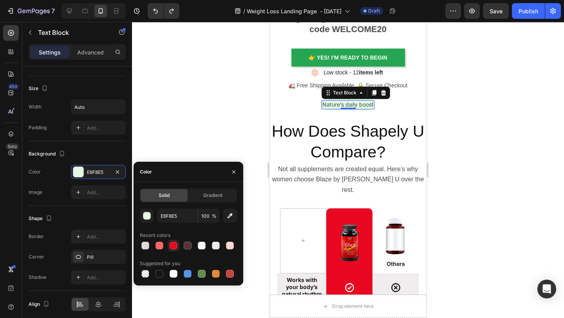
click at [172, 244] on div at bounding box center [174, 246] width 8 height 8
click at [229, 247] on div at bounding box center [230, 246] width 8 height 8
type input "FFD6D6"
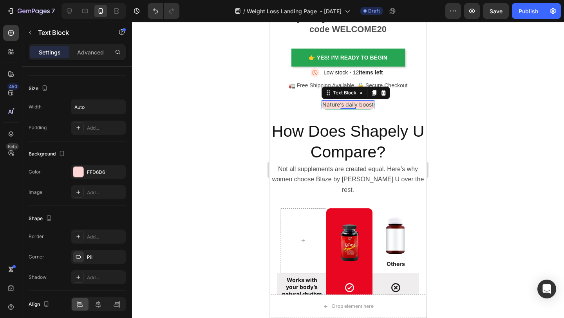
click at [475, 148] on div at bounding box center [348, 170] width 432 height 296
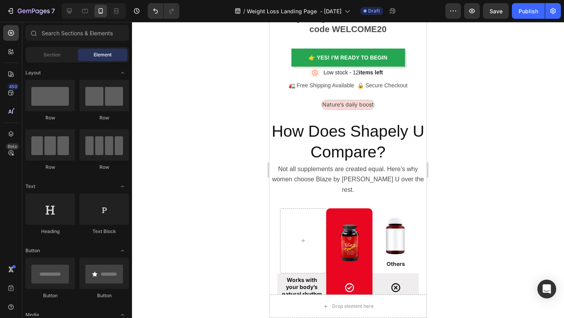
click at [475, 148] on div at bounding box center [348, 170] width 432 height 296
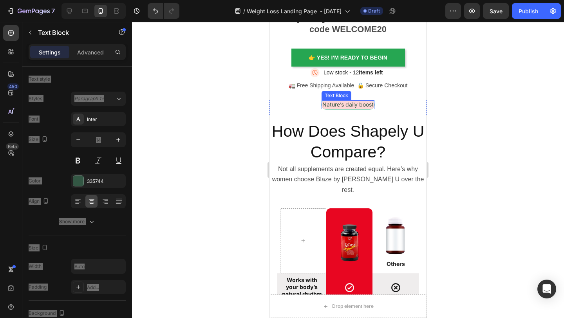
click at [365, 107] on p "Nature’s daily boost" at bounding box center [347, 104] width 51 height 7
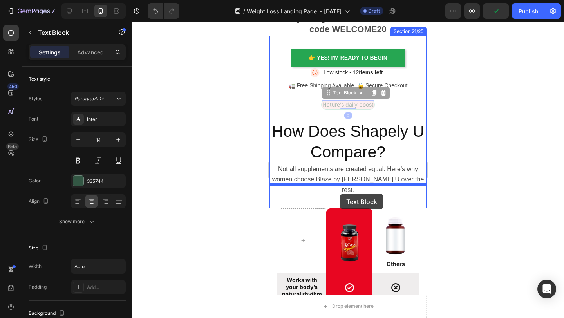
drag, startPoint x: 323, startPoint y: 95, endPoint x: 340, endPoint y: 194, distance: 100.6
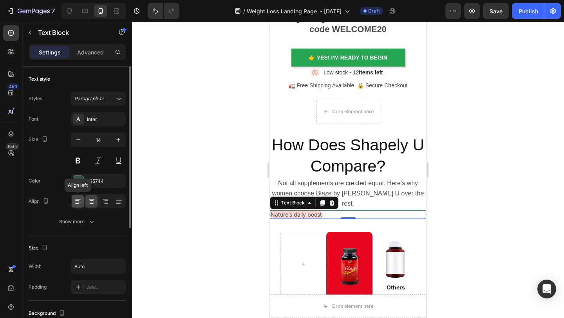
click at [79, 204] on icon at bounding box center [78, 201] width 8 height 8
click at [509, 225] on div at bounding box center [348, 170] width 432 height 296
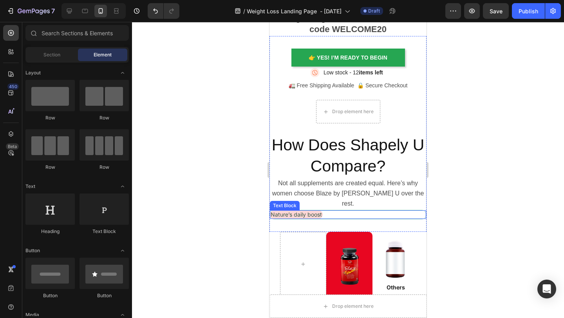
click at [341, 210] on div "Nature’s daily boost" at bounding box center [348, 214] width 156 height 9
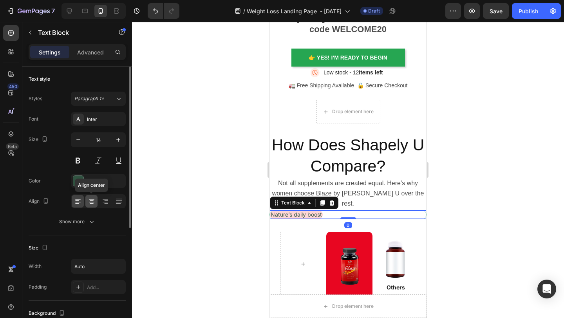
click at [90, 199] on icon at bounding box center [91, 199] width 5 height 1
click at [103, 200] on icon at bounding box center [105, 201] width 8 height 8
click at [122, 200] on icon at bounding box center [119, 201] width 8 height 8
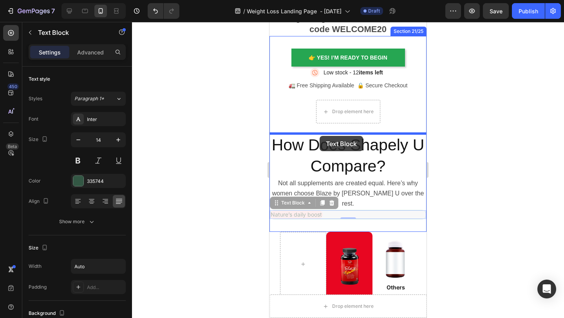
drag, startPoint x: 277, startPoint y: 193, endPoint x: 320, endPoint y: 137, distance: 71.0
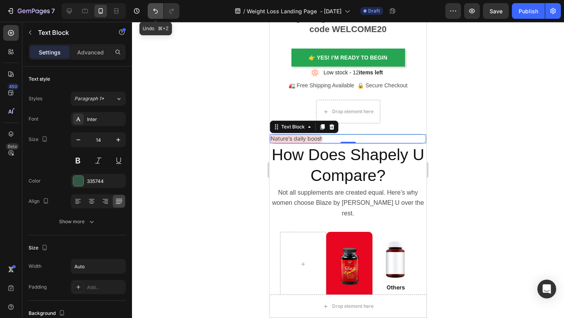
click at [154, 12] on icon "Undo/Redo" at bounding box center [156, 11] width 8 height 8
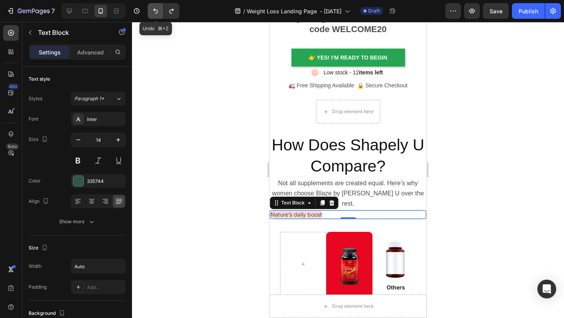
click at [154, 12] on icon "Undo/Redo" at bounding box center [156, 11] width 8 height 8
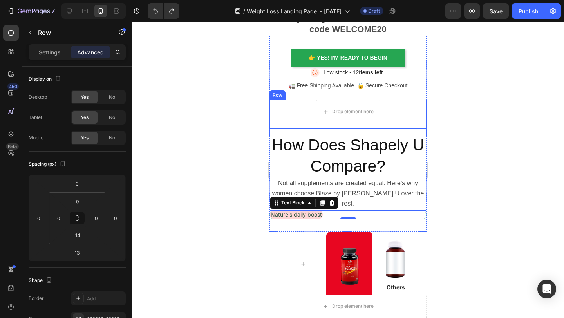
click at [288, 102] on div "Drop element here Row" at bounding box center [347, 114] width 157 height 29
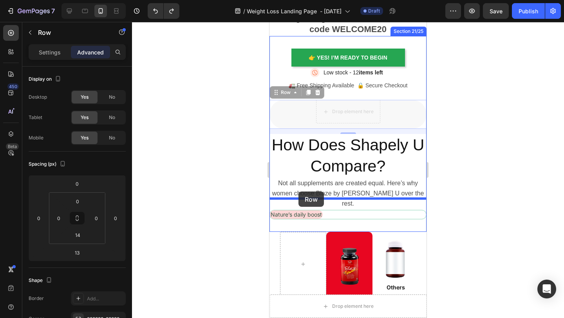
drag, startPoint x: 274, startPoint y: 92, endPoint x: 298, endPoint y: 192, distance: 102.9
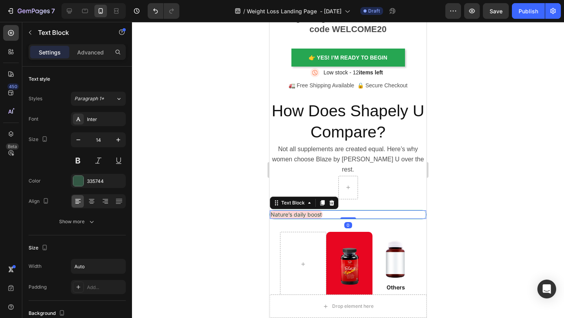
click at [292, 211] on p "Nature’s daily boost" at bounding box center [296, 214] width 51 height 7
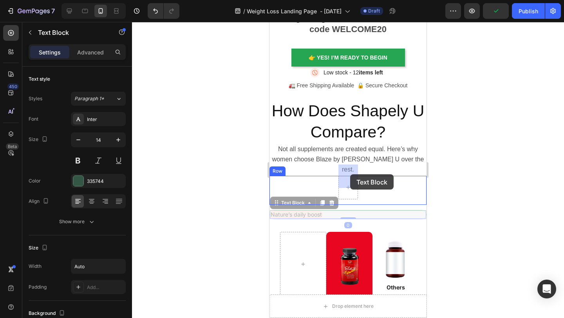
drag, startPoint x: 277, startPoint y: 192, endPoint x: 350, endPoint y: 175, distance: 75.0
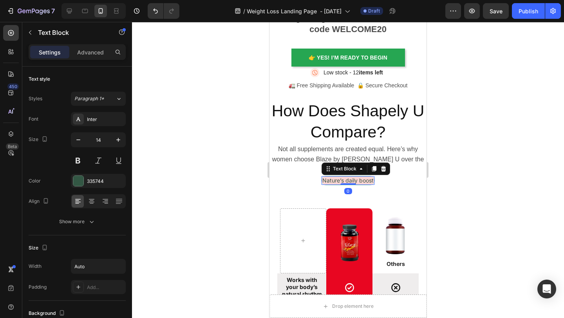
click at [480, 147] on div at bounding box center [348, 170] width 432 height 296
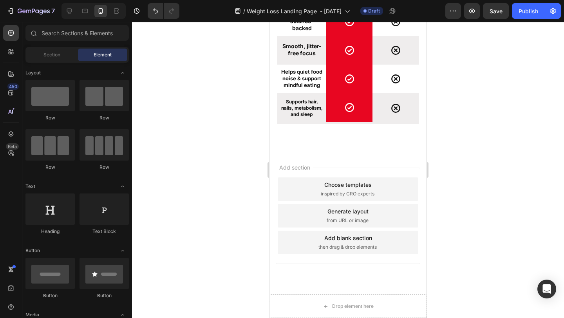
scroll to position [4542, 0]
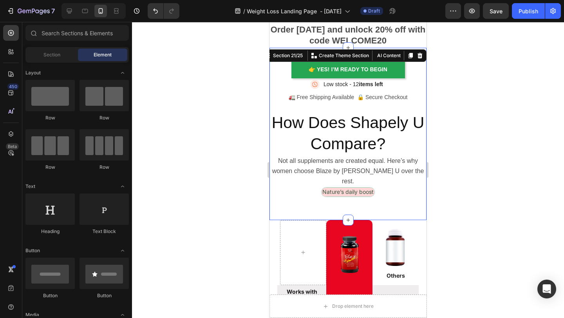
click at [356, 205] on div "👉 Yes! I’m Ready to Begin Button Image Low stock - 12 items left Text Block Adv…" at bounding box center [347, 134] width 157 height 172
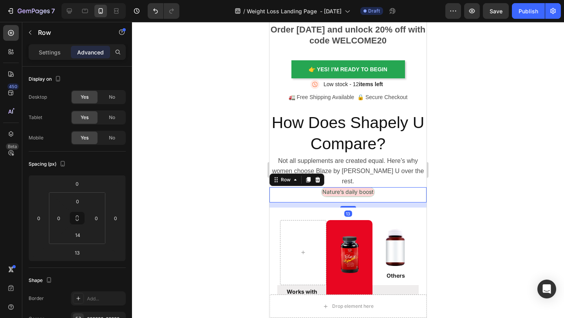
click at [345, 191] on div "Nature’s daily boost Text Block Row 13" at bounding box center [347, 194] width 157 height 15
click at [347, 205] on div at bounding box center [348, 206] width 16 height 2
click at [363, 220] on div "Image Row" at bounding box center [349, 252] width 46 height 65
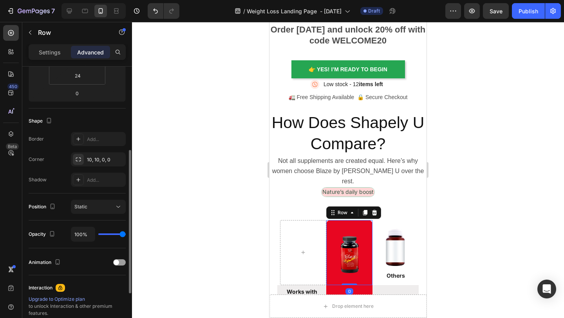
click at [455, 196] on div at bounding box center [348, 170] width 432 height 296
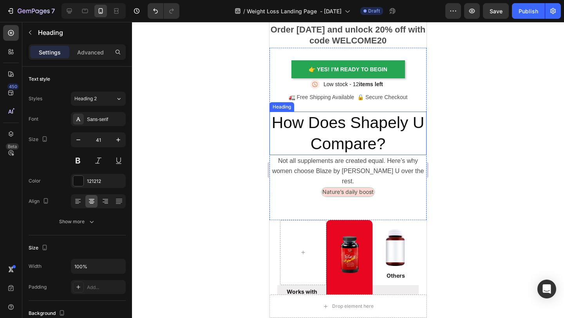
click at [404, 117] on h2 "How Does Shapely U Compare?" at bounding box center [347, 133] width 157 height 43
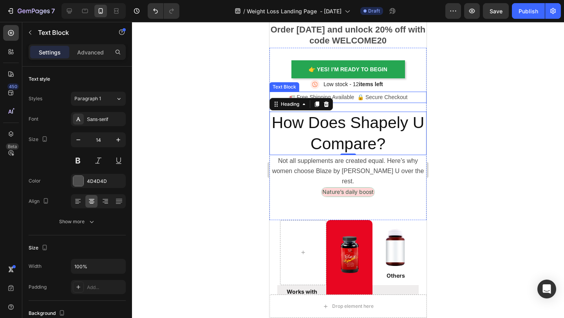
click at [362, 100] on p "🚛 Free Shipping Available 🔒 Secure Checkout" at bounding box center [347, 97] width 155 height 10
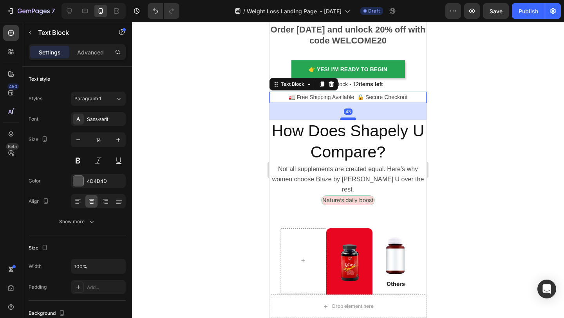
drag, startPoint x: 351, startPoint y: 109, endPoint x: 353, endPoint y: 118, distance: 8.3
click at [353, 118] on div at bounding box center [348, 119] width 16 height 2
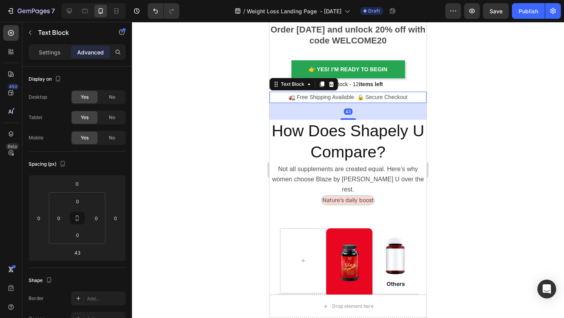
click at [467, 110] on div at bounding box center [348, 170] width 432 height 296
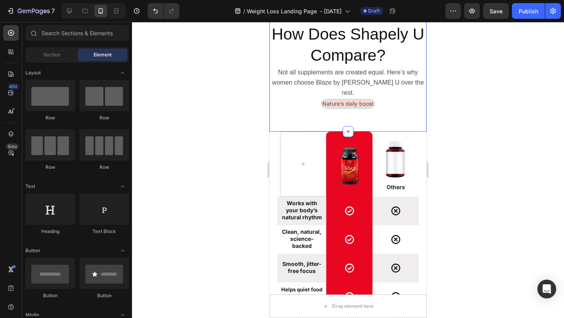
scroll to position [4194, 0]
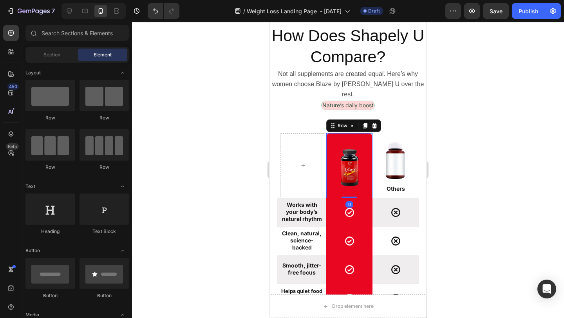
click at [366, 133] on div "Image Row 0" at bounding box center [349, 165] width 46 height 65
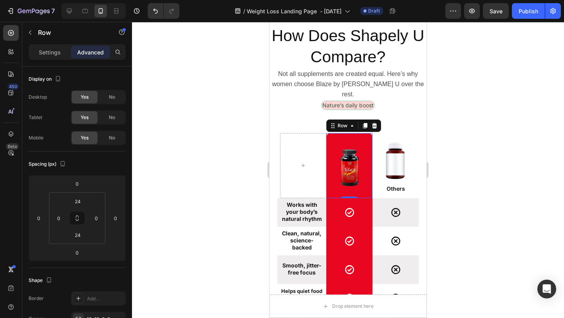
click at [501, 124] on div at bounding box center [348, 170] width 432 height 296
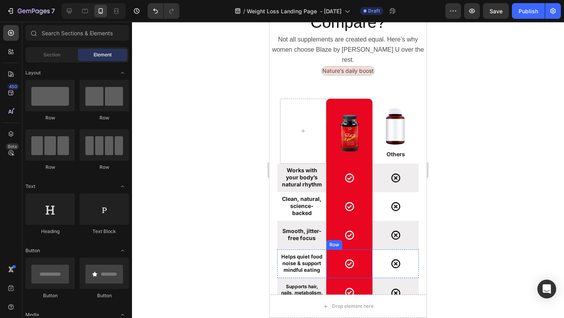
scroll to position [4352, 0]
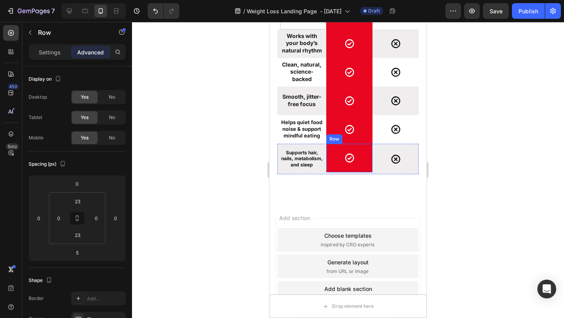
click at [365, 169] on div "Icon Row" at bounding box center [349, 158] width 46 height 29
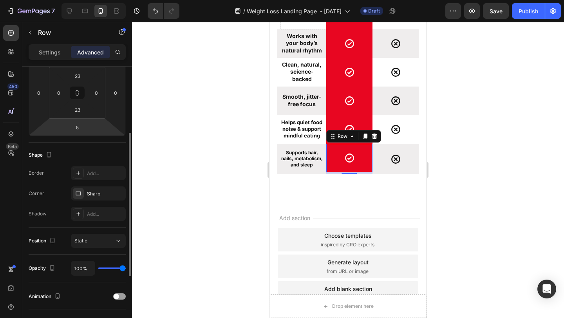
scroll to position [126, 0]
click at [97, 189] on div "Sharp" at bounding box center [98, 193] width 55 height 14
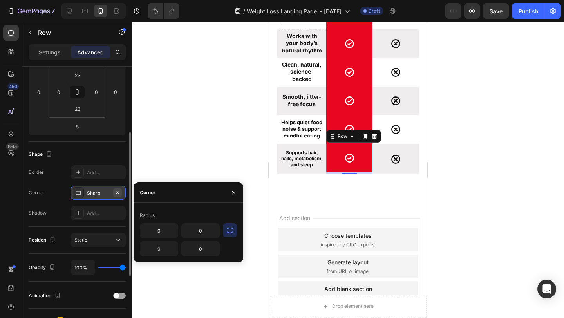
click at [121, 193] on button "button" at bounding box center [117, 192] width 9 height 9
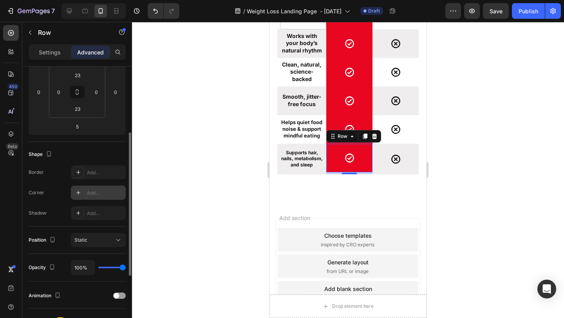
click at [73, 190] on div at bounding box center [78, 192] width 11 height 11
type input "8"
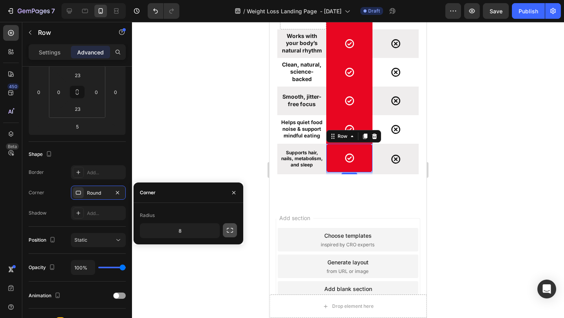
click at [233, 232] on icon "button" at bounding box center [230, 230] width 6 height 5
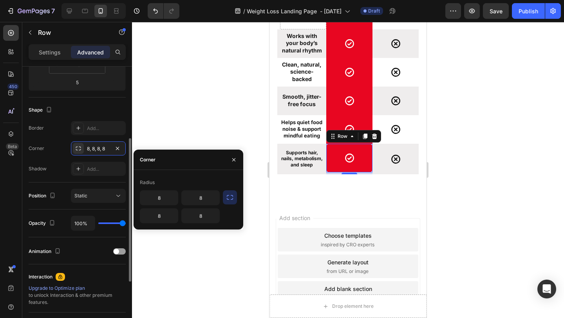
scroll to position [159, 0]
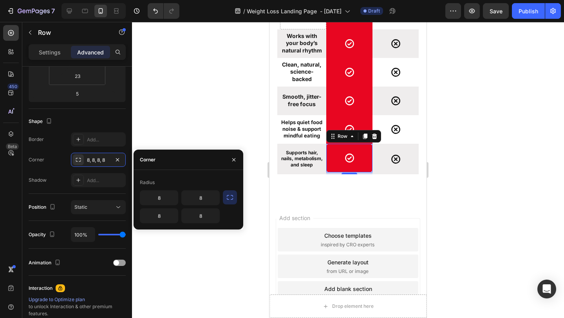
click at [201, 112] on div at bounding box center [348, 170] width 432 height 296
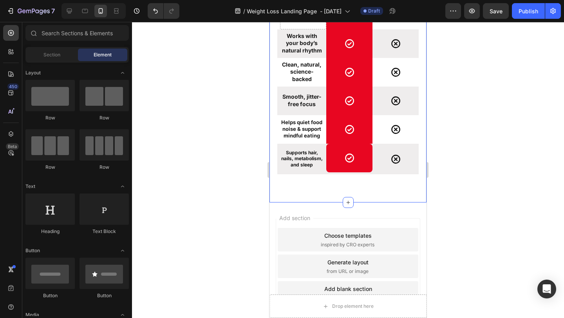
click at [450, 160] on div at bounding box center [348, 170] width 432 height 296
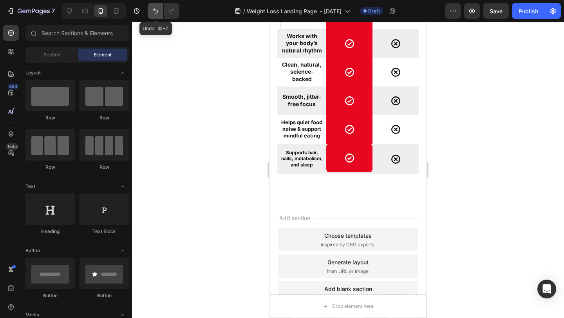
click at [152, 8] on icon "Undo/Redo" at bounding box center [156, 11] width 8 height 8
click at [154, 8] on icon "Undo/Redo" at bounding box center [156, 11] width 8 height 8
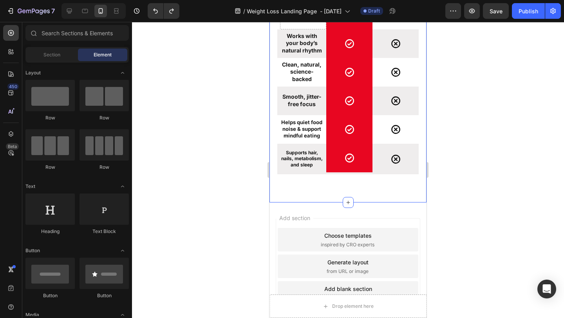
click at [478, 133] on div at bounding box center [348, 170] width 432 height 296
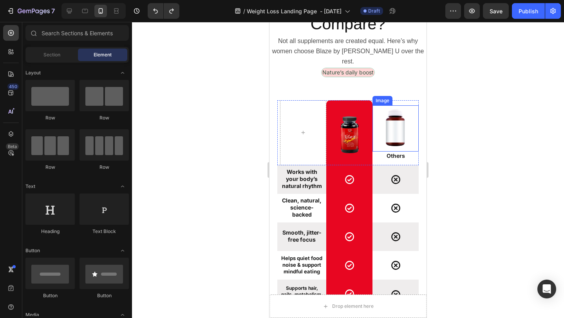
scroll to position [4204, 0]
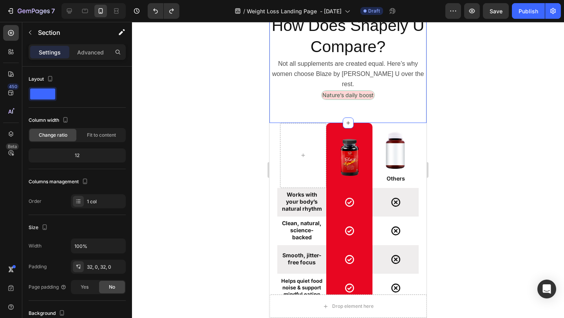
click at [368, 105] on div "👉 Yes! I’m Ready to Begin Button Image Low stock - 12 items left Text Block Adv…" at bounding box center [347, 32] width 157 height 181
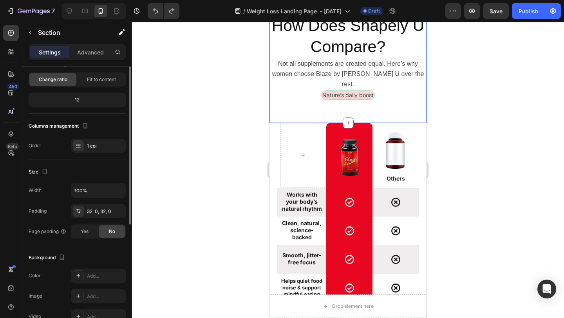
scroll to position [86, 0]
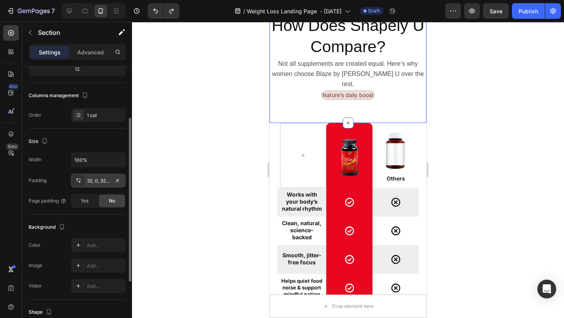
click at [93, 180] on div "32, 0, 32, 0" at bounding box center [98, 180] width 23 height 7
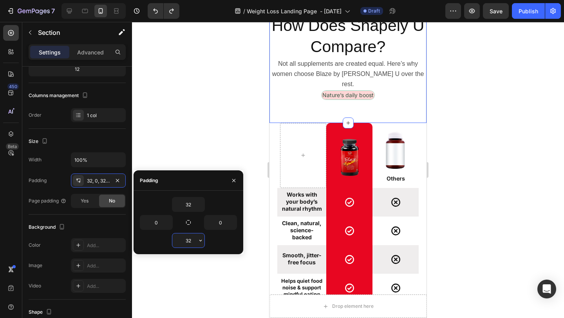
click at [192, 237] on input "32" at bounding box center [188, 240] width 32 height 14
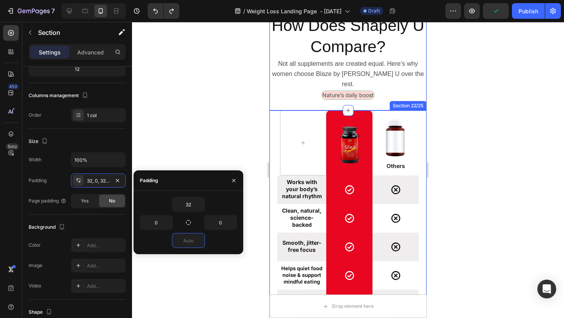
click at [488, 190] on div at bounding box center [348, 170] width 432 height 296
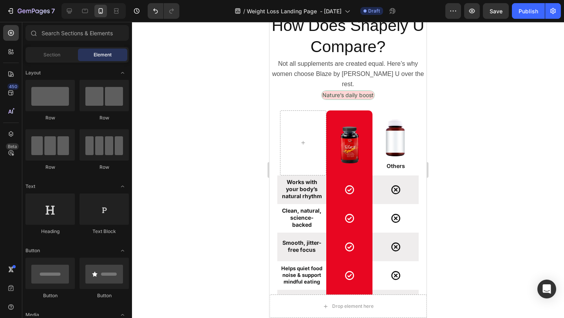
click at [228, 184] on div at bounding box center [348, 170] width 432 height 296
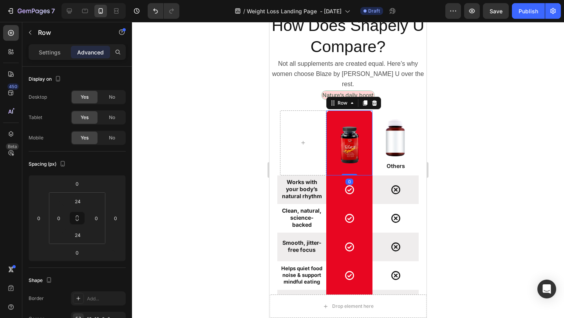
click at [366, 110] on div "Image Row 0" at bounding box center [349, 142] width 46 height 65
click at [80, 197] on input "24" at bounding box center [78, 201] width 16 height 12
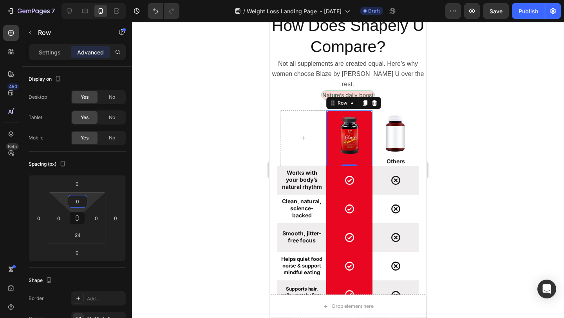
click at [481, 152] on div at bounding box center [348, 170] width 432 height 296
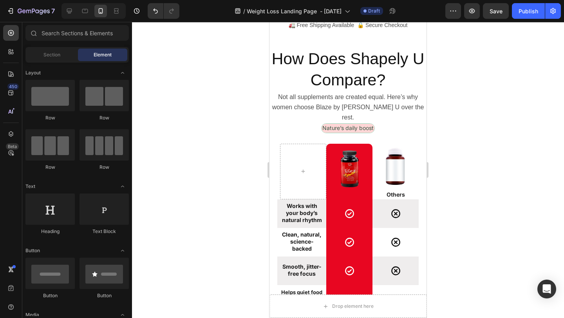
scroll to position [4485, 0]
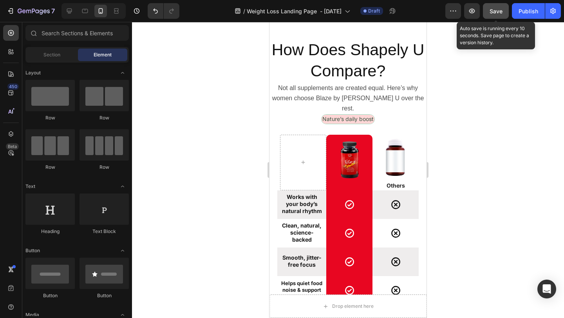
click at [492, 9] on span "Save" at bounding box center [496, 11] width 13 height 7
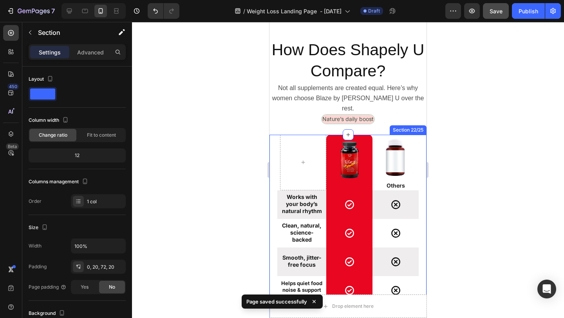
click at [275, 135] on div "Image Row Image Others Text Block Row Works with your body’s natural rhythm Tex…" at bounding box center [347, 249] width 157 height 229
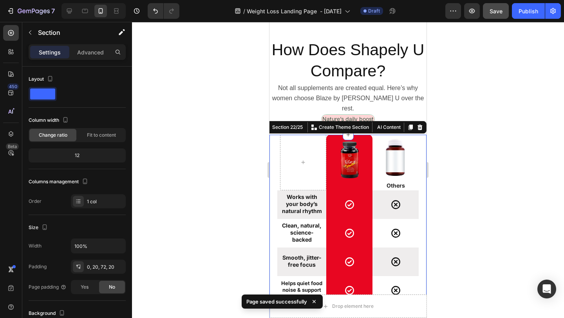
click at [273, 202] on div "Image Row Image Others Text Block Row Works with your body’s natural rhythm Tex…" at bounding box center [347, 249] width 157 height 229
click at [424, 278] on div "Image Row Image Others Text Block Row Works with your body’s natural rhythm Tex…" at bounding box center [347, 249] width 157 height 229
click at [447, 152] on div at bounding box center [348, 170] width 432 height 296
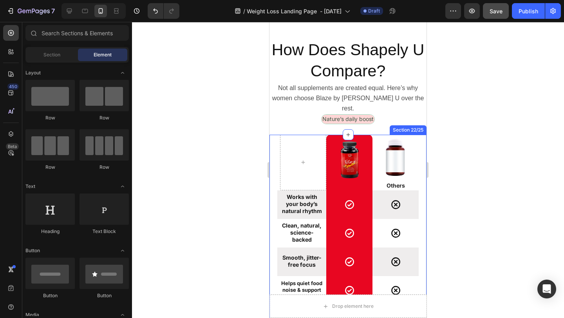
click at [421, 135] on div "Image Row Image Others Text Block Row Works with your body’s natural rhythm Tex…" at bounding box center [347, 249] width 157 height 229
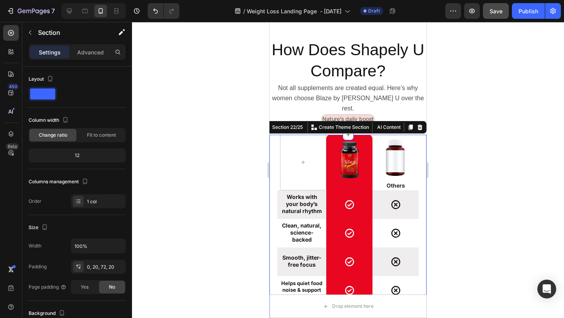
click at [273, 135] on div "Image Row Image Others Text Block Row Works with your body’s natural rhythm Tex…" at bounding box center [347, 249] width 157 height 229
click at [513, 214] on div at bounding box center [348, 170] width 432 height 296
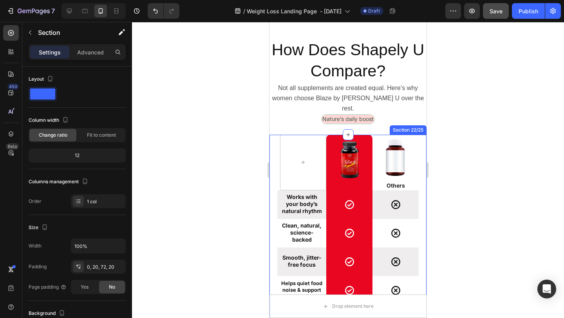
click at [420, 222] on div "Image Row Image Others Text Block Row Works with your body’s natural rhythm Tex…" at bounding box center [347, 249] width 157 height 229
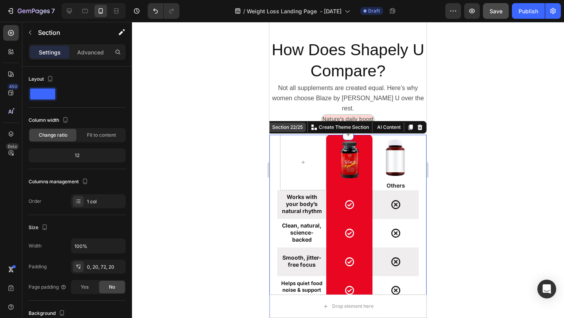
click at [300, 124] on div "Section 22/25" at bounding box center [288, 127] width 34 height 7
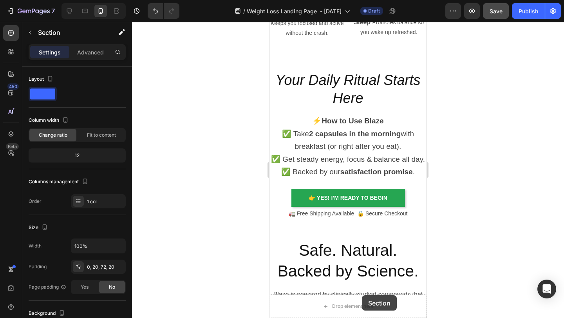
scroll to position [1961, 0]
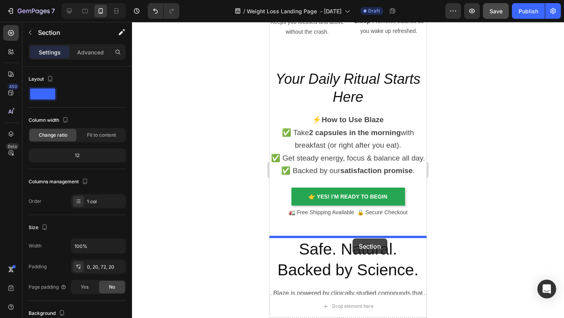
drag, startPoint x: 300, startPoint y: 118, endPoint x: 352, endPoint y: 239, distance: 131.6
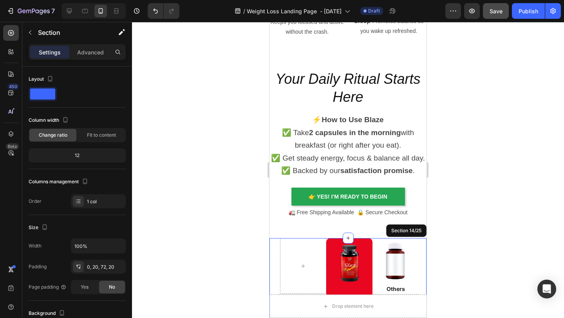
click at [485, 220] on div at bounding box center [348, 170] width 432 height 296
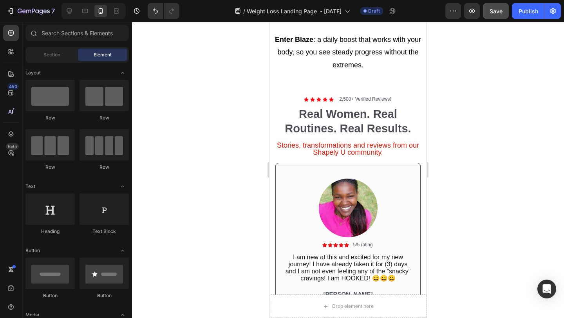
scroll to position [1340, 0]
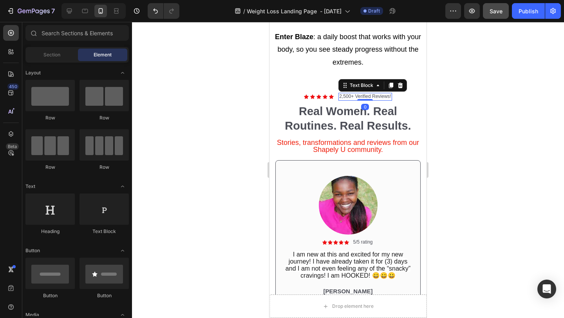
click at [364, 95] on p "2,500+ Verified Reviews!" at bounding box center [365, 97] width 52 height 6
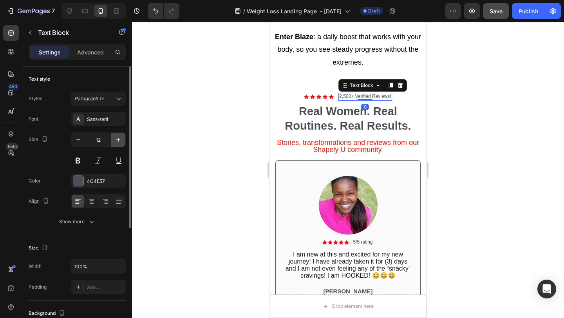
click at [117, 139] on icon "button" at bounding box center [118, 140] width 8 height 8
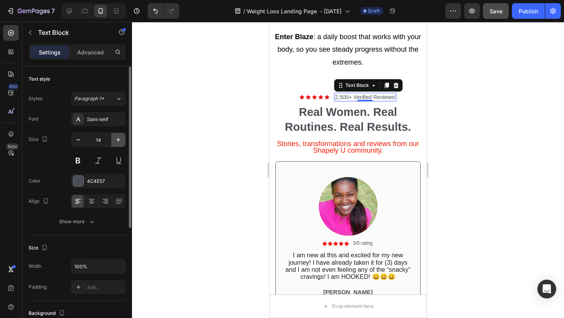
click at [117, 139] on icon "button" at bounding box center [118, 140] width 8 height 8
type input "16"
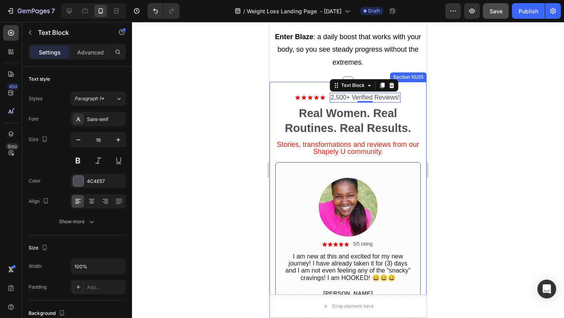
click at [460, 129] on div at bounding box center [348, 170] width 432 height 296
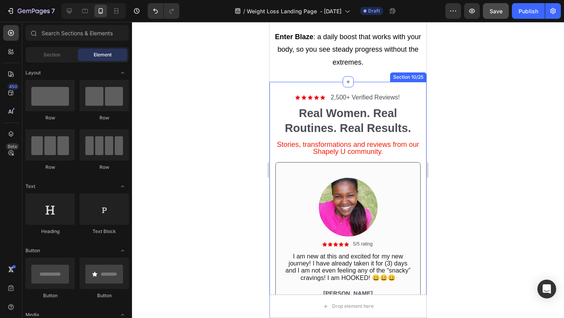
click at [454, 75] on div at bounding box center [348, 170] width 432 height 296
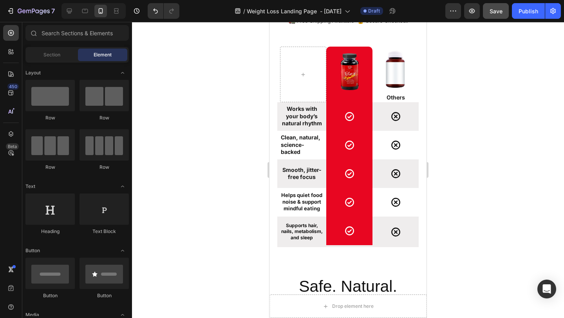
scroll to position [2161, 0]
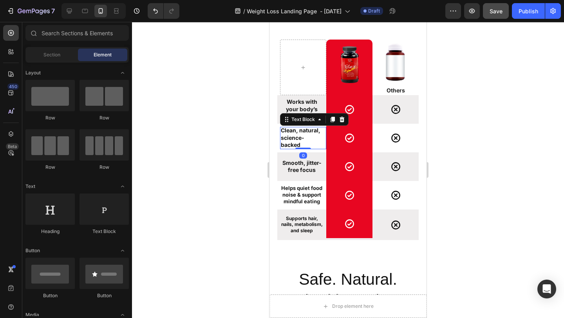
click at [302, 136] on p "Clean, natural, science-backed" at bounding box center [302, 138] width 42 height 22
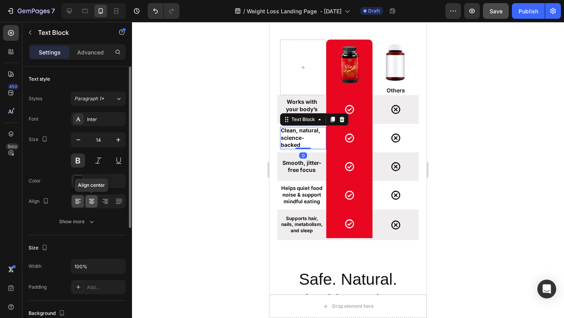
click at [96, 197] on div at bounding box center [91, 201] width 12 height 13
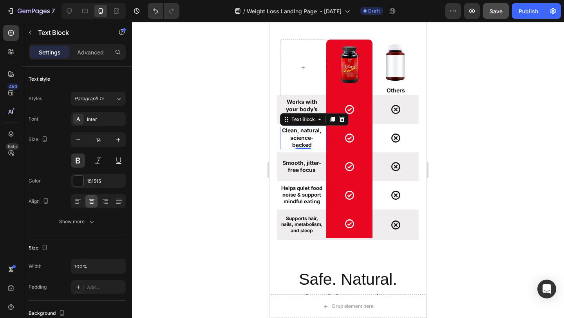
click at [467, 190] on div at bounding box center [348, 170] width 432 height 296
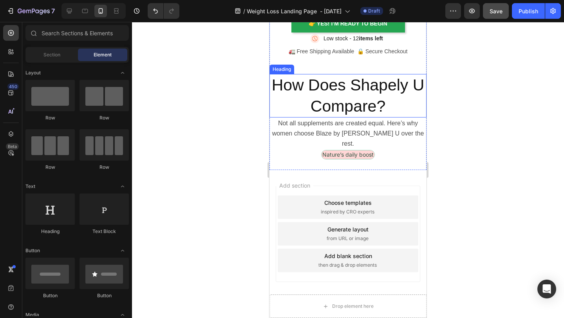
scroll to position [4817, 0]
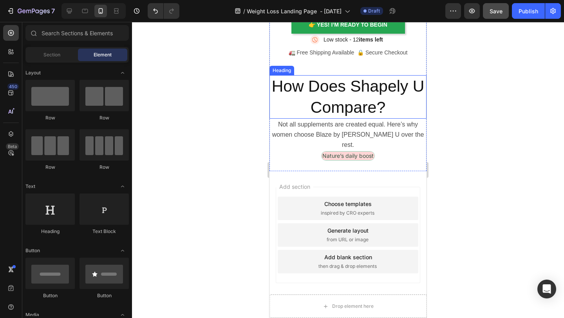
click at [293, 112] on h2 "How Does Shapely U Compare?" at bounding box center [347, 96] width 157 height 43
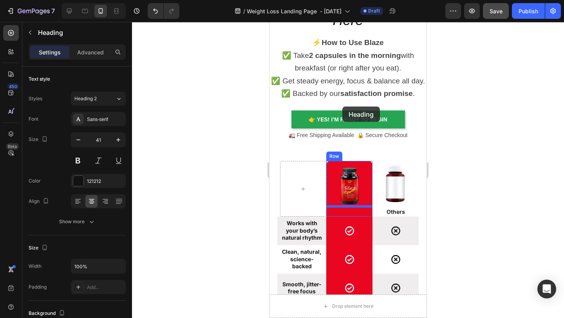
scroll to position [2037, 0]
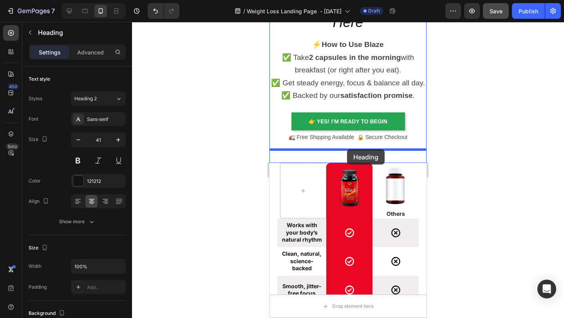
drag, startPoint x: 277, startPoint y: 71, endPoint x: 347, endPoint y: 149, distance: 105.7
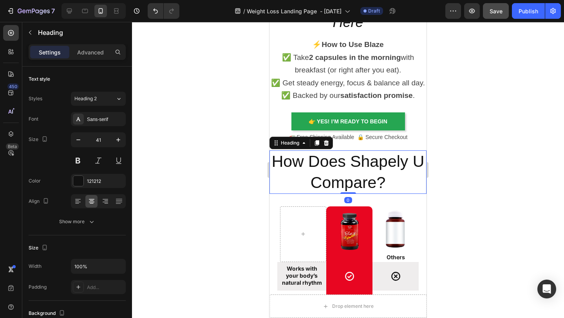
click at [455, 149] on div at bounding box center [348, 170] width 432 height 296
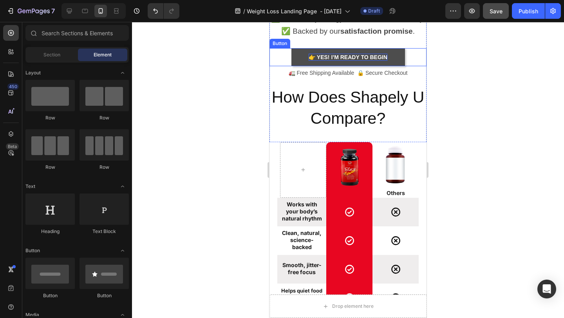
scroll to position [2109, 0]
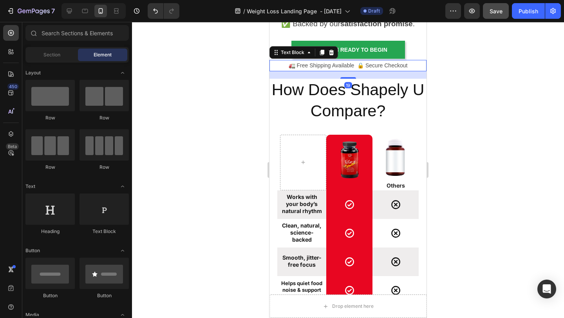
click at [366, 68] on p "🚛 Free Shipping Available 🔒 Secure Checkout" at bounding box center [347, 66] width 155 height 10
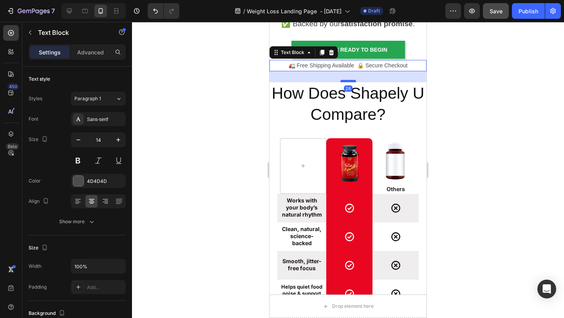
click at [350, 80] on div at bounding box center [348, 81] width 16 height 2
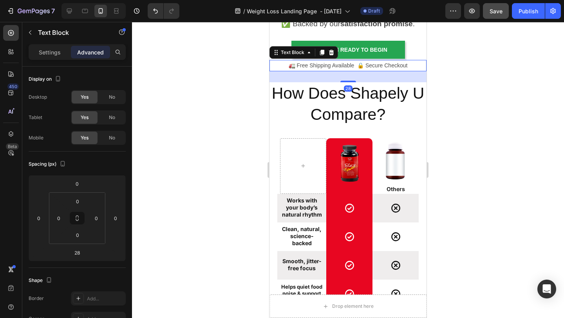
click at [476, 89] on div at bounding box center [348, 170] width 432 height 296
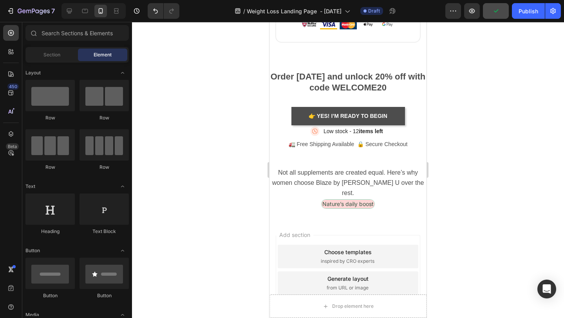
scroll to position [4777, 0]
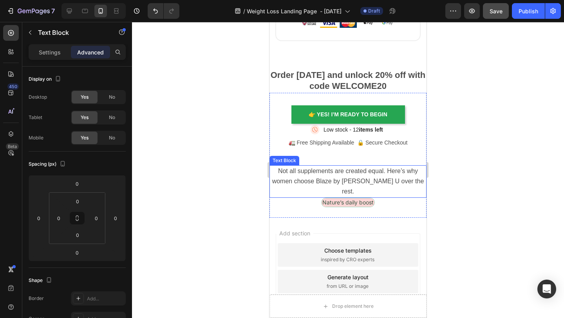
click at [278, 176] on p "Not all supplements are created equal. Here’s why women choose Blaze by [PERSON…" at bounding box center [347, 181] width 155 height 31
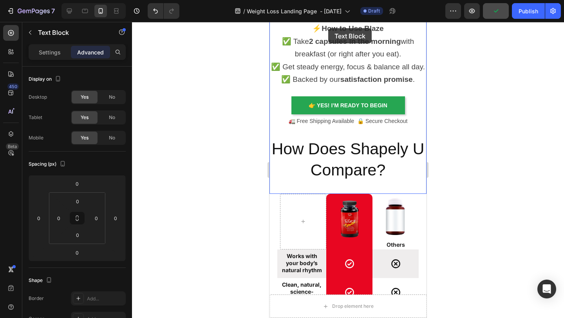
scroll to position [2028, 0]
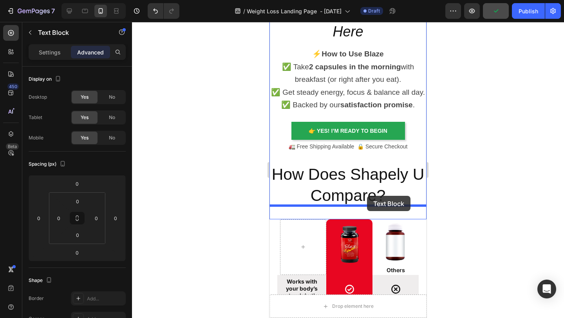
drag, startPoint x: 275, startPoint y: 157, endPoint x: 367, endPoint y: 196, distance: 99.5
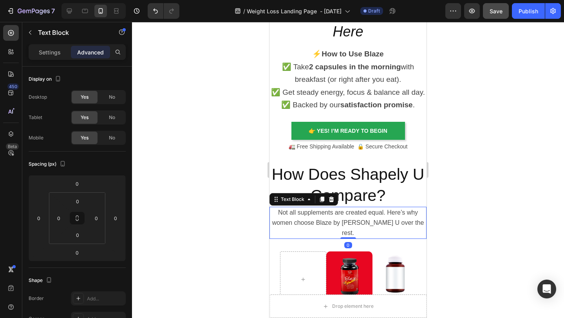
click at [442, 178] on div at bounding box center [348, 170] width 432 height 296
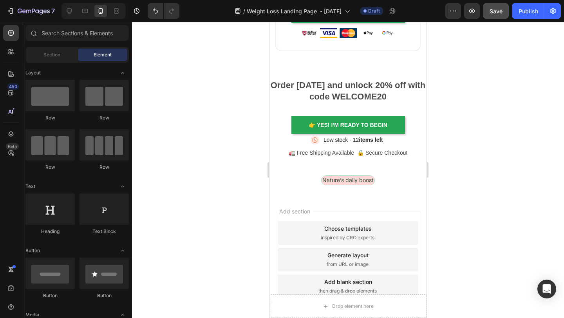
scroll to position [4782, 0]
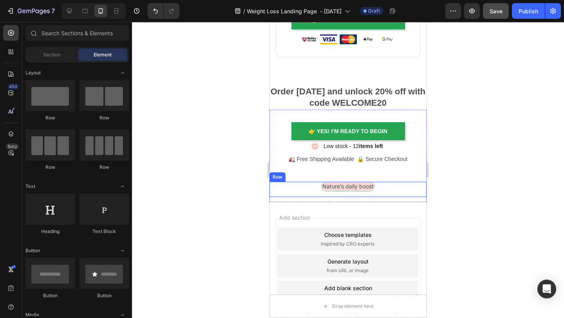
click at [312, 187] on div "Nature’s daily boost Text Block Row" at bounding box center [347, 189] width 157 height 15
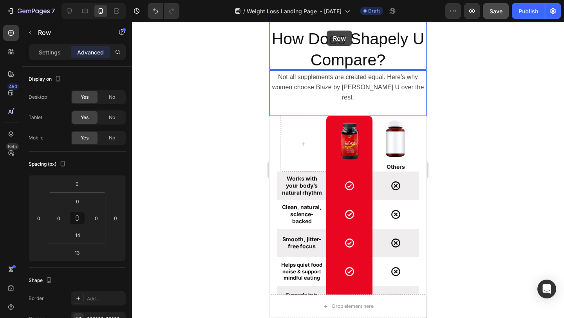
scroll to position [2089, 0]
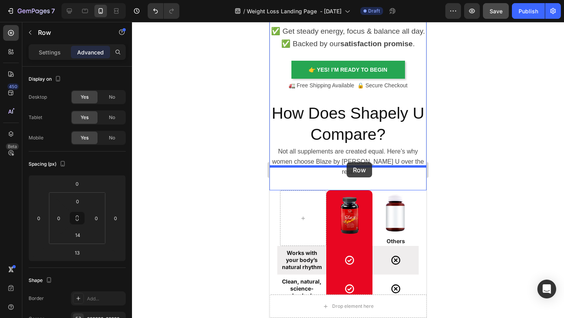
drag, startPoint x: 277, startPoint y: 173, endPoint x: 347, endPoint y: 162, distance: 70.5
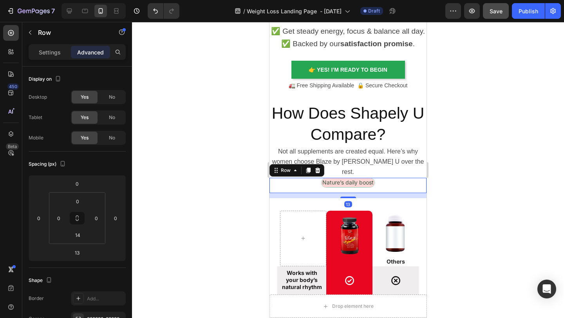
click at [476, 141] on div at bounding box center [348, 170] width 432 height 296
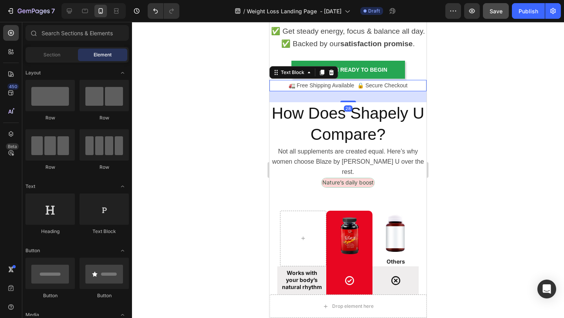
click at [344, 89] on p "🚛 Free Shipping Available 🔒 Secure Checkout" at bounding box center [347, 86] width 155 height 10
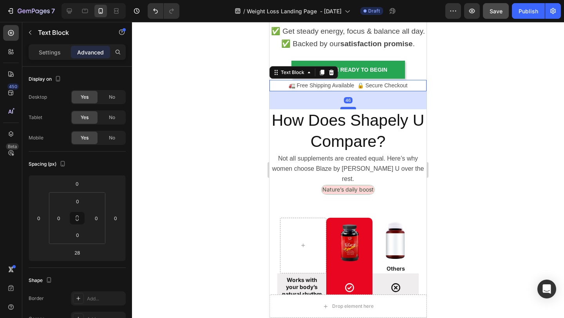
drag, startPoint x: 346, startPoint y: 100, endPoint x: 348, endPoint y: 107, distance: 7.8
click at [348, 107] on div at bounding box center [348, 108] width 16 height 2
type input "47"
click at [456, 117] on div at bounding box center [348, 170] width 432 height 296
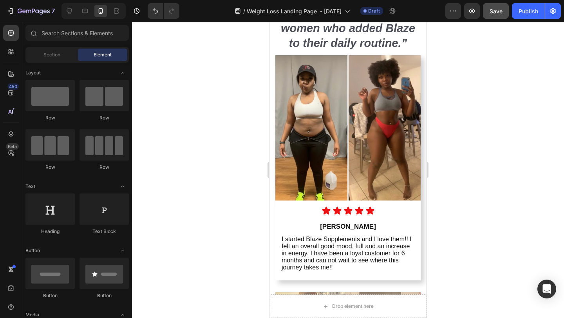
scroll to position [2665, 0]
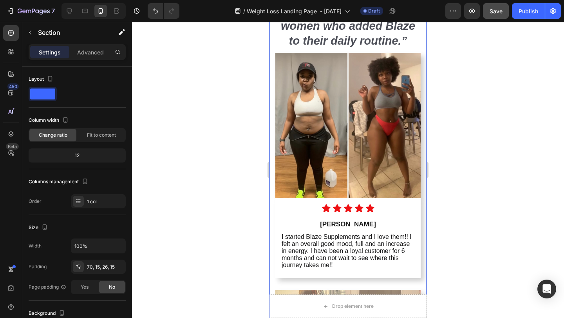
click at [437, 123] on div at bounding box center [348, 170] width 432 height 296
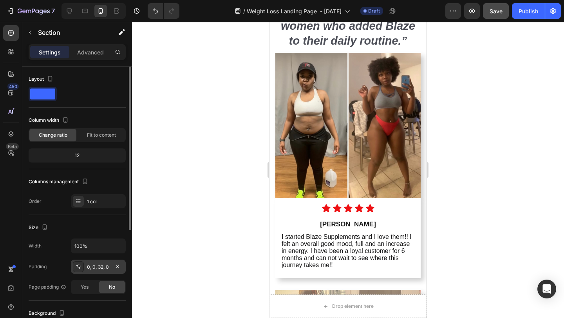
click at [100, 264] on div "0, 0, 32, 0" at bounding box center [98, 267] width 23 height 7
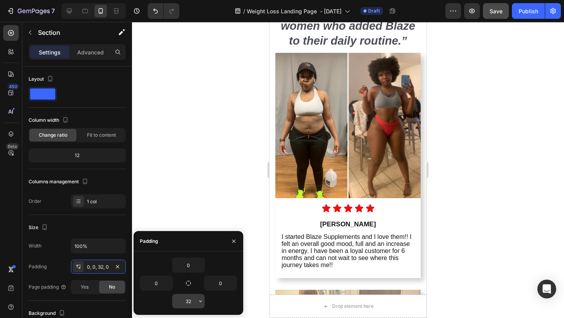
click at [195, 299] on input "32" at bounding box center [188, 301] width 32 height 14
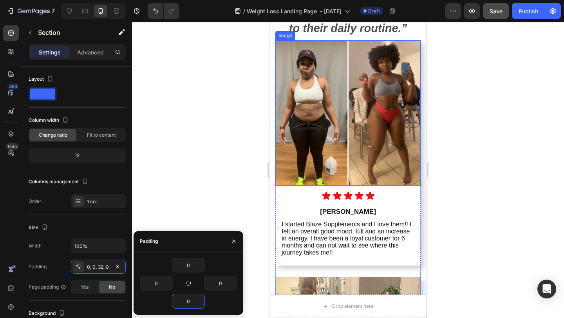
click at [476, 210] on div at bounding box center [348, 170] width 432 height 296
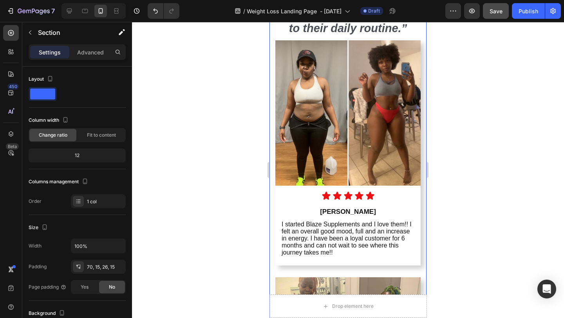
click at [100, 268] on div "70, 15, 26, 15" at bounding box center [98, 267] width 23 height 7
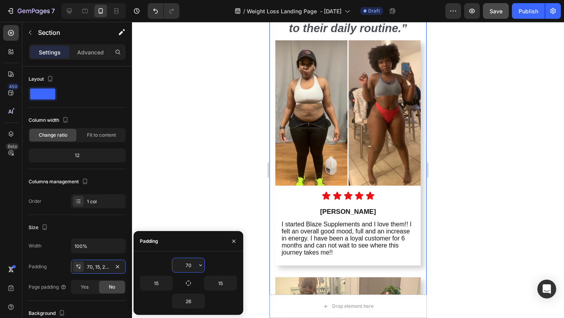
click at [193, 263] on input "70" at bounding box center [188, 265] width 32 height 14
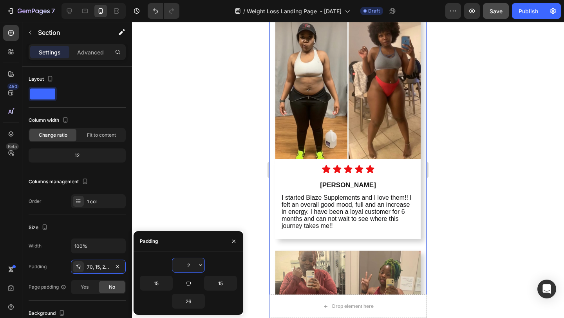
type input "20"
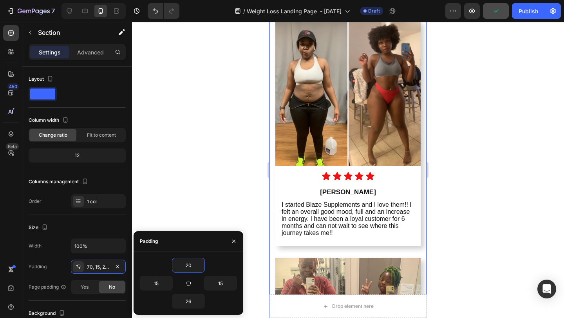
click at [492, 214] on div at bounding box center [348, 170] width 432 height 296
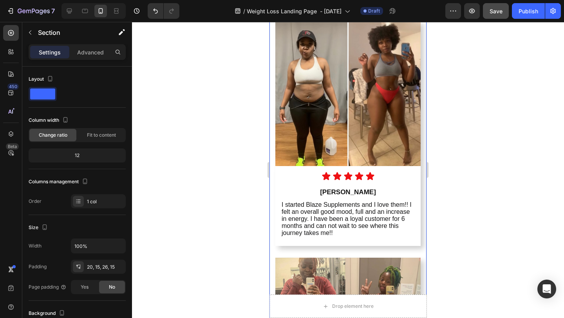
click at [100, 265] on div "20, 15, 26, 15" at bounding box center [98, 267] width 23 height 7
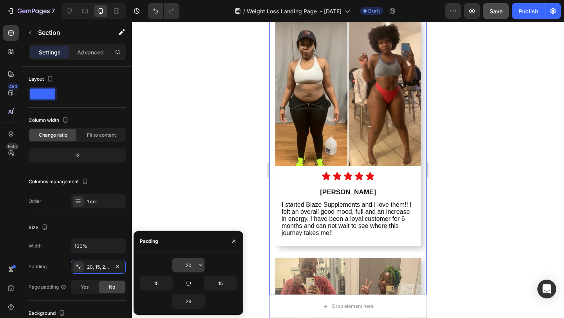
click at [193, 265] on input "20" at bounding box center [188, 265] width 32 height 14
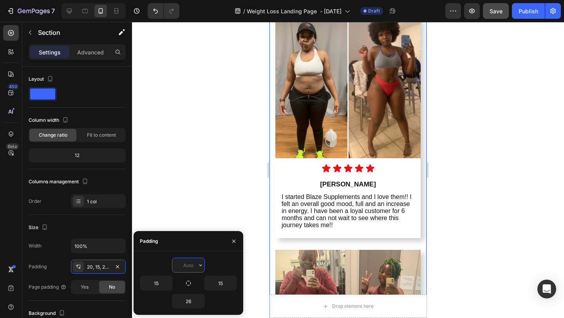
type input "2"
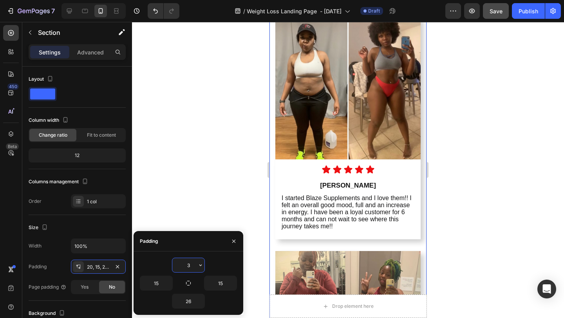
type input "30"
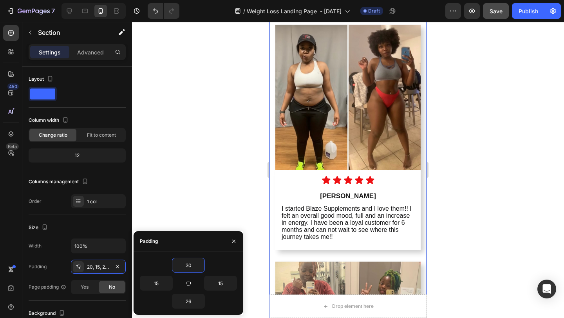
click at [475, 226] on div at bounding box center [348, 170] width 432 height 296
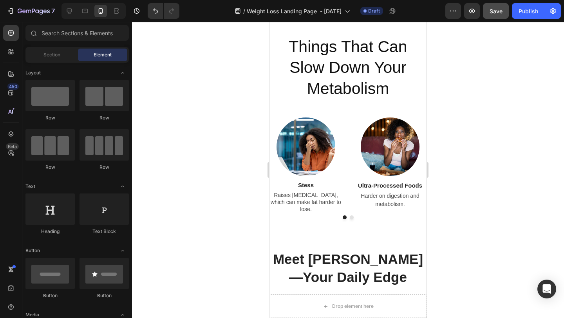
scroll to position [766, 0]
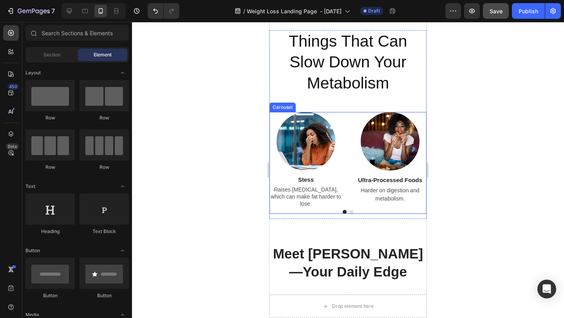
click at [352, 210] on button "Dot" at bounding box center [352, 212] width 4 height 4
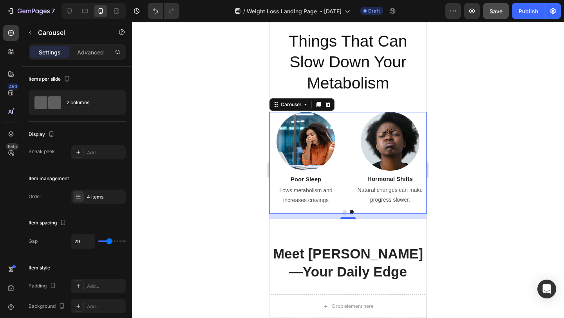
click at [344, 210] on button "Dot" at bounding box center [345, 212] width 4 height 4
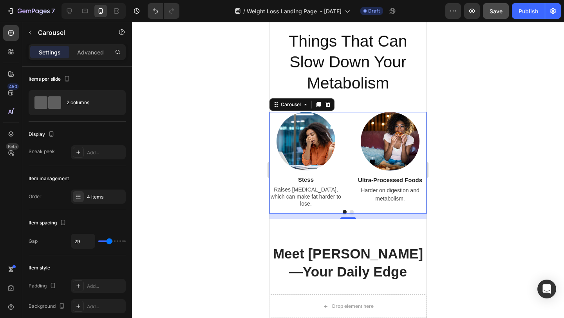
click at [206, 106] on div at bounding box center [348, 170] width 432 height 296
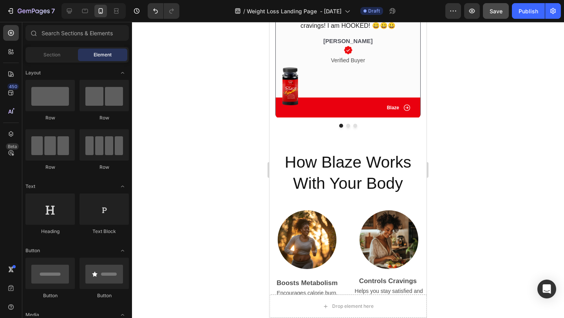
scroll to position [1551, 0]
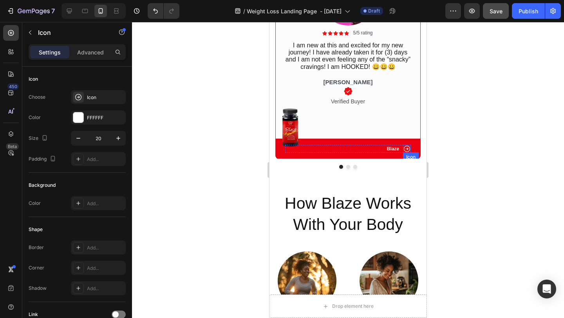
click at [408, 151] on div "Icon" at bounding box center [407, 149] width 8 height 8
click at [409, 150] on div "0" at bounding box center [407, 153] width 8 height 6
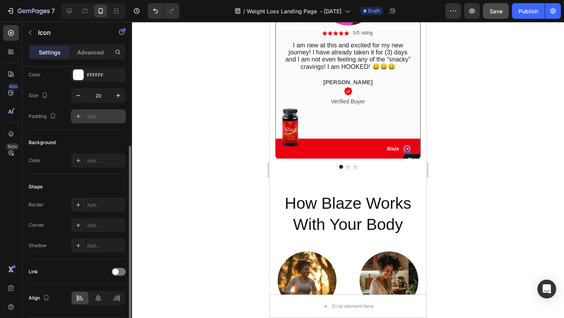
scroll to position [67, 0]
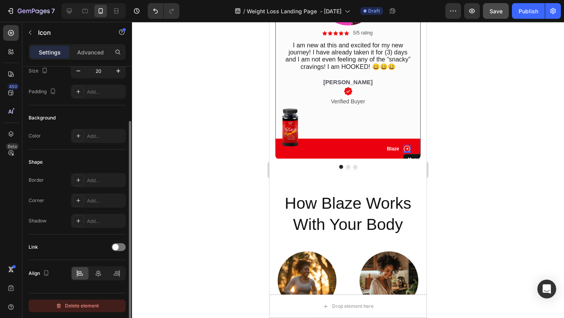
click at [83, 303] on div "Delete element" at bounding box center [77, 305] width 43 height 9
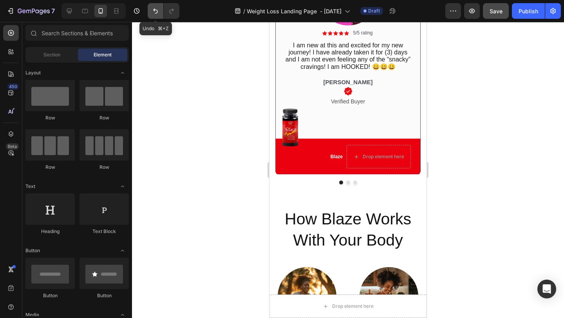
click at [154, 14] on icon "Undo/Redo" at bounding box center [156, 11] width 8 height 8
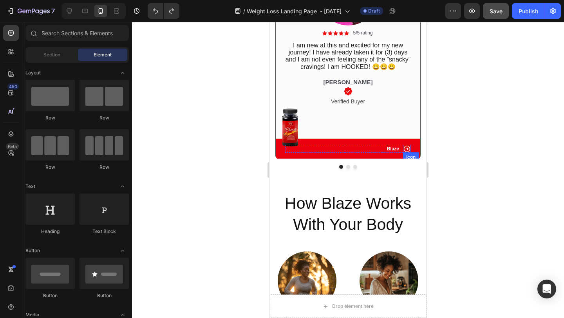
click at [407, 151] on div "Icon" at bounding box center [407, 149] width 8 height 8
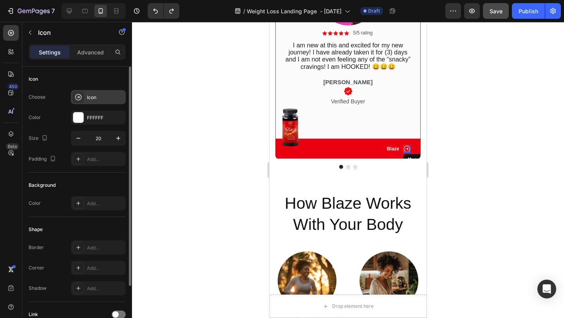
click at [107, 98] on div "Icon" at bounding box center [105, 97] width 37 height 7
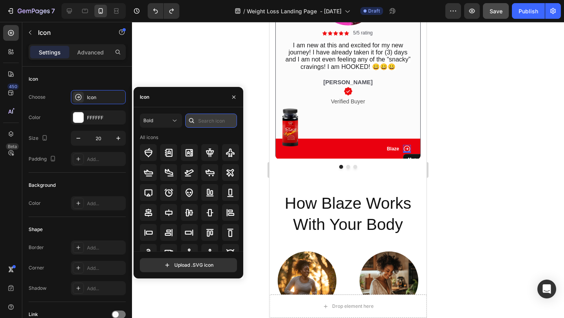
click at [221, 124] on input "text" at bounding box center [211, 121] width 52 height 14
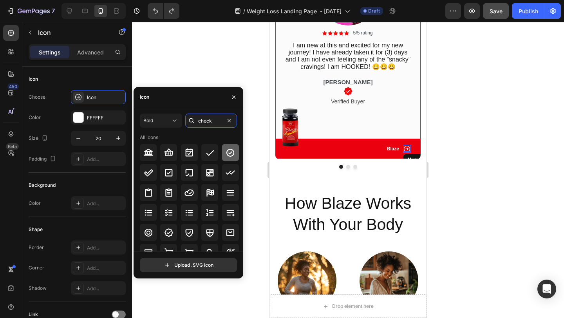
type input "check"
click at [226, 150] on icon at bounding box center [230, 152] width 8 height 8
click at [490, 128] on div at bounding box center [348, 170] width 432 height 296
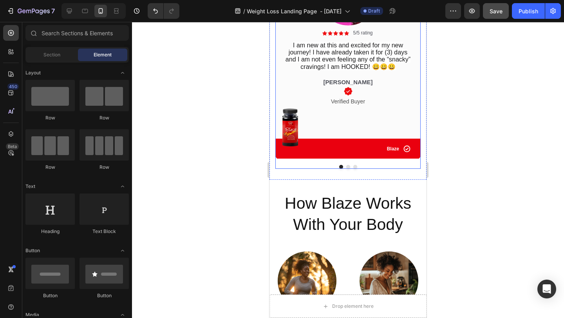
click at [347, 168] on button "Dot" at bounding box center [348, 167] width 4 height 4
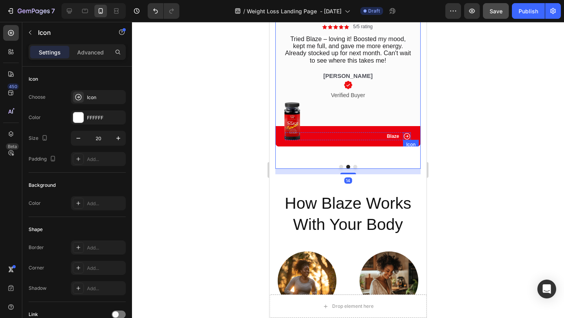
click at [409, 139] on icon at bounding box center [407, 136] width 8 height 8
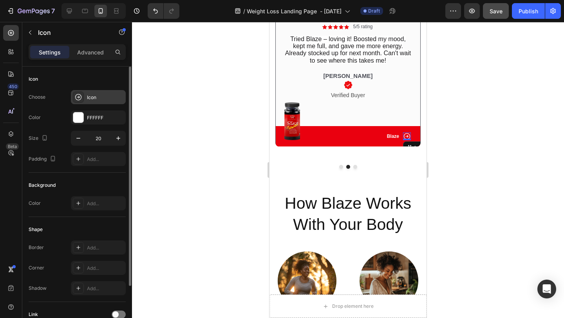
click at [107, 96] on div "Icon" at bounding box center [105, 97] width 37 height 7
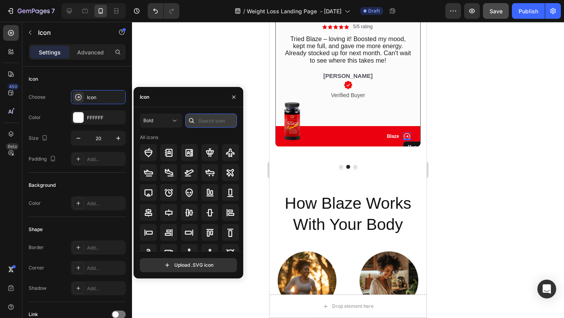
click at [226, 121] on input "text" at bounding box center [211, 121] width 52 height 14
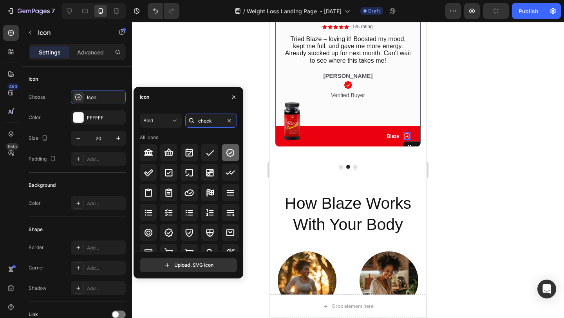
type input "check"
click at [226, 155] on icon at bounding box center [230, 152] width 9 height 9
click at [487, 117] on div at bounding box center [348, 170] width 432 height 296
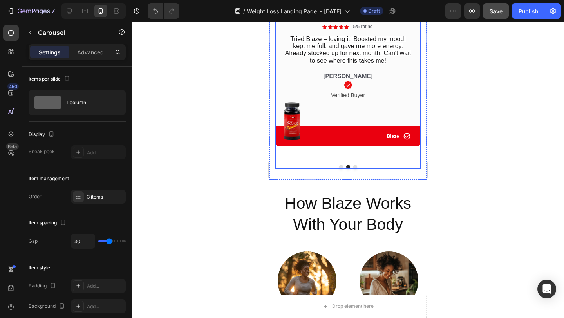
click at [354, 168] on button "Dot" at bounding box center [355, 167] width 4 height 4
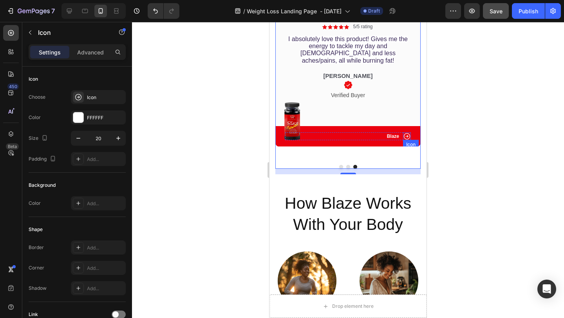
click at [408, 132] on icon at bounding box center [407, 136] width 8 height 8
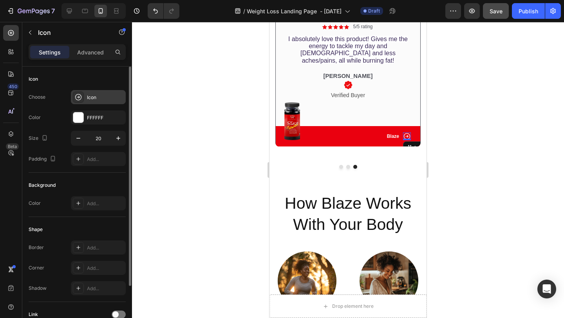
click at [103, 99] on div "Icon" at bounding box center [105, 97] width 37 height 7
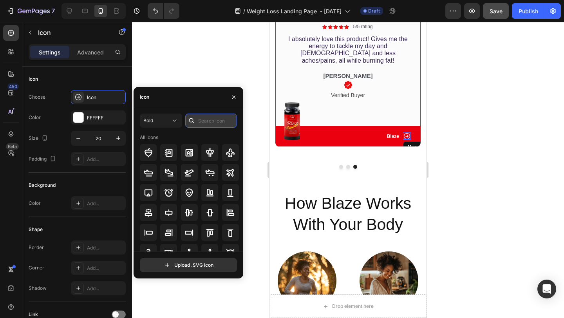
click at [217, 125] on input "text" at bounding box center [211, 121] width 52 height 14
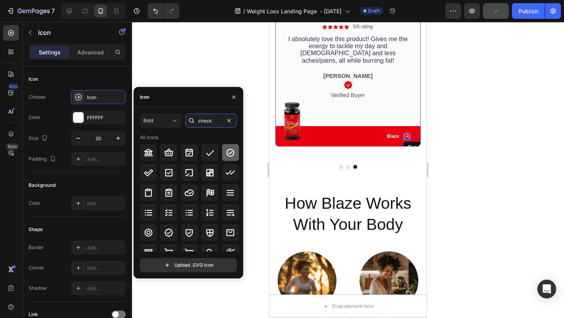
type input "check"
click at [228, 147] on div at bounding box center [230, 152] width 17 height 17
click at [459, 109] on div at bounding box center [348, 170] width 432 height 296
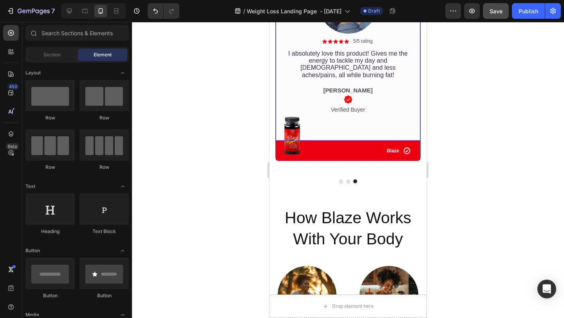
scroll to position [1540, 0]
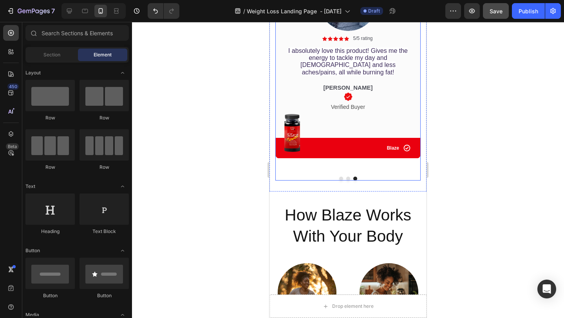
click at [349, 180] on button "Dot" at bounding box center [348, 179] width 4 height 4
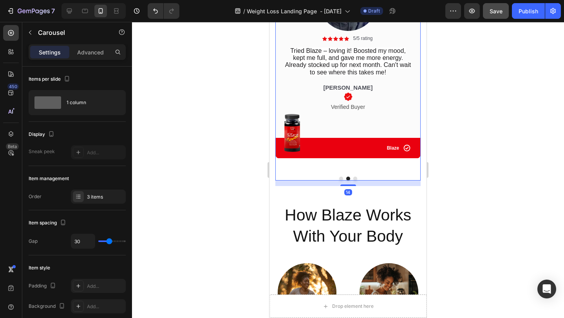
click at [342, 179] on button "Dot" at bounding box center [341, 179] width 4 height 4
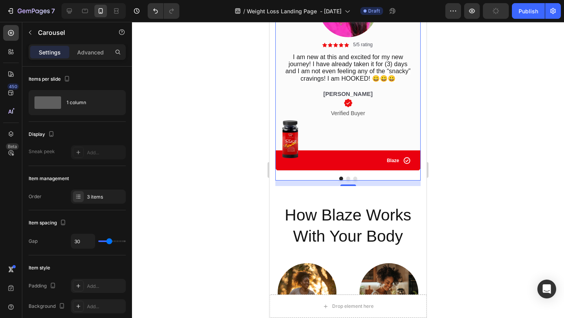
click at [494, 130] on div at bounding box center [348, 170] width 432 height 296
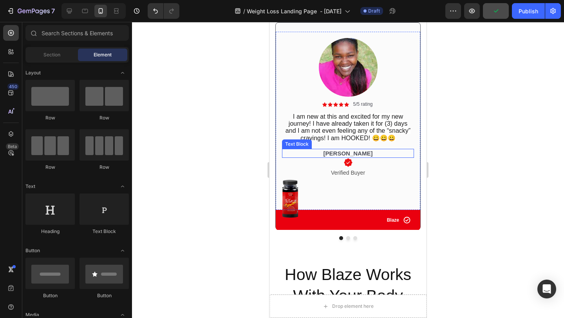
scroll to position [1478, 0]
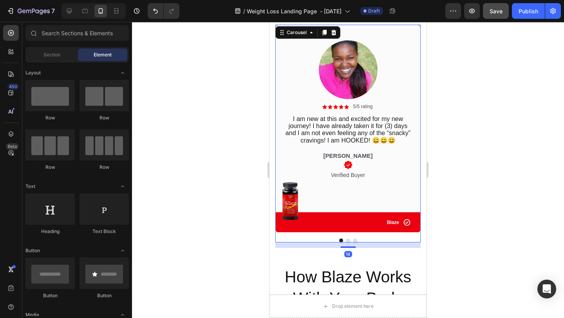
click at [349, 240] on button "Dot" at bounding box center [348, 241] width 4 height 4
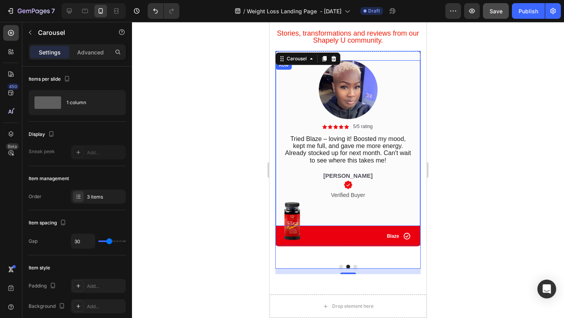
scroll to position [1448, 0]
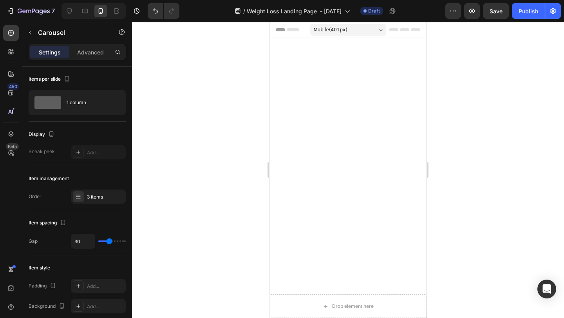
scroll to position [1448, 0]
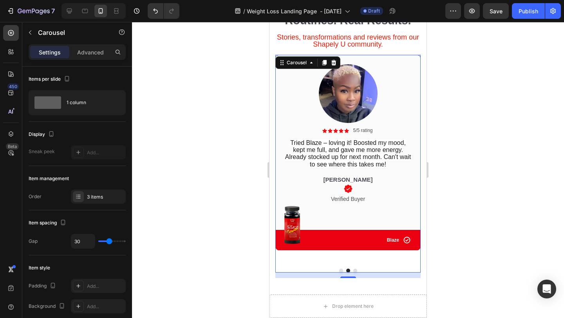
click at [356, 270] on button "Dot" at bounding box center [355, 271] width 4 height 4
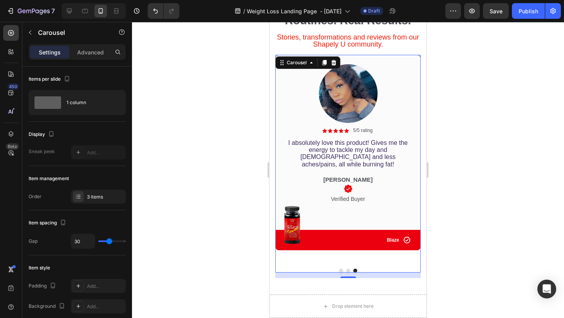
click at [342, 272] on button "Dot" at bounding box center [341, 271] width 4 height 4
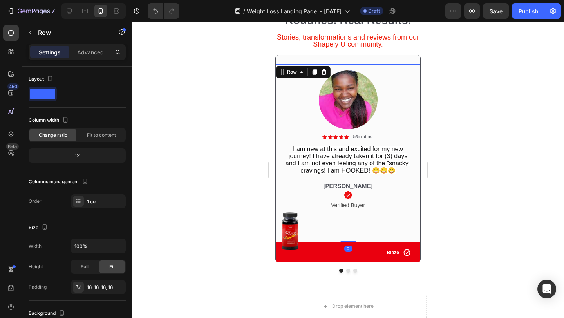
click at [349, 241] on div "Image Icon Icon Icon Icon Icon Icon List 5/5 rating Text Block Row I am new at …" at bounding box center [348, 153] width 145 height 178
drag, startPoint x: 350, startPoint y: 242, endPoint x: 350, endPoint y: 233, distance: 9.0
click at [350, 233] on div "Image Icon Icon Icon Icon Icon Icon List 5/5 rating Text Block Row I am new at …" at bounding box center [348, 153] width 145 height 178
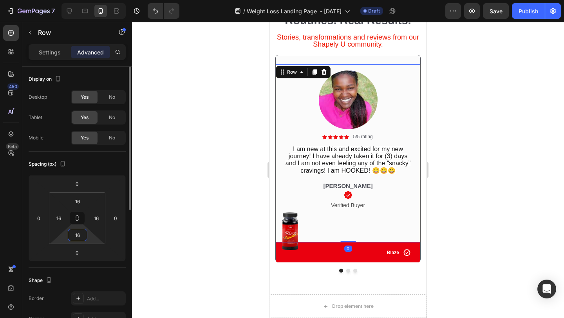
click at [85, 237] on input "16" at bounding box center [78, 235] width 16 height 12
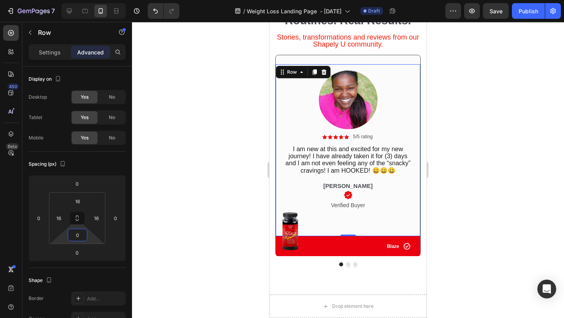
click at [458, 190] on div at bounding box center [348, 170] width 432 height 296
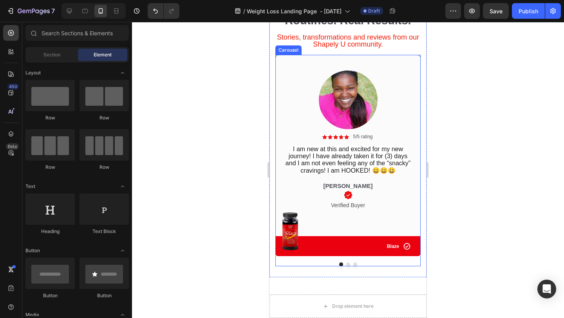
click at [348, 266] on button "Dot" at bounding box center [348, 264] width 4 height 4
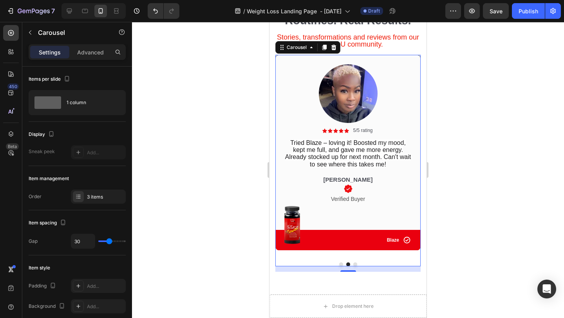
click at [354, 265] on button "Dot" at bounding box center [355, 264] width 4 height 4
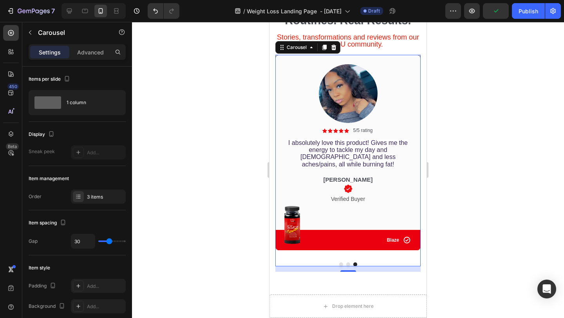
click at [342, 266] on button "Dot" at bounding box center [341, 264] width 4 height 4
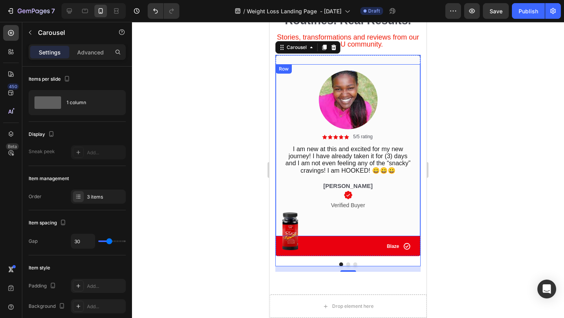
click at [356, 229] on div "Image Icon Icon Icon Icon Icon Icon List 5/5 rating Text Block Row I am new at …" at bounding box center [348, 154] width 132 height 166
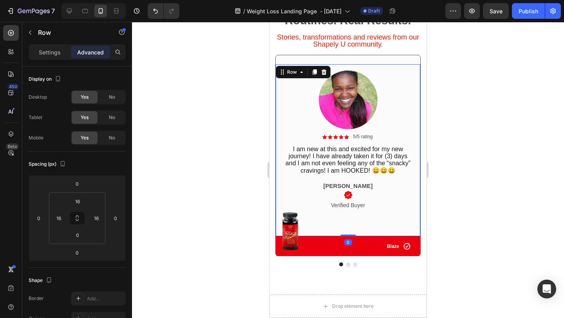
drag, startPoint x: 347, startPoint y: 236, endPoint x: 347, endPoint y: 224, distance: 11.8
click at [347, 224] on div "Image Icon Icon Icon Icon Icon Icon List 5/5 rating Text Block Row I am new at …" at bounding box center [348, 150] width 145 height 172
click at [465, 206] on div at bounding box center [348, 170] width 432 height 296
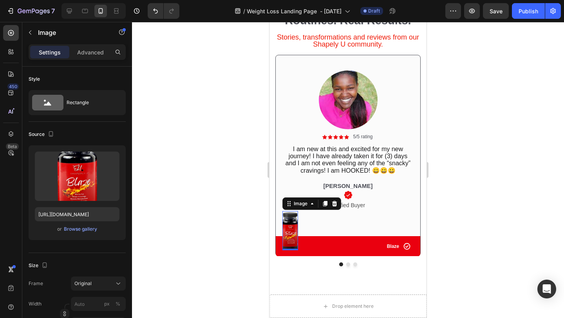
click at [448, 231] on div at bounding box center [348, 170] width 432 height 296
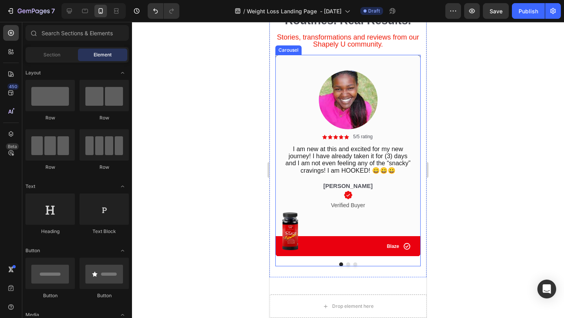
click at [349, 264] on button "Dot" at bounding box center [348, 264] width 4 height 4
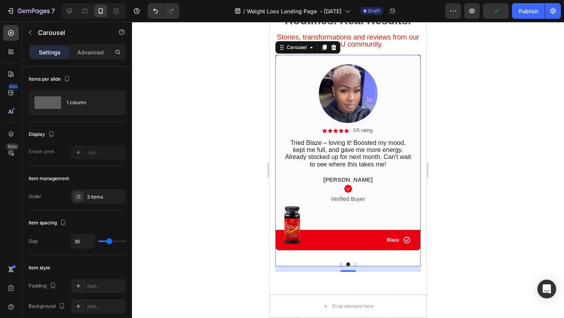
click at [340, 264] on button "Dot" at bounding box center [341, 264] width 4 height 4
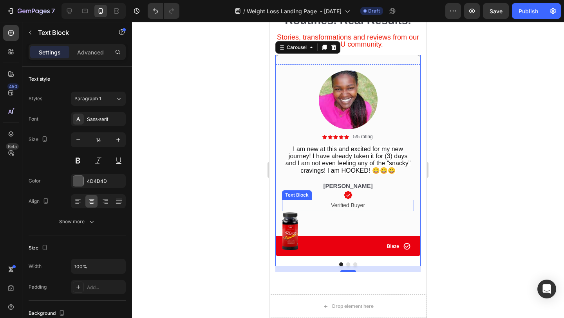
click at [363, 207] on p "Verified Buyer" at bounding box center [348, 206] width 130 height 10
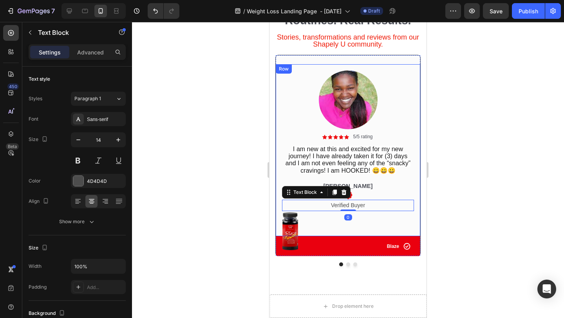
click at [475, 198] on div at bounding box center [348, 170] width 432 height 296
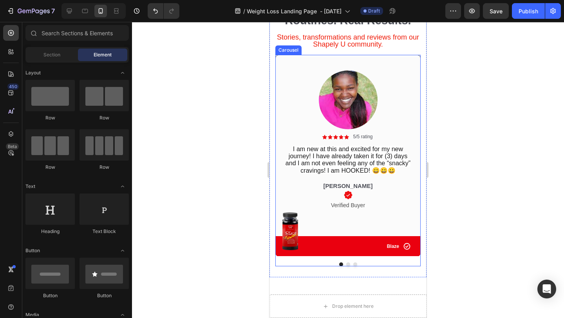
click at [348, 266] on button "Dot" at bounding box center [348, 264] width 4 height 4
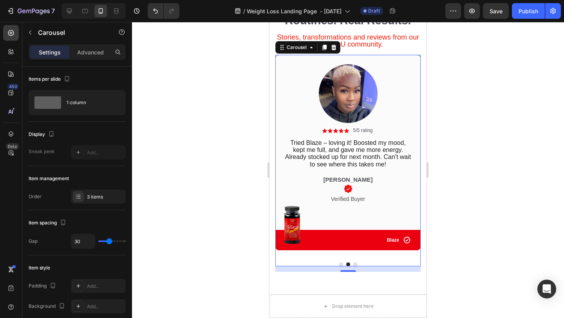
click at [354, 265] on button "Dot" at bounding box center [355, 264] width 4 height 4
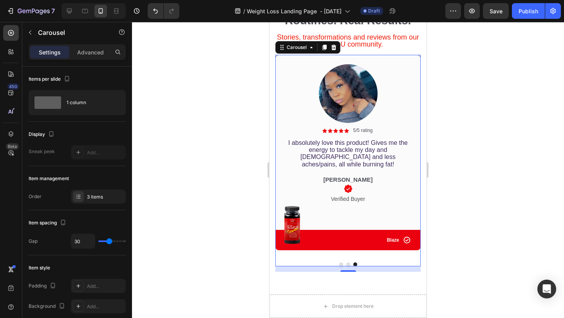
click at [347, 264] on button "Dot" at bounding box center [348, 264] width 4 height 4
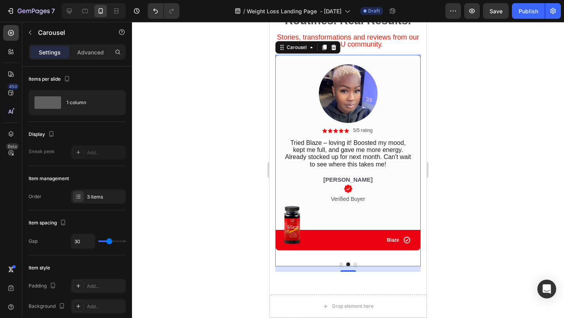
click at [341, 264] on button "Dot" at bounding box center [341, 264] width 4 height 4
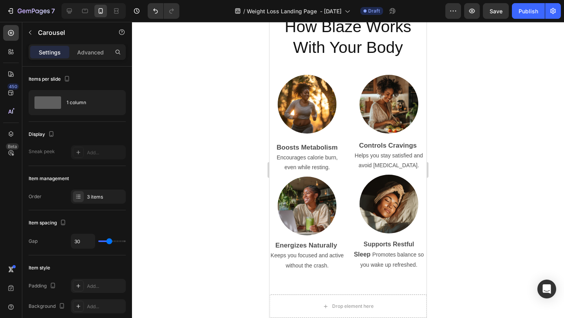
scroll to position [1730, 0]
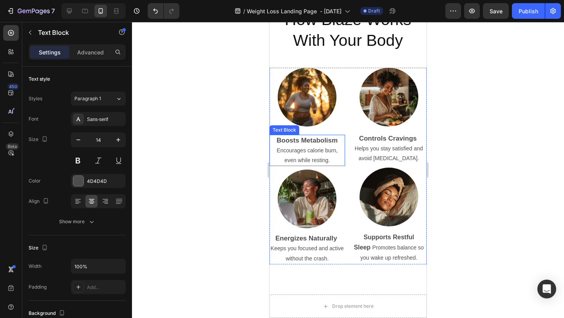
click at [318, 157] on p "Encourages calorie burn, even while resting." at bounding box center [307, 156] width 74 height 20
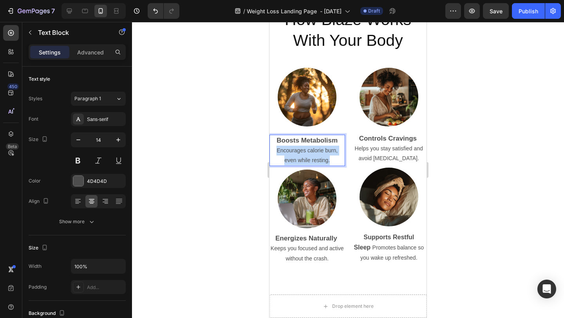
click at [318, 157] on p "Encourages calorie burn, even while resting." at bounding box center [307, 156] width 74 height 20
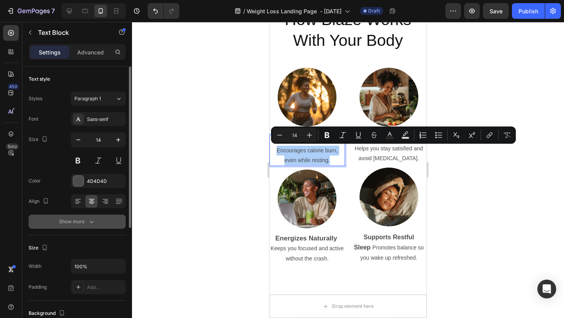
click at [94, 218] on icon "button" at bounding box center [92, 222] width 8 height 8
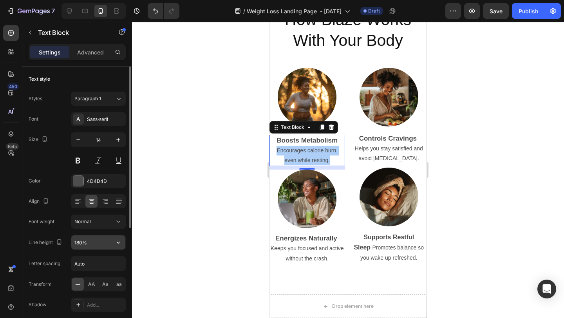
click at [101, 242] on input "180%" at bounding box center [98, 242] width 54 height 14
click at [121, 241] on icon "button" at bounding box center [118, 243] width 8 height 8
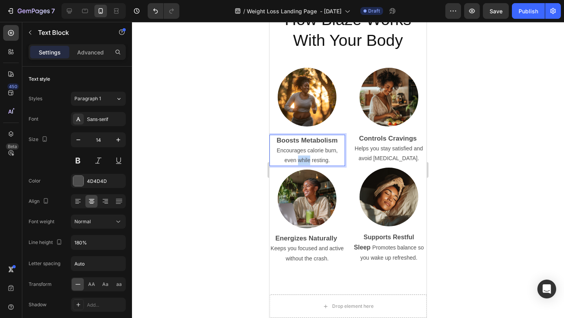
click at [297, 155] on p "Encourages calorie burn, even while resting." at bounding box center [307, 156] width 74 height 20
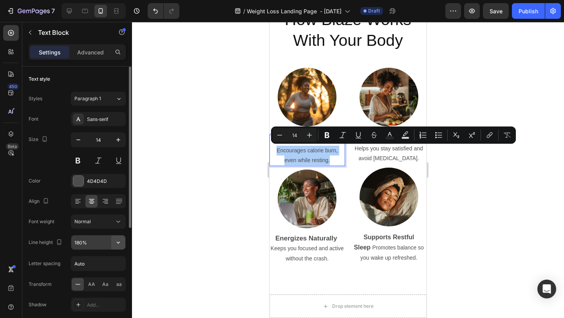
click at [119, 239] on icon "button" at bounding box center [118, 243] width 8 height 8
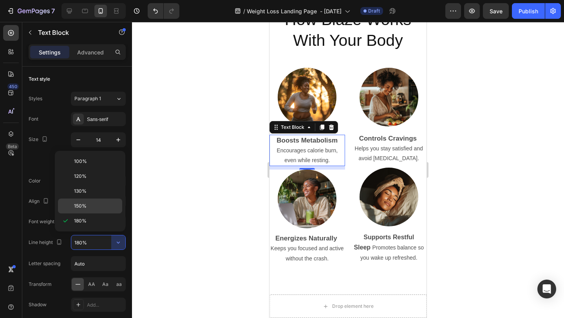
click at [92, 210] on div "150%" at bounding box center [90, 206] width 64 height 15
type input "150%"
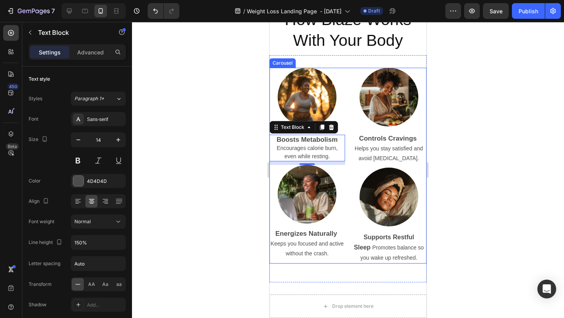
click at [448, 168] on div at bounding box center [348, 170] width 432 height 296
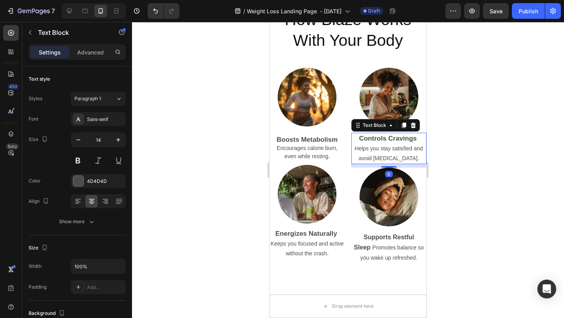
click at [369, 148] on p "Helps you stay satisfied and avoid [MEDICAL_DATA]." at bounding box center [389, 154] width 74 height 20
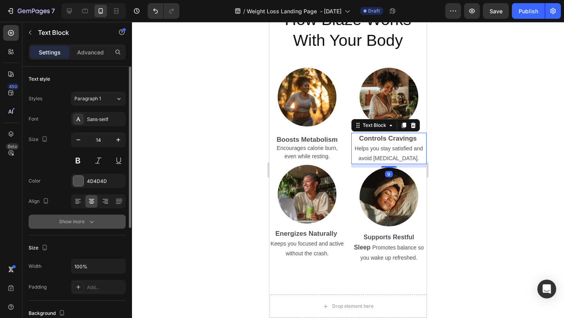
click at [89, 219] on icon "button" at bounding box center [92, 222] width 8 height 8
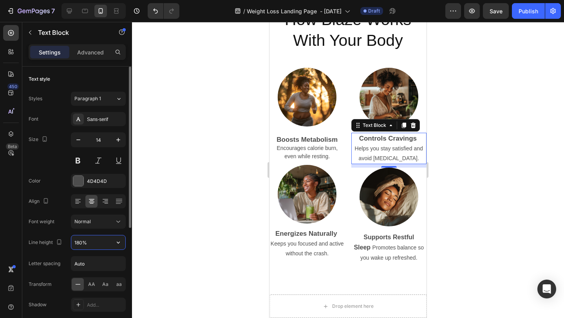
click at [106, 244] on input "180%" at bounding box center [98, 242] width 54 height 14
click at [118, 241] on icon "button" at bounding box center [118, 243] width 8 height 8
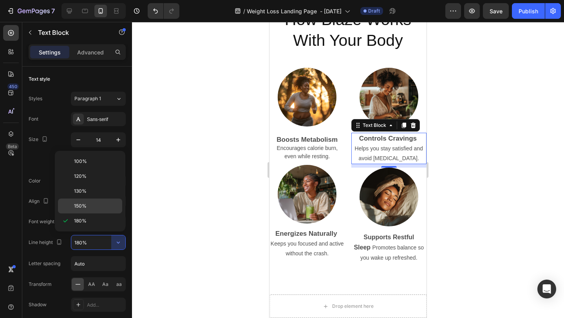
click at [107, 205] on p "150%" at bounding box center [96, 205] width 45 height 7
type input "150%"
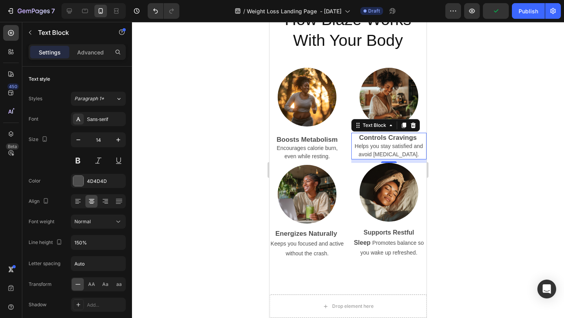
click at [492, 180] on div at bounding box center [348, 170] width 432 height 296
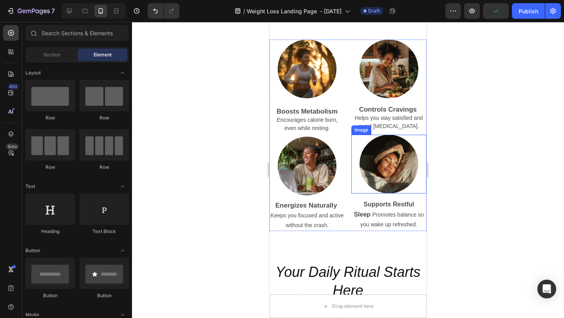
scroll to position [1771, 0]
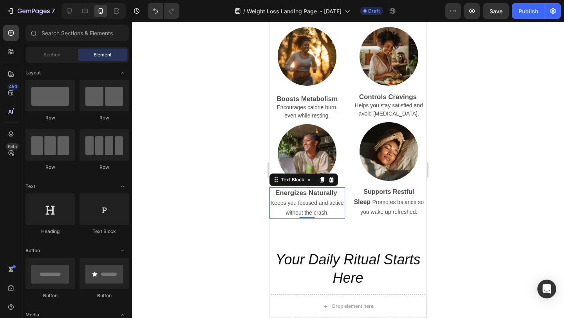
click at [311, 207] on p "Keeps you focused and active without the crash." at bounding box center [307, 208] width 74 height 20
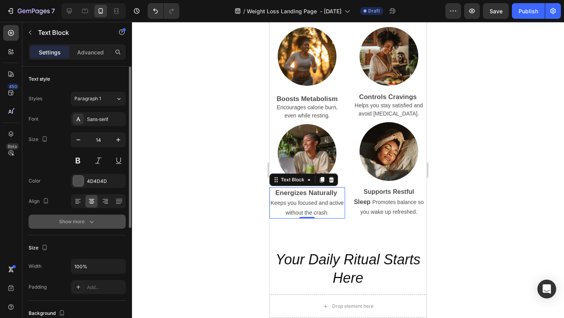
click at [89, 224] on icon "button" at bounding box center [92, 222] width 8 height 8
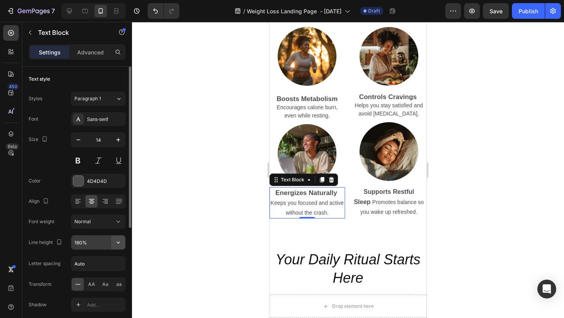
click at [120, 239] on icon "button" at bounding box center [118, 243] width 8 height 8
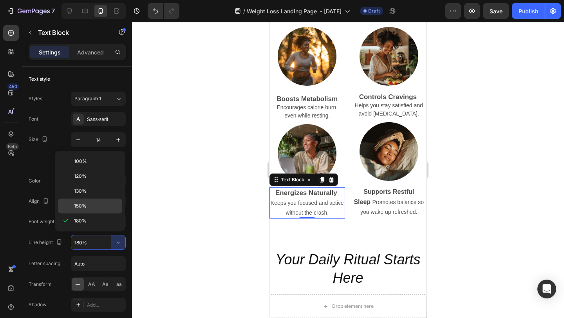
click at [106, 206] on p "150%" at bounding box center [96, 205] width 45 height 7
type input "150%"
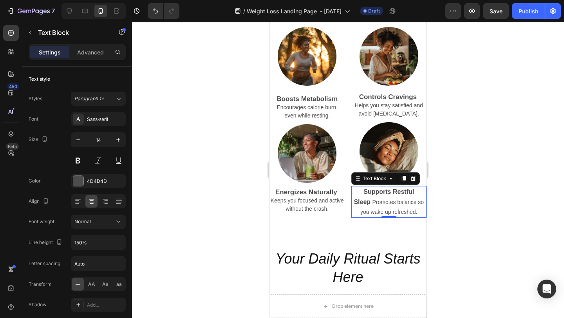
click at [411, 212] on p "Supports Restful Sleep Promotes balance so you wake up refreshed." at bounding box center [389, 202] width 74 height 31
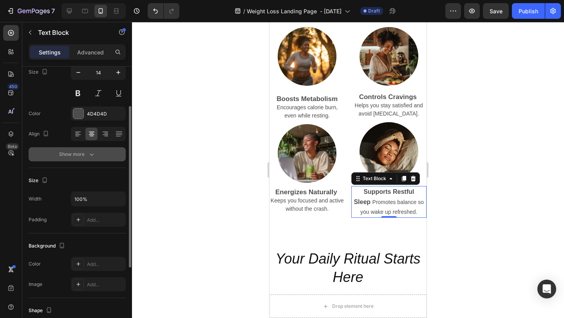
click at [96, 156] on button "Show more" at bounding box center [77, 154] width 97 height 14
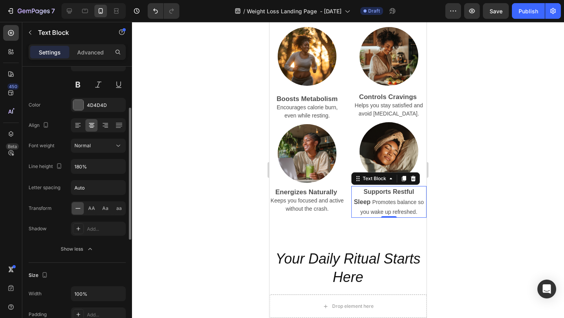
scroll to position [80, 0]
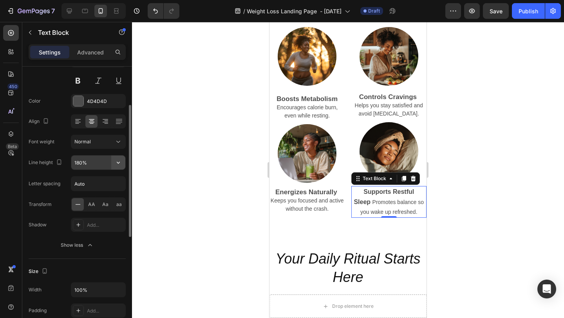
click at [116, 166] on icon "button" at bounding box center [118, 163] width 8 height 8
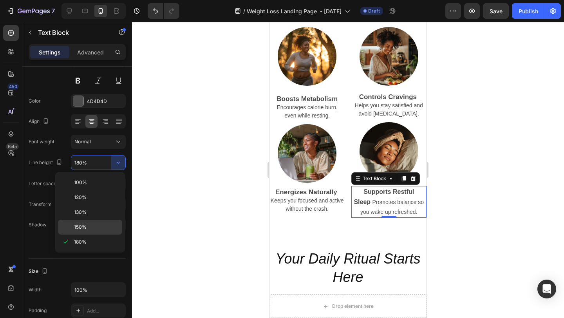
click at [98, 222] on div "150%" at bounding box center [90, 227] width 64 height 15
type input "150%"
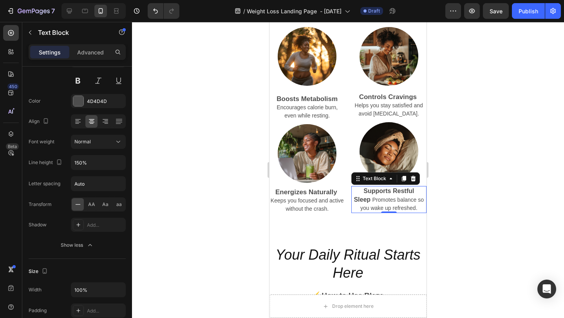
click at [492, 145] on div at bounding box center [348, 170] width 432 height 296
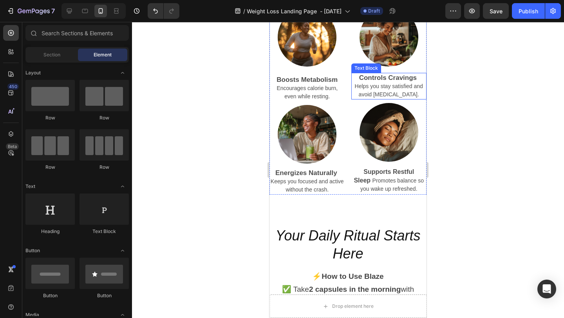
scroll to position [1791, 0]
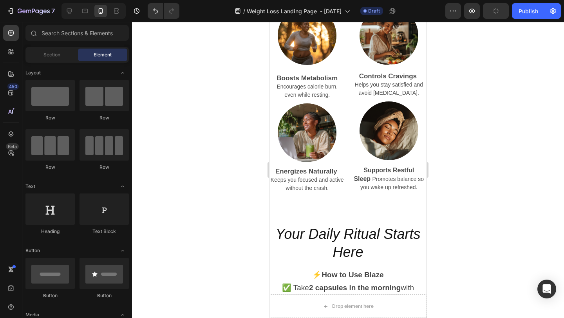
click at [492, 157] on div at bounding box center [348, 170] width 432 height 296
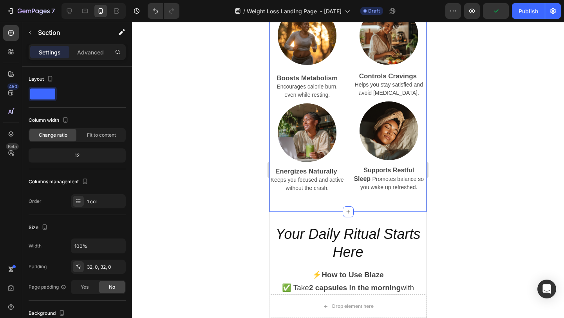
click at [396, 201] on div "Image Boosts Metabolism Encourages calorie burn, even while resting. Text Block…" at bounding box center [347, 103] width 157 height 218
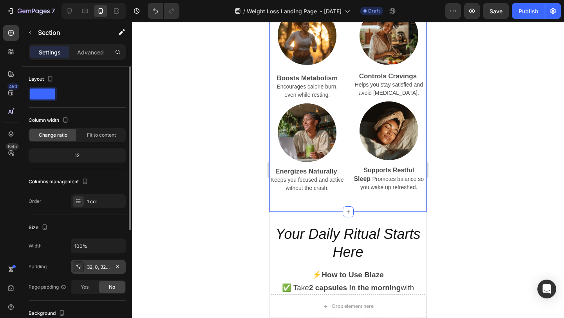
click at [104, 265] on div "32, 0, 32, 0" at bounding box center [98, 267] width 23 height 7
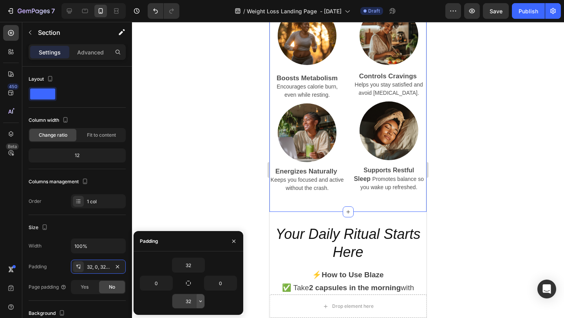
click at [197, 302] on button "button" at bounding box center [201, 301] width 8 height 14
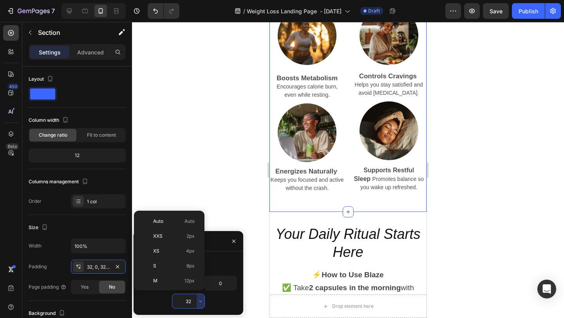
scroll to position [56, 0]
click at [190, 301] on input "32" at bounding box center [188, 301] width 32 height 14
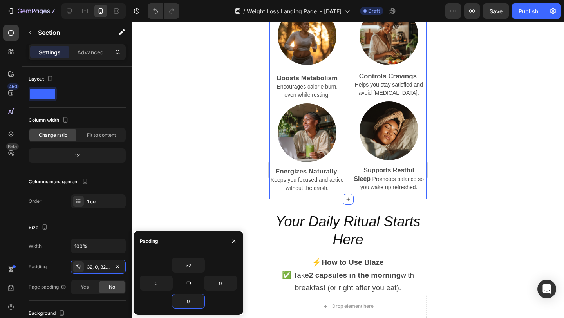
click at [489, 240] on div at bounding box center [348, 170] width 432 height 296
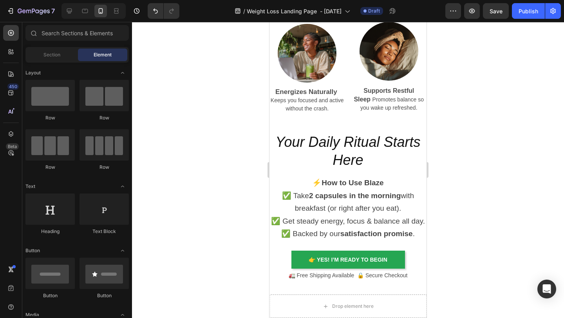
scroll to position [1877, 0]
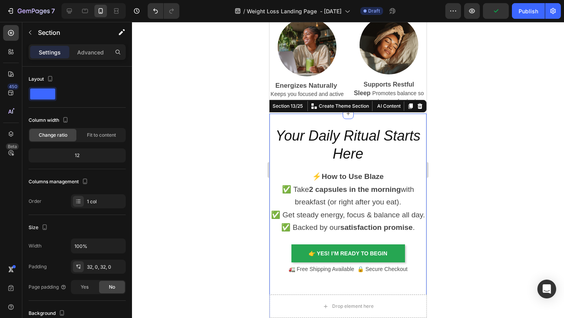
click at [358, 114] on div "Your Daily Ritual Starts Here Heading ⚡ How to Use Blaze ✅ Take 2 capsules in t…" at bounding box center [347, 258] width 157 height 288
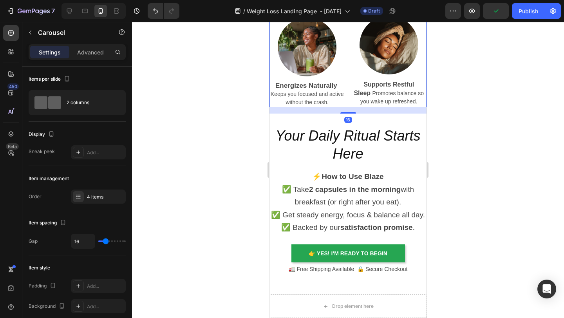
click at [348, 93] on div "Image Boosts Metabolism Encourages calorie burn, even while resting. Text Block…" at bounding box center [347, 13] width 157 height 187
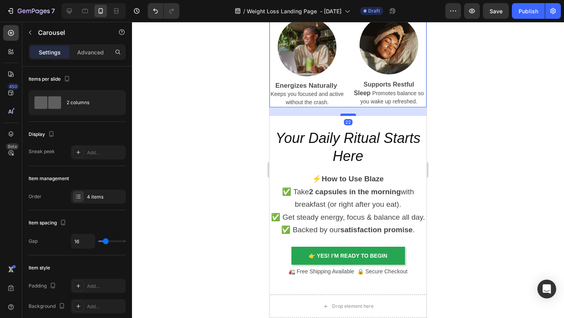
click at [348, 114] on div at bounding box center [348, 115] width 16 height 2
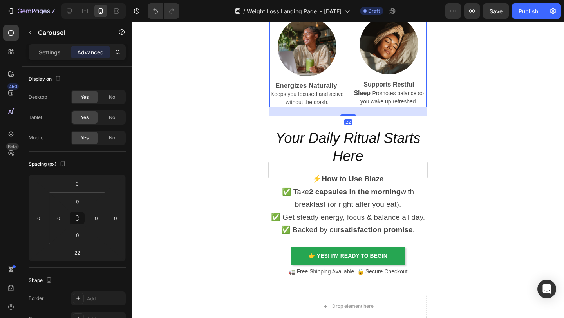
click at [457, 118] on div at bounding box center [348, 170] width 432 height 296
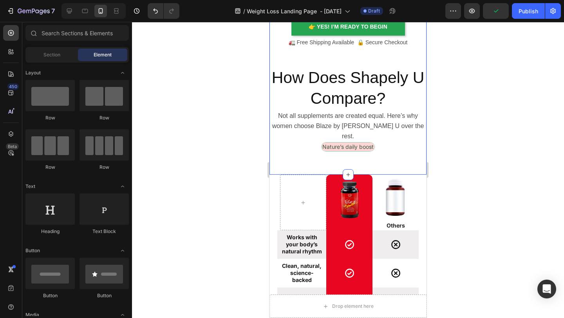
scroll to position [2108, 0]
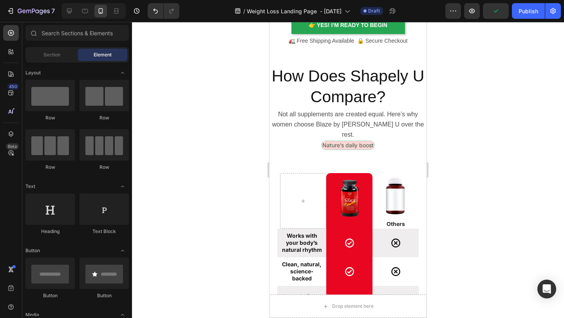
click at [484, 123] on div at bounding box center [348, 170] width 432 height 296
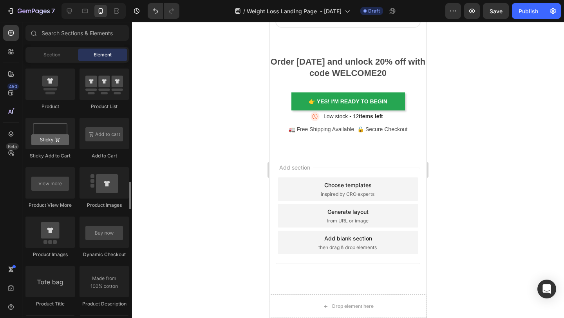
scroll to position [1061, 0]
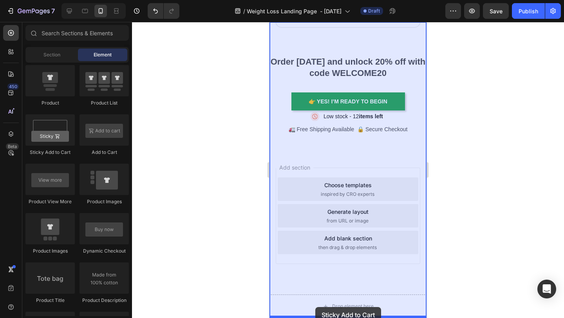
drag, startPoint x: 324, startPoint y: 157, endPoint x: 315, endPoint y: 307, distance: 150.6
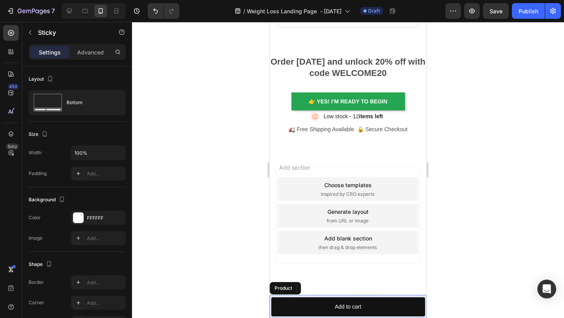
click at [463, 275] on div at bounding box center [348, 170] width 432 height 296
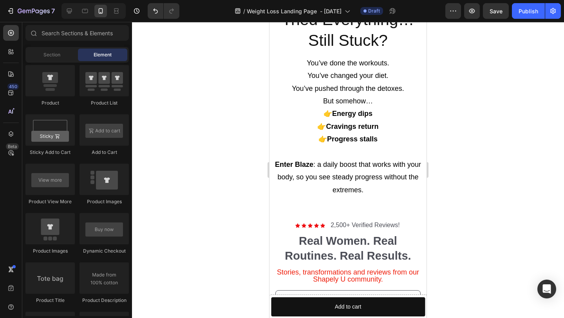
scroll to position [1201, 0]
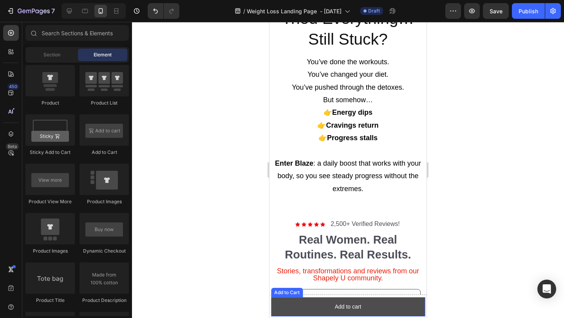
click at [395, 307] on button "Add to cart" at bounding box center [348, 306] width 154 height 19
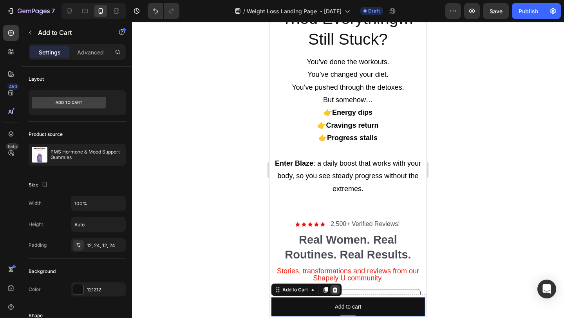
click at [337, 288] on icon at bounding box center [335, 290] width 6 height 6
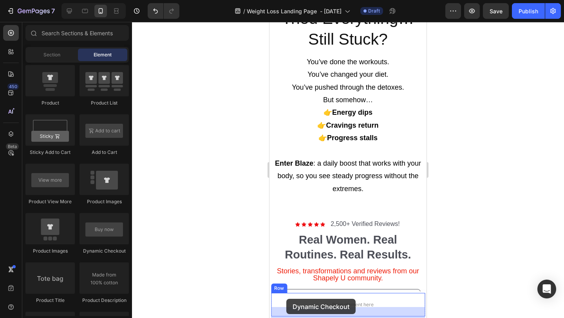
scroll to position [1215, 0]
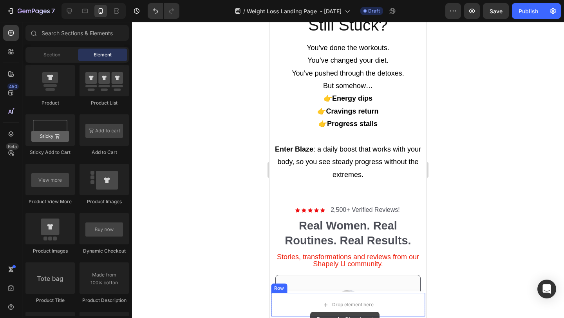
drag, startPoint x: 383, startPoint y: 254, endPoint x: 287, endPoint y: 299, distance: 106.9
click at [172, 259] on div at bounding box center [348, 170] width 432 height 296
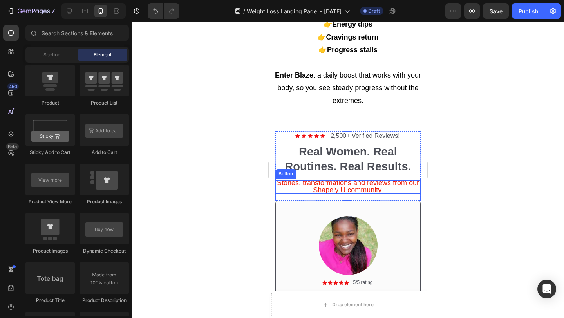
scroll to position [1300, 0]
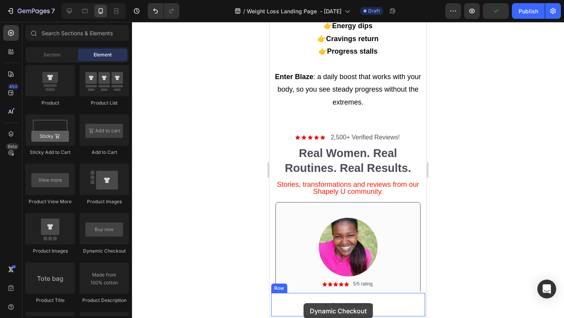
drag, startPoint x: 378, startPoint y: 252, endPoint x: 304, endPoint y: 303, distance: 90.4
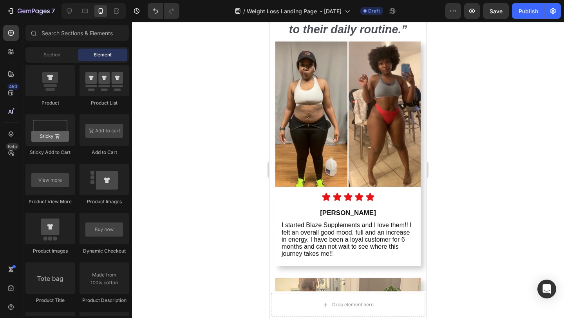
scroll to position [2625, 0]
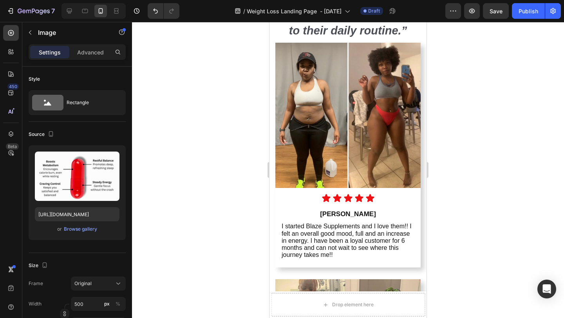
drag, startPoint x: 344, startPoint y: 118, endPoint x: 344, endPoint y: 122, distance: 4.7
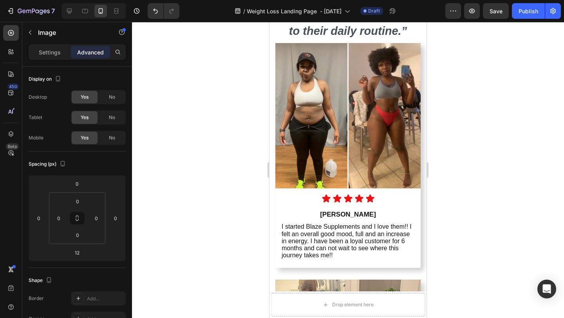
click at [460, 116] on div at bounding box center [348, 170] width 432 height 296
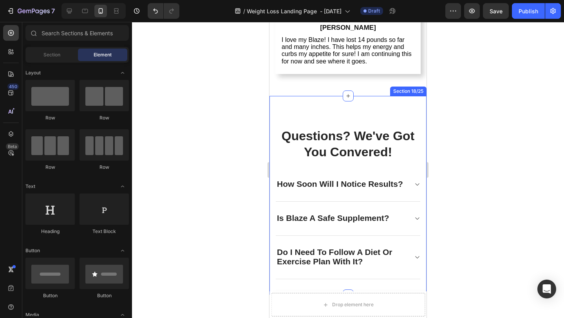
scroll to position [3422, 0]
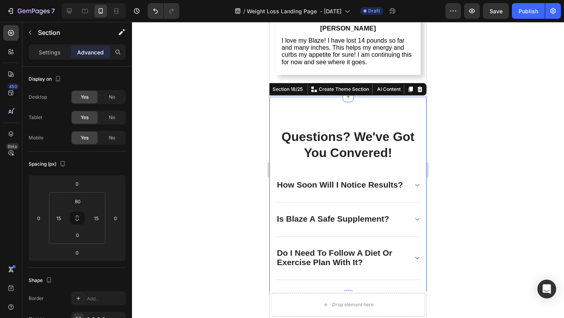
click at [297, 103] on div "Questions? We've Got You Convered! Heading How Soon Will I Notice Results? Is B…" at bounding box center [347, 196] width 157 height 199
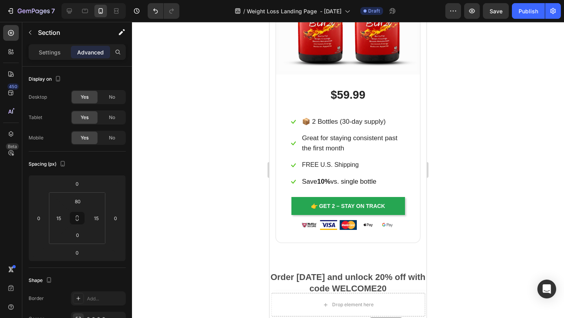
scroll to position [4604, 0]
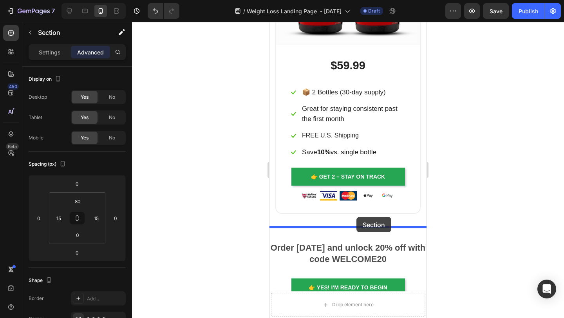
drag, startPoint x: 293, startPoint y: 132, endPoint x: 356, endPoint y: 220, distance: 108.9
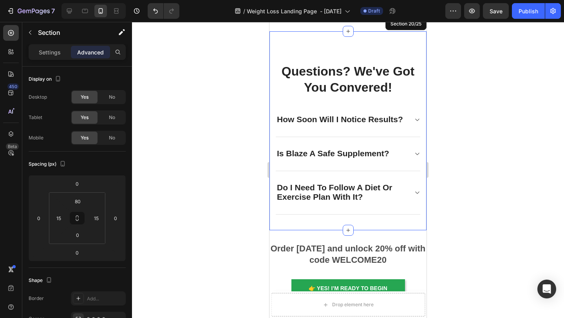
scroll to position [4405, 0]
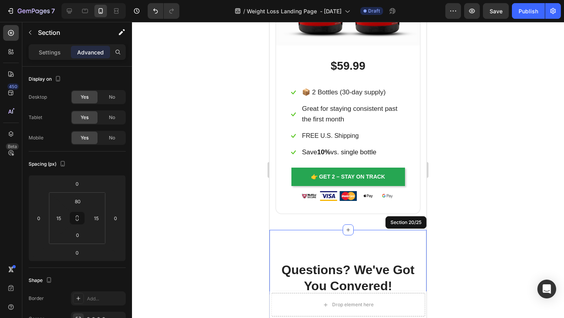
click at [491, 199] on div at bounding box center [348, 170] width 432 height 296
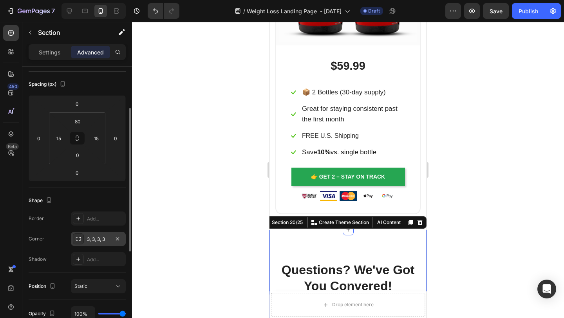
click at [103, 237] on div "3, 3, 3, 3" at bounding box center [98, 239] width 23 height 7
click at [173, 154] on div at bounding box center [348, 170] width 432 height 296
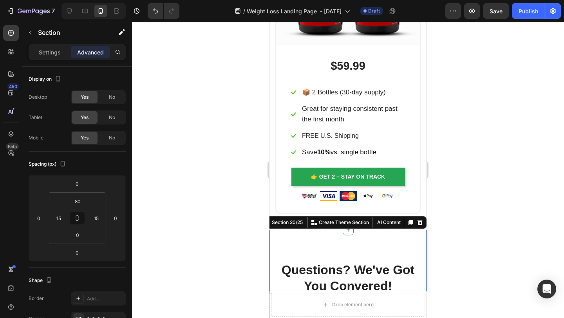
click at [85, 196] on div "80" at bounding box center [78, 201] width 20 height 13
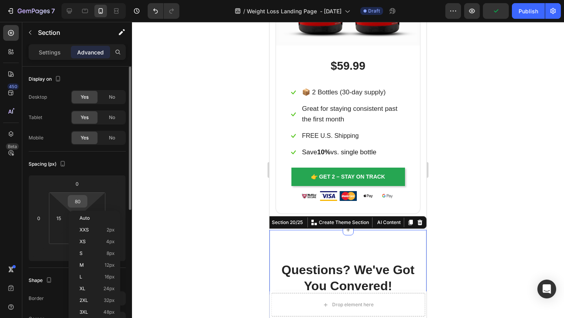
click at [86, 201] on div "80" at bounding box center [78, 201] width 20 height 13
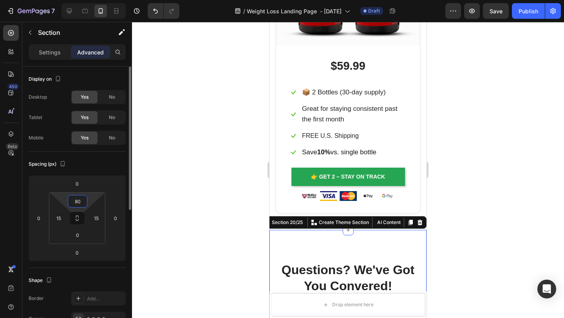
click at [82, 200] on input "80" at bounding box center [78, 201] width 16 height 12
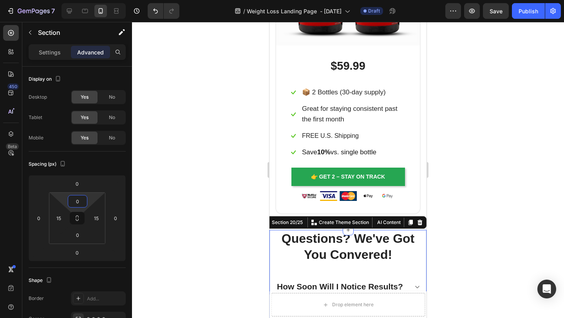
click at [477, 188] on div at bounding box center [348, 170] width 432 height 296
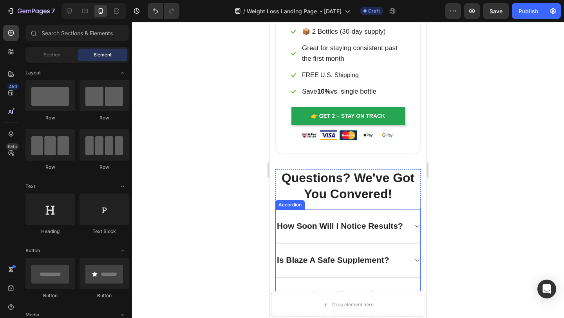
scroll to position [4481, 0]
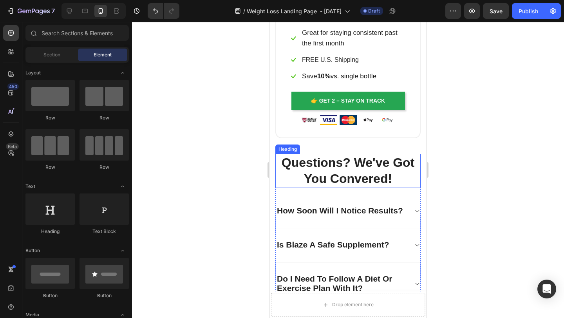
click at [417, 177] on h2 "Questions? We've Got You Convered!" at bounding box center [347, 171] width 145 height 34
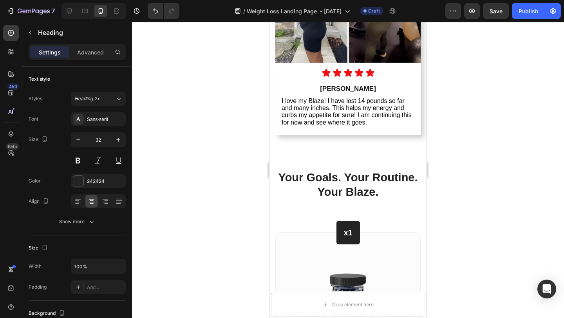
scroll to position [3346, 0]
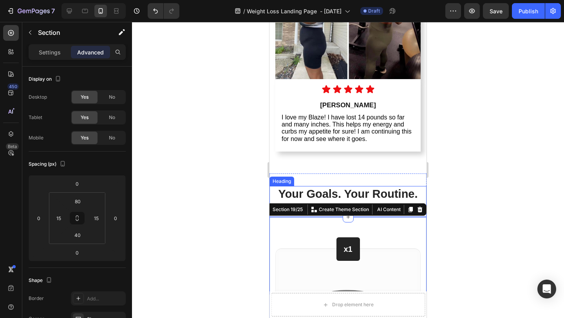
click at [394, 194] on h2 "Your Goals. Your Routine. Your Blaze." at bounding box center [347, 201] width 157 height 31
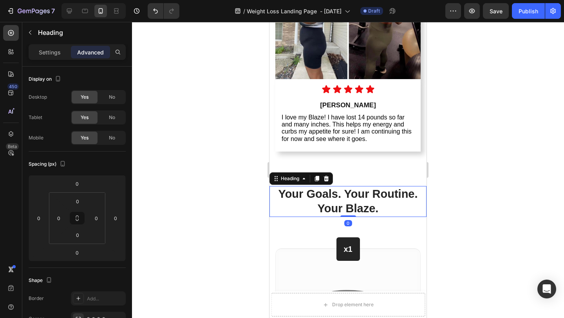
drag, startPoint x: 353, startPoint y: 218, endPoint x: 353, endPoint y: 208, distance: 9.8
click at [353, 208] on div "Your Goals. Your Routine. Your Blaze. Heading 0" at bounding box center [347, 201] width 157 height 31
click at [457, 195] on div at bounding box center [348, 170] width 432 height 296
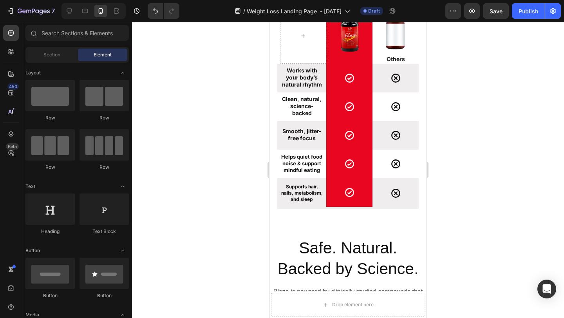
scroll to position [2259, 0]
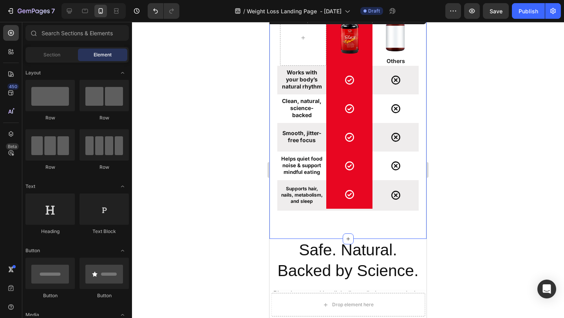
click at [358, 219] on div "Image Row Image Others Text Block Row Works with your body’s natural rhythm Tex…" at bounding box center [347, 124] width 157 height 229
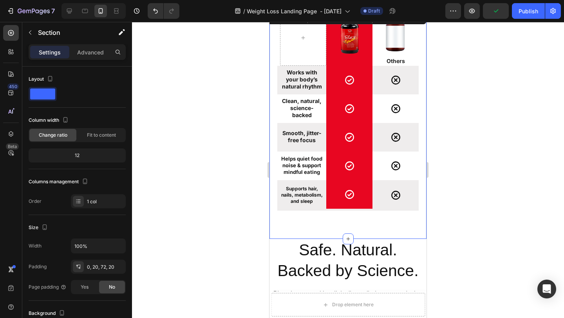
click at [478, 152] on div at bounding box center [348, 170] width 432 height 296
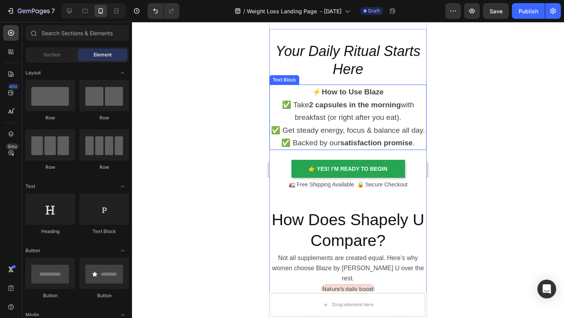
scroll to position [1977, 0]
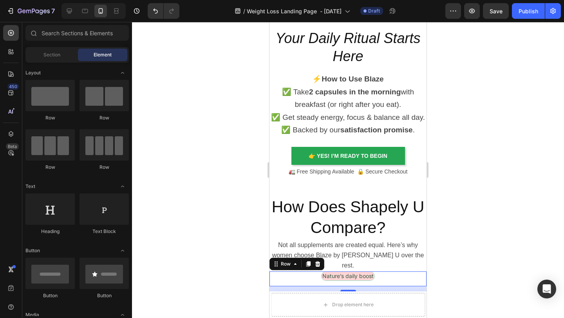
click at [293, 271] on div "Nature’s daily boost Text Block Row 13" at bounding box center [347, 278] width 157 height 15
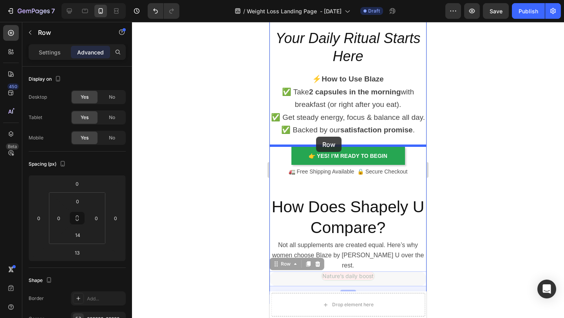
drag, startPoint x: 277, startPoint y: 254, endPoint x: 316, endPoint y: 137, distance: 123.5
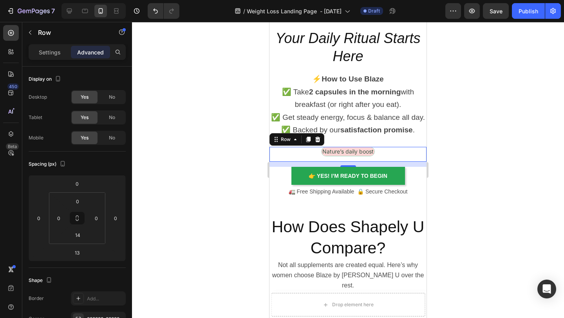
click at [472, 128] on div at bounding box center [348, 170] width 432 height 296
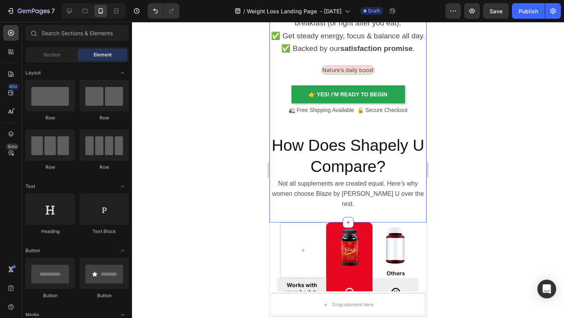
scroll to position [2079, 0]
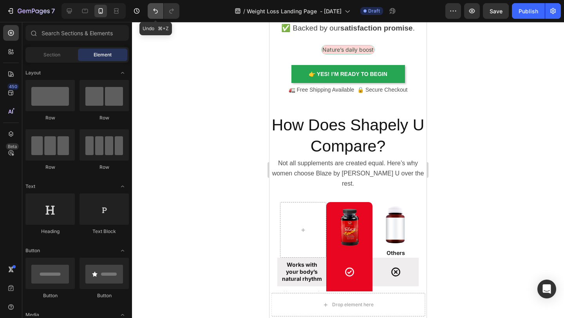
click at [156, 13] on icon "Undo/Redo" at bounding box center [155, 11] width 5 height 5
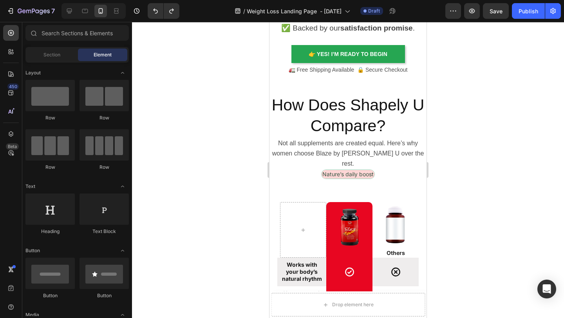
click at [505, 127] on div at bounding box center [348, 170] width 432 height 296
click at [386, 170] on div "Nature’s daily boost Text Block Row" at bounding box center [347, 177] width 157 height 15
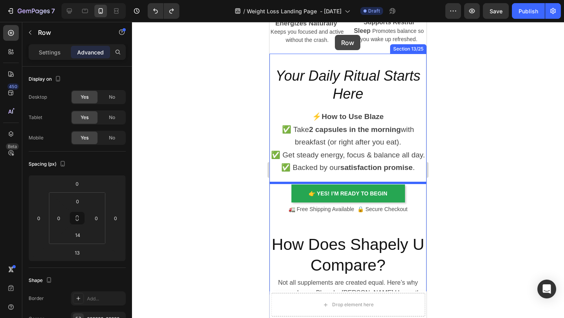
scroll to position [1934, 0]
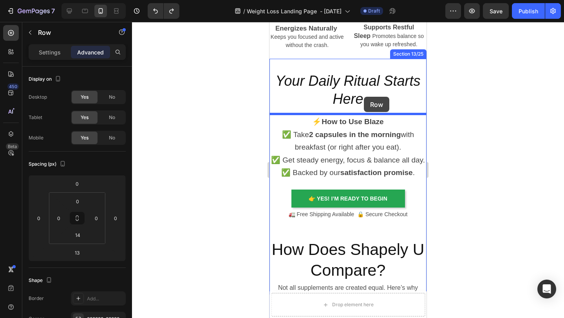
drag, startPoint x: 276, startPoint y: 152, endPoint x: 364, endPoint y: 97, distance: 103.7
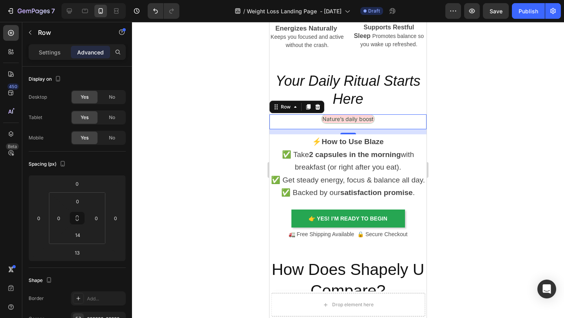
click at [478, 101] on div at bounding box center [348, 170] width 432 height 296
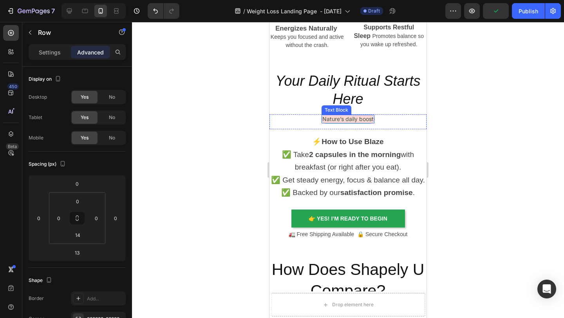
click at [373, 123] on div "Nature’s daily boost Text Block Row" at bounding box center [347, 121] width 157 height 15
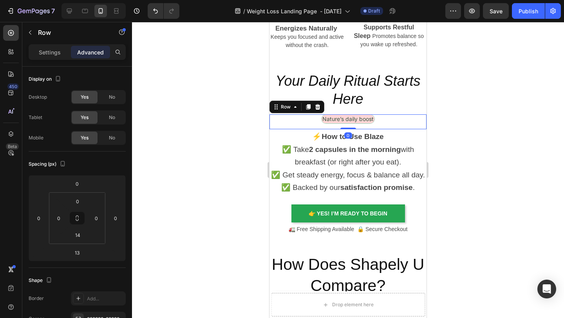
drag, startPoint x: 348, startPoint y: 132, endPoint x: 348, endPoint y: 125, distance: 7.1
click at [348, 125] on div "Nature’s daily boost Text Block Row 0" at bounding box center [347, 121] width 157 height 15
type input "0"
click at [453, 96] on div at bounding box center [348, 170] width 432 height 296
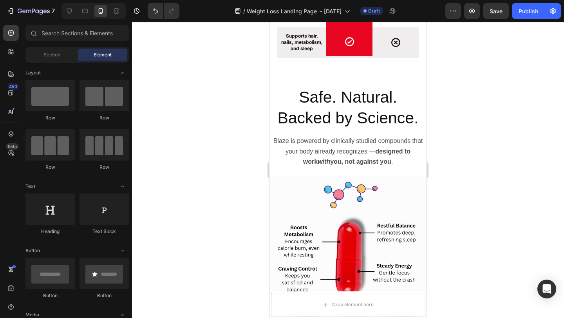
scroll to position [2408, 0]
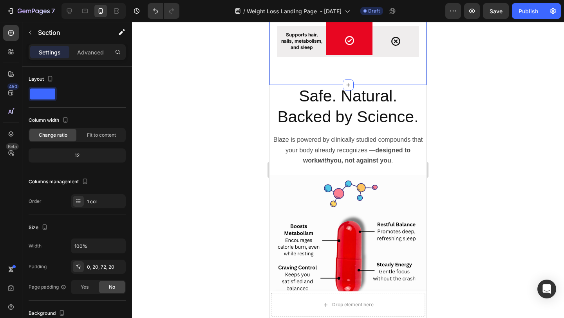
click at [96, 52] on p "Advanced" at bounding box center [90, 52] width 27 height 8
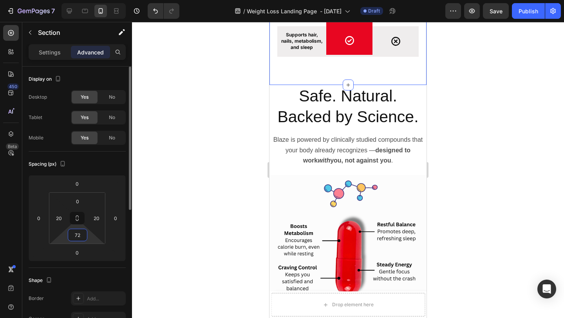
click at [81, 234] on input "72" at bounding box center [78, 235] width 16 height 12
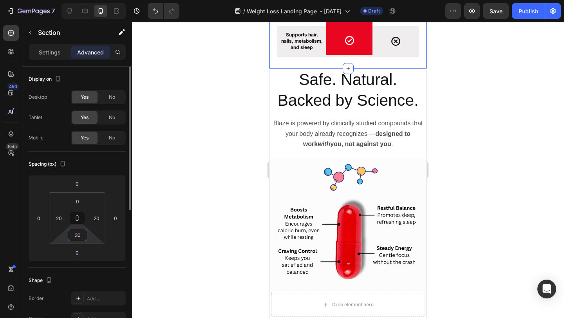
type input "3"
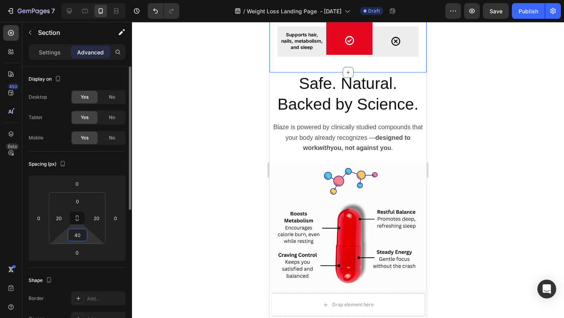
type input "4"
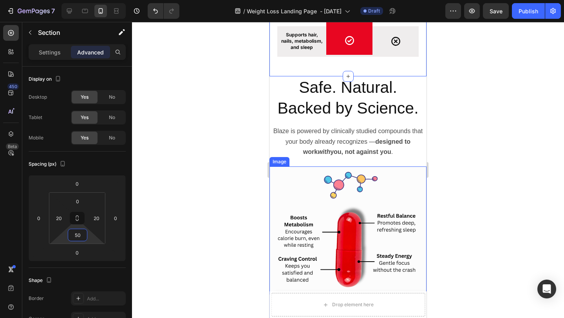
type input "50"
click at [473, 172] on div at bounding box center [348, 170] width 432 height 296
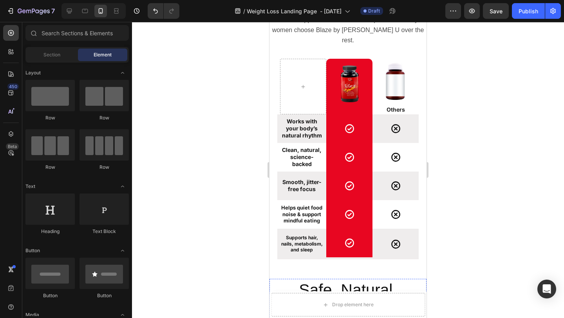
scroll to position [2217, 0]
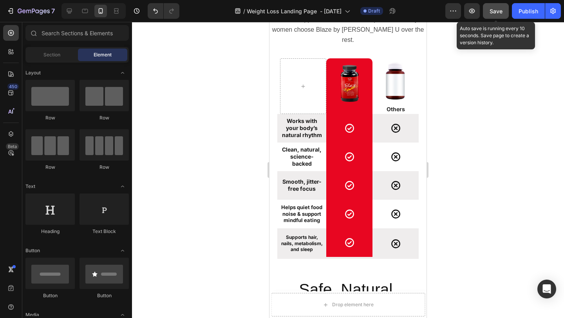
click at [499, 9] on span "Save" at bounding box center [496, 11] width 13 height 7
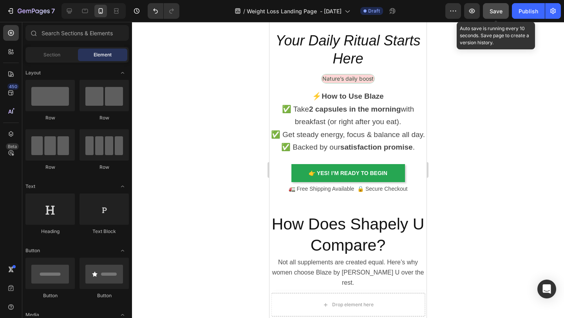
scroll to position [1974, 0]
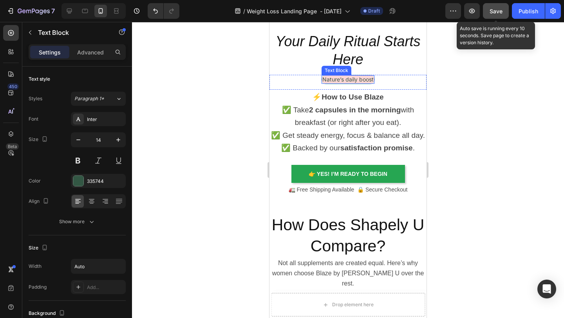
click at [374, 83] on div "Nature’s daily boost" at bounding box center [348, 79] width 53 height 9
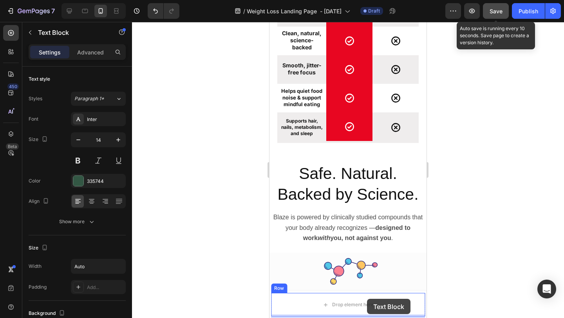
scroll to position [2343, 0]
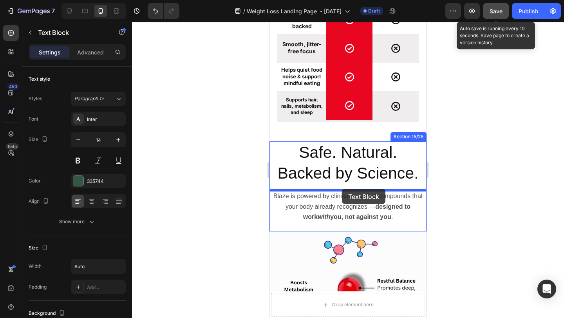
drag, startPoint x: 324, startPoint y: 70, endPoint x: 342, endPoint y: 188, distance: 119.5
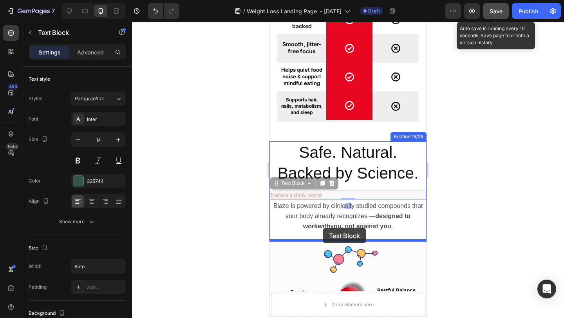
drag, startPoint x: 277, startPoint y: 183, endPoint x: 321, endPoint y: 227, distance: 62.6
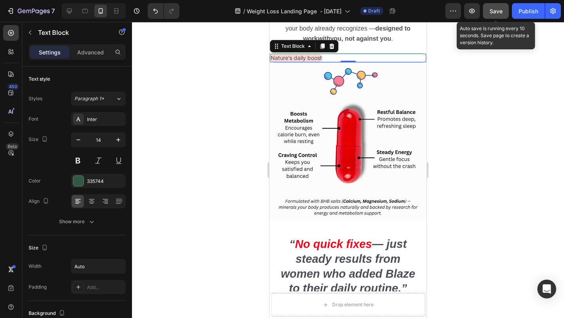
scroll to position [2522, 0]
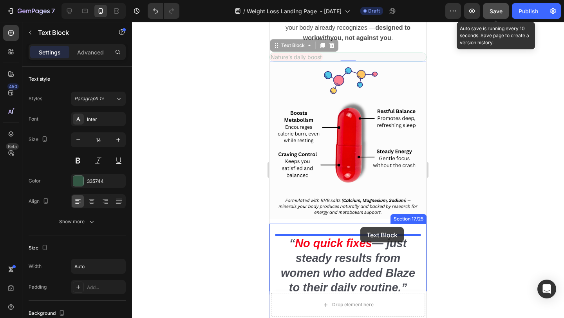
drag, startPoint x: 275, startPoint y: 47, endPoint x: 360, endPoint y: 227, distance: 199.5
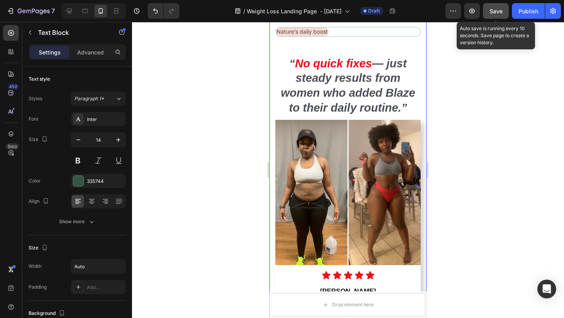
scroll to position [2718, 0]
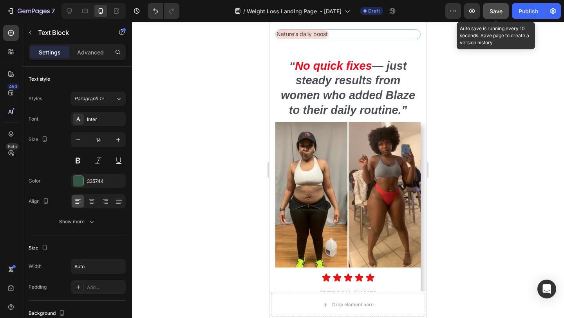
click at [343, 32] on div "Nature’s daily boost" at bounding box center [348, 34] width 145 height 9
click at [300, 35] on p "Nature’s daily boost" at bounding box center [302, 34] width 51 height 7
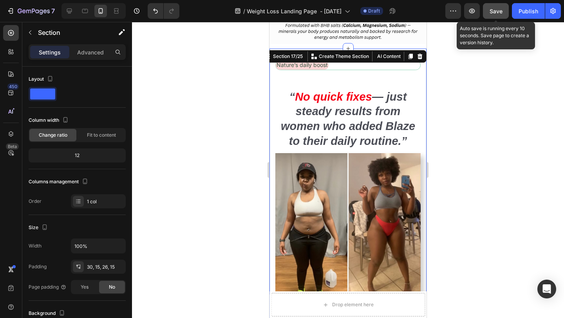
scroll to position [2675, 0]
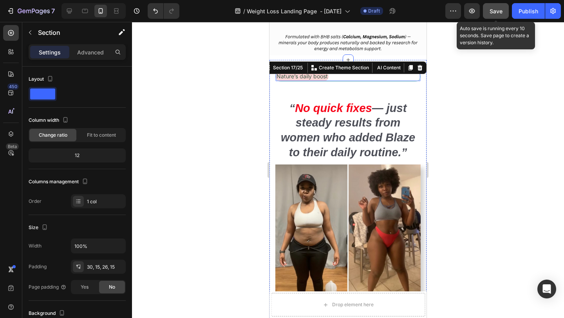
click at [410, 78] on div "Nature’s daily boost" at bounding box center [348, 76] width 145 height 9
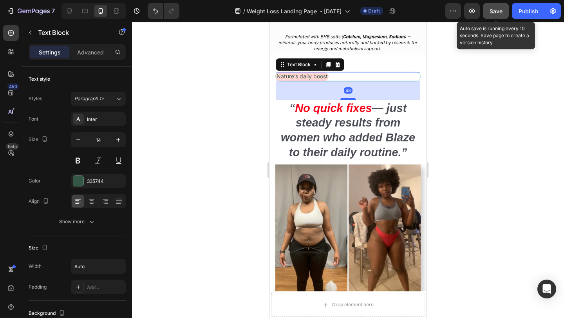
click at [405, 75] on div "Nature’s daily boost" at bounding box center [348, 76] width 145 height 9
click at [159, 12] on icon "Undo/Redo" at bounding box center [156, 11] width 8 height 8
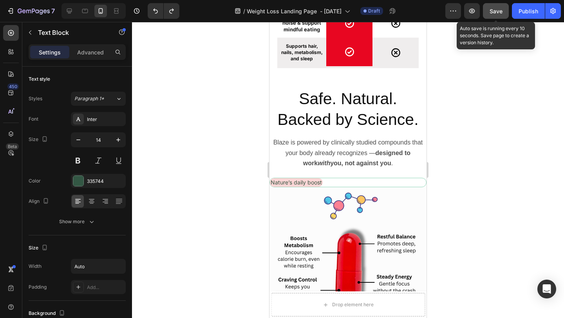
scroll to position [2391, 0]
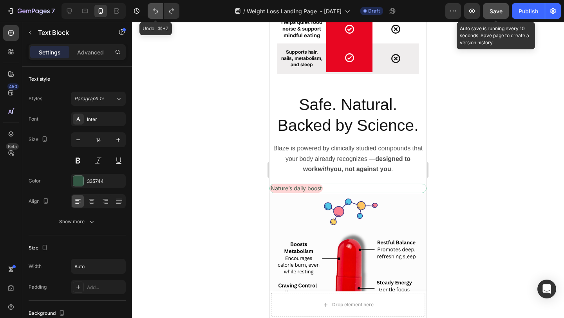
click at [157, 16] on button "Undo/Redo" at bounding box center [156, 11] width 16 height 16
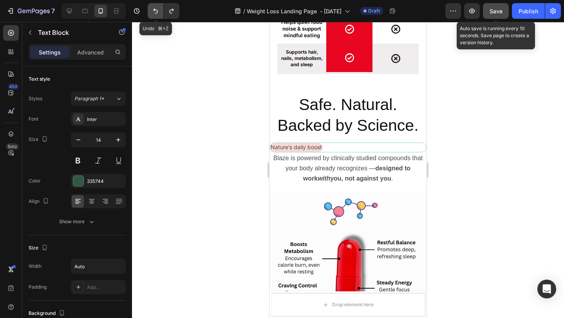
click at [157, 16] on button "Undo/Redo" at bounding box center [156, 11] width 16 height 16
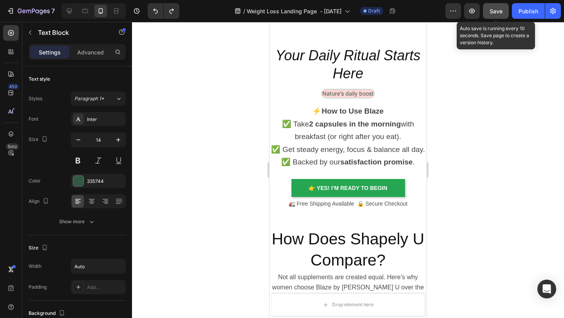
scroll to position [1957, 0]
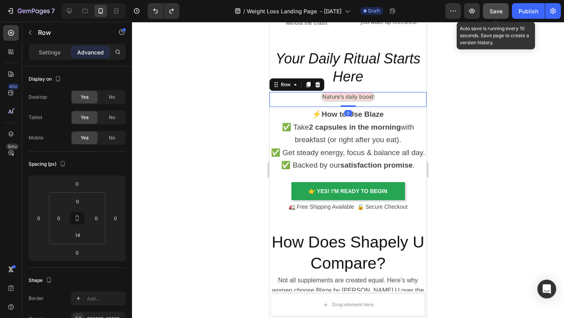
click at [299, 98] on div "Nature’s daily boost Text Block Row 0" at bounding box center [347, 99] width 157 height 15
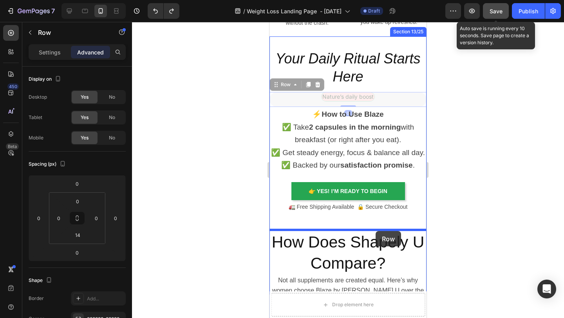
drag, startPoint x: 276, startPoint y: 86, endPoint x: 376, endPoint y: 231, distance: 175.8
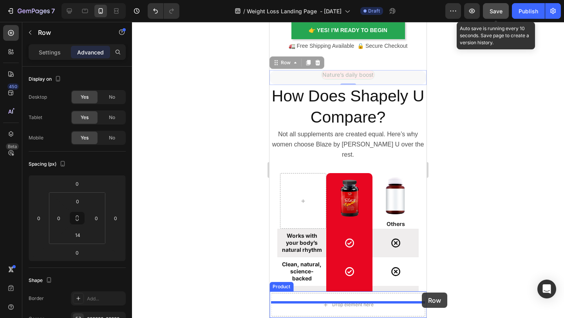
scroll to position [2111, 0]
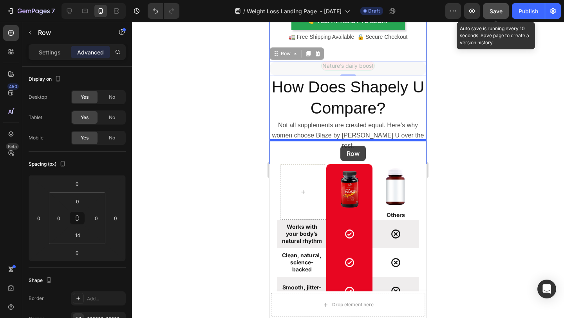
drag, startPoint x: 277, startPoint y: 63, endPoint x: 339, endPoint y: 148, distance: 105.7
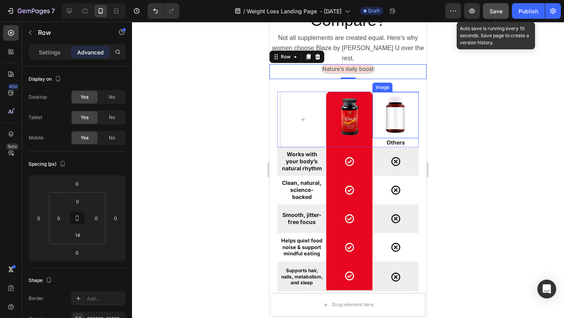
scroll to position [2184, 0]
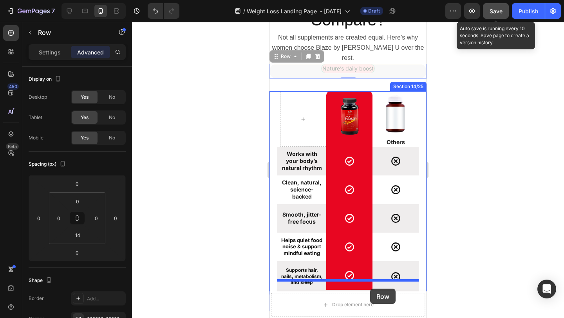
drag, startPoint x: 277, startPoint y: 44, endPoint x: 370, endPoint y: 289, distance: 261.4
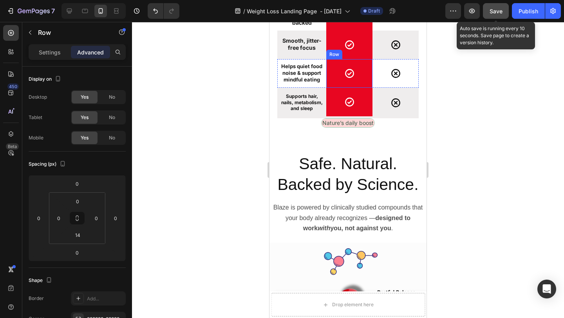
scroll to position [2333, 0]
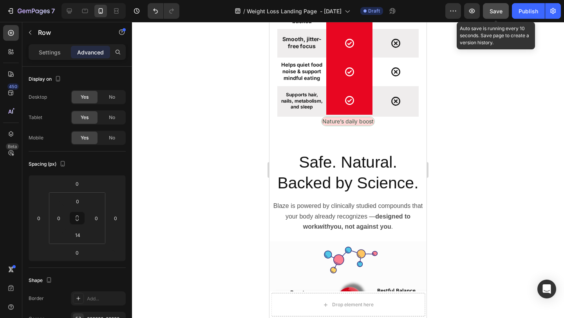
click at [298, 124] on div "Nature’s daily boost Text Block Row 0" at bounding box center [347, 124] width 141 height 15
click at [313, 119] on div "Nature’s daily boost Text Block Row 0" at bounding box center [347, 124] width 141 height 15
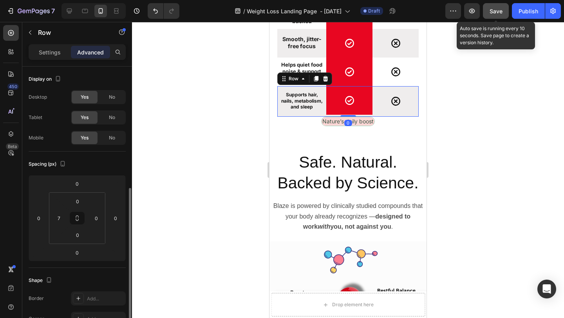
click at [315, 116] on div "Supports hair, nails, metabolism, and sleep Text Block" at bounding box center [303, 101] width 46 height 31
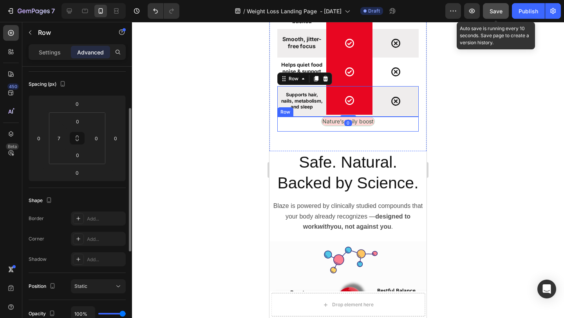
click at [311, 125] on div "Nature’s daily boost Text Block Row" at bounding box center [347, 124] width 141 height 15
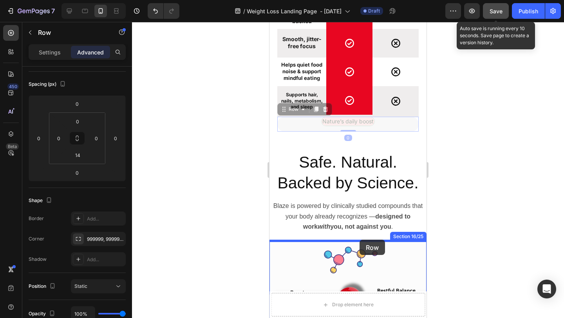
drag, startPoint x: 284, startPoint y: 110, endPoint x: 360, endPoint y: 238, distance: 148.6
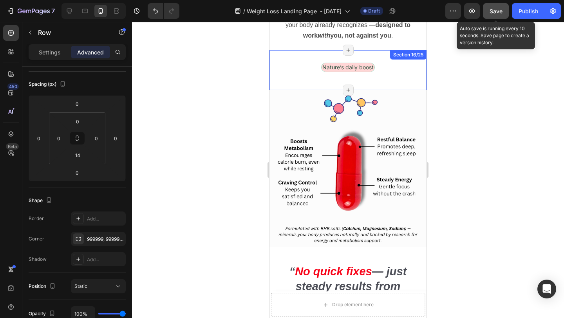
scroll to position [2510, 0]
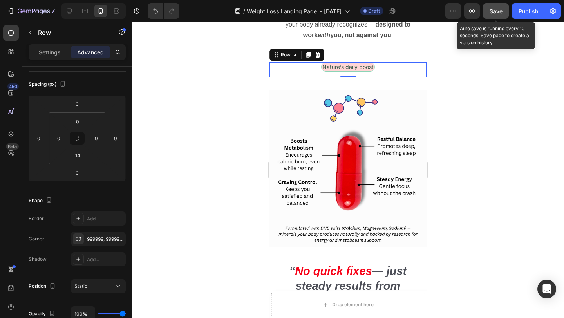
click at [280, 65] on div "Nature’s daily boost Text Block Row 0" at bounding box center [347, 69] width 157 height 15
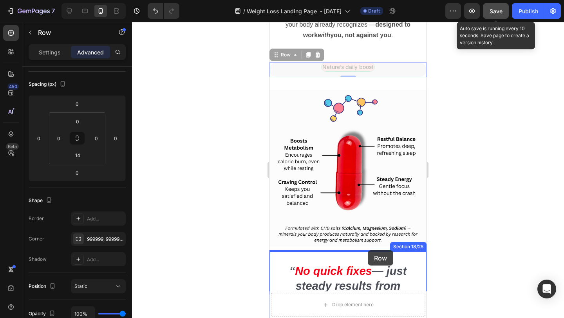
drag, startPoint x: 287, startPoint y: 55, endPoint x: 368, endPoint y: 250, distance: 211.2
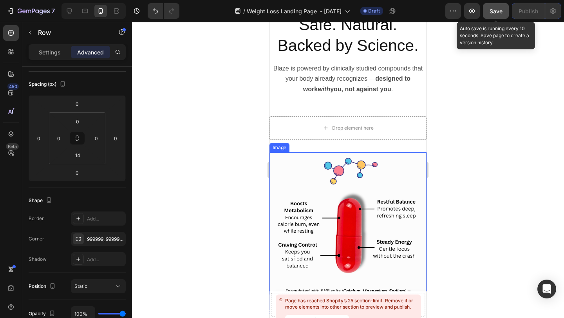
scroll to position [2440, 0]
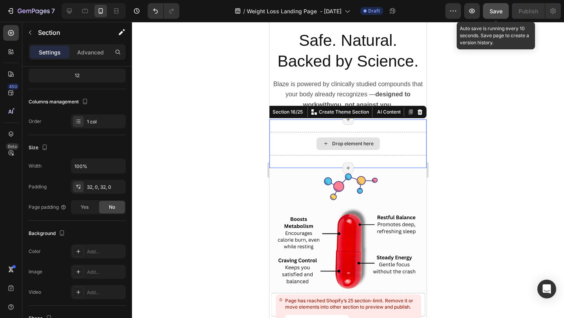
click at [402, 153] on div "Drop element here" at bounding box center [347, 144] width 157 height 24
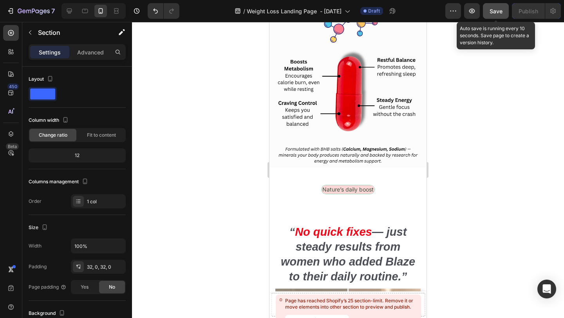
scroll to position [2607, 0]
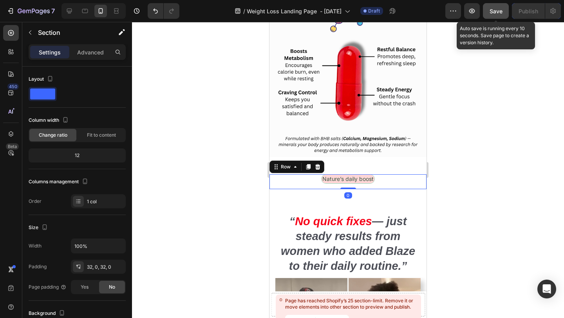
click at [383, 183] on div "Nature’s daily boost Text Block Row 0" at bounding box center [347, 181] width 157 height 15
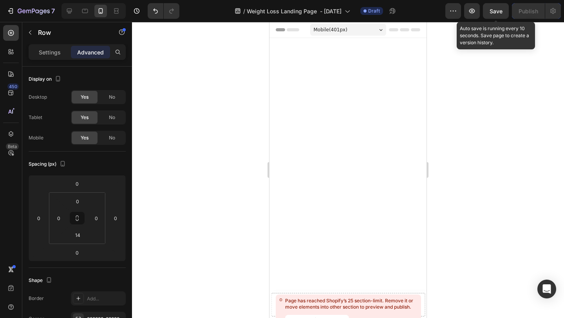
scroll to position [2607, 0]
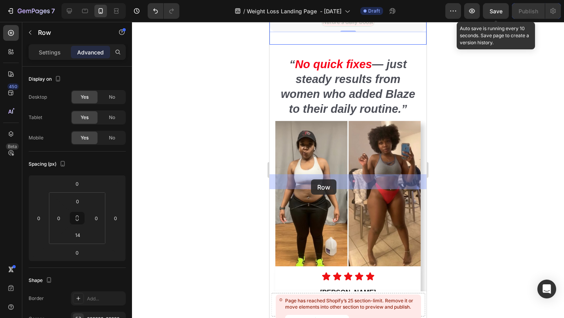
drag, startPoint x: 276, startPoint y: 170, endPoint x: 311, endPoint y: 179, distance: 36.6
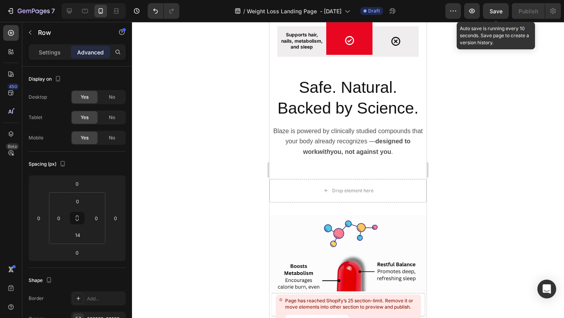
scroll to position [2361, 0]
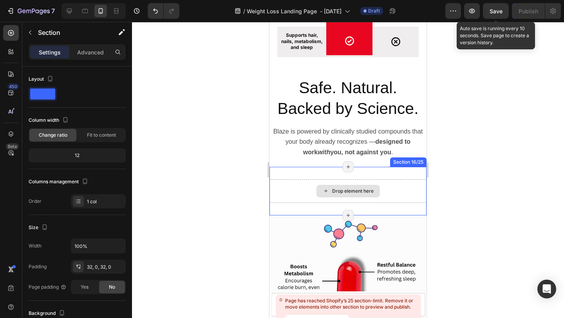
click at [389, 203] on div "Drop element here" at bounding box center [347, 191] width 157 height 24
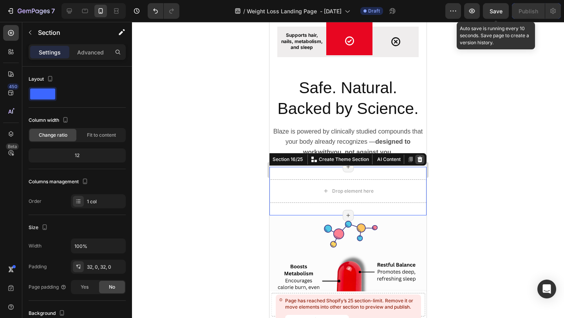
click at [422, 163] on icon at bounding box center [420, 159] width 6 height 6
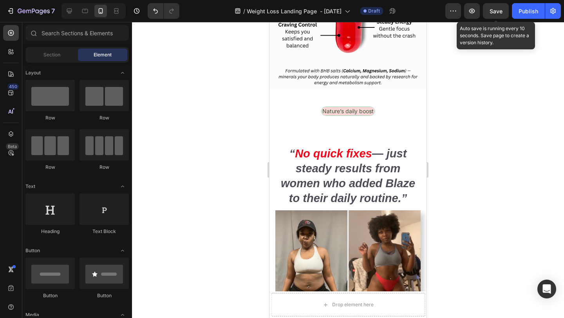
scroll to position [2640, 0]
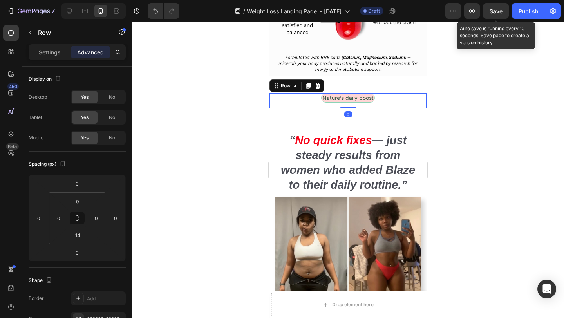
click at [302, 100] on div "Nature’s daily boost Text Block Row 0" at bounding box center [347, 100] width 157 height 15
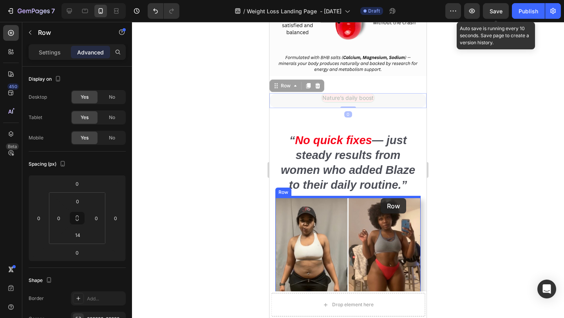
drag, startPoint x: 276, startPoint y: 87, endPoint x: 381, endPoint y: 198, distance: 152.7
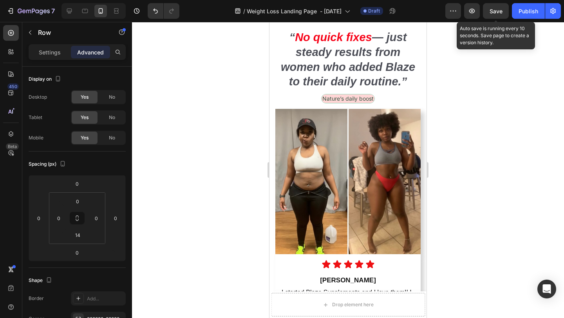
scroll to position [2746, 0]
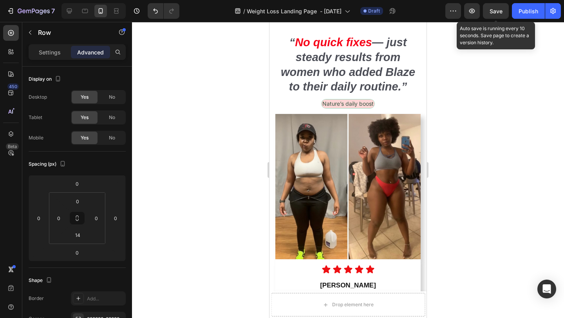
click at [305, 103] on div "Nature’s daily boost Text Block Row 0" at bounding box center [347, 106] width 145 height 15
click at [322, 107] on p "Nature’s daily boost" at bounding box center [347, 103] width 51 height 7
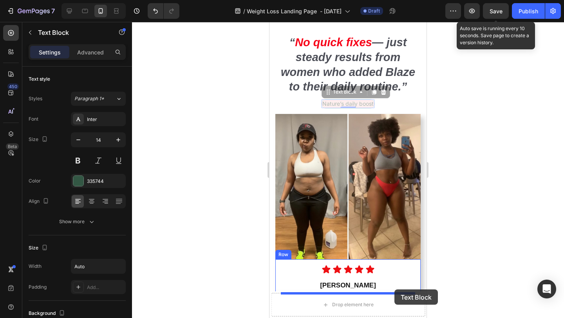
drag, startPoint x: 322, startPoint y: 91, endPoint x: 394, endPoint y: 289, distance: 211.4
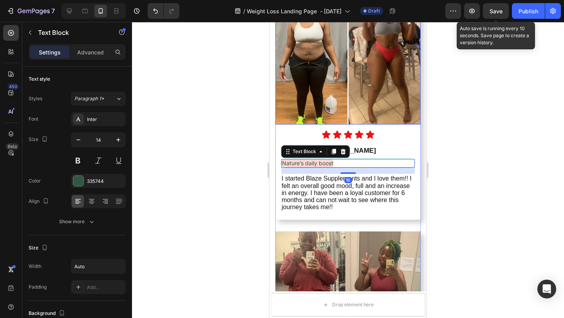
scroll to position [2896, 0]
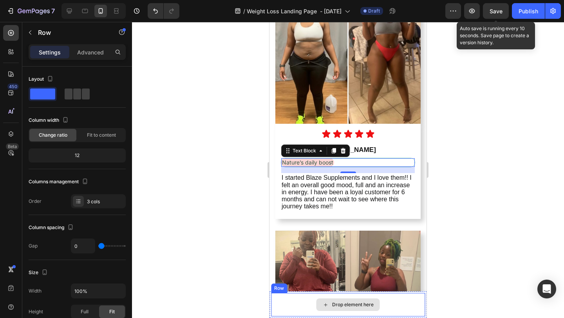
click at [416, 306] on div "Drop element here" at bounding box center [348, 305] width 154 height 24
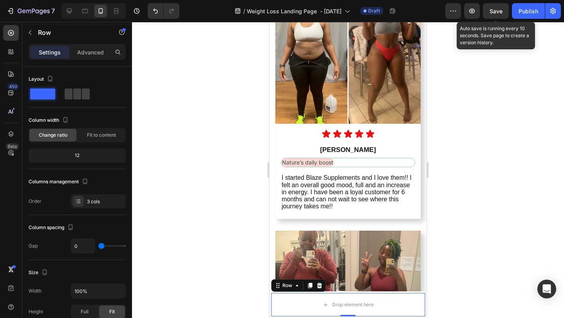
click at [320, 283] on icon at bounding box center [319, 285] width 6 height 6
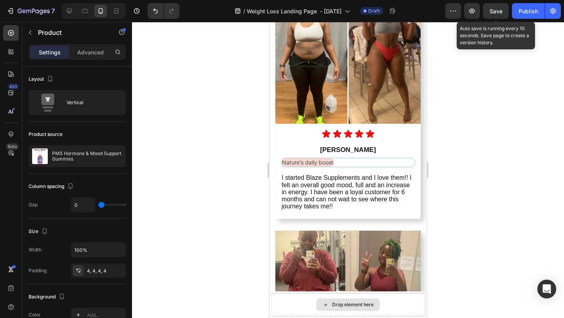
click at [414, 309] on div "Drop element here" at bounding box center [348, 305] width 154 height 24
click at [452, 280] on div at bounding box center [348, 170] width 432 height 296
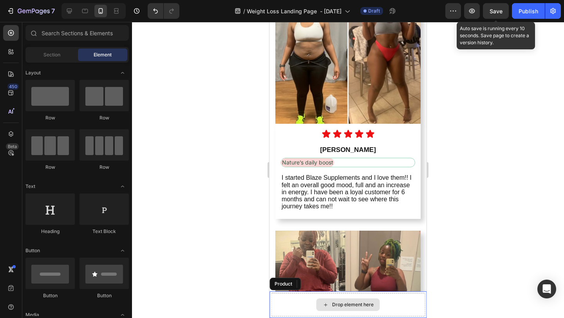
click at [415, 302] on div "Drop element here" at bounding box center [348, 305] width 154 height 24
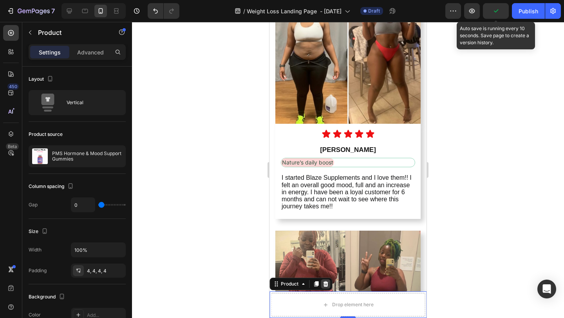
click at [324, 284] on icon at bounding box center [325, 283] width 5 height 5
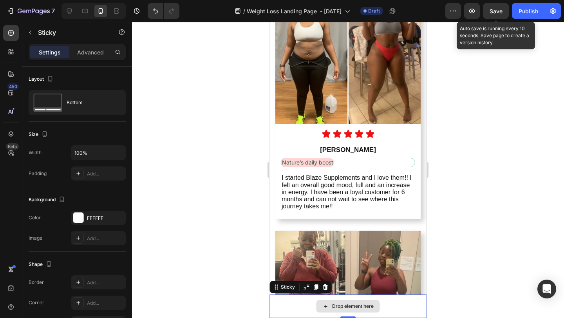
click at [415, 310] on div "Drop element here" at bounding box center [347, 307] width 157 height 24
click at [327, 286] on icon at bounding box center [325, 286] width 5 height 5
click at [405, 314] on div "Drop element here" at bounding box center [347, 307] width 157 height 24
click at [326, 288] on icon at bounding box center [325, 286] width 5 height 5
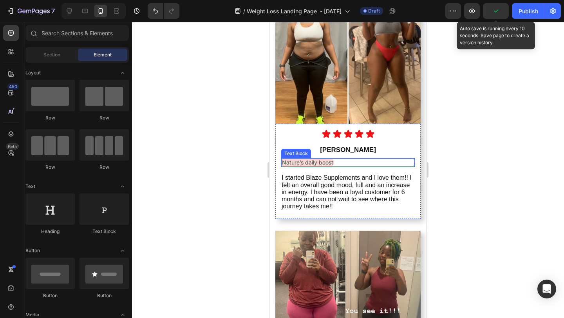
click at [334, 163] on div "Nature’s daily boost" at bounding box center [307, 162] width 53 height 9
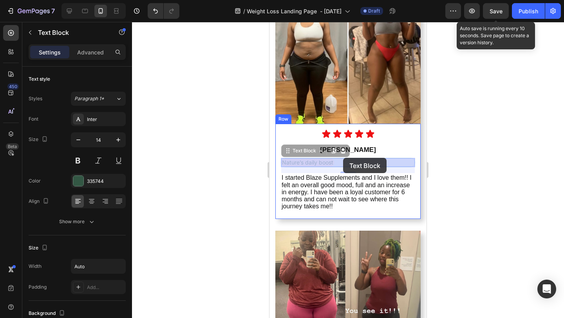
drag, startPoint x: 287, startPoint y: 150, endPoint x: 343, endPoint y: 158, distance: 56.6
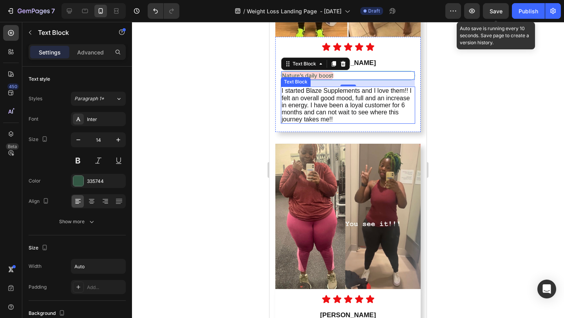
scroll to position [3004, 0]
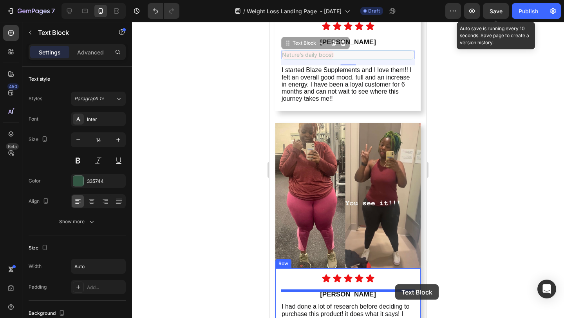
drag, startPoint x: 287, startPoint y: 44, endPoint x: 395, endPoint y: 284, distance: 263.1
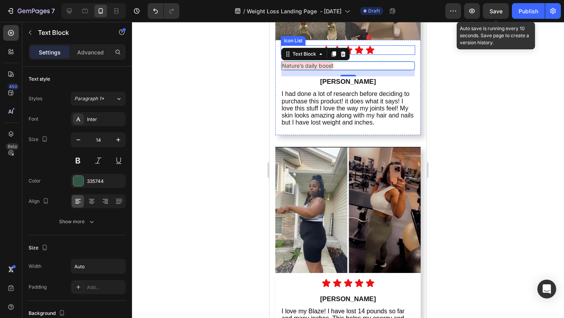
scroll to position [3220, 0]
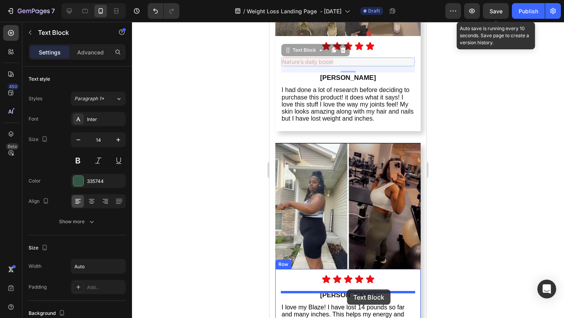
drag, startPoint x: 289, startPoint y: 51, endPoint x: 347, endPoint y: 289, distance: 245.5
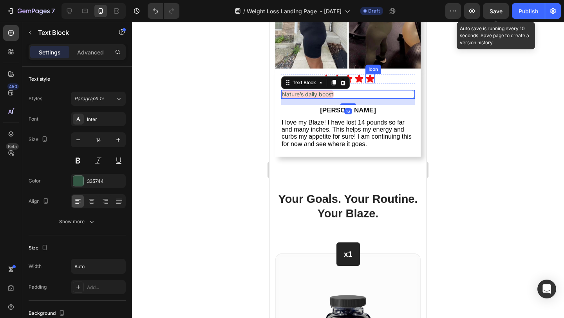
scroll to position [3402, 0]
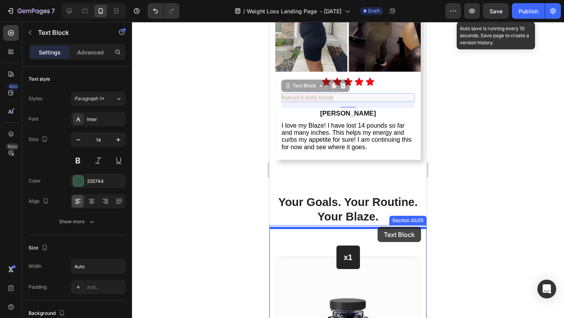
drag, startPoint x: 289, startPoint y: 87, endPoint x: 378, endPoint y: 227, distance: 164.9
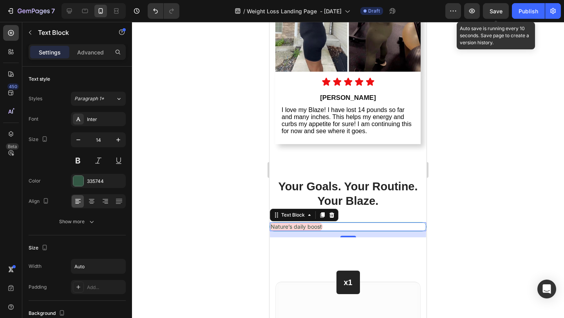
click at [212, 176] on div at bounding box center [348, 170] width 432 height 296
click at [307, 225] on div "Nature’s daily boost" at bounding box center [296, 226] width 53 height 9
click at [190, 172] on div at bounding box center [348, 170] width 432 height 296
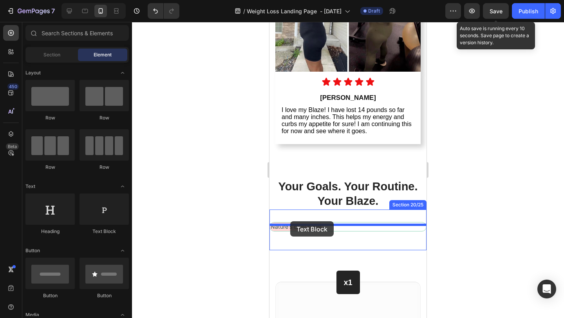
drag, startPoint x: 377, startPoint y: 244, endPoint x: 290, endPoint y: 221, distance: 89.4
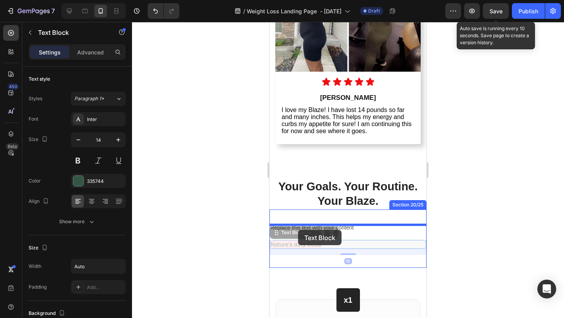
drag, startPoint x: 286, startPoint y: 247, endPoint x: 298, endPoint y: 230, distance: 21.0
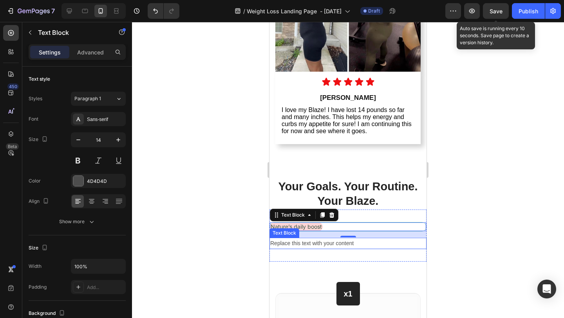
click at [327, 248] on div "Replace this text with your content" at bounding box center [347, 243] width 157 height 11
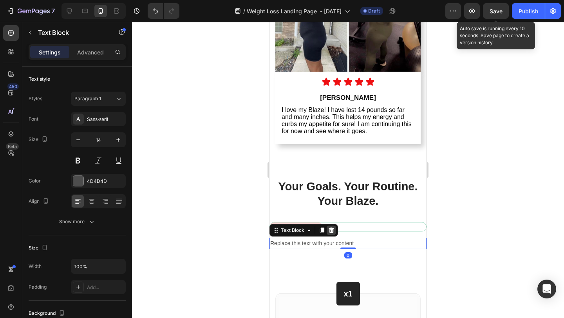
click at [332, 233] on icon at bounding box center [331, 230] width 6 height 6
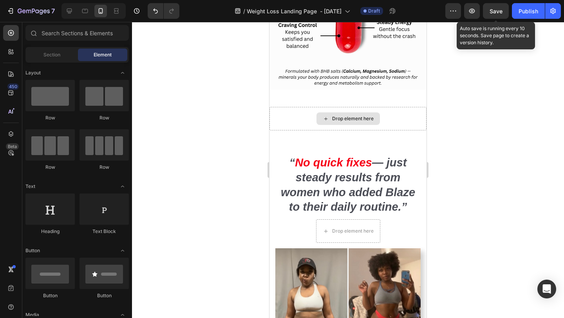
scroll to position [2627, 0]
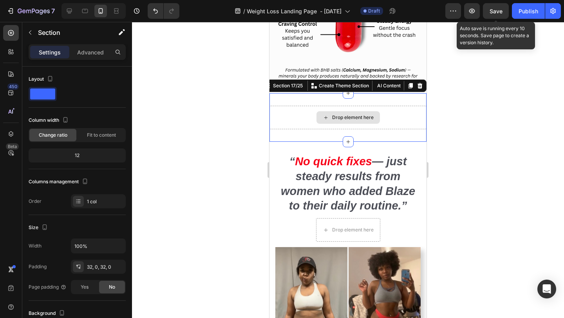
click at [394, 122] on div "Drop element here" at bounding box center [347, 118] width 157 height 24
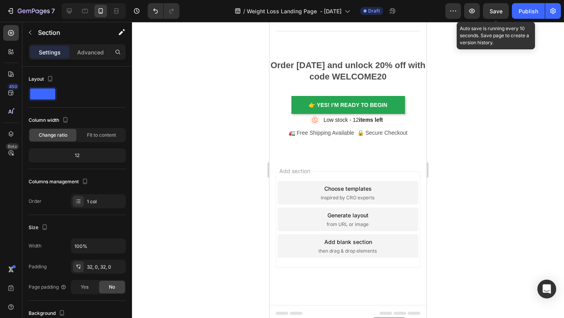
scroll to position [4839, 0]
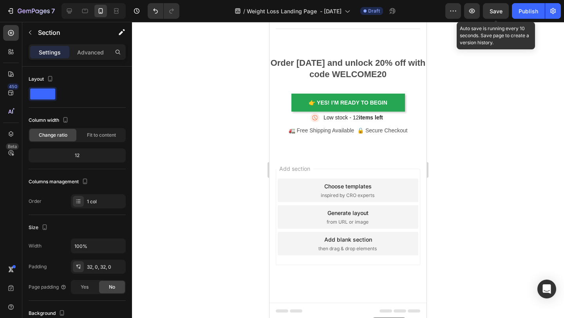
drag, startPoint x: 295, startPoint y: 88, endPoint x: 372, endPoint y: 318, distance: 242.4
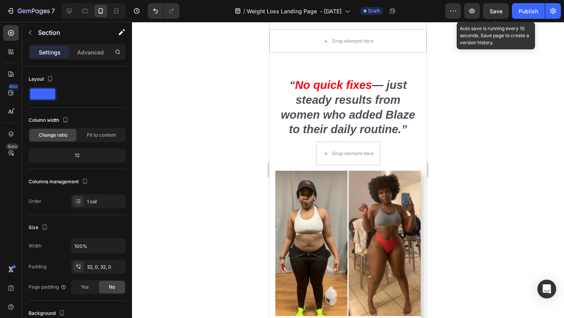
scroll to position [2543, 0]
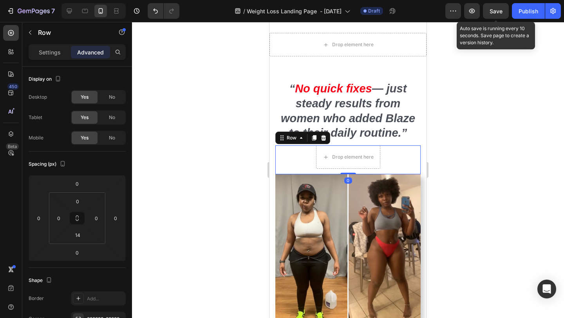
click at [304, 152] on div "Drop element here Row 0" at bounding box center [347, 159] width 145 height 29
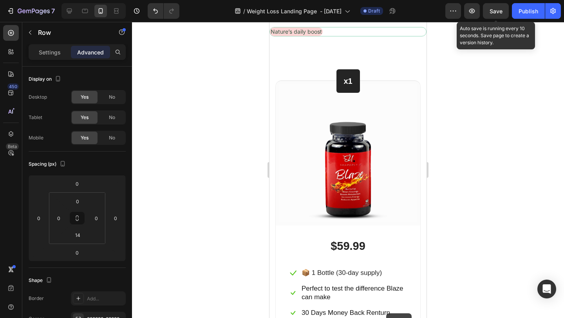
scroll to position [3469, 0]
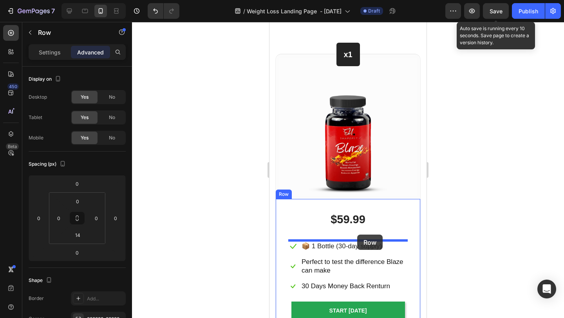
drag, startPoint x: 284, startPoint y: 140, endPoint x: 356, endPoint y: 220, distance: 107.9
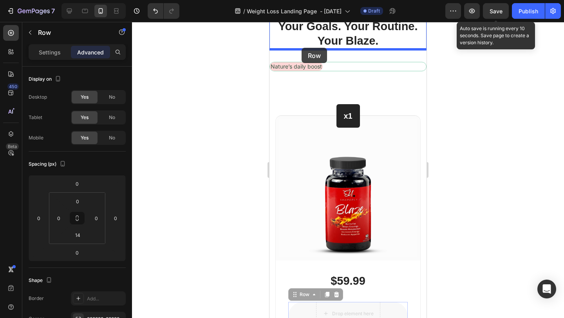
scroll to position [3370, 0]
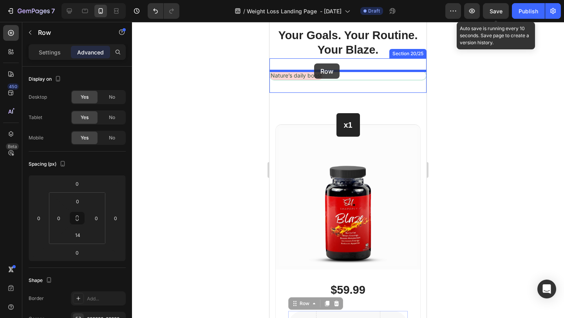
drag, startPoint x: 295, startPoint y: 232, endPoint x: 314, endPoint y: 63, distance: 169.9
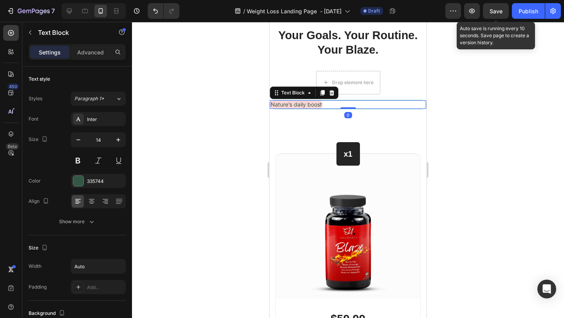
click at [293, 104] on p "Nature’s daily boost" at bounding box center [296, 104] width 51 height 7
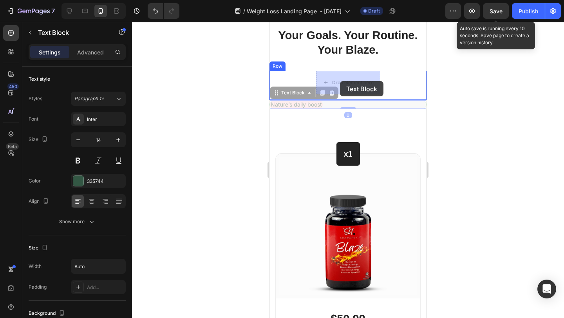
drag, startPoint x: 276, startPoint y: 93, endPoint x: 340, endPoint y: 81, distance: 64.9
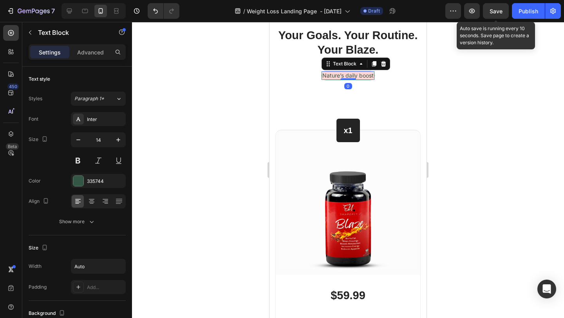
click at [473, 105] on div at bounding box center [348, 170] width 432 height 296
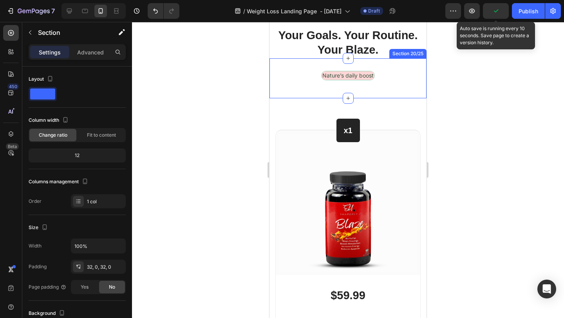
click at [376, 62] on div "Nature’s daily boost Text Block Row Section 20/25" at bounding box center [347, 78] width 157 height 40
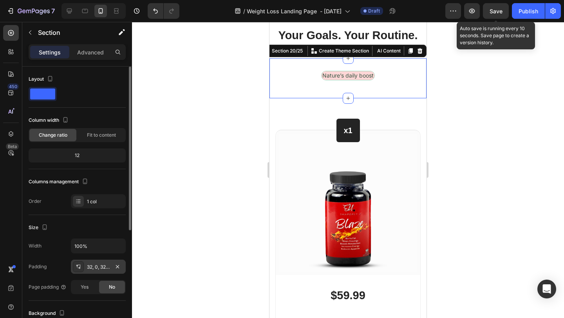
click at [96, 266] on div "32, 0, 32, 0" at bounding box center [98, 267] width 23 height 7
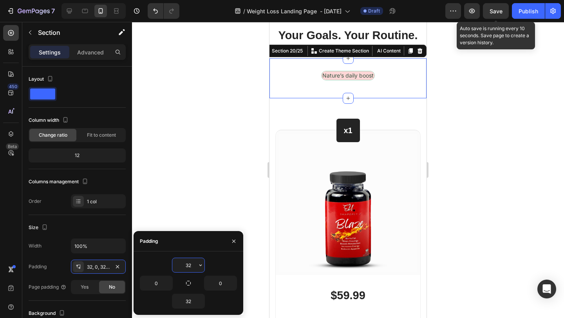
click at [193, 263] on input "32" at bounding box center [188, 265] width 32 height 14
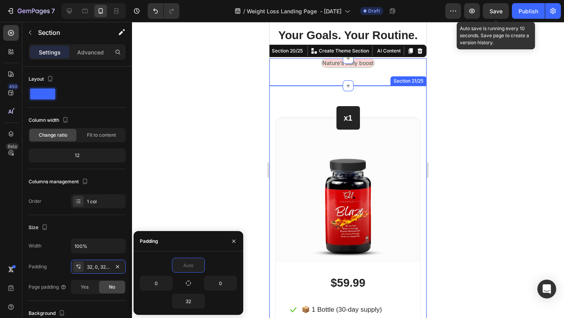
click at [447, 195] on div at bounding box center [348, 170] width 432 height 296
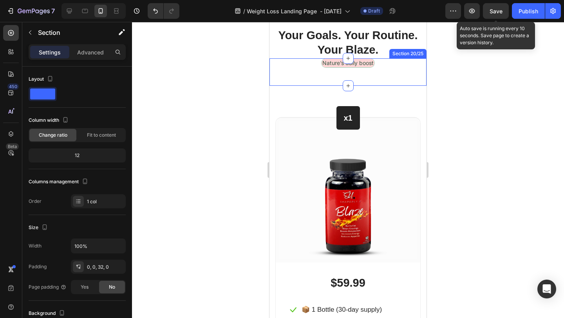
click at [355, 74] on div "Nature’s daily boost Text Block Row Section 20/25" at bounding box center [347, 71] width 157 height 27
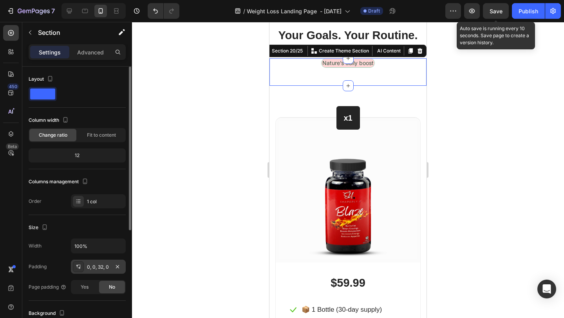
click at [98, 268] on div "0, 0, 32, 0" at bounding box center [98, 267] width 23 height 7
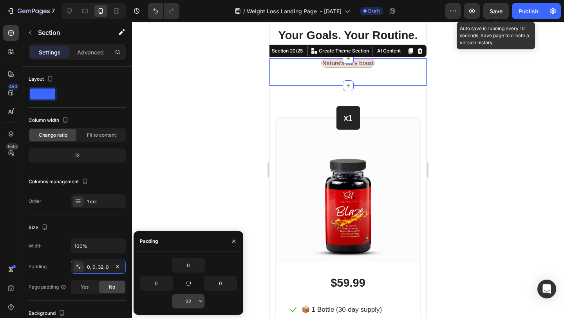
click at [194, 298] on input "32" at bounding box center [188, 301] width 32 height 14
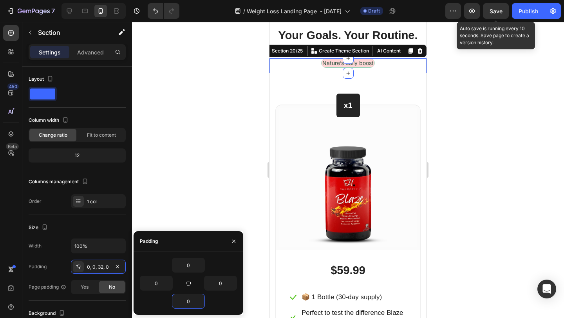
click at [500, 130] on div at bounding box center [348, 170] width 432 height 296
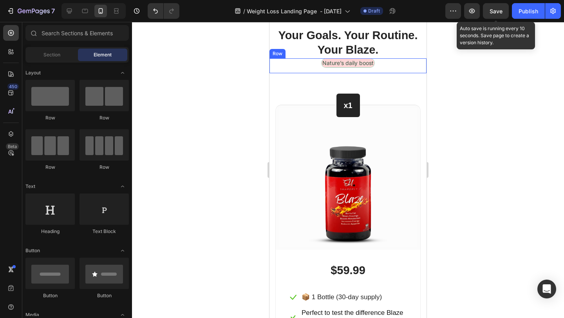
click at [381, 64] on div "Nature’s daily boost Text Block Row" at bounding box center [347, 65] width 157 height 15
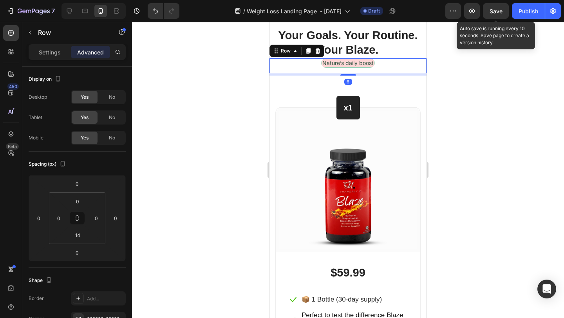
type input "6"
click at [450, 88] on div at bounding box center [348, 170] width 432 height 296
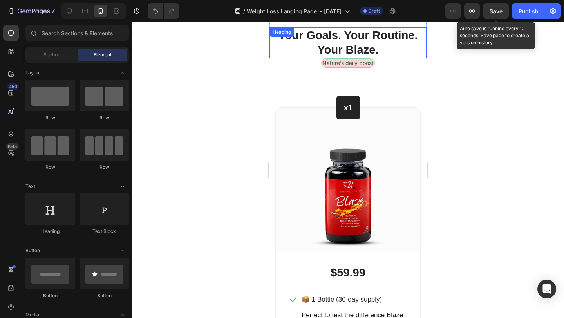
click at [377, 52] on h2 "Your Goals. Your Routine. Your Blaze." at bounding box center [347, 42] width 157 height 31
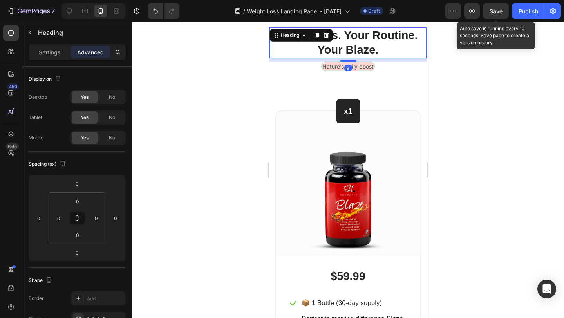
click at [350, 60] on div at bounding box center [348, 61] width 16 height 2
type input "9"
click at [495, 81] on div at bounding box center [348, 170] width 432 height 296
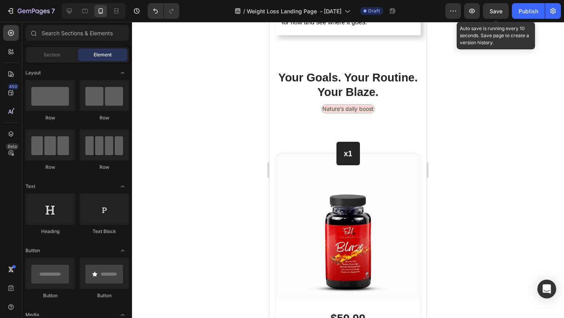
scroll to position [3324, 0]
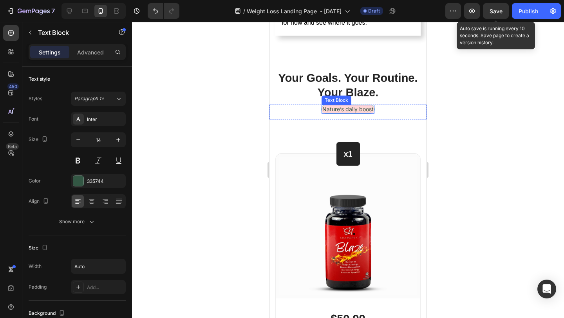
click at [350, 112] on p "Nature’s daily boost" at bounding box center [347, 109] width 51 height 7
click at [349, 112] on p "Nature’s daily boost" at bounding box center [347, 109] width 51 height 7
click at [540, 117] on div at bounding box center [348, 170] width 432 height 296
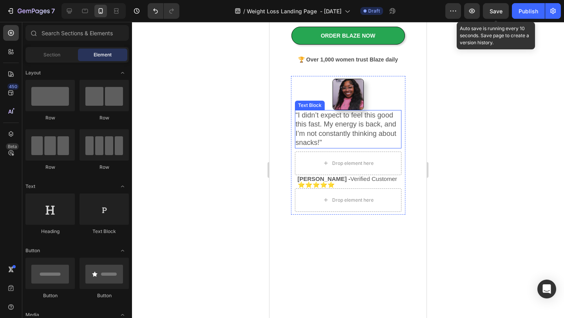
scroll to position [0, 0]
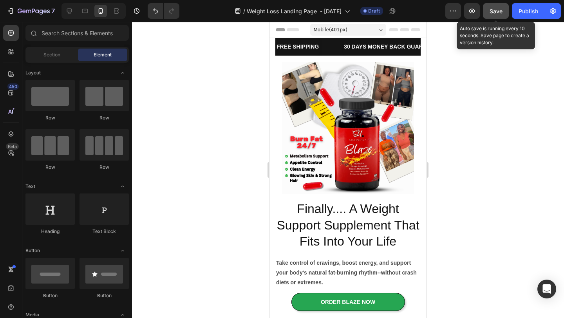
click at [499, 10] on span "Save" at bounding box center [496, 11] width 13 height 7
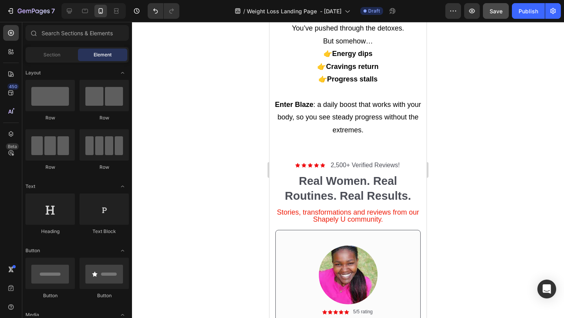
scroll to position [1275, 0]
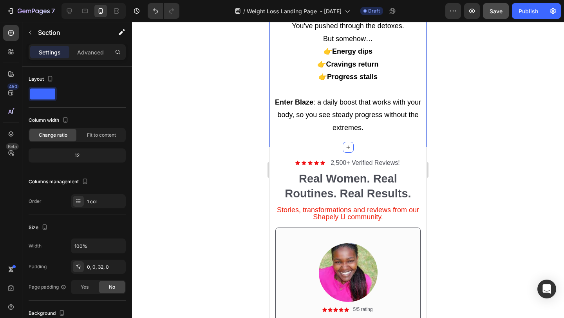
click at [346, 139] on div "You’ve done the workouts. You’ve changed your diet. You’ve pushed through the d…" at bounding box center [347, 71] width 157 height 154
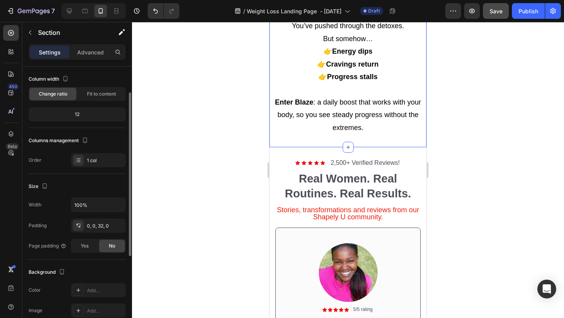
scroll to position [44, 0]
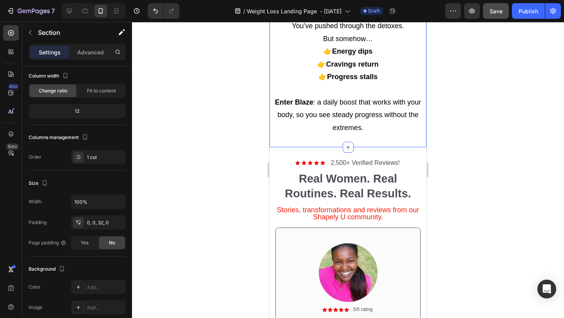
click at [492, 162] on div at bounding box center [348, 170] width 432 height 296
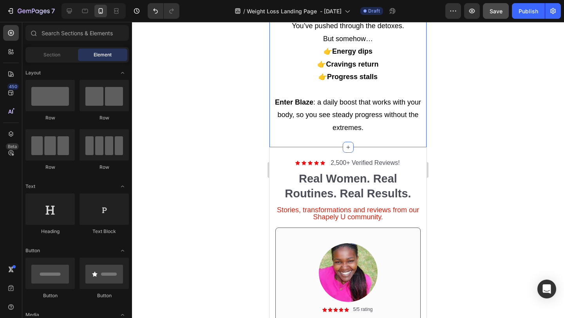
click at [371, 139] on div "You’ve done the workouts. You’ve changed your diet. You’ve pushed through the d…" at bounding box center [347, 71] width 157 height 154
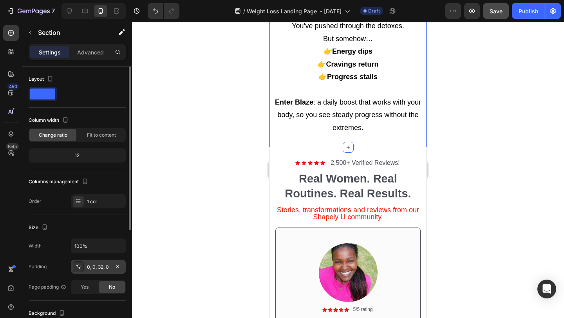
click at [96, 266] on div "0, 0, 32, 0" at bounding box center [98, 267] width 23 height 7
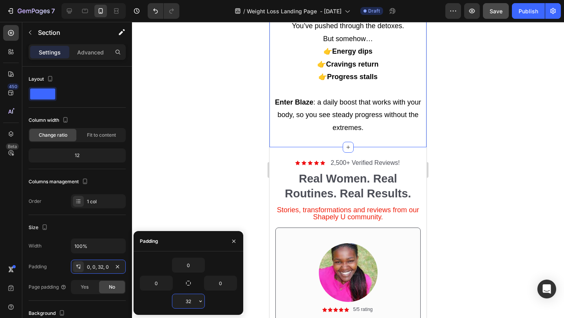
click at [192, 298] on input "32" at bounding box center [188, 301] width 32 height 14
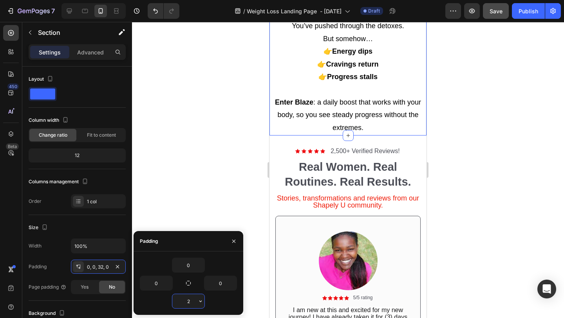
type input "20"
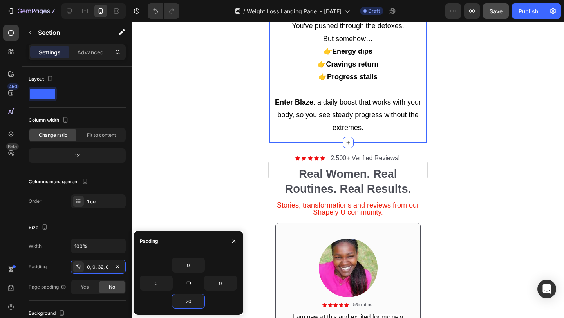
click at [507, 208] on div at bounding box center [348, 170] width 432 height 296
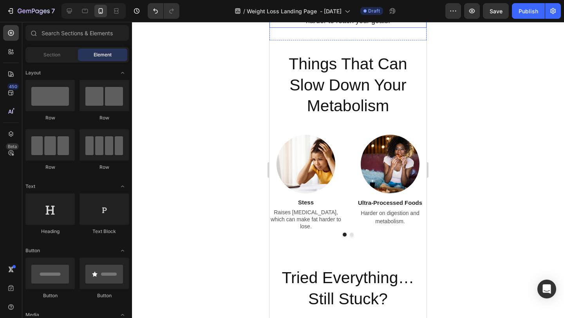
scroll to position [751, 0]
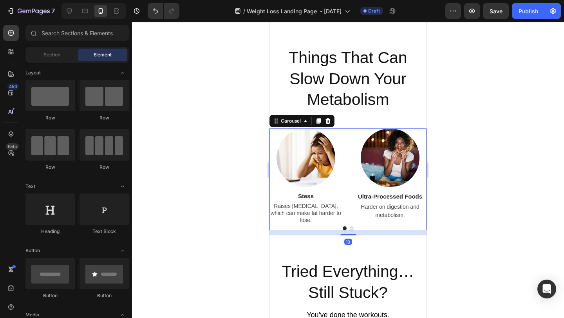
click at [350, 226] on button "Dot" at bounding box center [352, 228] width 4 height 4
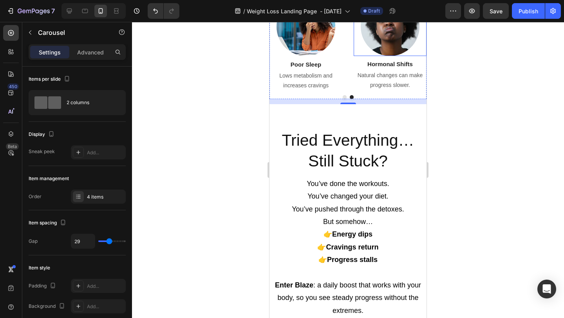
scroll to position [884, 0]
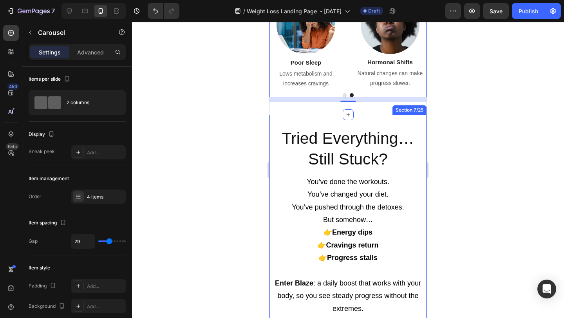
click at [455, 110] on div at bounding box center [348, 170] width 432 height 296
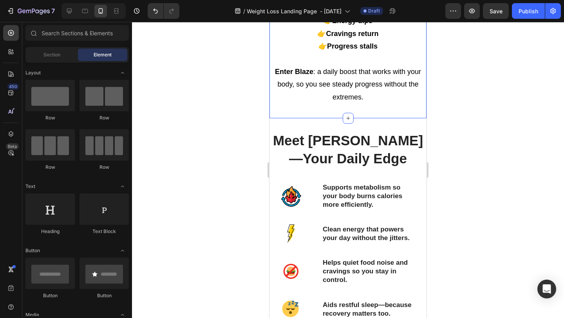
scroll to position [1110, 0]
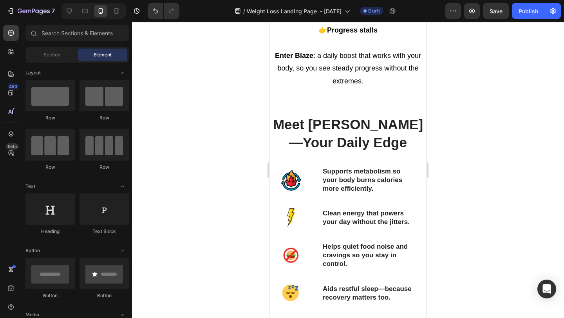
click at [473, 113] on div at bounding box center [348, 170] width 432 height 296
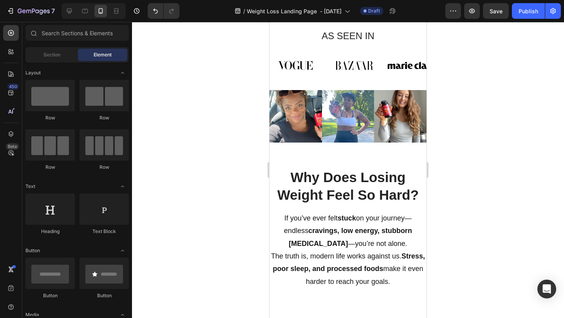
scroll to position [482, 0]
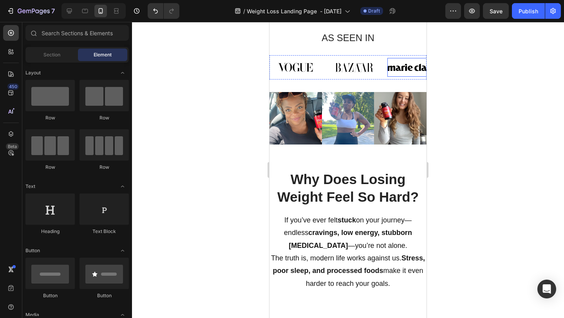
click at [387, 74] on img at bounding box center [412, 67] width 51 height 19
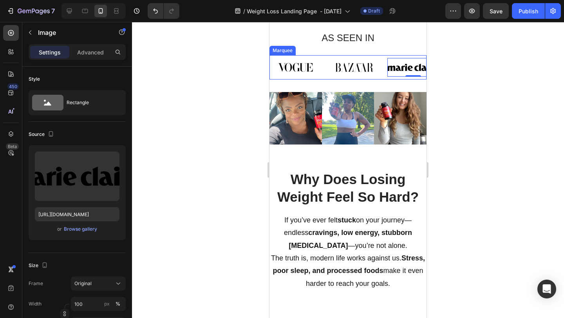
click at [374, 77] on div "Image Image Image 0 Image Image Image Image Image Image 0 Image Image Image Mar…" at bounding box center [347, 67] width 157 height 24
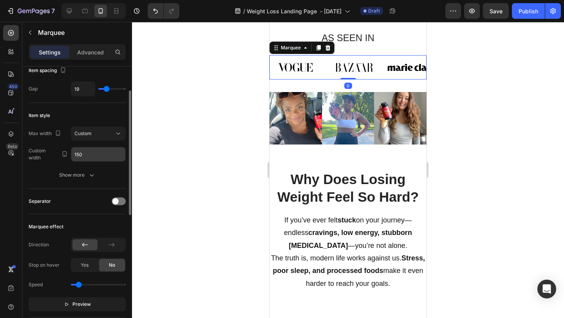
scroll to position [83, 0]
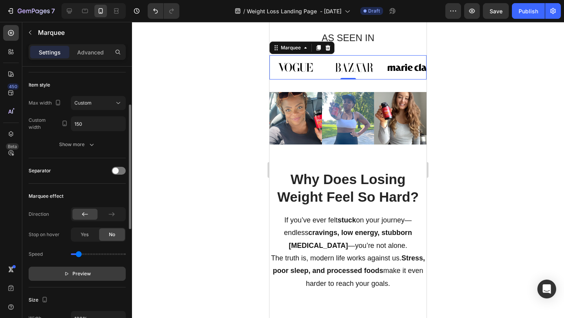
click at [82, 273] on span "Preview" at bounding box center [81, 274] width 18 height 8
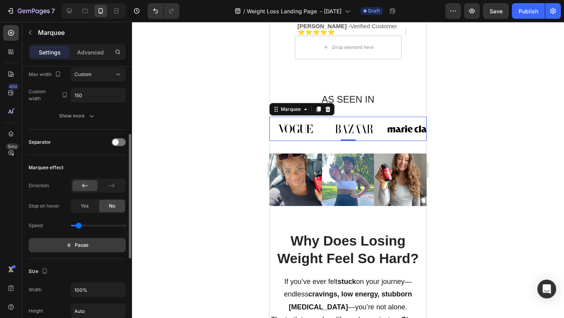
scroll to position [123, 0]
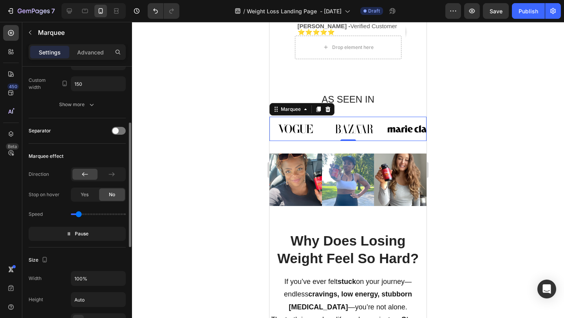
click at [69, 237] on p "Pause" at bounding box center [77, 234] width 22 height 8
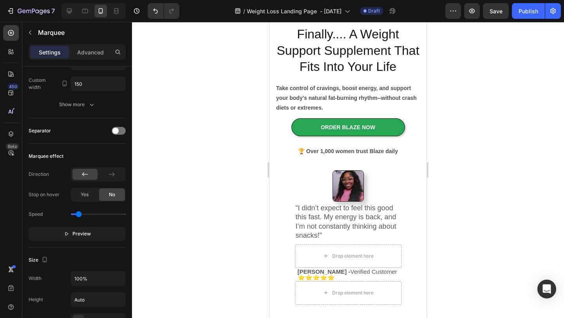
scroll to position [0, 0]
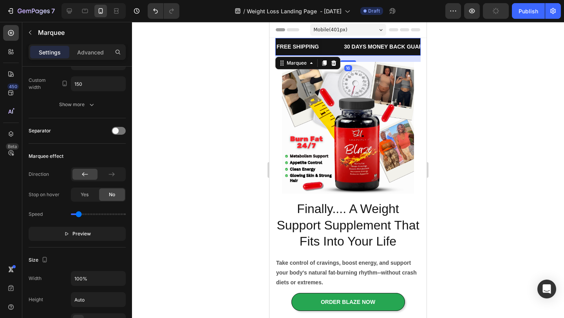
click at [331, 54] on div "FREE SHIPPING Text Block" at bounding box center [309, 47] width 67 height 18
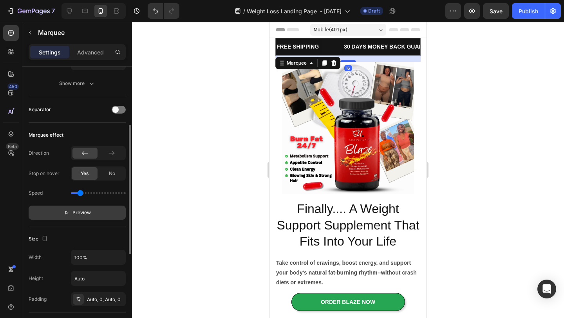
click at [90, 211] on span "Preview" at bounding box center [81, 213] width 18 height 8
click at [478, 112] on div at bounding box center [348, 170] width 432 height 296
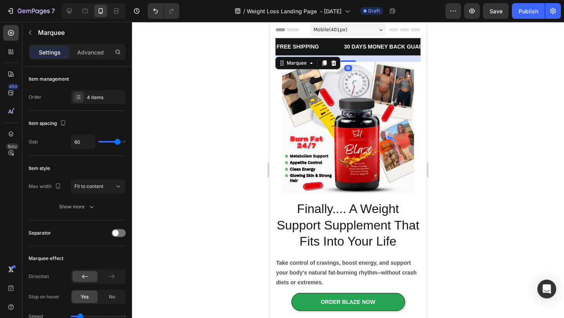
click at [463, 50] on div "LIMITED TIME 50% OFF SALE Text Block" at bounding box center [514, 47] width 103 height 18
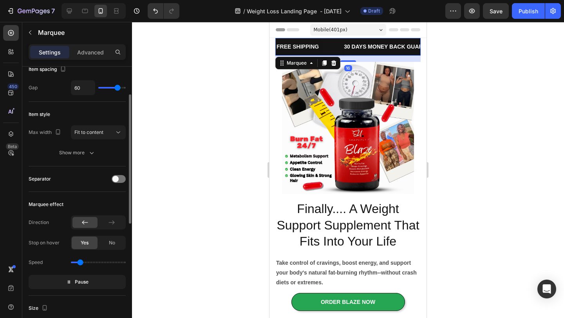
scroll to position [56, 0]
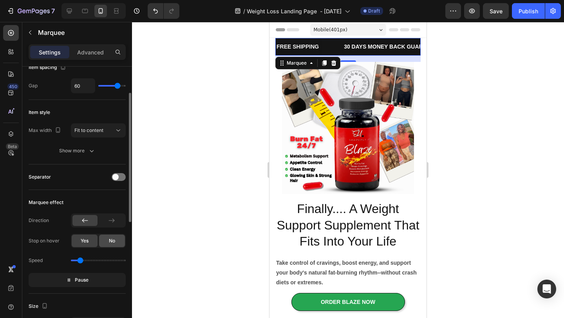
click at [110, 239] on span "No" at bounding box center [112, 240] width 6 height 7
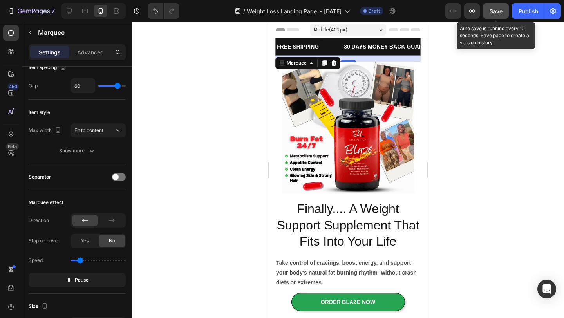
click at [497, 8] on span "Save" at bounding box center [496, 11] width 13 height 7
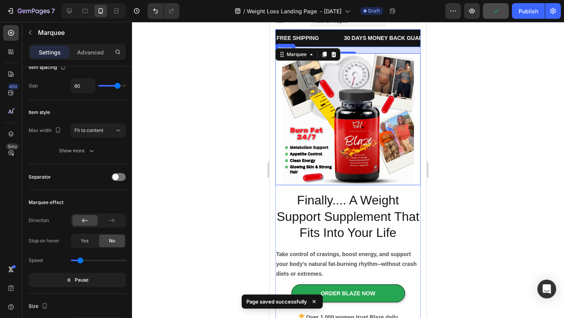
scroll to position [13, 0]
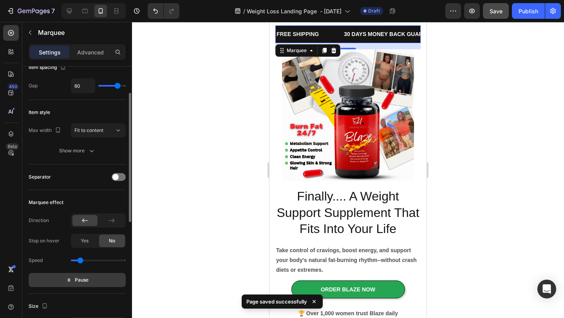
click at [84, 277] on span "Pause" at bounding box center [82, 280] width 14 height 8
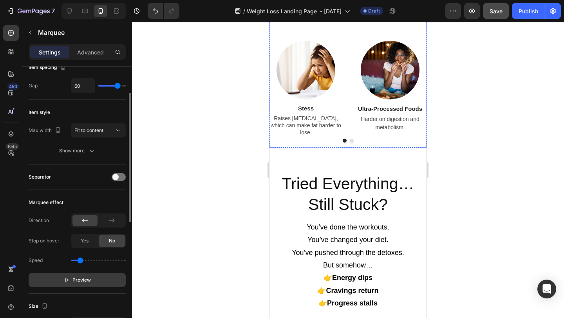
scroll to position [839, 0]
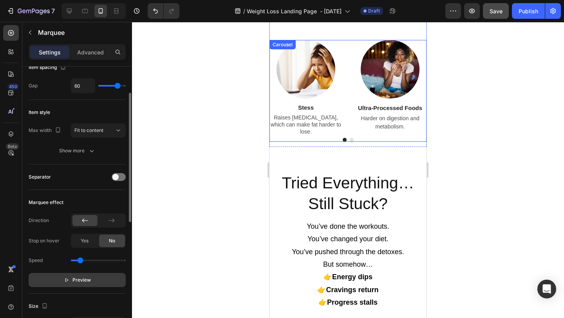
click at [351, 138] on button "Dot" at bounding box center [352, 140] width 4 height 4
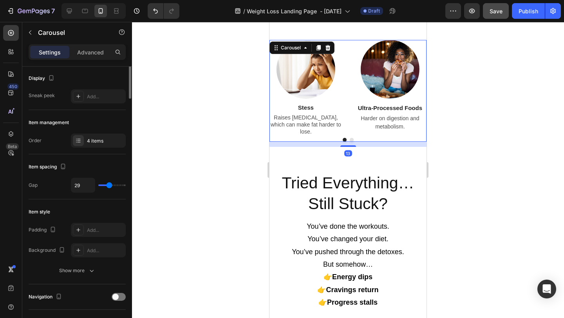
scroll to position [0, 0]
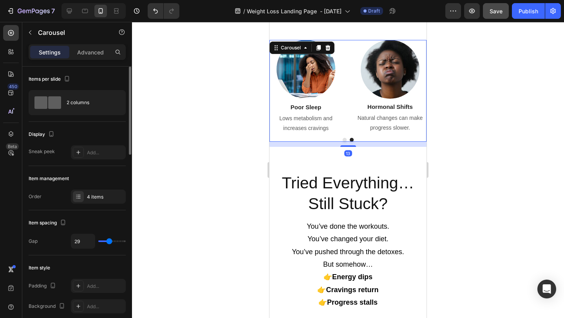
click at [344, 138] on button "Dot" at bounding box center [345, 140] width 4 height 4
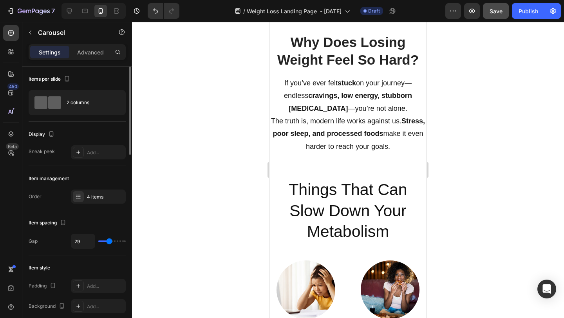
scroll to position [606, 0]
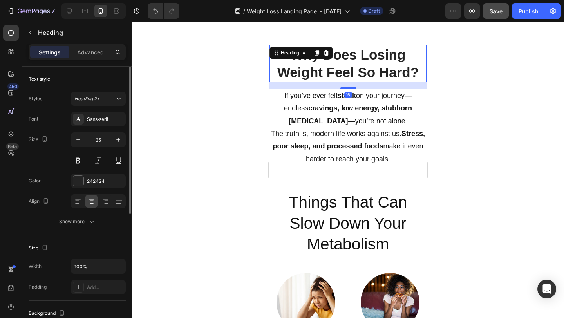
click at [350, 61] on h2 "Why Does Losing Weight Feel So Hard?" at bounding box center [347, 63] width 157 height 37
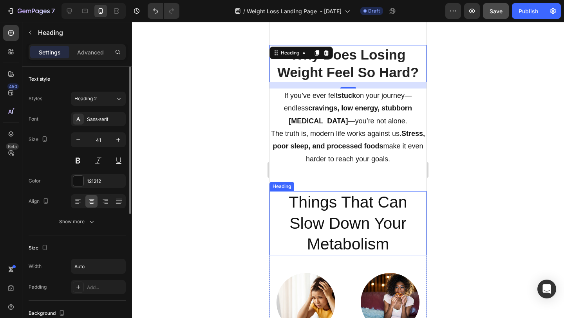
click at [344, 206] on h2 "Things That Can Slow Down Your Metabolism" at bounding box center [347, 223] width 157 height 64
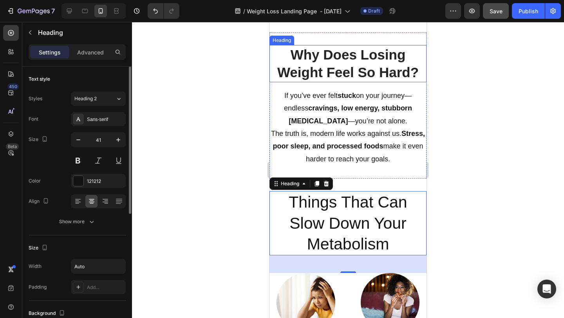
click at [333, 78] on h2 "Why Does Losing Weight Feel So Hard?" at bounding box center [347, 63] width 157 height 37
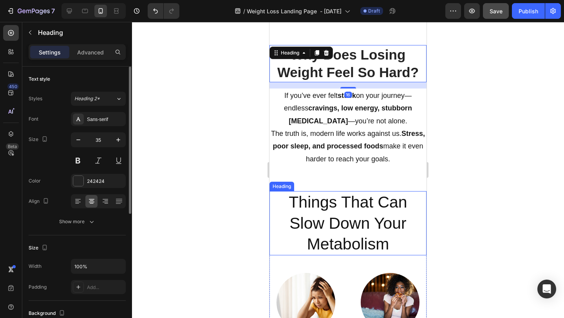
click at [323, 210] on h2 "Things That Can Slow Down Your Metabolism" at bounding box center [347, 223] width 157 height 64
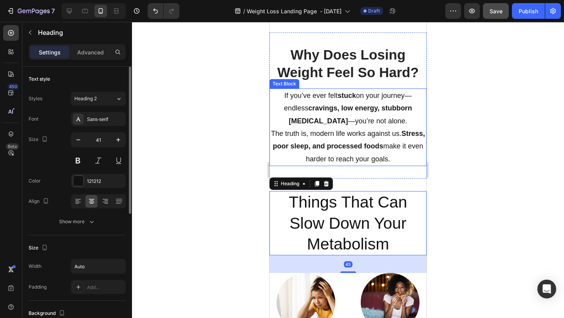
click at [475, 132] on div at bounding box center [348, 170] width 432 height 296
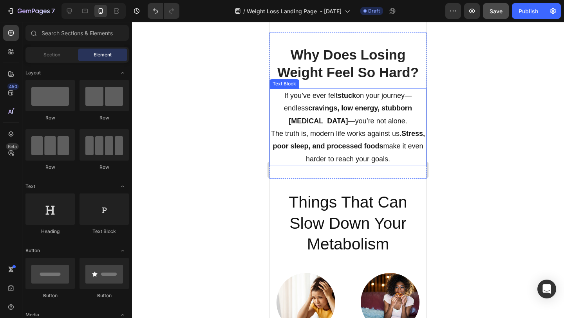
click at [451, 71] on div at bounding box center [348, 170] width 432 height 296
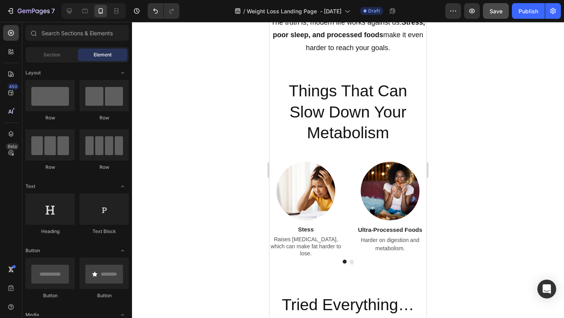
scroll to position [699, 0]
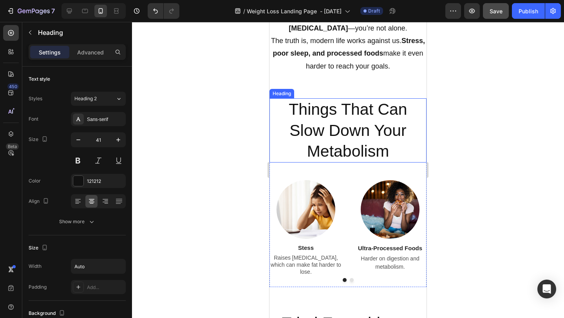
click at [360, 111] on h2 "Things That Can Slow Down Your Metabolism" at bounding box center [347, 130] width 157 height 64
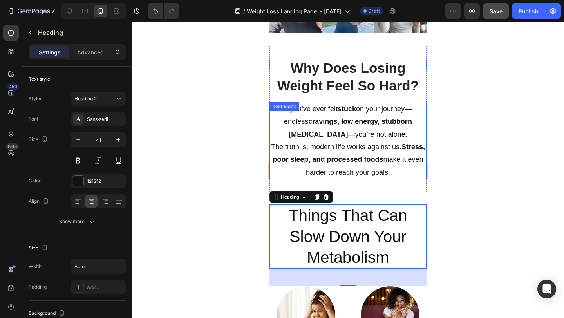
scroll to position [578, 0]
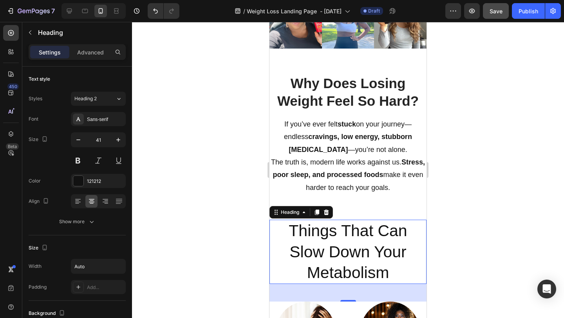
click at [493, 163] on div at bounding box center [348, 170] width 432 height 296
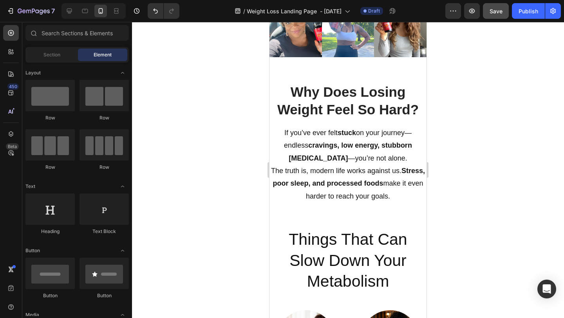
scroll to position [571, 0]
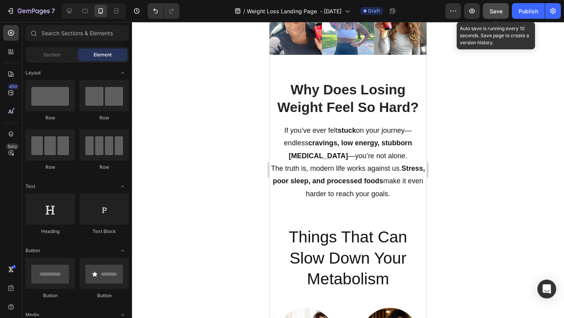
click at [503, 8] on span "Save" at bounding box center [496, 11] width 13 height 7
